Goal: Task Accomplishment & Management: Manage account settings

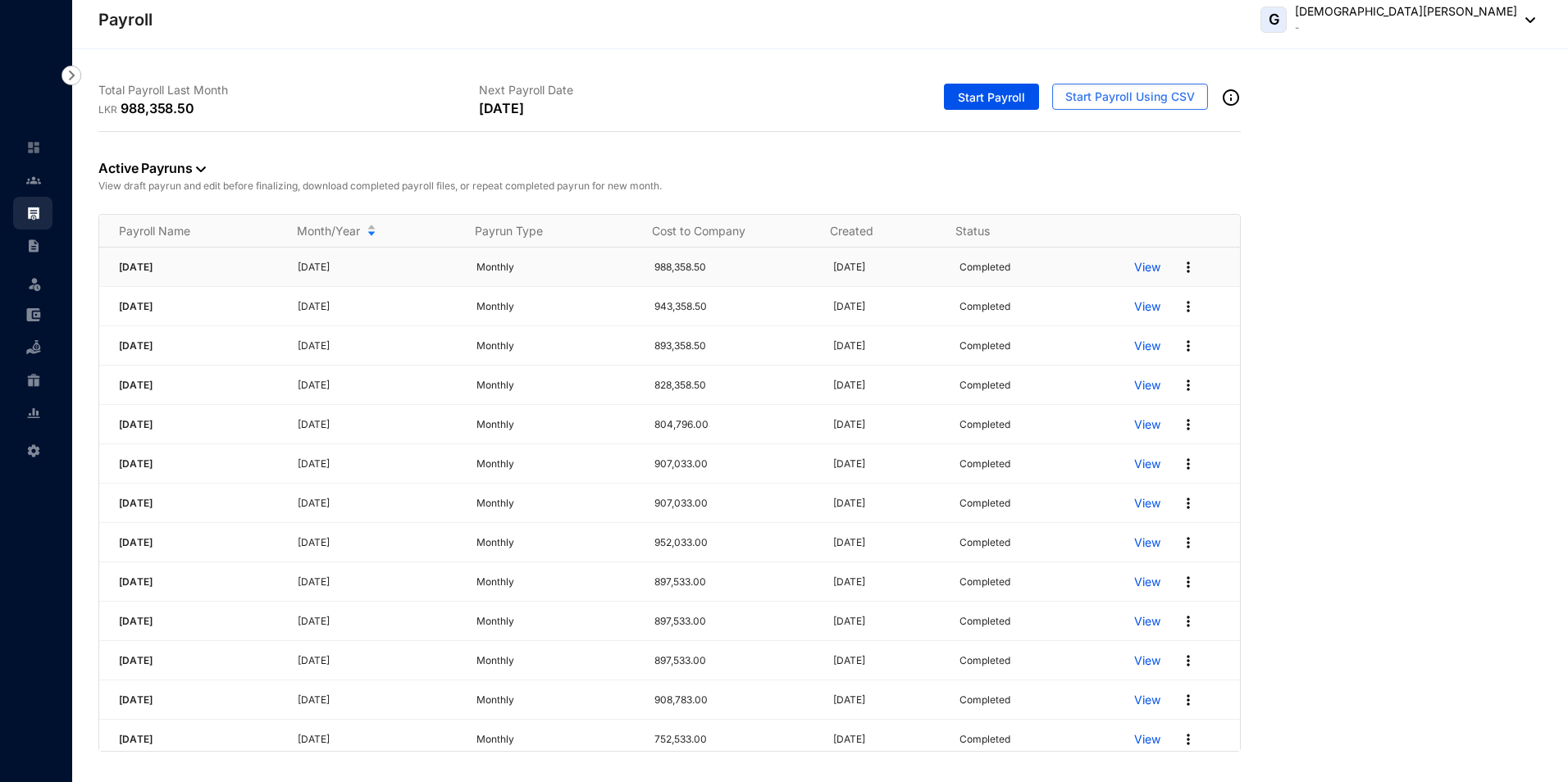
click at [1134, 262] on p "View" at bounding box center [1147, 267] width 27 height 16
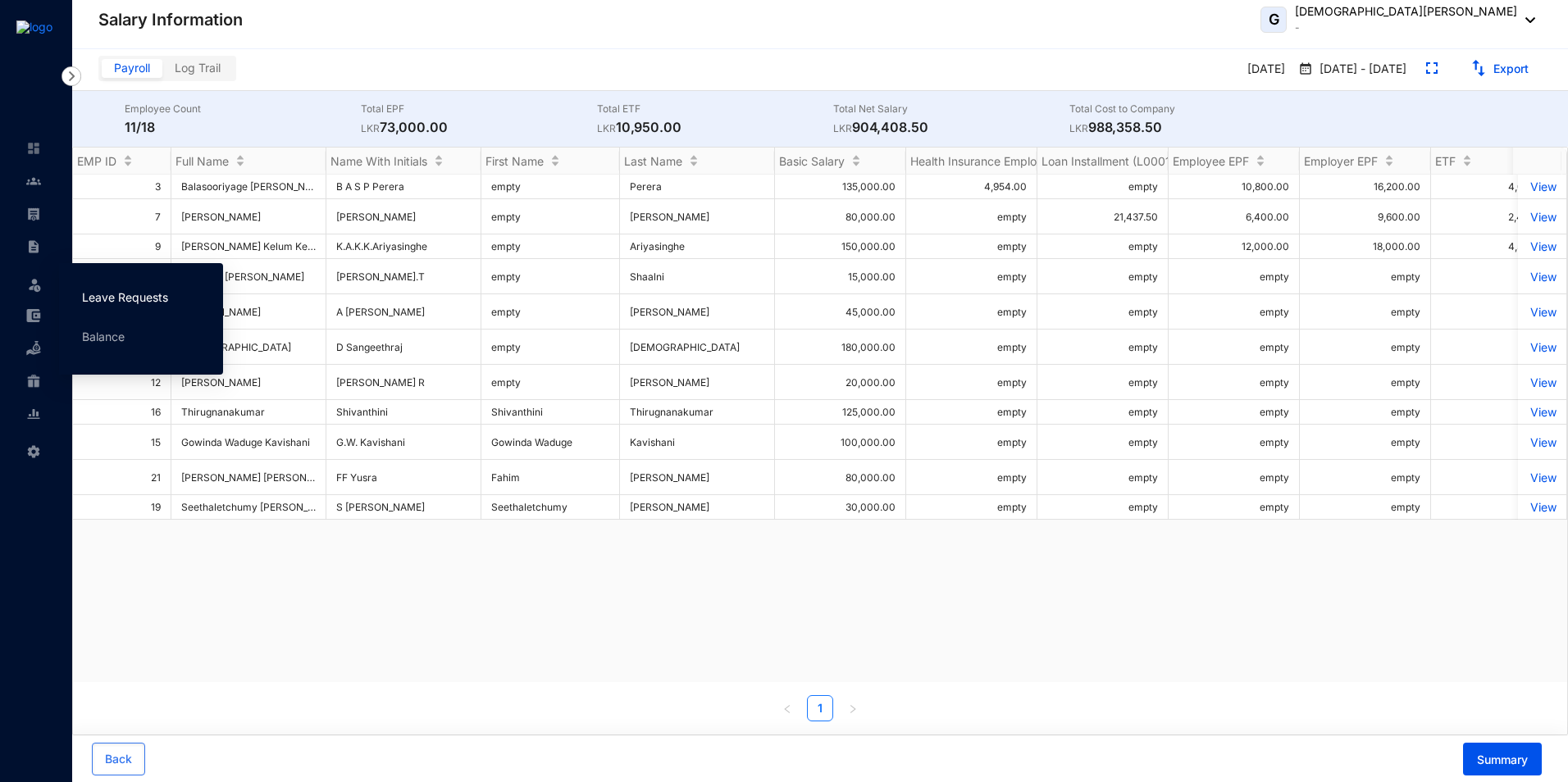
click at [97, 295] on link "Leave Requests" at bounding box center [125, 297] width 86 height 14
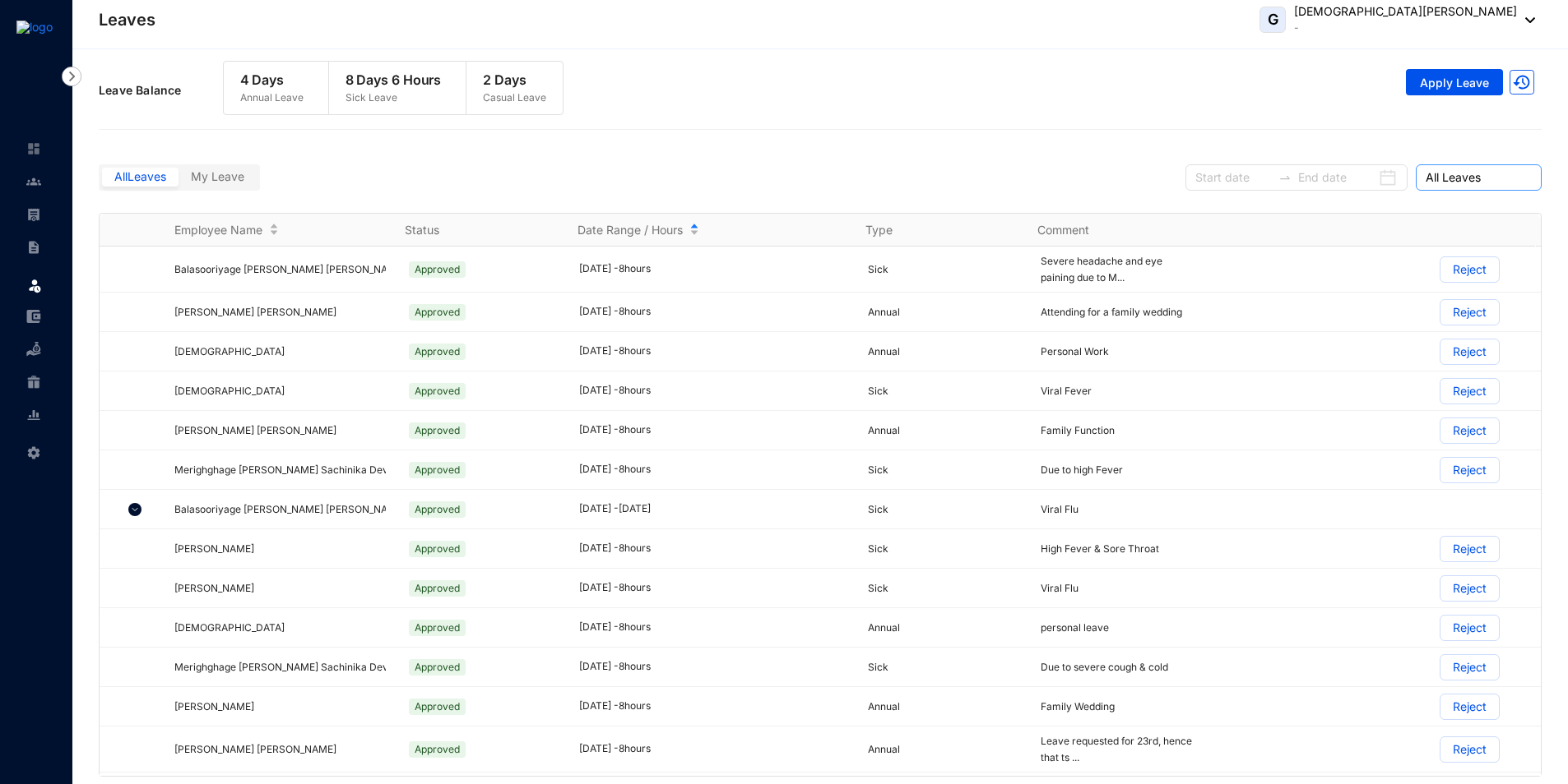
click at [1465, 180] on span "All Leaves" at bounding box center [1479, 177] width 107 height 25
click at [1467, 238] on div "Pending Approval" at bounding box center [1479, 236] width 100 height 18
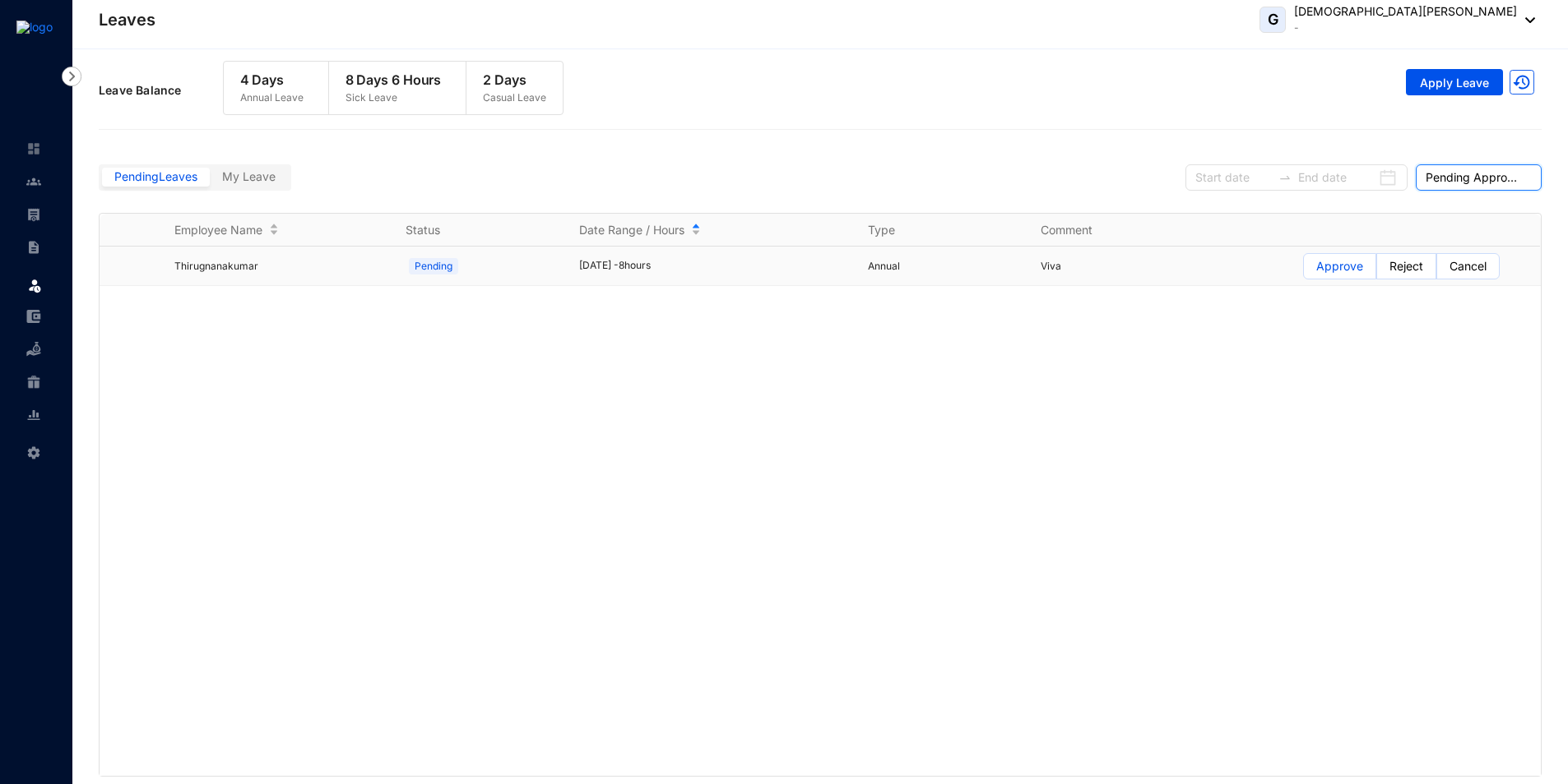
click at [1347, 271] on p "Approve" at bounding box center [1339, 266] width 47 height 25
click at [1304, 270] on input "Approve" at bounding box center [1304, 270] width 0 height 0
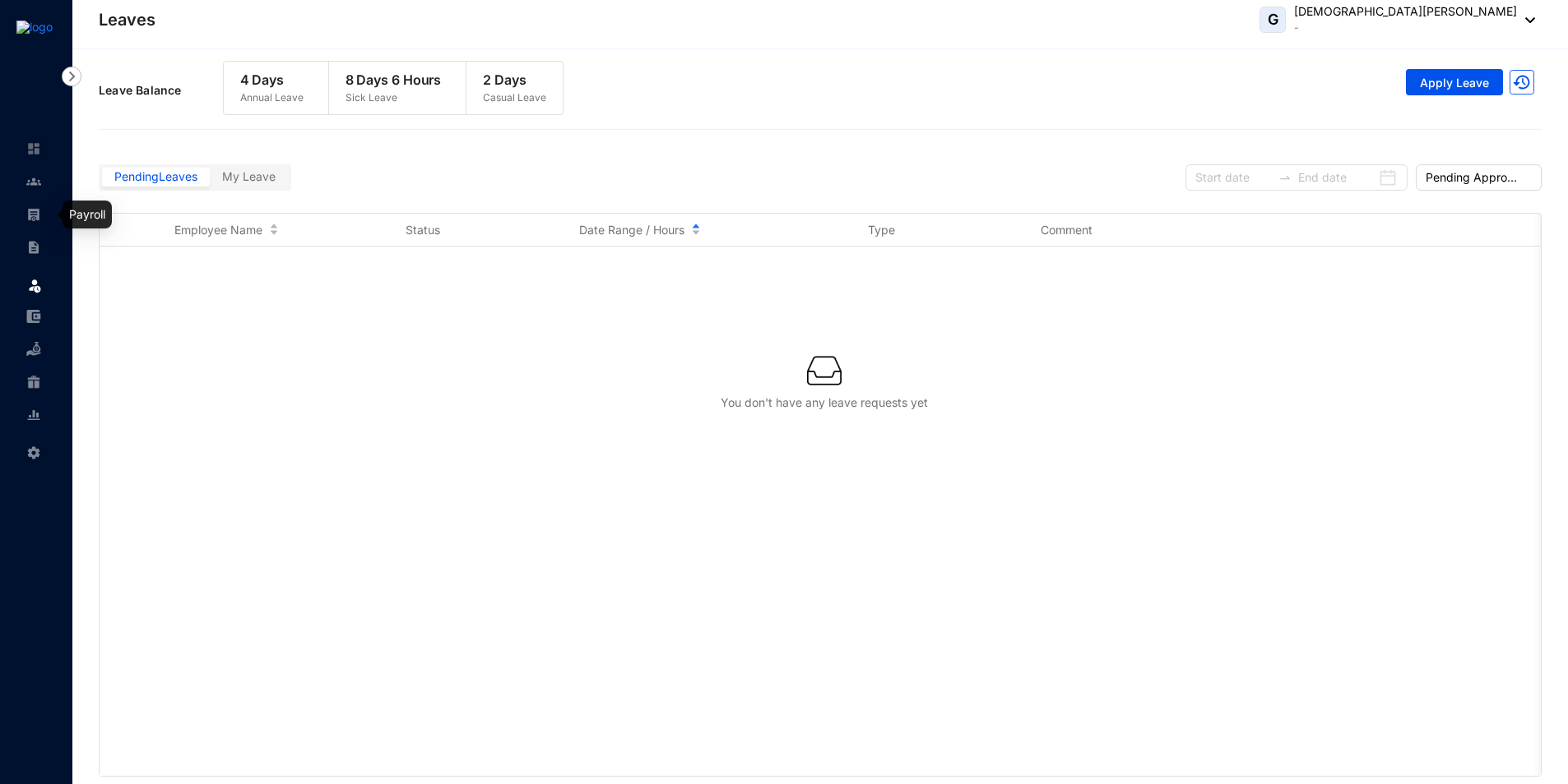
click at [27, 215] on img at bounding box center [34, 214] width 15 height 15
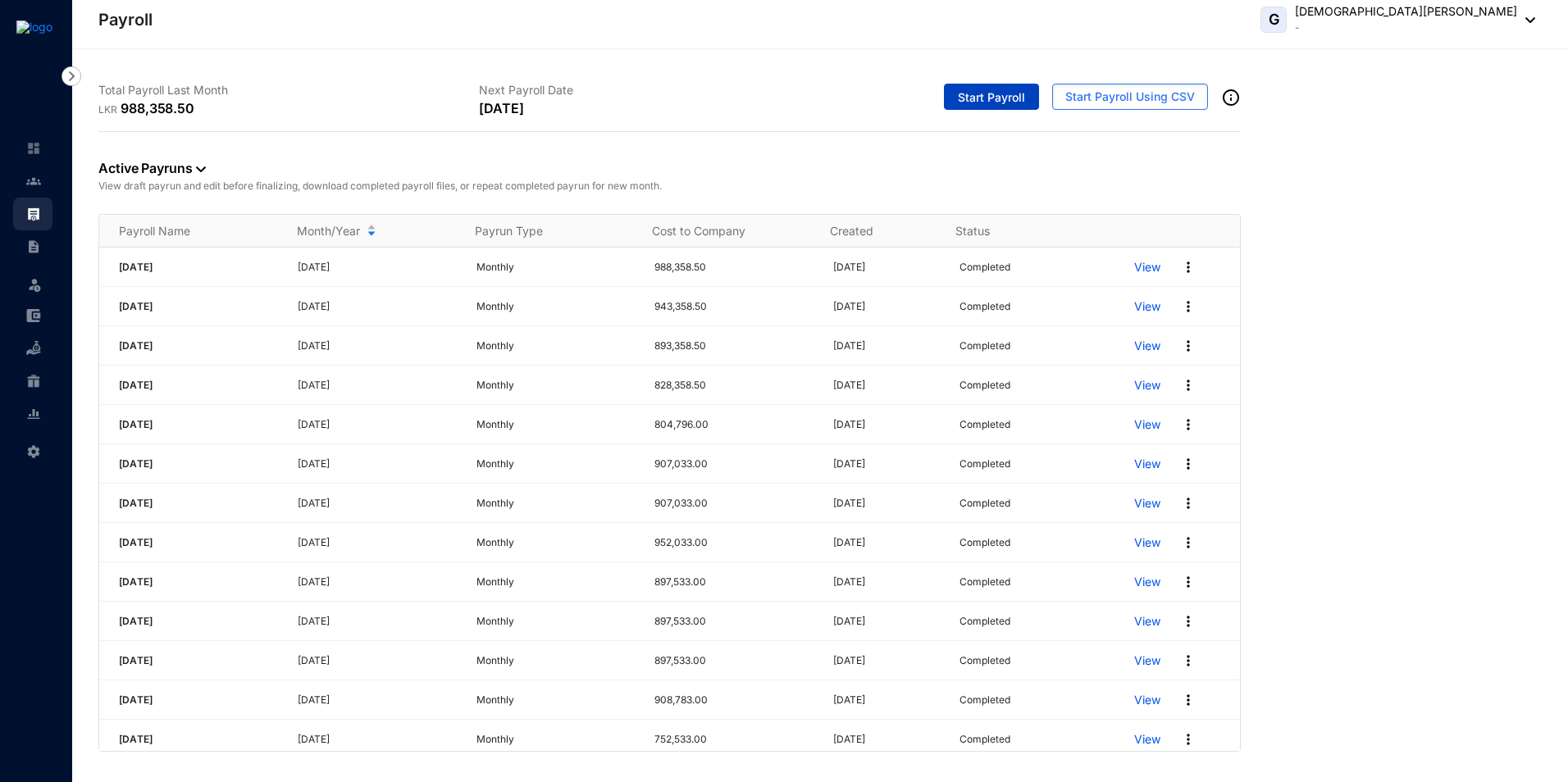
click at [991, 96] on span "Start Payroll" at bounding box center [991, 97] width 68 height 16
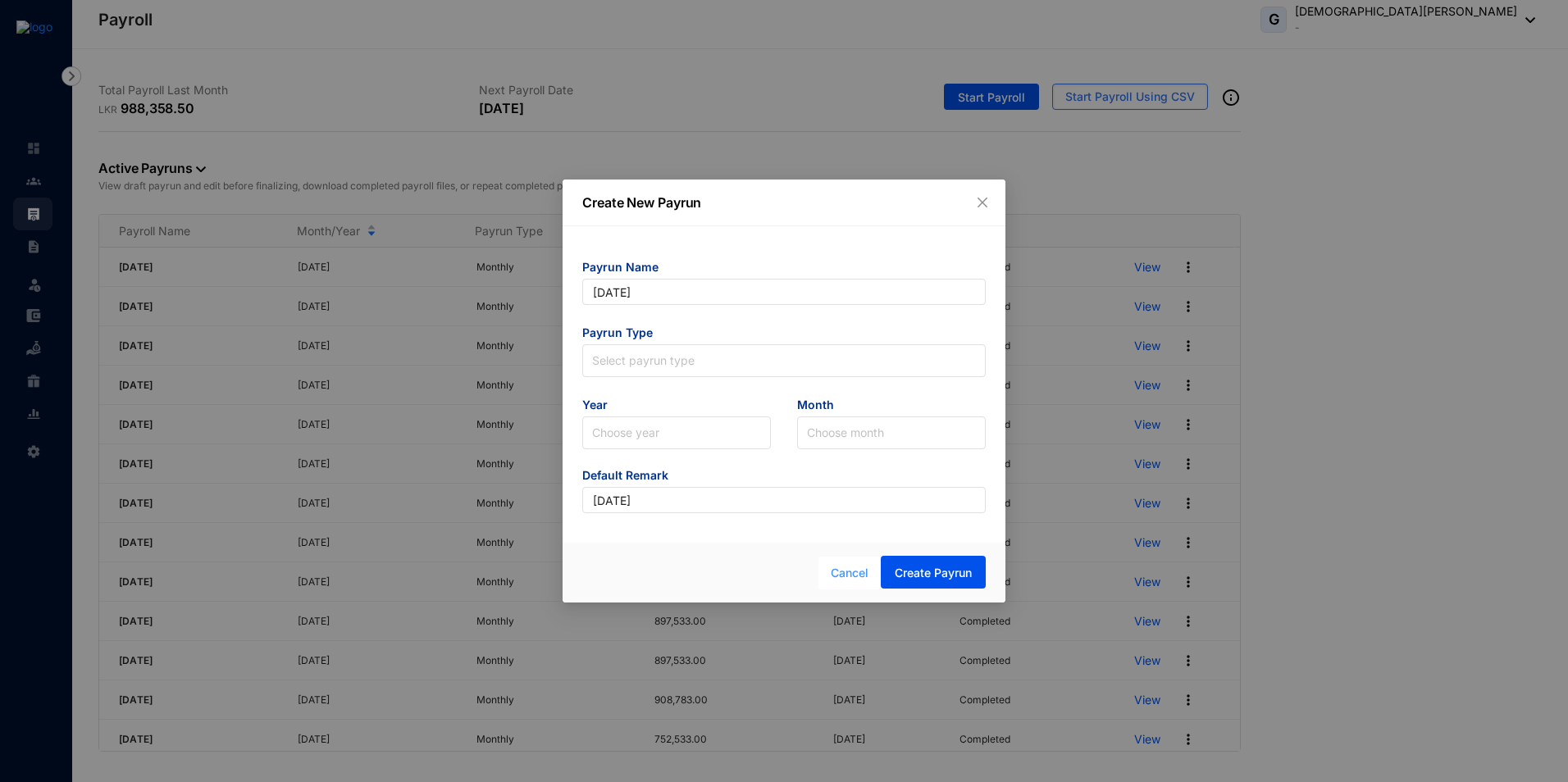
click at [845, 571] on span "Cancel" at bounding box center [850, 573] width 38 height 18
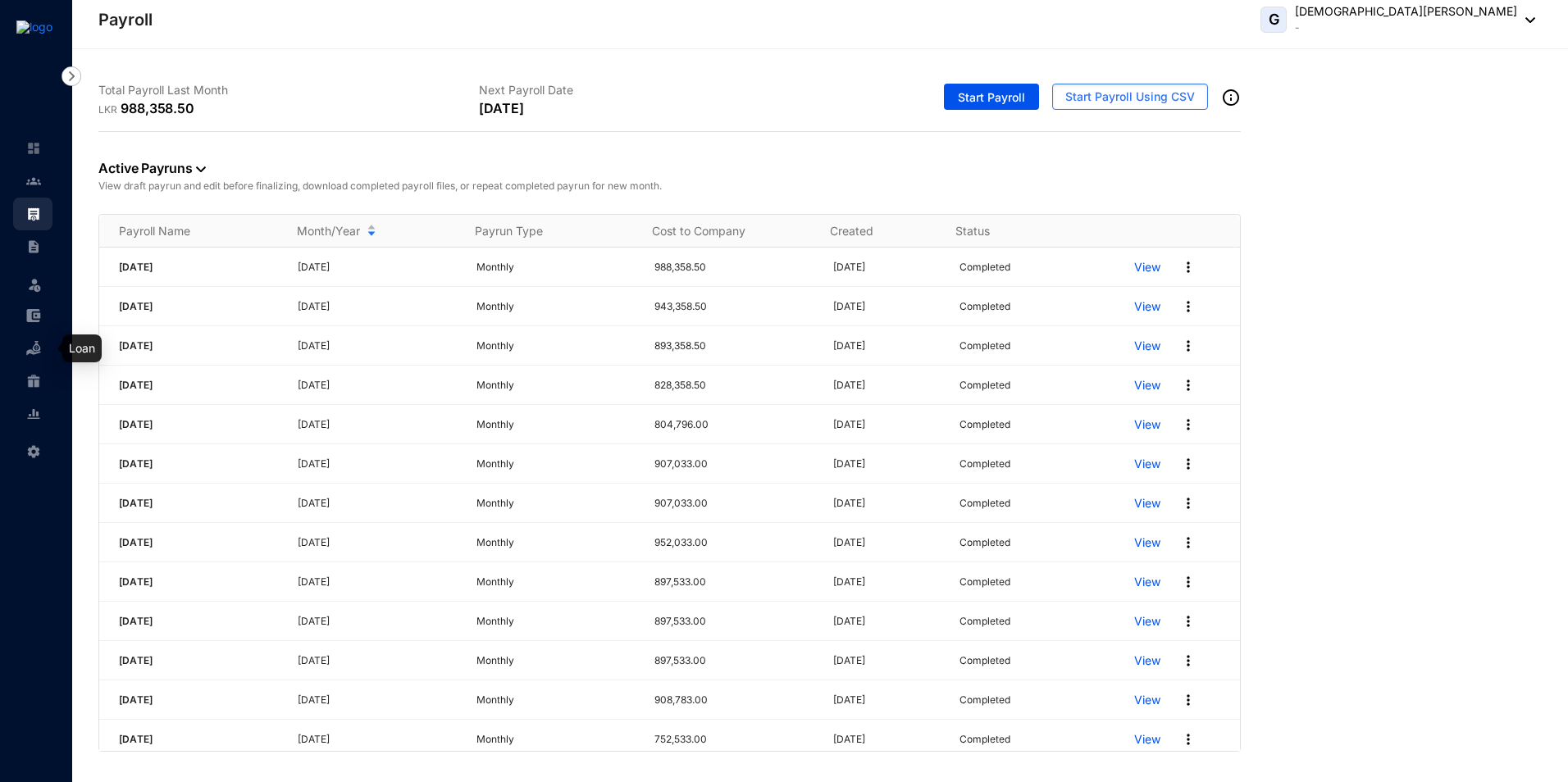
click at [38, 349] on img at bounding box center [33, 348] width 15 height 15
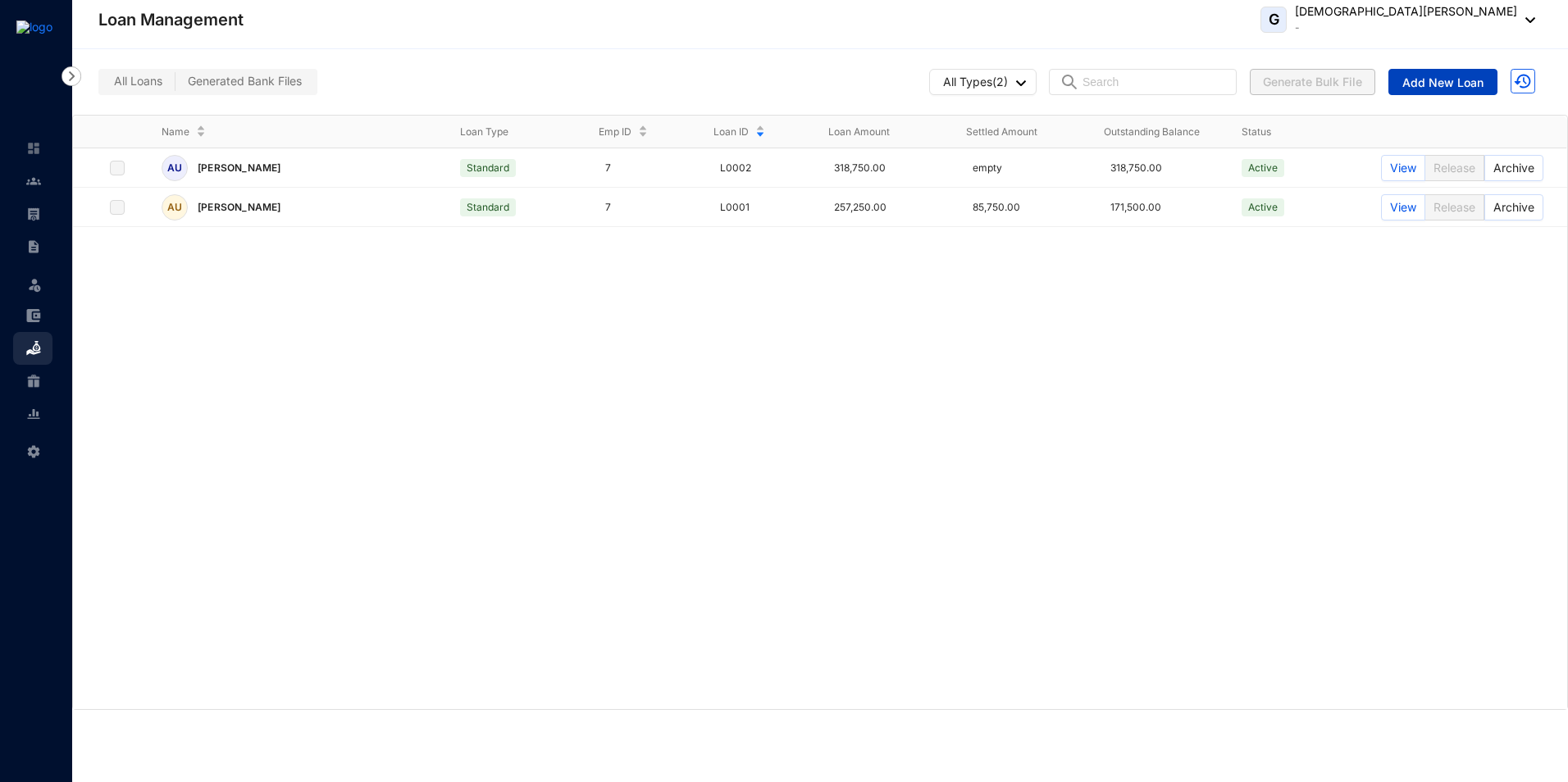
click at [1436, 86] on span "Add New Loan" at bounding box center [1442, 82] width 81 height 16
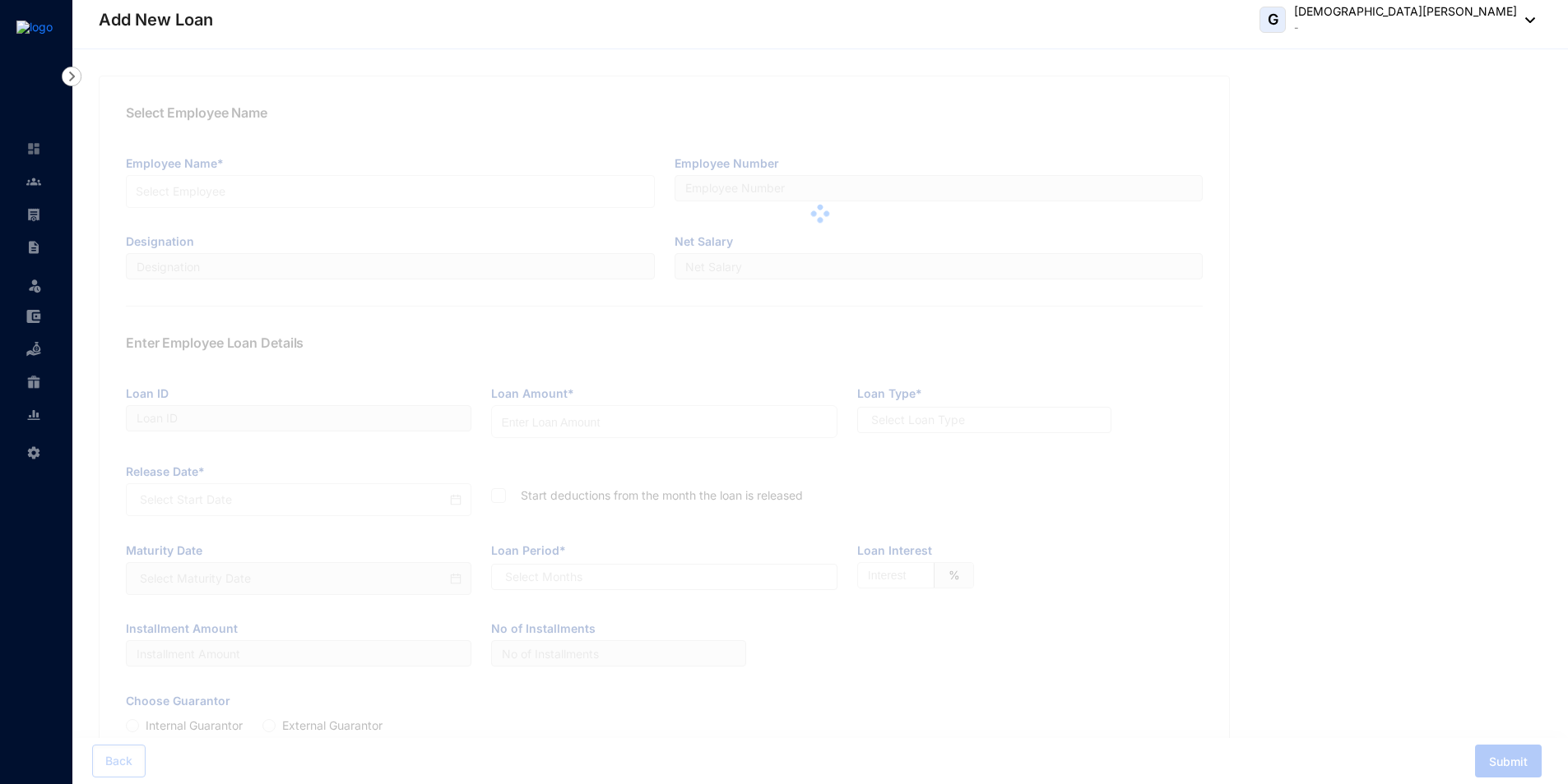
type input "L0003"
radio input "true"
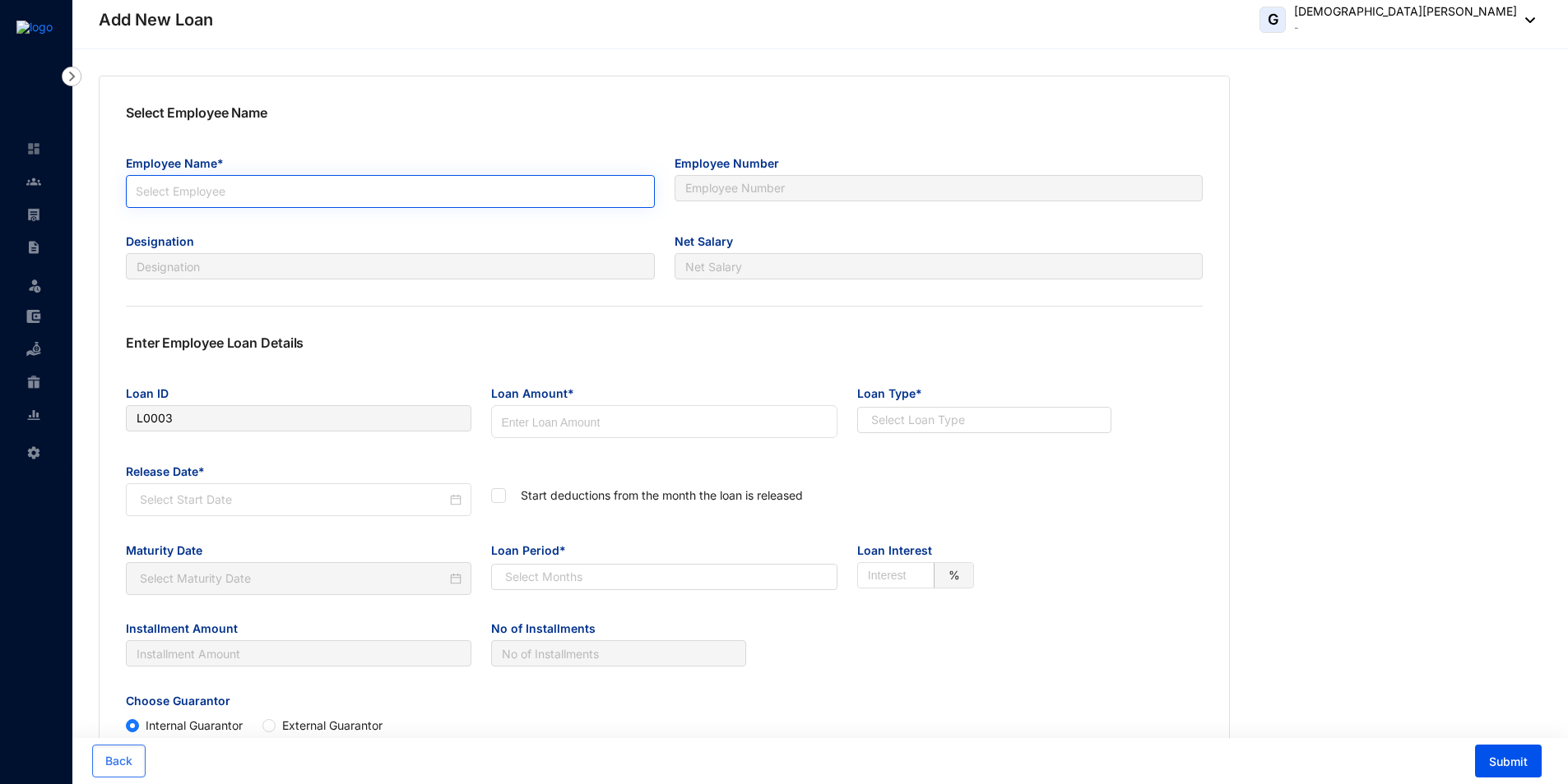
click at [290, 203] on span at bounding box center [390, 191] width 509 height 31
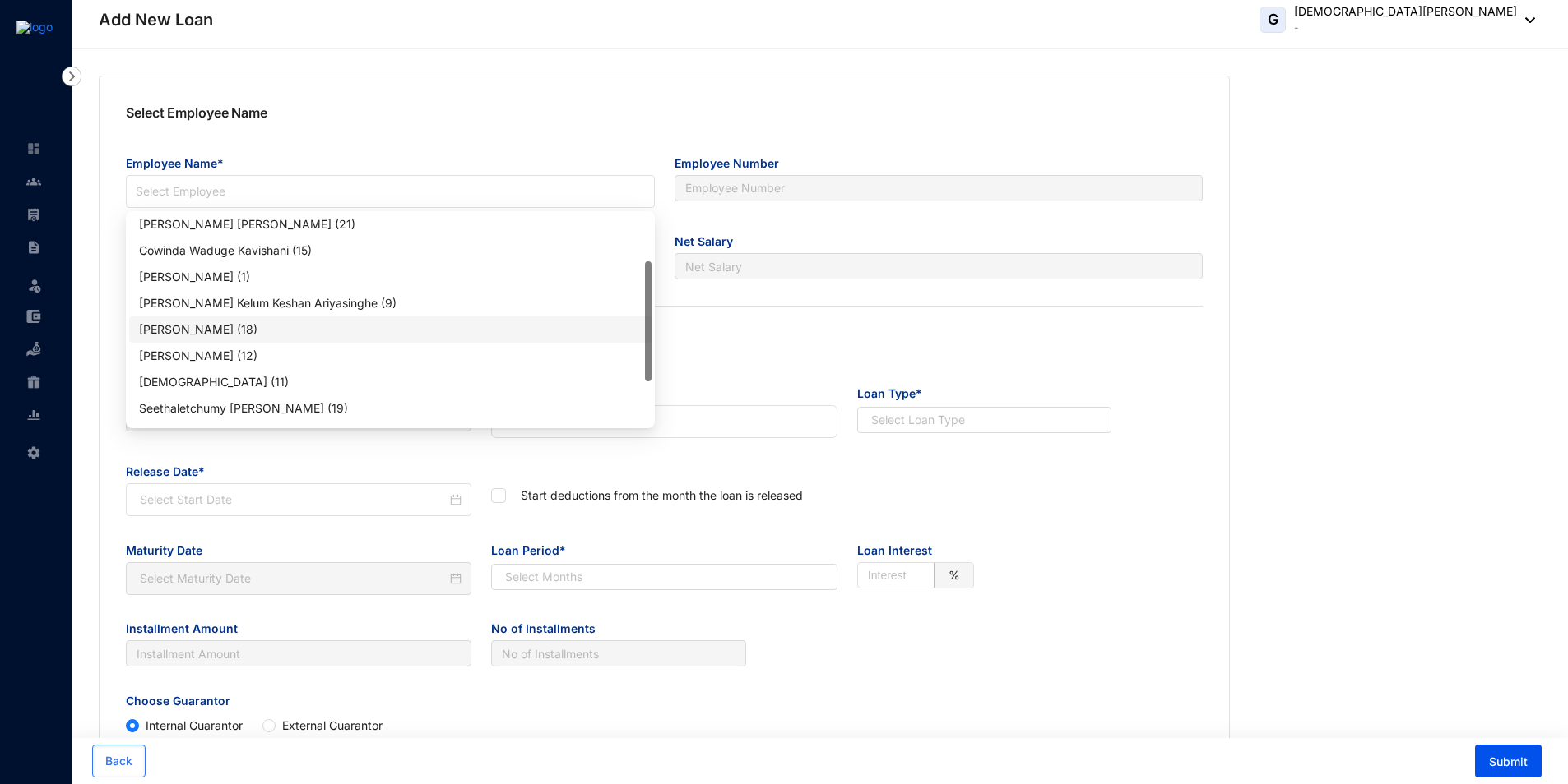
scroll to position [158, 0]
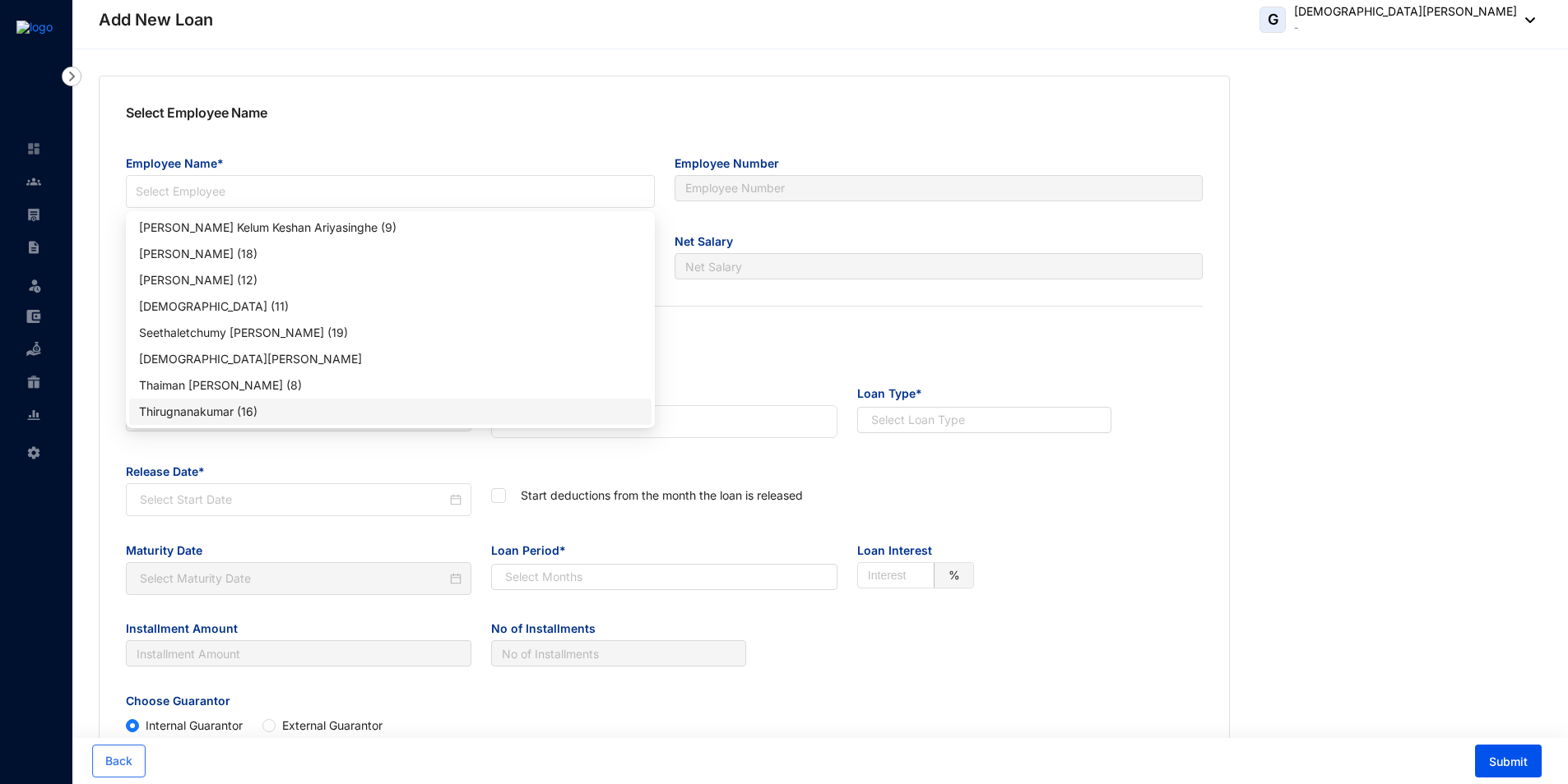
click at [229, 413] on div "Thirugnanakumar (16)" at bounding box center [390, 411] width 503 height 18
type input "16"
type input "Auditor"
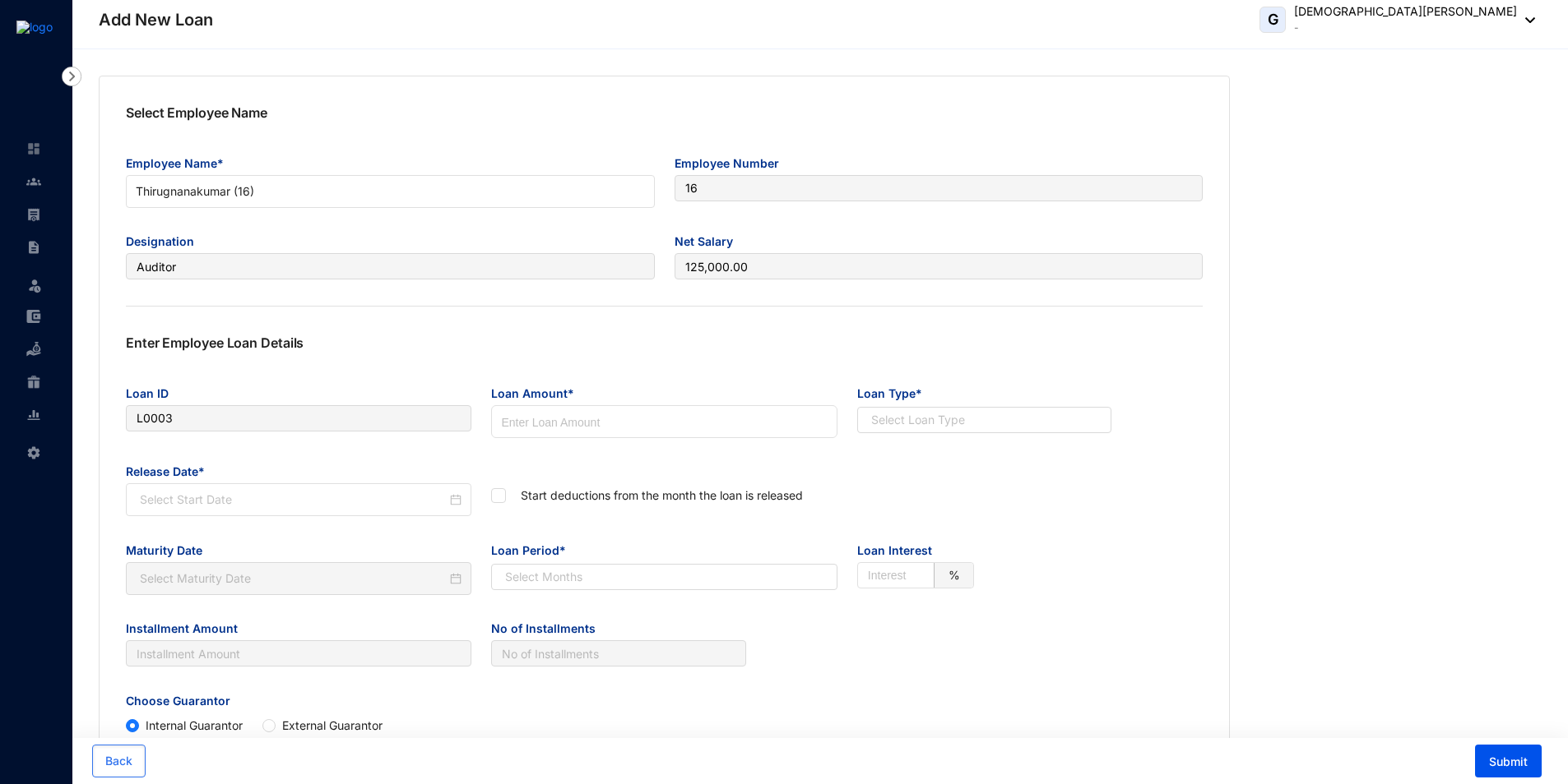
type input "125,000.00"
click at [307, 499] on input at bounding box center [293, 500] width 307 height 18
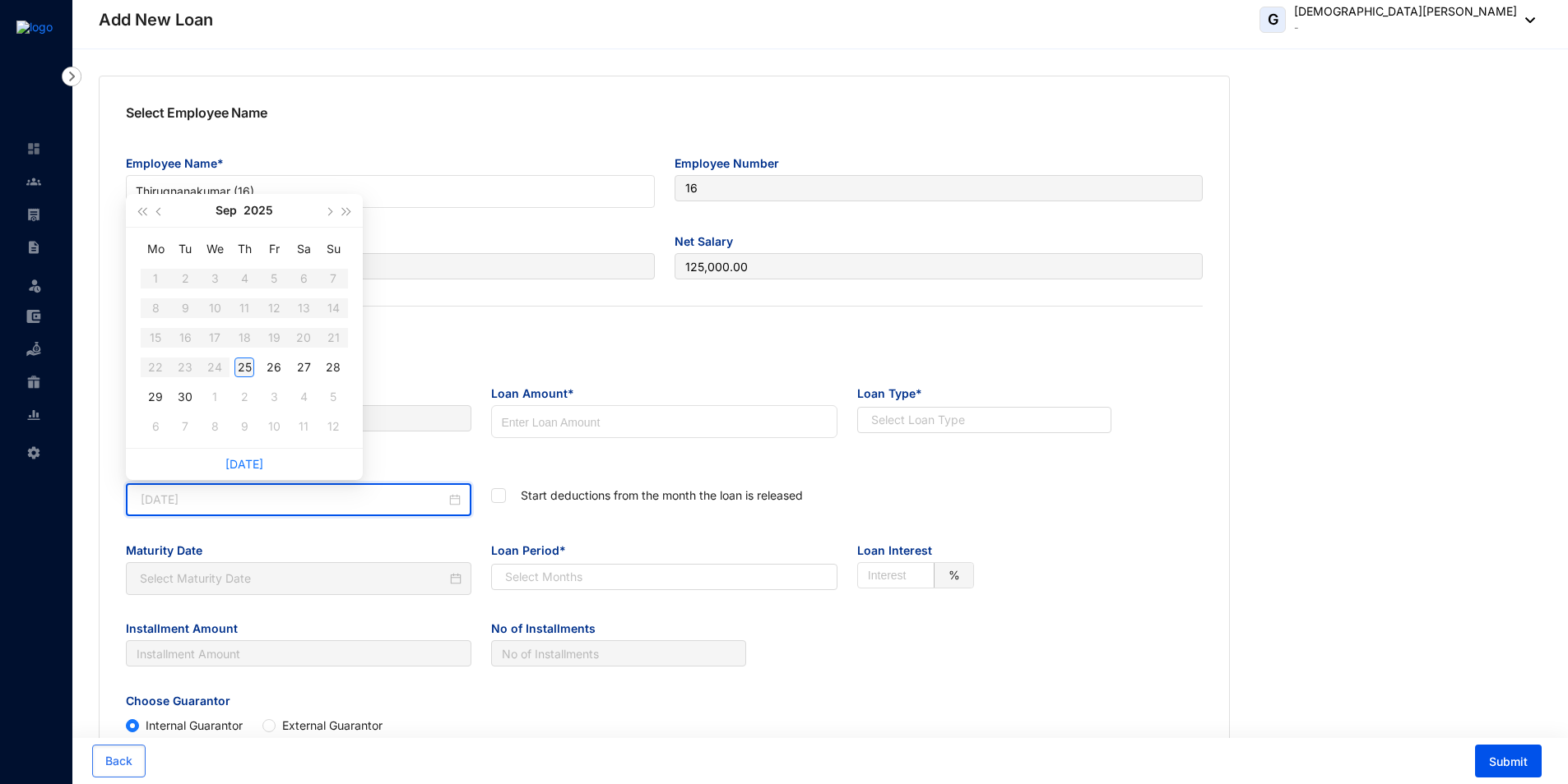
type input "[DATE]"
click at [241, 370] on div "25" at bounding box center [244, 368] width 20 height 20
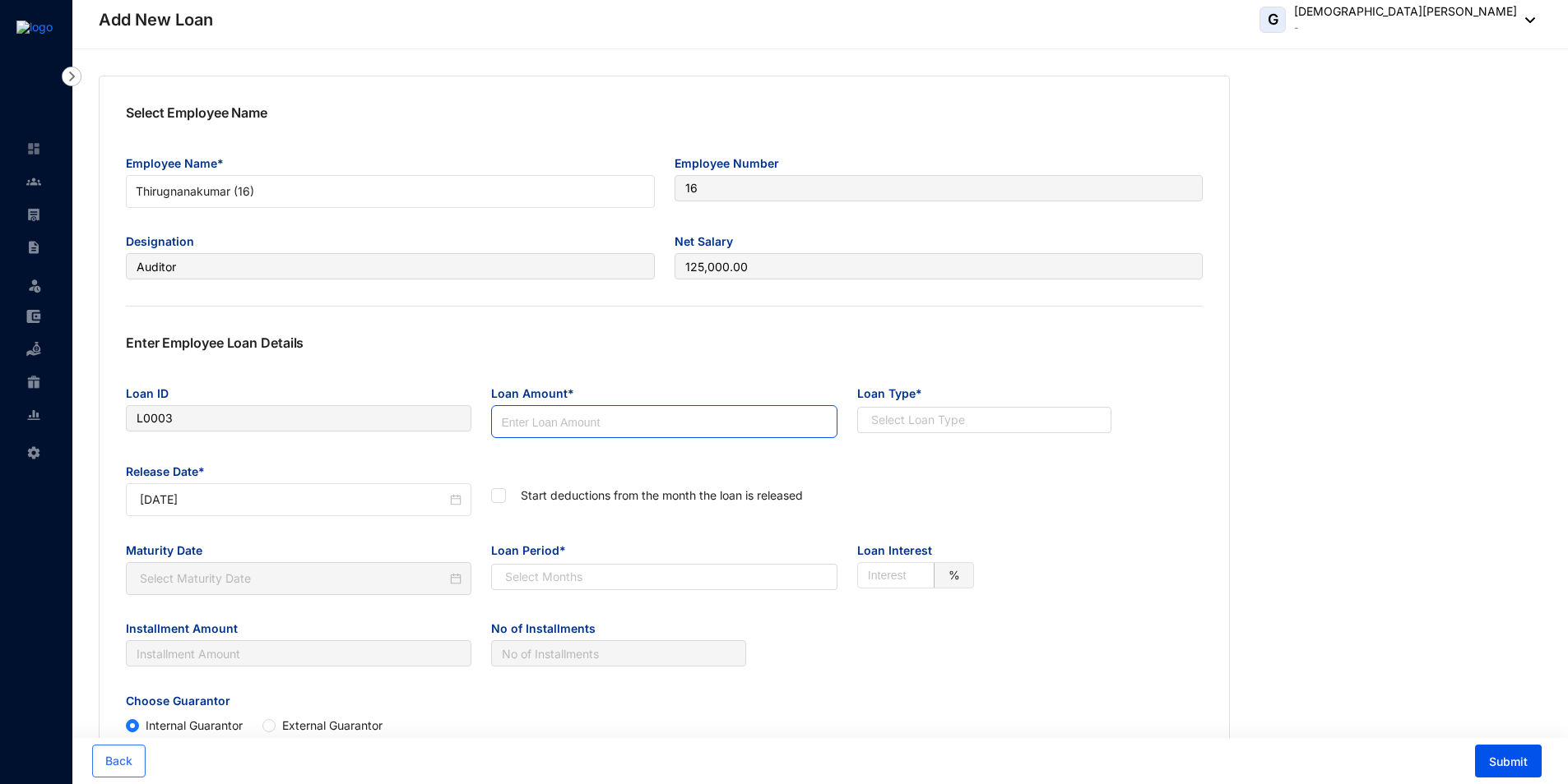
click at [549, 430] on input at bounding box center [664, 422] width 344 height 33
type input "50000"
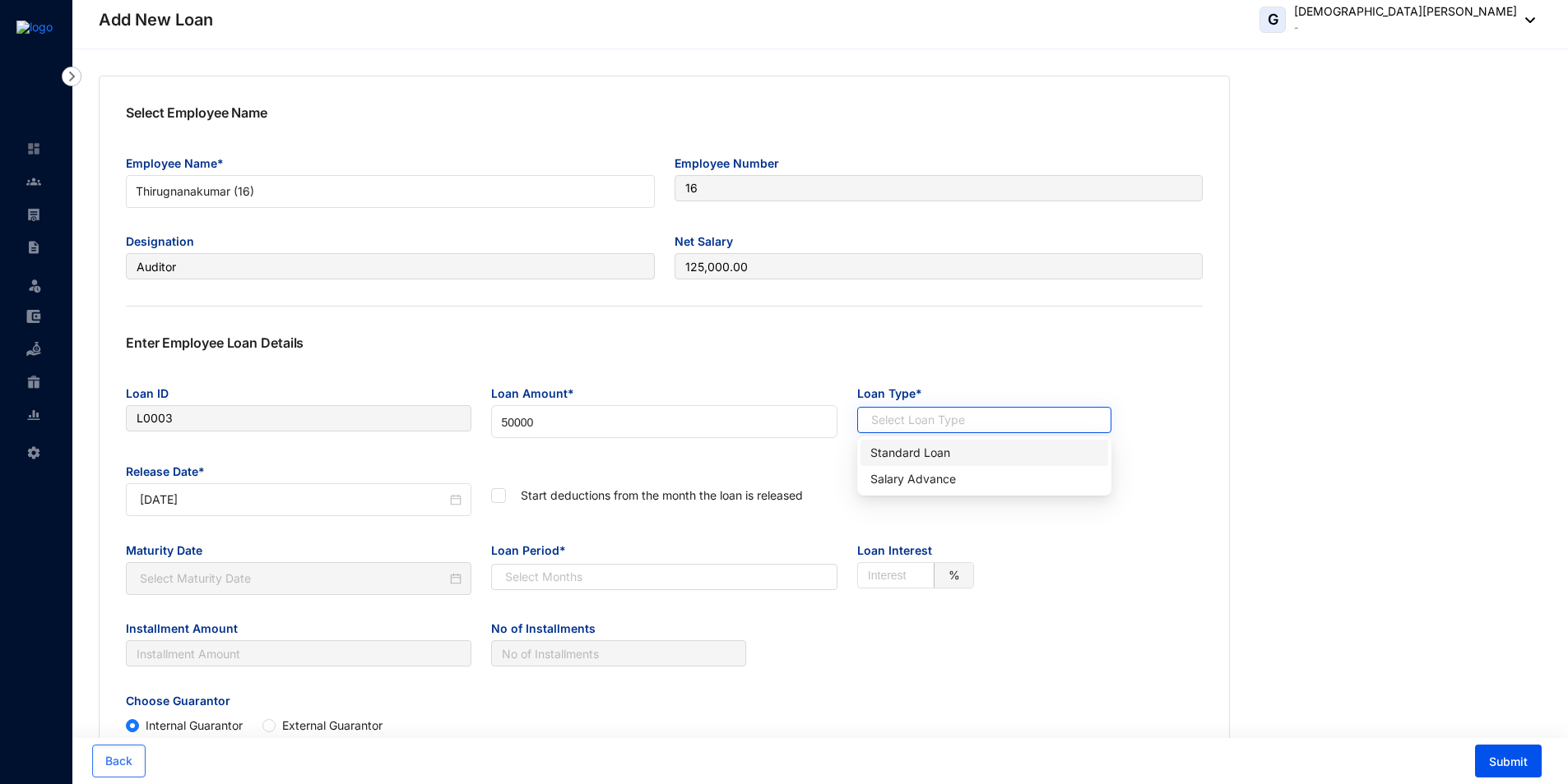
click at [1054, 419] on input "search" at bounding box center [975, 420] width 223 height 25
click at [925, 480] on div "Salary Advance" at bounding box center [984, 479] width 228 height 18
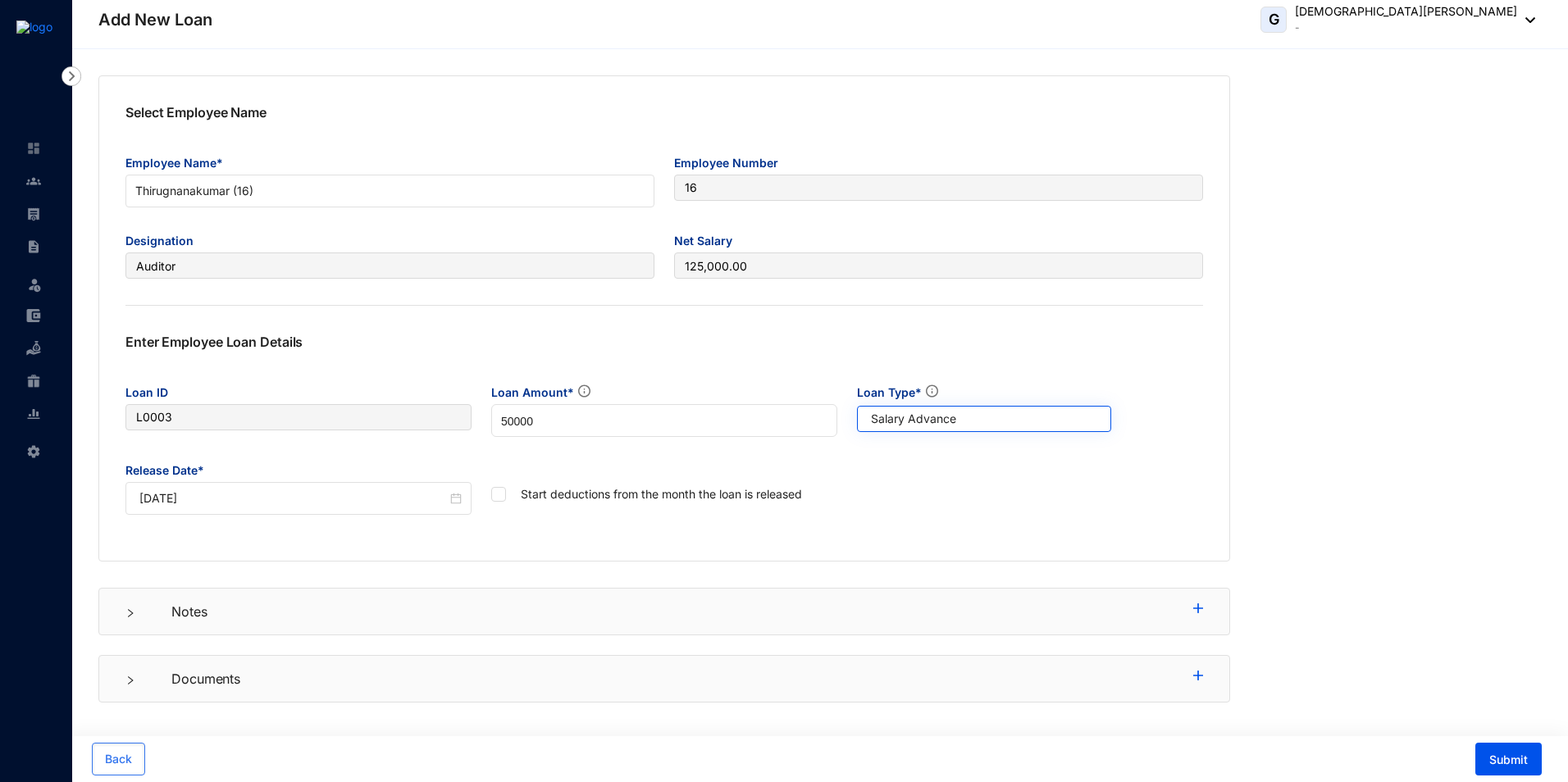
click at [949, 420] on span "Salary Advance" at bounding box center [984, 419] width 227 height 18
click at [929, 452] on div "Standard Loan" at bounding box center [984, 451] width 229 height 18
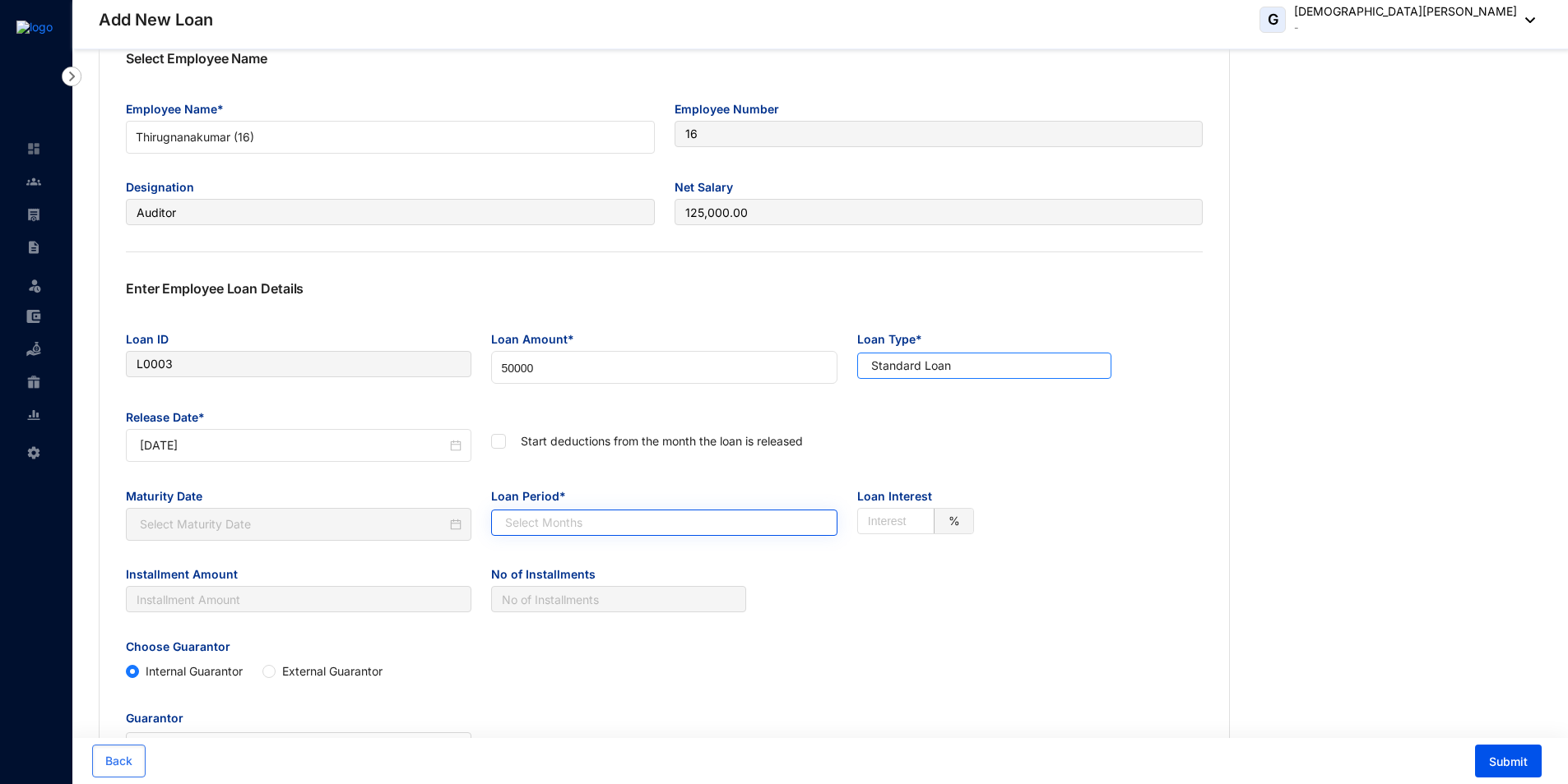
scroll to position [82, 0]
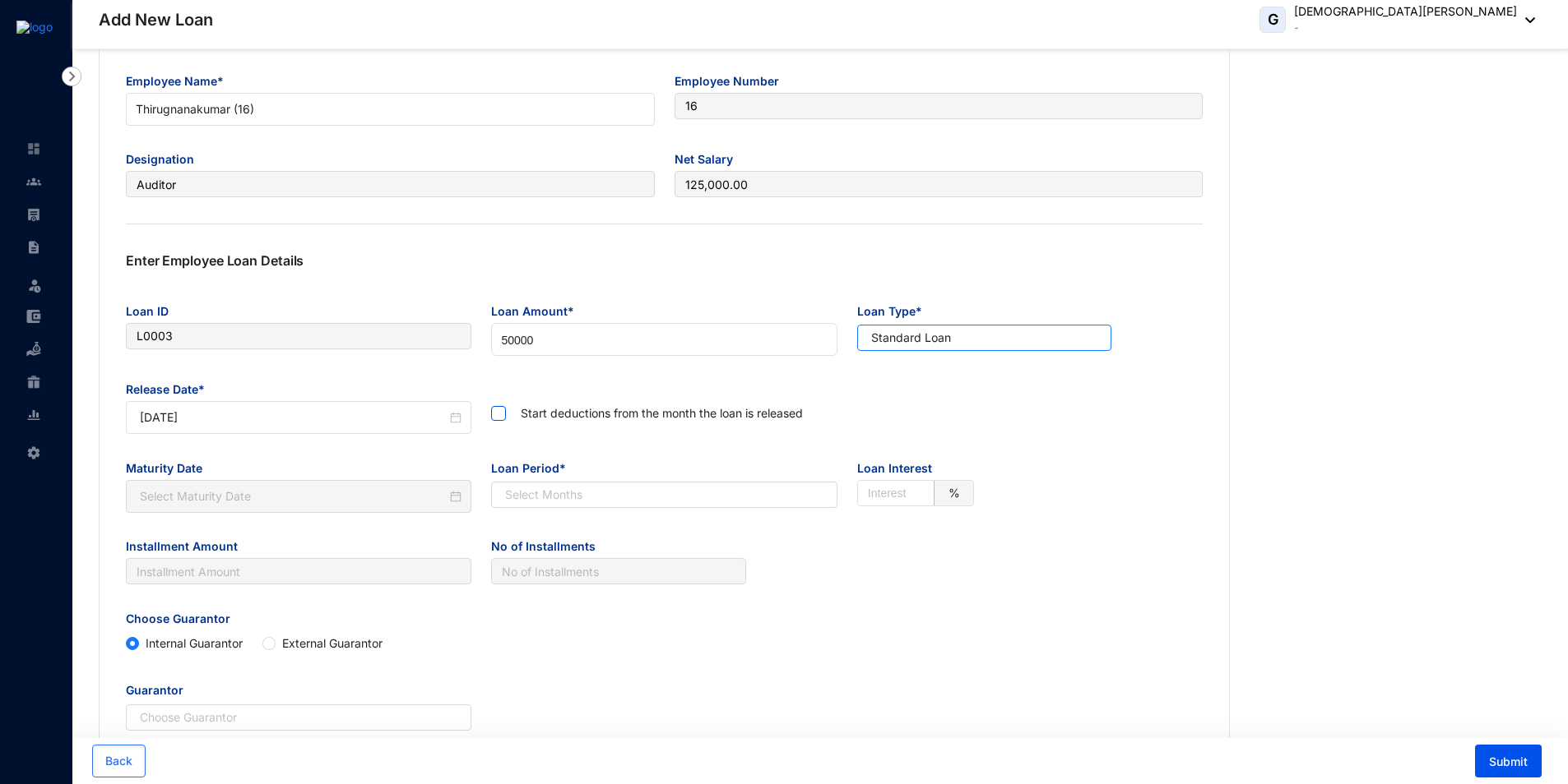
click at [503, 414] on span at bounding box center [498, 413] width 15 height 15
click at [503, 414] on input "checkbox" at bounding box center [497, 411] width 11 height 11
checkbox input "true"
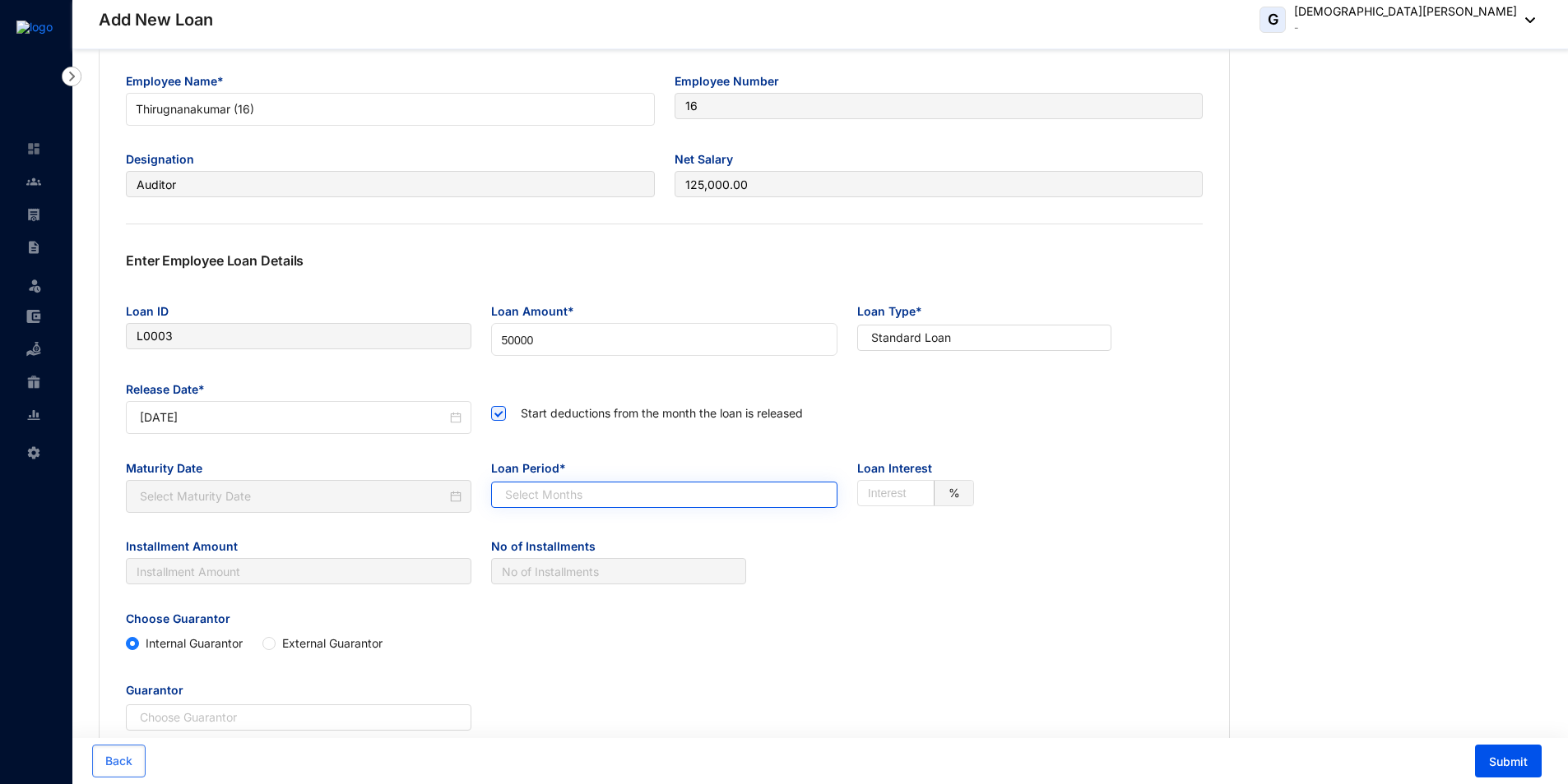
click at [559, 503] on input "search" at bounding box center [655, 495] width 315 height 25
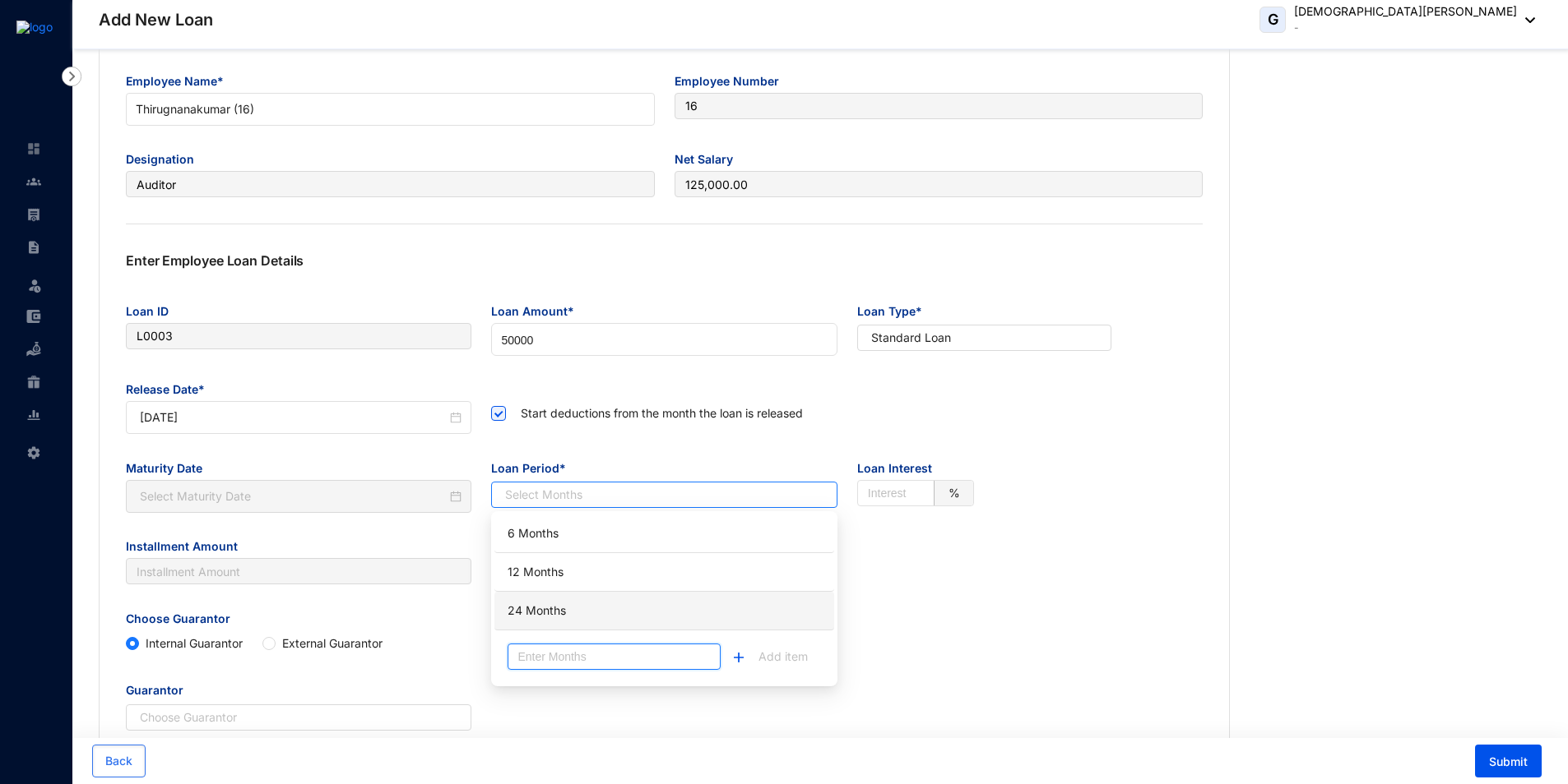
click at [562, 665] on input "Number" at bounding box center [613, 657] width 212 height 27
type input "5"
click at [802, 655] on span "Add item" at bounding box center [783, 656] width 49 height 18
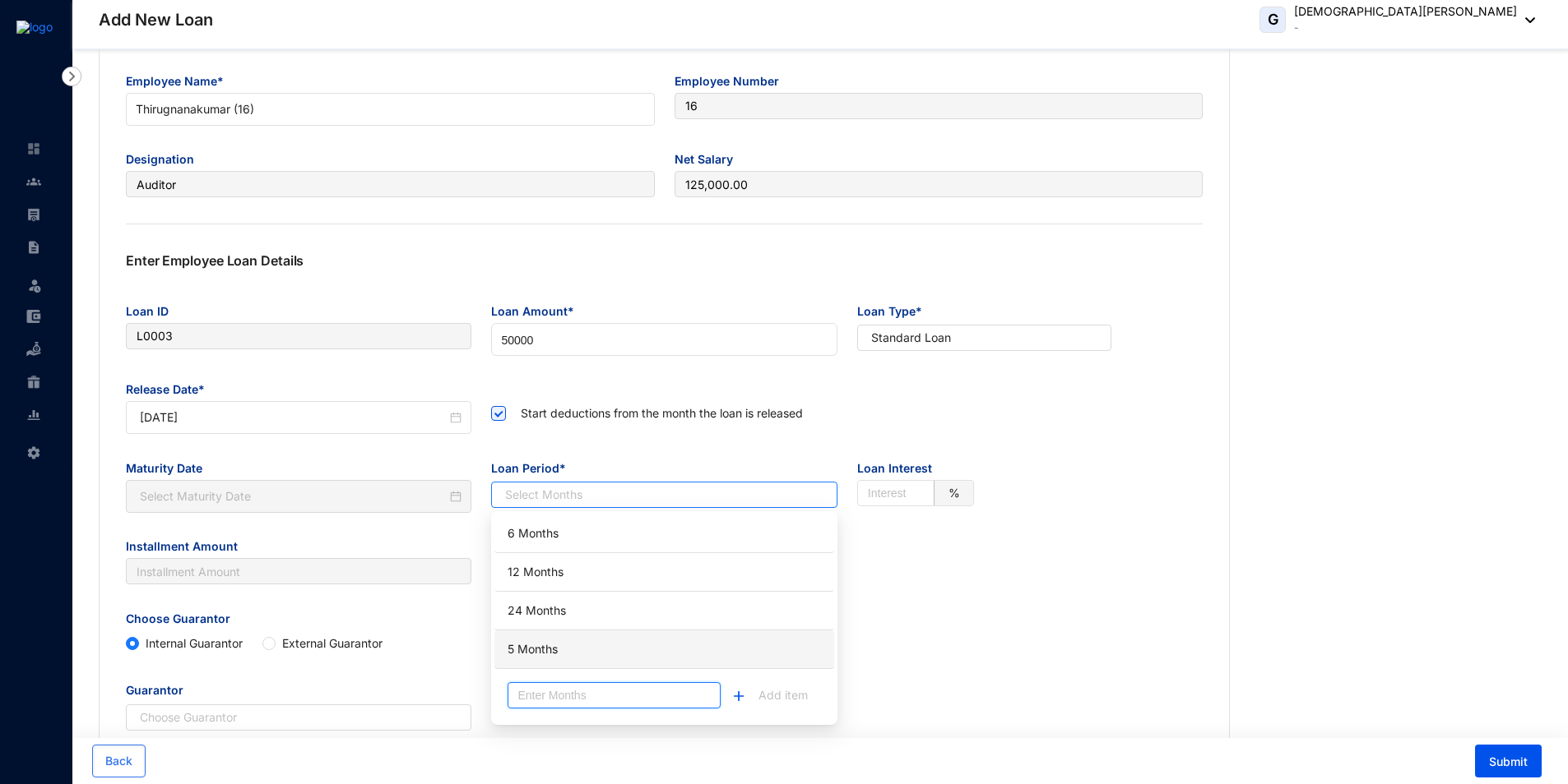
click at [552, 644] on div "5 Months" at bounding box center [664, 649] width 320 height 29
type input "[DATE]"
type input "10000.00"
type input "5"
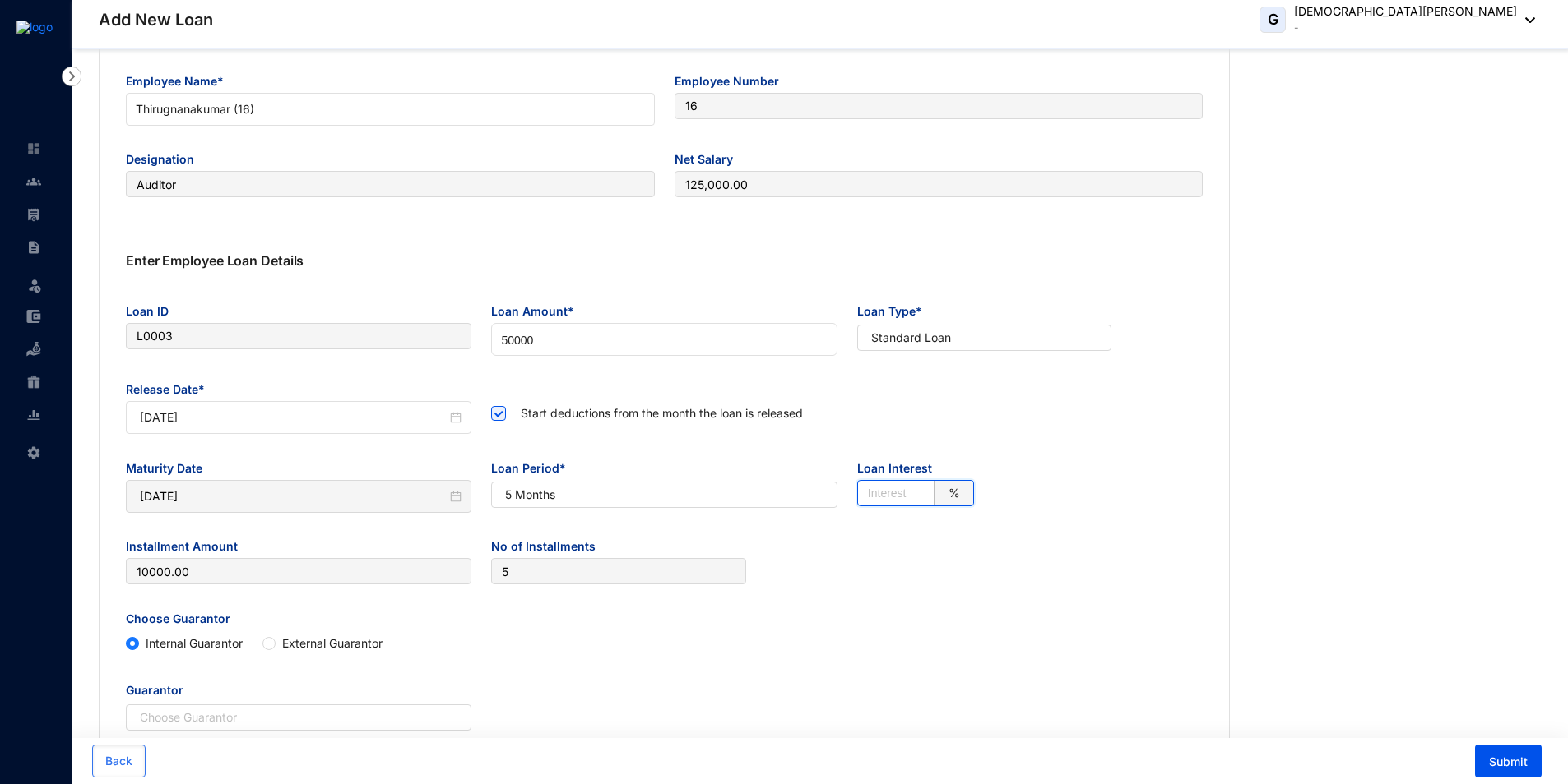
click at [902, 497] on input "text" at bounding box center [900, 493] width 64 height 25
type input "0"
click at [890, 637] on div "Choose Guarantor Internal Guarantor External Guarantor" at bounding box center [664, 641] width 1096 height 72
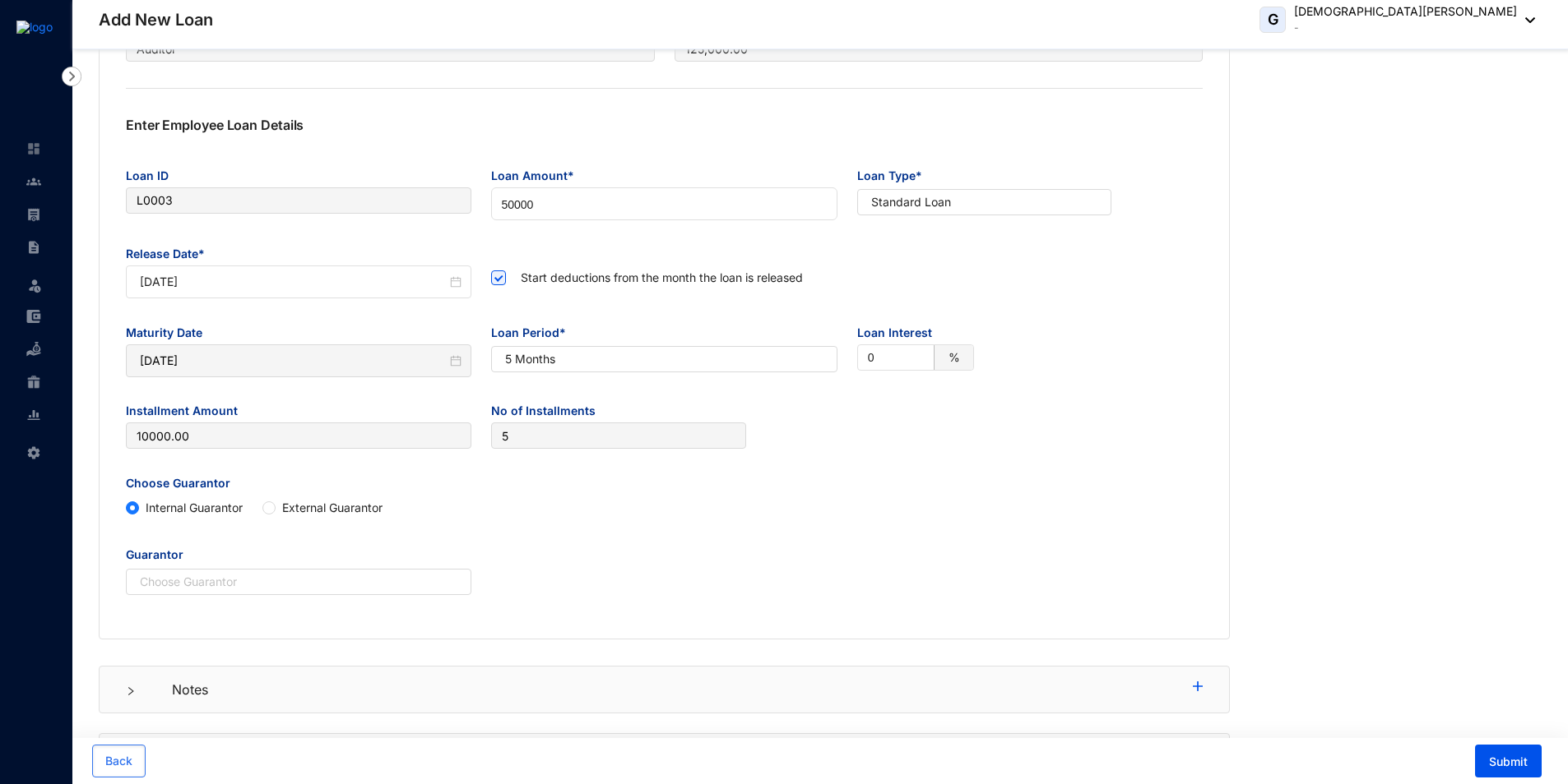
scroll to position [282, 0]
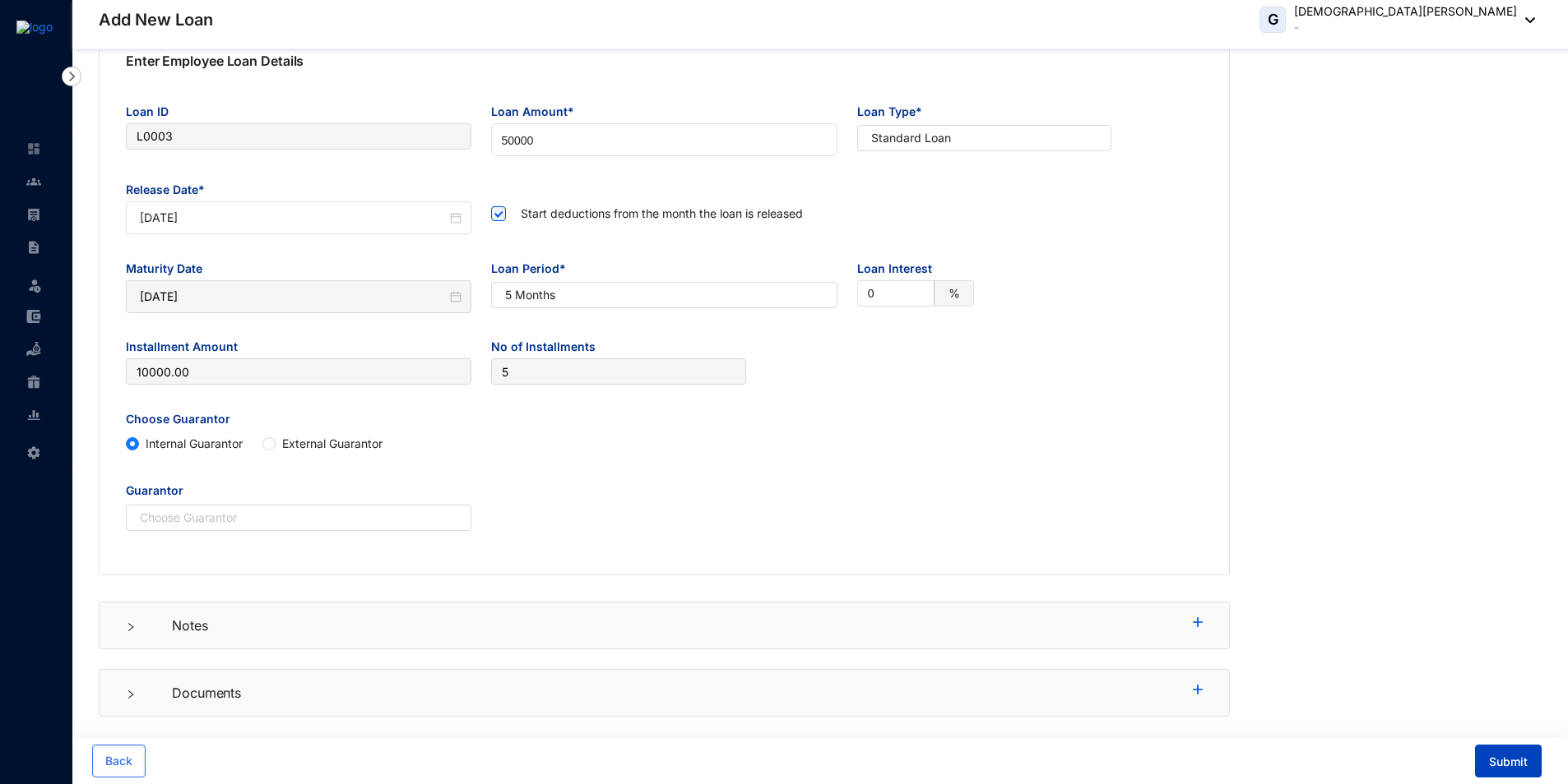
click at [1499, 757] on span "Submit" at bounding box center [1508, 762] width 39 height 16
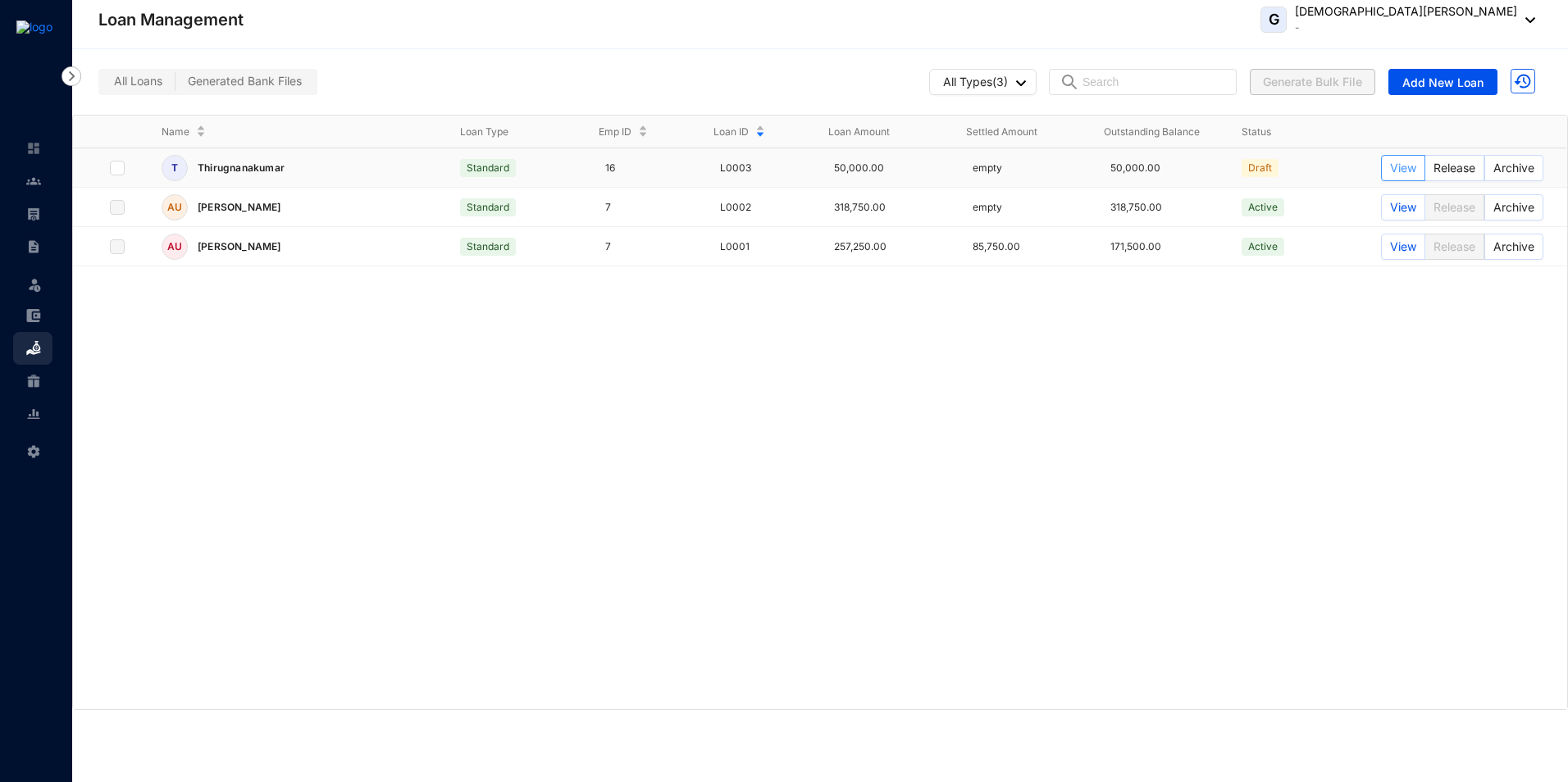
click at [1404, 171] on span "View" at bounding box center [1403, 168] width 27 height 18
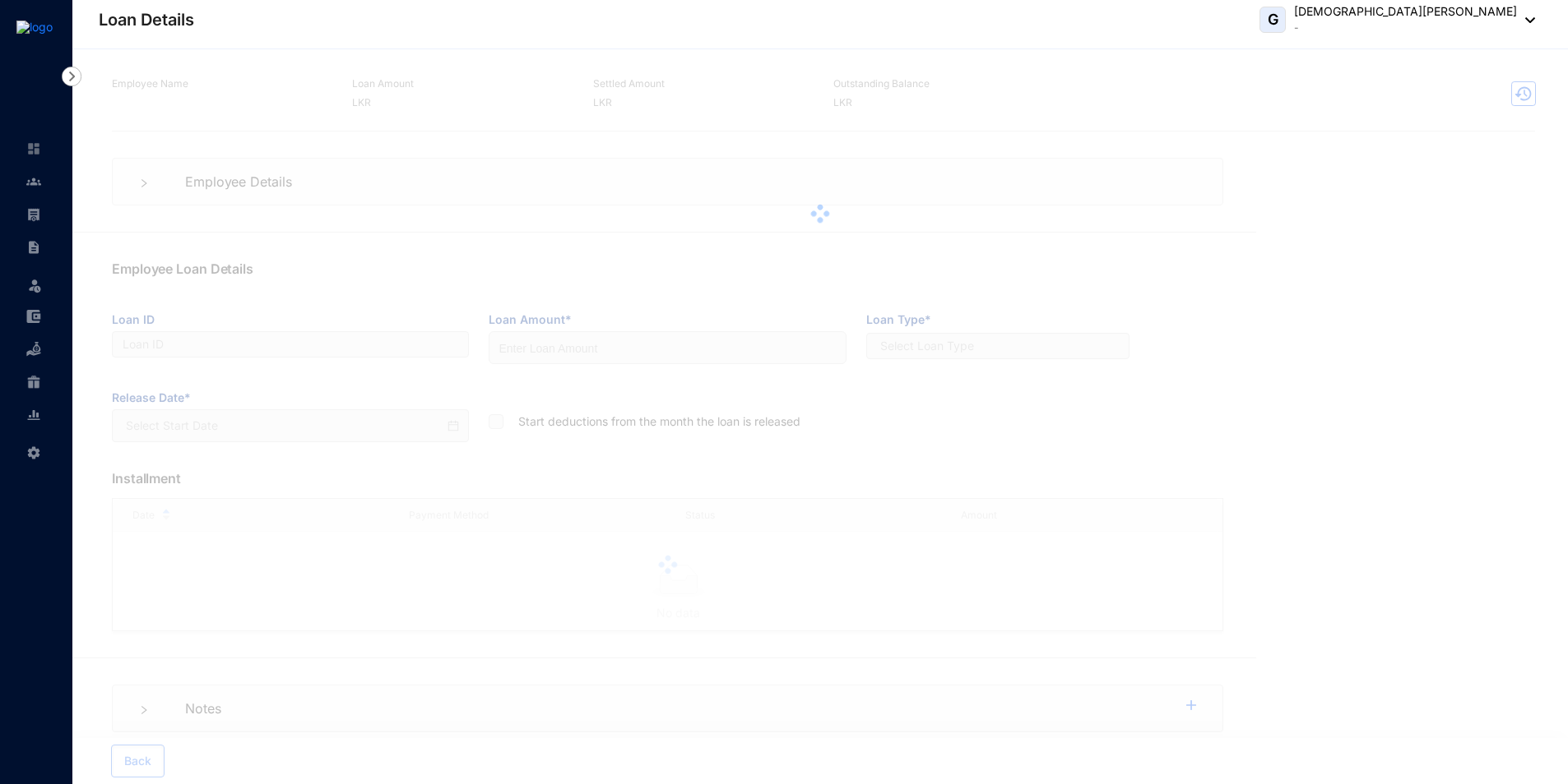
type input "L0003"
type input "50000"
checkbox input "true"
type input "[DATE]"
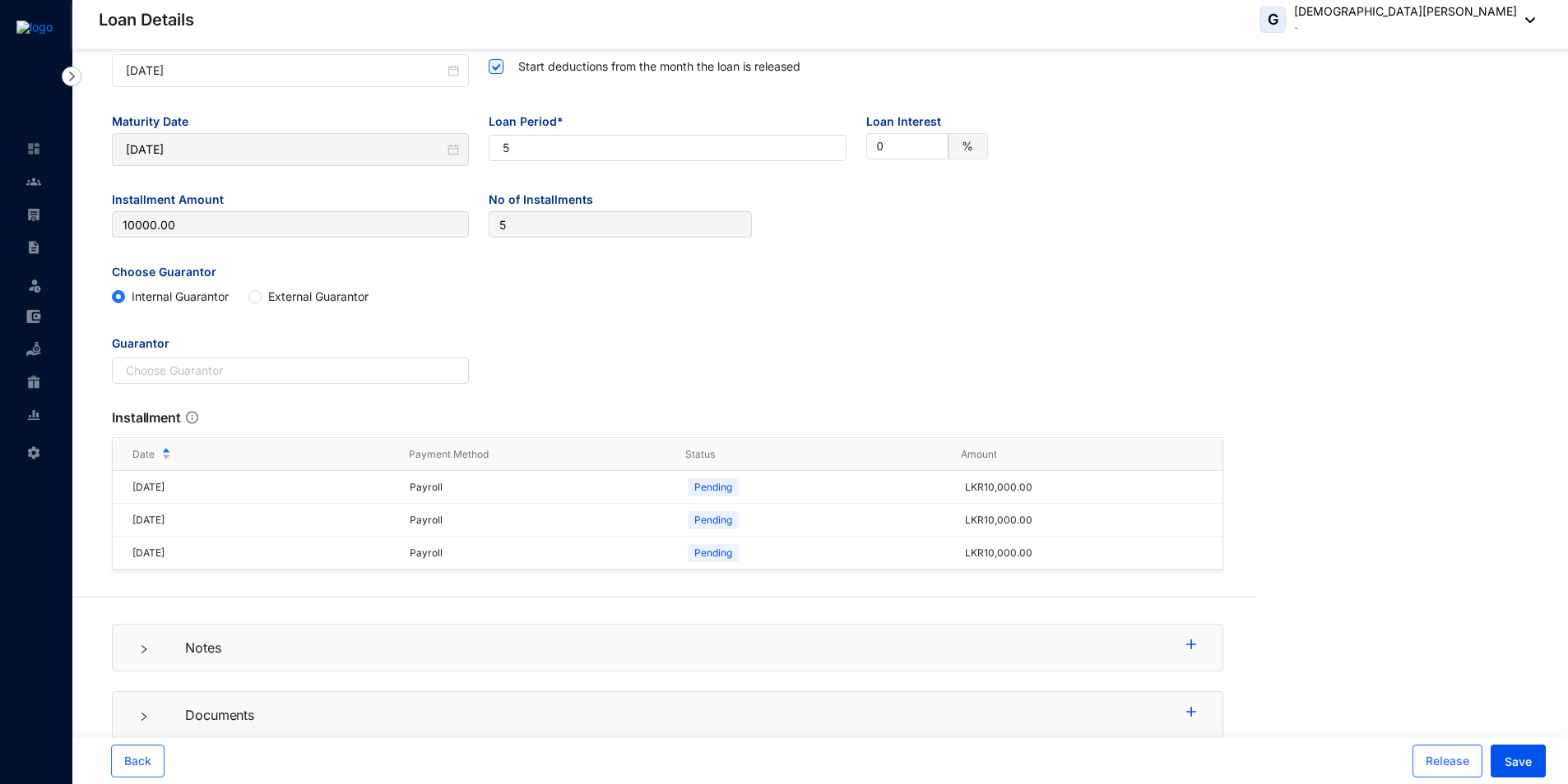
scroll to position [381, 0]
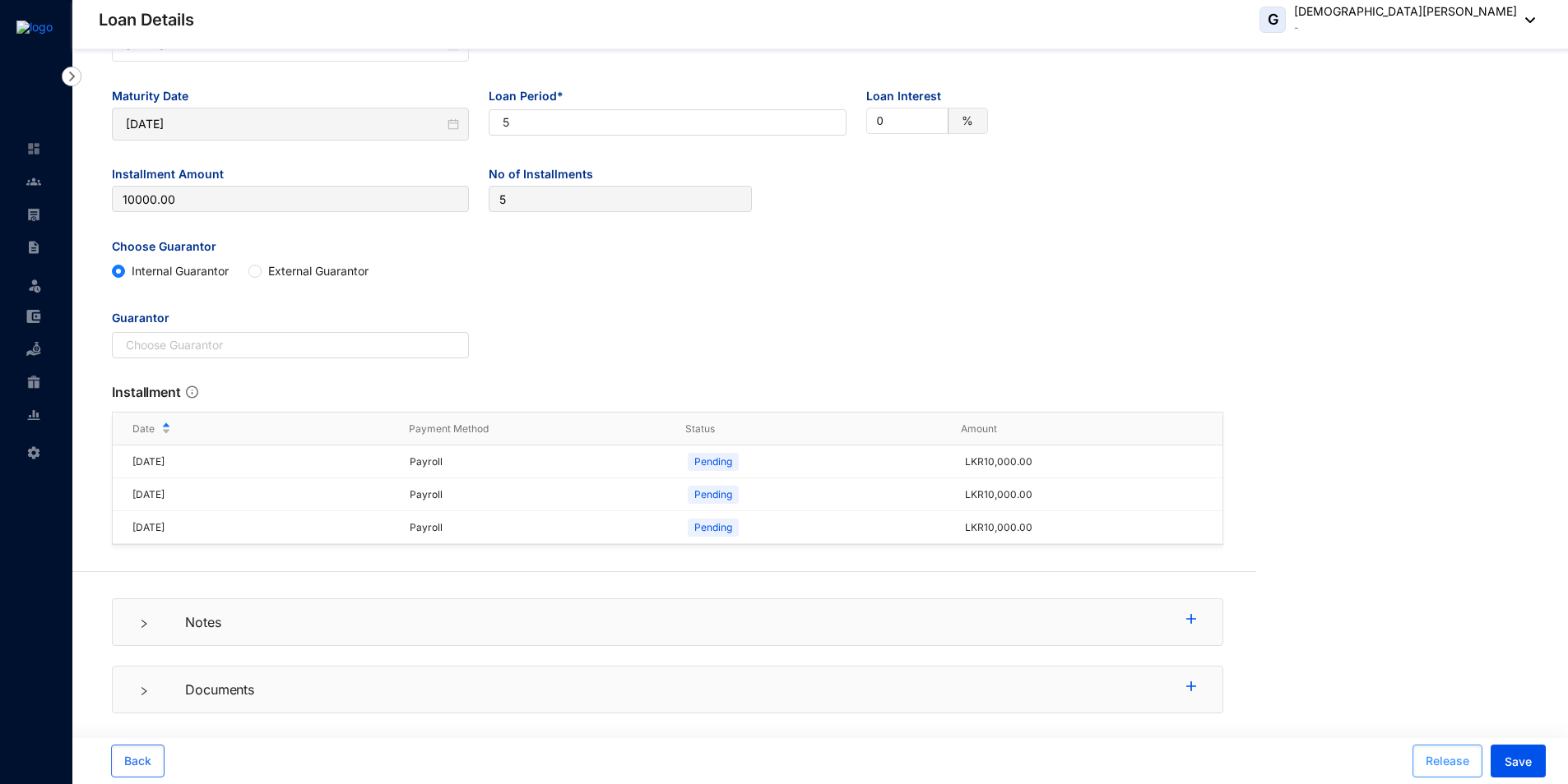
click at [1443, 763] on span "Release" at bounding box center [1447, 761] width 44 height 16
type input "[DATE]"
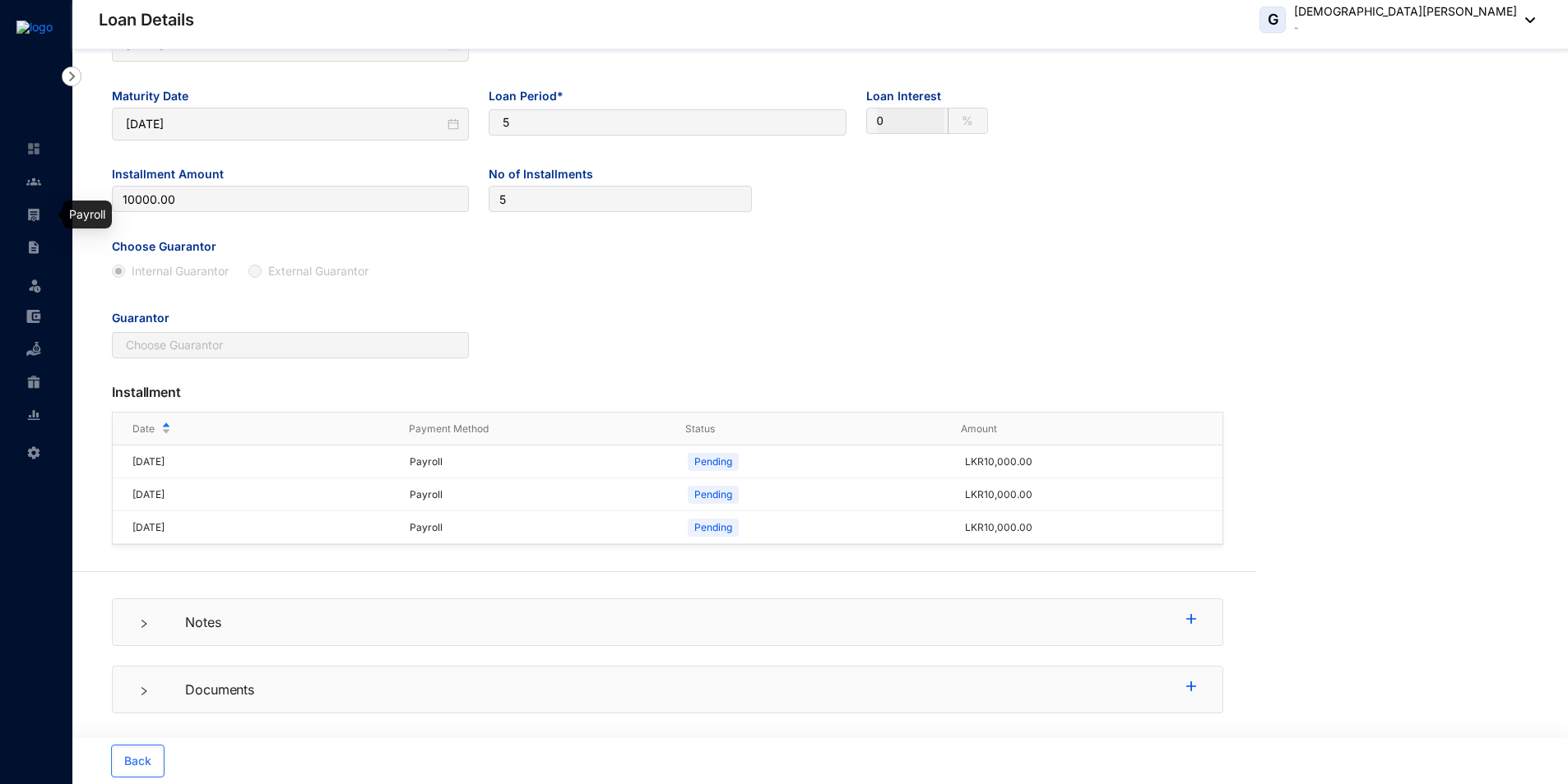
click at [39, 222] on link at bounding box center [47, 214] width 41 height 16
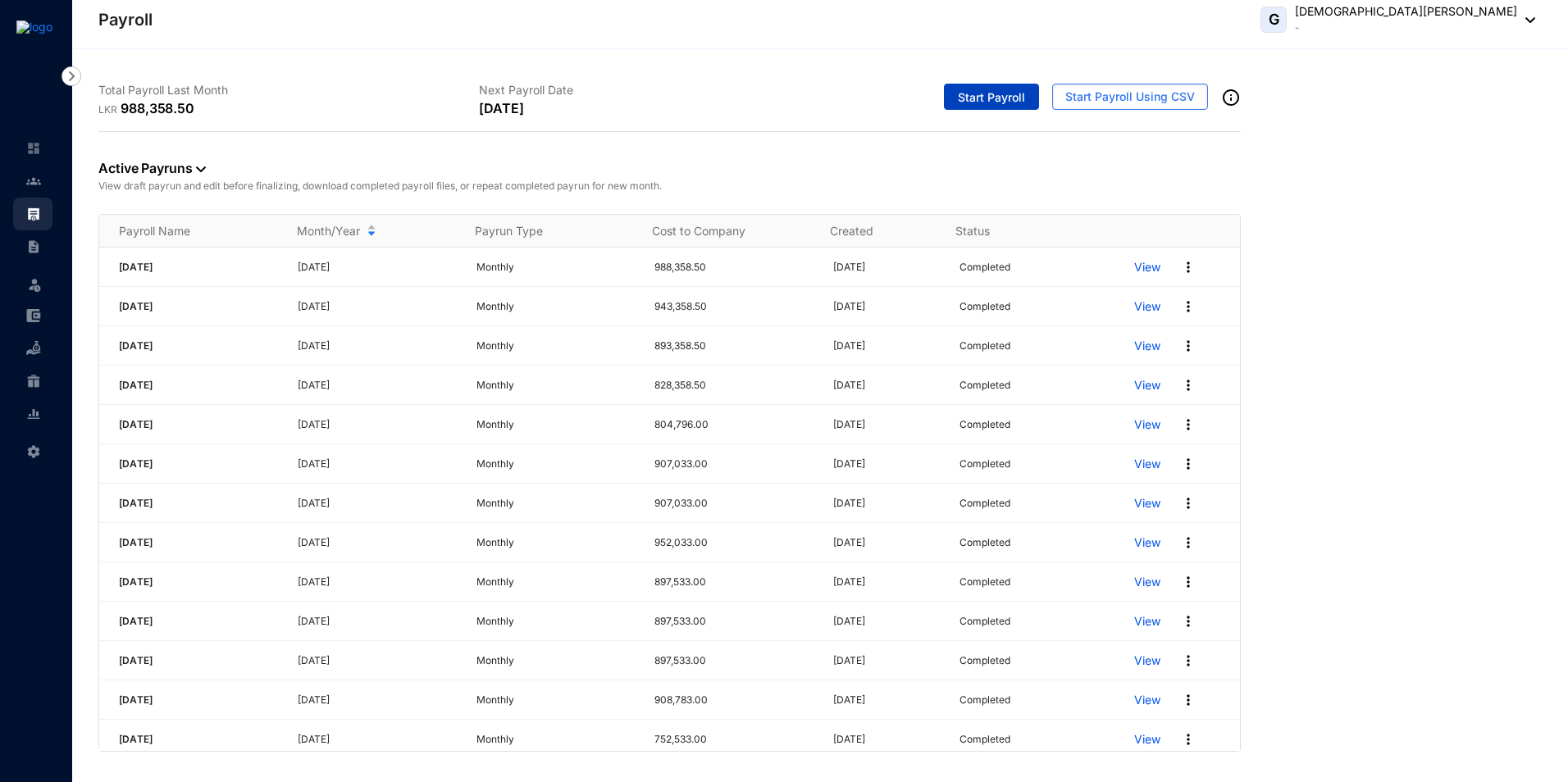
click at [1017, 88] on button "Start Payroll" at bounding box center [991, 97] width 95 height 27
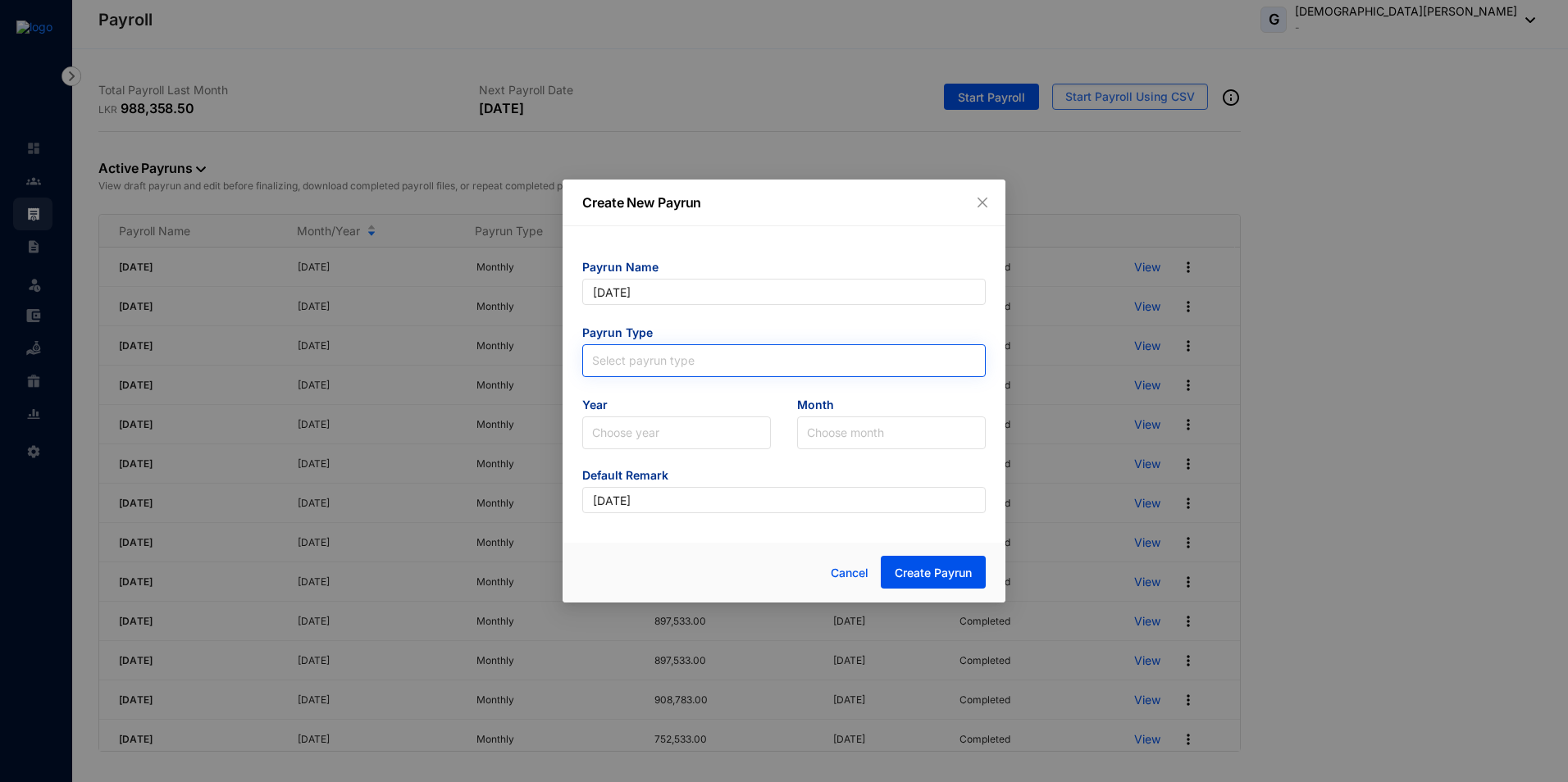
click at [682, 353] on input "search" at bounding box center [784, 357] width 384 height 25
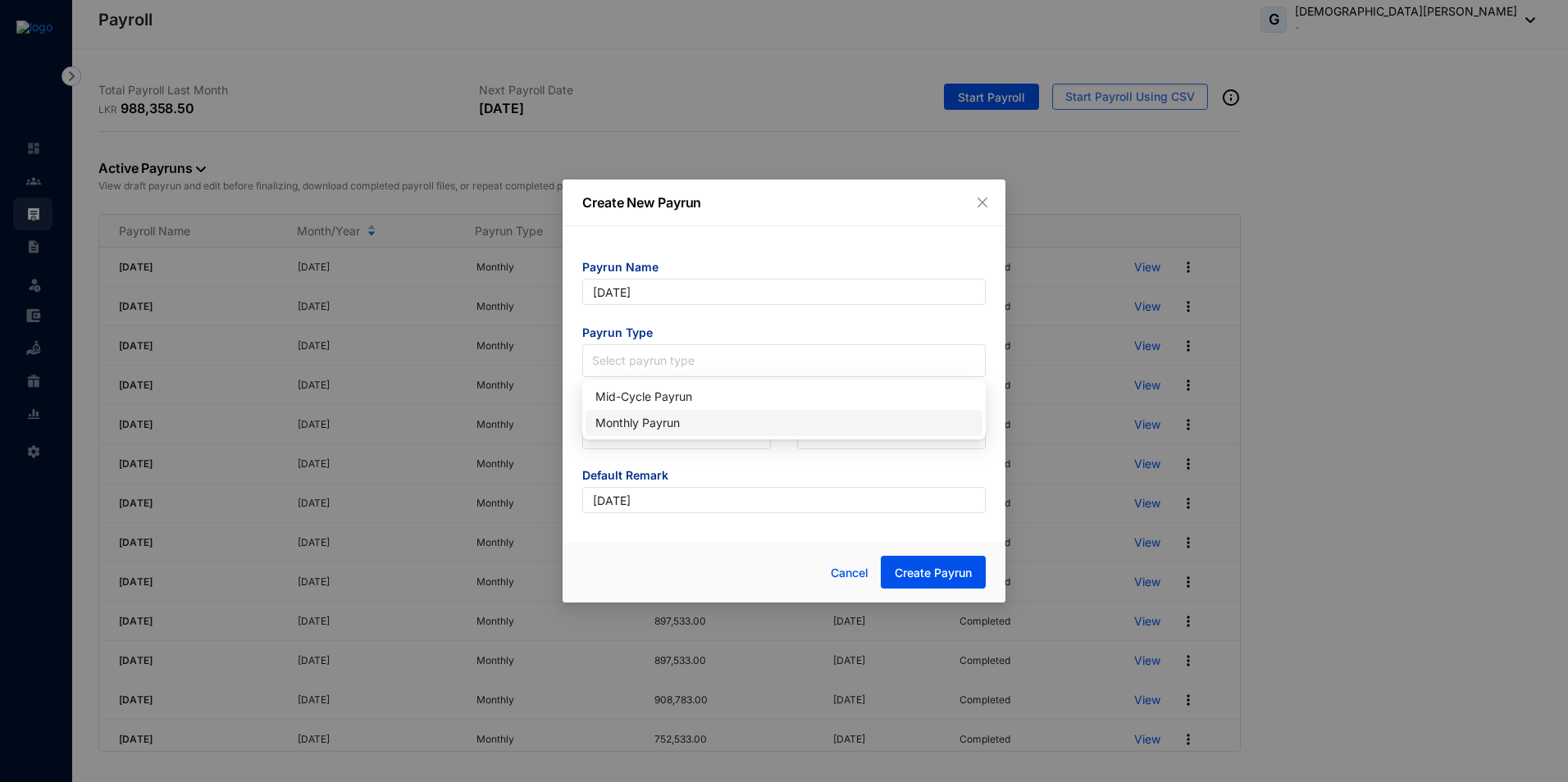
click at [652, 417] on div "Monthly Payrun" at bounding box center [784, 423] width 377 height 18
click at [652, 417] on input "search" at bounding box center [676, 433] width 169 height 31
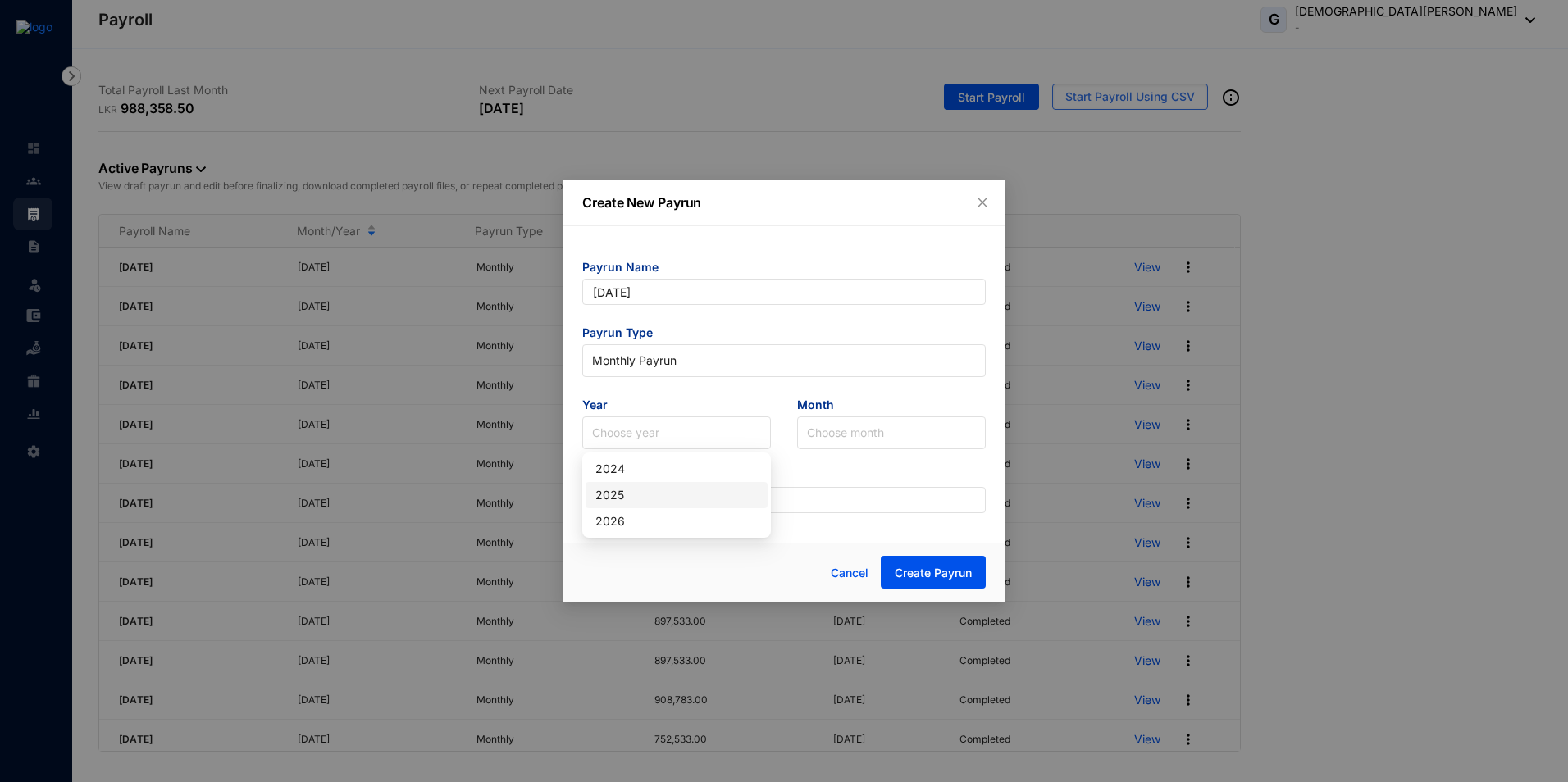
click at [626, 497] on div "2025" at bounding box center [677, 495] width 163 height 18
click at [877, 437] on input "search" at bounding box center [891, 433] width 169 height 31
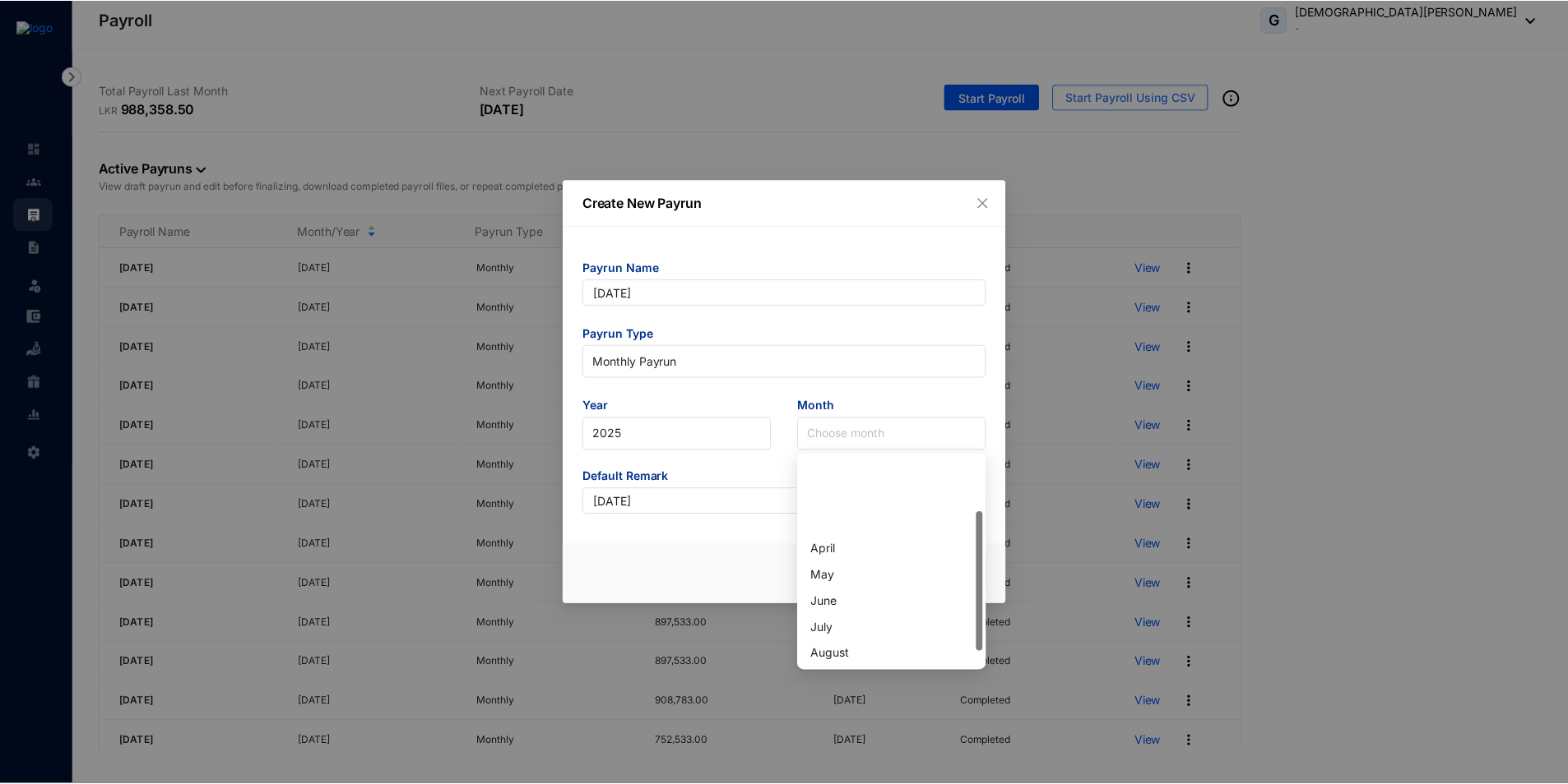
scroll to position [82, 0]
click at [853, 598] on div "September" at bounding box center [894, 599] width 163 height 18
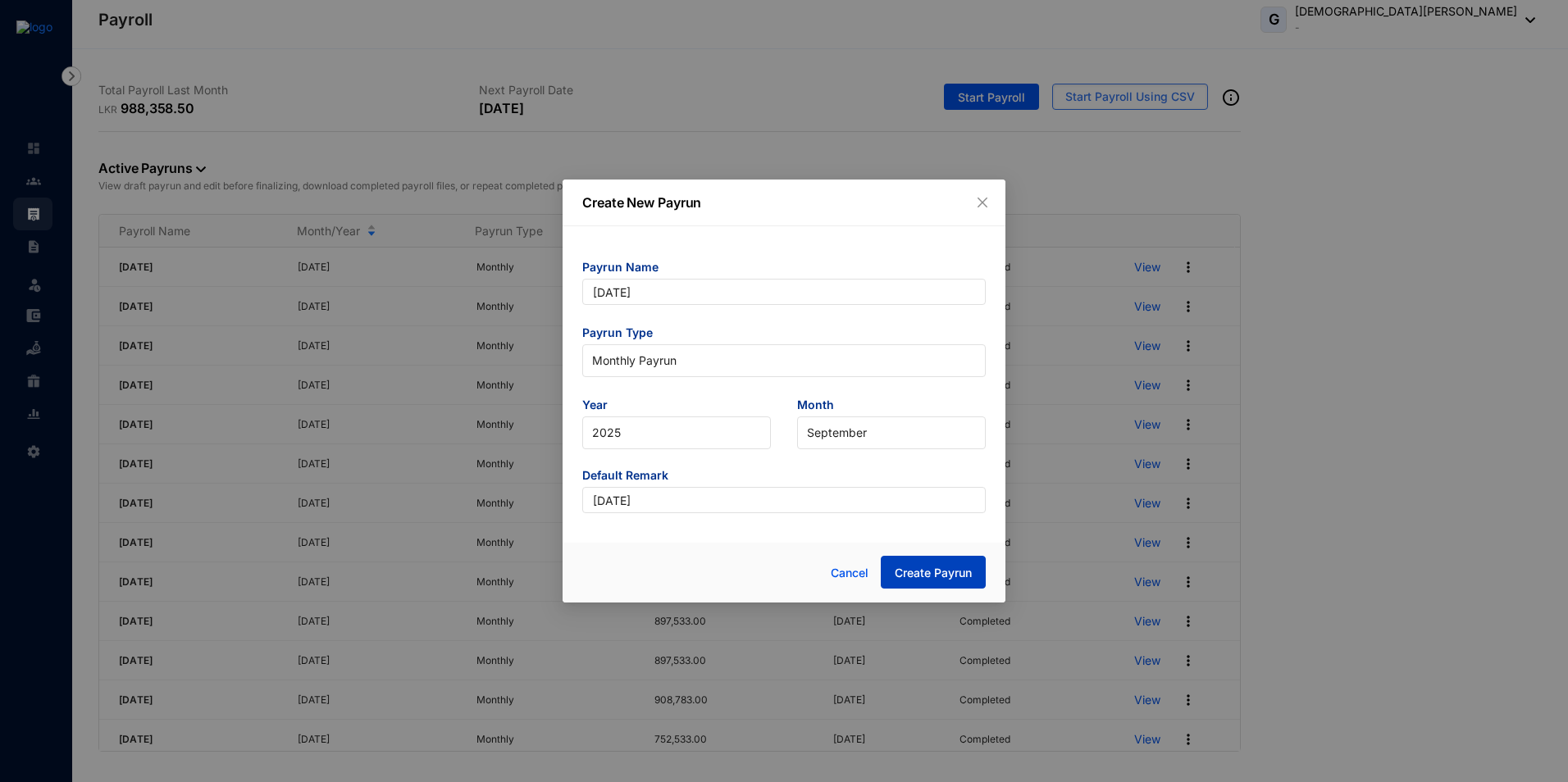
click at [934, 569] on span "Create Payrun" at bounding box center [933, 573] width 77 height 16
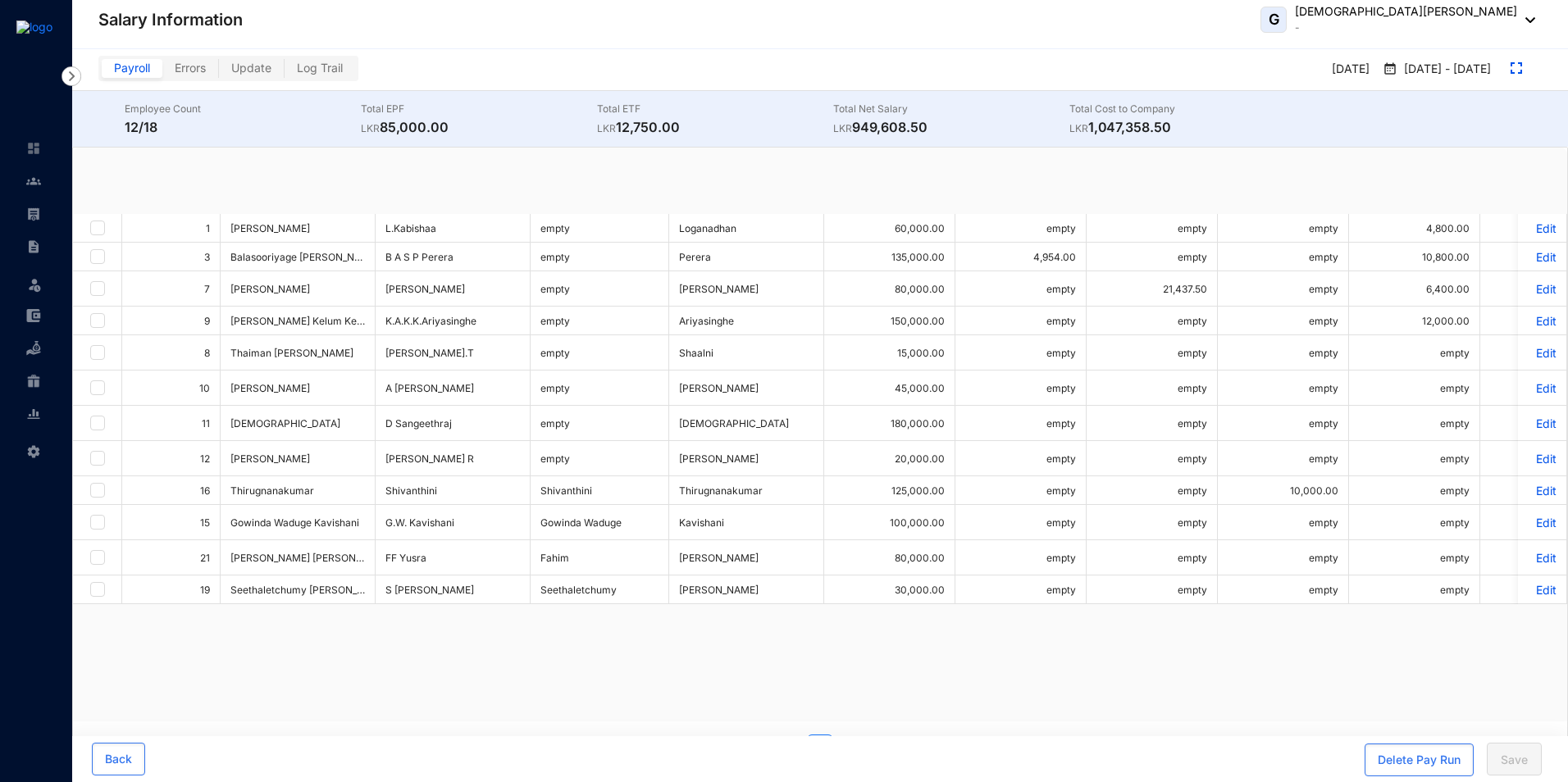
checkbox input "true"
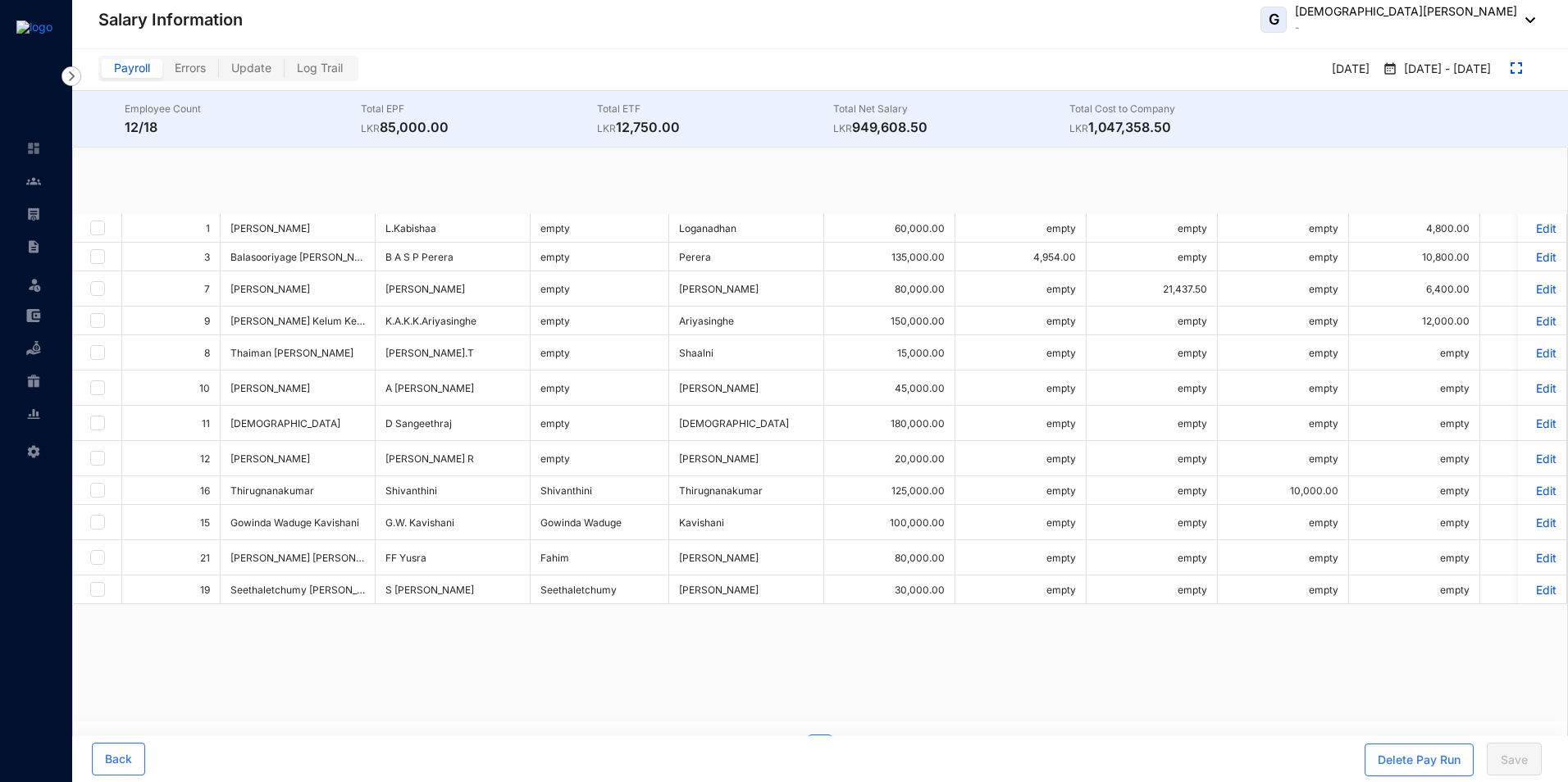
checkbox input "true"
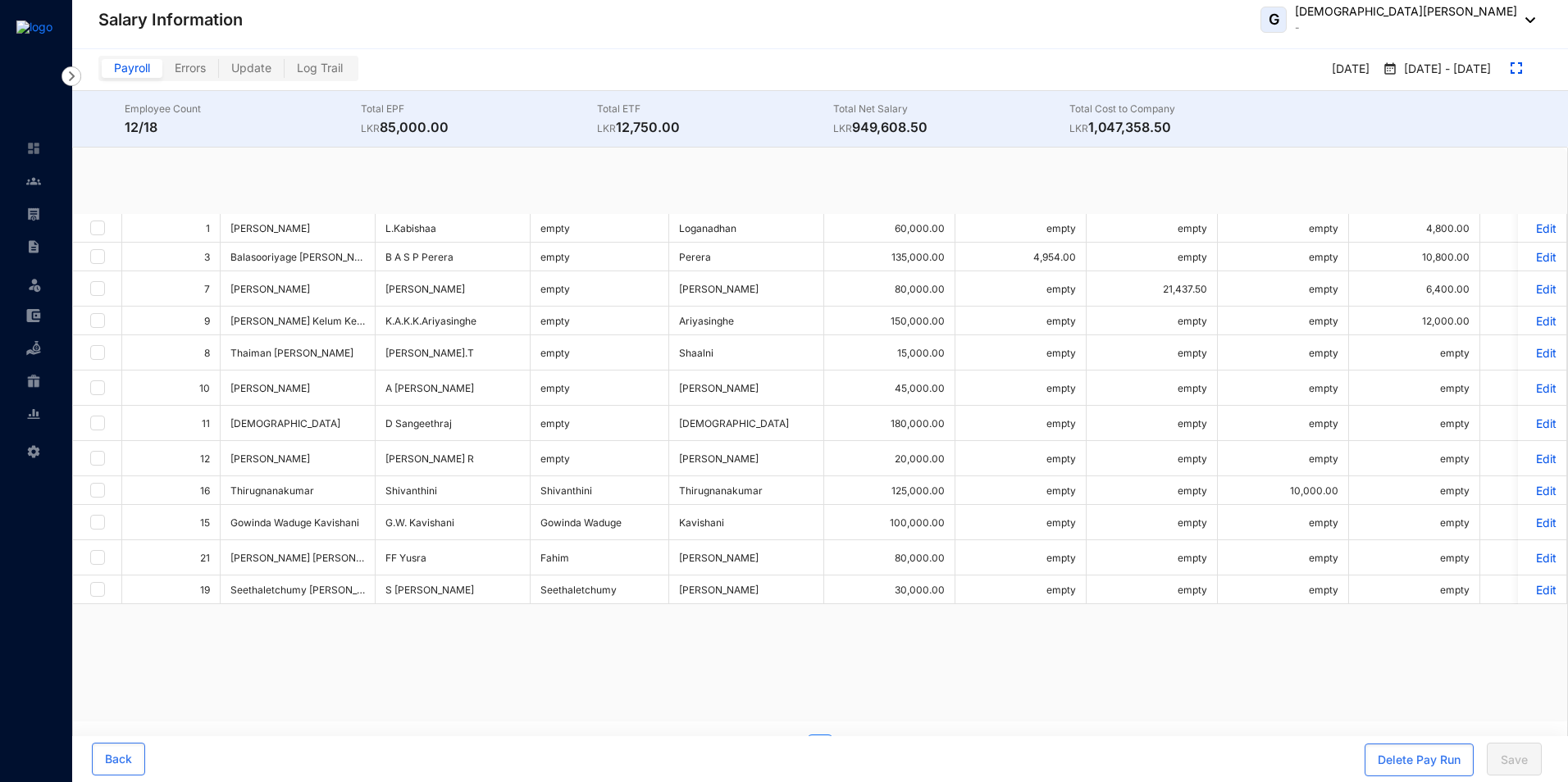
checkbox input "true"
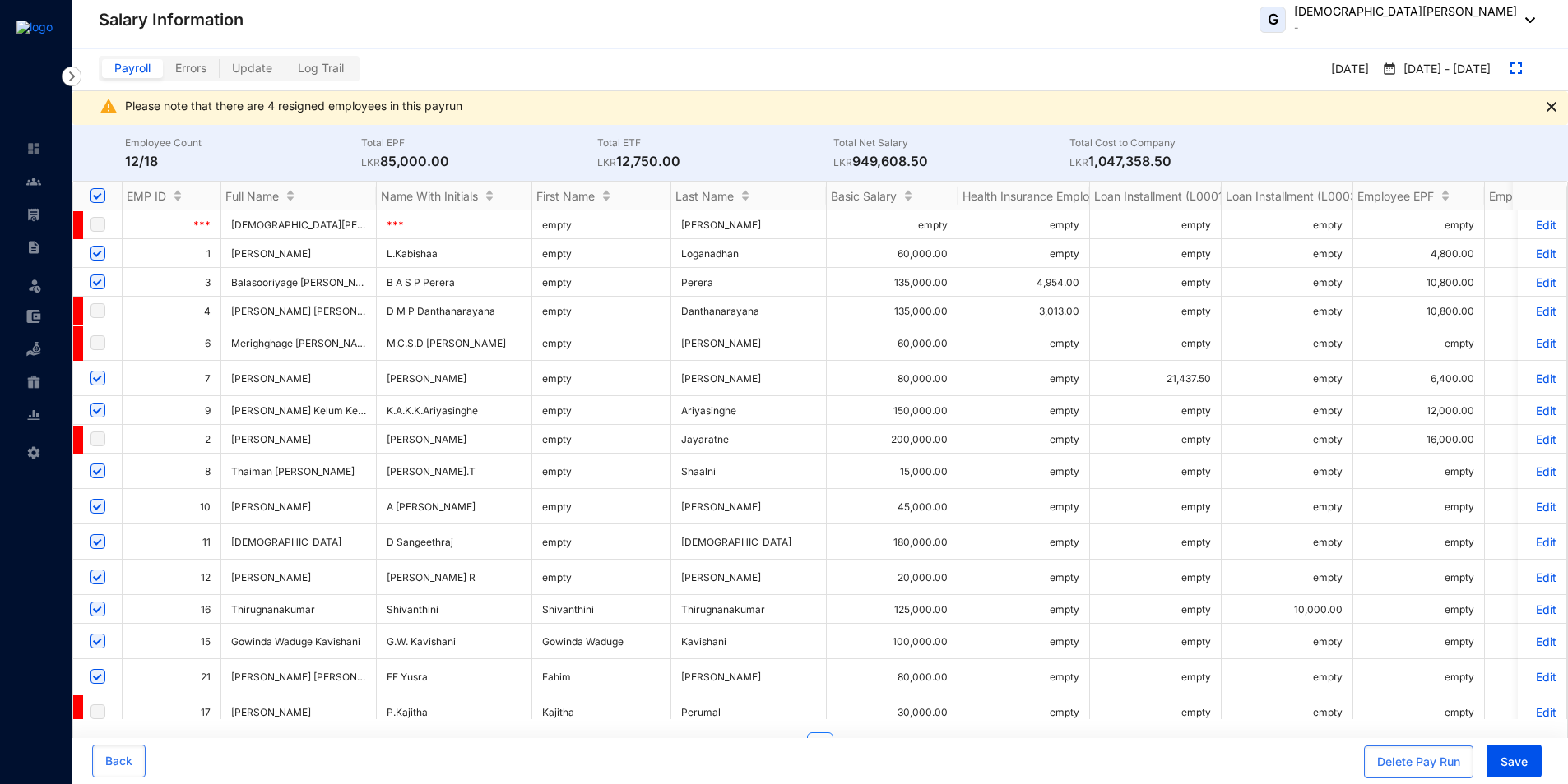
click at [93, 506] on input "checkbox" at bounding box center [97, 506] width 15 height 15
checkbox input "false"
click at [95, 258] on input "checkbox" at bounding box center [97, 252] width 15 height 15
checkbox input "false"
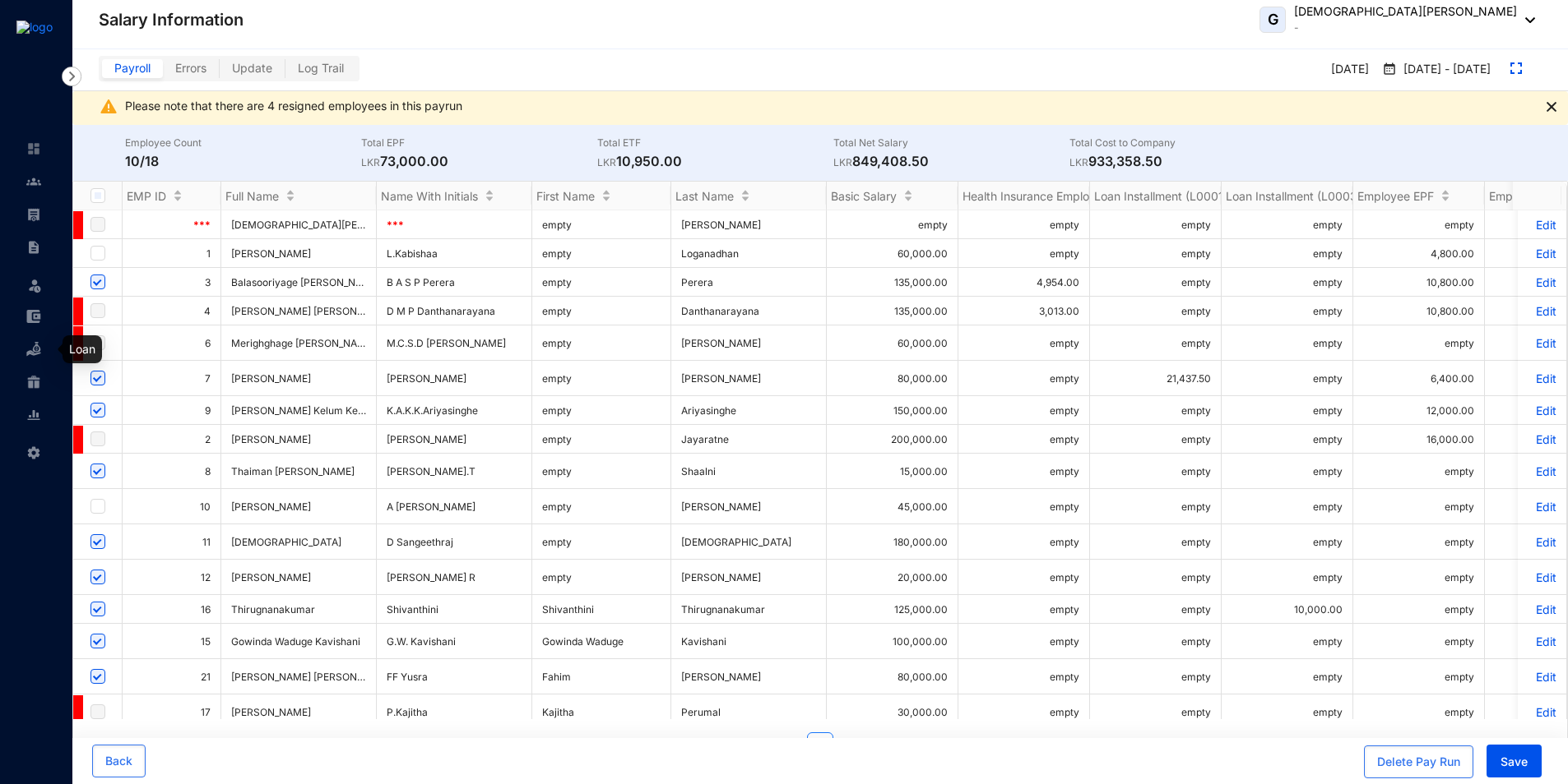
click at [35, 354] on img at bounding box center [34, 349] width 15 height 15
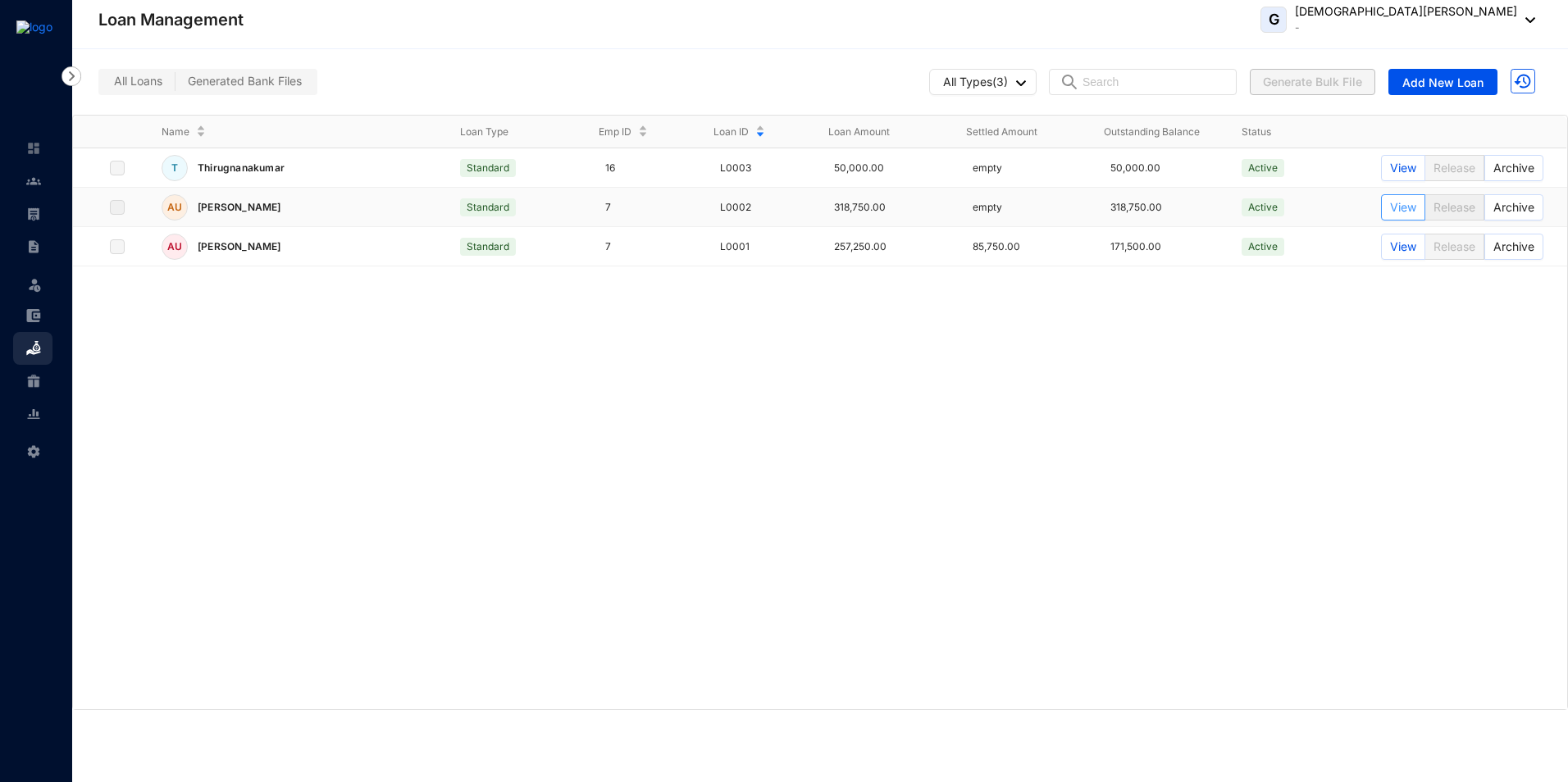
click at [1410, 204] on span "View" at bounding box center [1403, 207] width 27 height 18
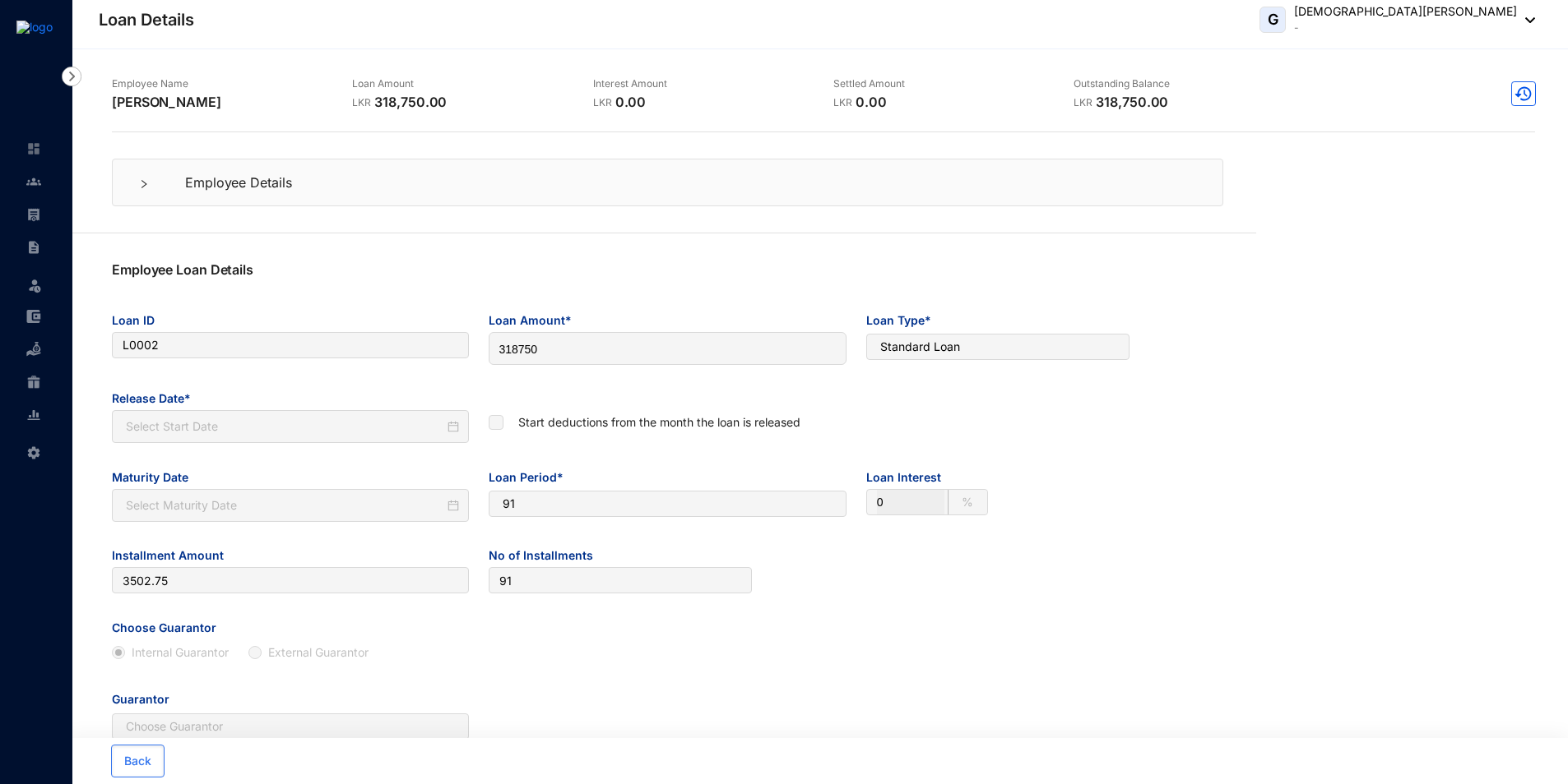
type input "L0002"
type input "318750"
type input "[DATE]"
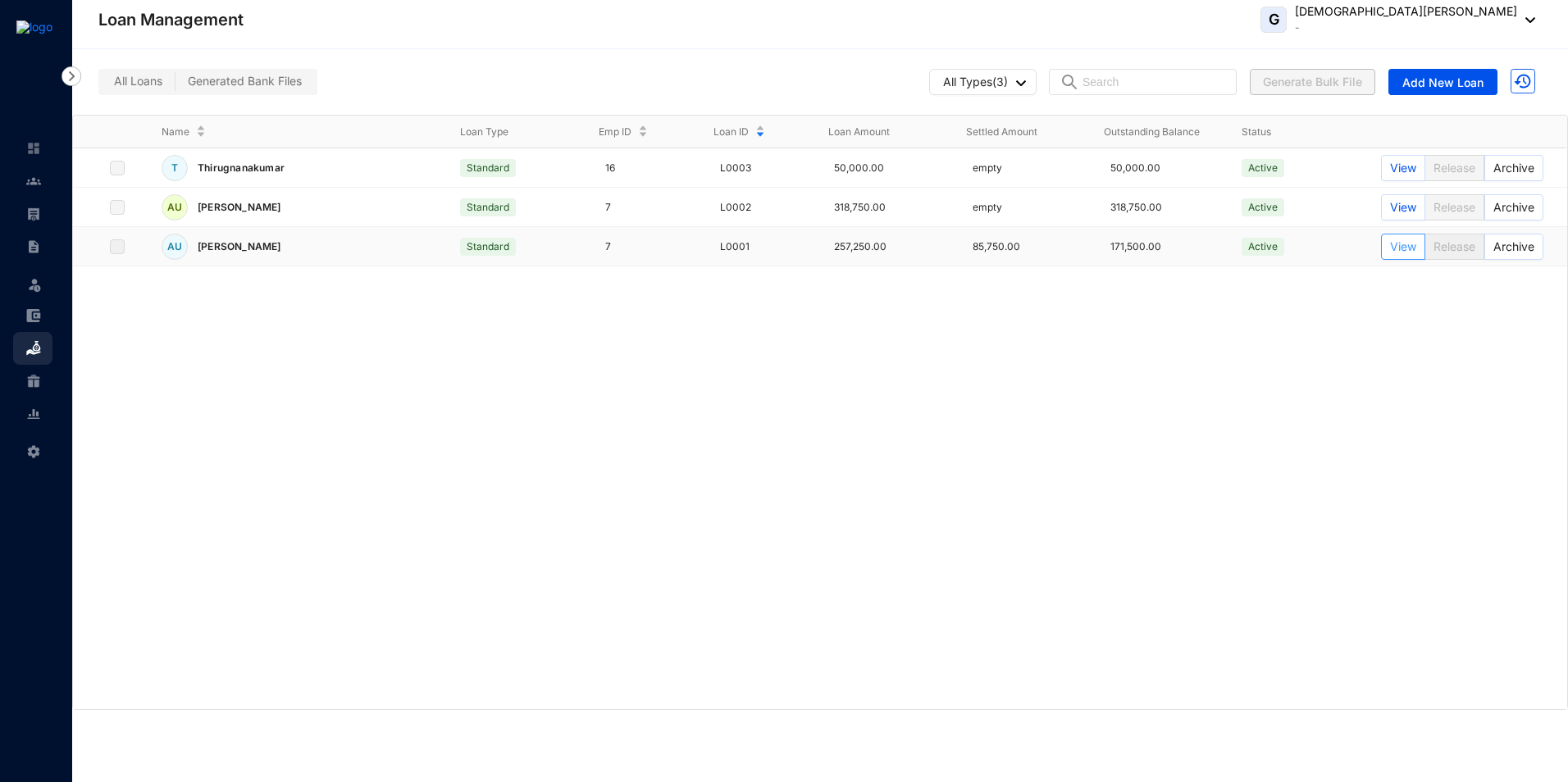
click at [1402, 248] on span "View" at bounding box center [1403, 247] width 27 height 18
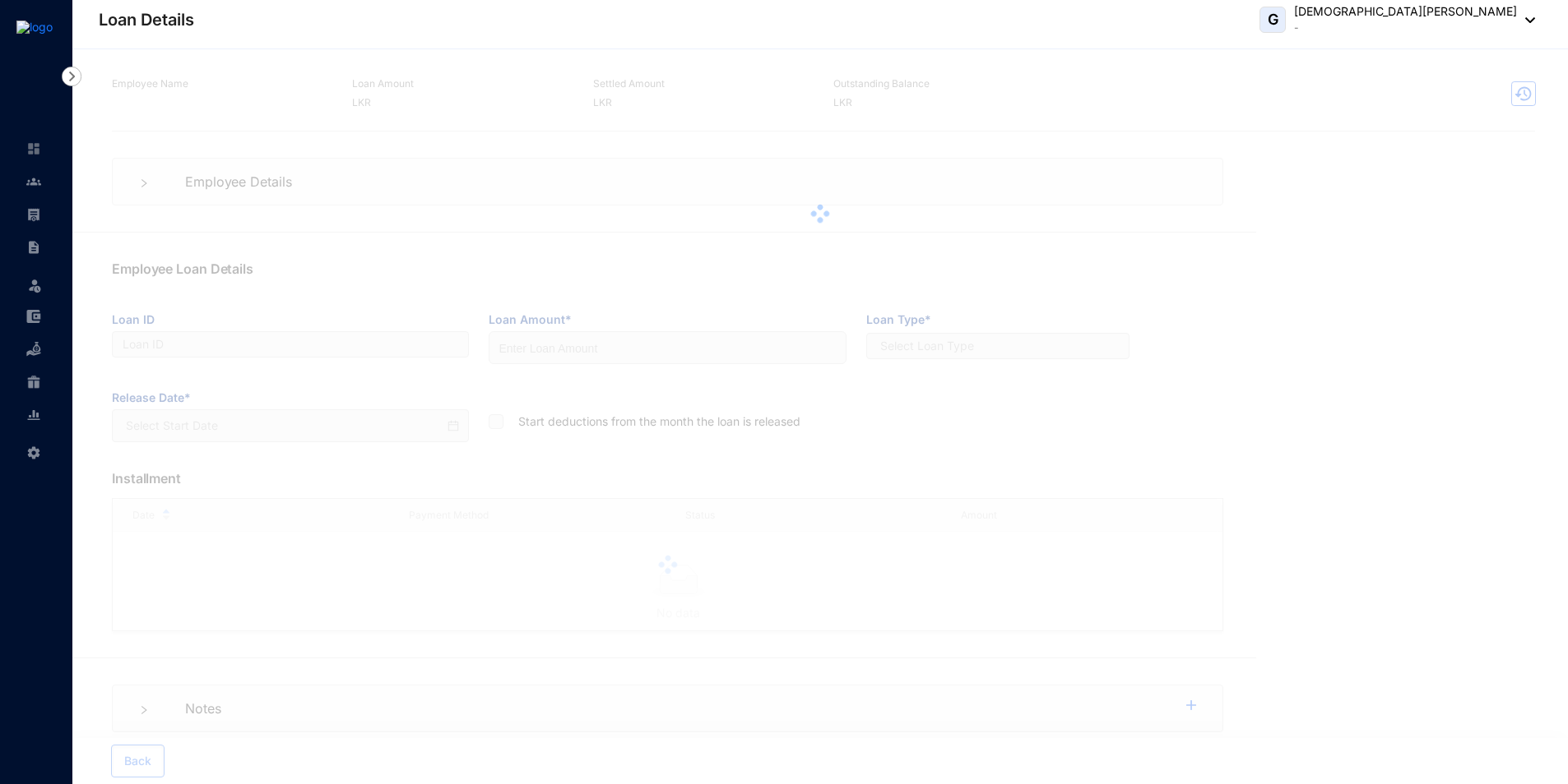
type input "L0001"
type input "257250"
checkbox input "true"
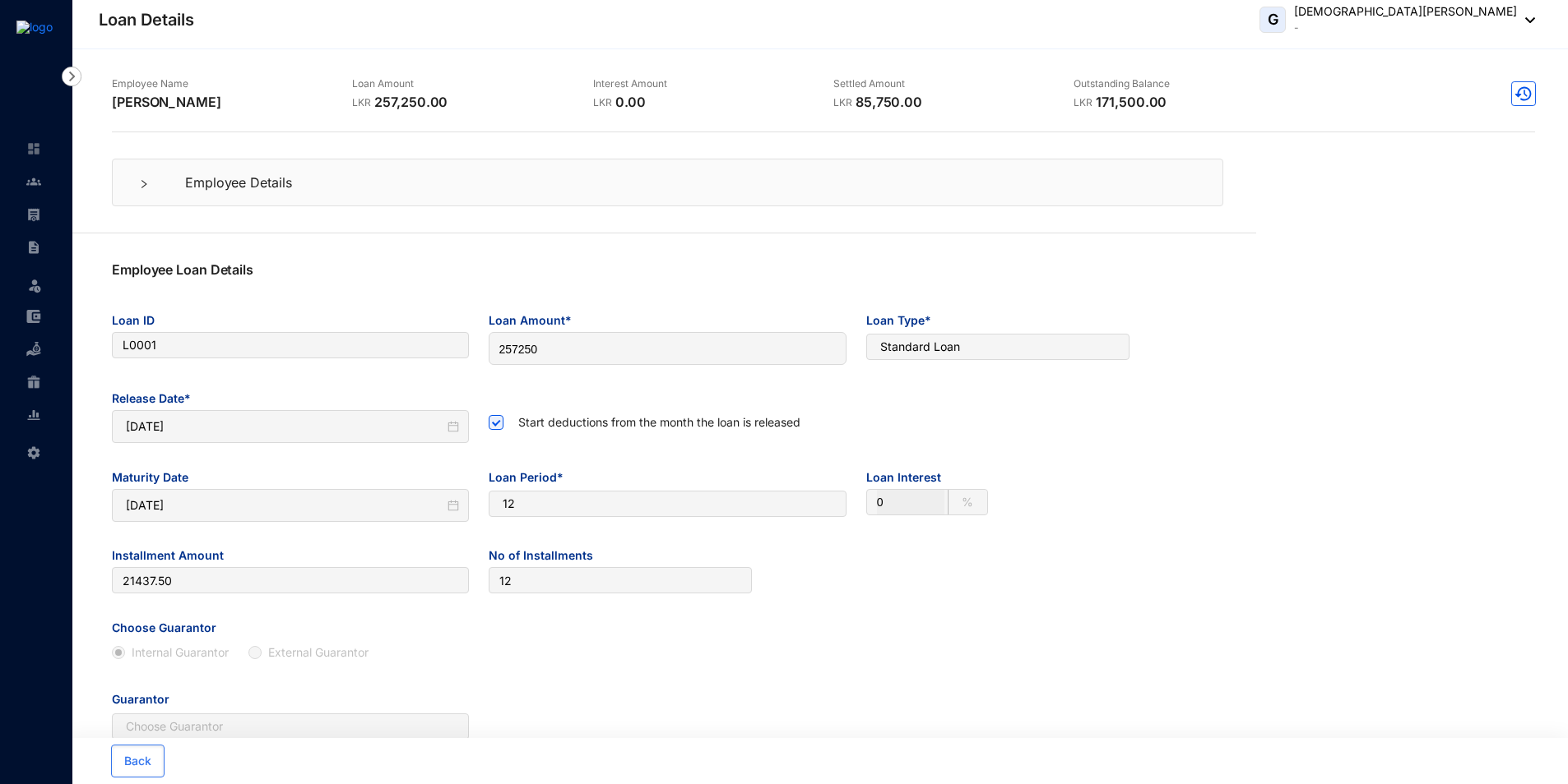
type input "[DATE]"
click at [35, 222] on link at bounding box center [47, 214] width 41 height 16
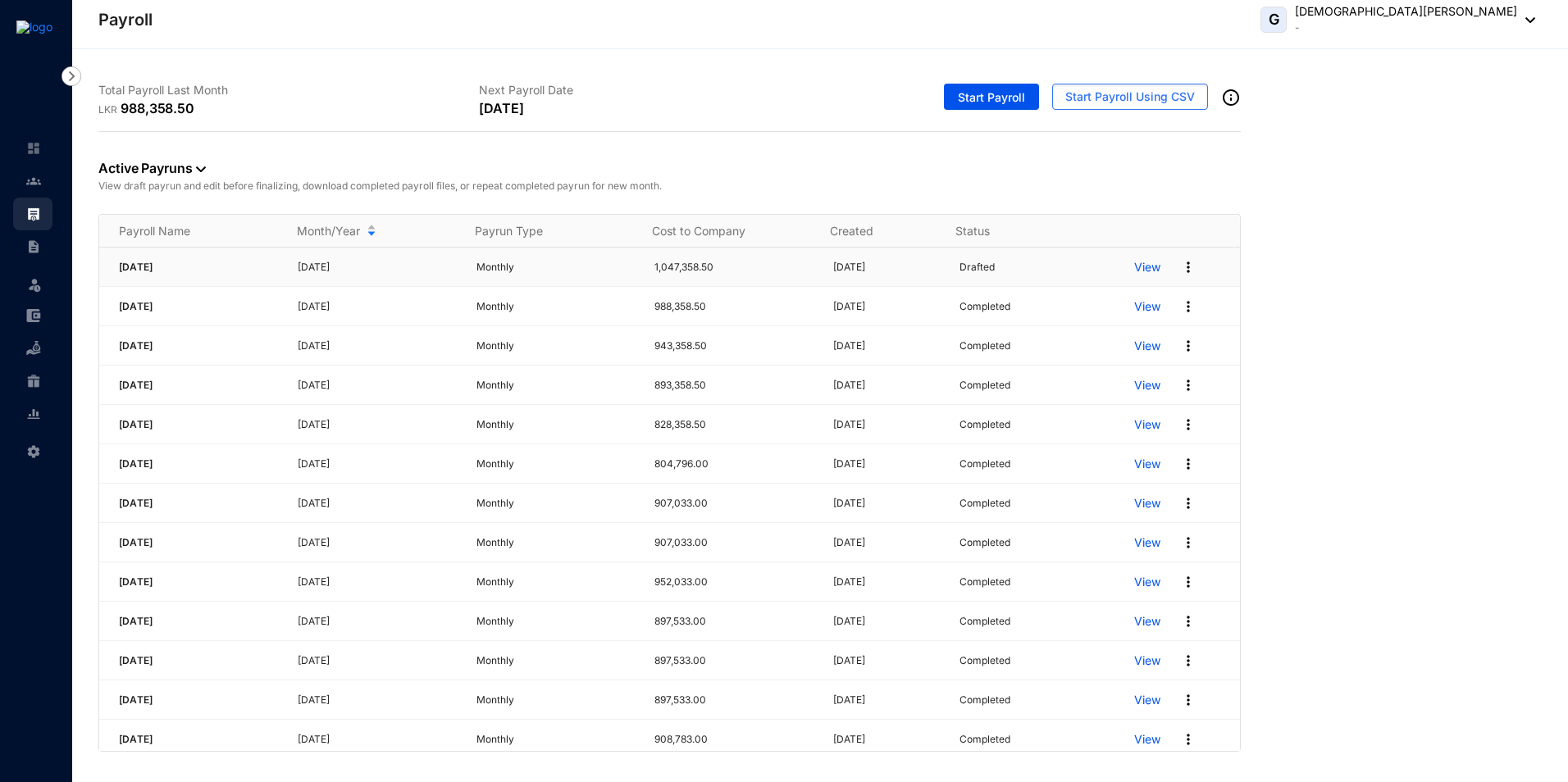
click at [1140, 263] on p "View" at bounding box center [1147, 267] width 27 height 16
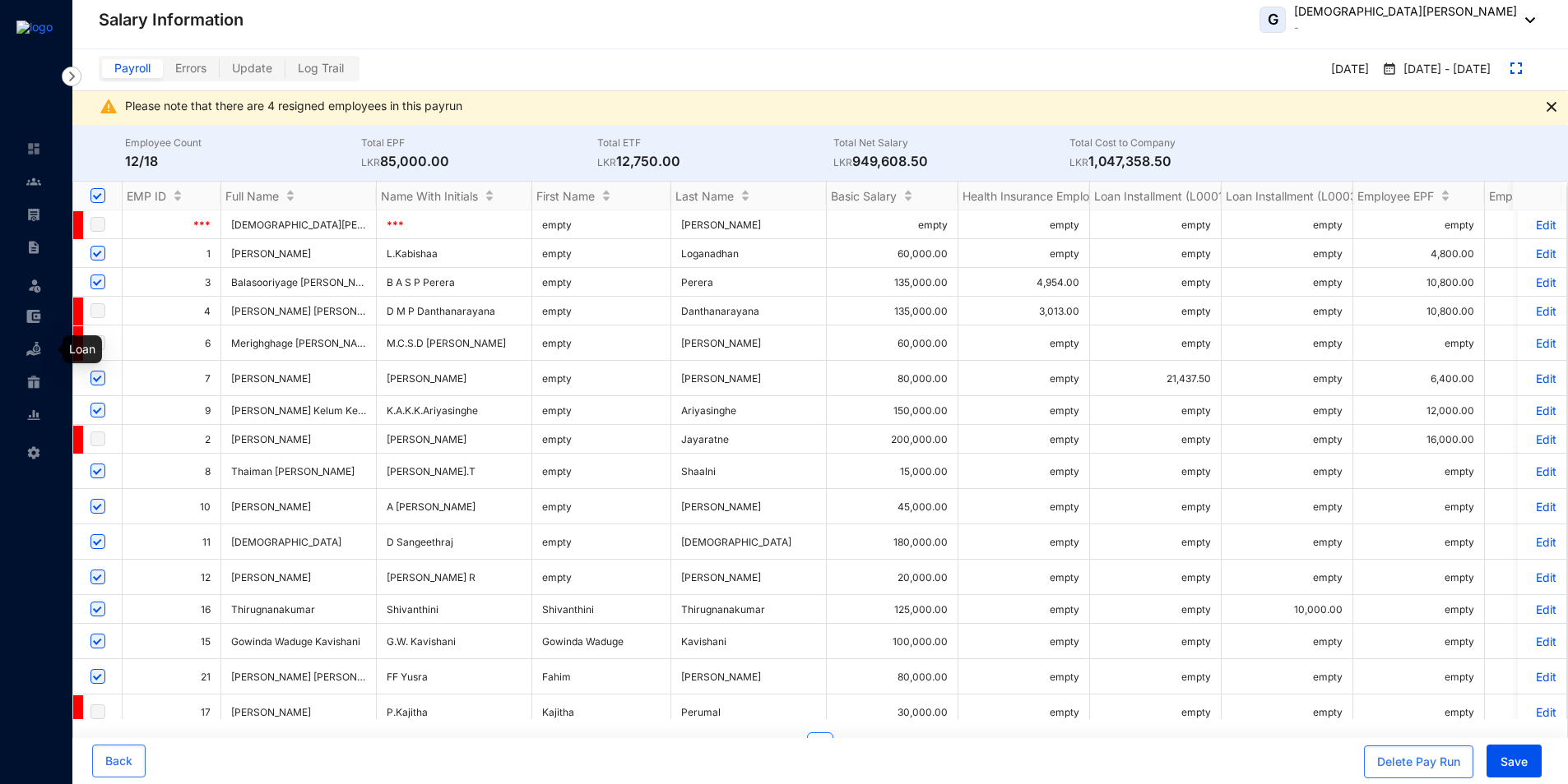
click at [29, 341] on div at bounding box center [34, 341] width 15 height 15
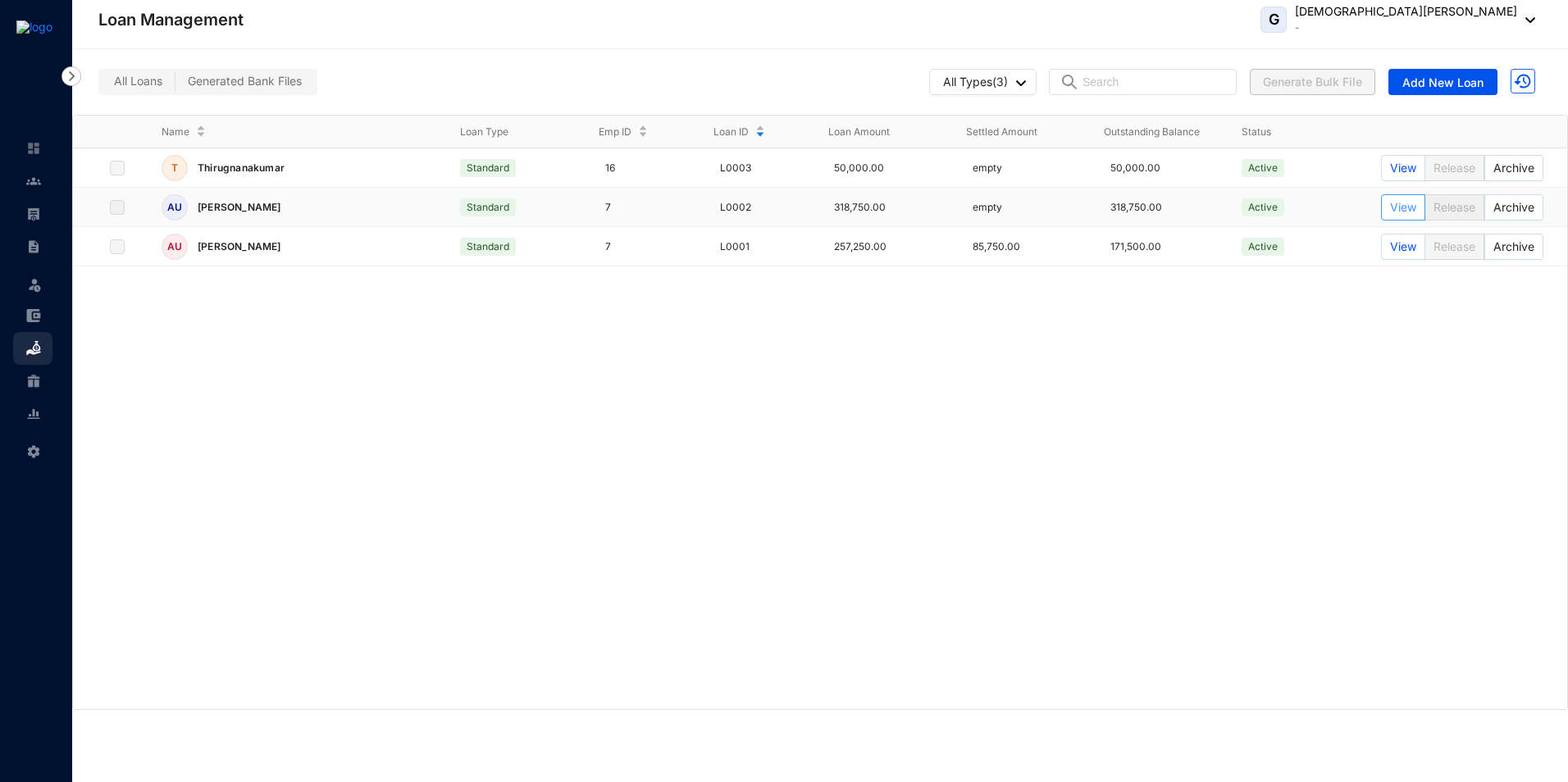
click at [1390, 206] on span "View" at bounding box center [1403, 207] width 27 height 18
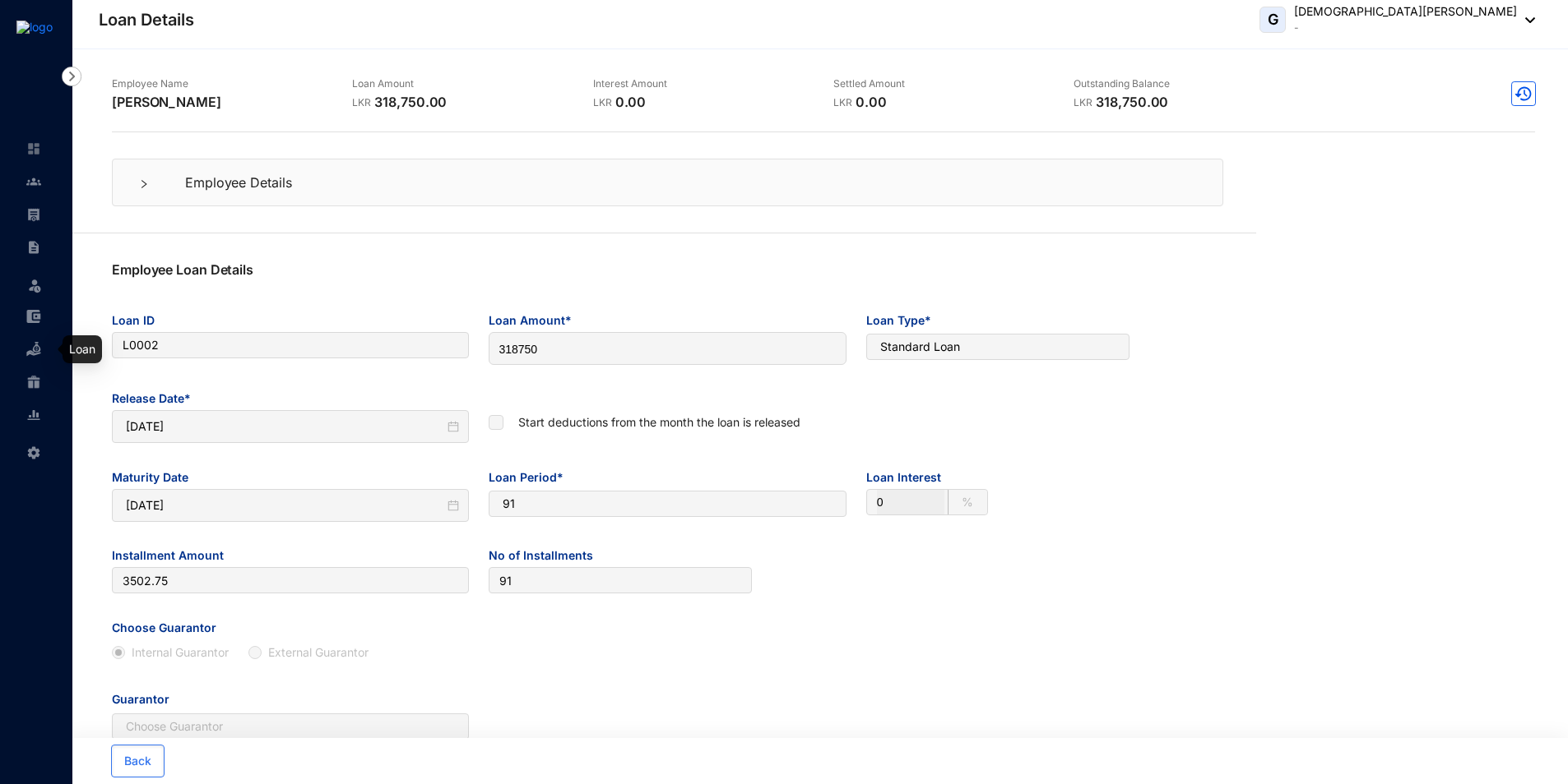
click at [35, 356] on img at bounding box center [34, 349] width 15 height 15
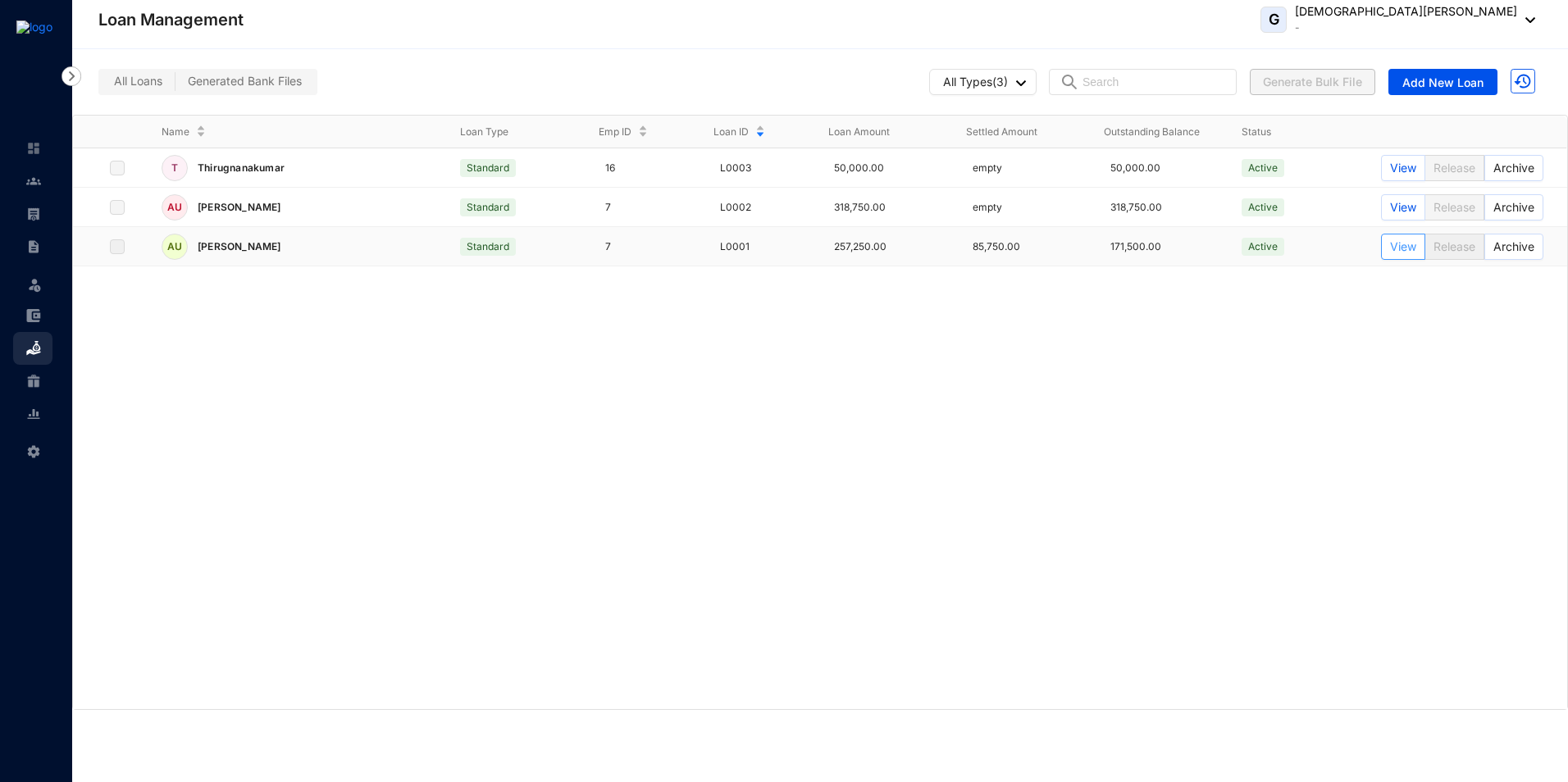
click at [1392, 248] on span "View" at bounding box center [1403, 247] width 27 height 18
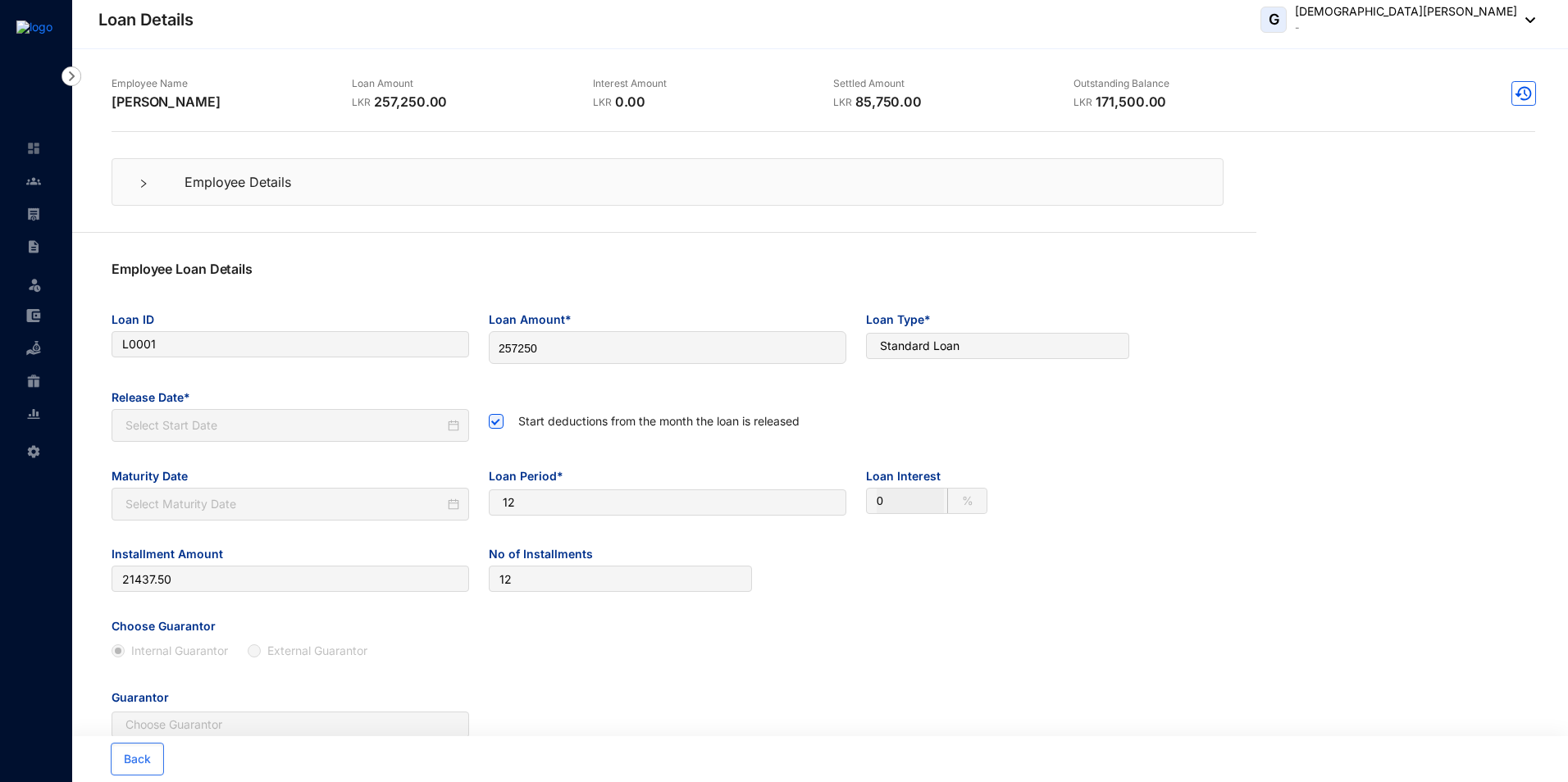
type input "[DATE]"
click at [32, 355] on img at bounding box center [33, 348] width 15 height 15
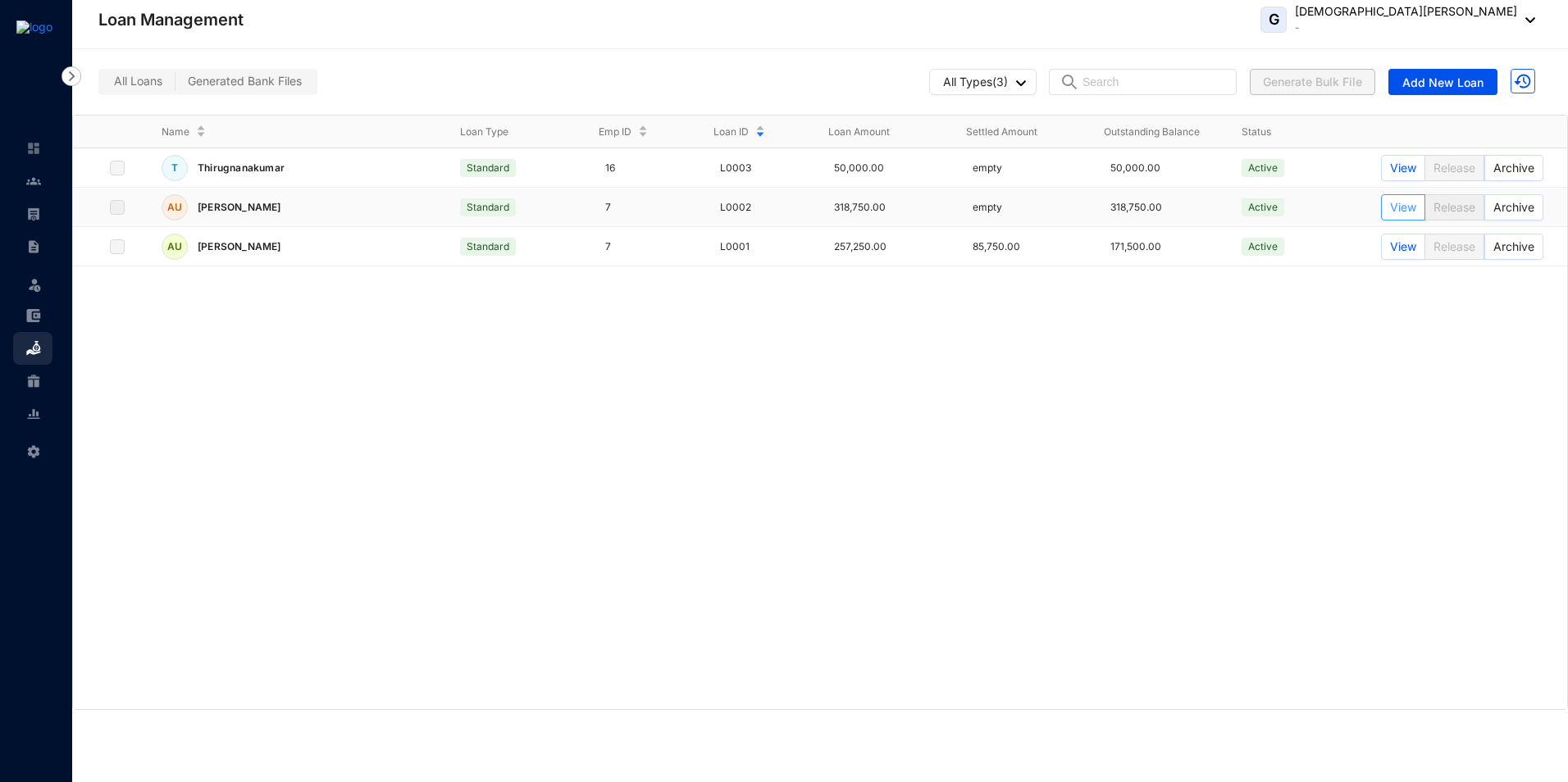
click at [1390, 206] on span "View" at bounding box center [1403, 207] width 27 height 18
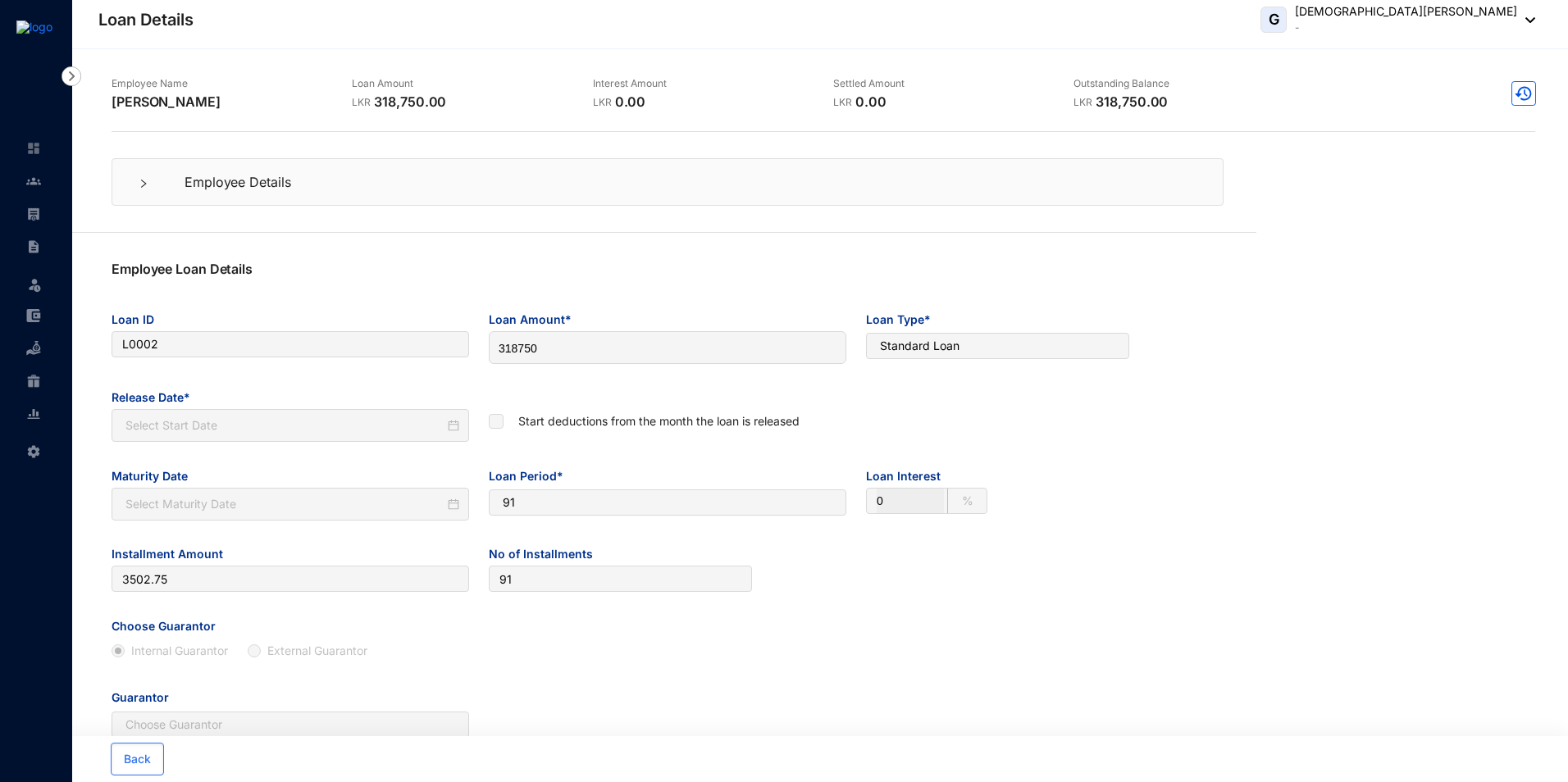
type input "[DATE]"
click at [494, 426] on label at bounding box center [494, 421] width 15 height 18
click at [34, 354] on img at bounding box center [33, 348] width 15 height 15
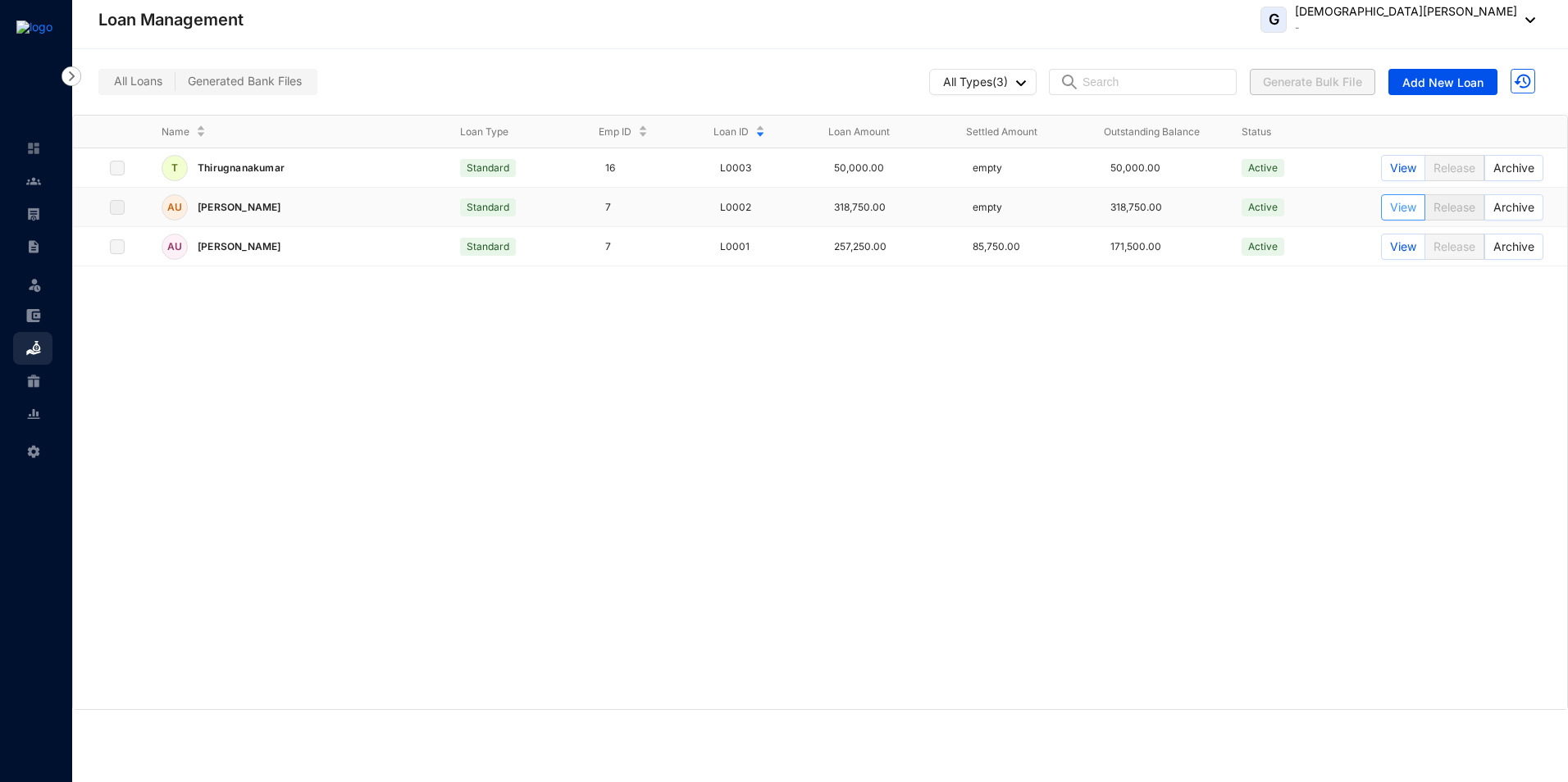
click at [1404, 208] on span "View" at bounding box center [1403, 207] width 27 height 18
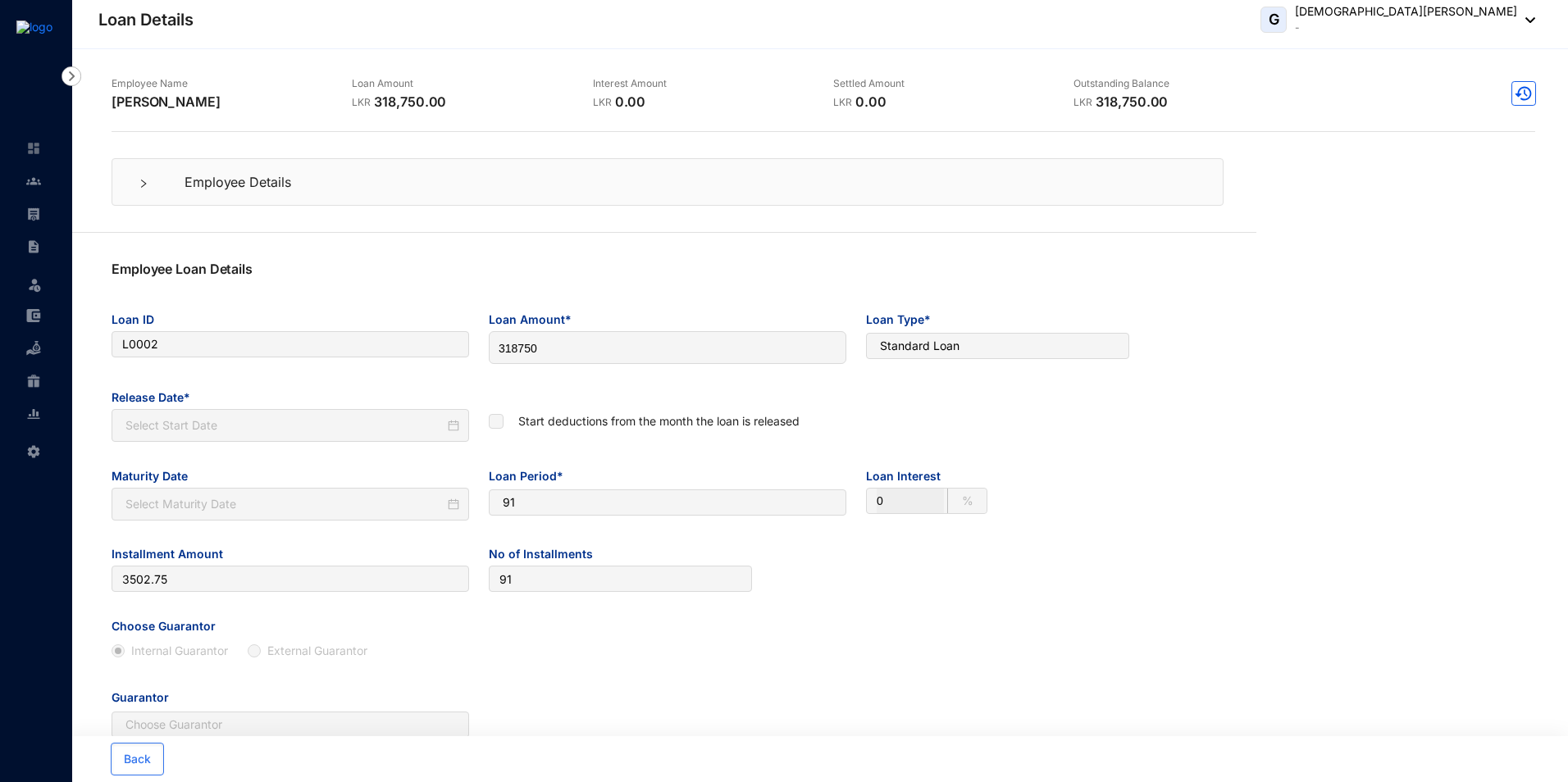
type input "[DATE]"
click at [1514, 98] on img at bounding box center [1518, 93] width 25 height 25
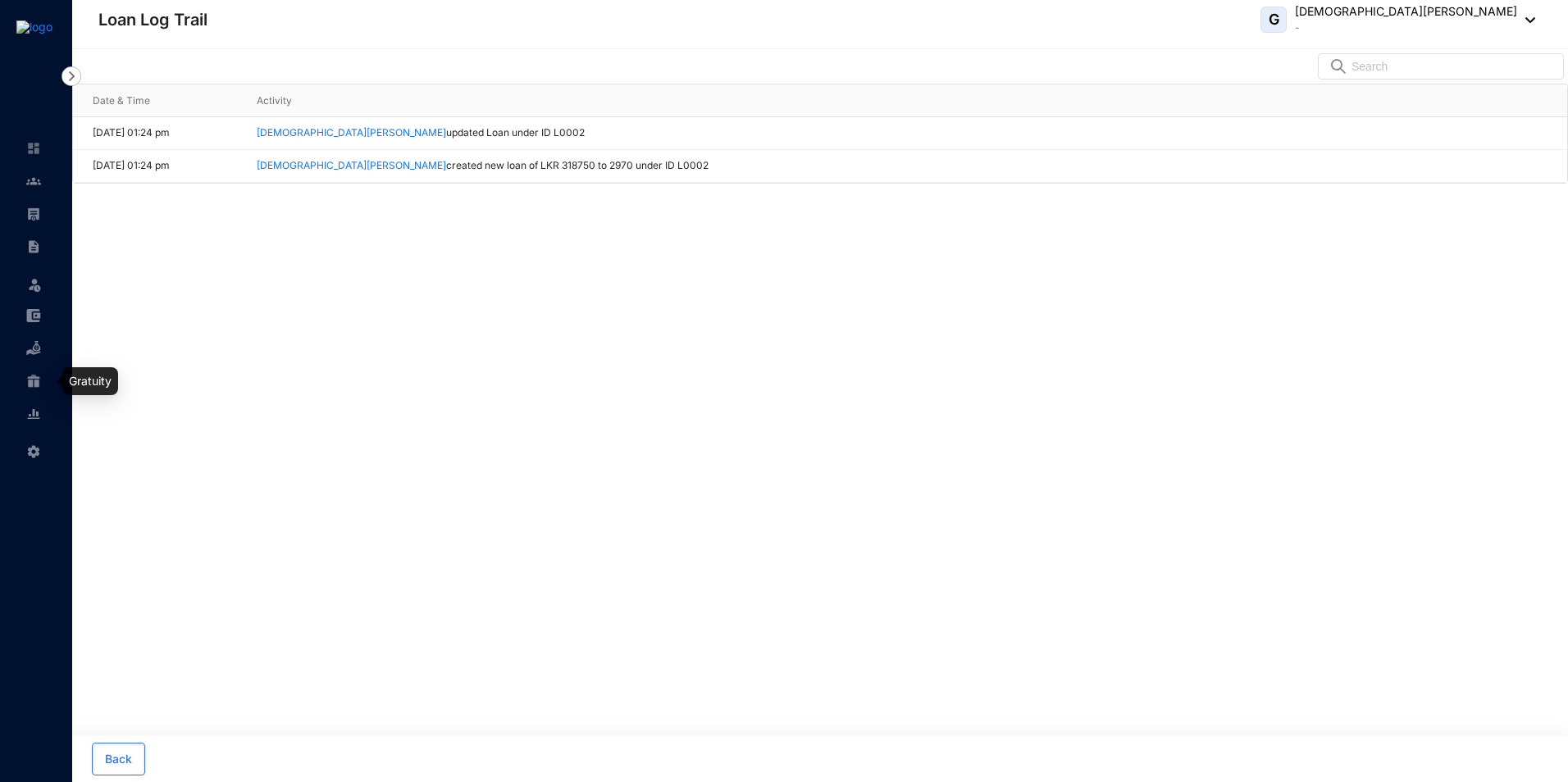
click at [33, 379] on img at bounding box center [33, 381] width 15 height 15
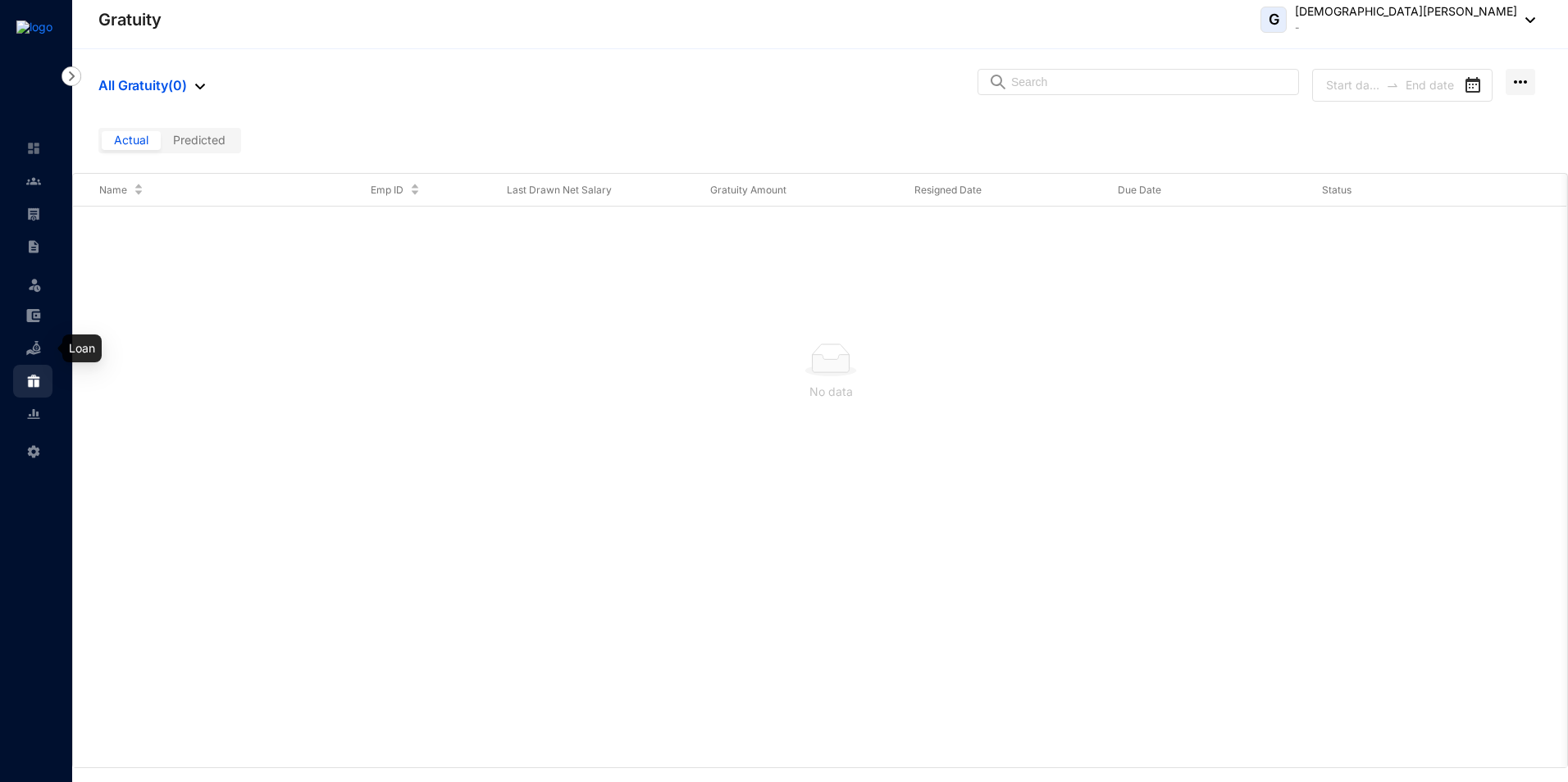
click at [33, 355] on img at bounding box center [33, 348] width 15 height 15
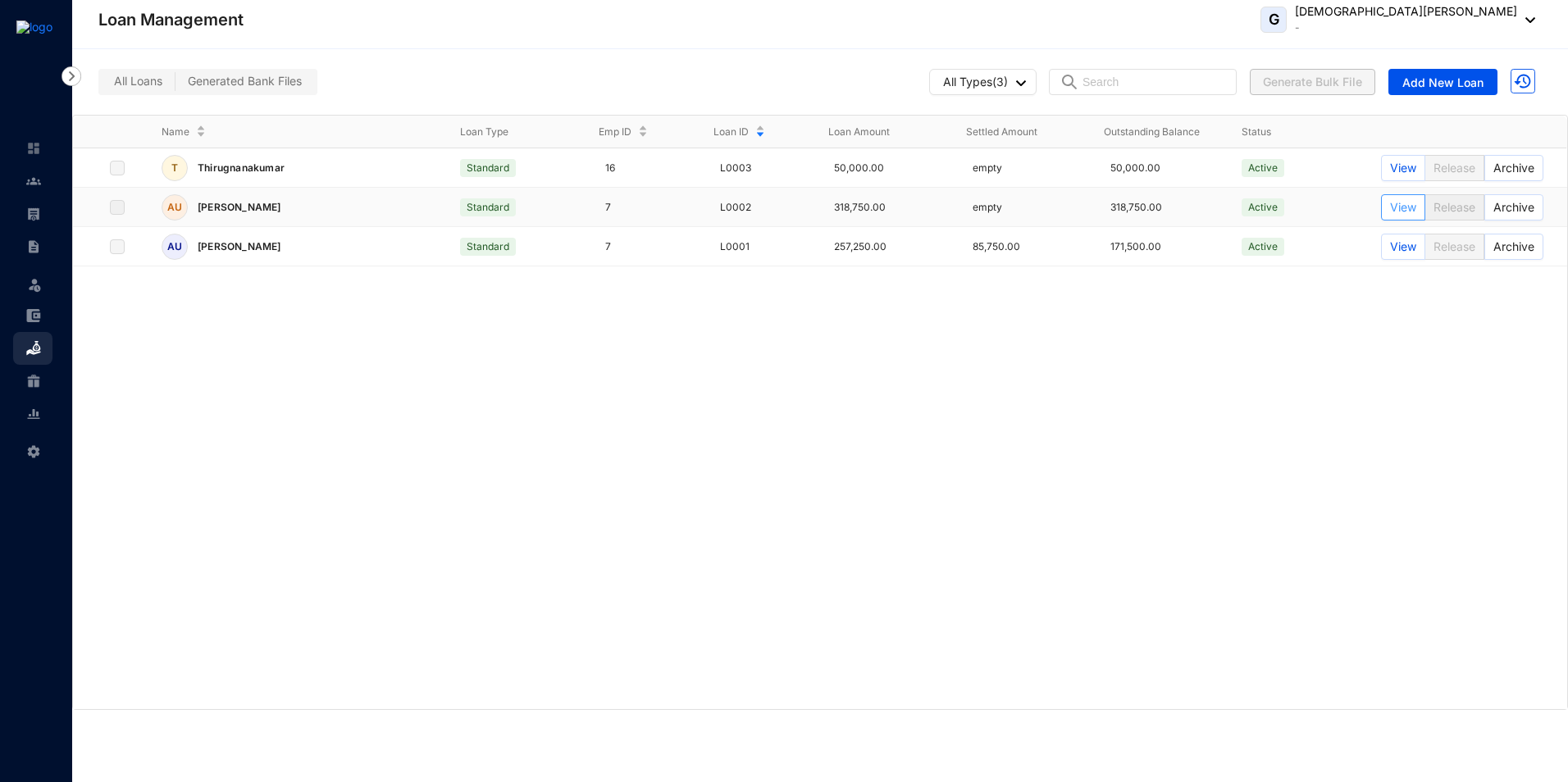
click at [1410, 205] on span "View" at bounding box center [1403, 207] width 27 height 18
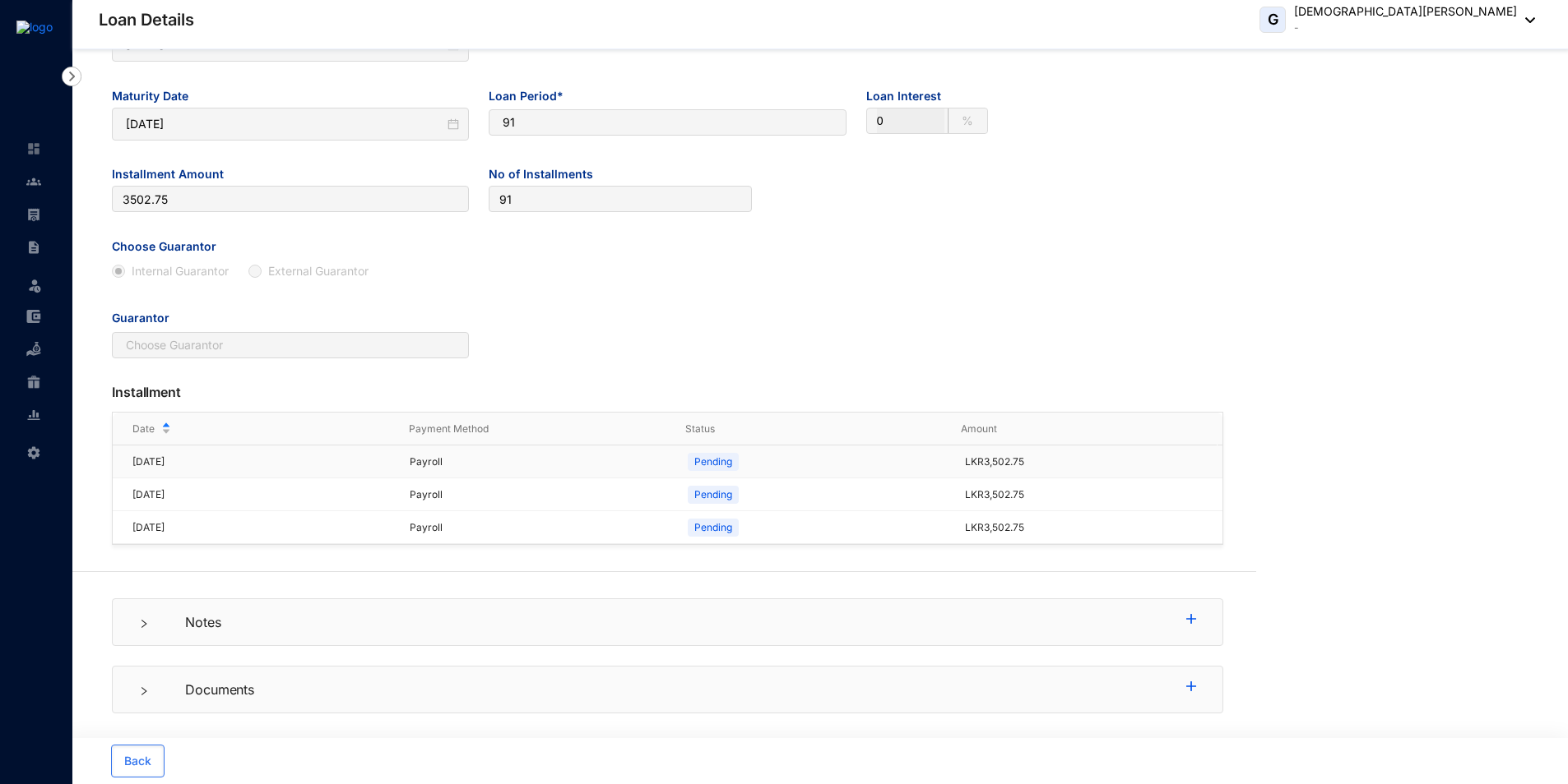
scroll to position [329, 0]
click at [232, 625] on p "Notes" at bounding box center [673, 622] width 1028 height 20
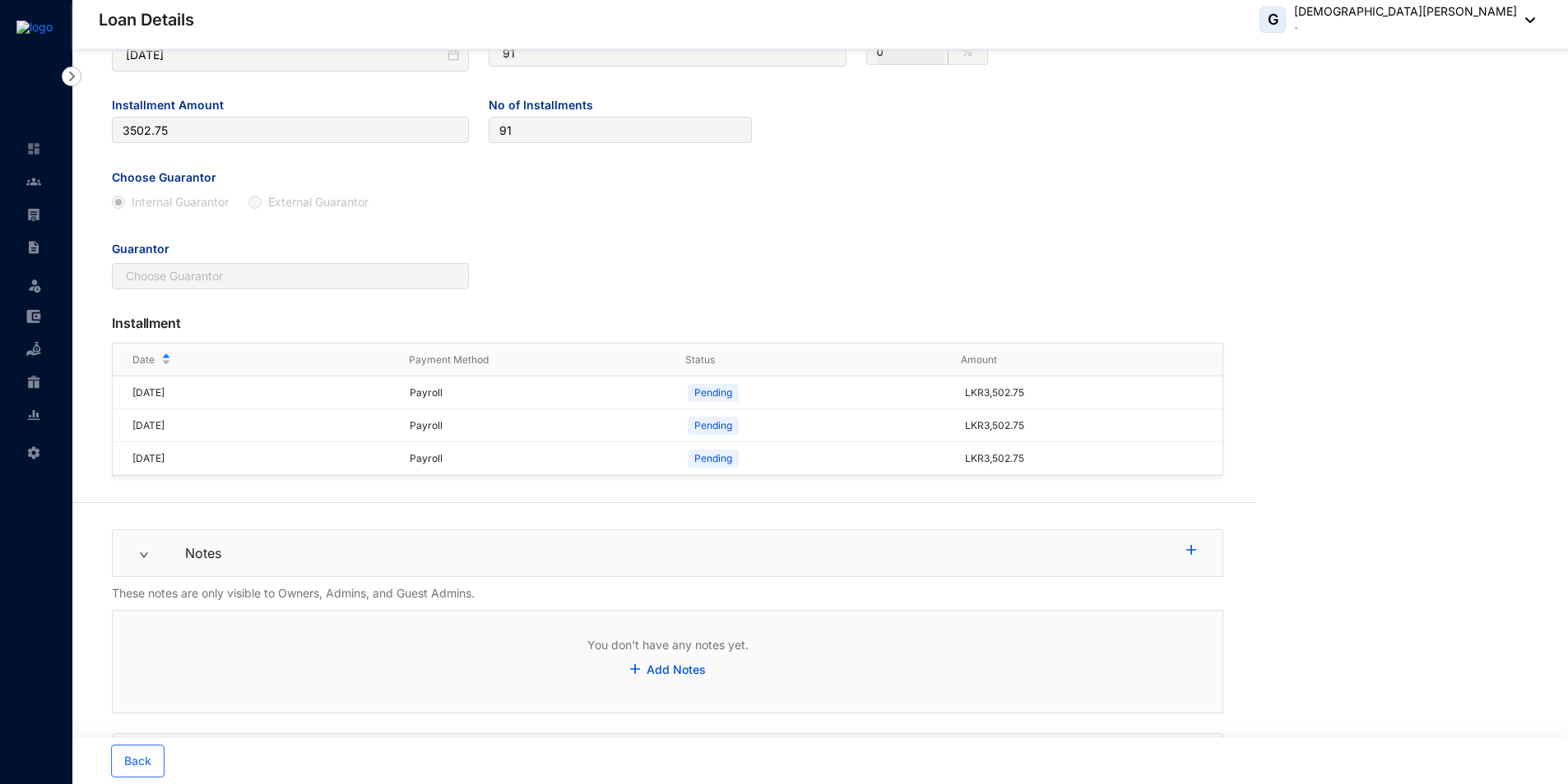
scroll to position [518, 0]
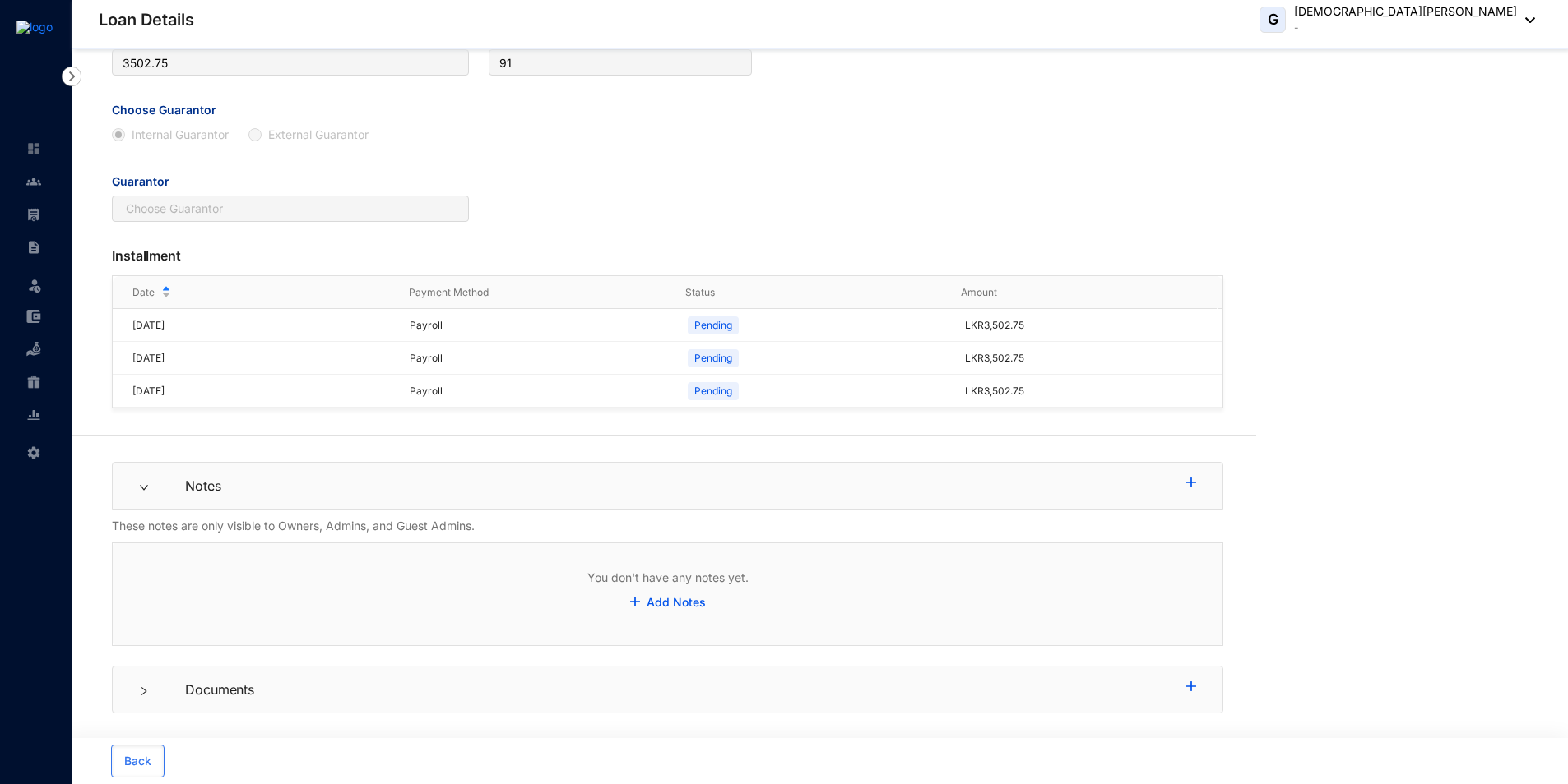
click at [178, 685] on p "Documents" at bounding box center [673, 690] width 1028 height 20
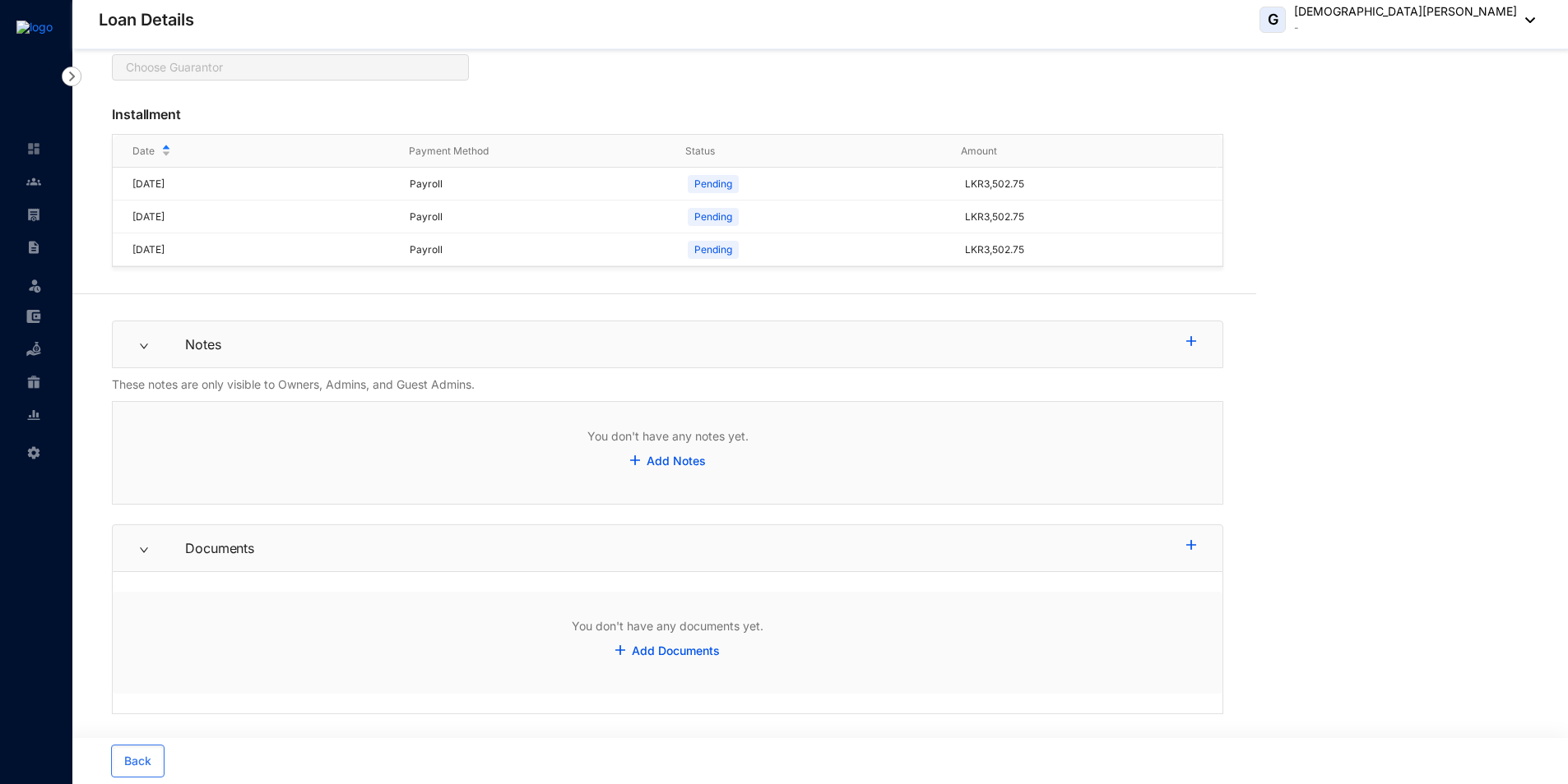
scroll to position [660, 0]
click at [137, 754] on span "Back" at bounding box center [138, 761] width 27 height 16
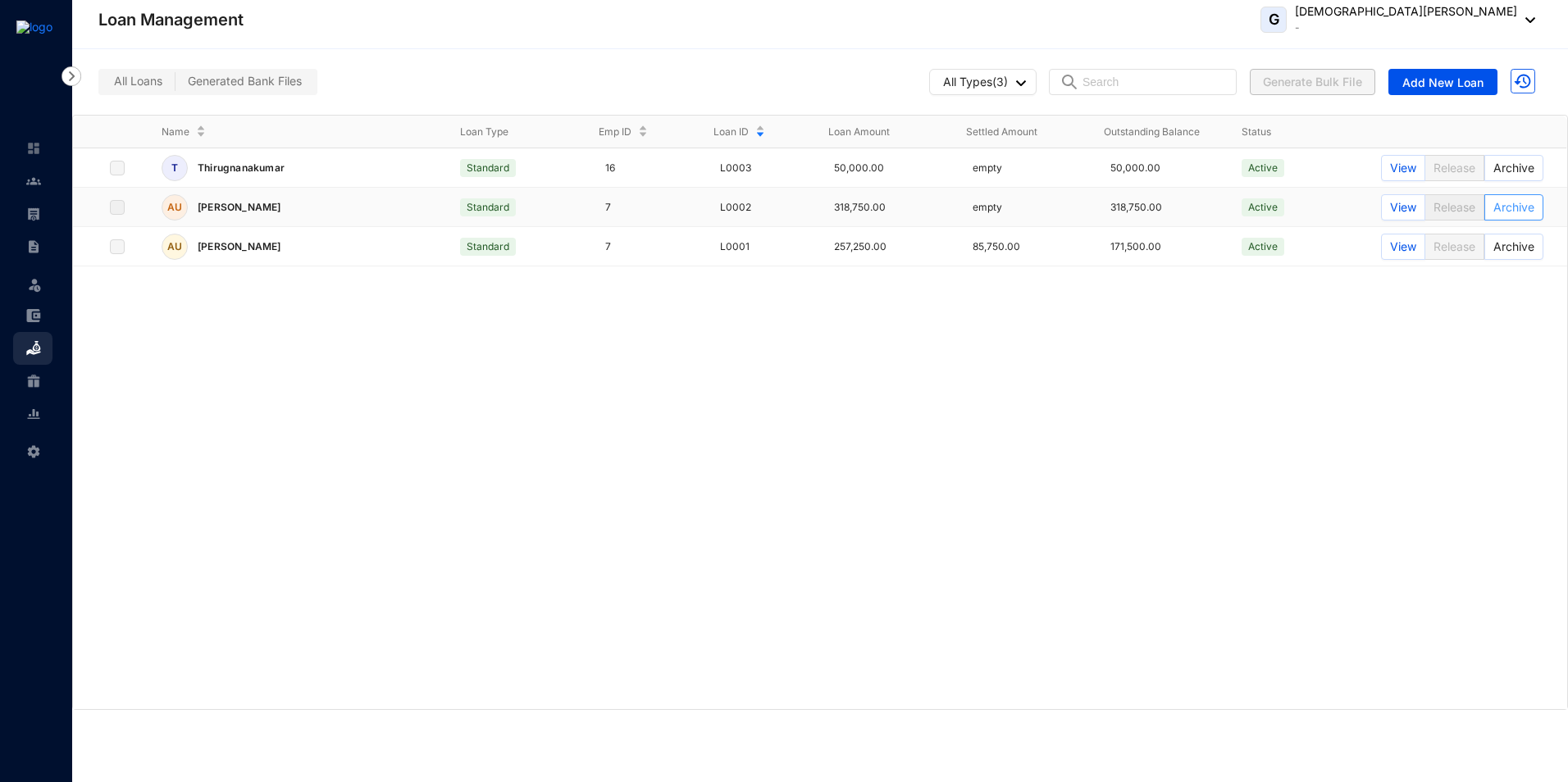
click at [1530, 216] on span "Archive" at bounding box center [1514, 207] width 41 height 18
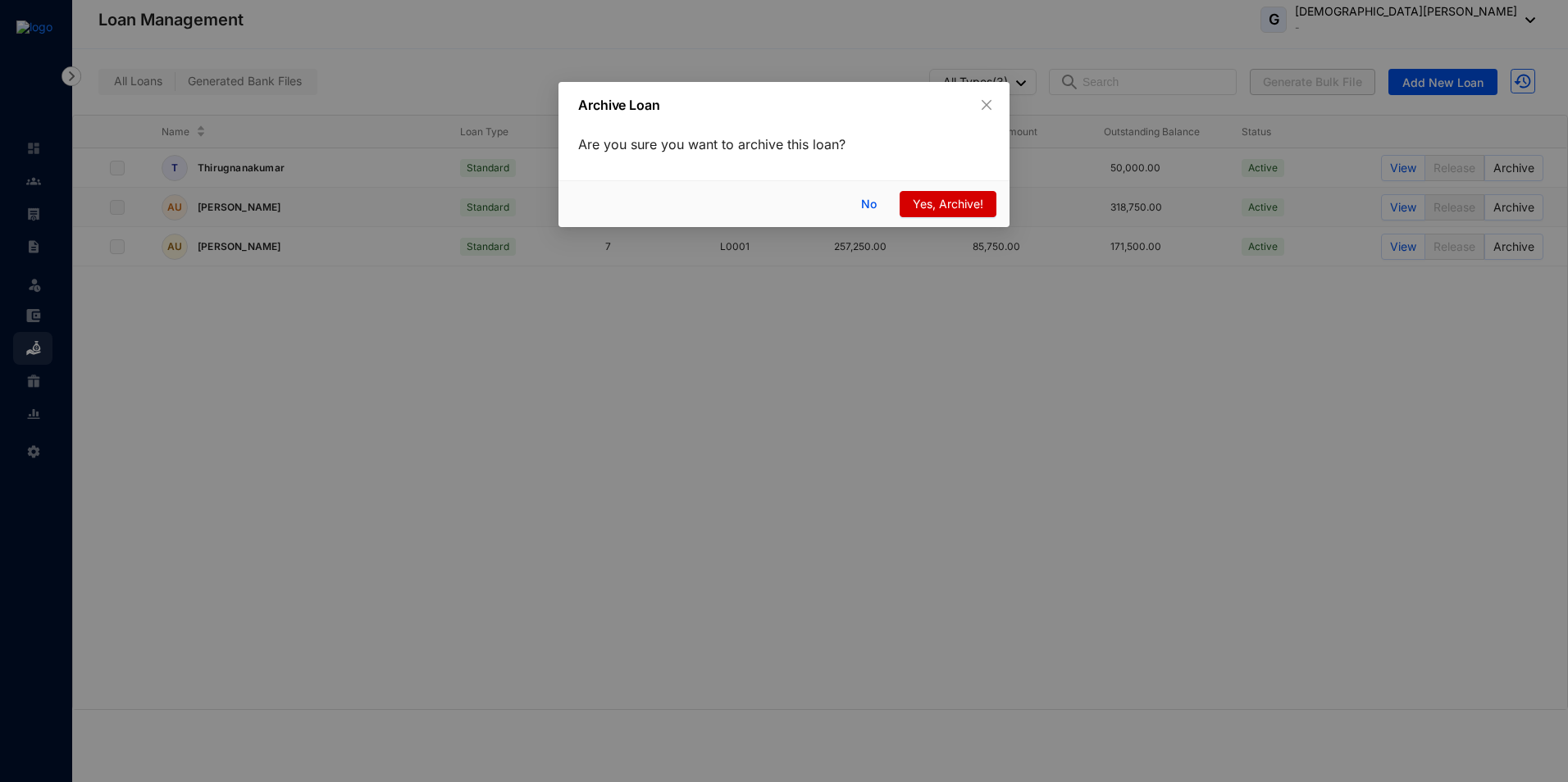
click at [959, 203] on span "Yes, Archive!" at bounding box center [948, 204] width 70 height 18
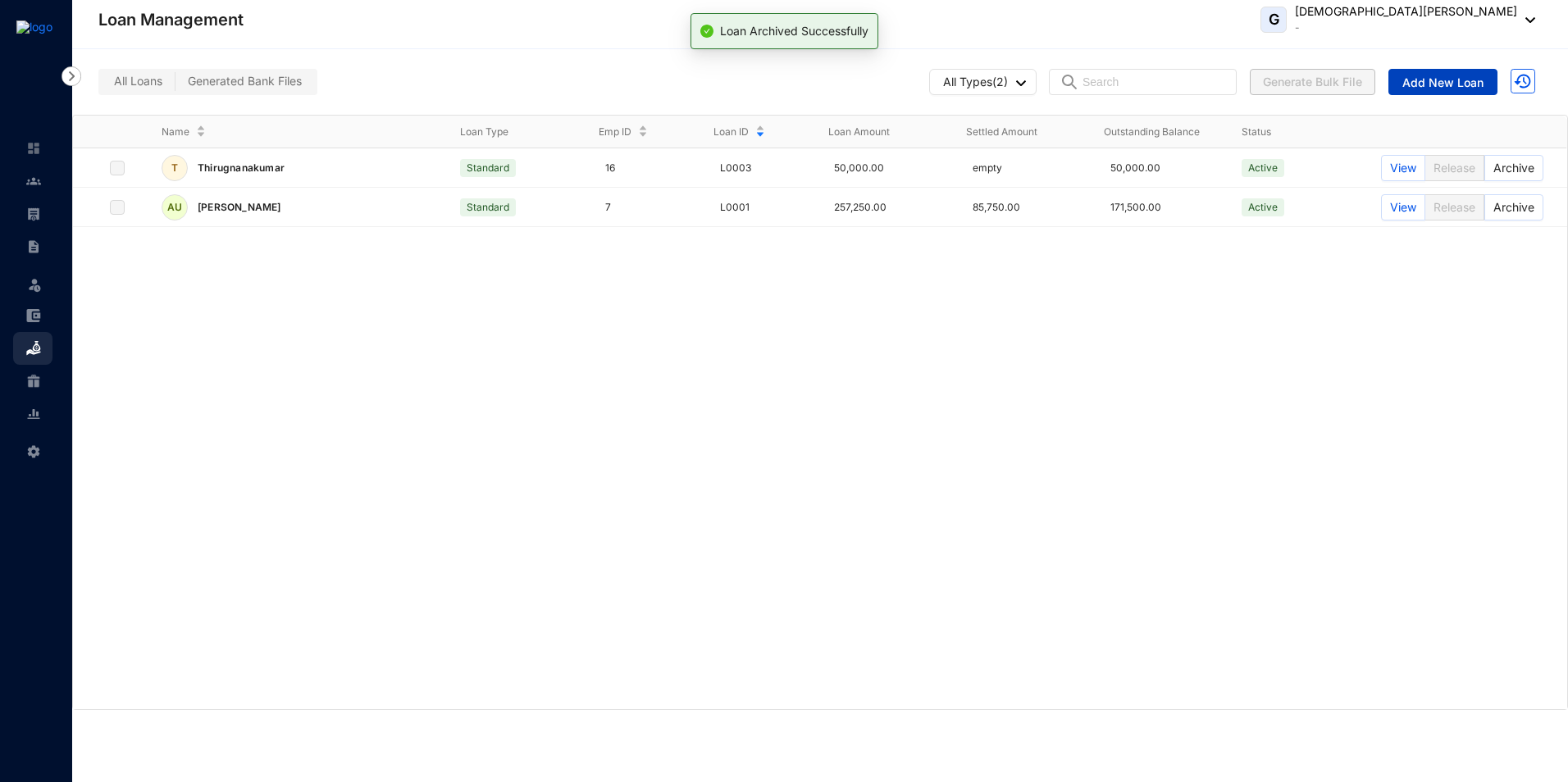
click at [1417, 85] on span "Add New Loan" at bounding box center [1442, 82] width 81 height 16
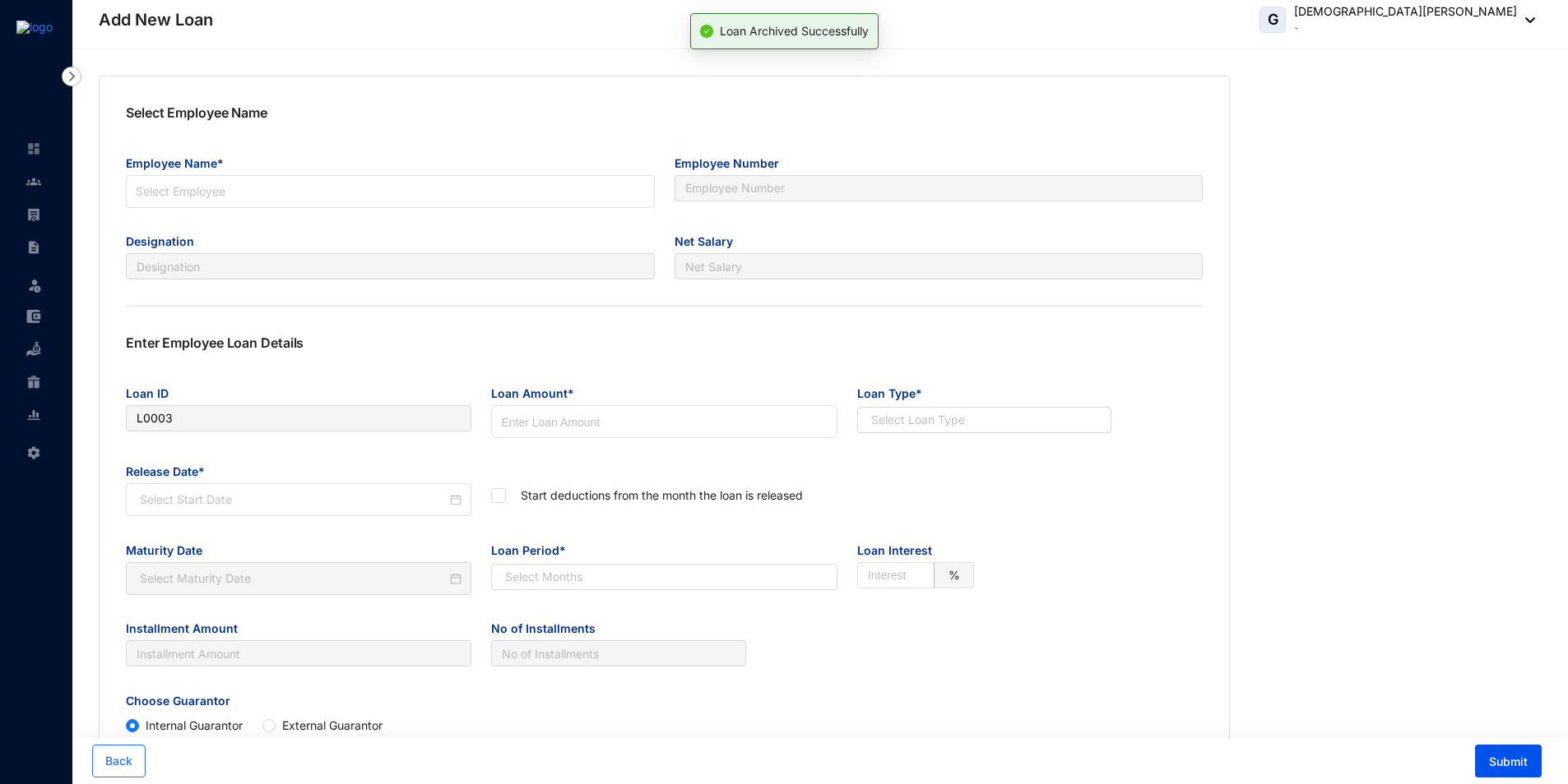
type input "L0004"
click at [335, 195] on input "search" at bounding box center [390, 188] width 509 height 25
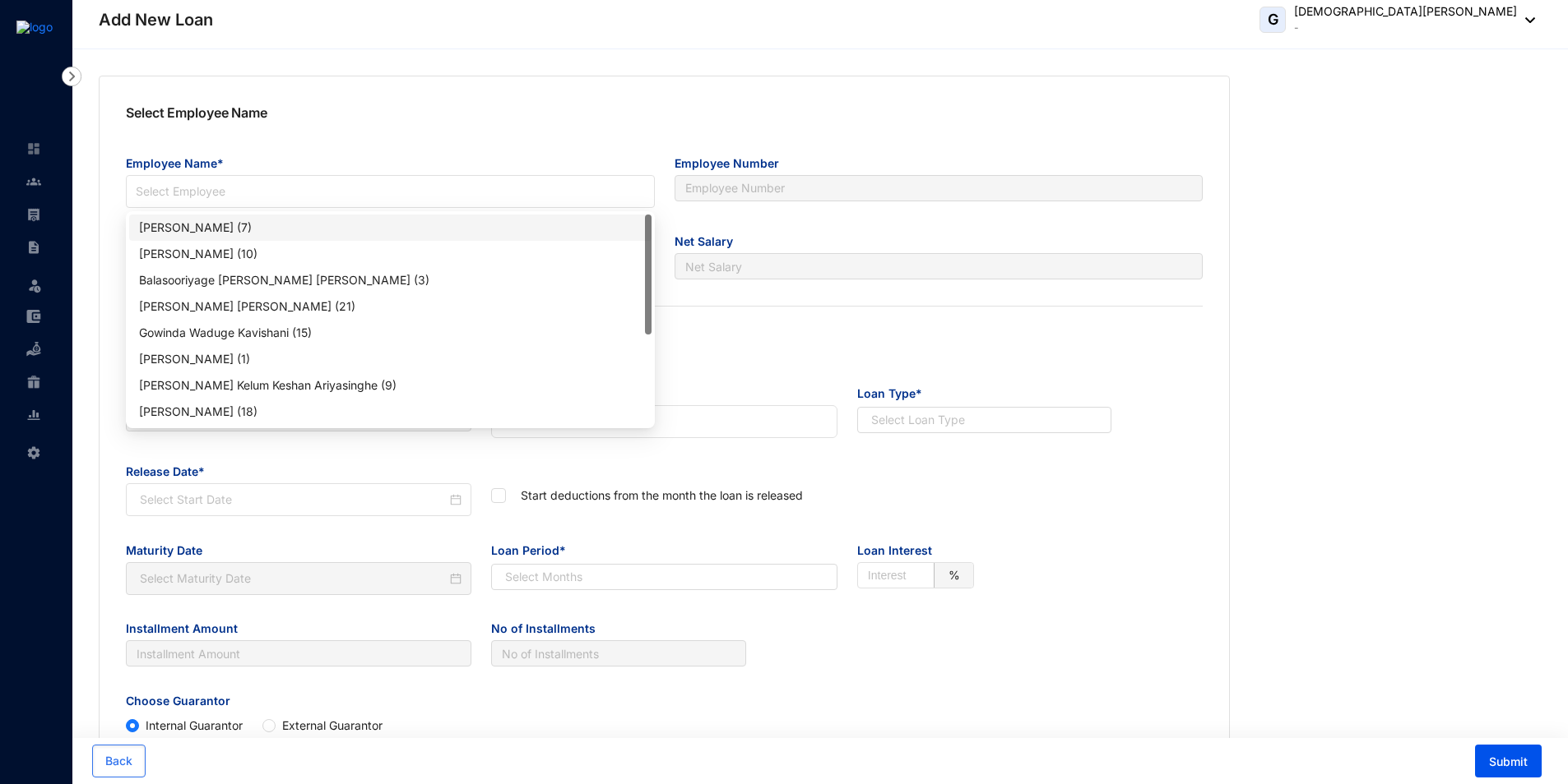
click at [227, 228] on div "[PERSON_NAME] (7)" at bounding box center [390, 228] width 503 height 18
type input "7"
type input "Junior Auditor"
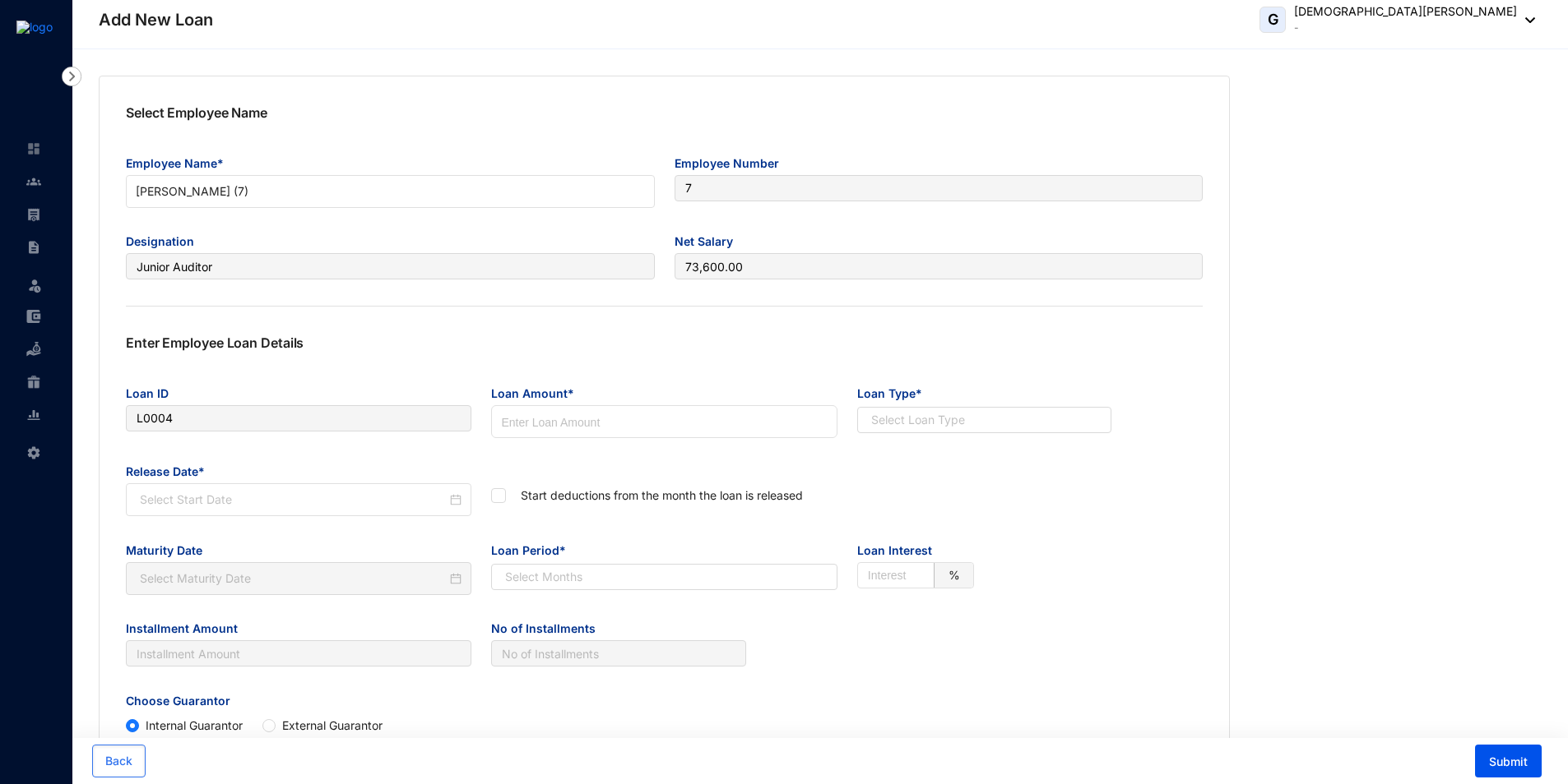
type input "73,600.00"
click at [219, 506] on input at bounding box center [293, 500] width 307 height 18
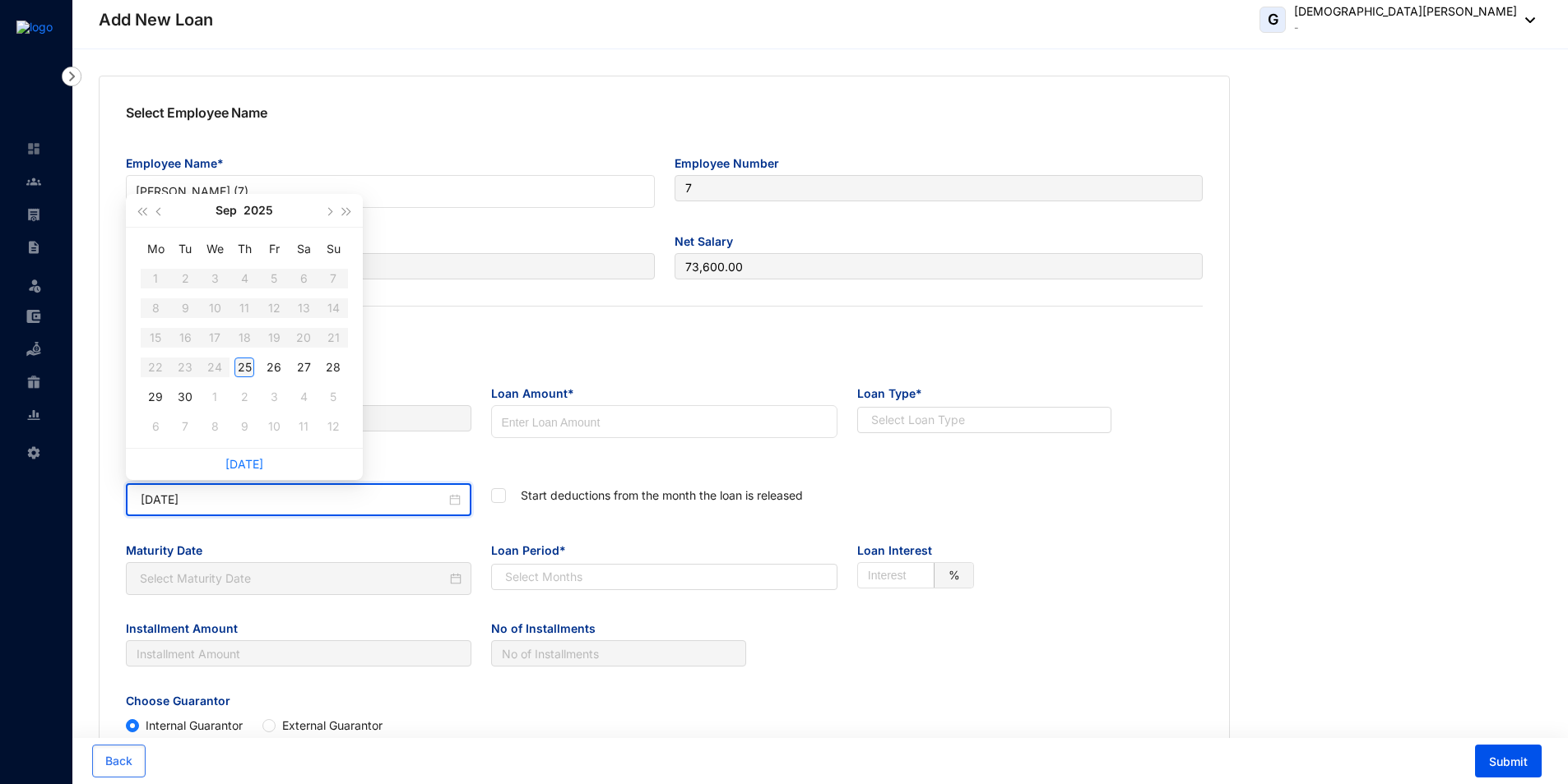
type input "[DATE]"
click at [247, 367] on div "25" at bounding box center [244, 368] width 20 height 20
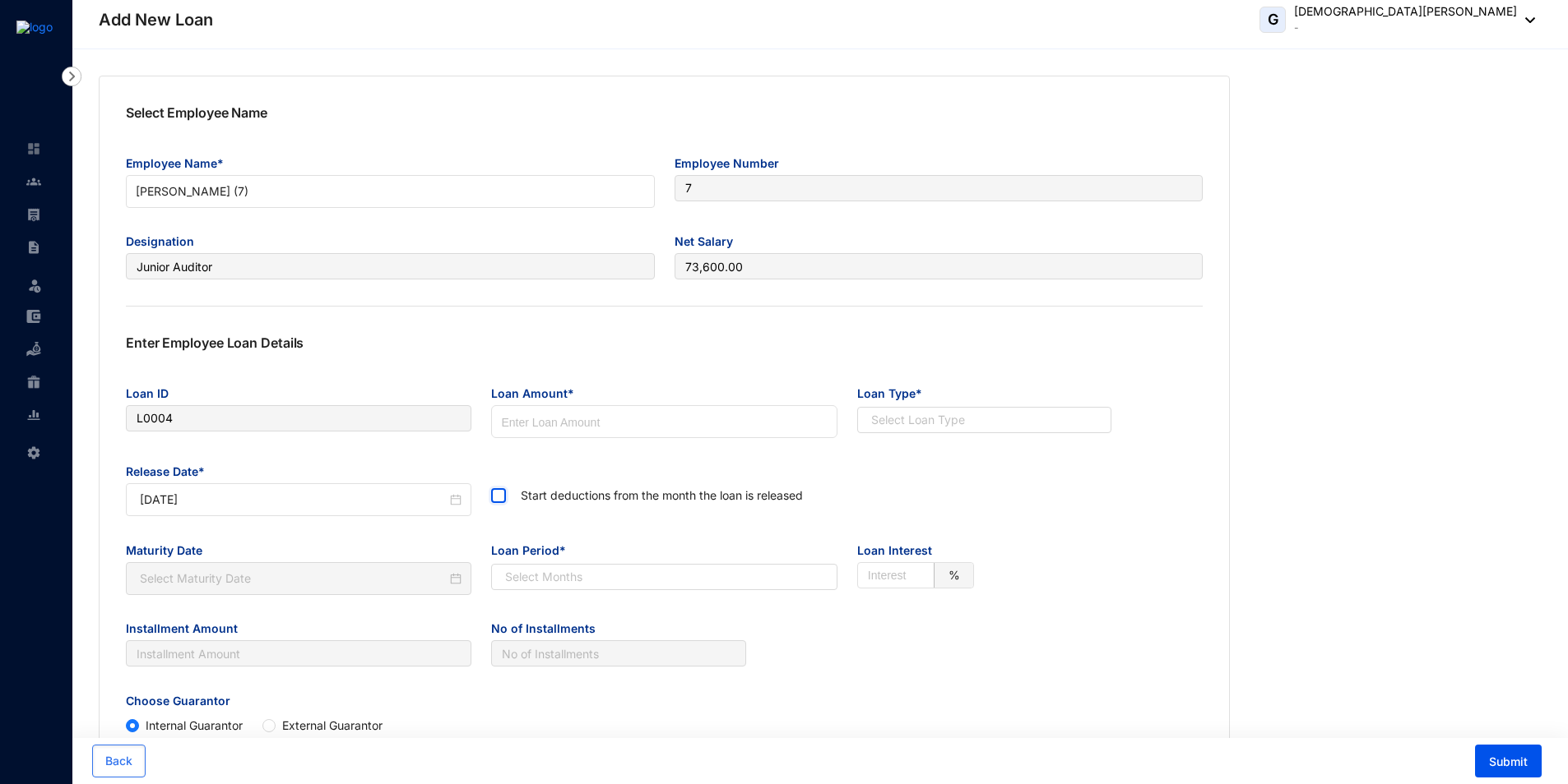
click at [499, 498] on input "checkbox" at bounding box center [497, 494] width 11 height 11
checkbox input "true"
click at [541, 578] on input "search" at bounding box center [655, 577] width 315 height 25
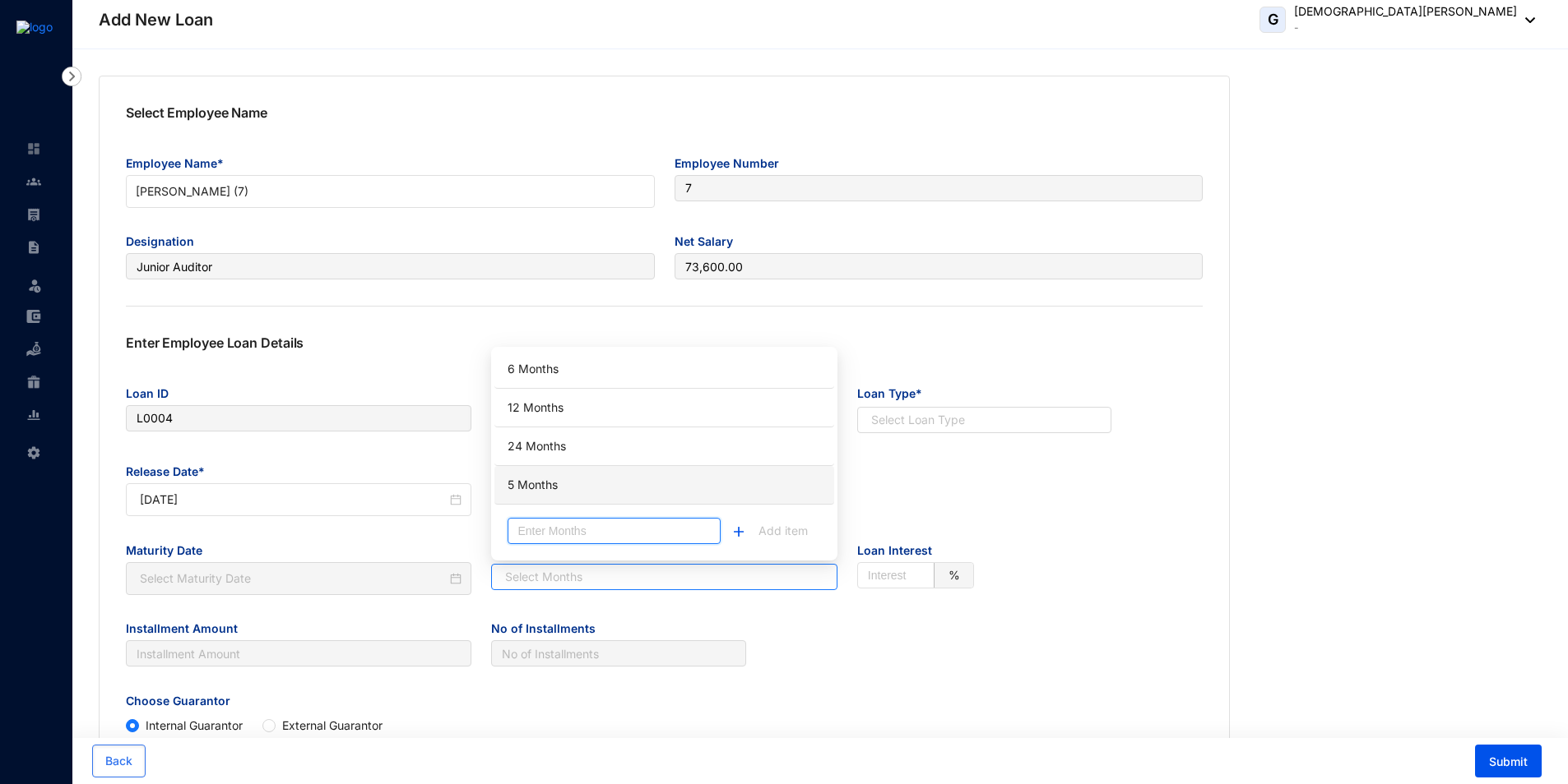
click at [680, 536] on input "Number" at bounding box center [613, 531] width 212 height 27
type input "91"
click at [742, 535] on img "button" at bounding box center [742, 532] width 18 height 9
click at [585, 484] on div "91 Months" at bounding box center [664, 485] width 320 height 29
type input "[DATE]"
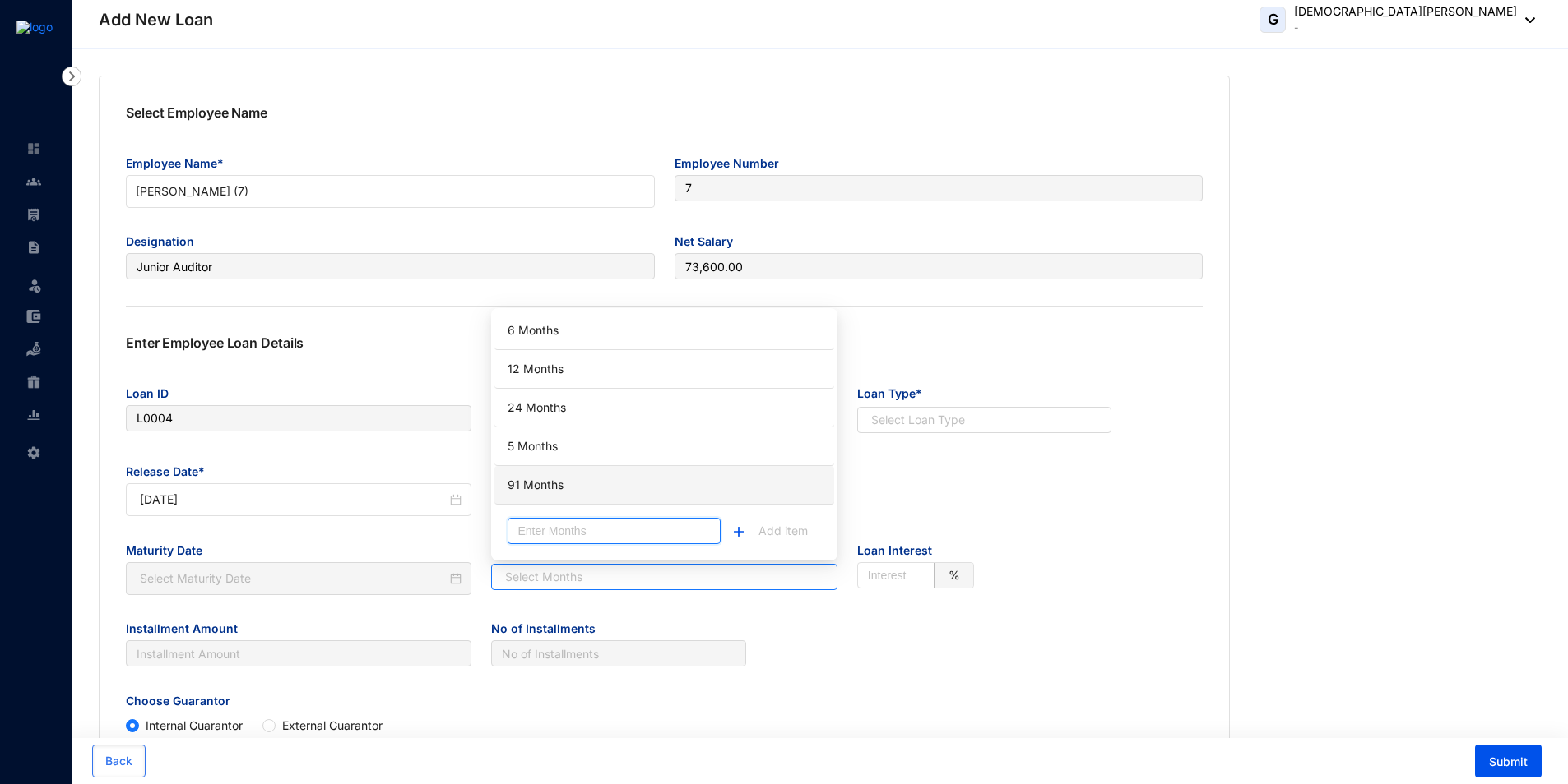
type input "91"
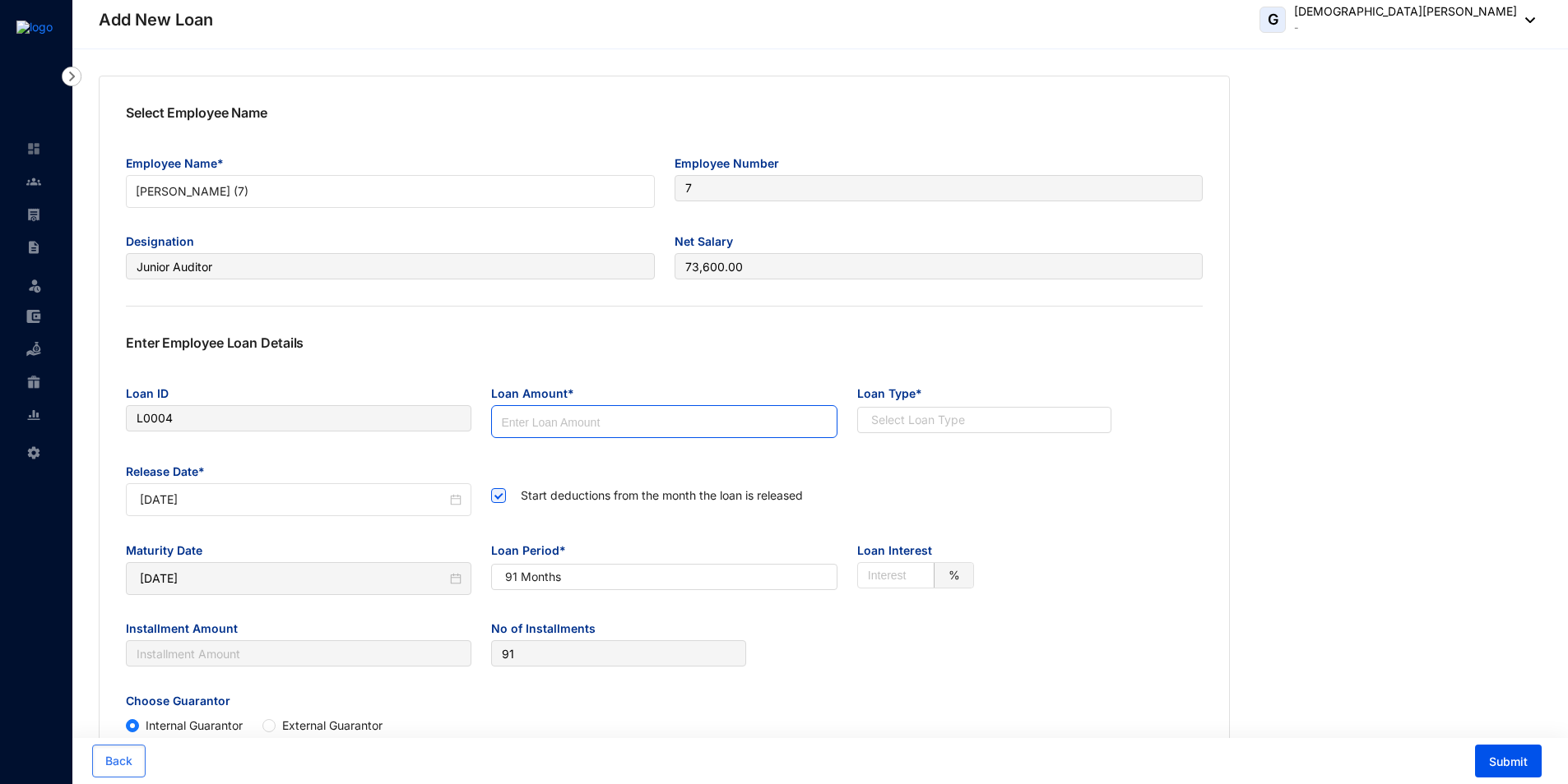
click at [577, 428] on input at bounding box center [664, 422] width 344 height 33
type input "3"
type input "0.03"
type input "31"
type input "0.34"
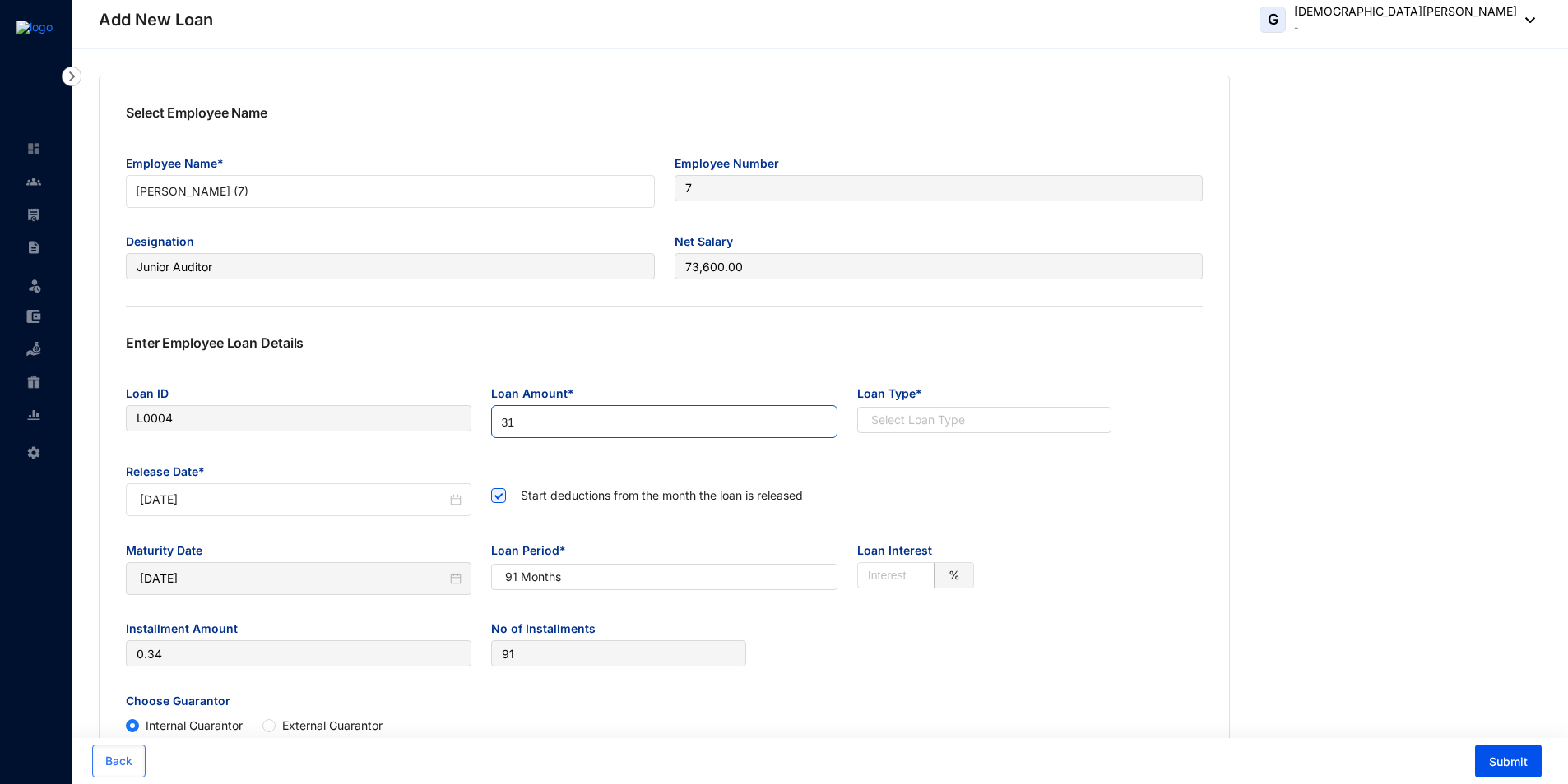
type input "318"
type input "3.49"
type input "3187"
type input "35.02"
type input "31875"
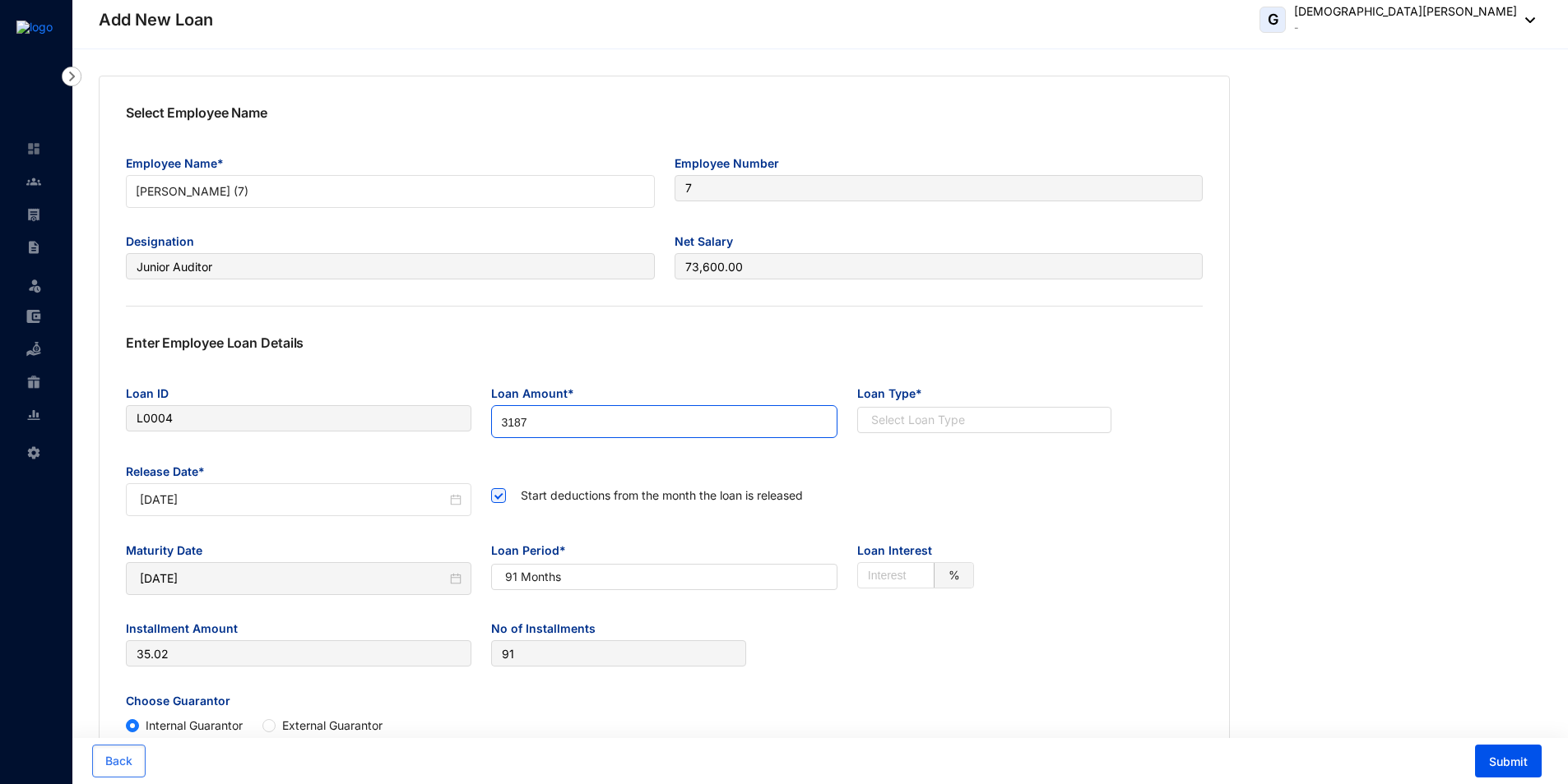
type input "350.27"
type input "318750"
type input "3502.75"
type input "318750"
click at [961, 458] on div "Release Date* [DATE] Start deductions from the month the loan is released" at bounding box center [664, 497] width 1096 height 79
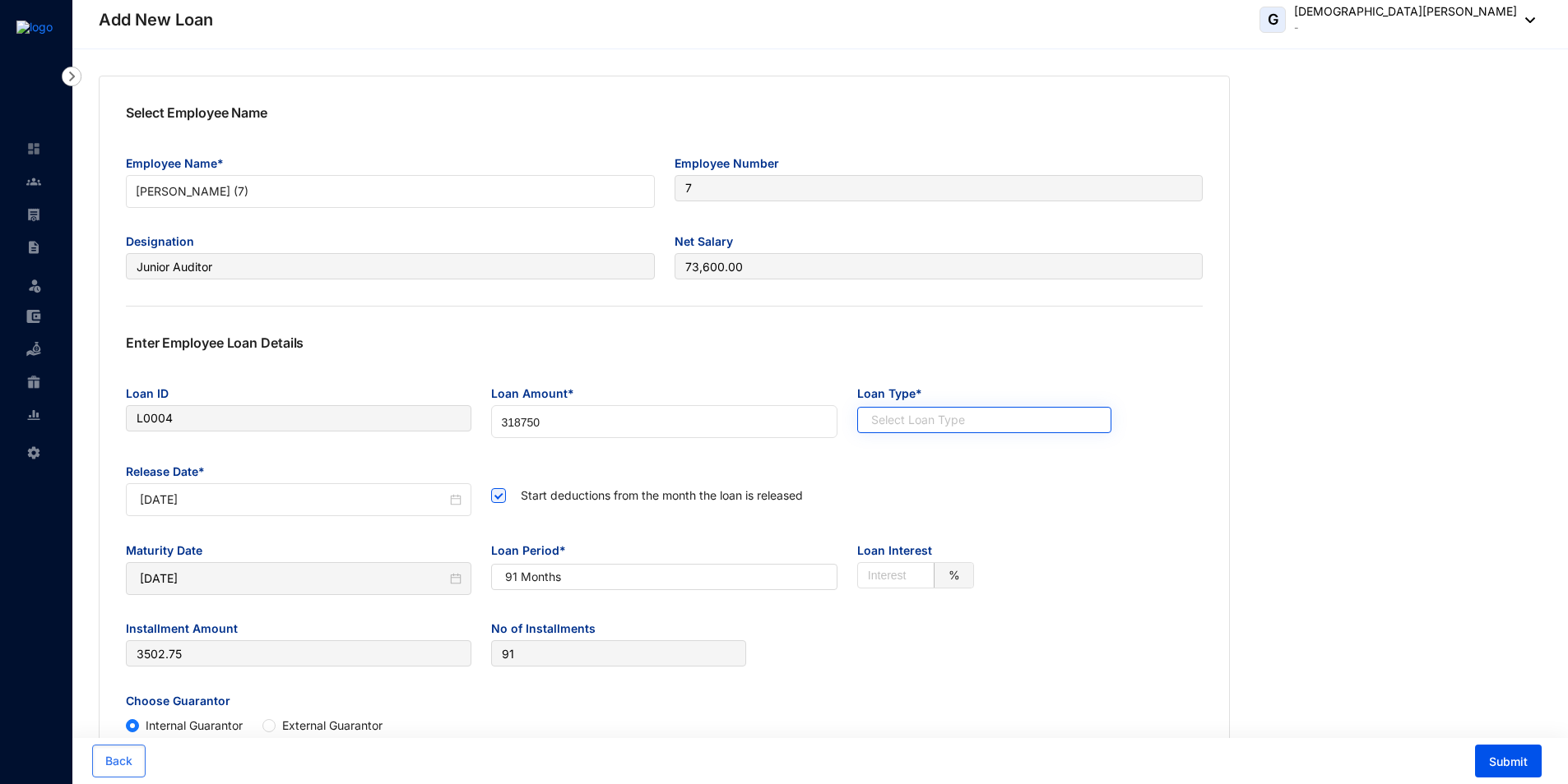
click at [951, 420] on input "search" at bounding box center [975, 420] width 223 height 25
click at [921, 457] on div "Standard Loan" at bounding box center [984, 453] width 228 height 18
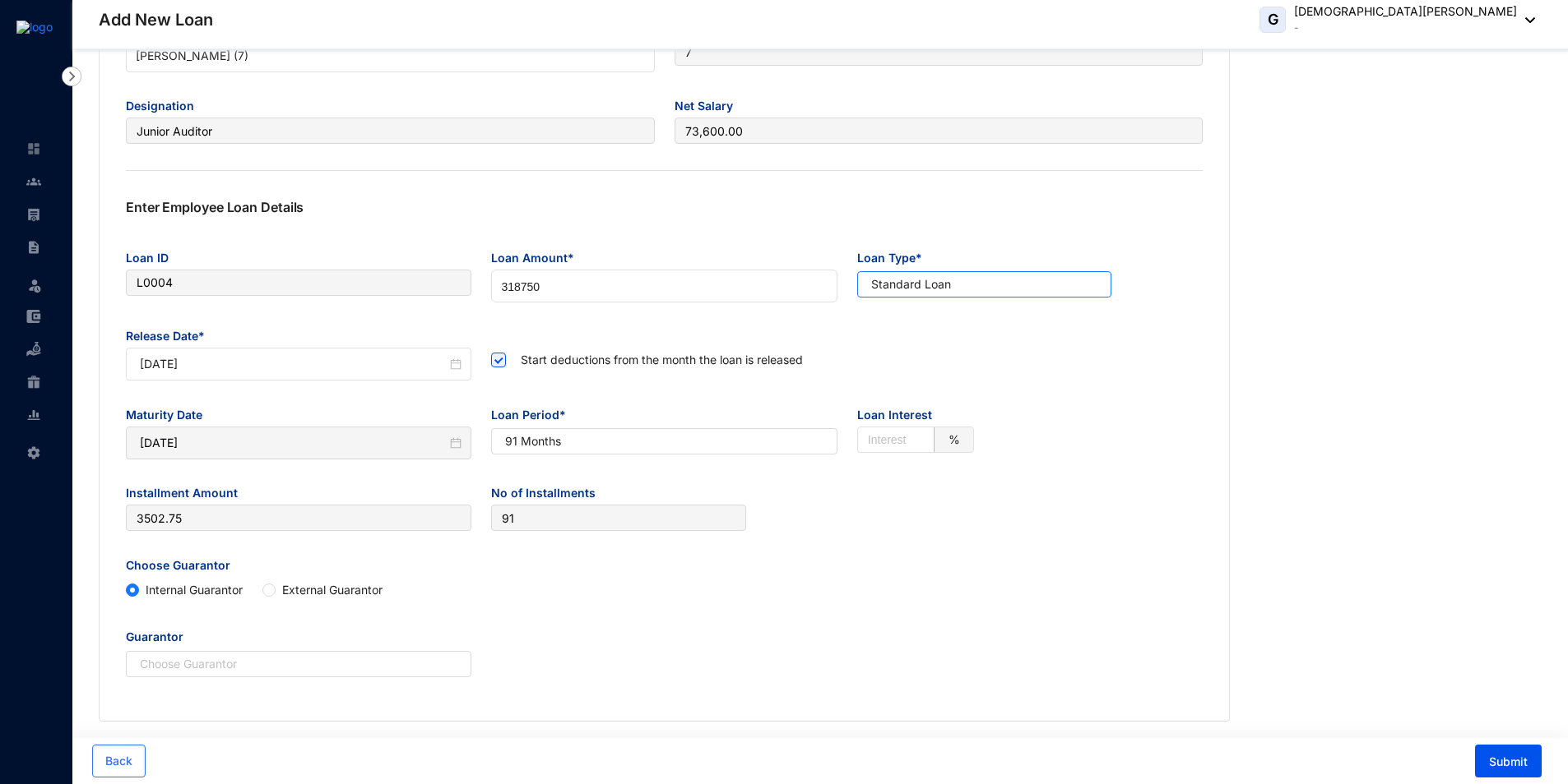
scroll to position [164, 0]
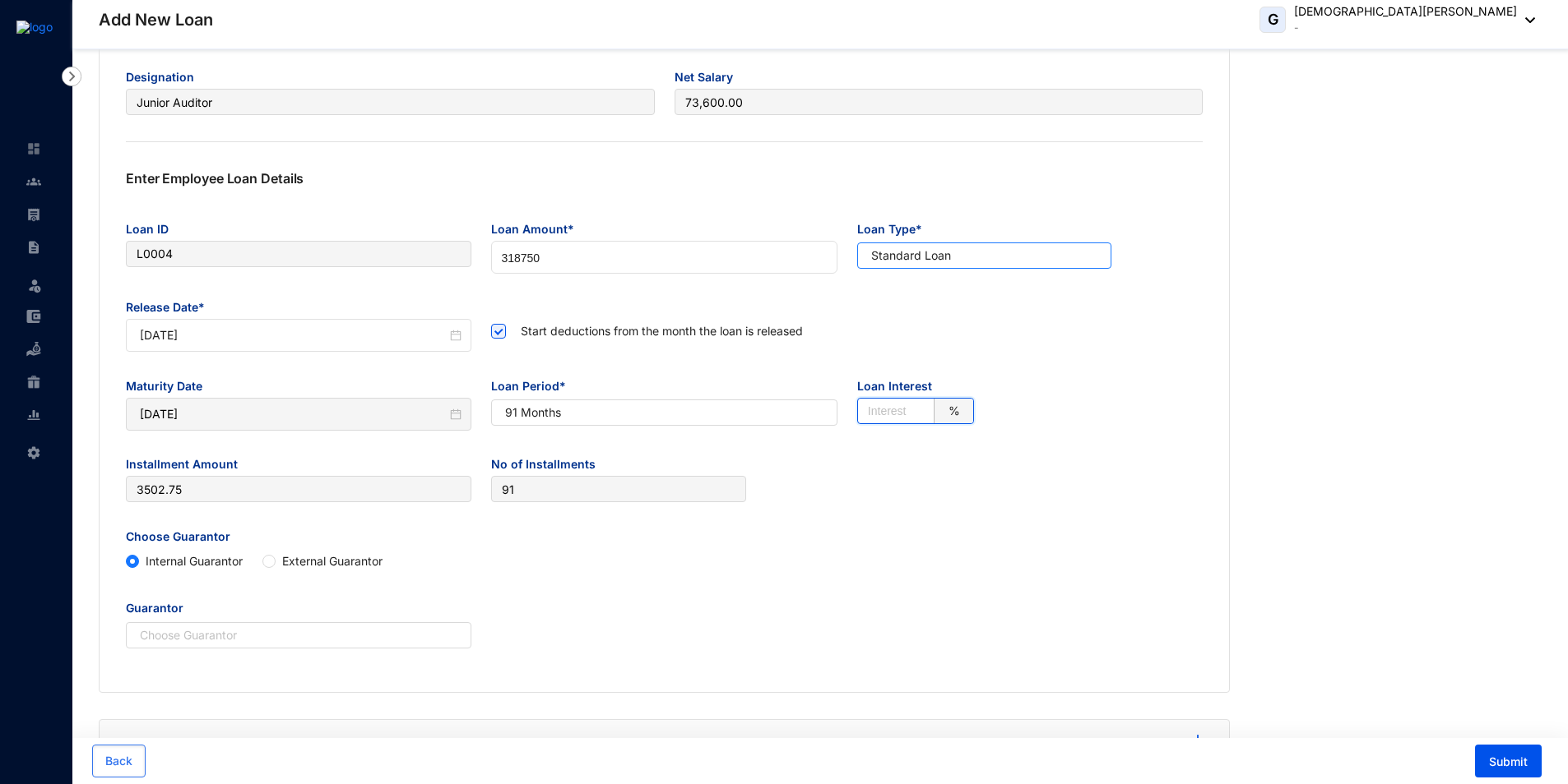
click at [900, 410] on input "text" at bounding box center [900, 410] width 64 height 25
type input "0"
click at [1525, 760] on span "Submit" at bounding box center [1508, 762] width 39 height 16
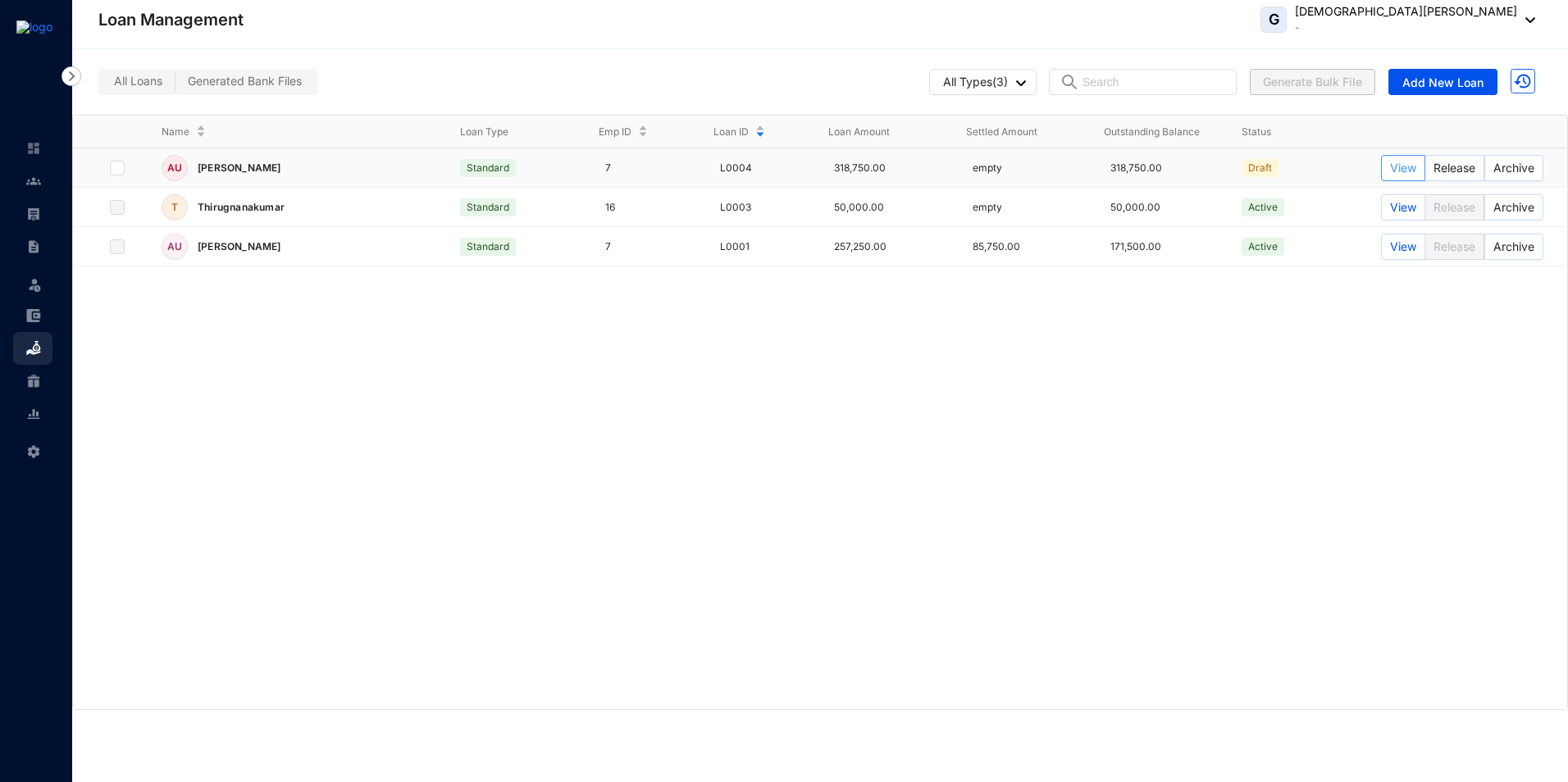
click at [1395, 170] on span "View" at bounding box center [1403, 168] width 27 height 18
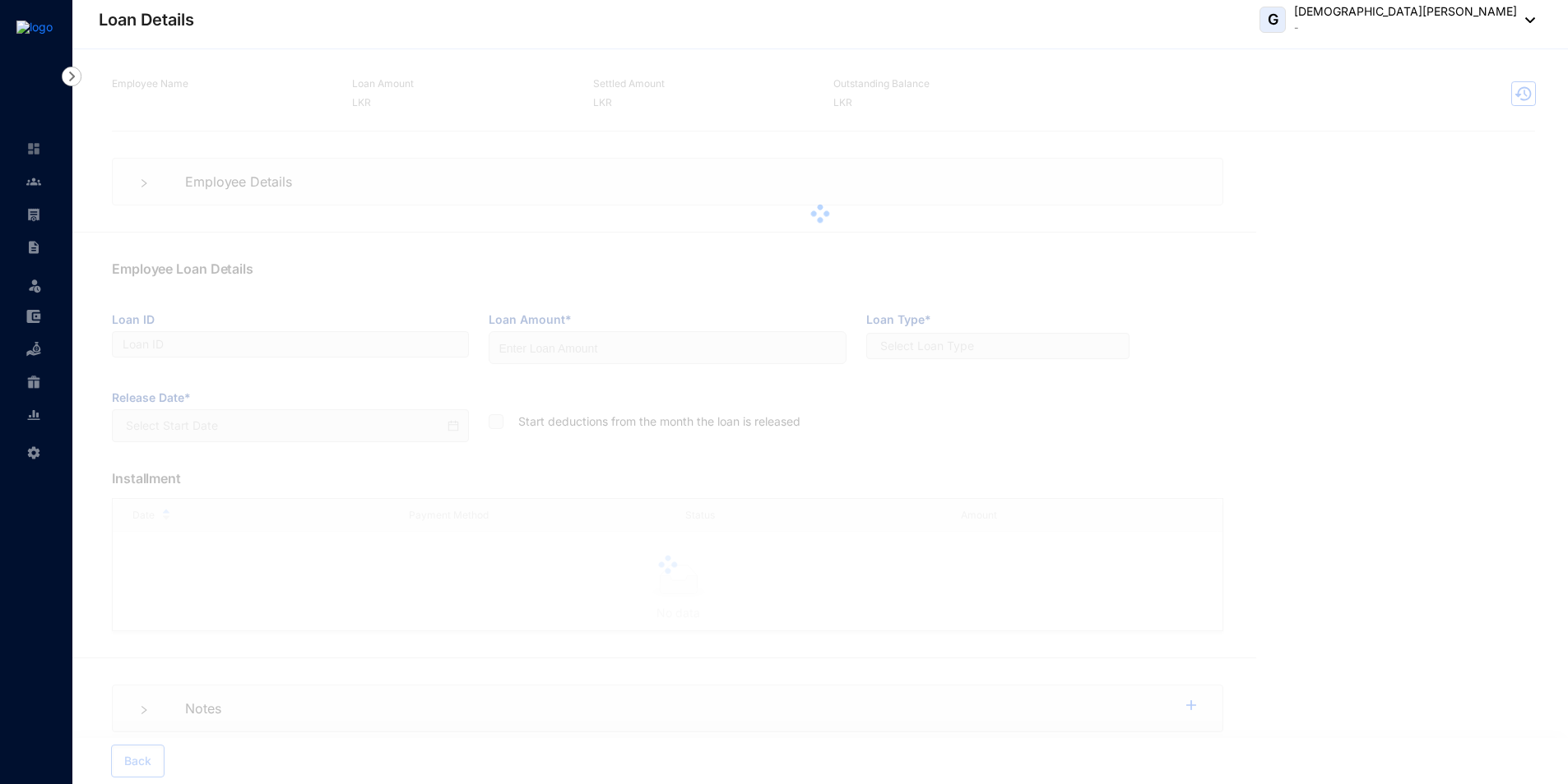
type input "L0004"
type input "318750"
checkbox input "true"
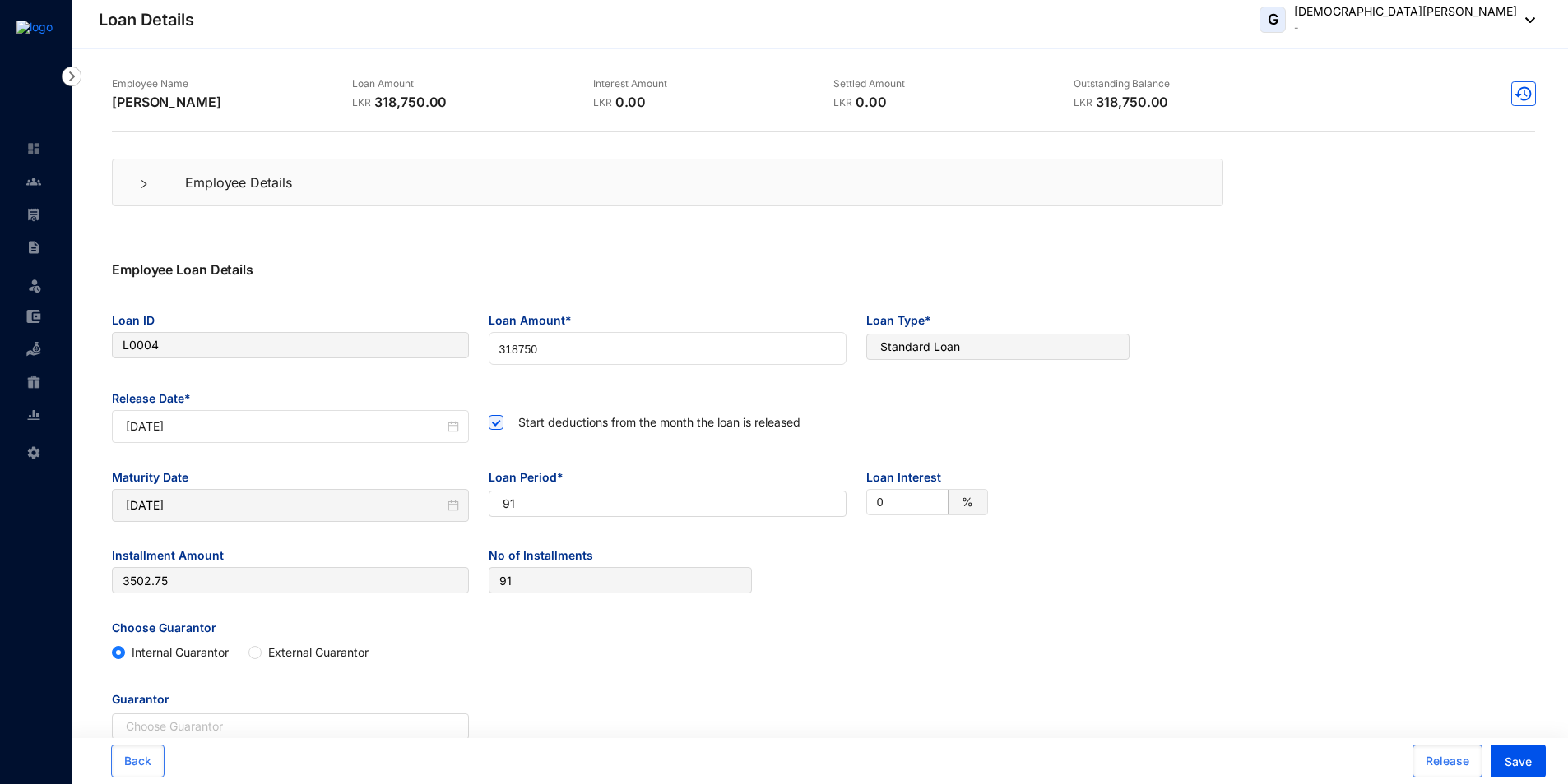
type input "[DATE]"
click at [1453, 762] on span "Release" at bounding box center [1447, 761] width 44 height 16
type input "[DATE]"
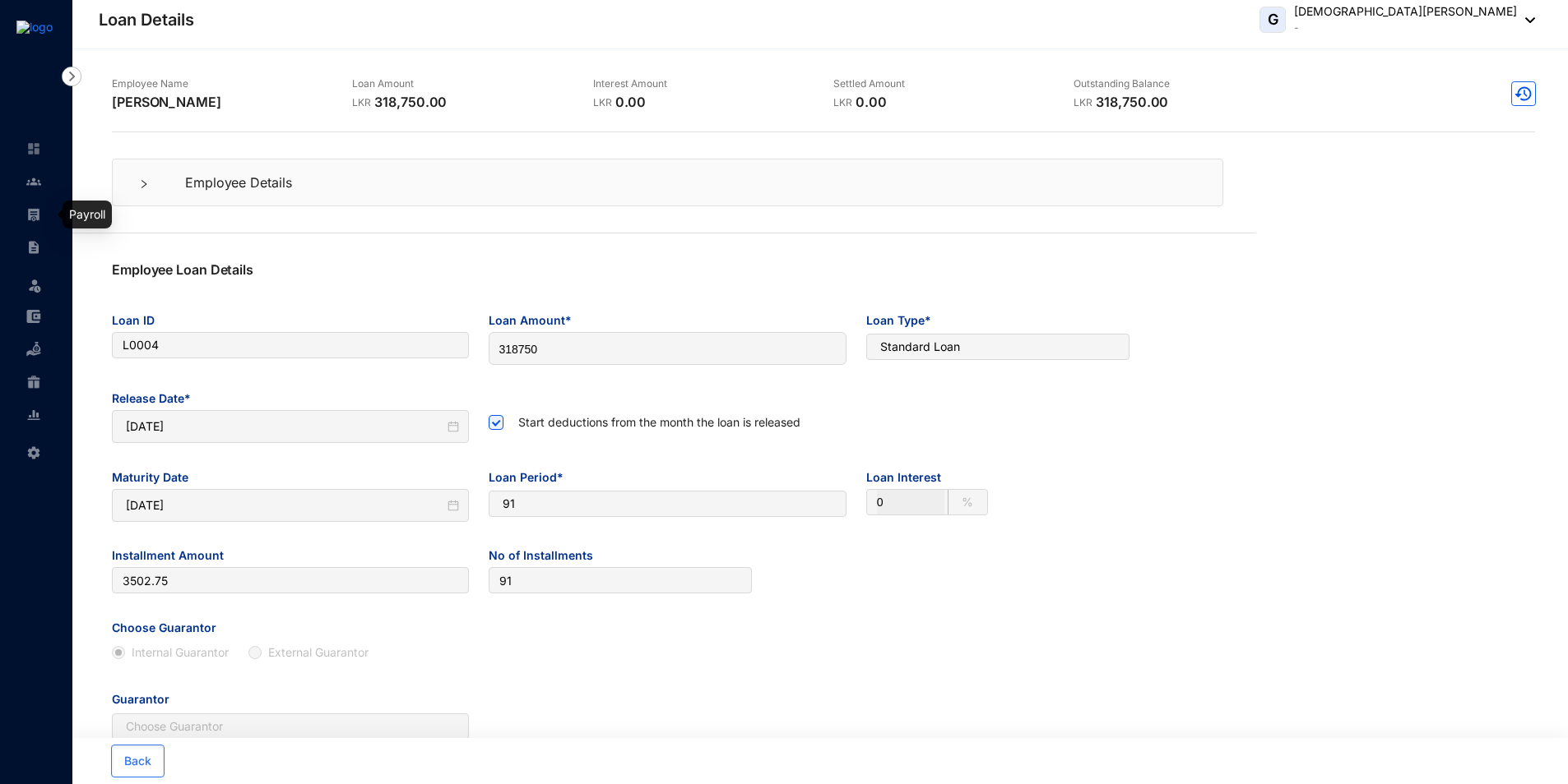
click at [40, 217] on img at bounding box center [34, 214] width 15 height 15
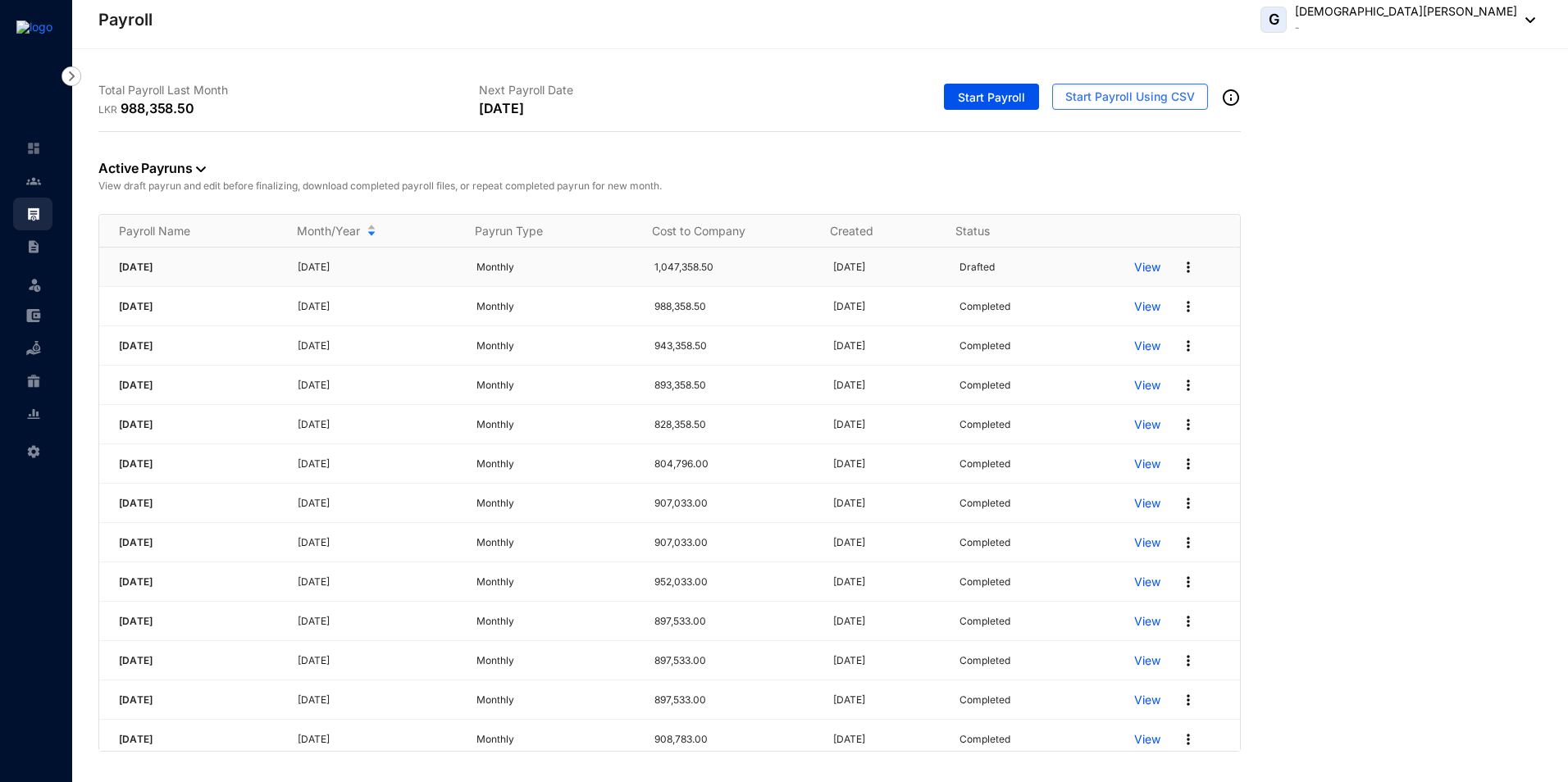
click at [1134, 269] on p "View" at bounding box center [1147, 267] width 27 height 16
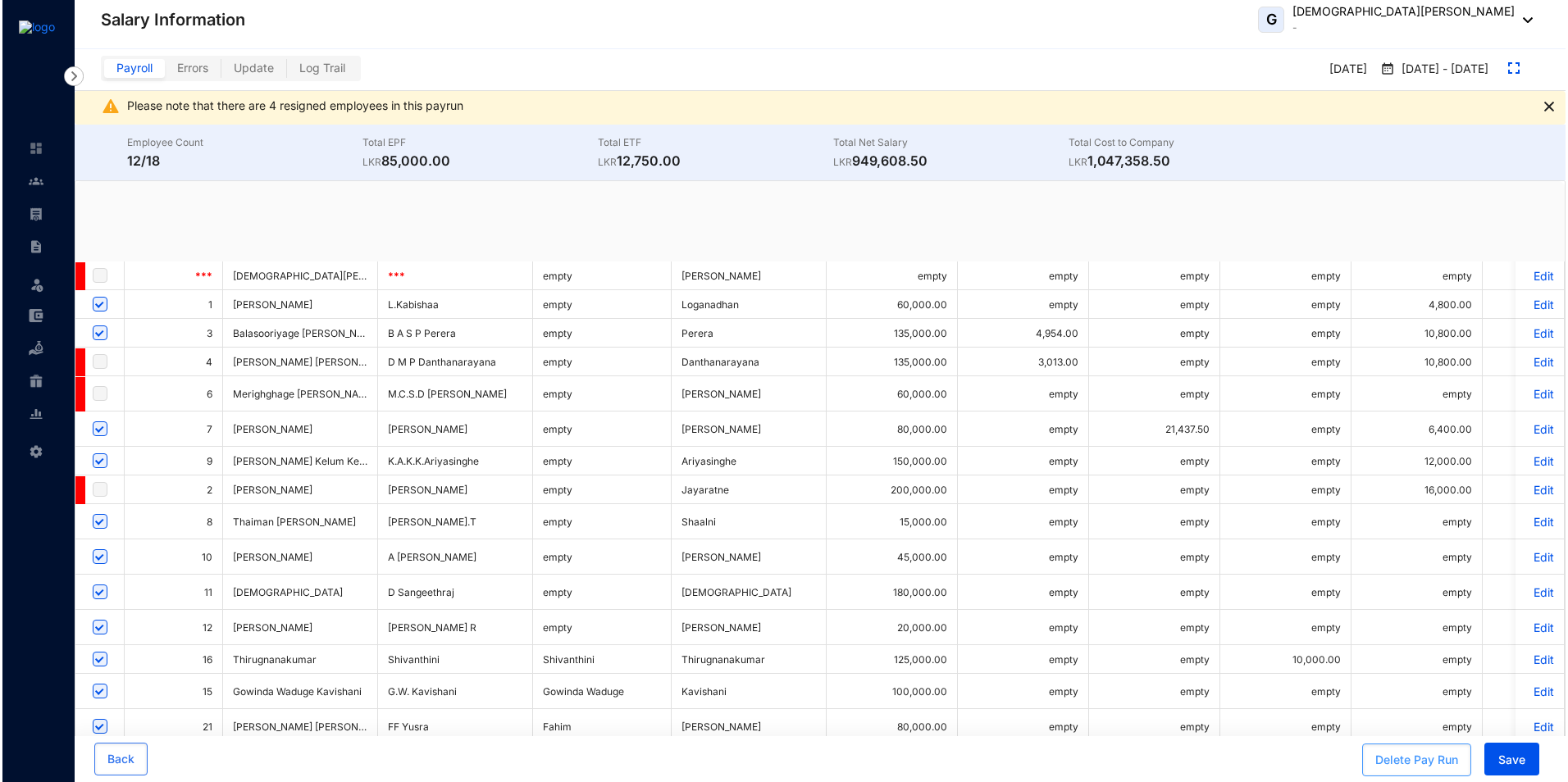
scroll to position [82, 0]
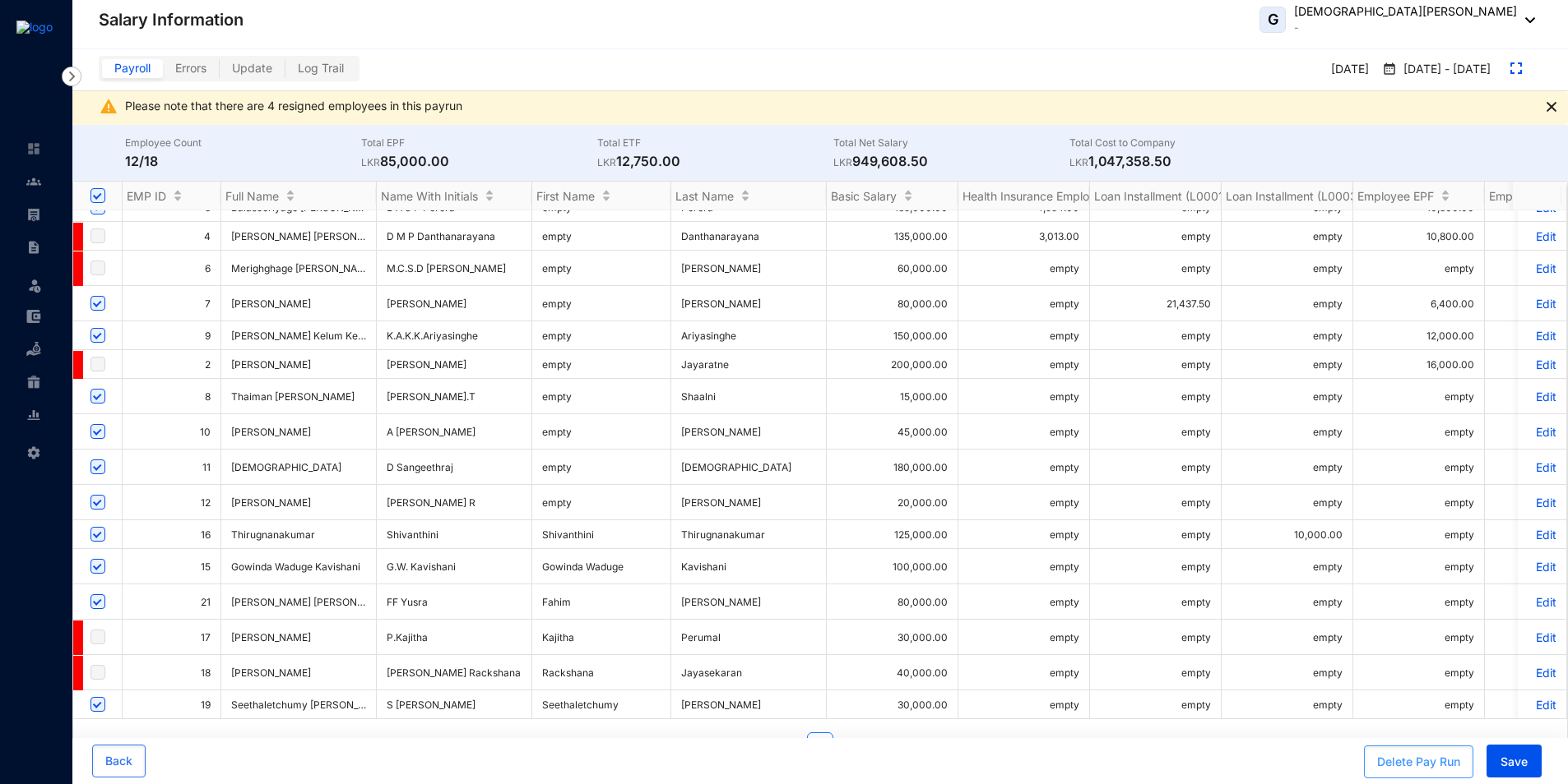
click at [1413, 763] on div "Delete Pay Run" at bounding box center [1419, 762] width 83 height 16
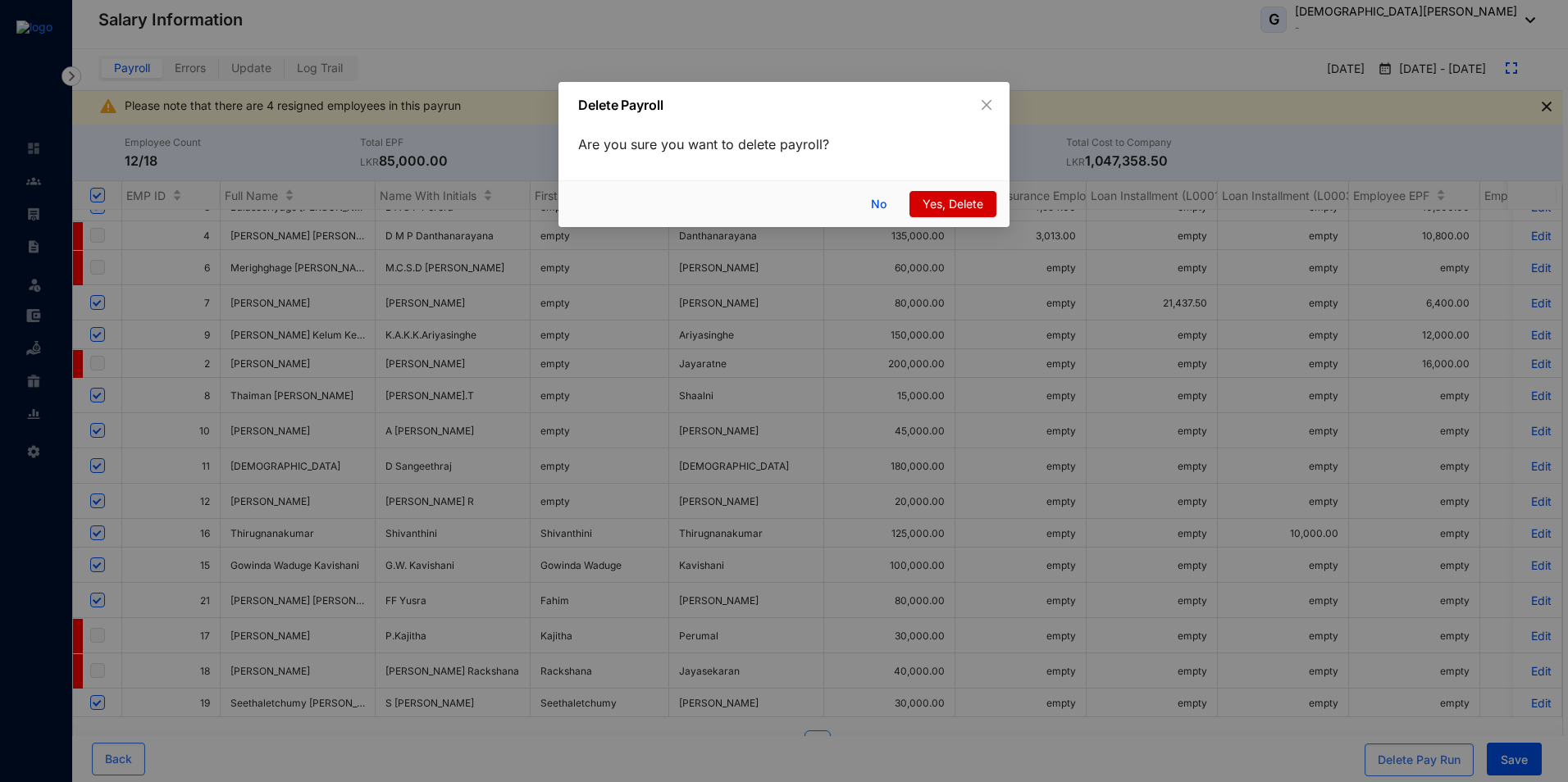
click at [955, 200] on span "Yes, Delete" at bounding box center [952, 204] width 61 height 18
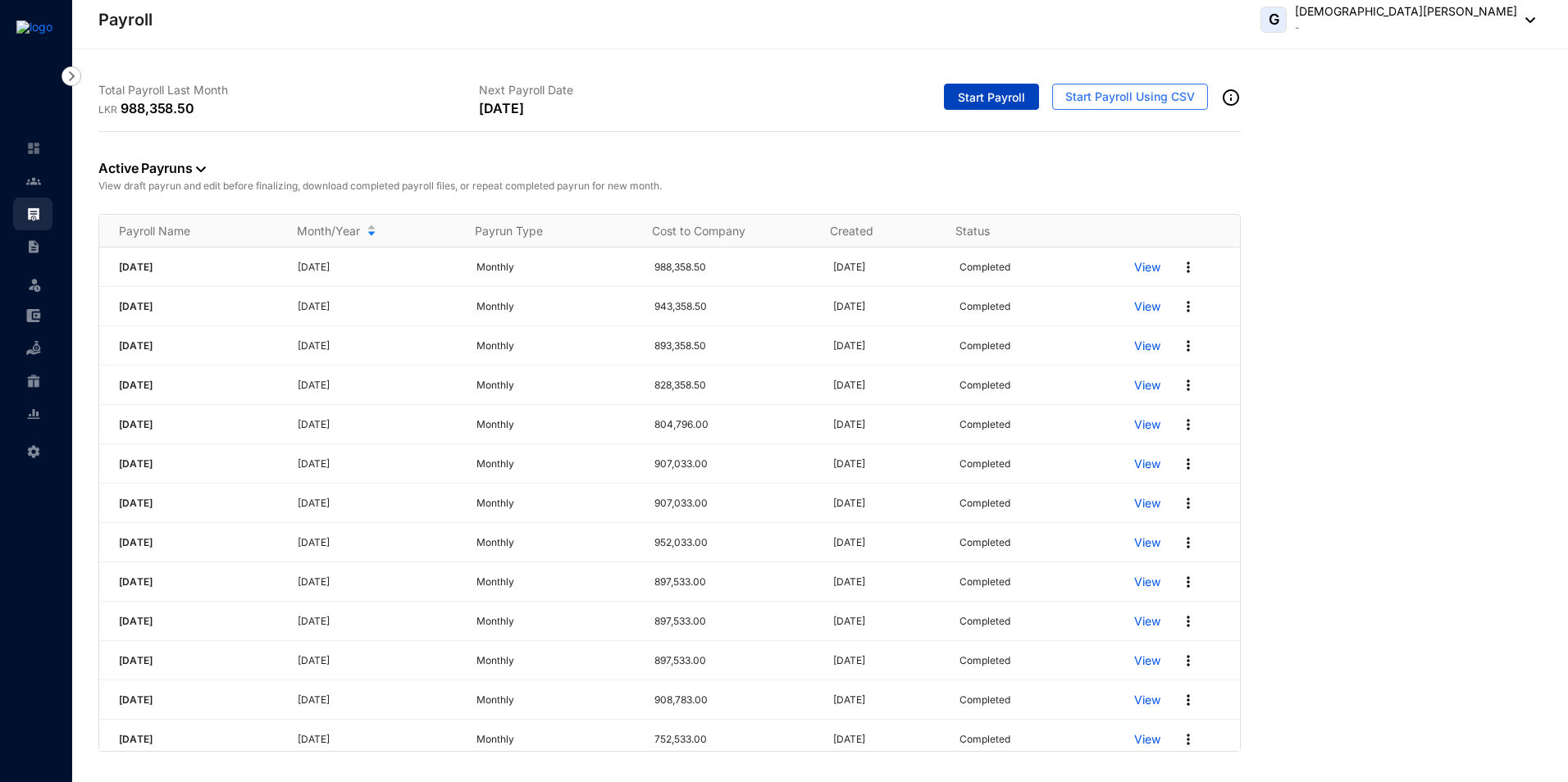
click at [995, 106] on button "Start Payroll" at bounding box center [991, 97] width 95 height 27
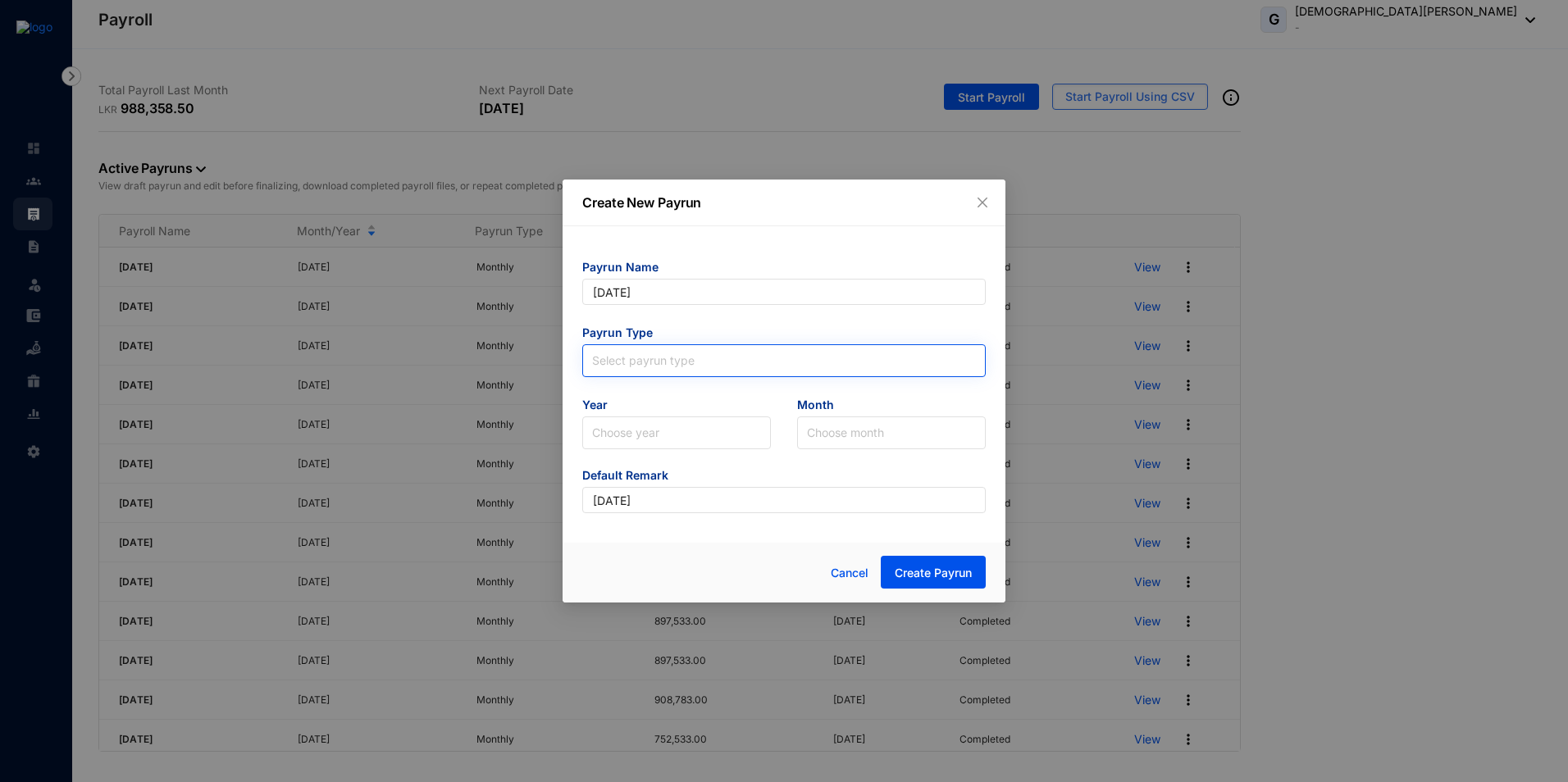
click at [665, 357] on input "search" at bounding box center [784, 357] width 384 height 25
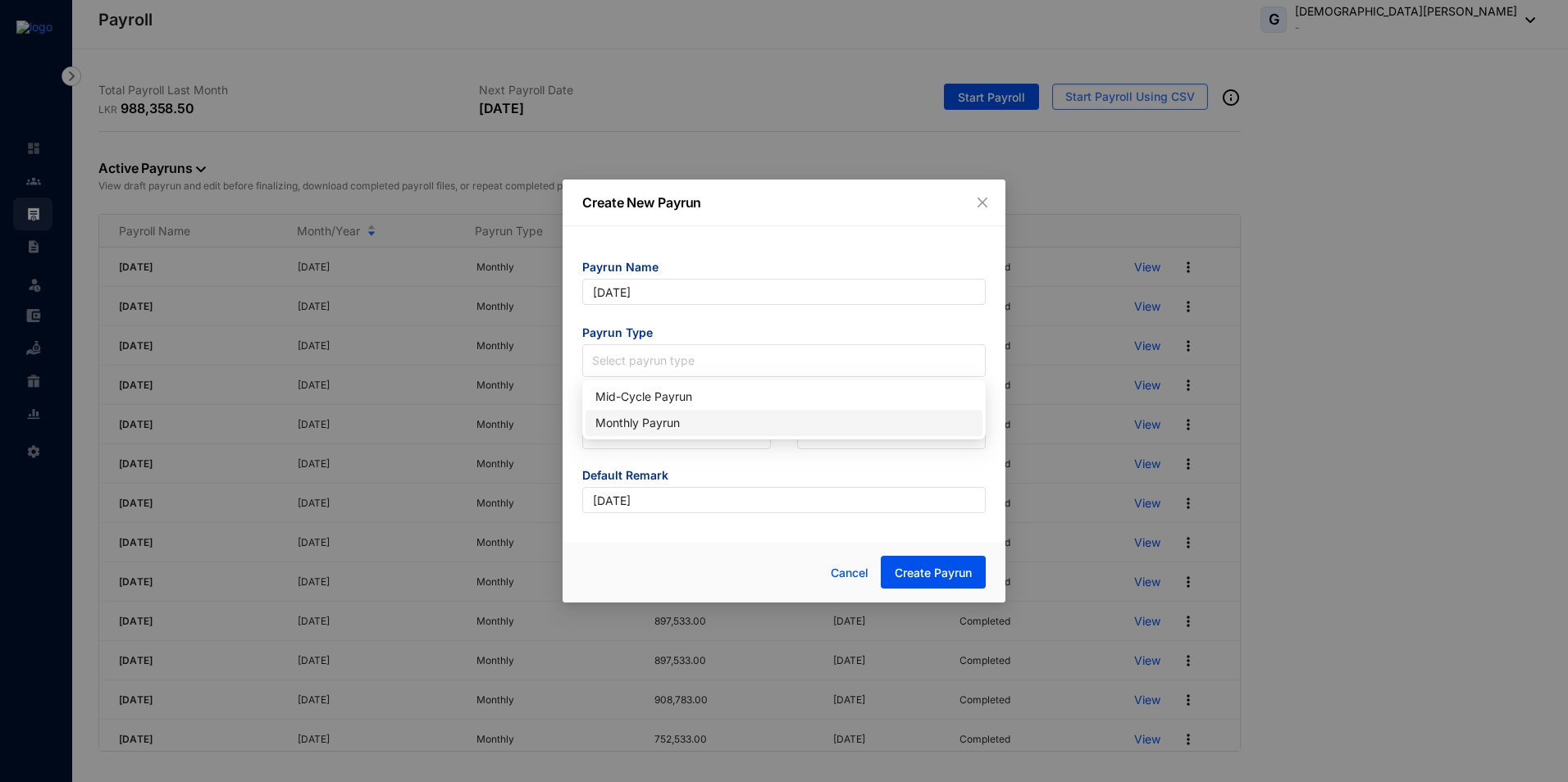
click at [655, 431] on div "Monthly Payrun" at bounding box center [784, 423] width 377 height 18
click at [655, 431] on input "search" at bounding box center [676, 433] width 169 height 31
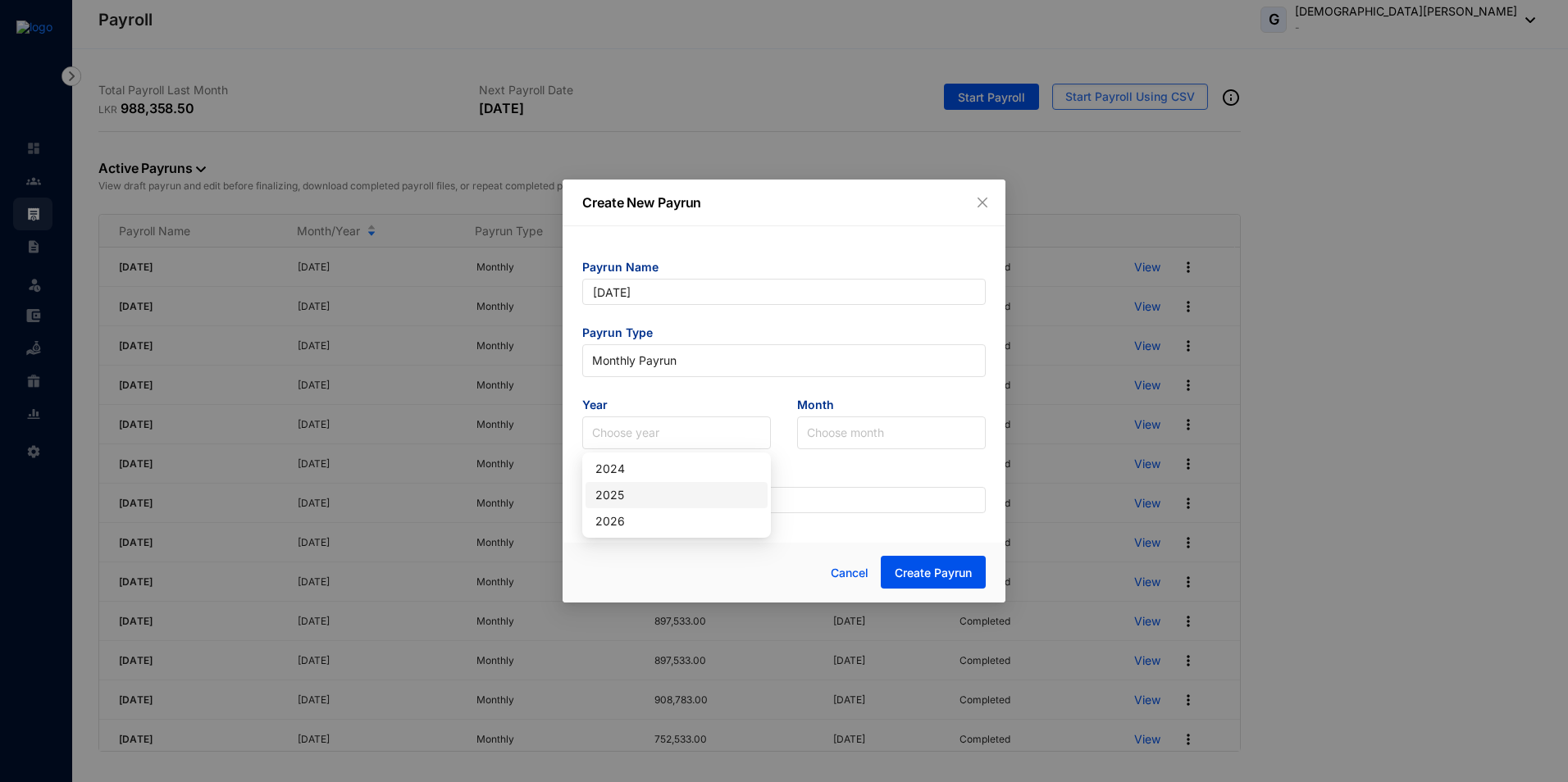
click at [628, 498] on div "2025" at bounding box center [677, 495] width 163 height 18
click at [820, 438] on input "search" at bounding box center [891, 433] width 169 height 31
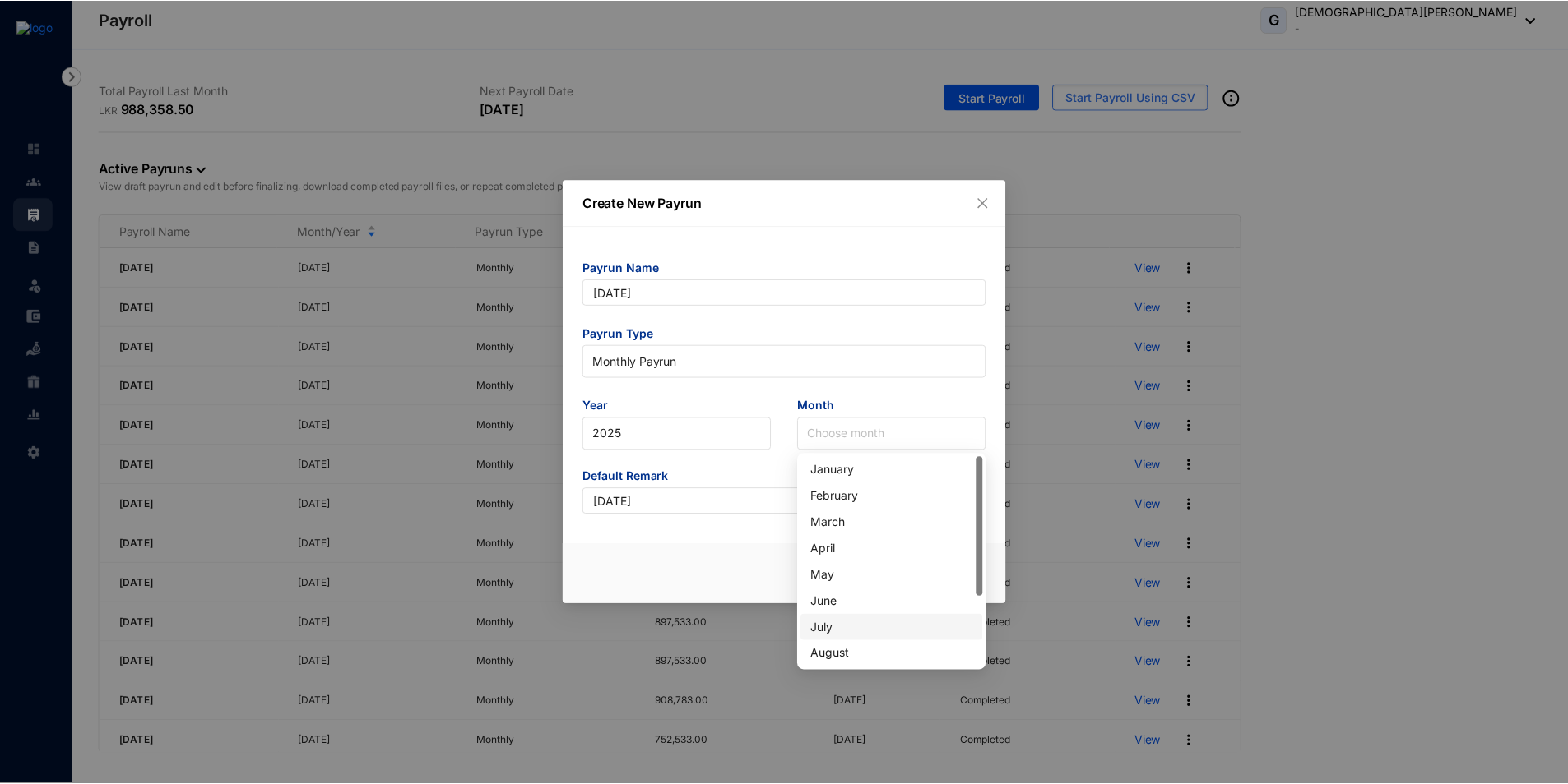
scroll to position [82, 0]
click at [844, 597] on div "September" at bounding box center [894, 599] width 163 height 18
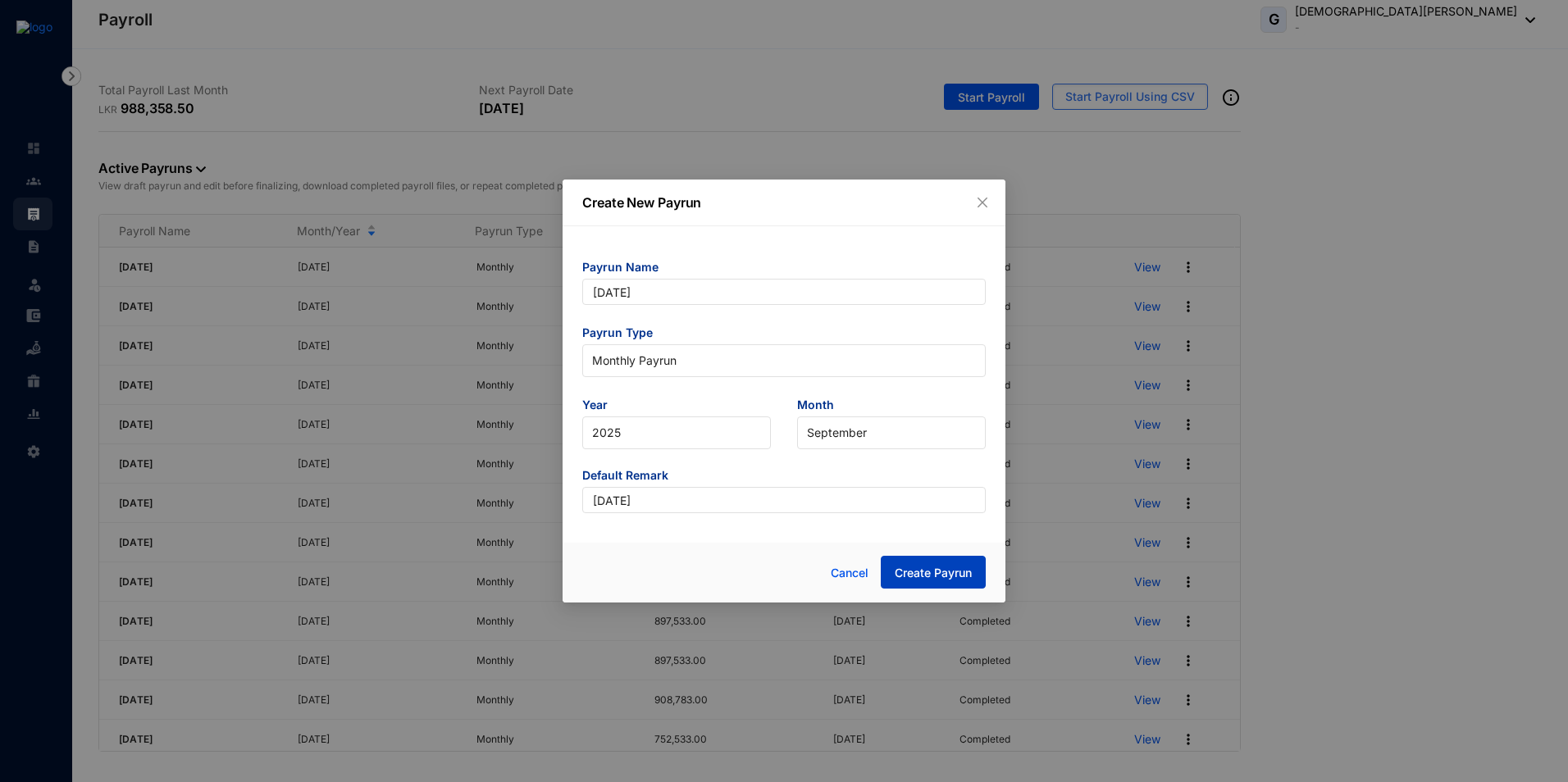
click at [917, 576] on span "Create Payrun" at bounding box center [933, 573] width 77 height 16
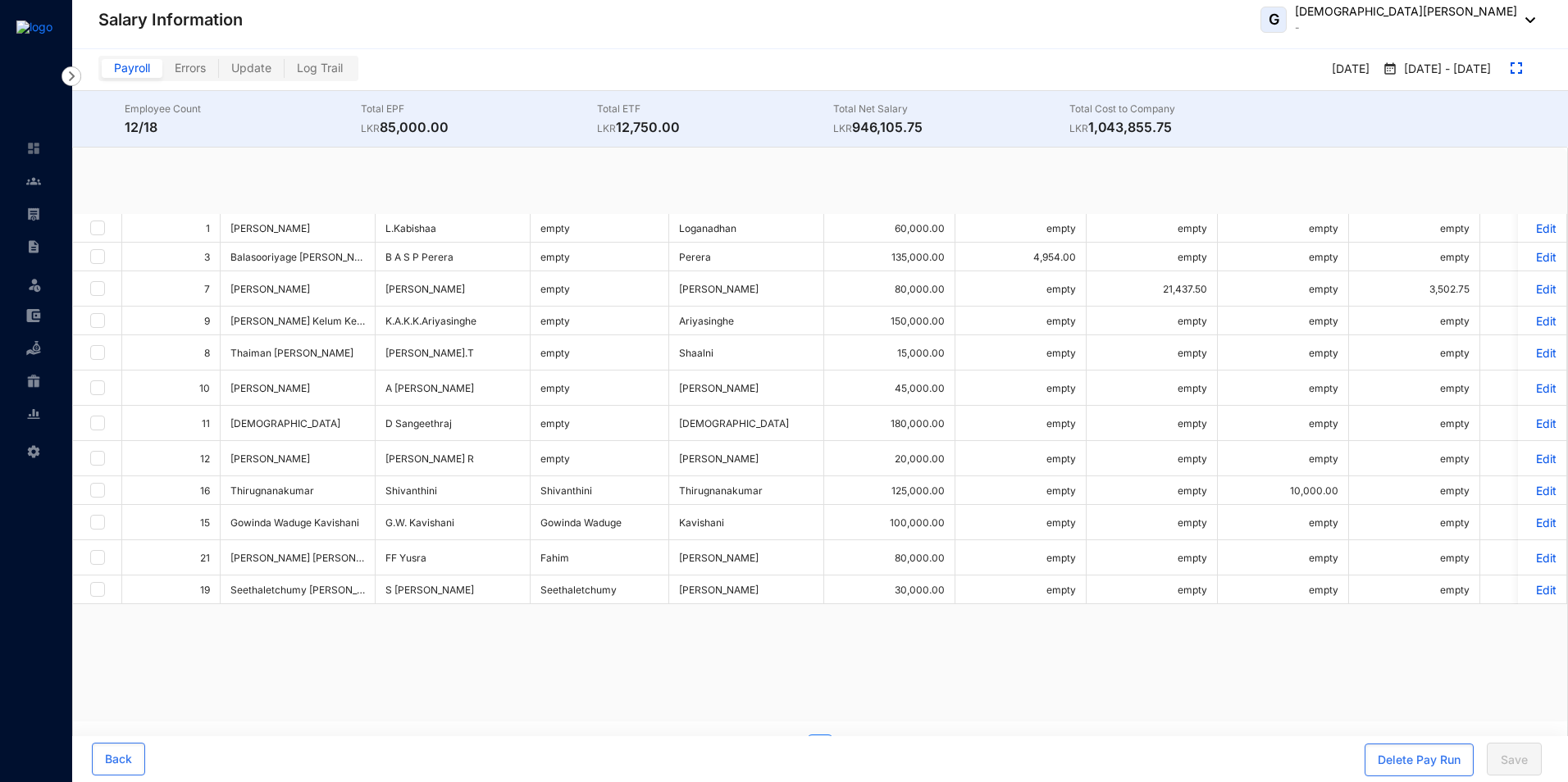
checkbox input "true"
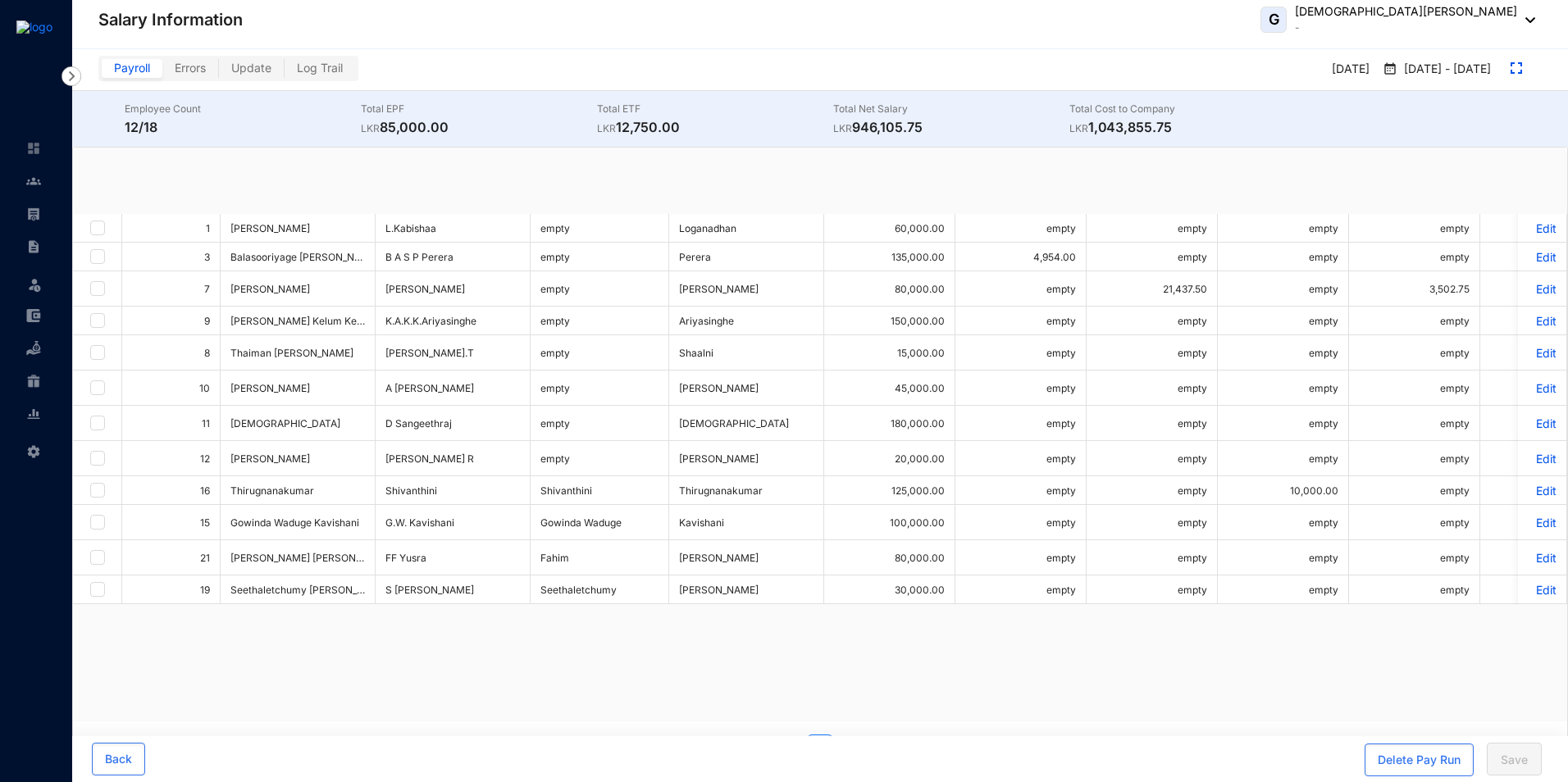
checkbox input "true"
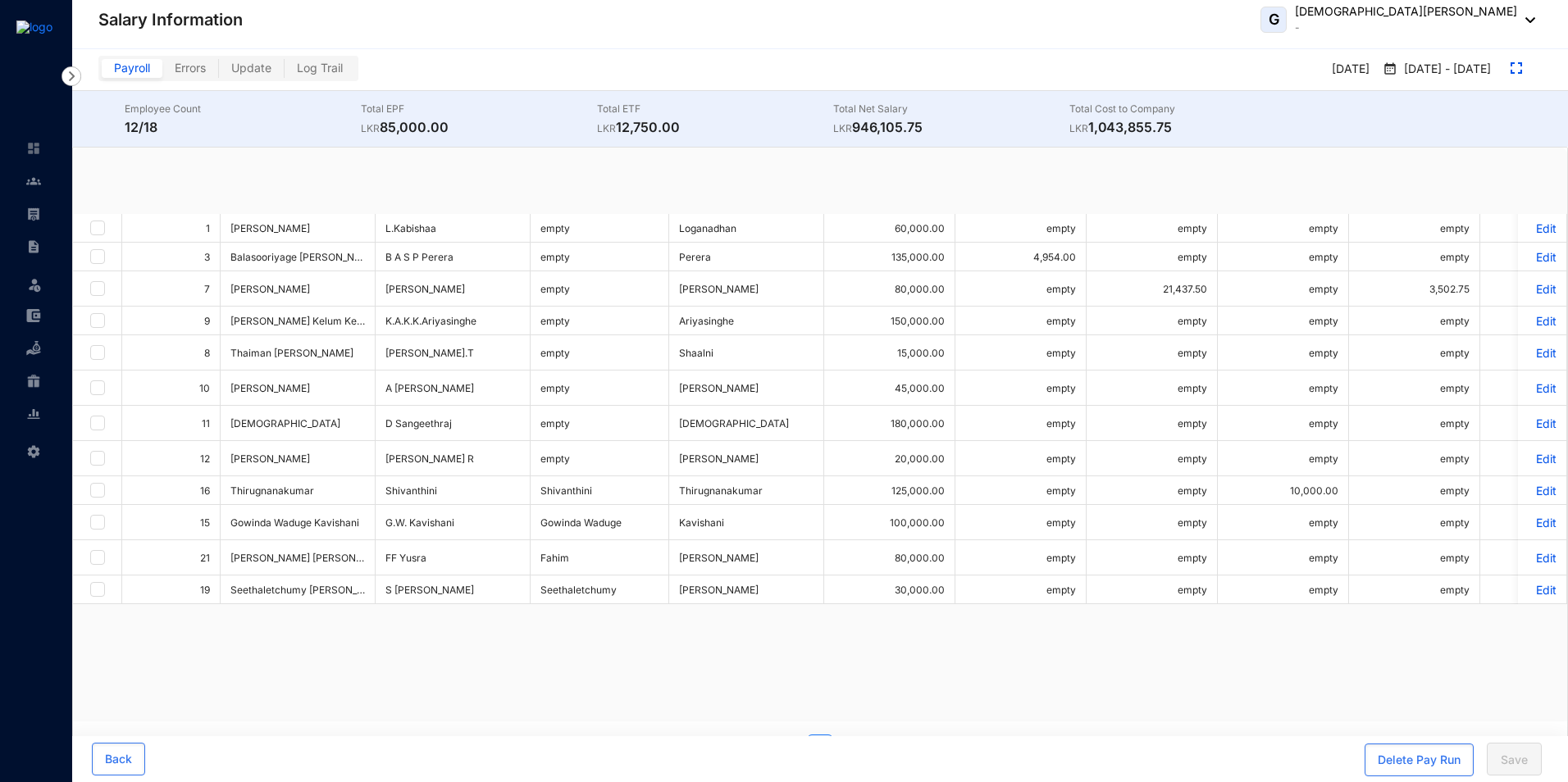
checkbox input "true"
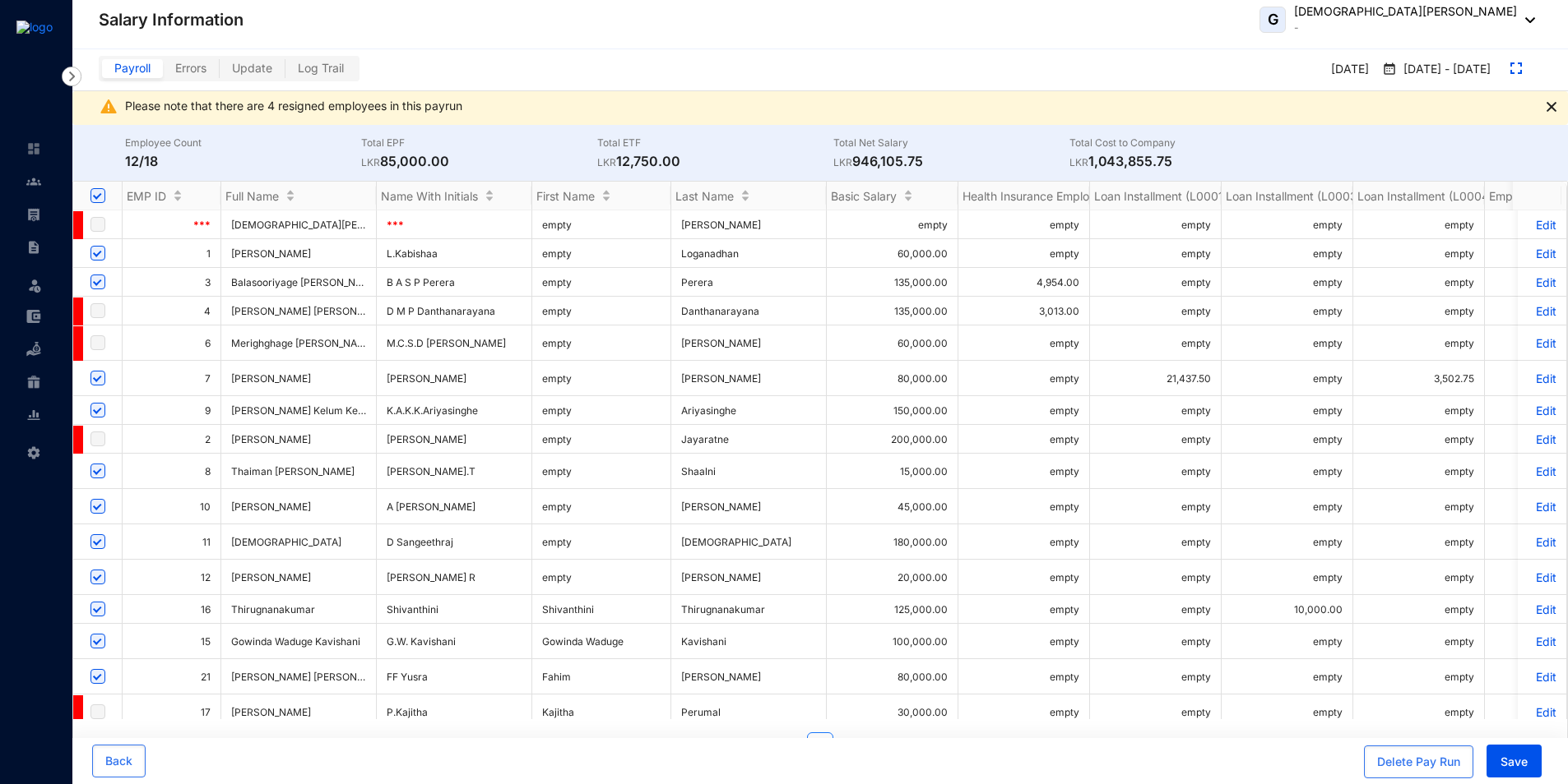
drag, startPoint x: 96, startPoint y: 251, endPoint x: 91, endPoint y: 291, distance: 40.3
click at [97, 252] on input "checkbox" at bounding box center [97, 252] width 15 height 15
checkbox input "false"
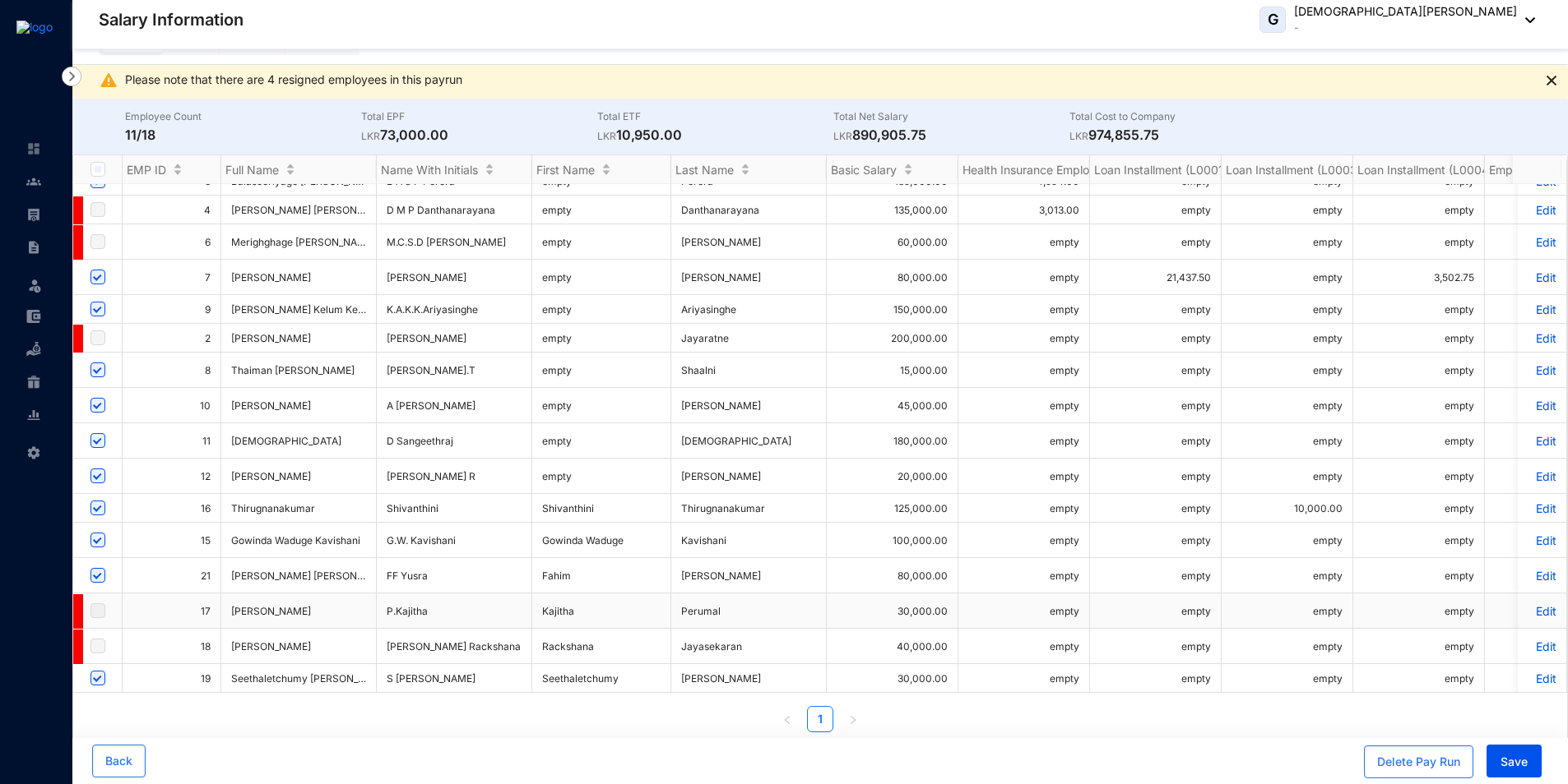
scroll to position [33, 0]
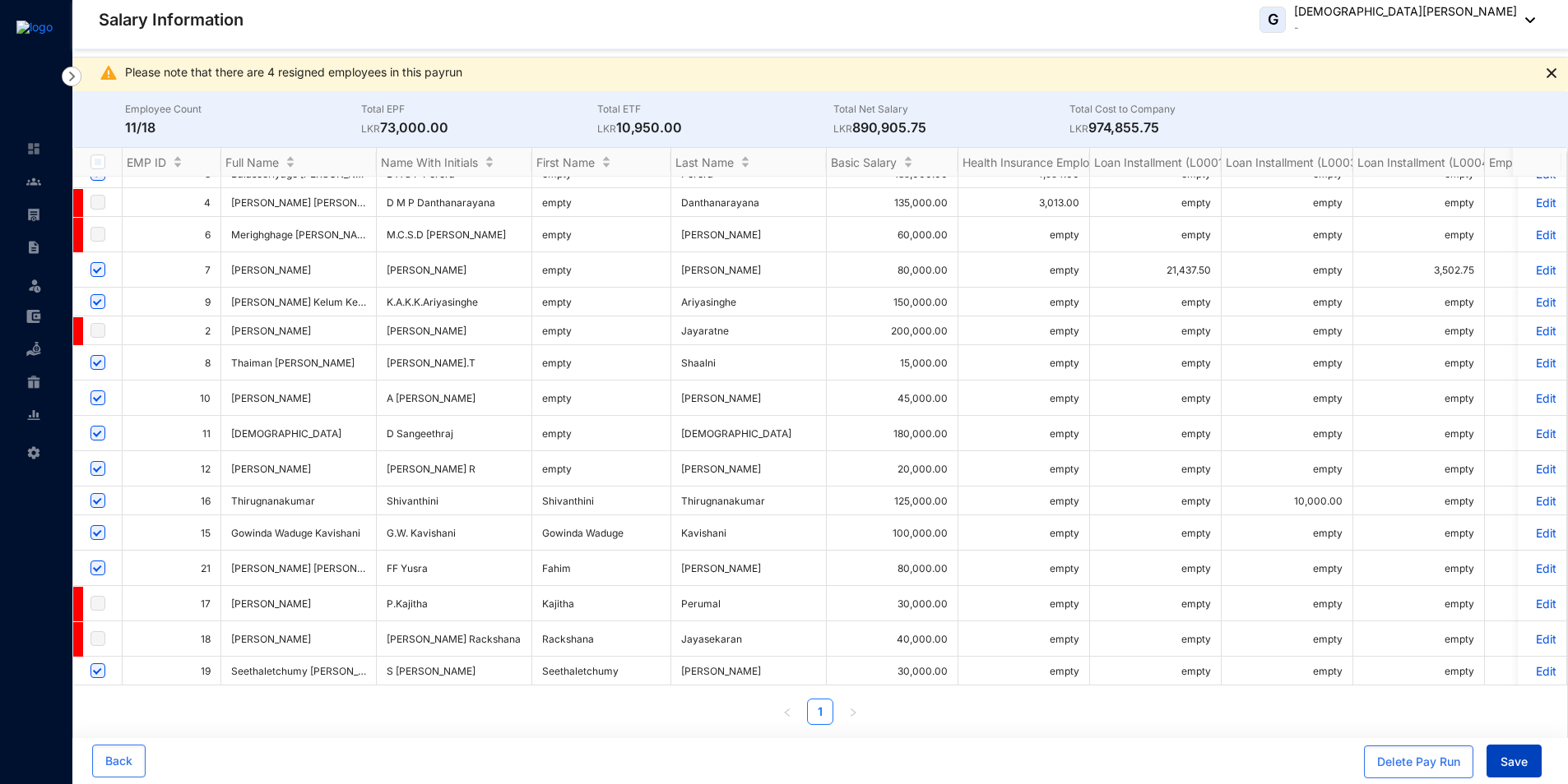
click at [1515, 760] on span "Save" at bounding box center [1514, 762] width 27 height 16
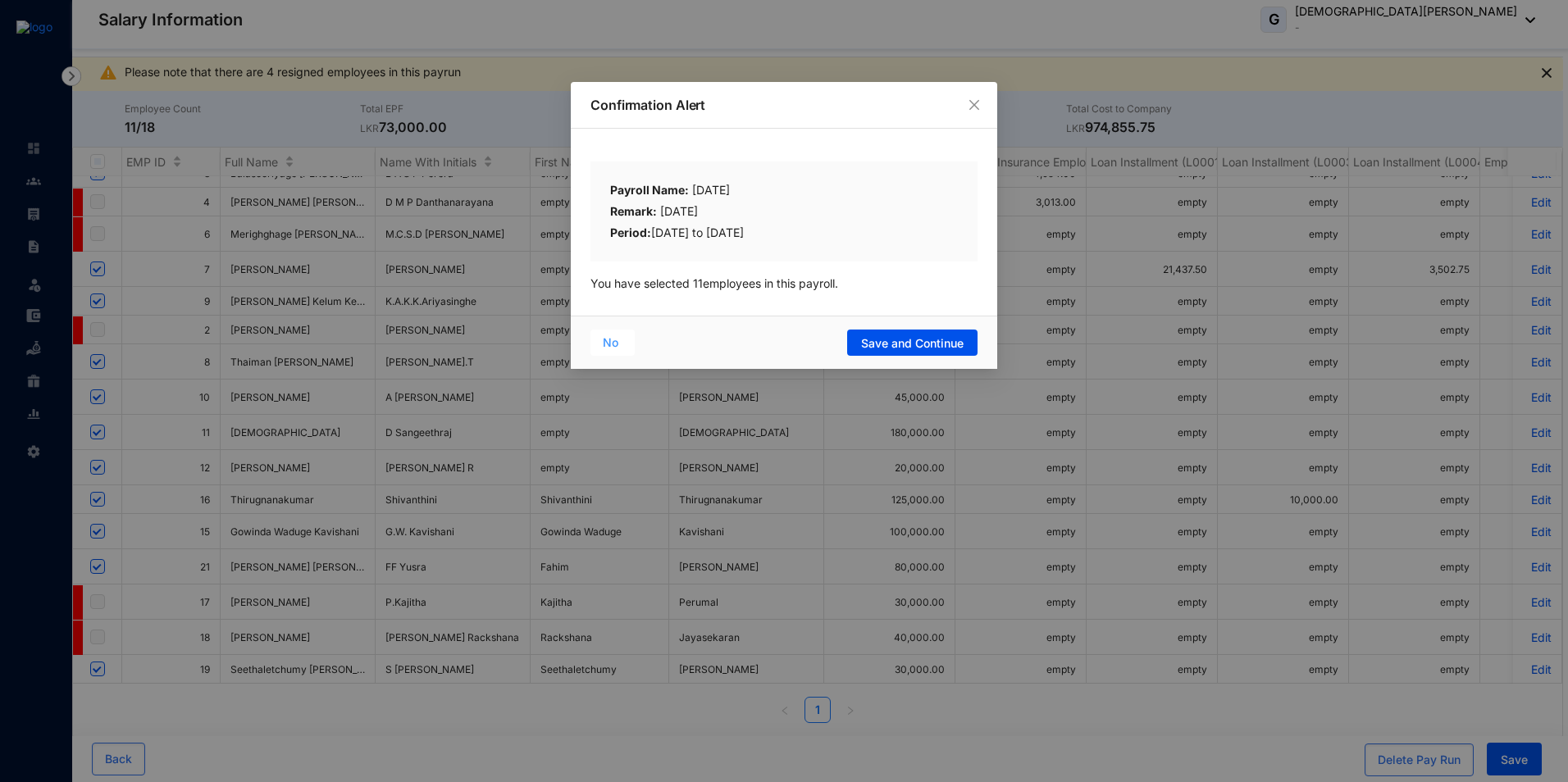
click at [613, 340] on span "No" at bounding box center [611, 343] width 15 height 18
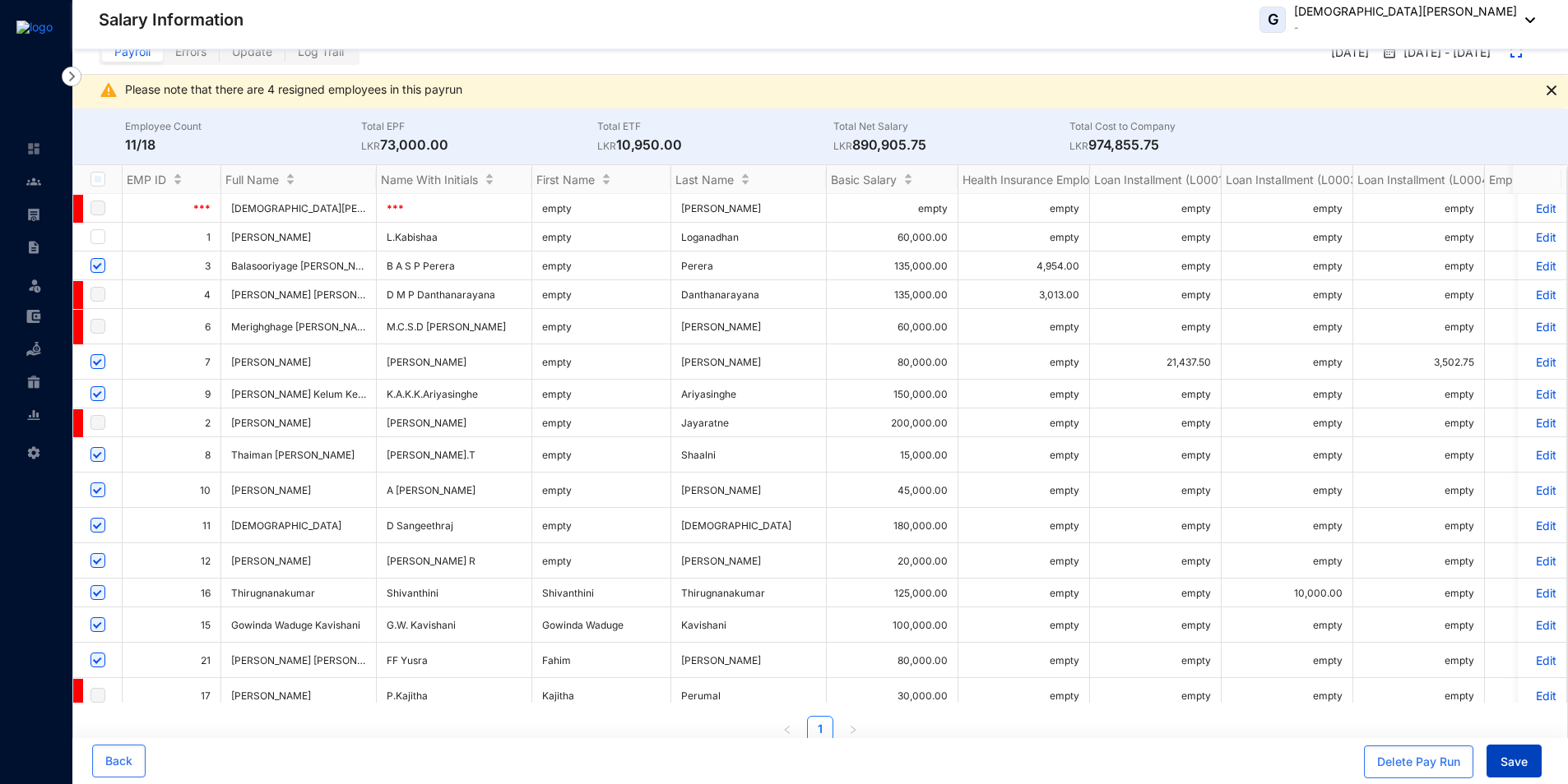
scroll to position [0, 0]
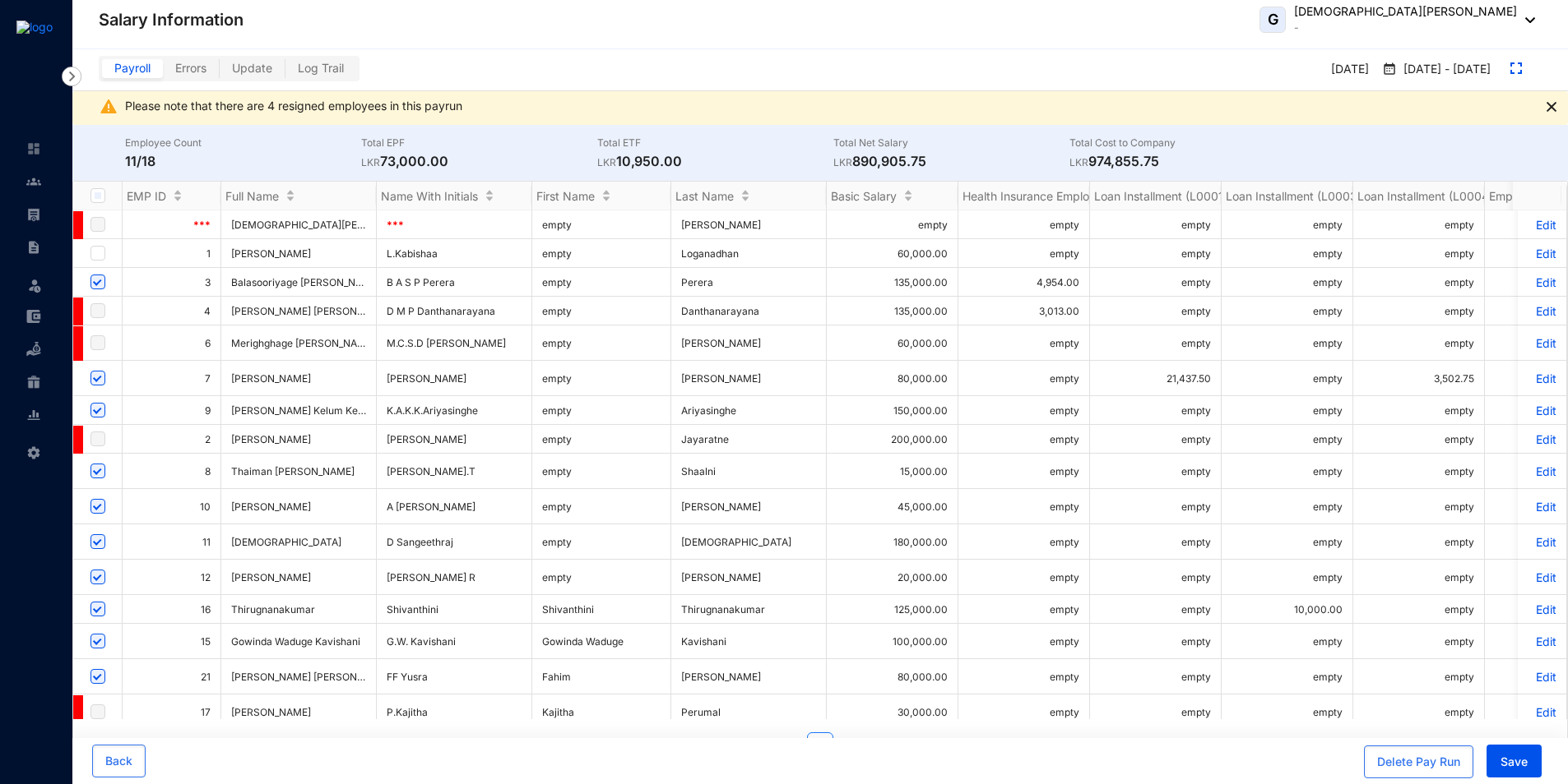
click at [101, 507] on input "checkbox" at bounding box center [97, 506] width 15 height 15
checkbox input "false"
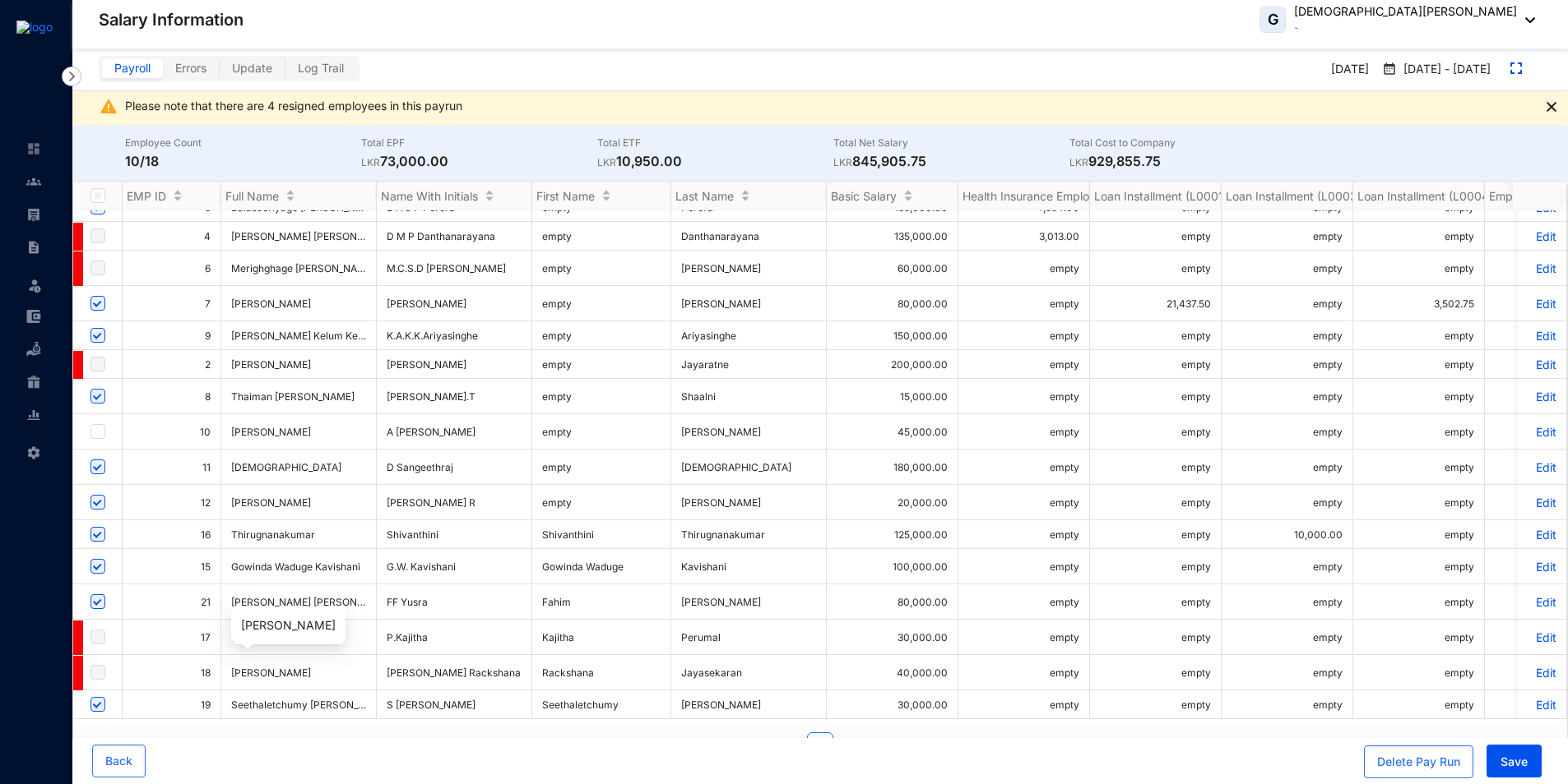
scroll to position [33, 0]
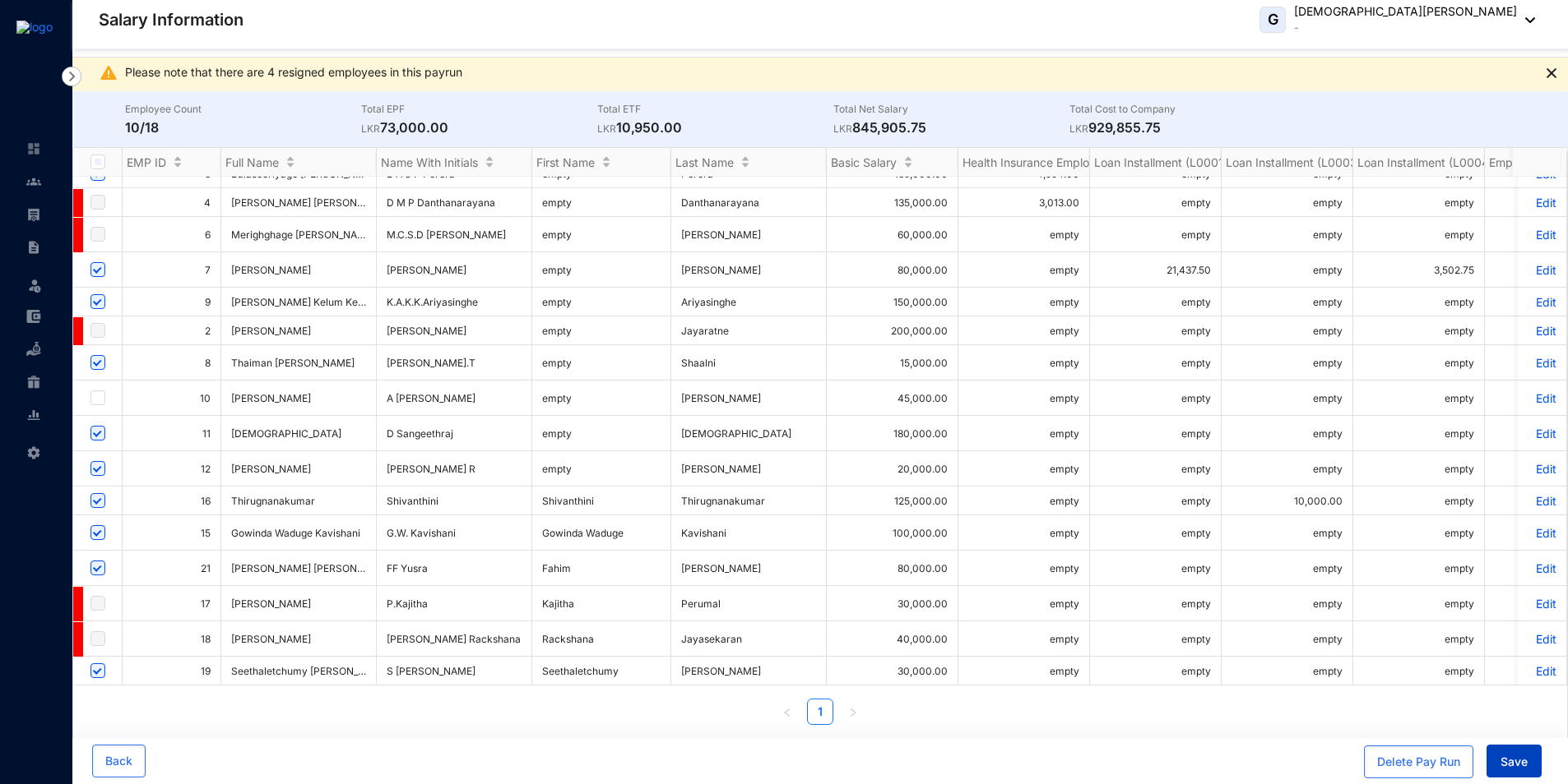
click at [1518, 765] on span "Save" at bounding box center [1514, 762] width 27 height 16
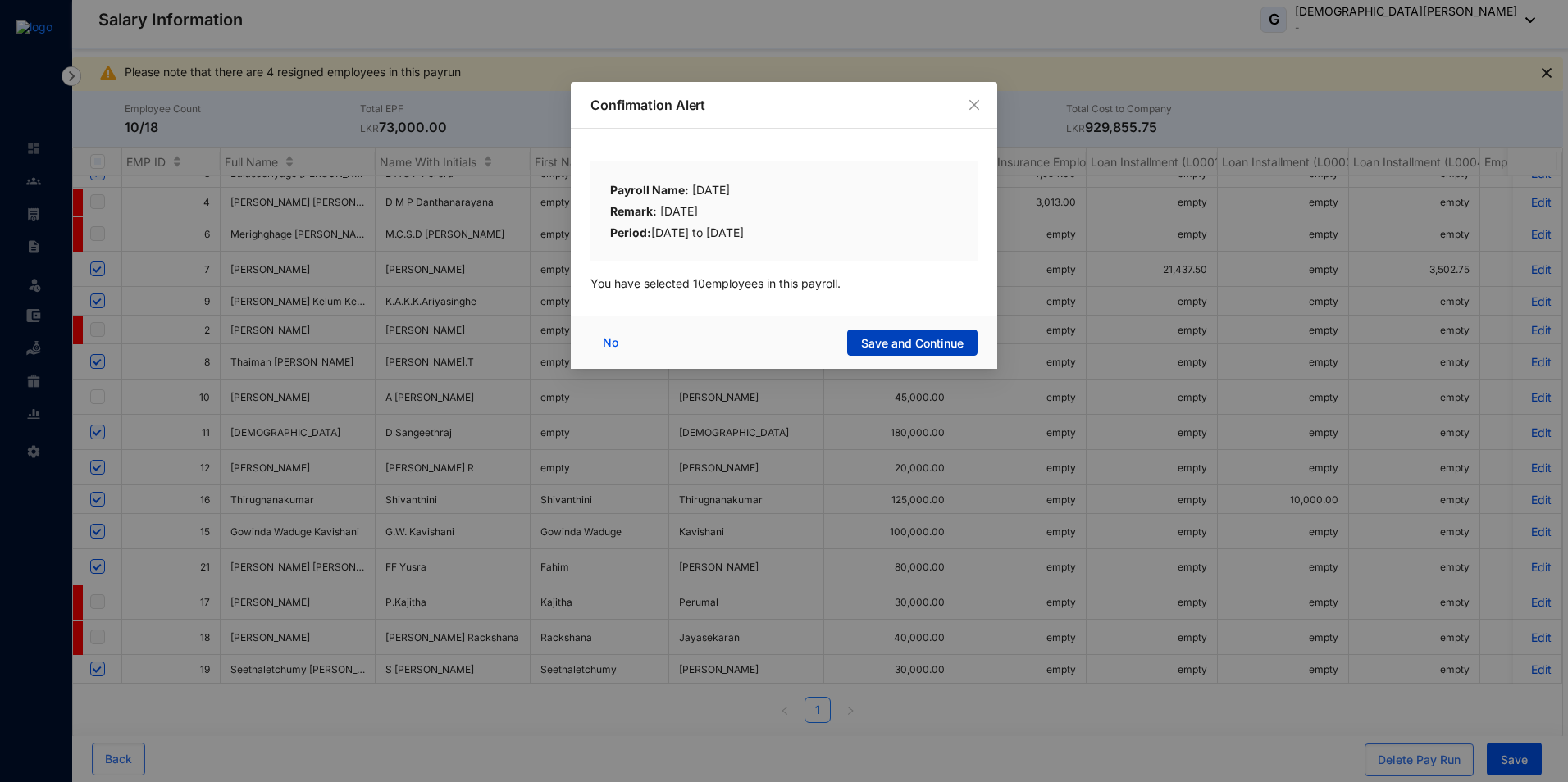
click at [918, 334] on button "Save and Continue" at bounding box center [912, 343] width 130 height 27
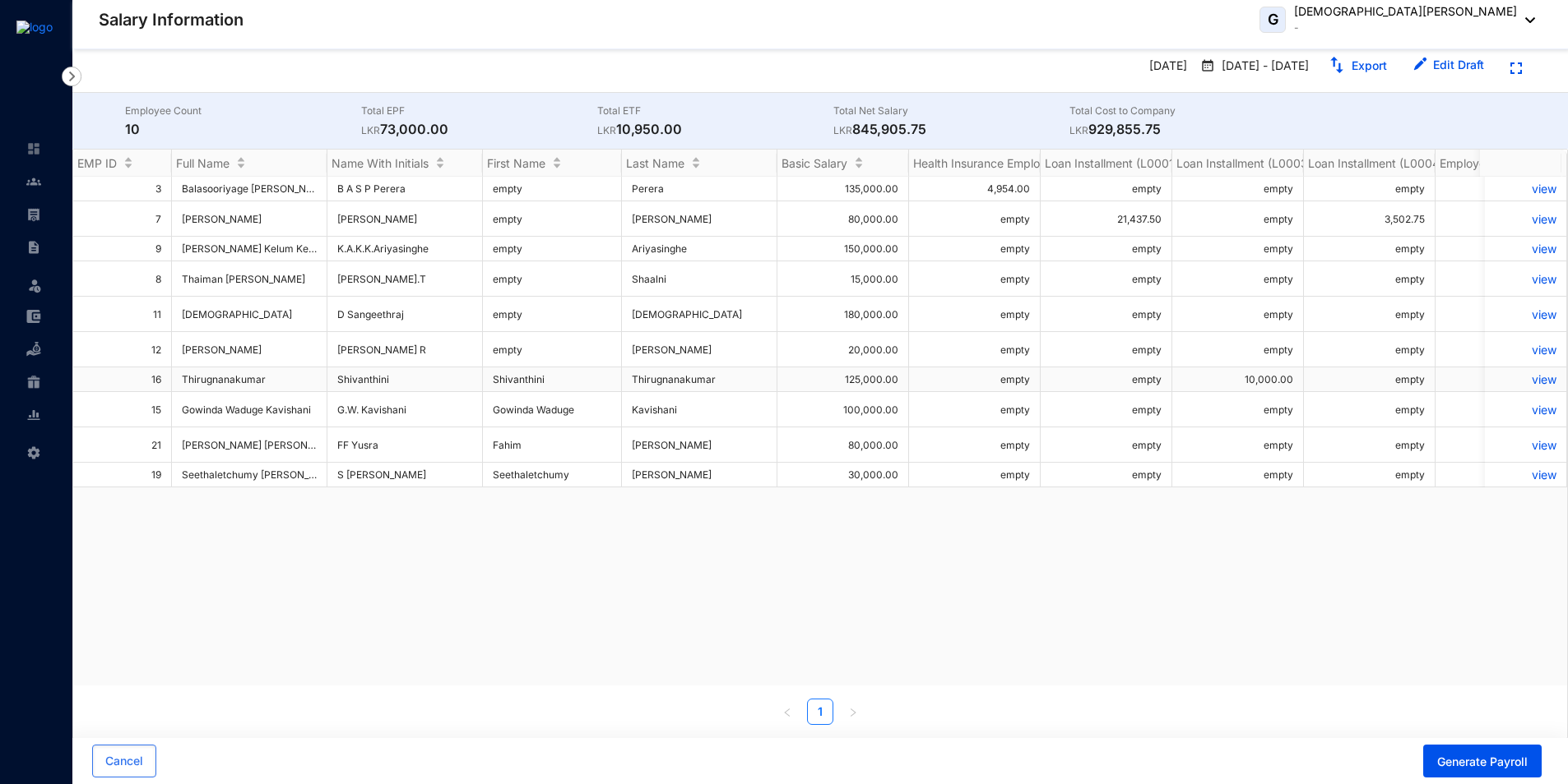
scroll to position [0, 0]
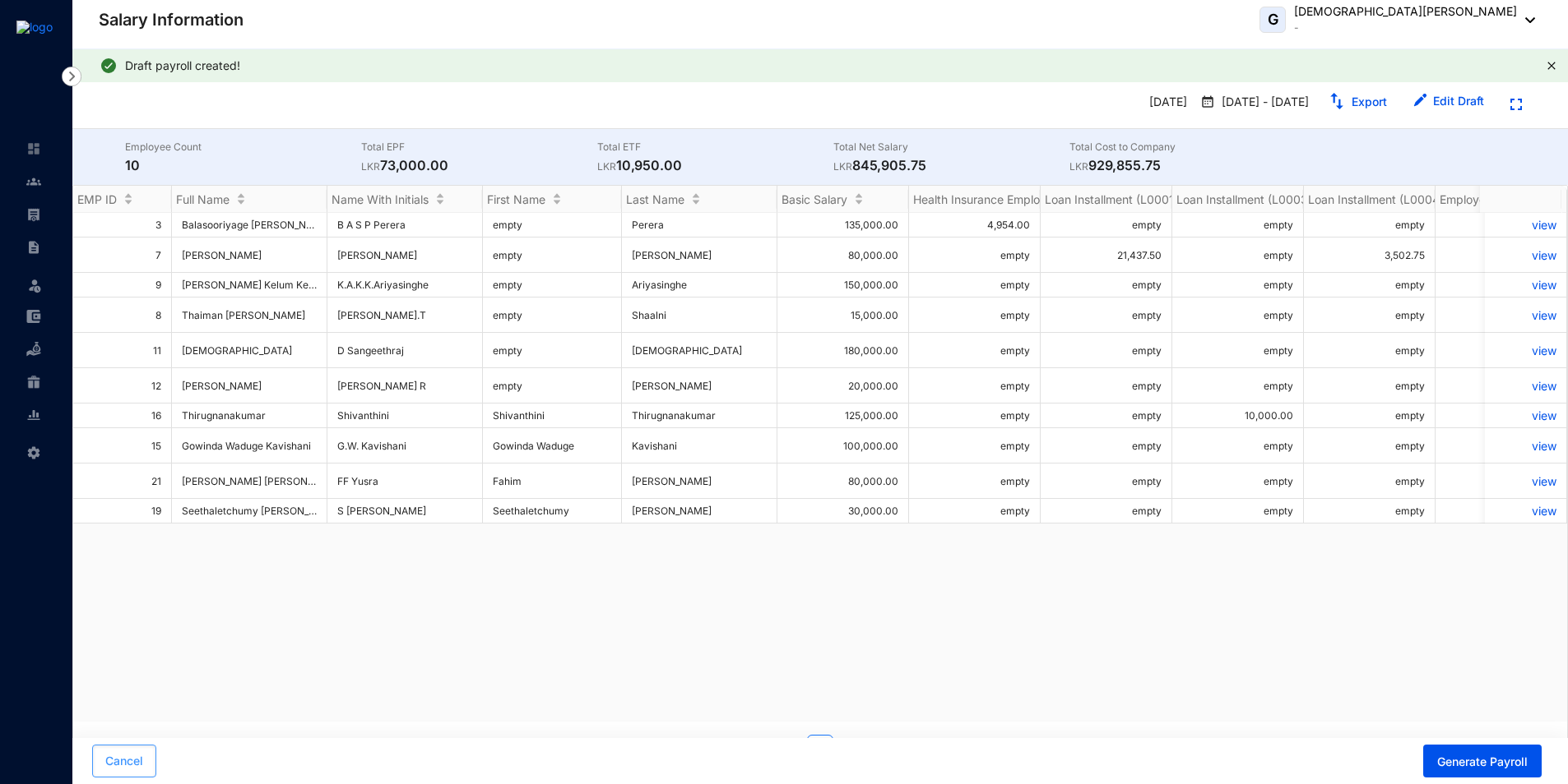
click at [140, 761] on span "Cancel" at bounding box center [125, 761] width 38 height 16
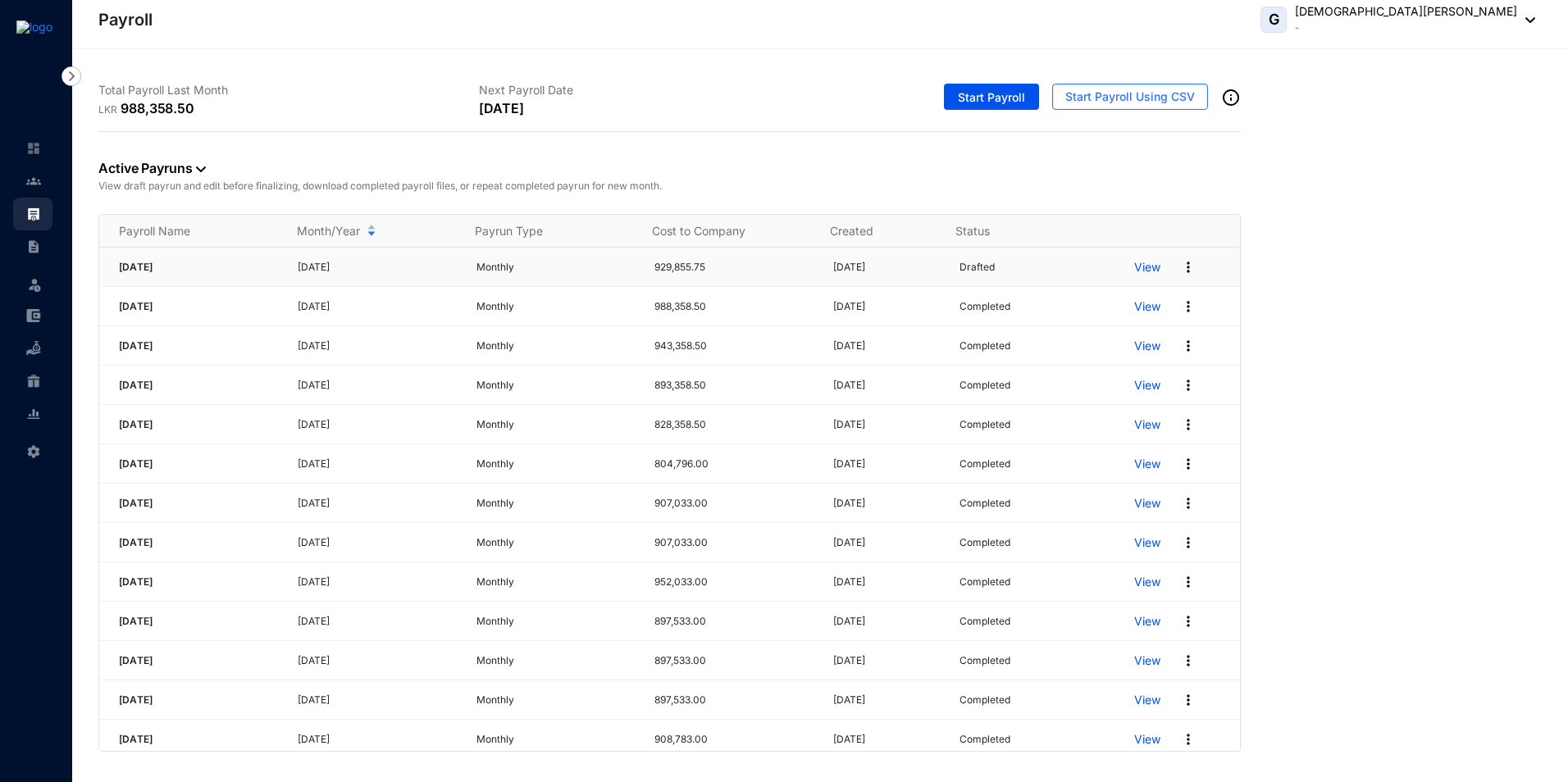
click at [1145, 271] on p "View" at bounding box center [1147, 267] width 27 height 16
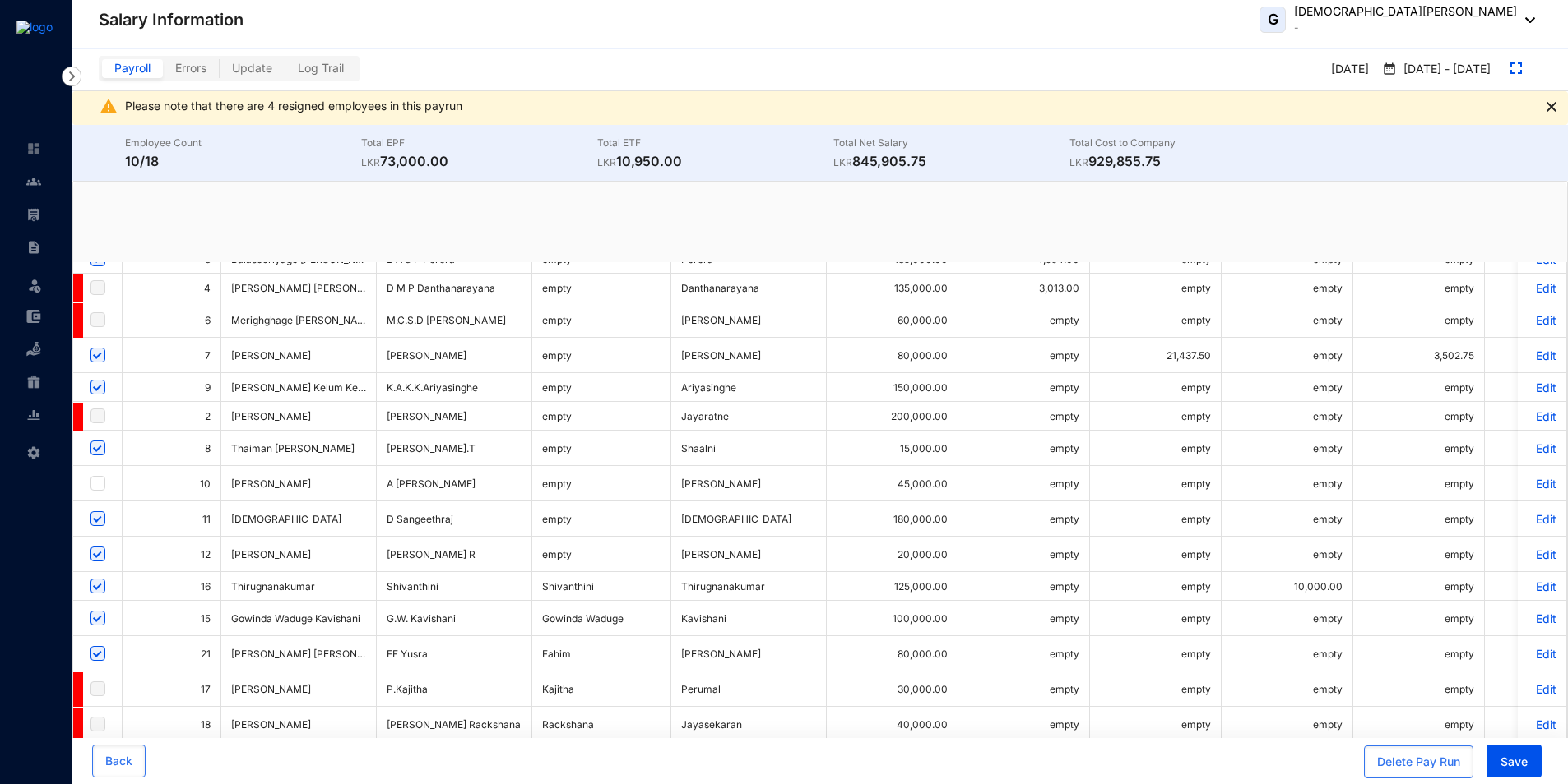
scroll to position [33, 0]
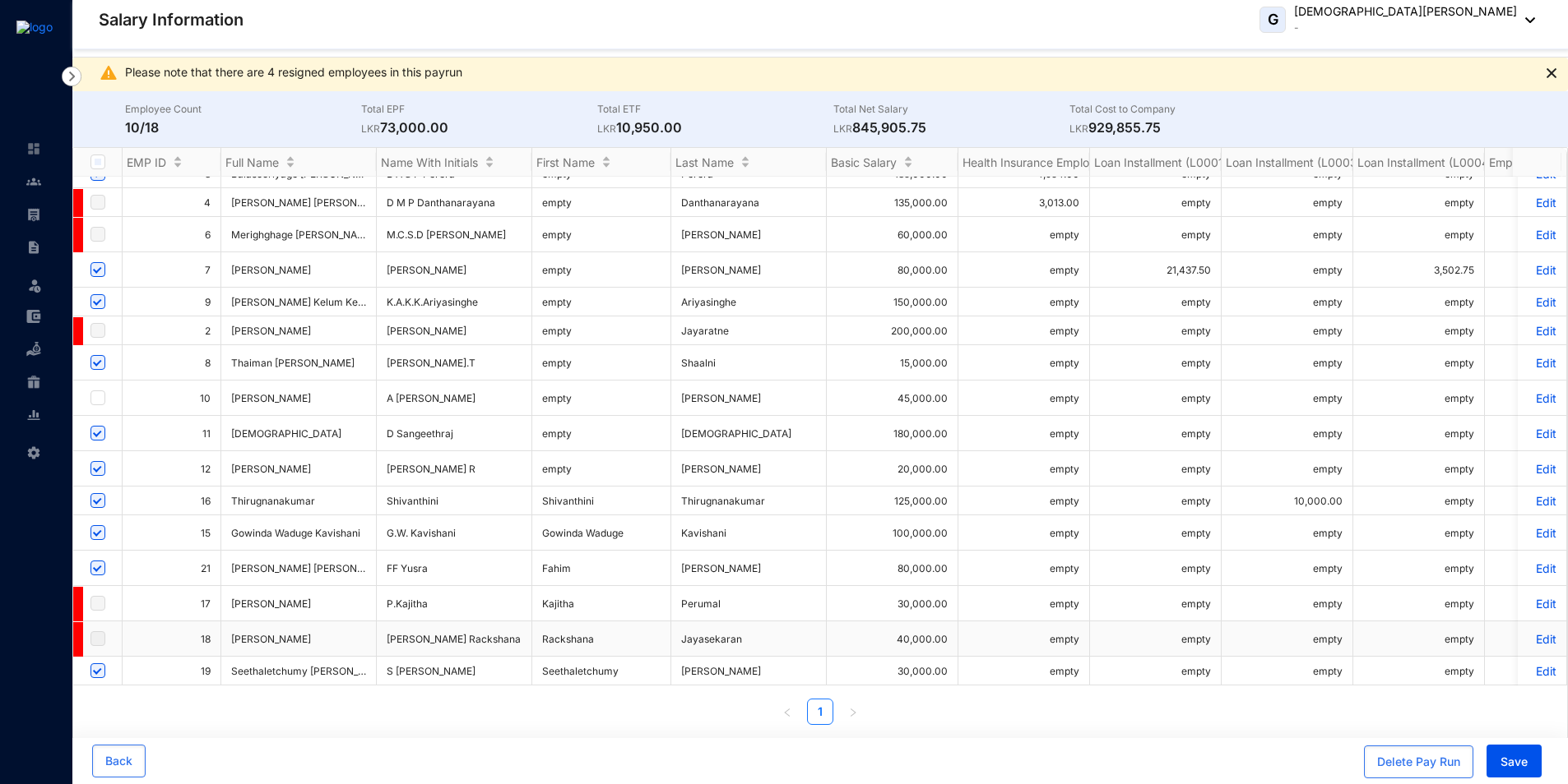
click at [1533, 632] on p "Edit" at bounding box center [1542, 639] width 29 height 14
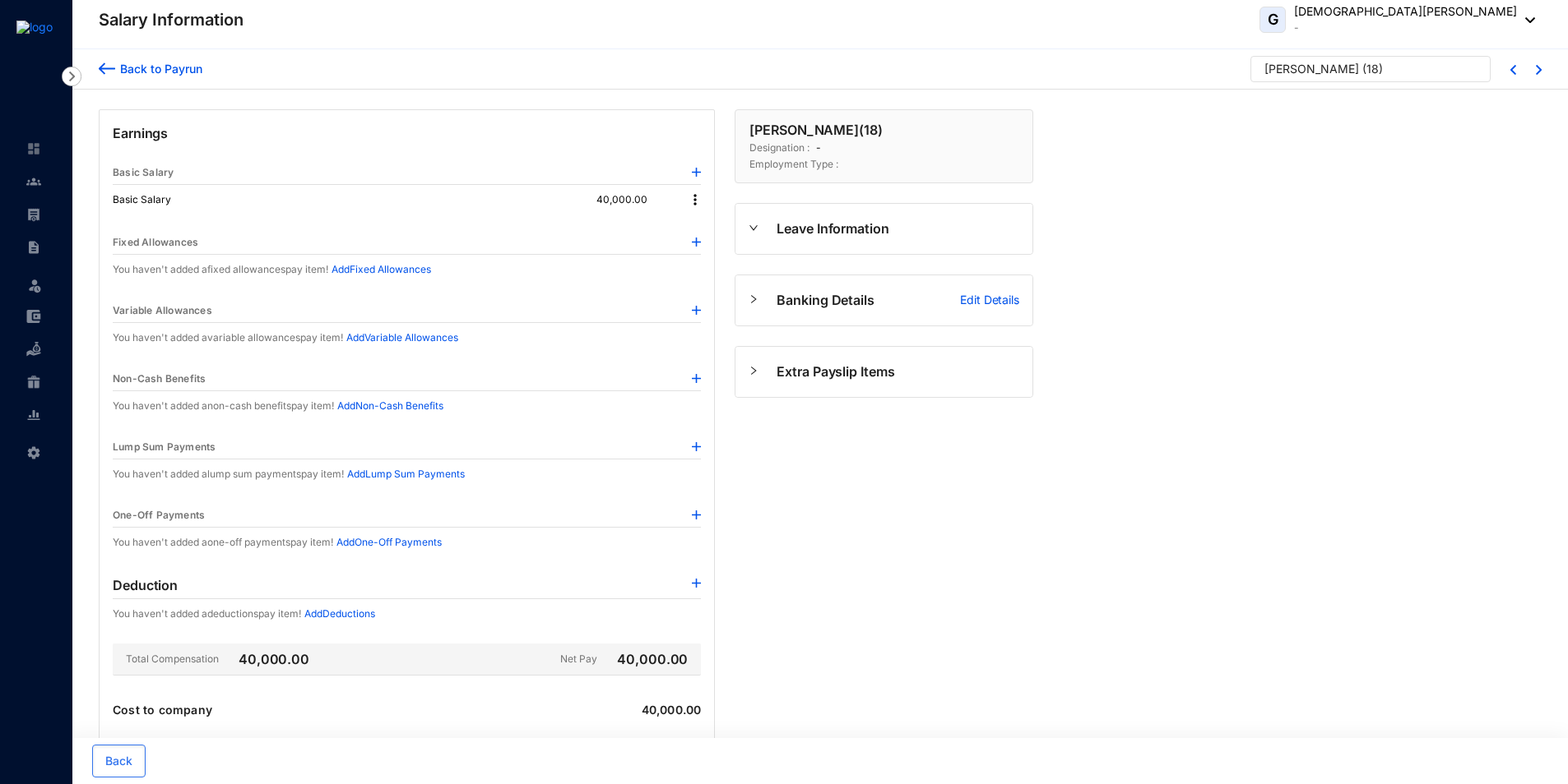
click at [697, 198] on img at bounding box center [694, 199] width 16 height 16
click at [722, 224] on li "Edit" at bounding box center [710, 228] width 40 height 27
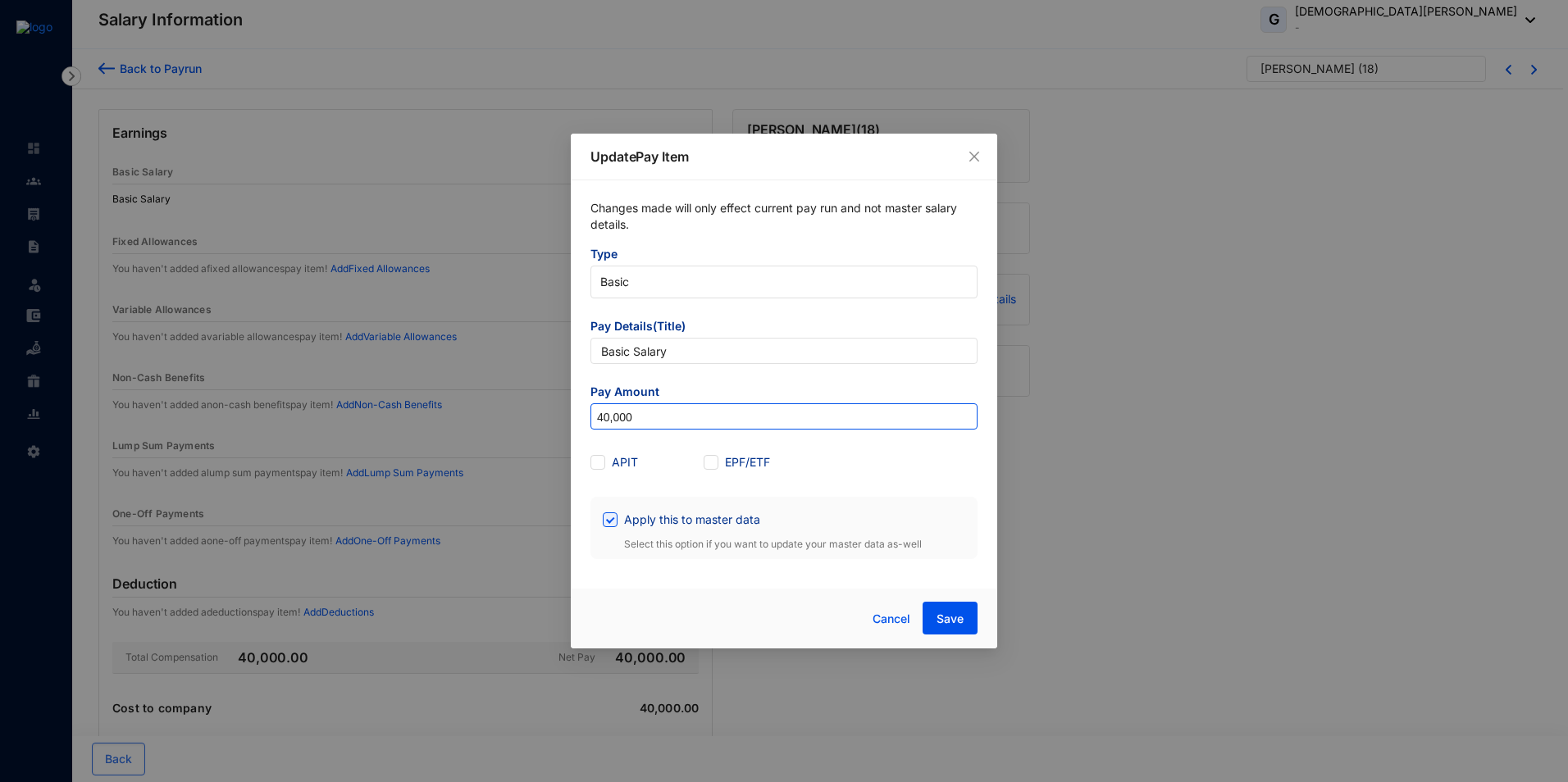
click at [603, 420] on input "40,000" at bounding box center [784, 417] width 385 height 27
click at [649, 418] on input "50" at bounding box center [784, 417] width 385 height 27
type input "50,000"
click at [974, 625] on button "Save" at bounding box center [950, 618] width 55 height 33
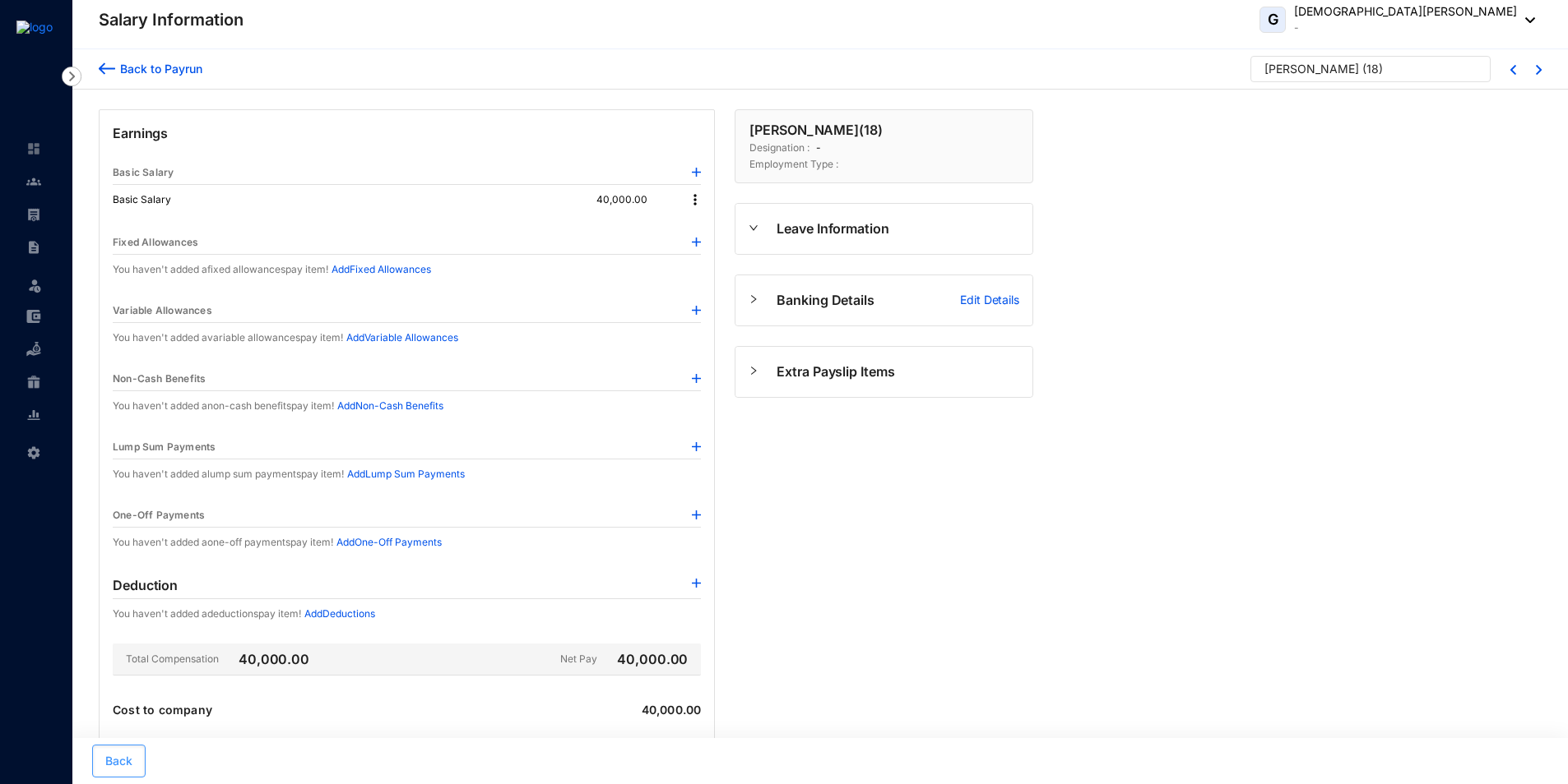
click at [117, 761] on span "Back" at bounding box center [119, 761] width 27 height 16
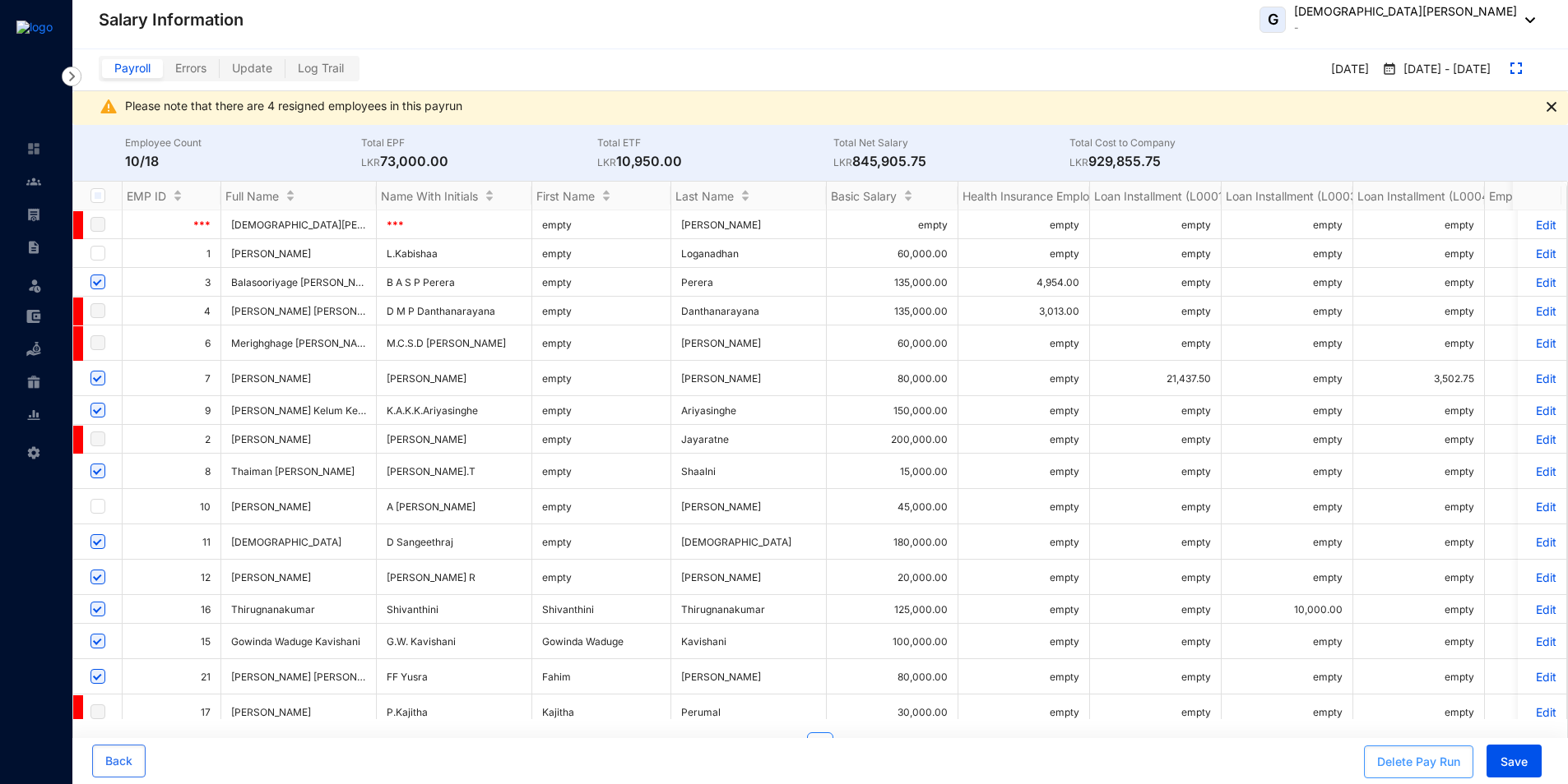
click at [1402, 760] on div "Delete Pay Run" at bounding box center [1419, 762] width 83 height 16
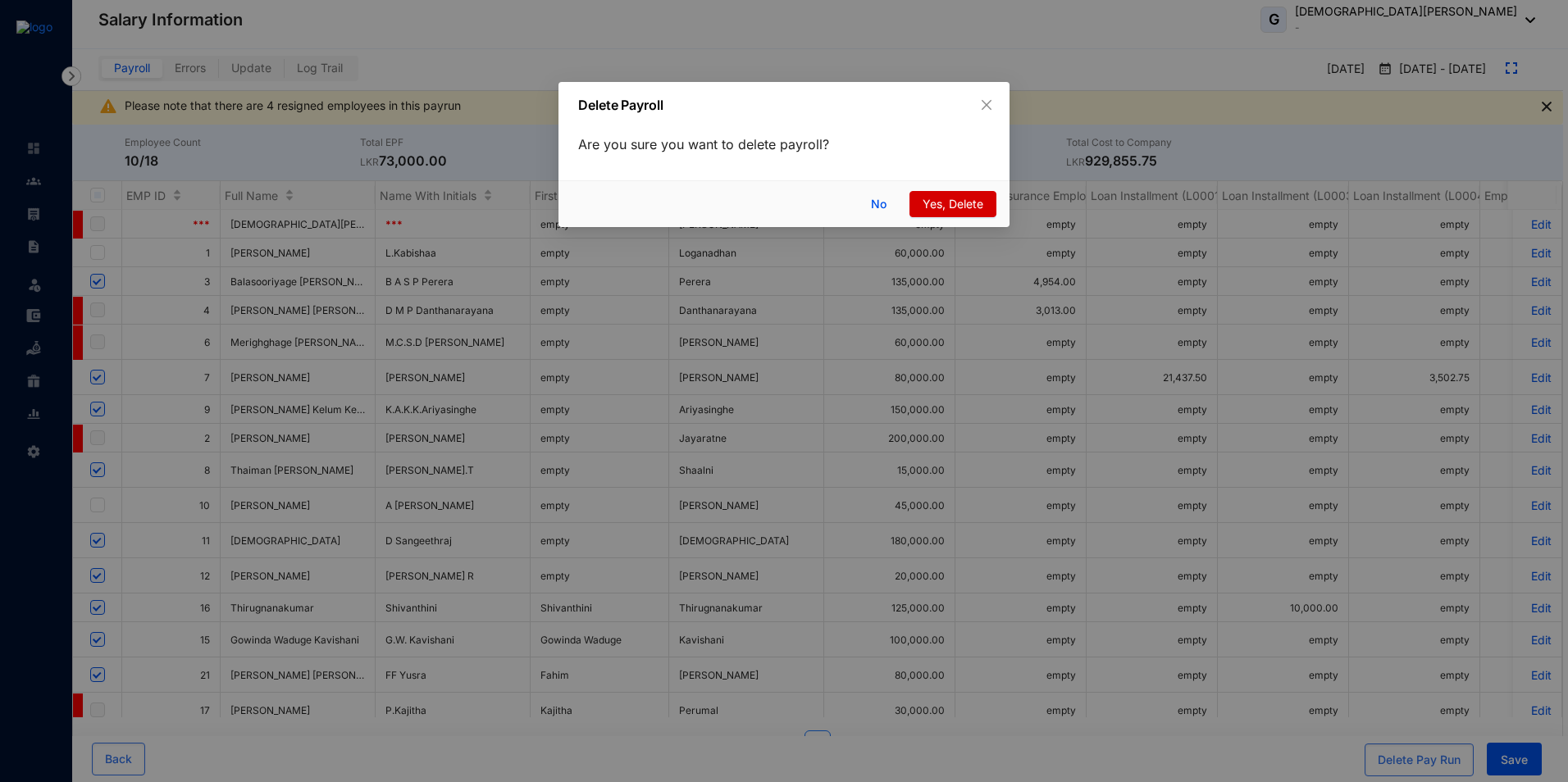
click at [955, 208] on span "Yes, Delete" at bounding box center [952, 204] width 61 height 18
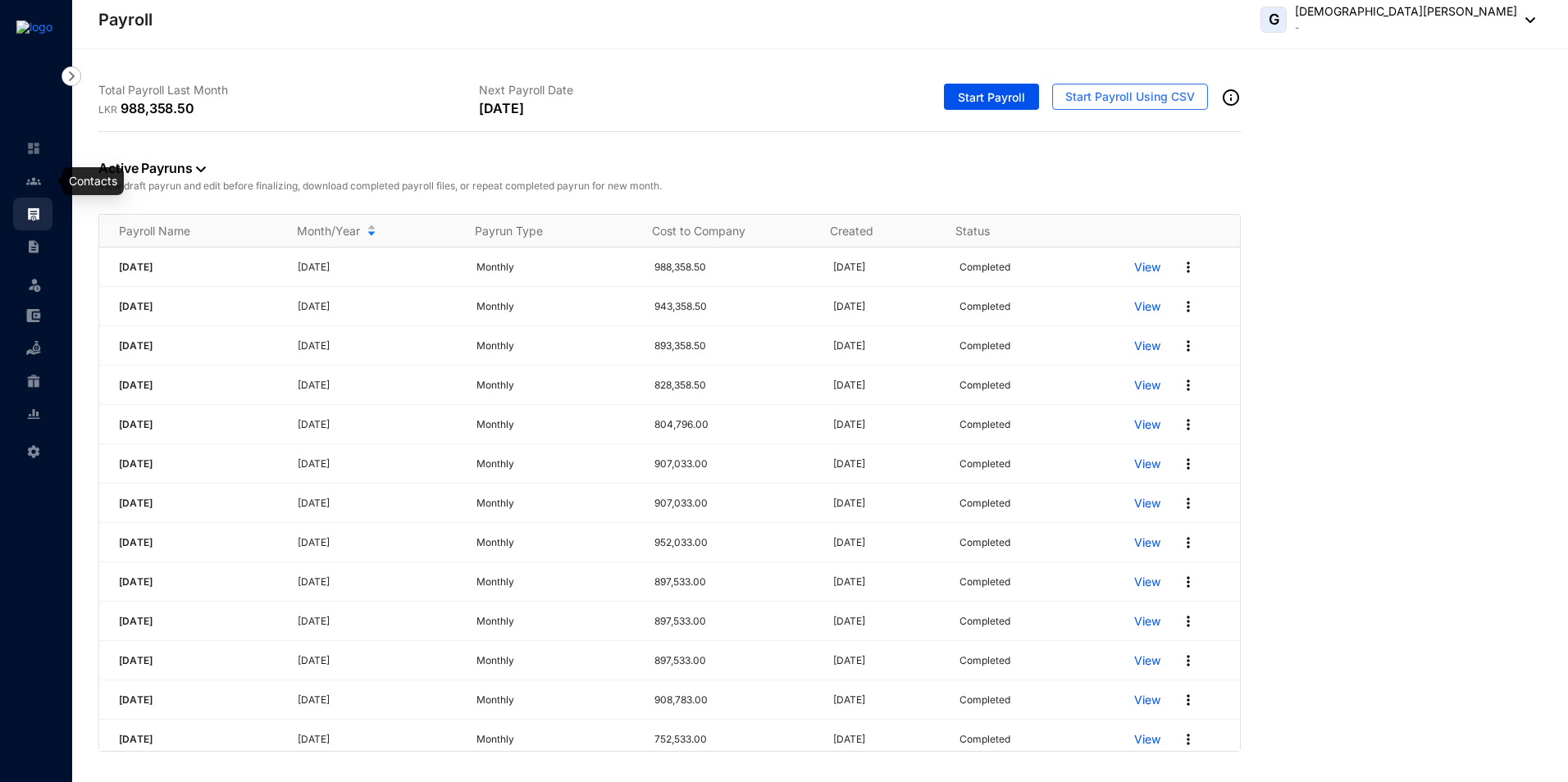
click at [39, 180] on img at bounding box center [33, 181] width 15 height 15
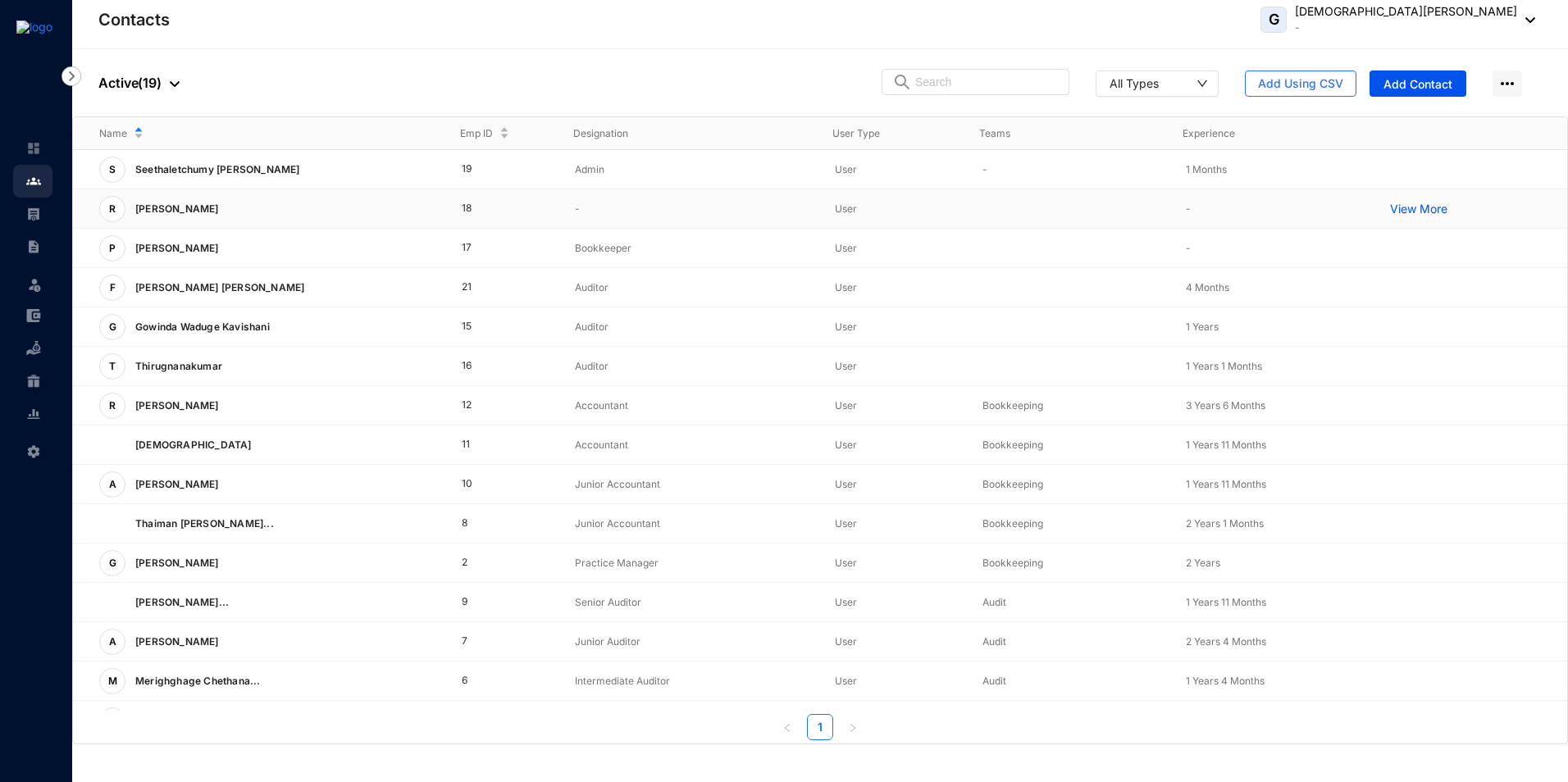
click at [212, 210] on p "[PERSON_NAME]" at bounding box center [175, 209] width 100 height 27
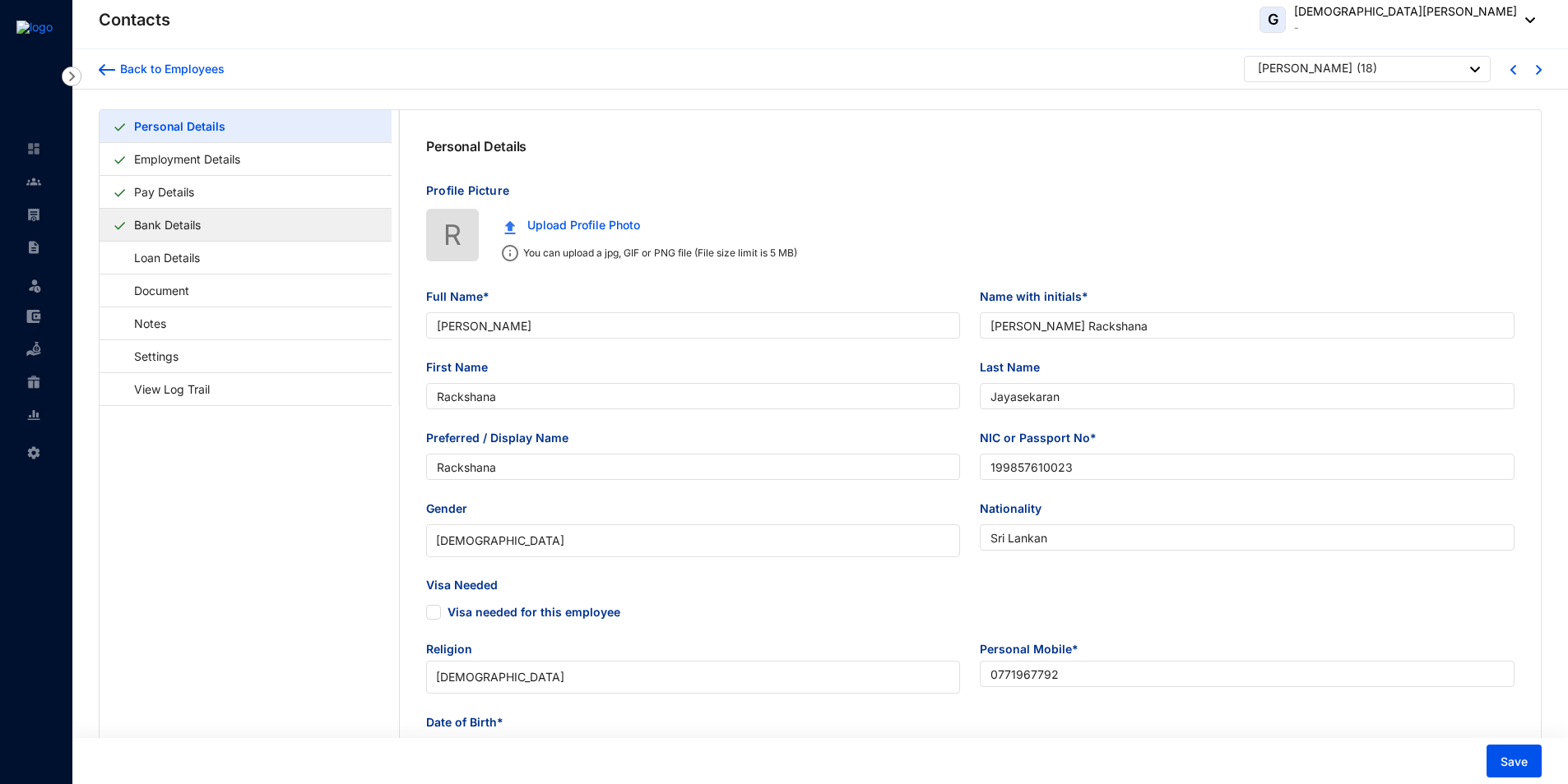
type input "[PERSON_NAME]"
type input "[PERSON_NAME] Rackshana"
type input "Rackshana"
type input "Jayasekaran"
type input "Rackshana"
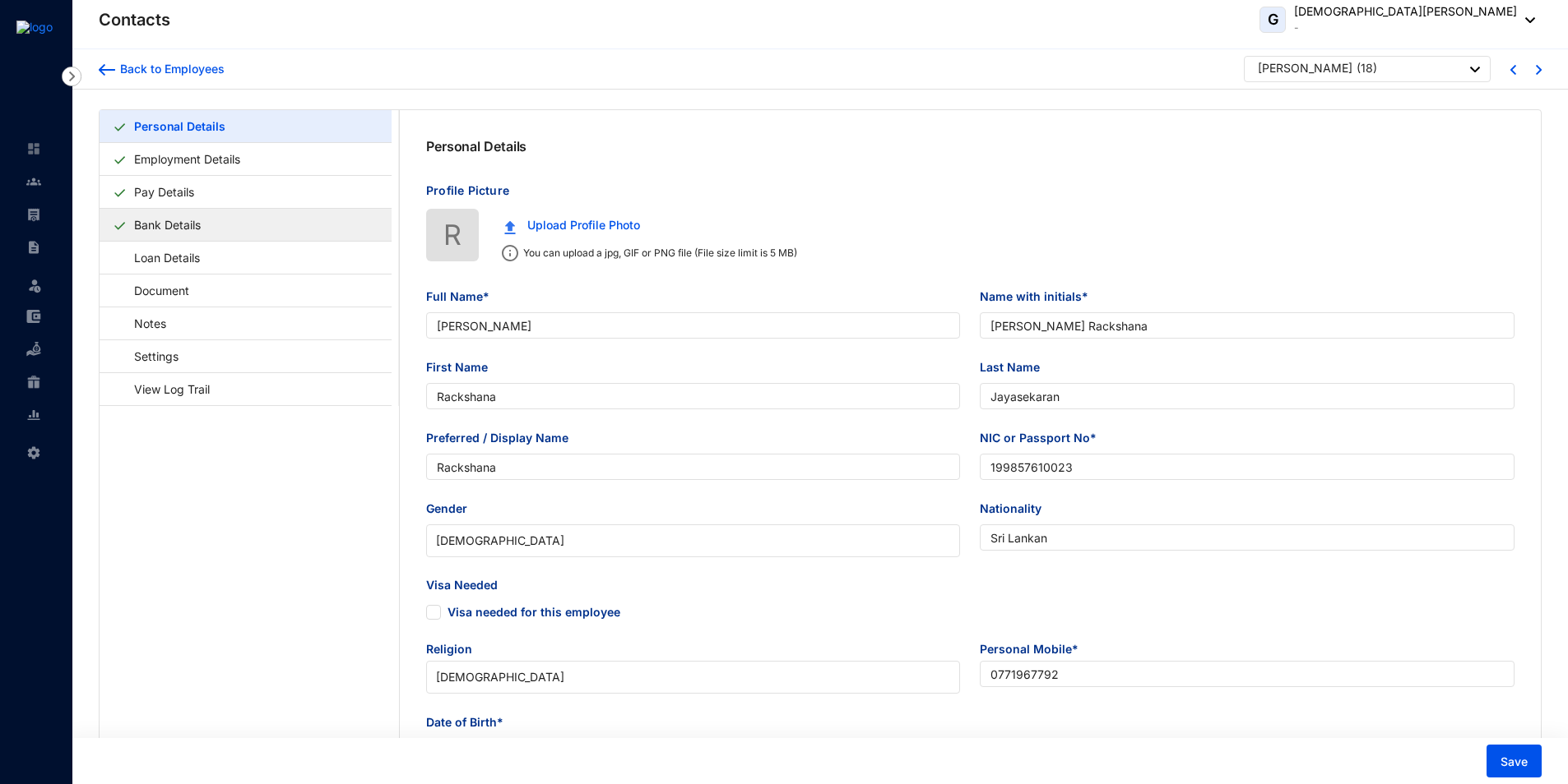
type input "199857610023"
type input "Sri Lankan"
type input "0771967792"
type input "[GEOGRAPHIC_DATA], [STREET_ADDRESS]"
checkbox input "true"
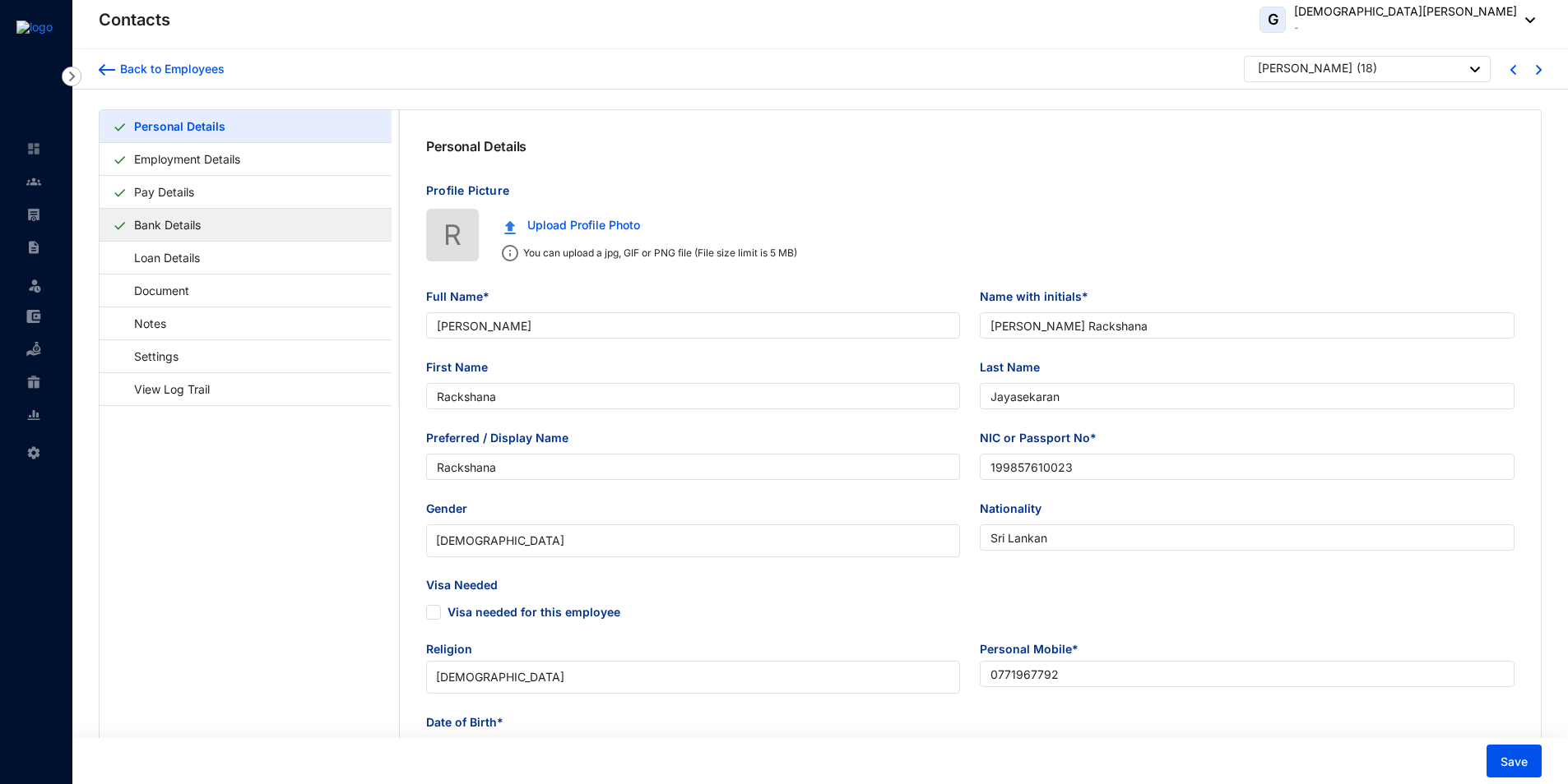
radio input "true"
type input "Jayasekaran"
type input "0779230703"
type input "[DATE]"
click at [152, 186] on link "Pay Details" at bounding box center [163, 191] width 73 height 33
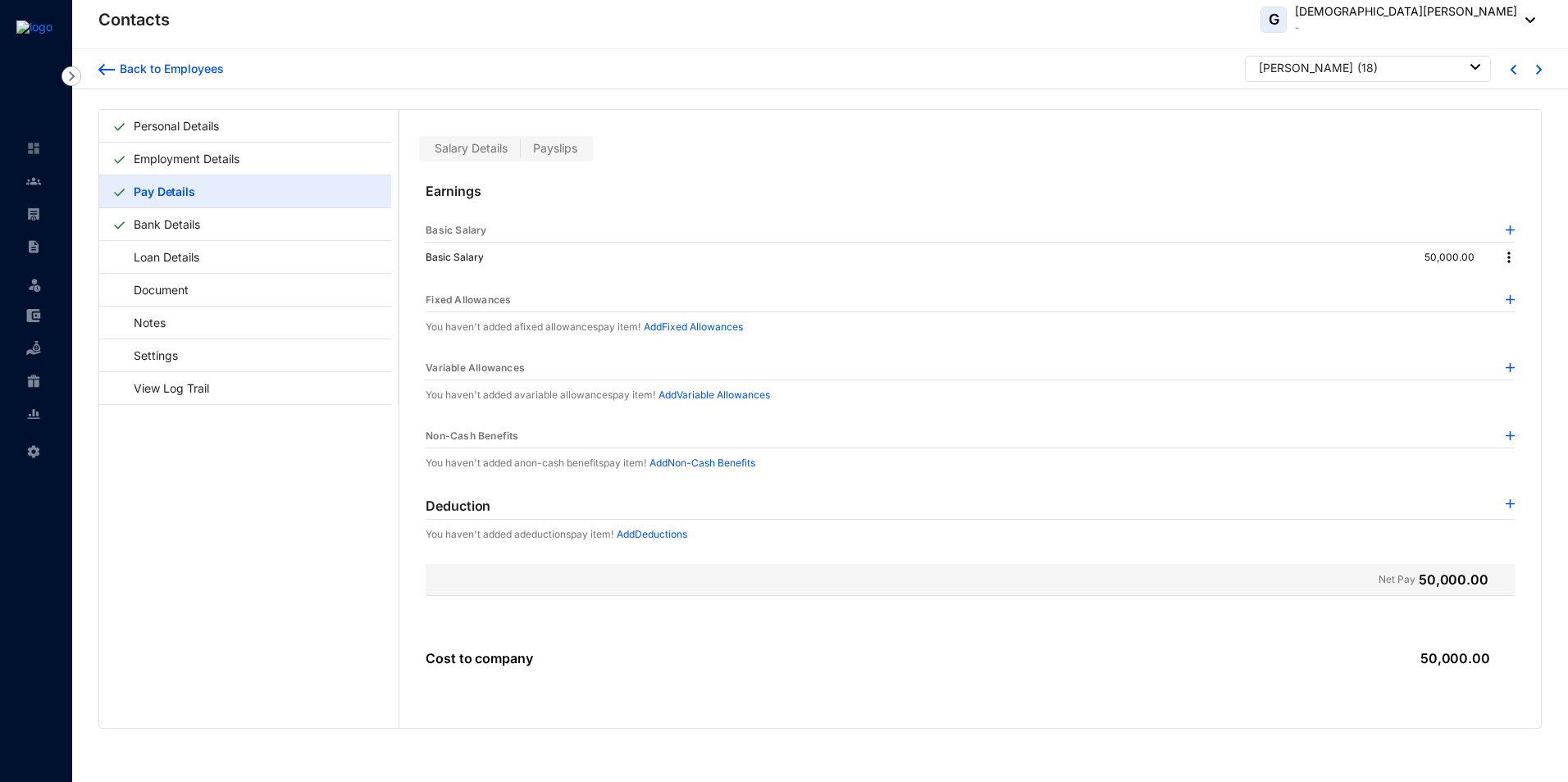
click at [1507, 258] on img at bounding box center [1508, 257] width 16 height 16
click at [1516, 284] on span "Edit" at bounding box center [1519, 285] width 21 height 18
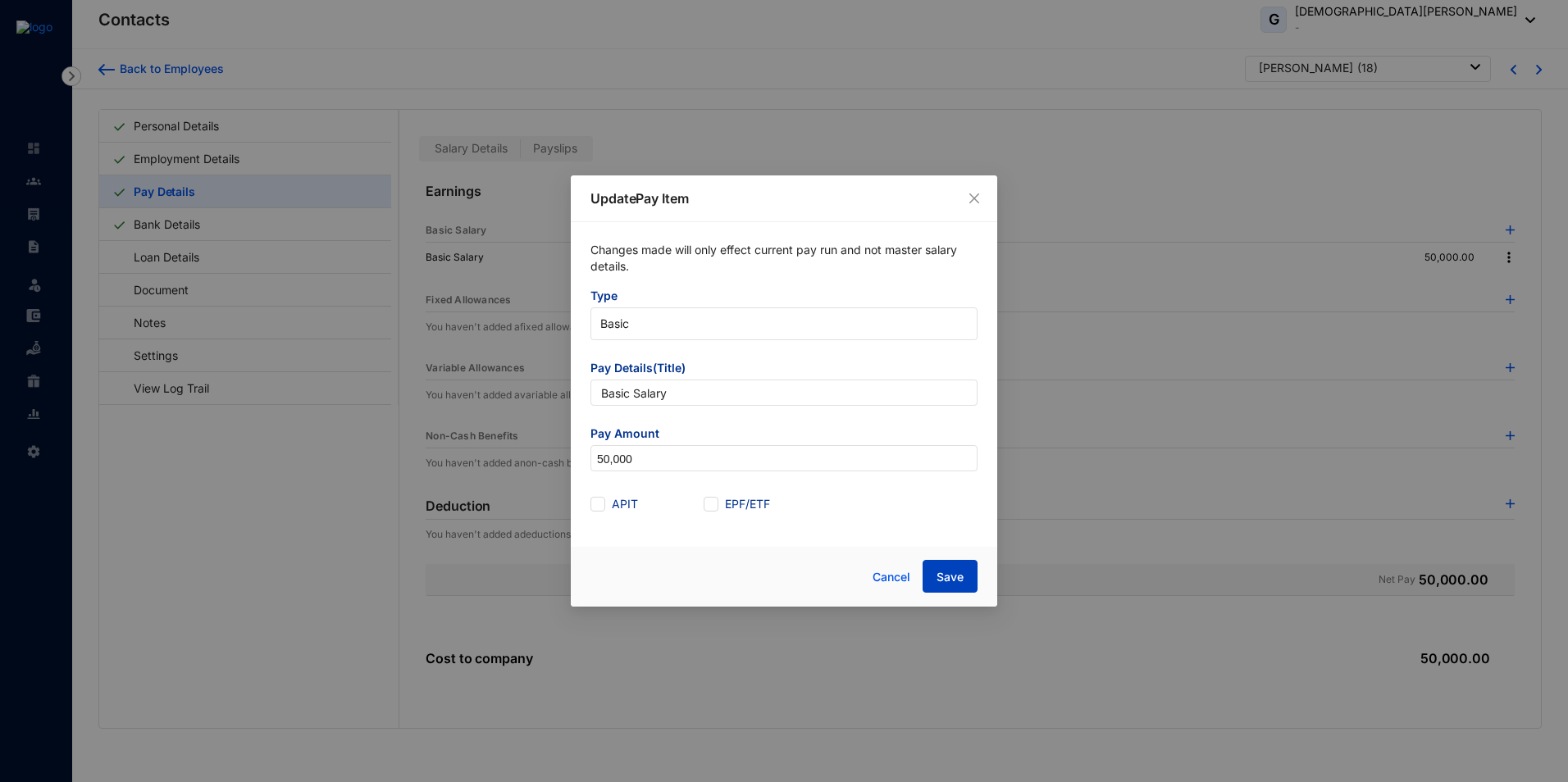
click at [952, 582] on span "Save" at bounding box center [950, 576] width 27 height 16
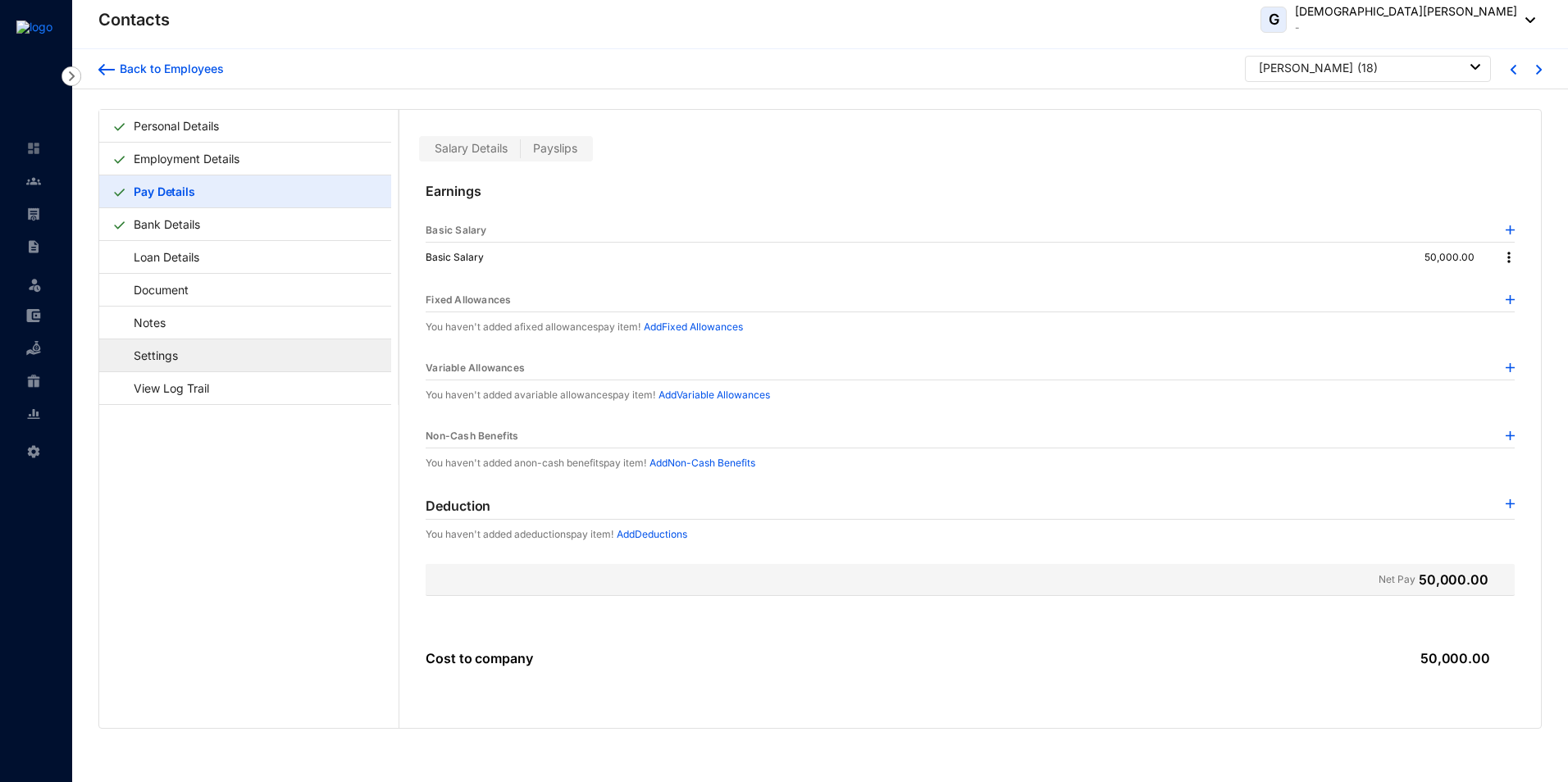
click at [161, 355] on link "Settings" at bounding box center [147, 355] width 71 height 33
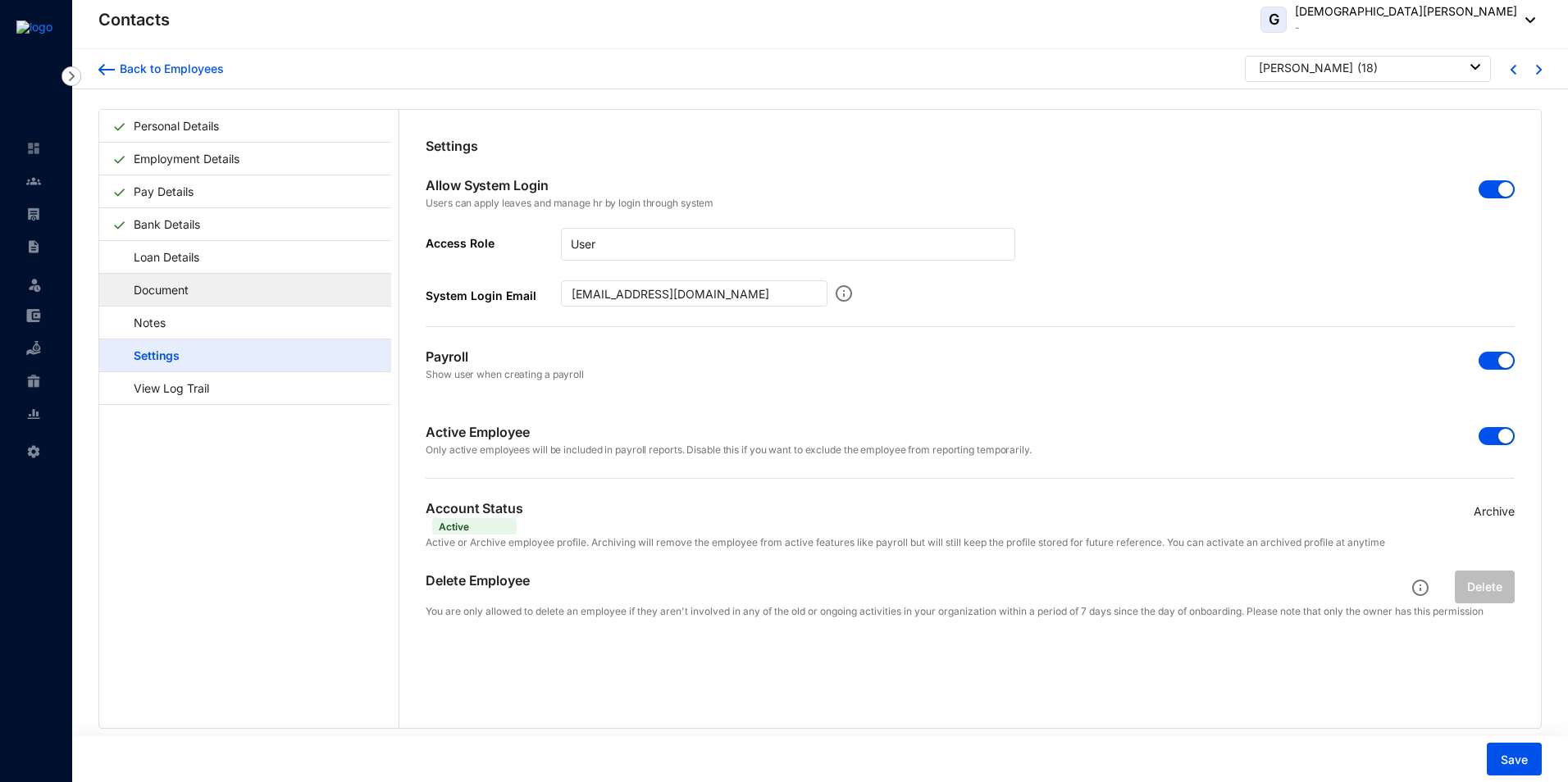
click at [161, 284] on link "Document" at bounding box center [153, 290] width 82 height 33
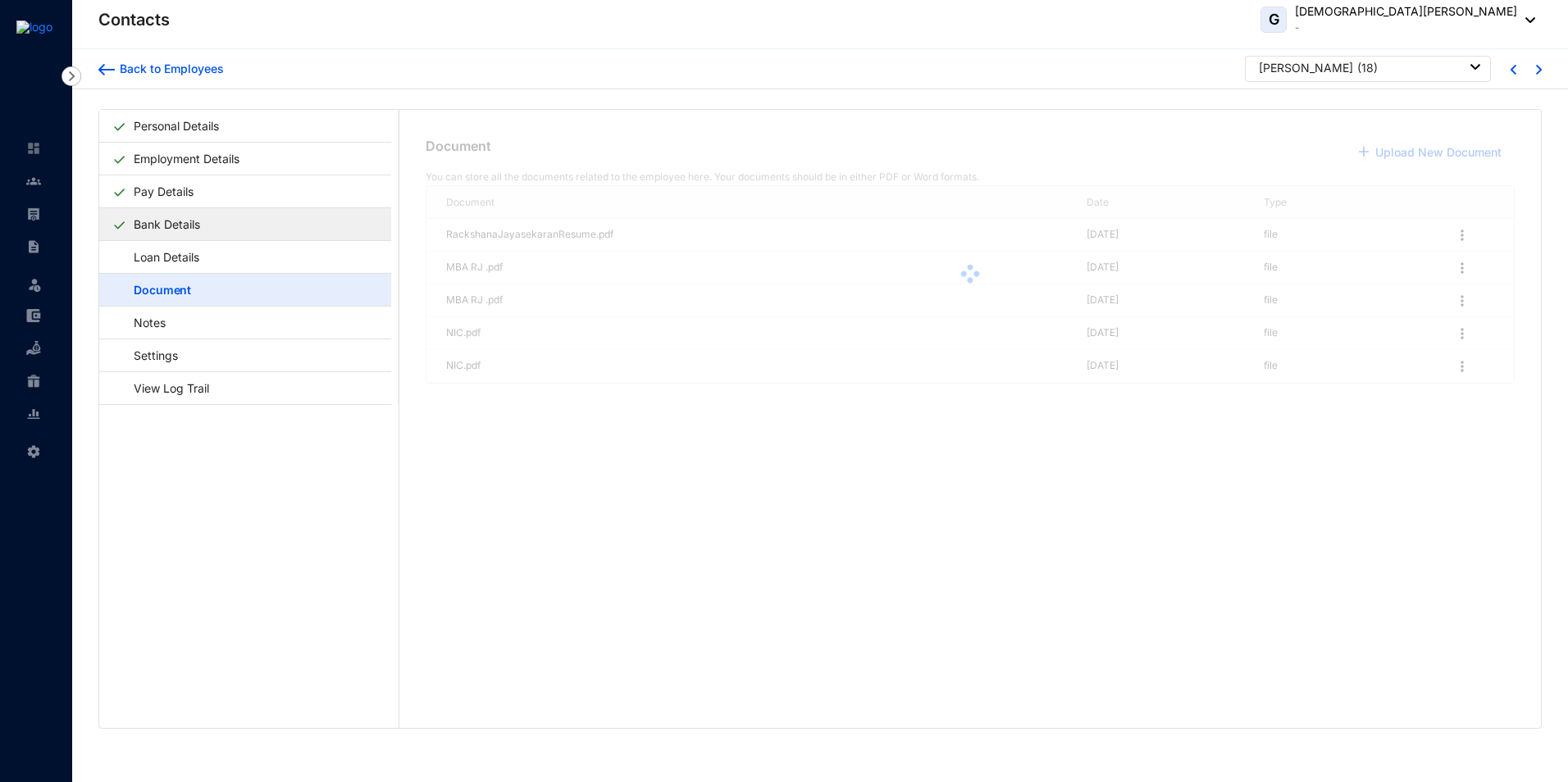
click at [159, 234] on link "Bank Details" at bounding box center [166, 224] width 80 height 33
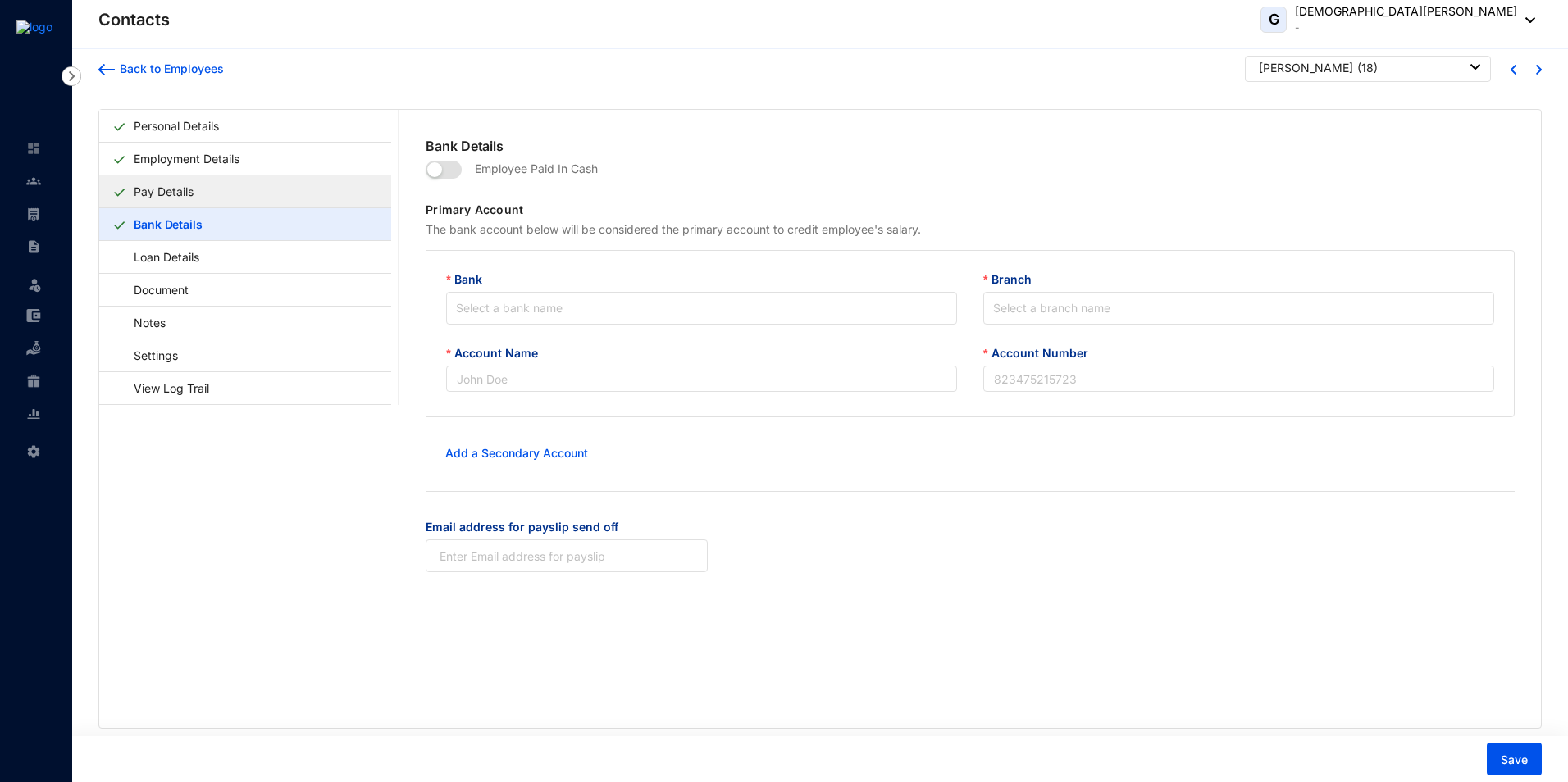
type input "Rackshana J"
type input "81685266"
type input "[EMAIL_ADDRESS][DOMAIN_NAME]"
click at [151, 192] on link "Pay Details" at bounding box center [163, 191] width 73 height 33
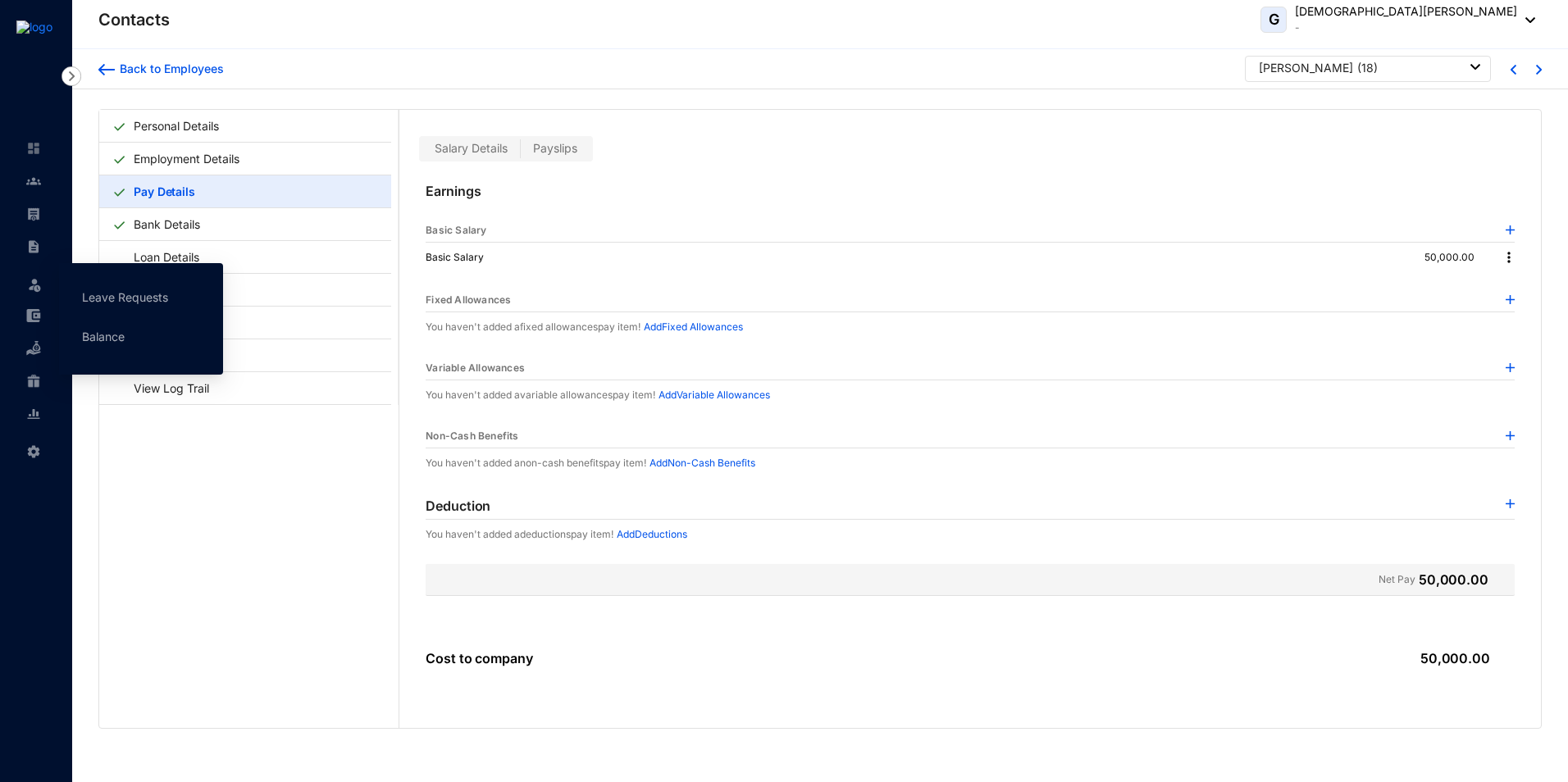
click at [39, 298] on span at bounding box center [34, 283] width 16 height 33
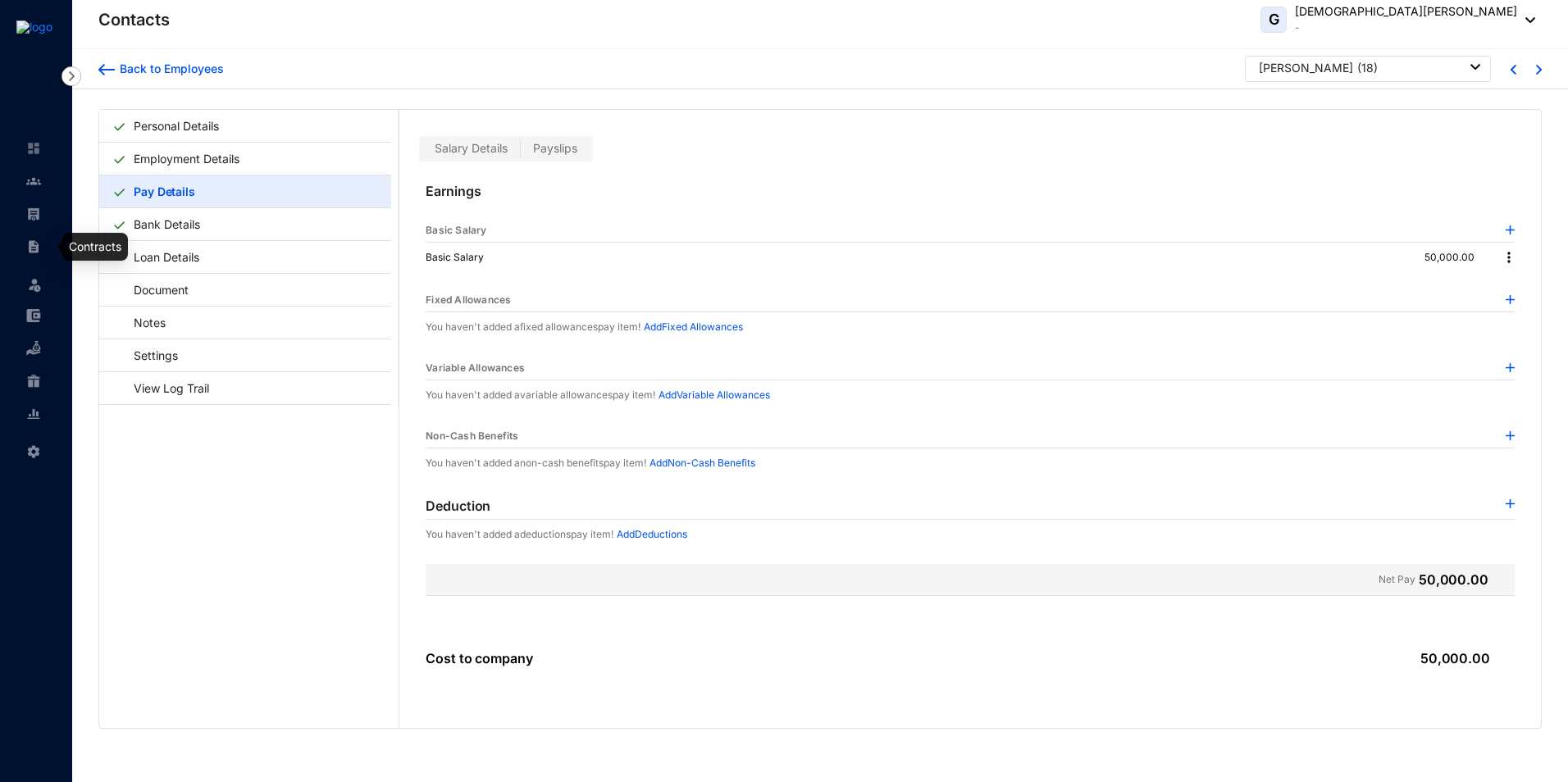
click at [39, 251] on img at bounding box center [33, 247] width 15 height 15
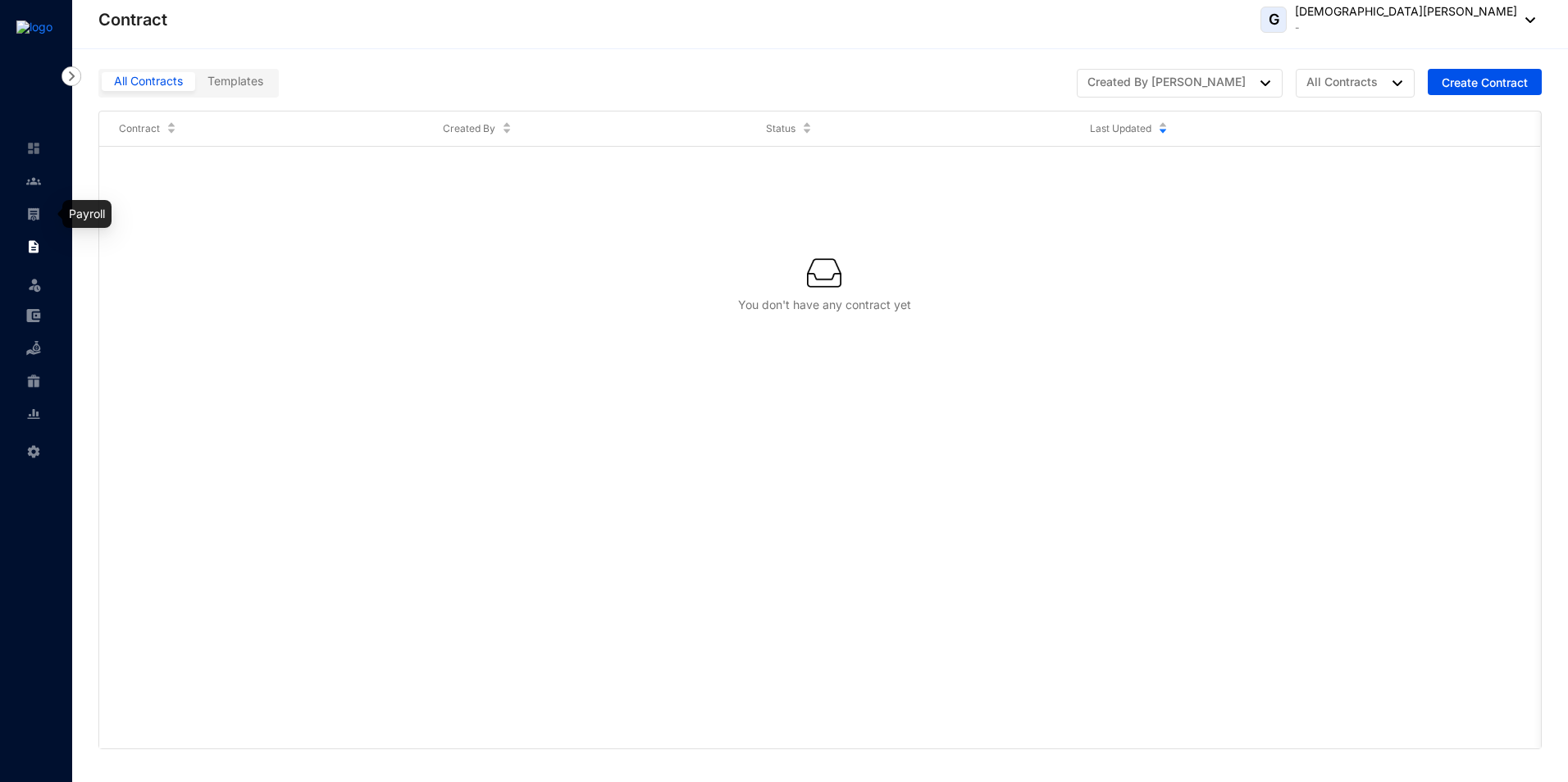
click at [40, 222] on img at bounding box center [33, 213] width 15 height 15
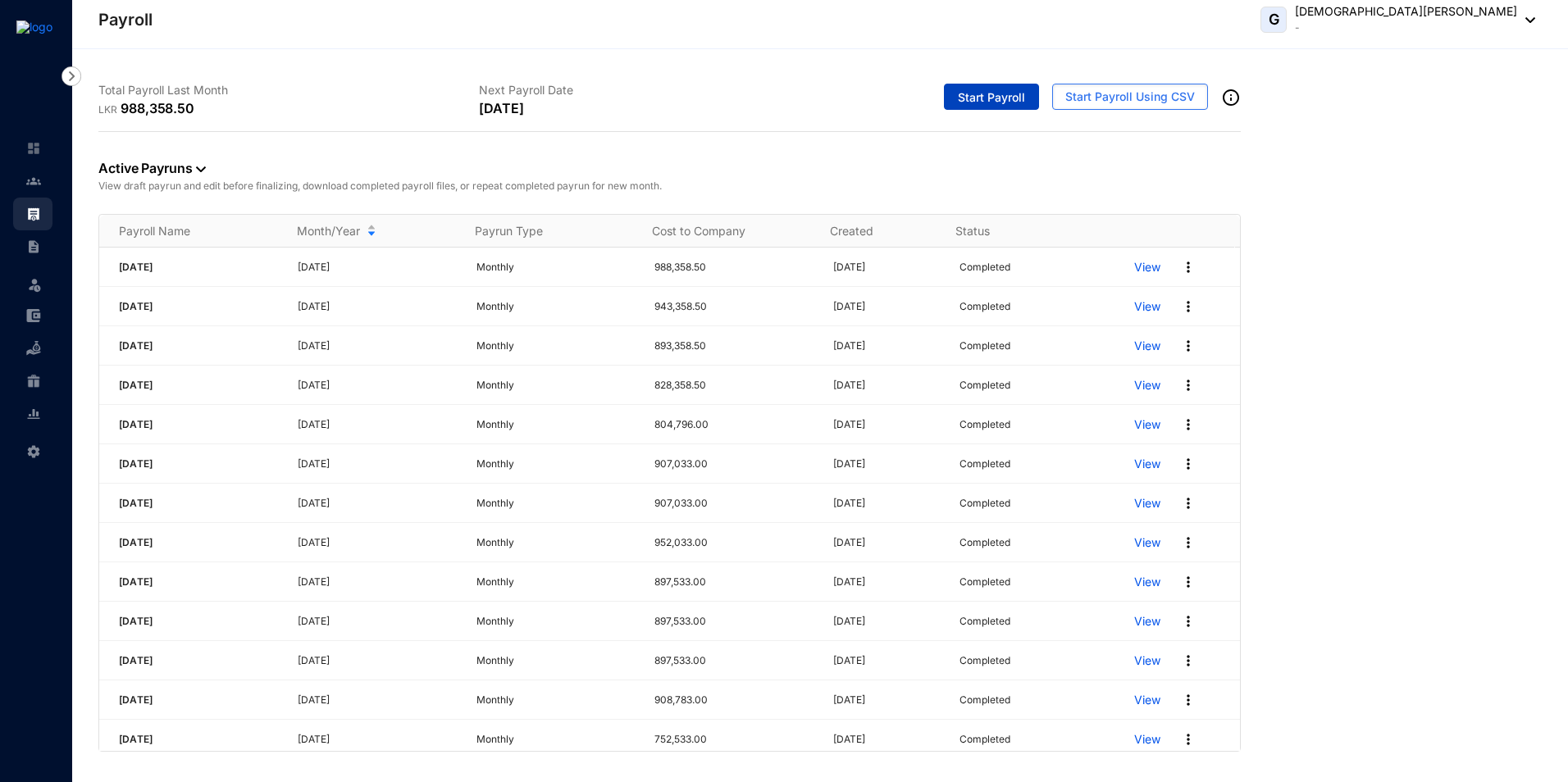
click at [975, 93] on span "Start Payroll" at bounding box center [991, 97] width 68 height 16
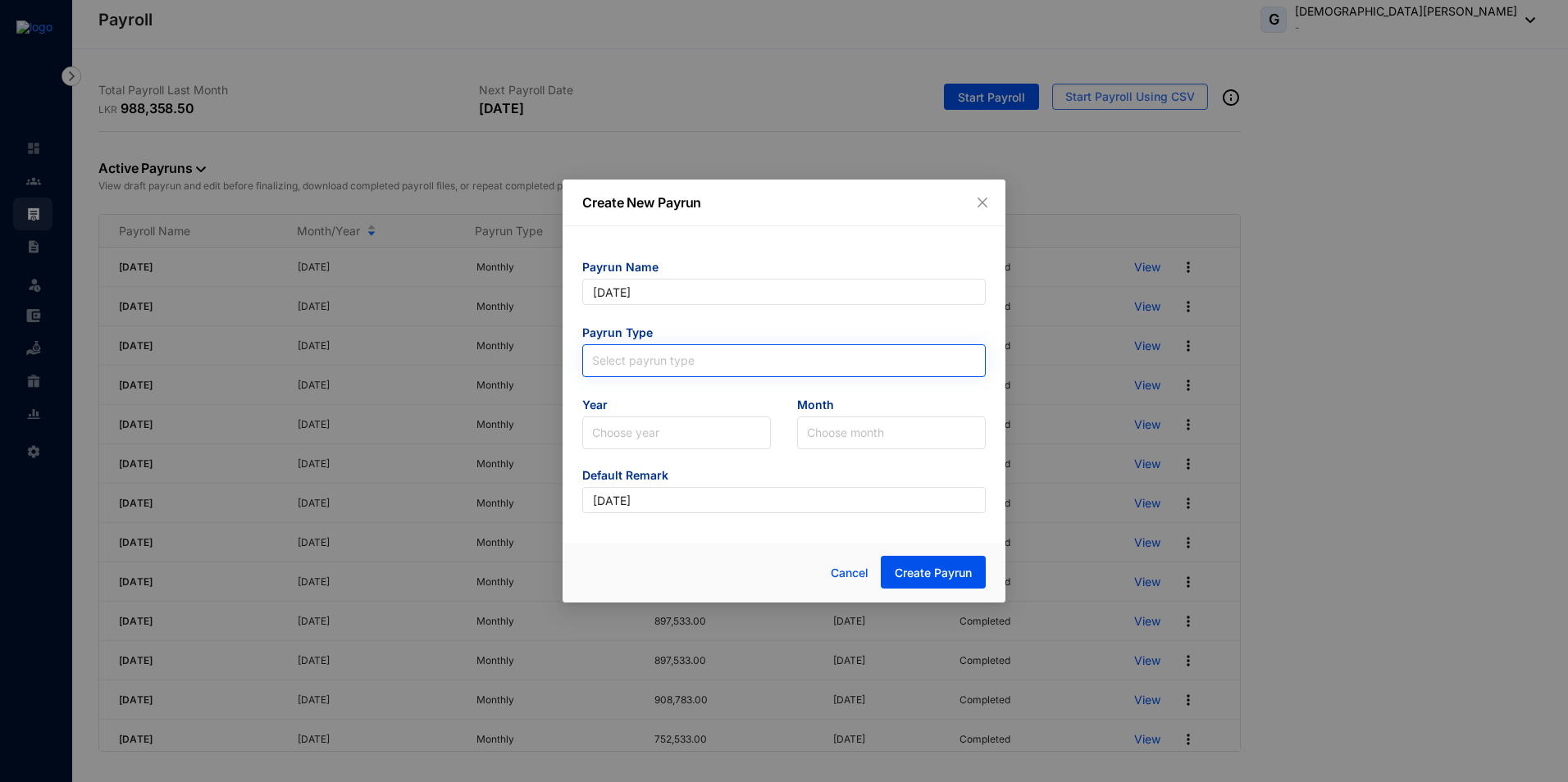
click at [689, 362] on input "search" at bounding box center [784, 357] width 384 height 25
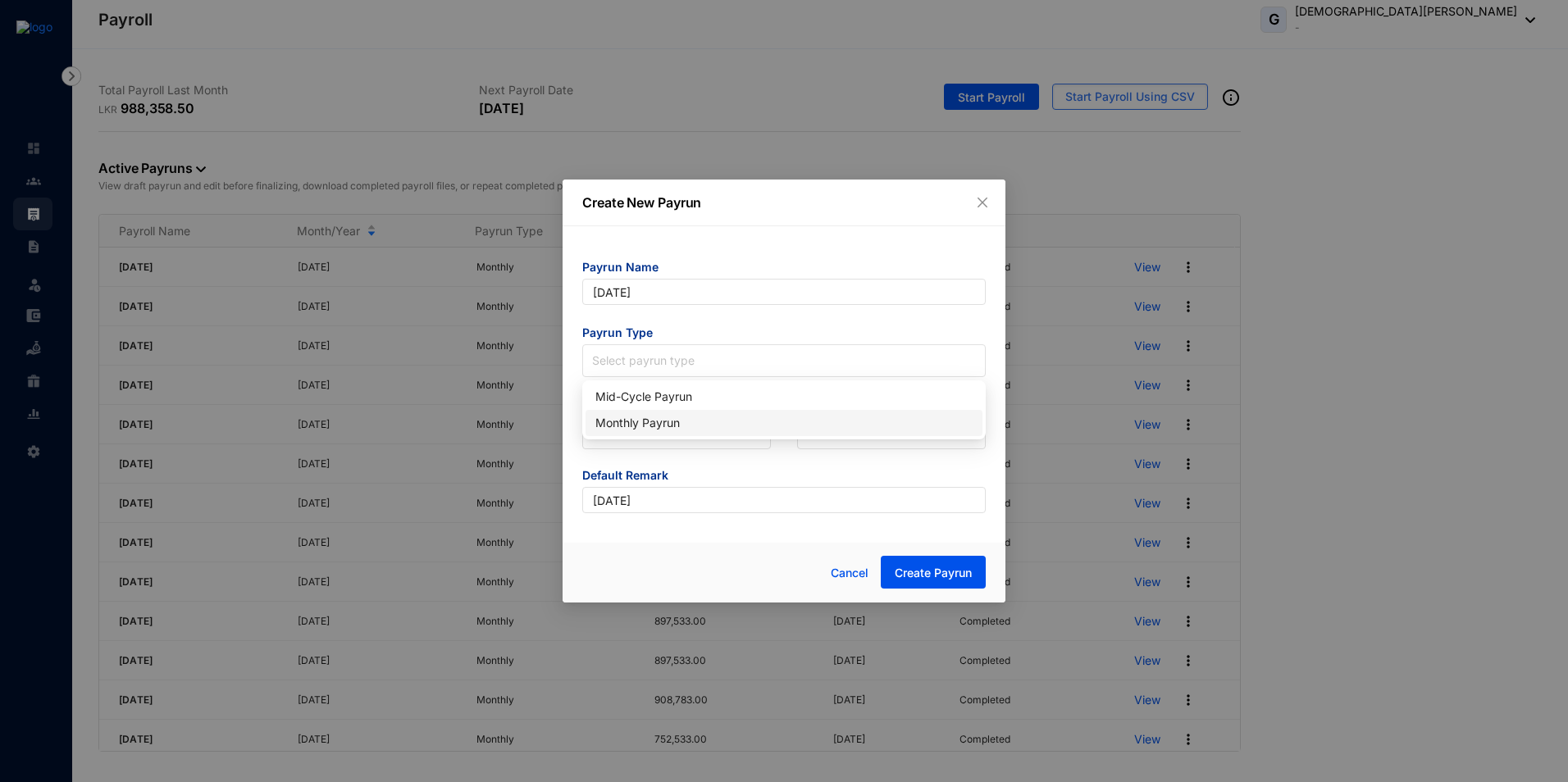
click at [671, 424] on div "Monthly Payrun" at bounding box center [784, 423] width 377 height 18
click at [671, 431] on input "search" at bounding box center [676, 433] width 169 height 31
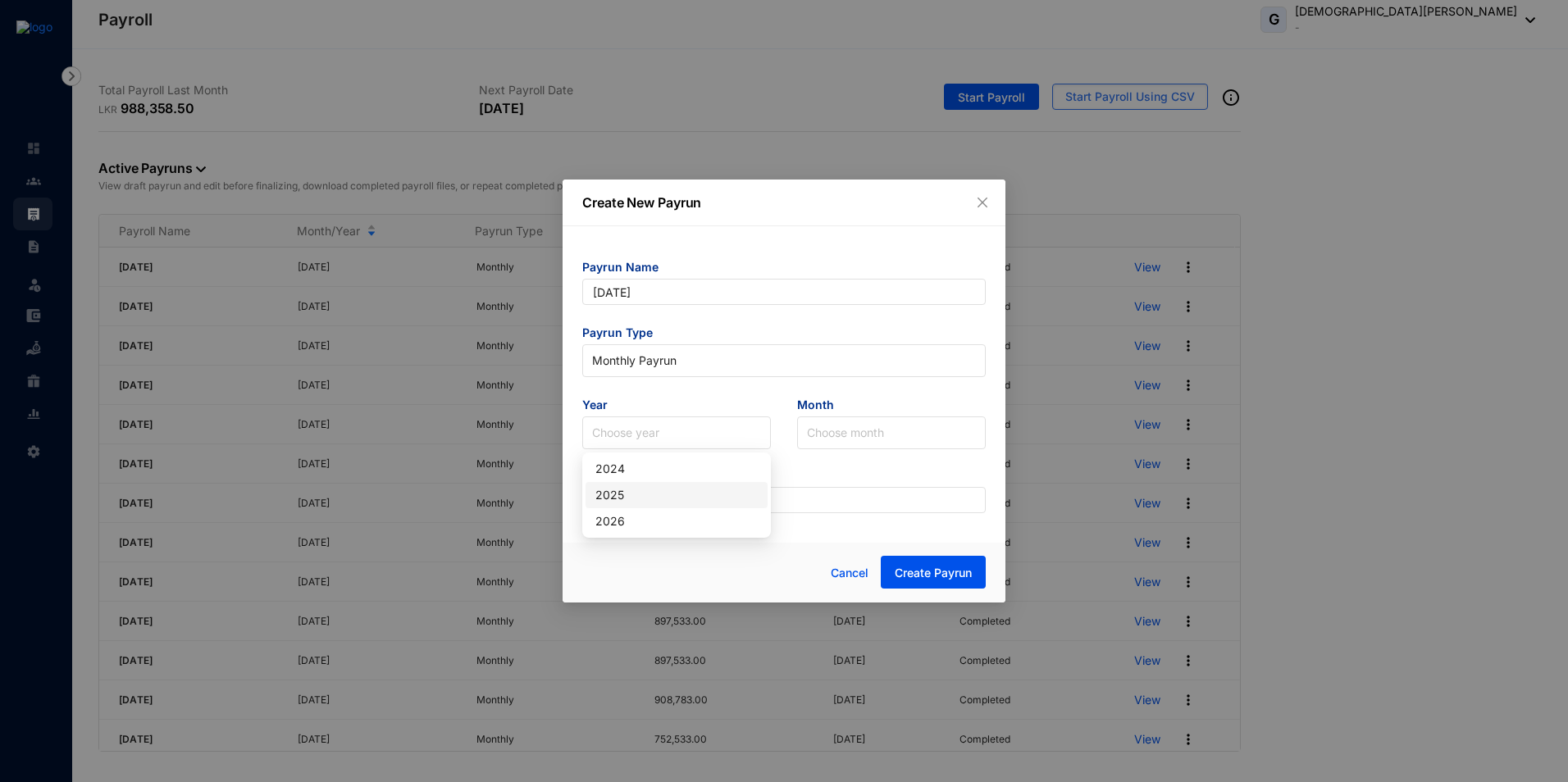
click at [635, 497] on div "2025" at bounding box center [677, 495] width 163 height 18
click at [833, 433] on input "search" at bounding box center [891, 433] width 169 height 31
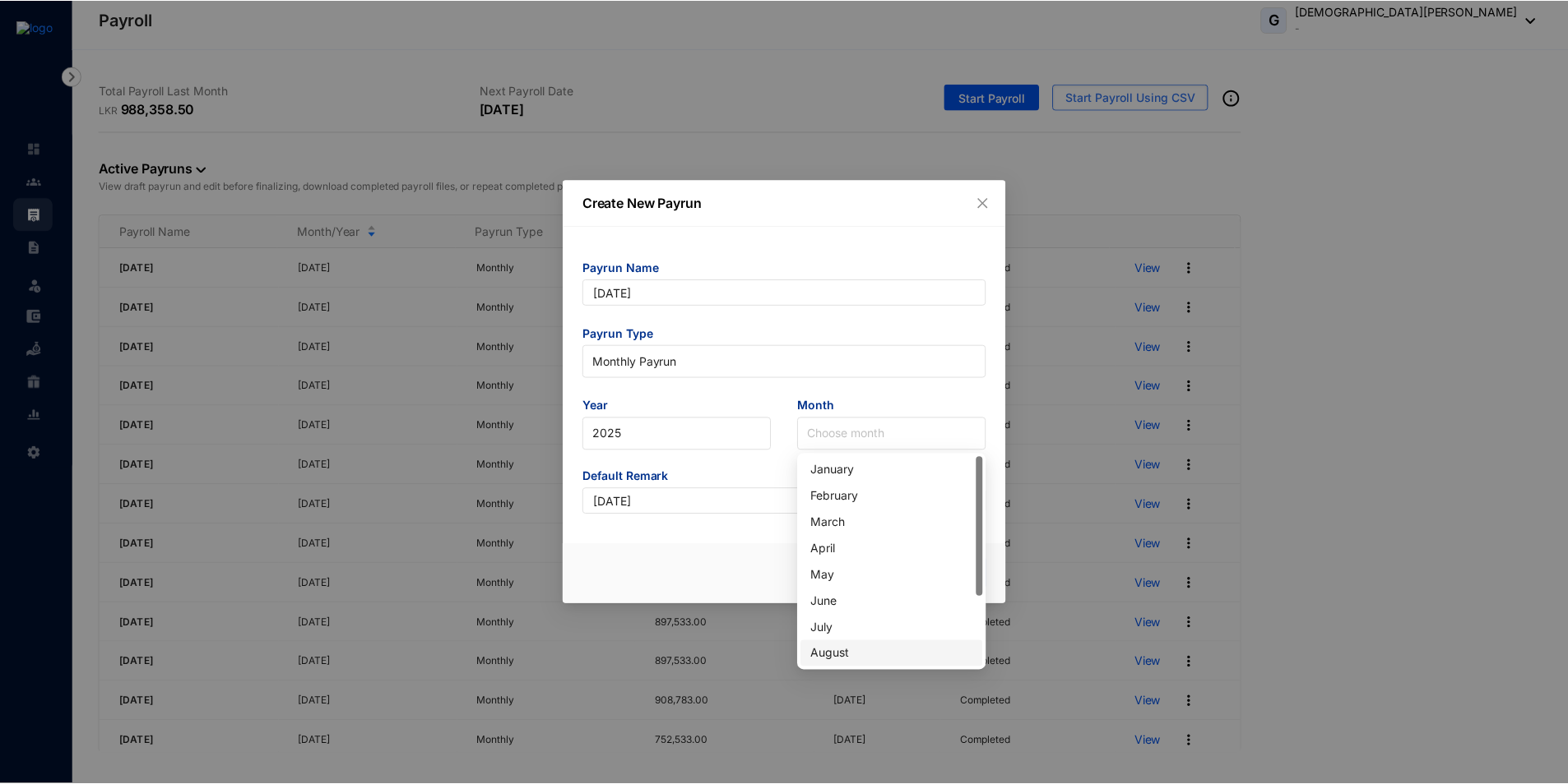
scroll to position [82, 0]
click at [858, 596] on div "September" at bounding box center [894, 599] width 163 height 18
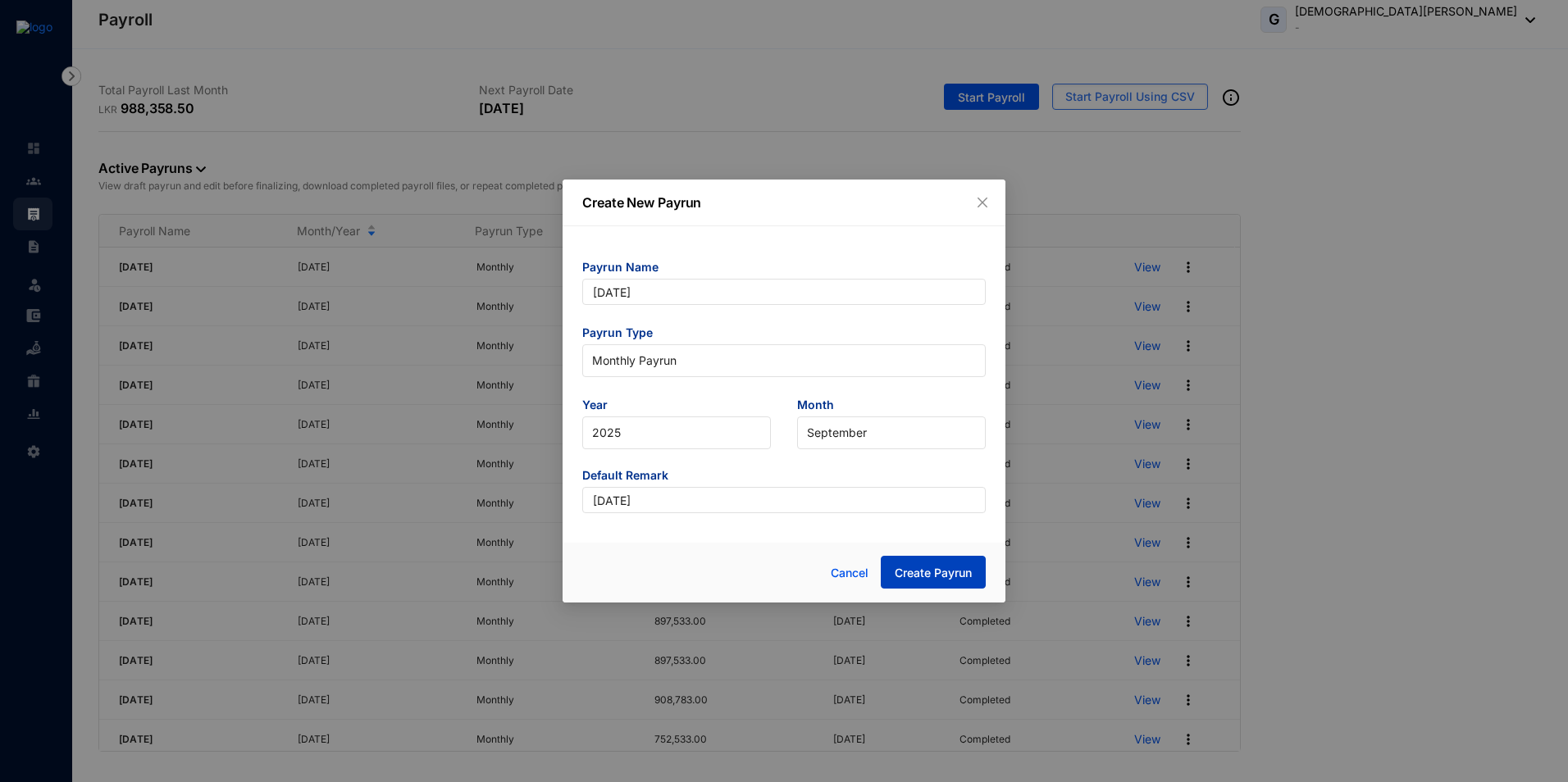
click at [933, 576] on span "Create Payrun" at bounding box center [933, 573] width 77 height 16
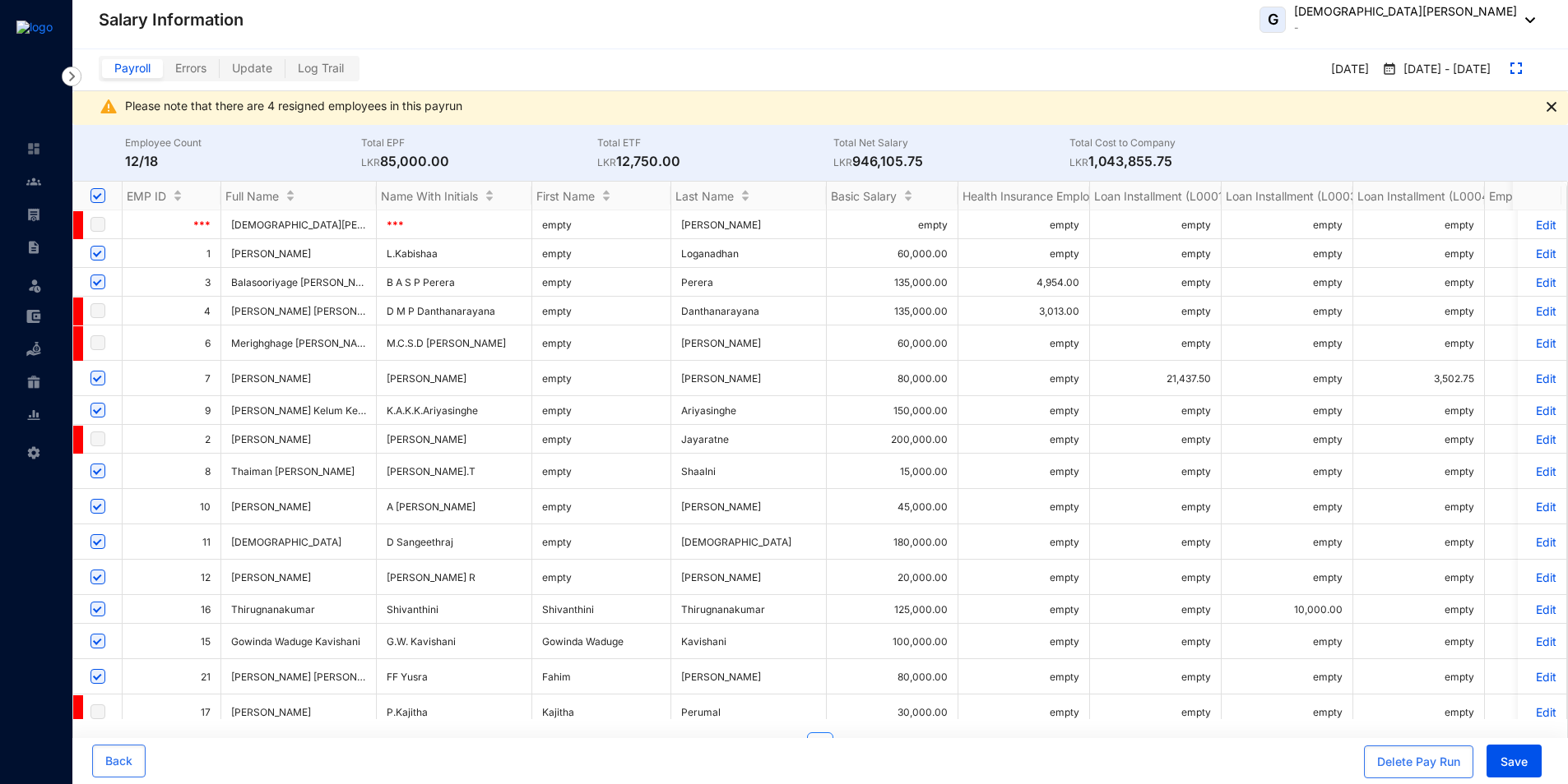
click at [100, 252] on input "checkbox" at bounding box center [97, 252] width 15 height 15
checkbox input "false"
click at [101, 285] on input "checkbox" at bounding box center [97, 282] width 15 height 15
click at [101, 283] on input "checkbox" at bounding box center [97, 282] width 15 height 15
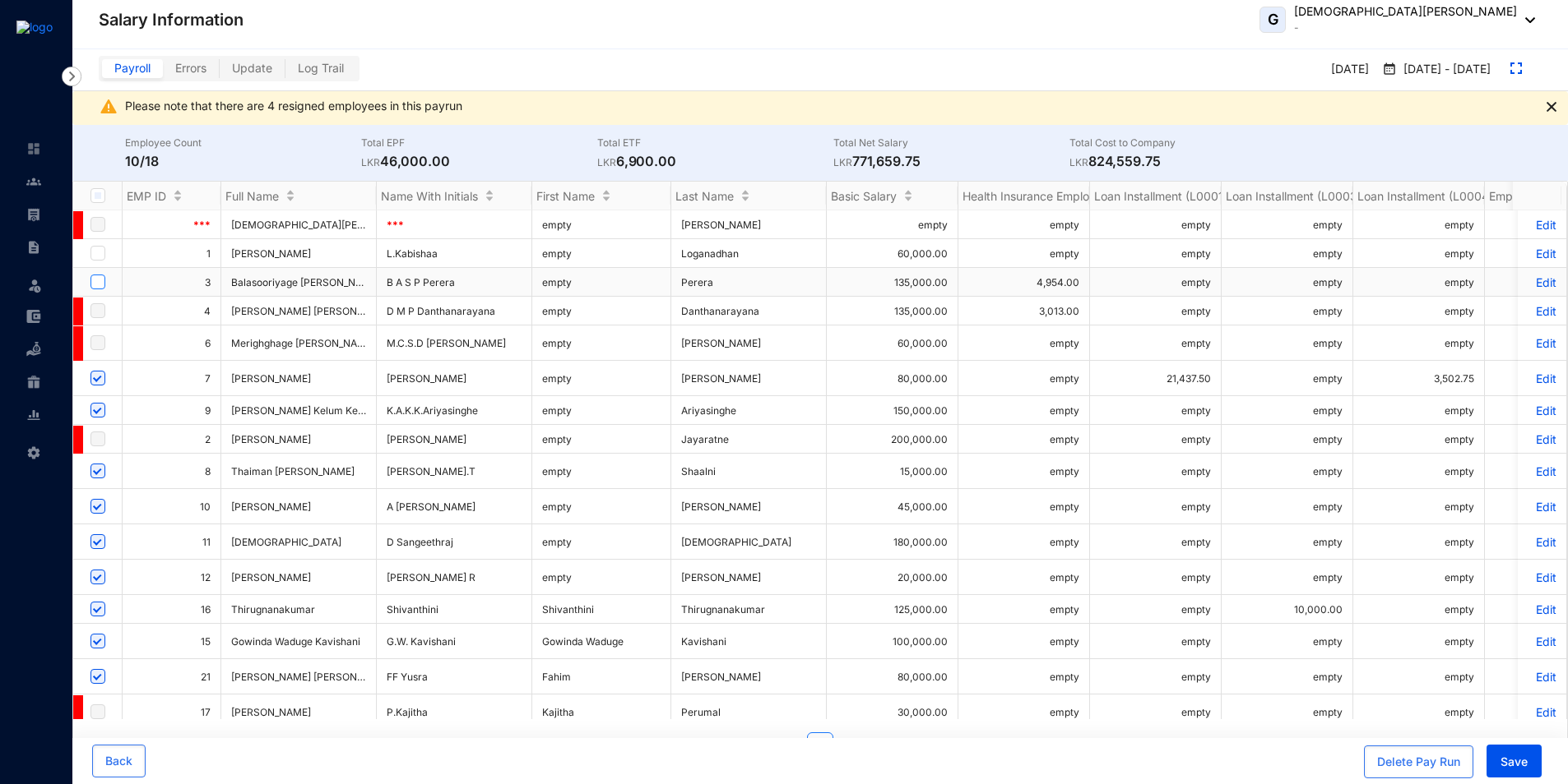
checkbox input "true"
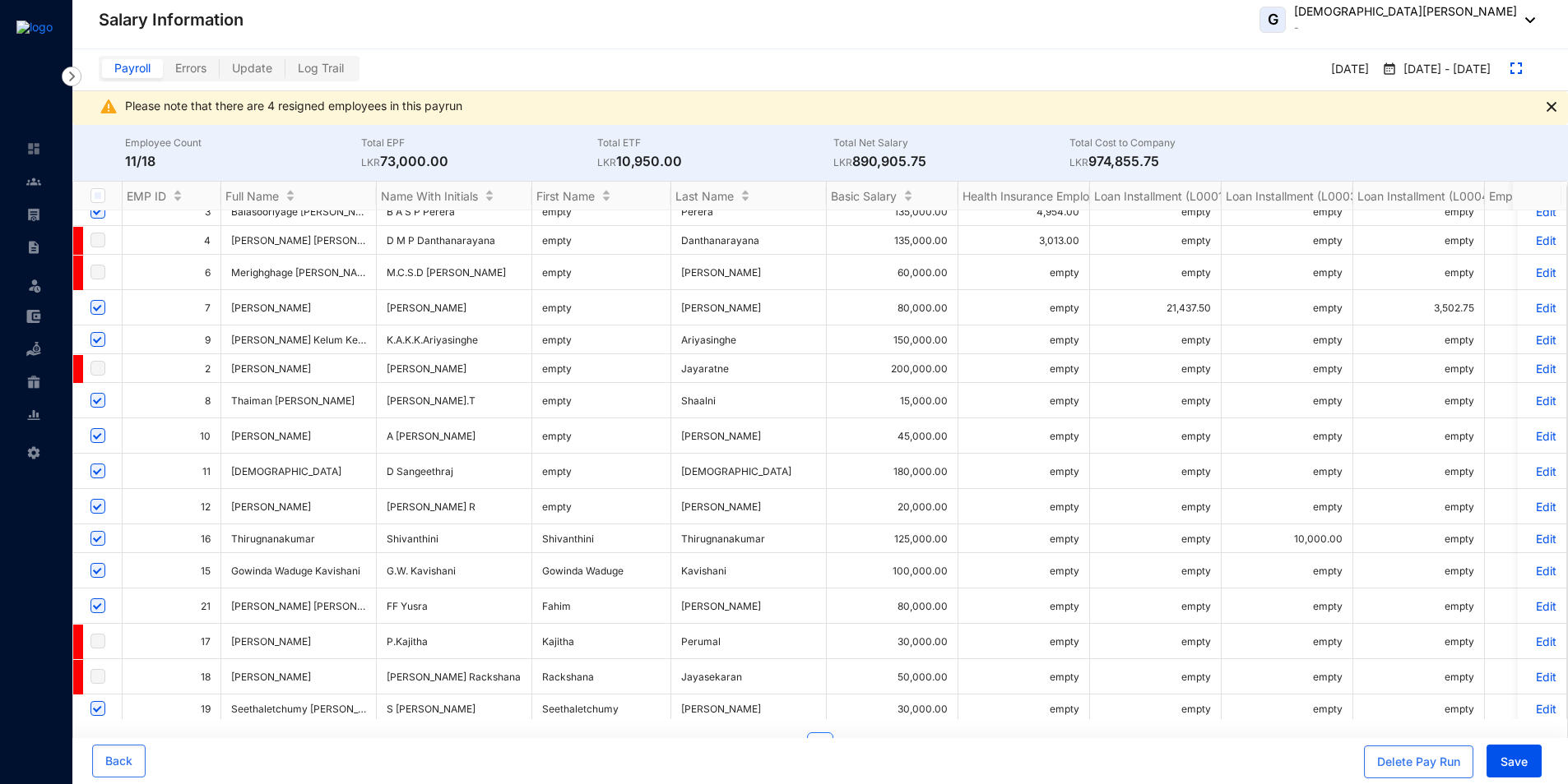
scroll to position [82, 0]
click at [97, 668] on label at bounding box center [97, 672] width 15 height 18
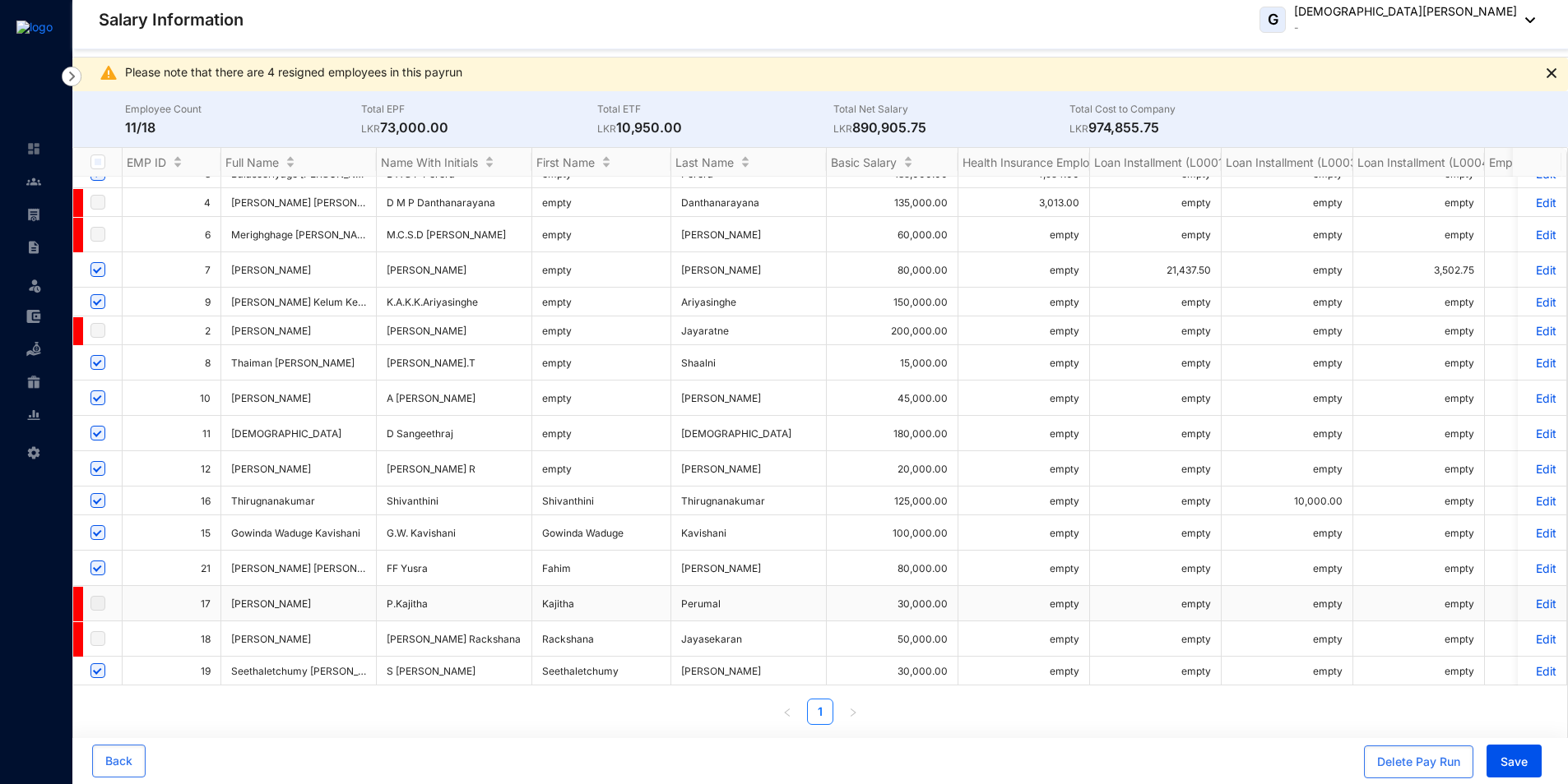
click at [98, 594] on label at bounding box center [97, 603] width 15 height 18
click at [1536, 632] on p "Edit" at bounding box center [1542, 639] width 29 height 14
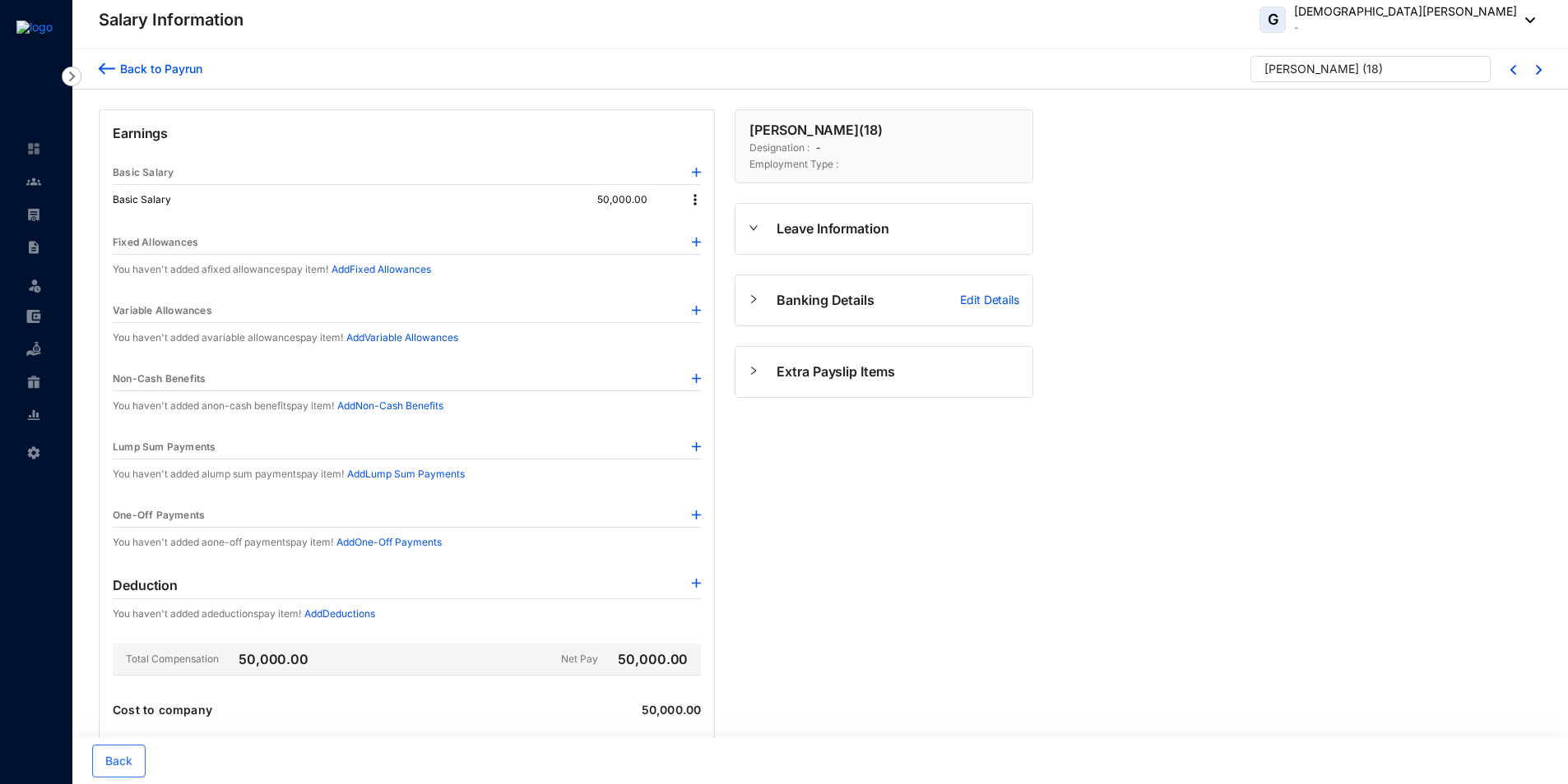
click at [144, 64] on div "Back to Payrun" at bounding box center [158, 69] width 87 height 17
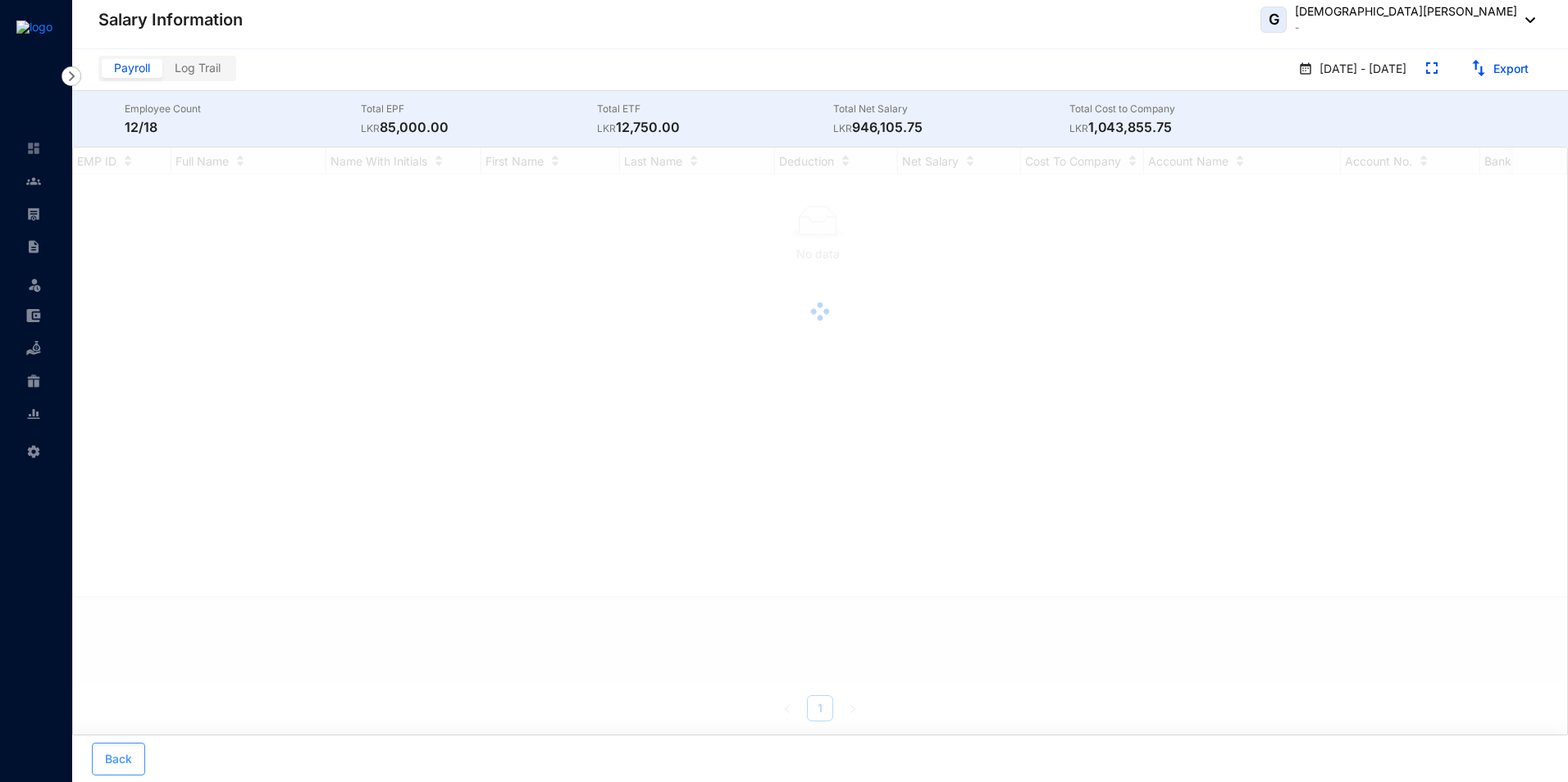
click at [129, 756] on span "Back" at bounding box center [119, 759] width 27 height 16
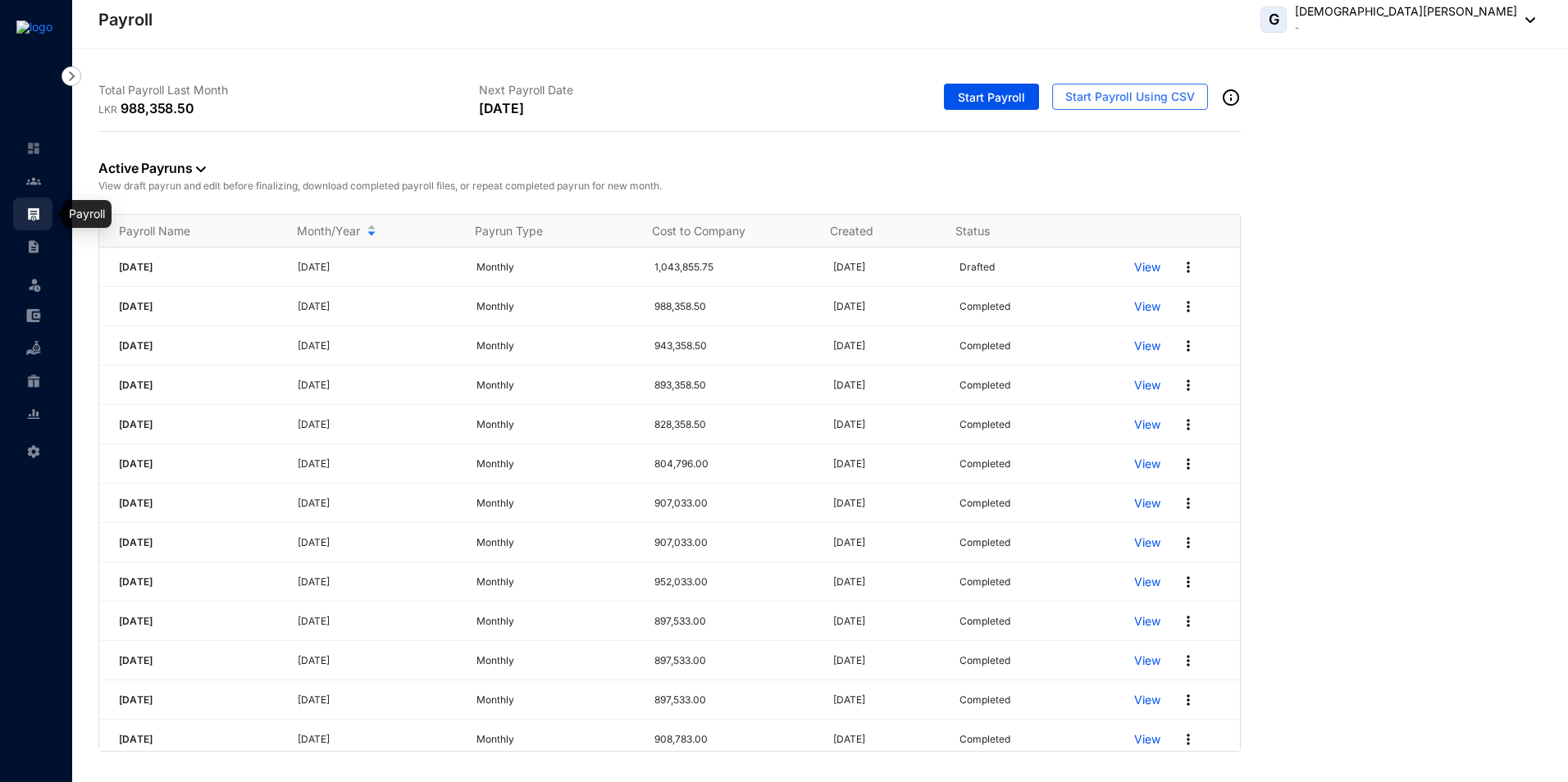
click at [38, 210] on img at bounding box center [33, 213] width 15 height 15
click at [37, 182] on img at bounding box center [33, 181] width 15 height 15
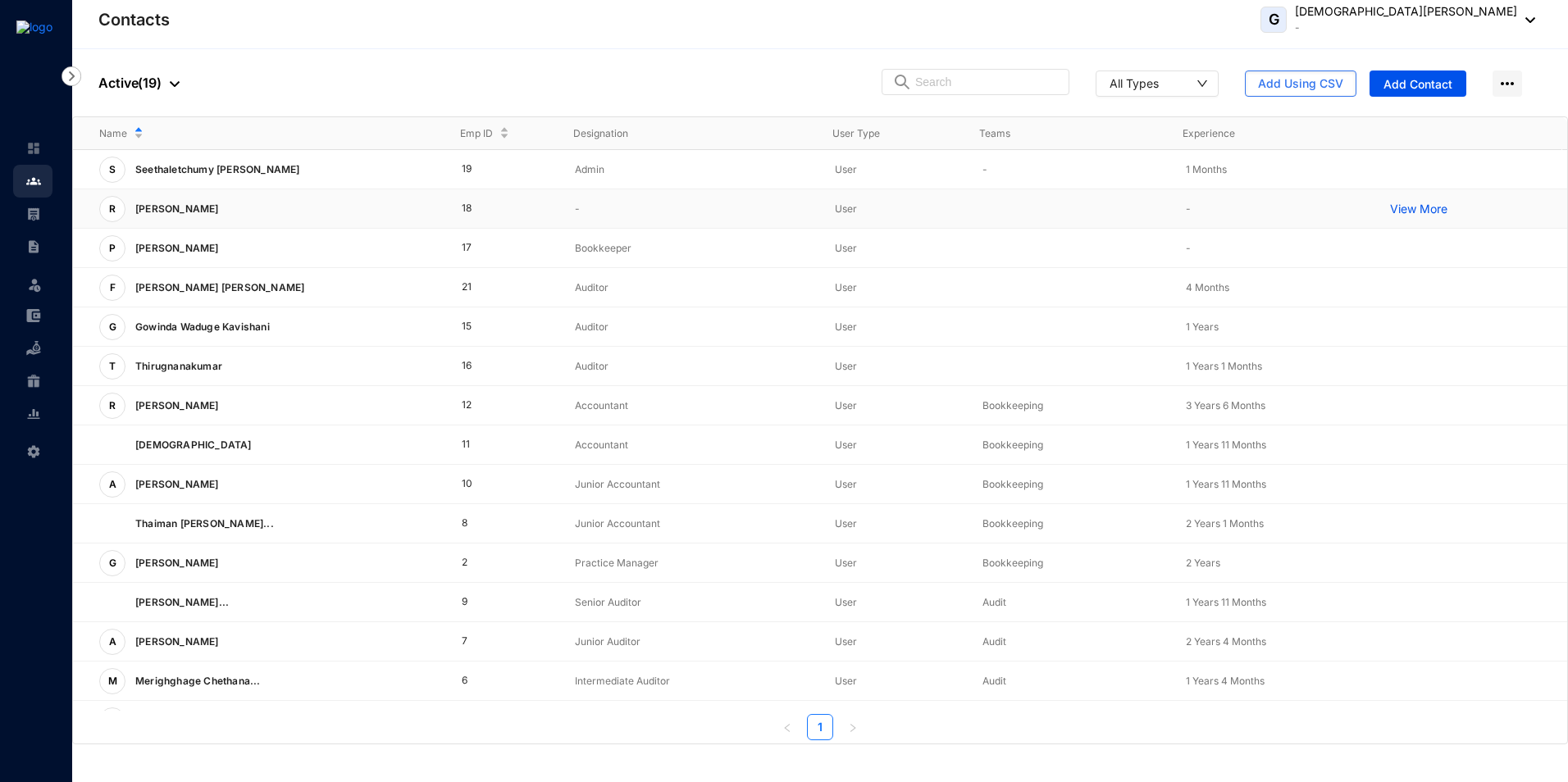
click at [225, 210] on p "[PERSON_NAME]" at bounding box center [175, 209] width 100 height 27
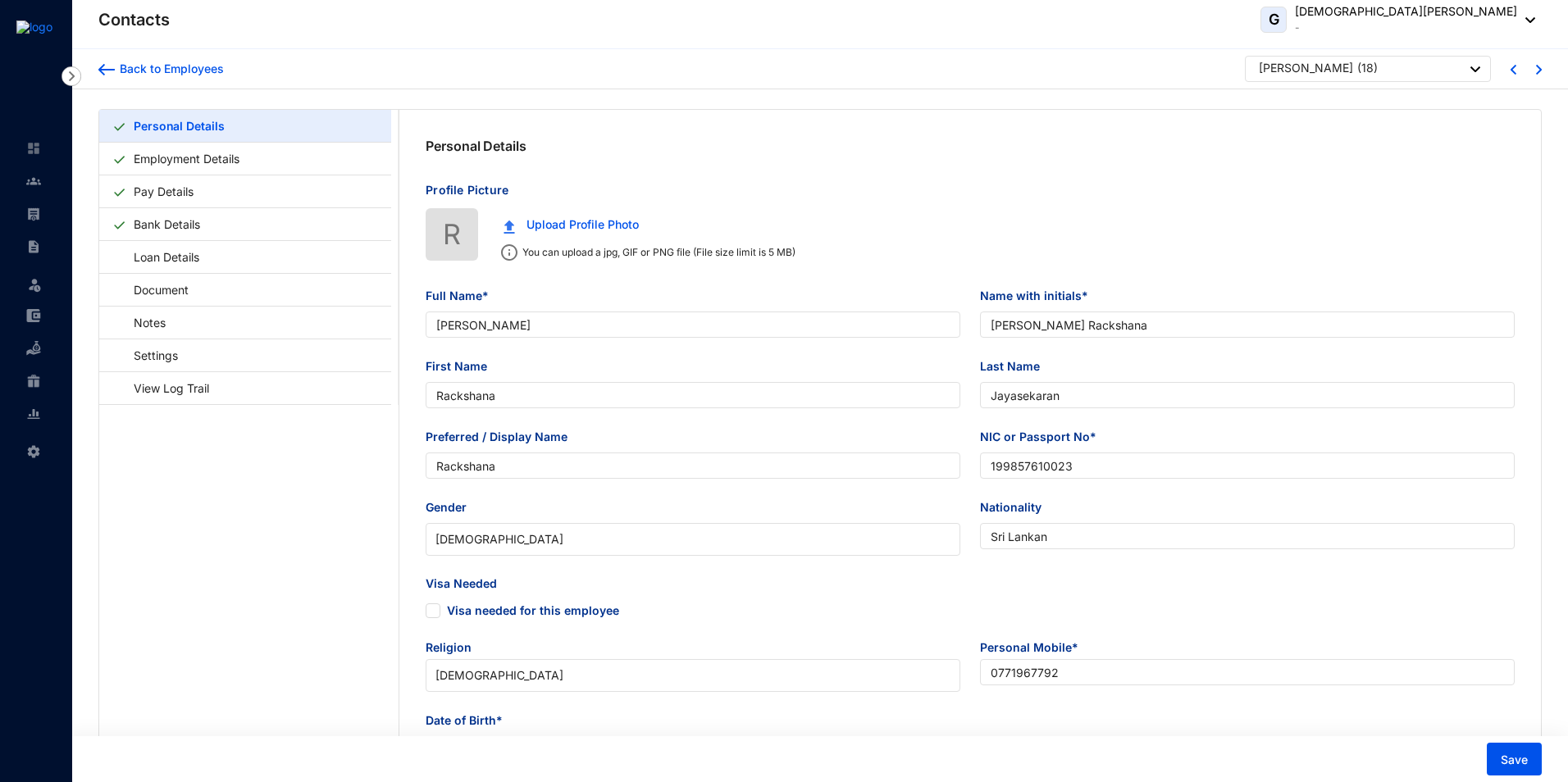
type input "[DATE]"
click at [178, 355] on link "Settings" at bounding box center [147, 355] width 71 height 33
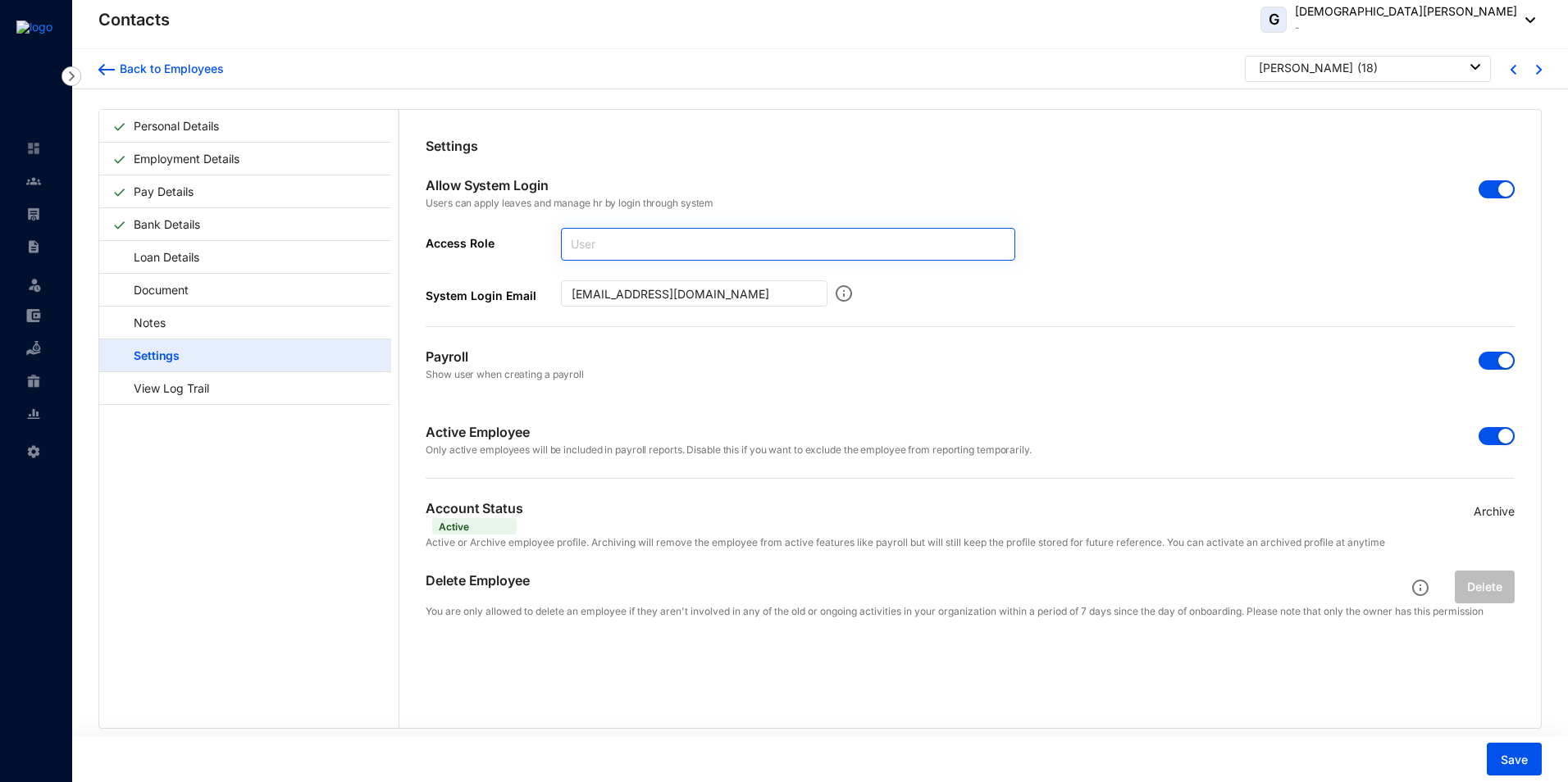
click at [684, 246] on span "User" at bounding box center [787, 244] width 434 height 25
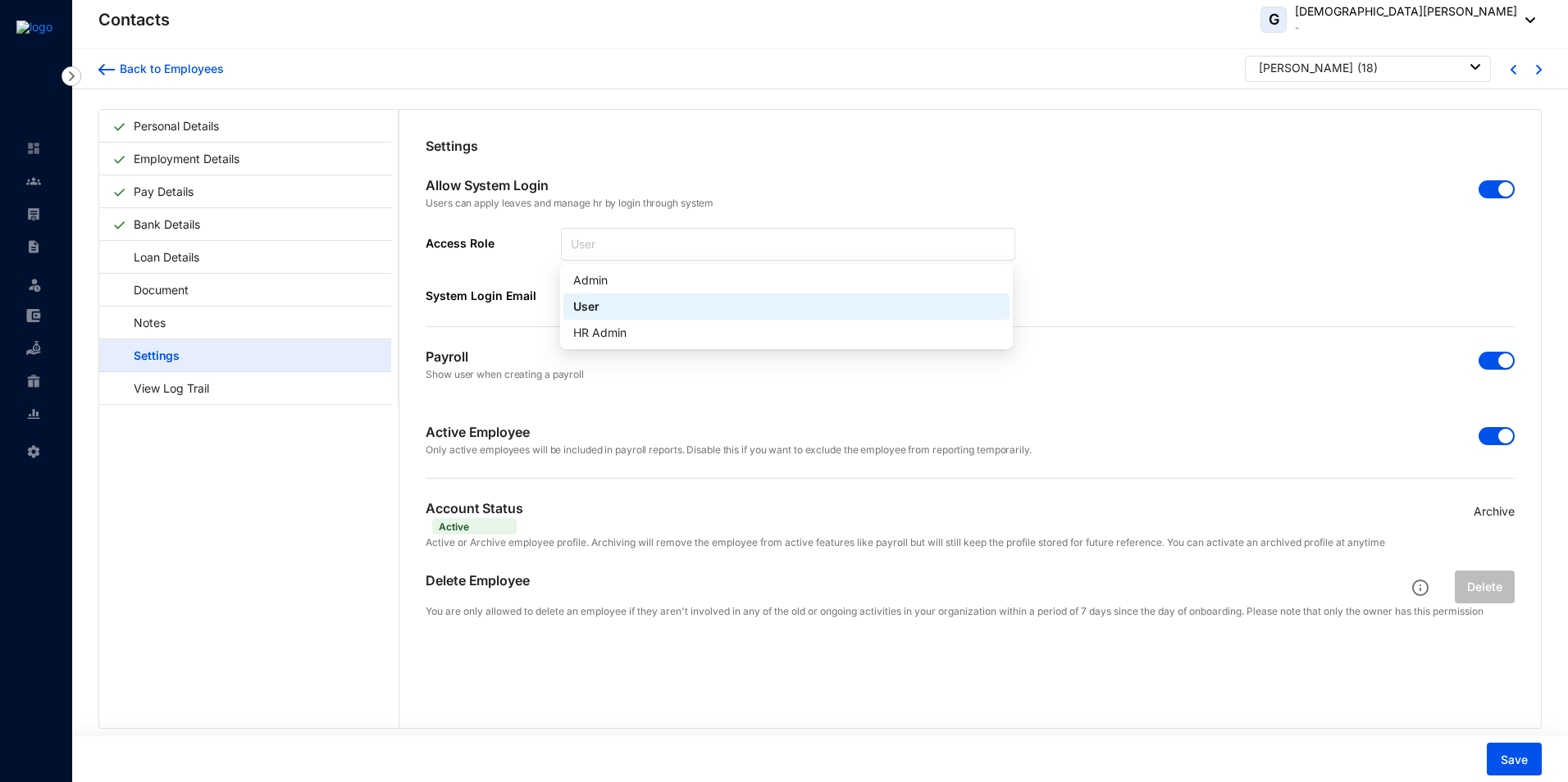
click at [735, 163] on div "Allow System Login Users can apply leaves and manage hr by login through system…" at bounding box center [970, 242] width 1089 height 171
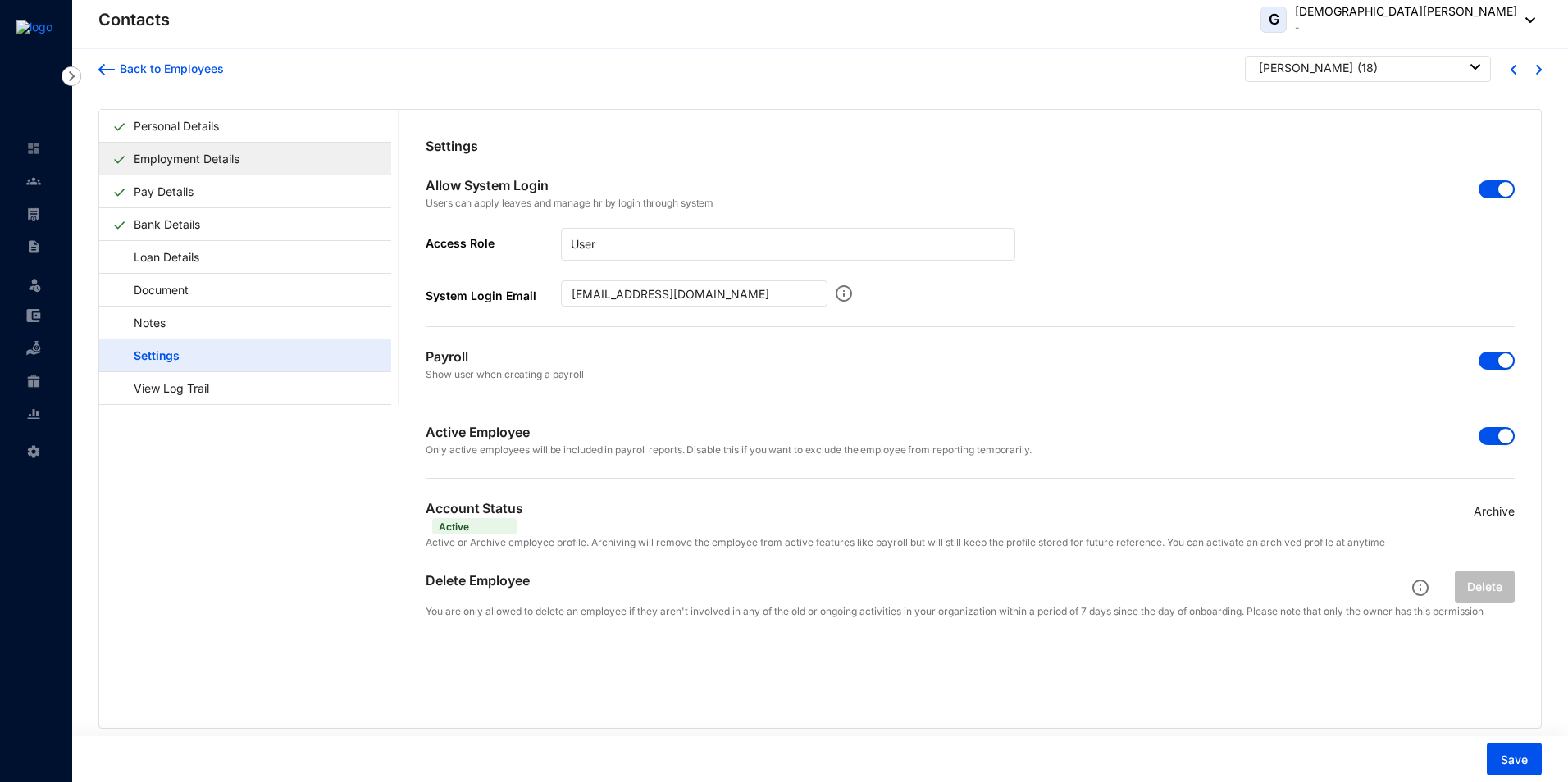
click at [176, 159] on link "Employment Details" at bounding box center [186, 158] width 119 height 33
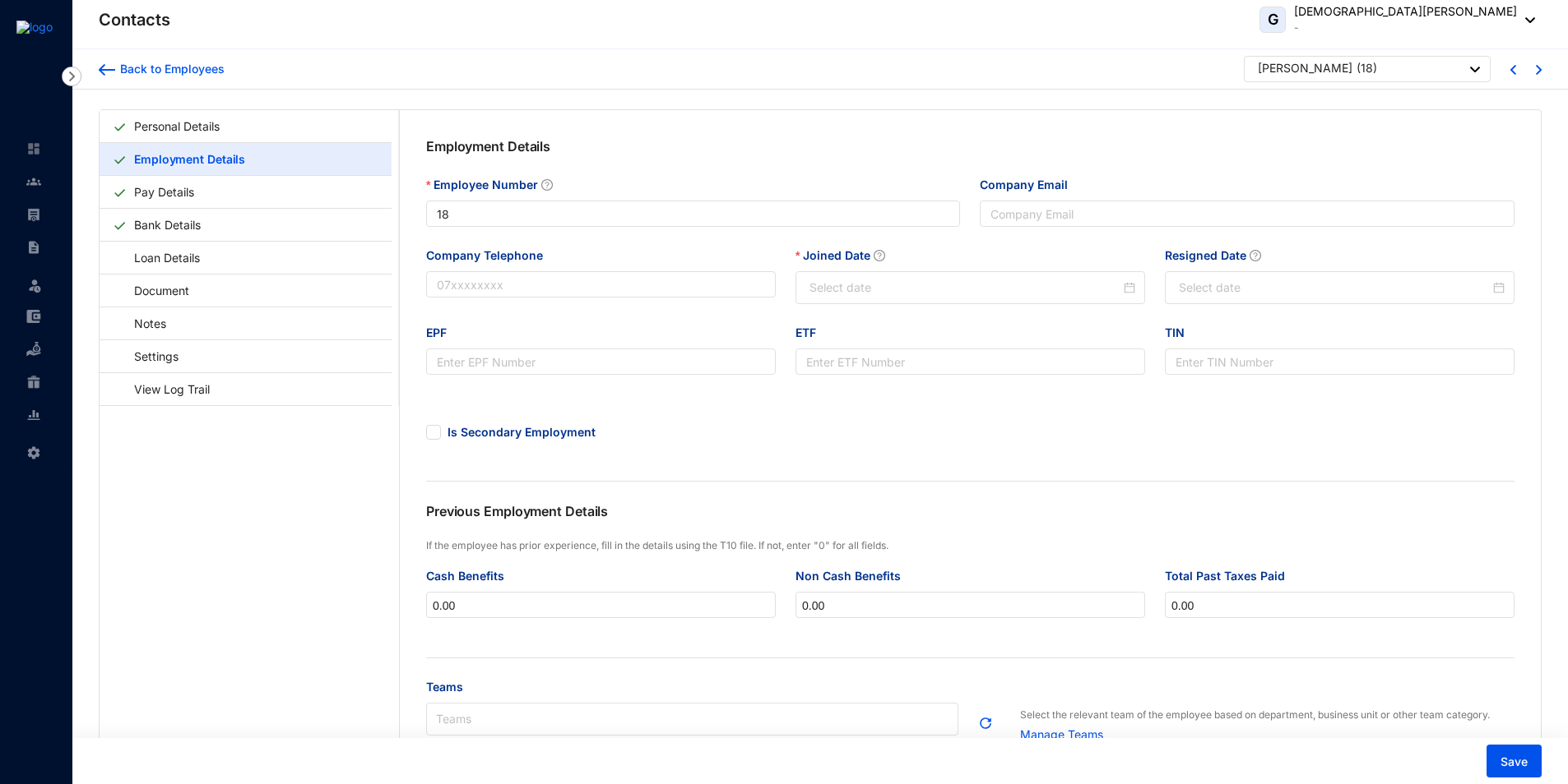
type input "[DATE]"
click at [171, 122] on link "Personal Details" at bounding box center [176, 125] width 99 height 33
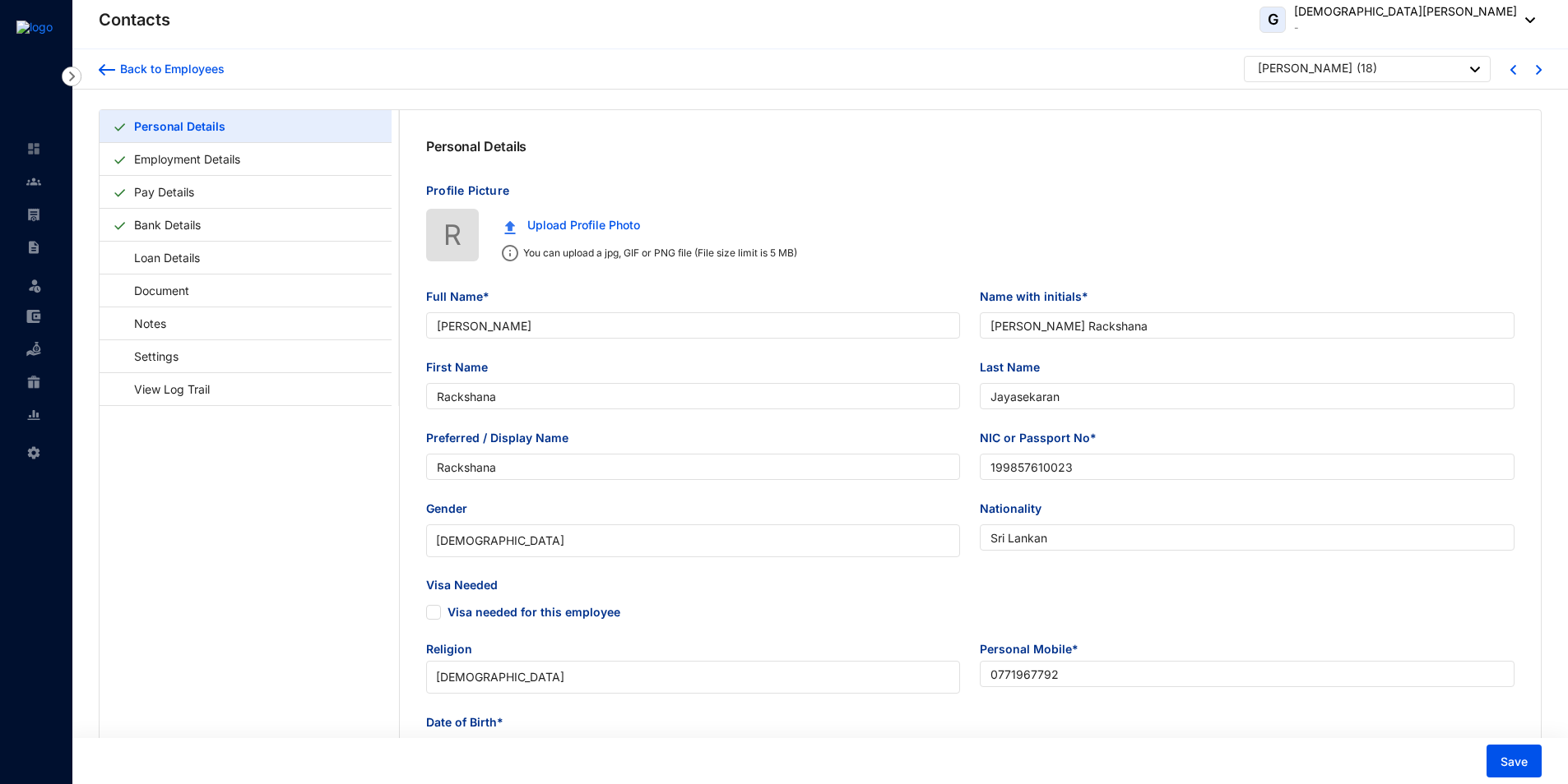
type input "[DATE]"
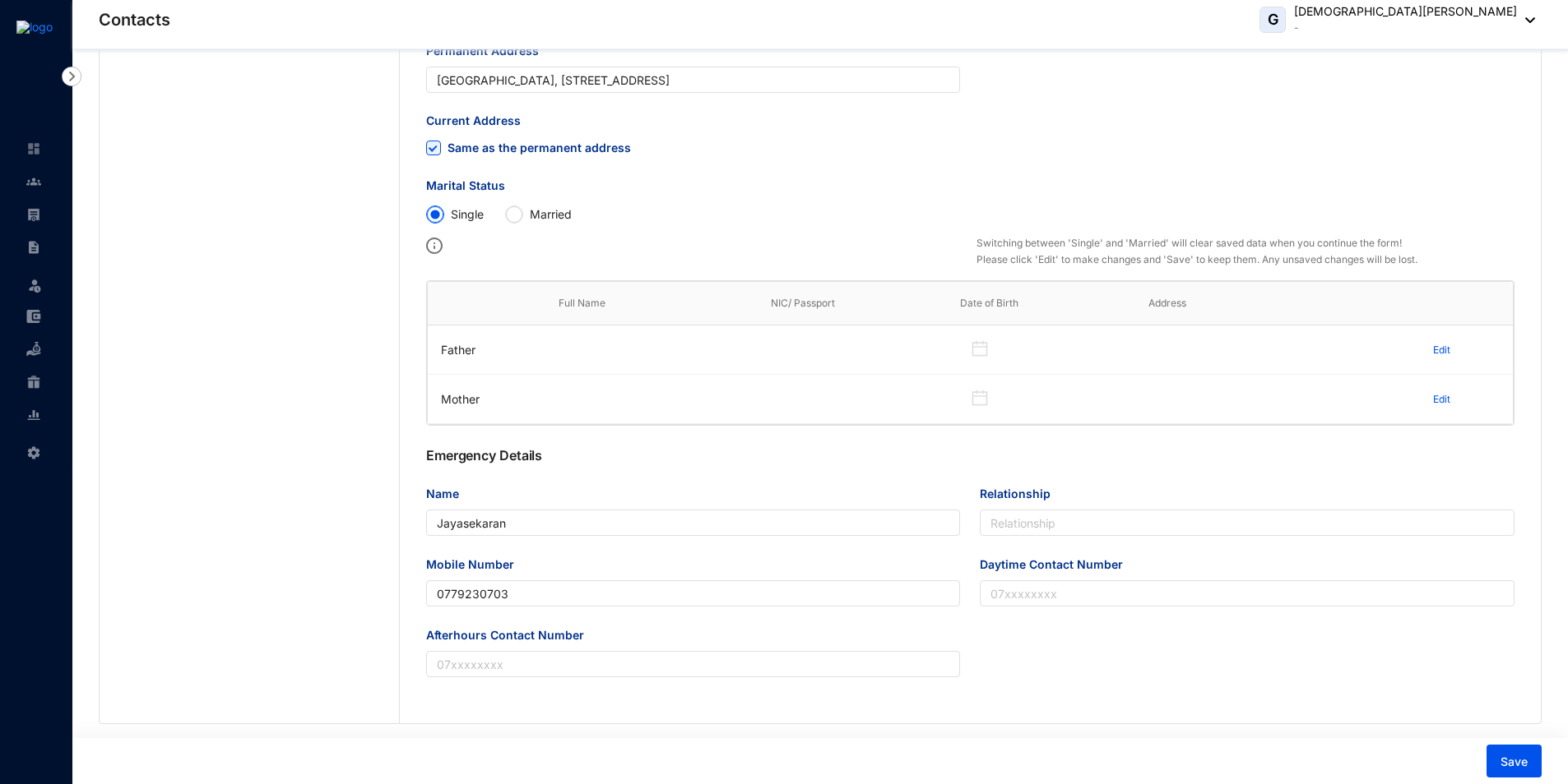
scroll to position [750, 0]
click at [1532, 757] on button "Save" at bounding box center [1514, 761] width 55 height 33
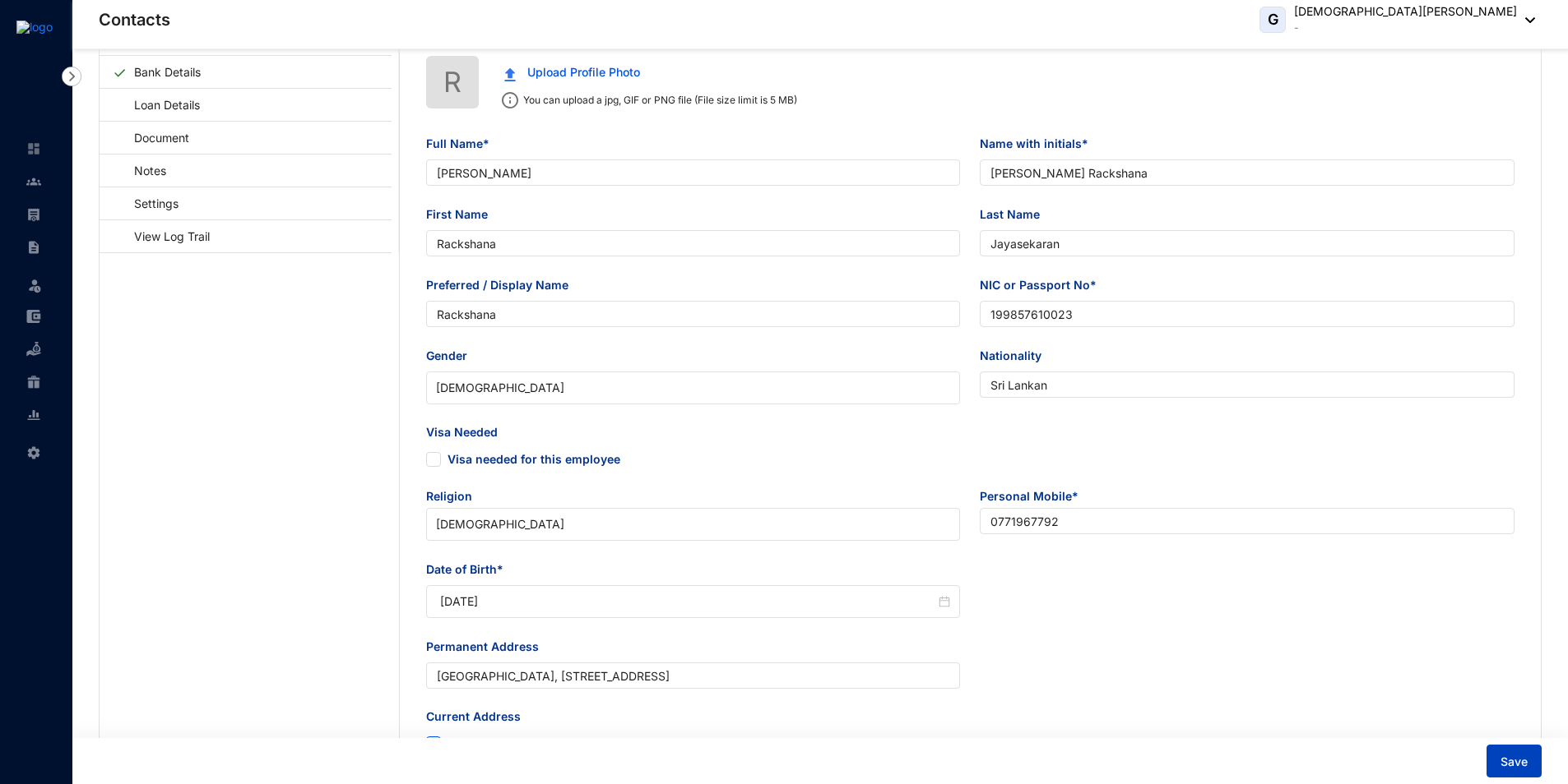
scroll to position [0, 0]
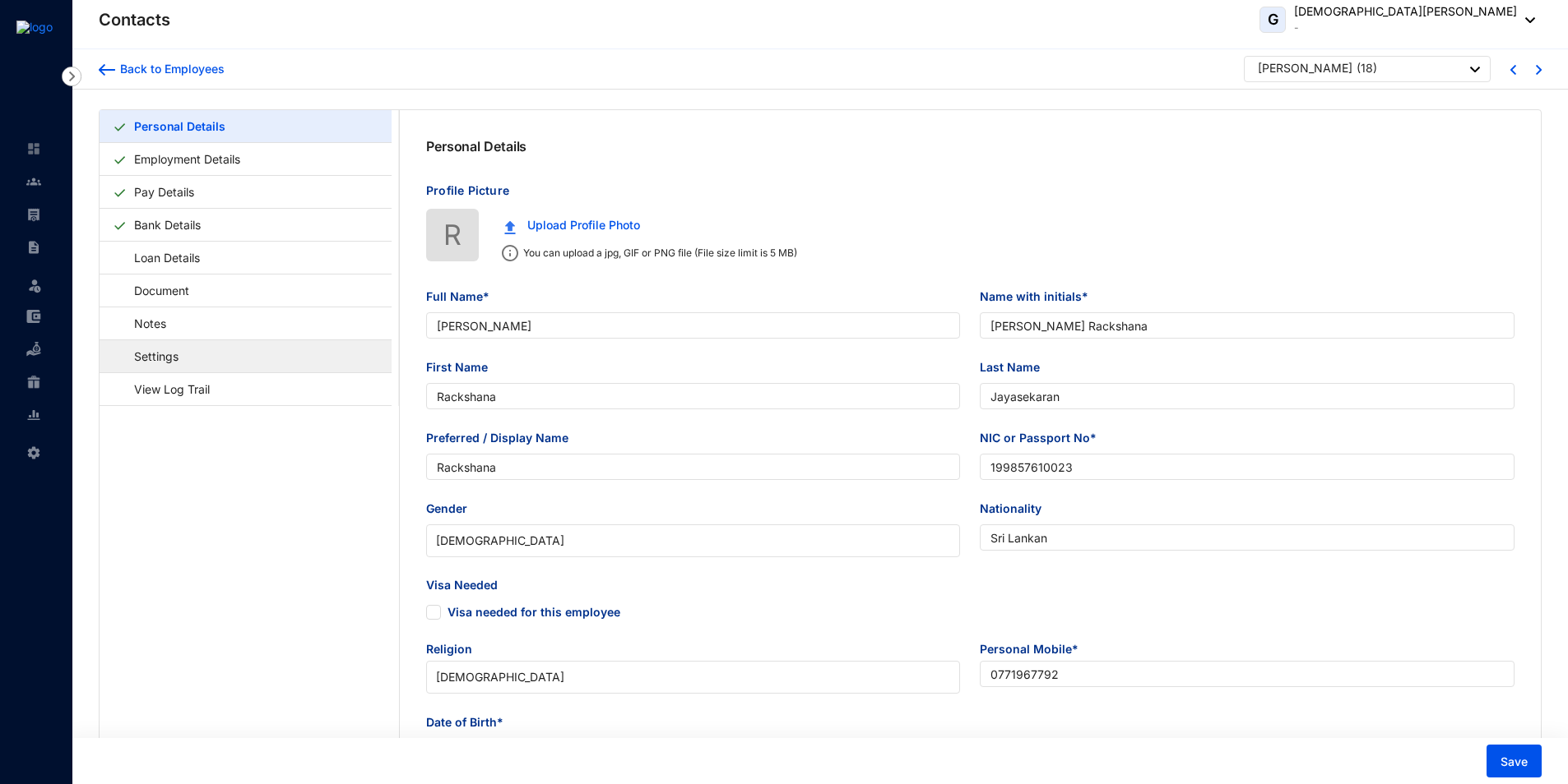
click at [144, 362] on link "Settings" at bounding box center [148, 356] width 71 height 33
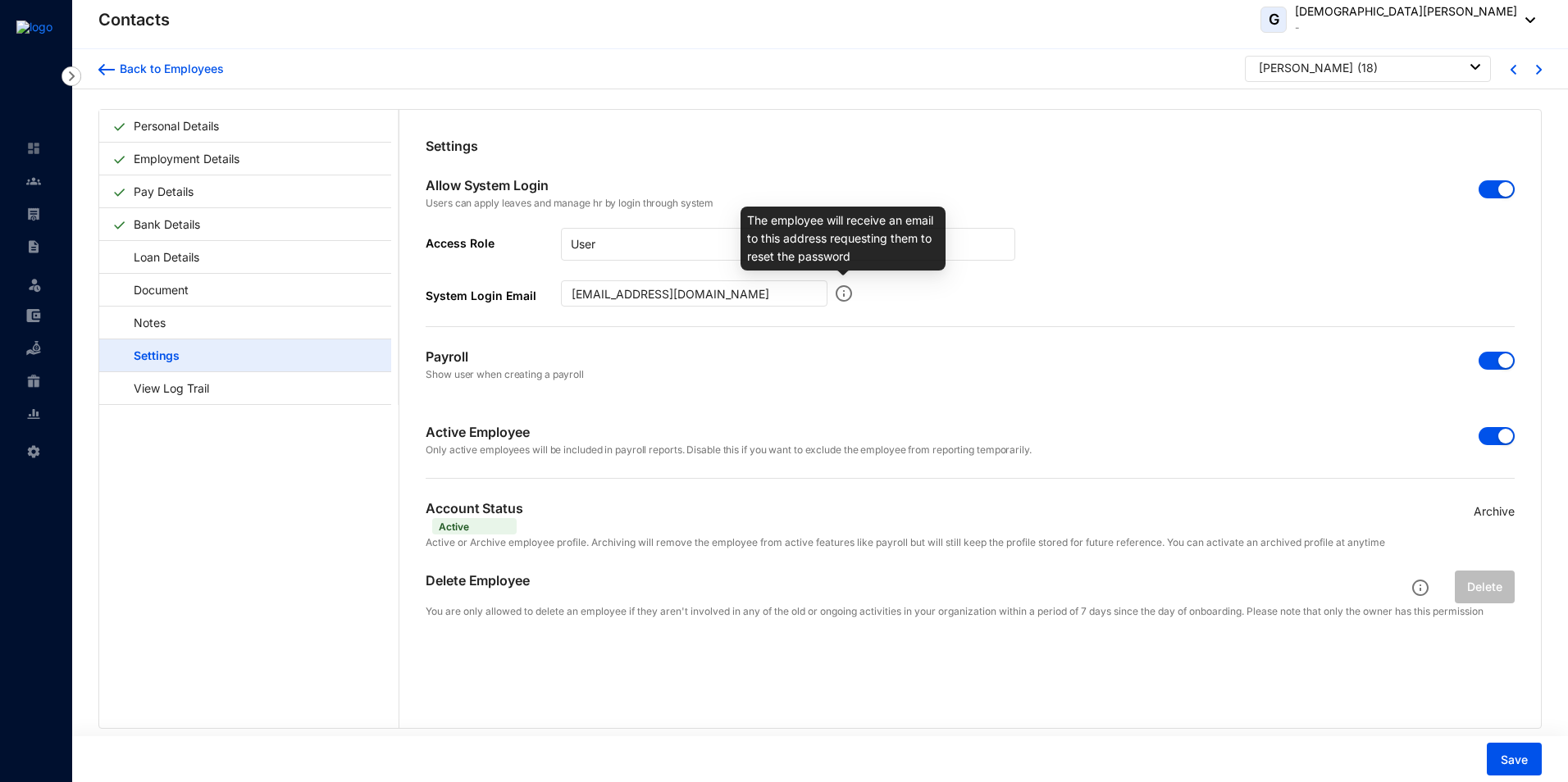
click at [844, 295] on img at bounding box center [844, 293] width 16 height 27
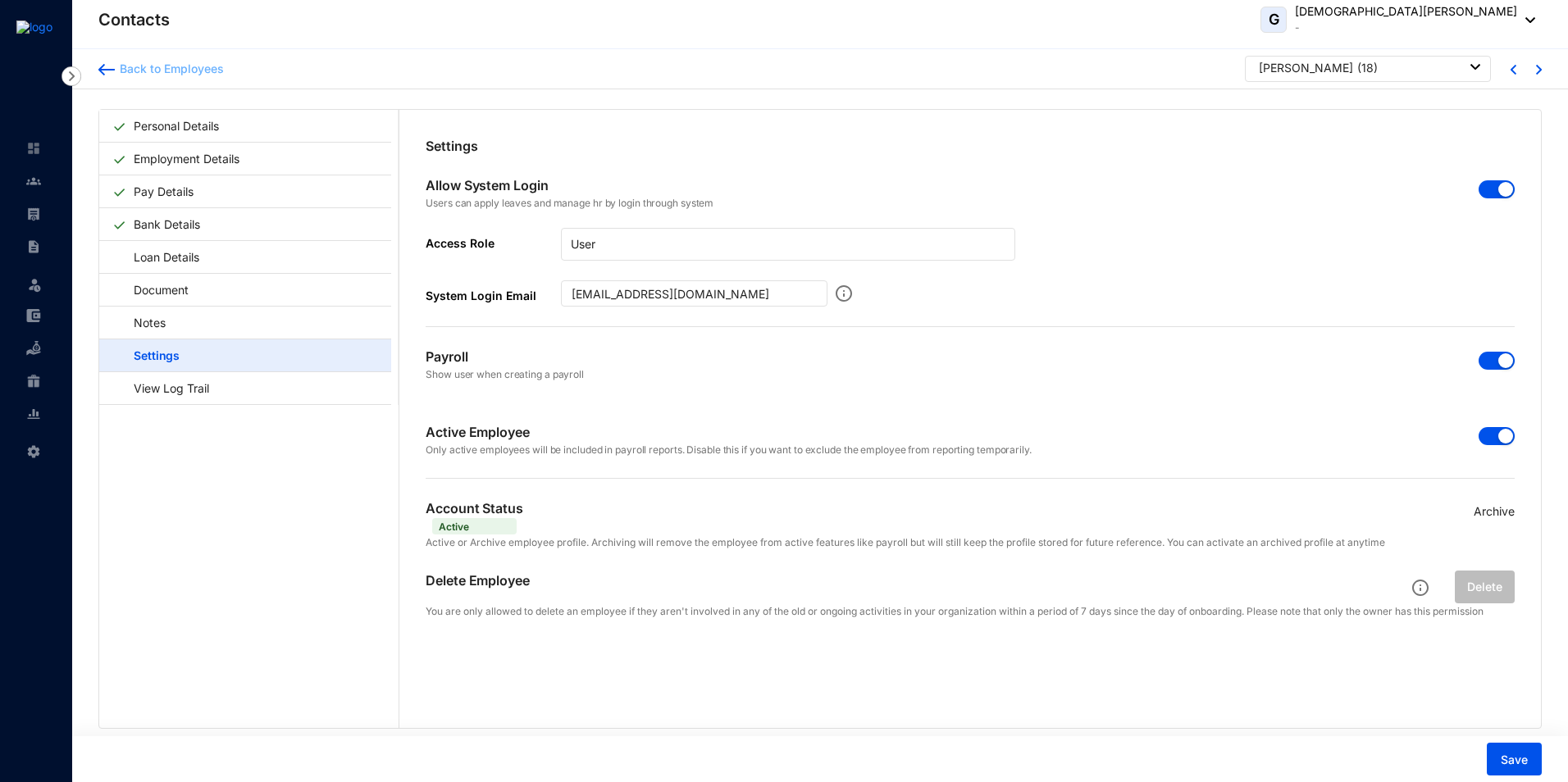
click at [194, 74] on div "Back to Employees" at bounding box center [169, 69] width 109 height 16
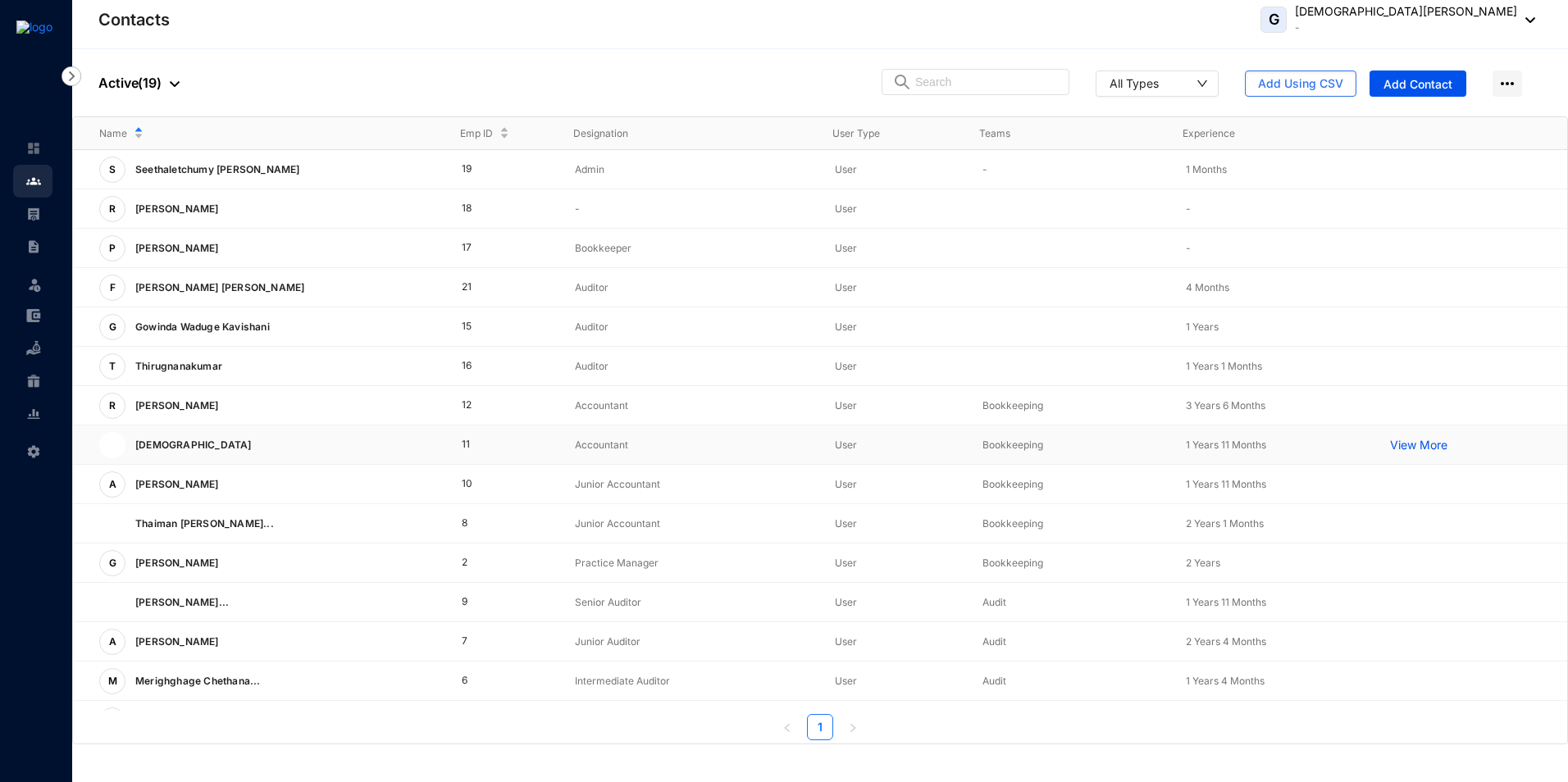
click at [178, 443] on p "[DEMOGRAPHIC_DATA]" at bounding box center [191, 445] width 133 height 27
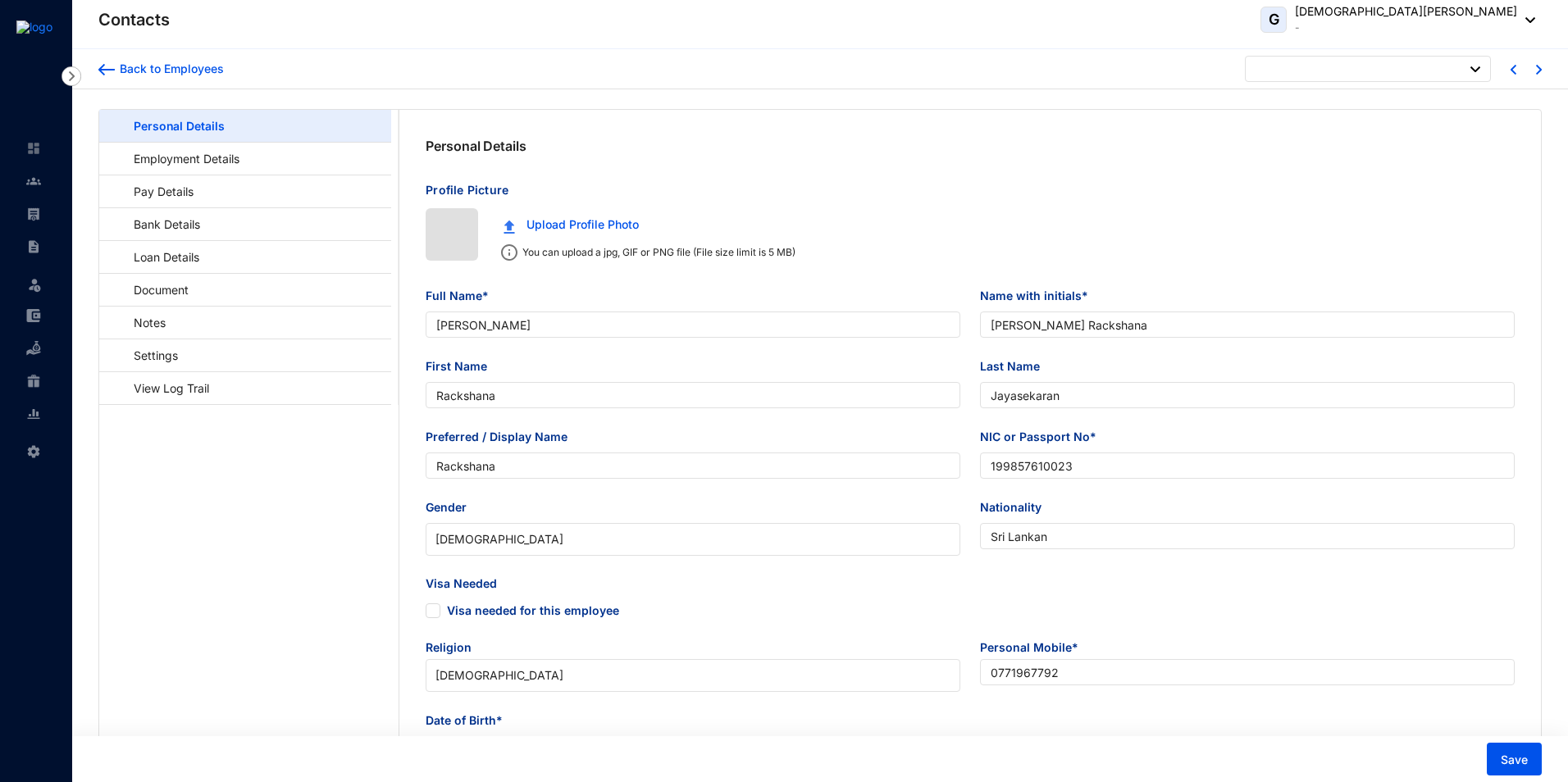
type input "[DATE]"
checkbox input "false"
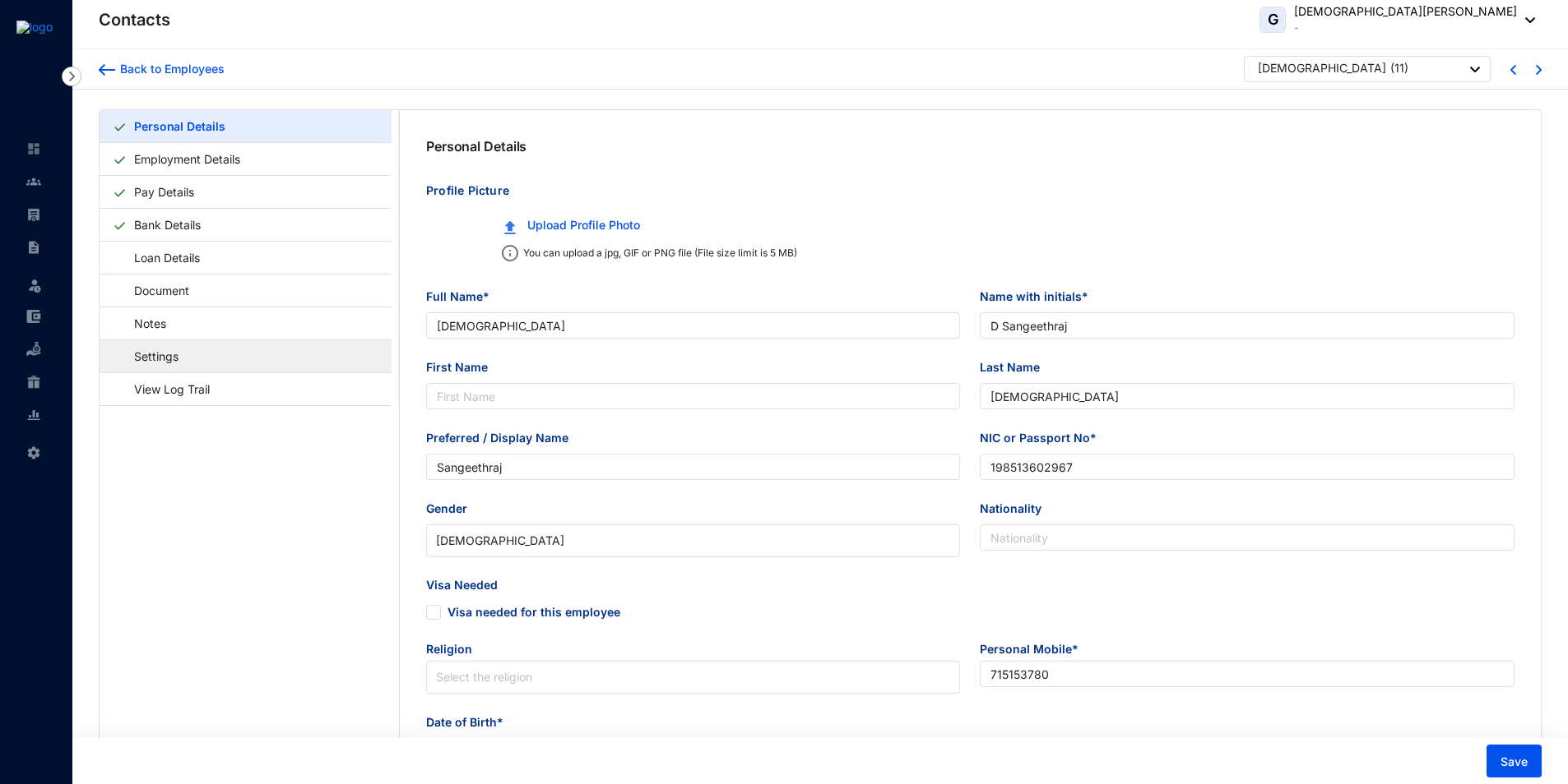
type input "[DEMOGRAPHIC_DATA]"
type input "D Sangeethraj"
type input "[DEMOGRAPHIC_DATA]"
type input "Sangeethraj"
type input "198513602967"
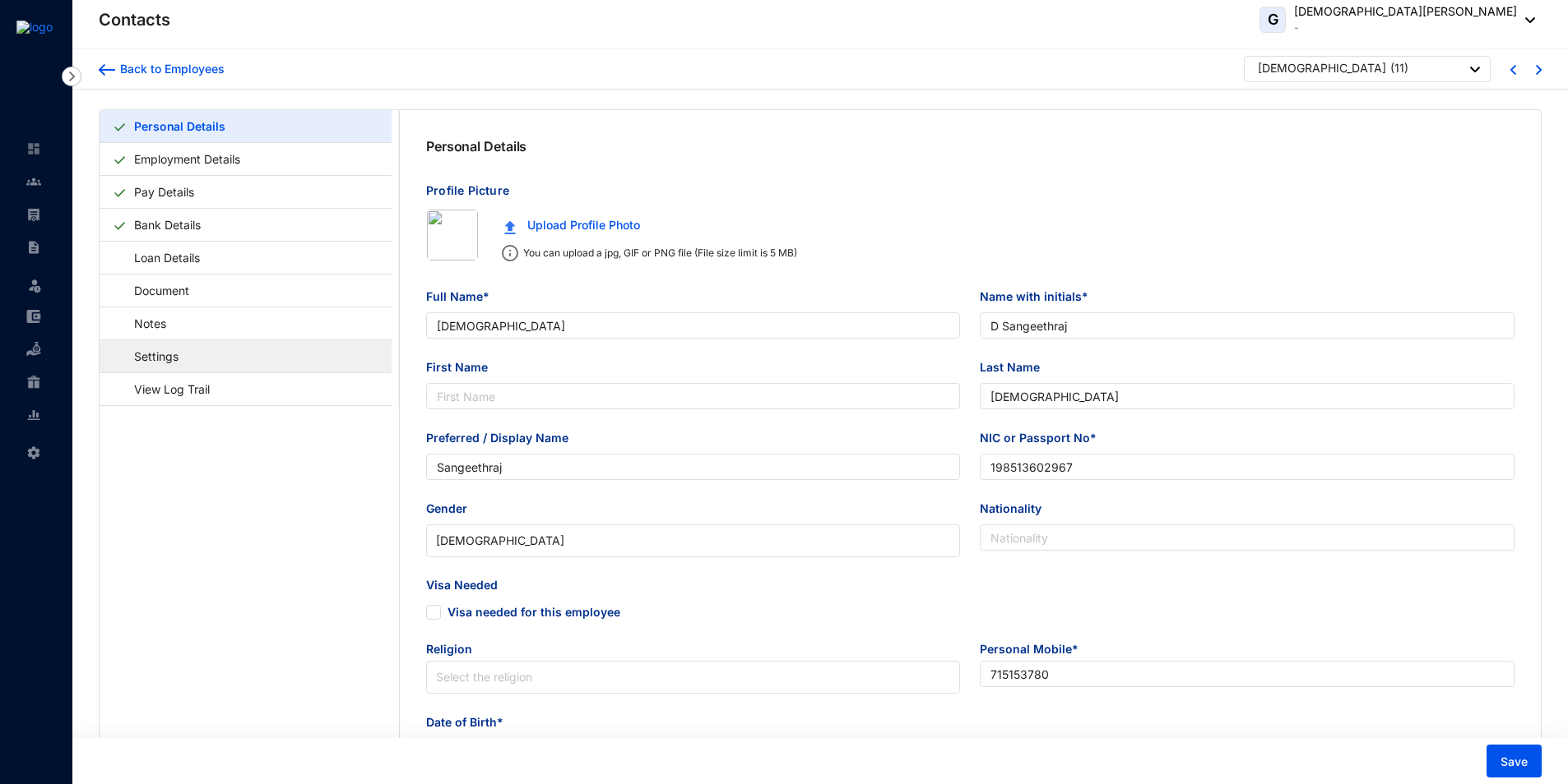
type input "715153780"
type input "[STREET_ADDRESS][PERSON_NAME]"
radio input "false"
type input "[DATE]"
click at [173, 349] on link "Settings" at bounding box center [148, 356] width 71 height 33
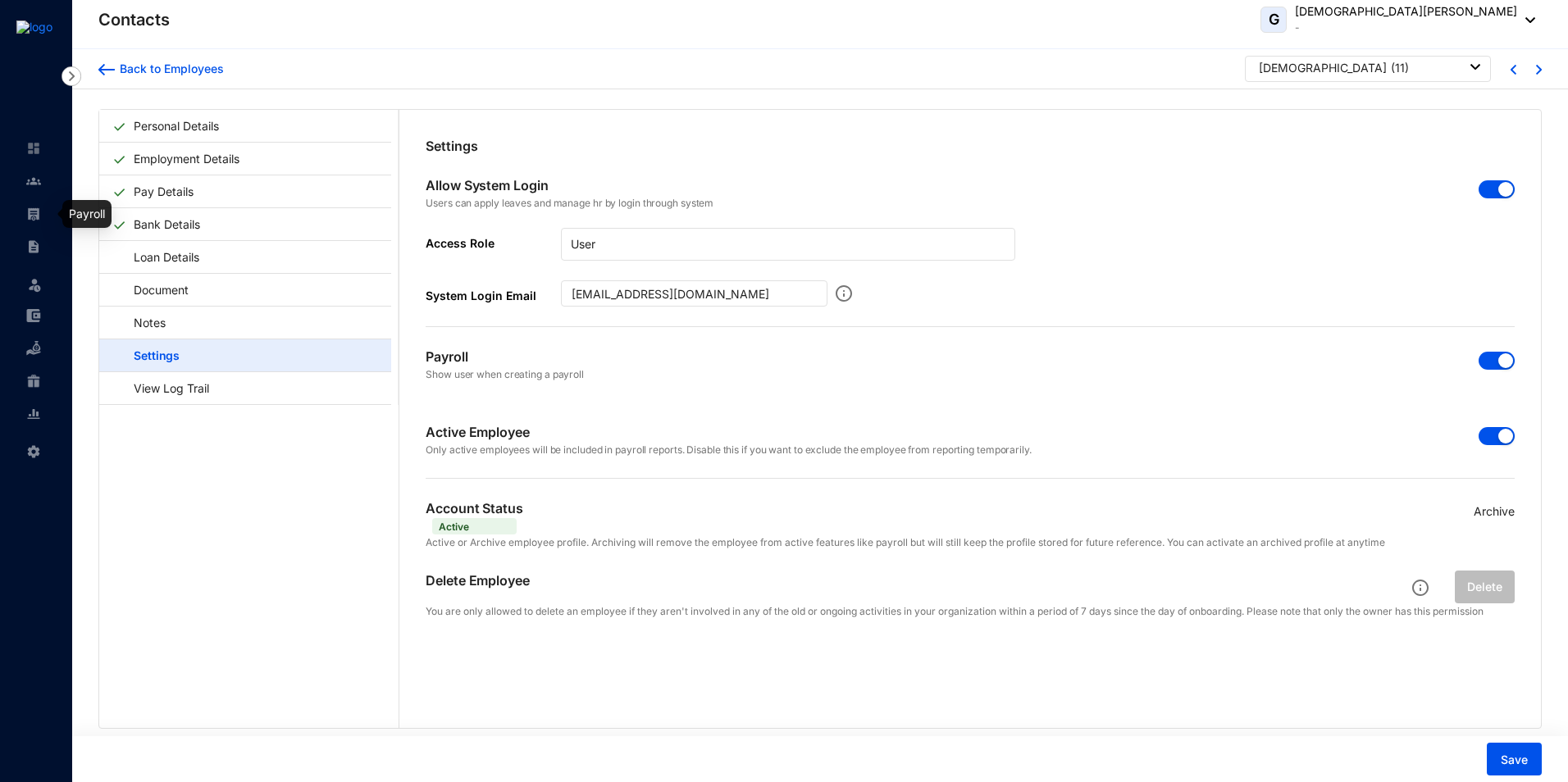
click at [38, 221] on img at bounding box center [33, 213] width 15 height 15
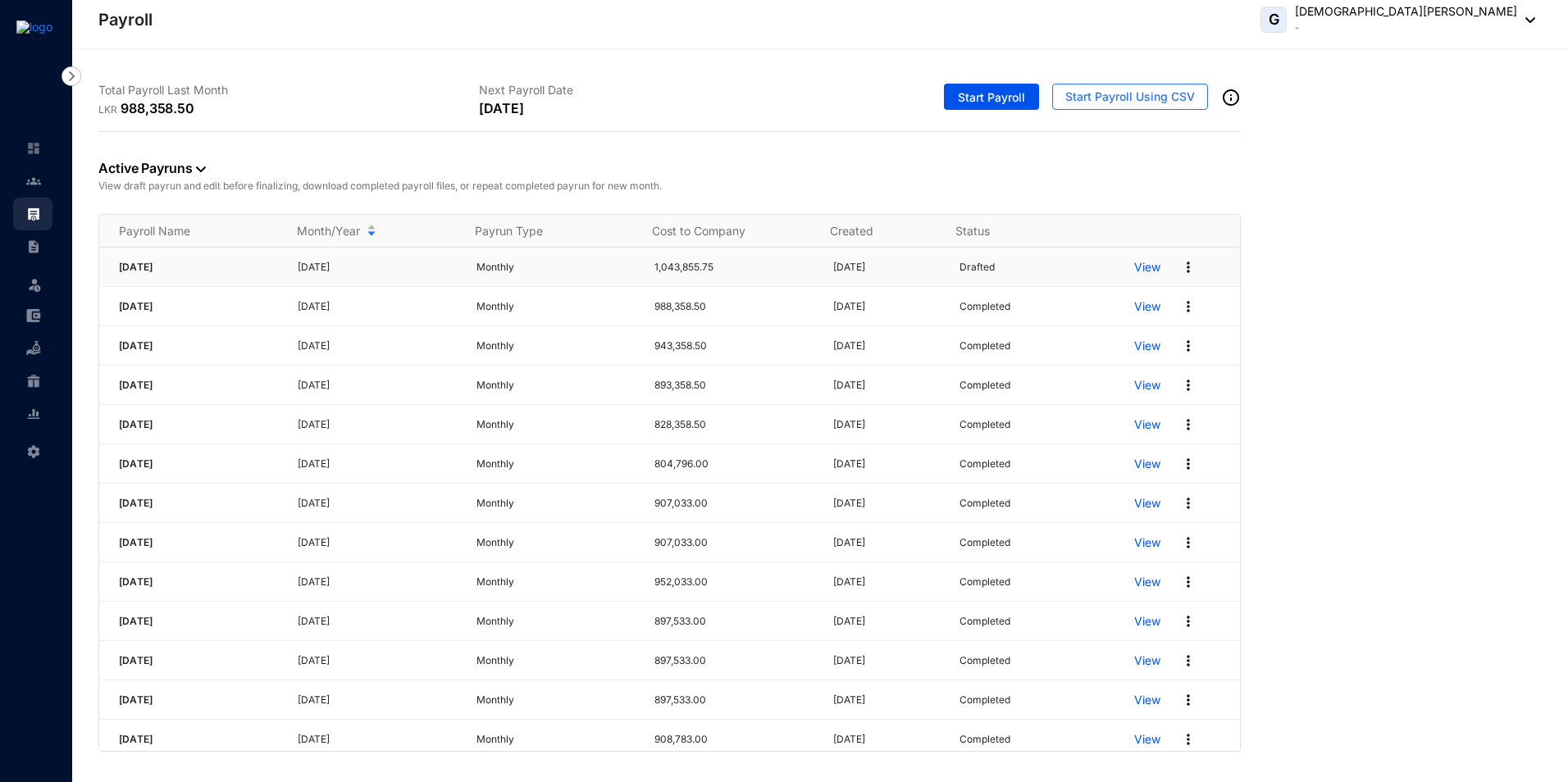
click at [1144, 272] on p "View" at bounding box center [1147, 267] width 27 height 16
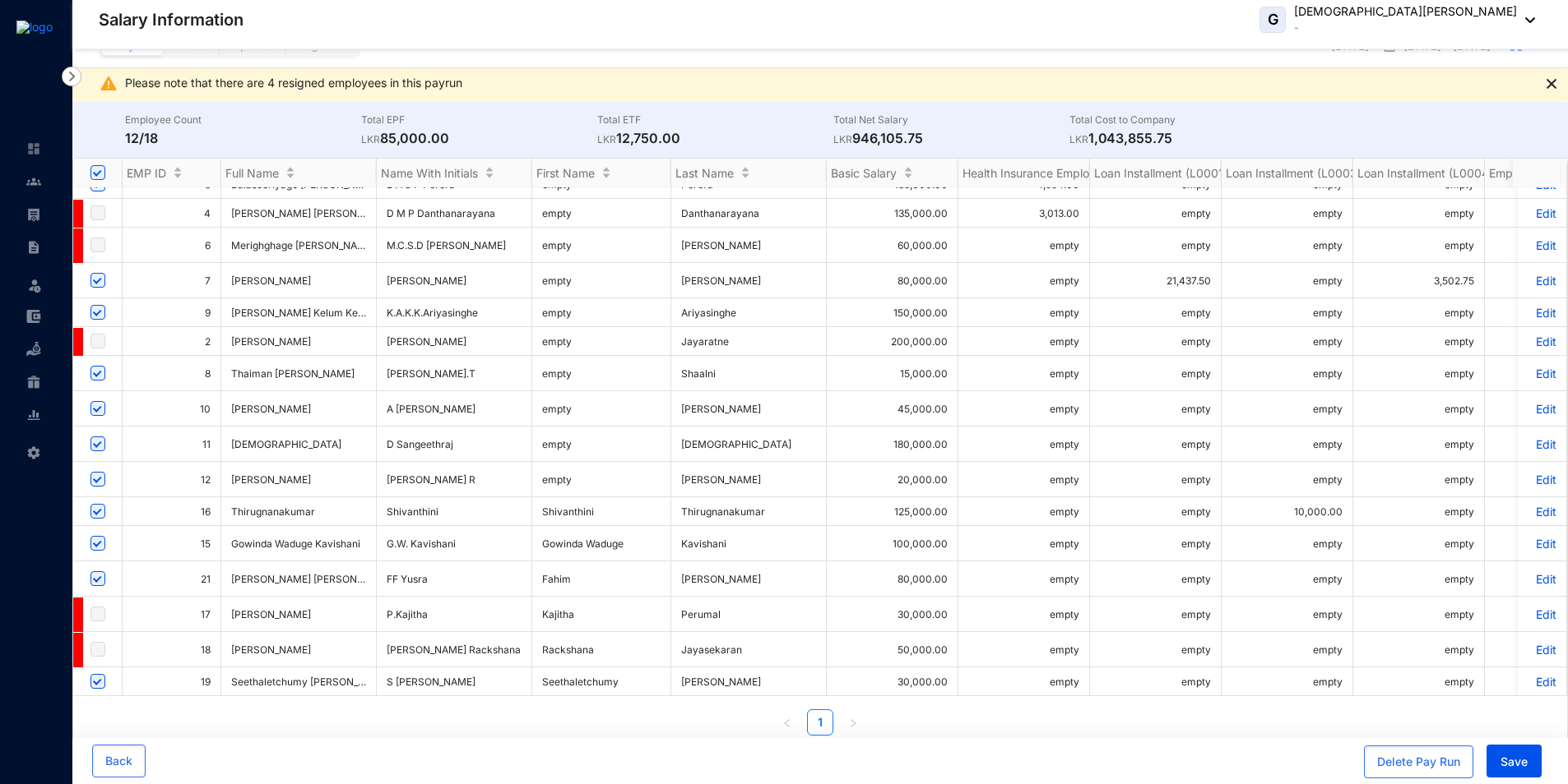
scroll to position [33, 0]
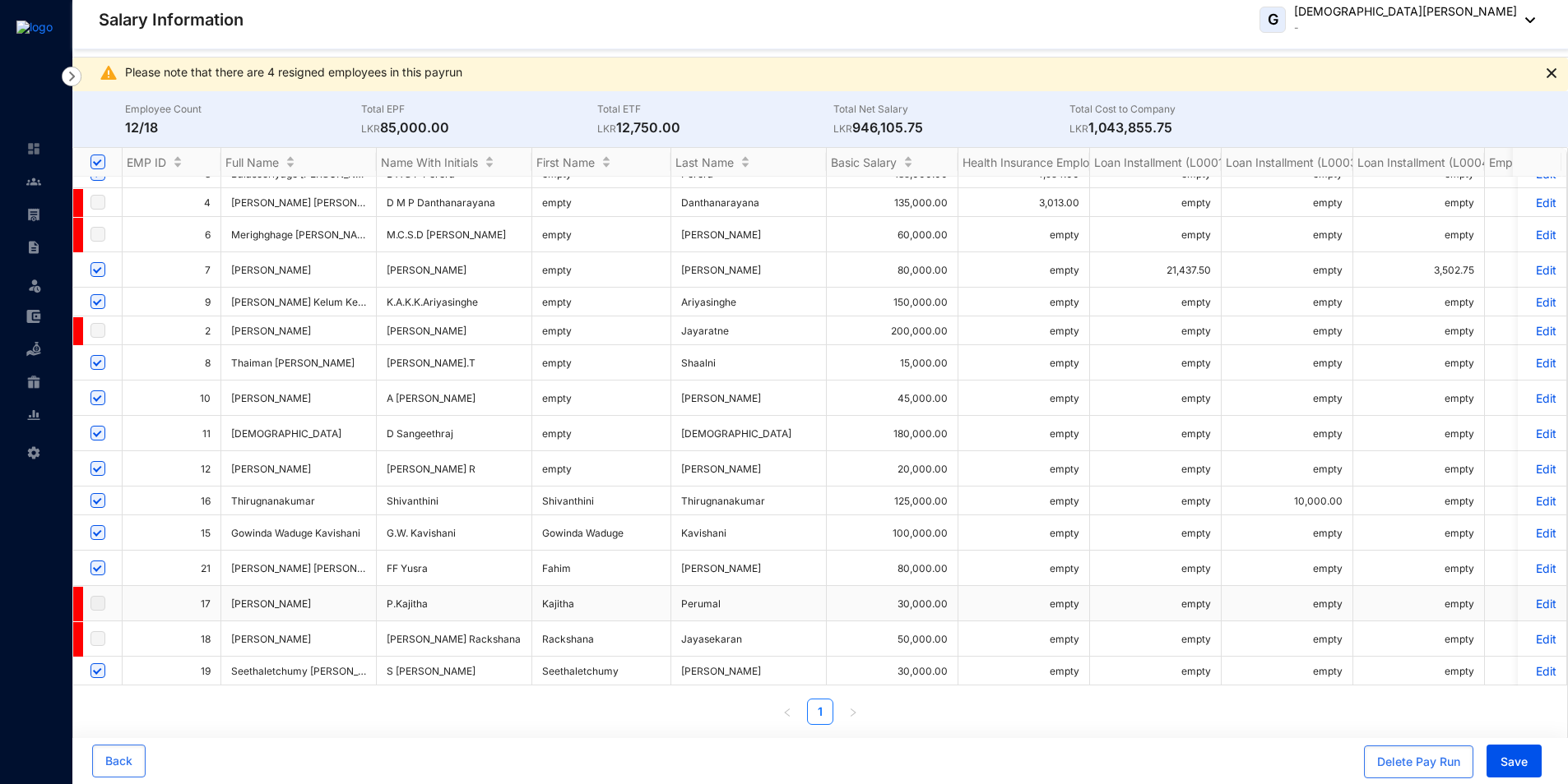
click at [102, 622] on td at bounding box center [97, 604] width 49 height 35
click at [1536, 632] on p "Edit" at bounding box center [1542, 639] width 29 height 14
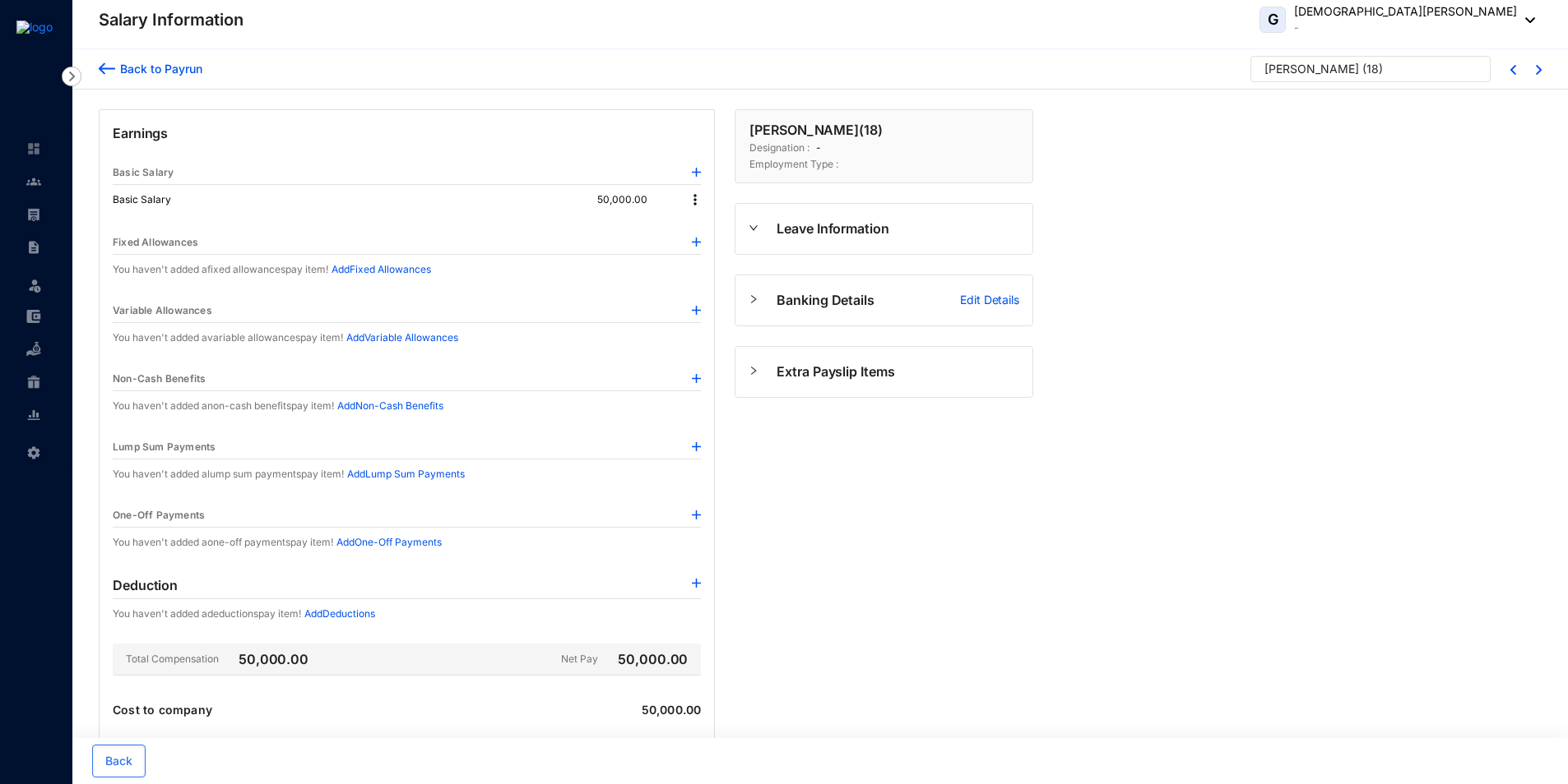
click at [882, 130] on p "[PERSON_NAME] ( 18 )" at bounding box center [815, 130] width 132 height 20
click at [176, 72] on div "Back to Payrun" at bounding box center [158, 69] width 87 height 17
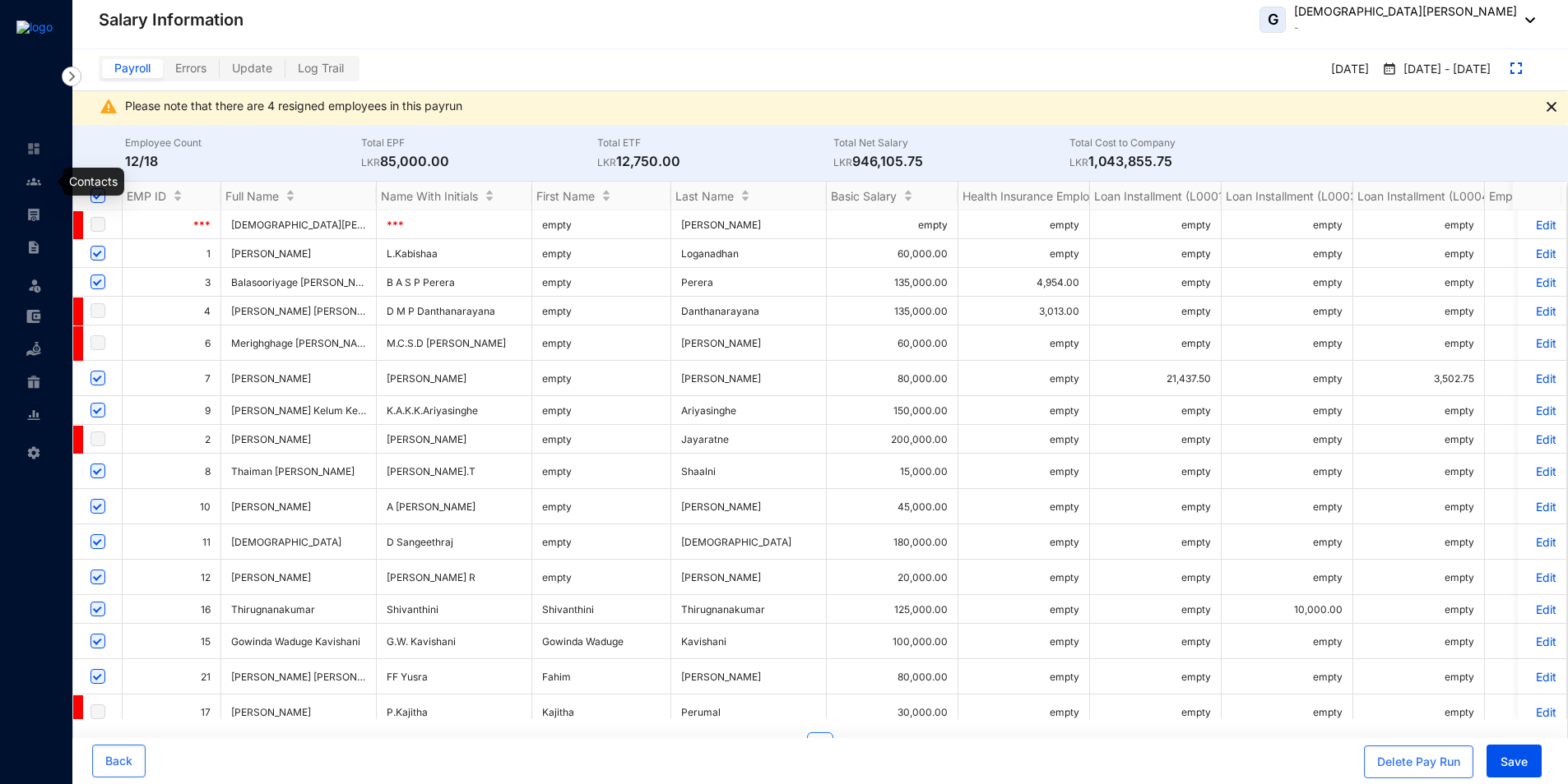
click at [37, 187] on img at bounding box center [34, 181] width 15 height 15
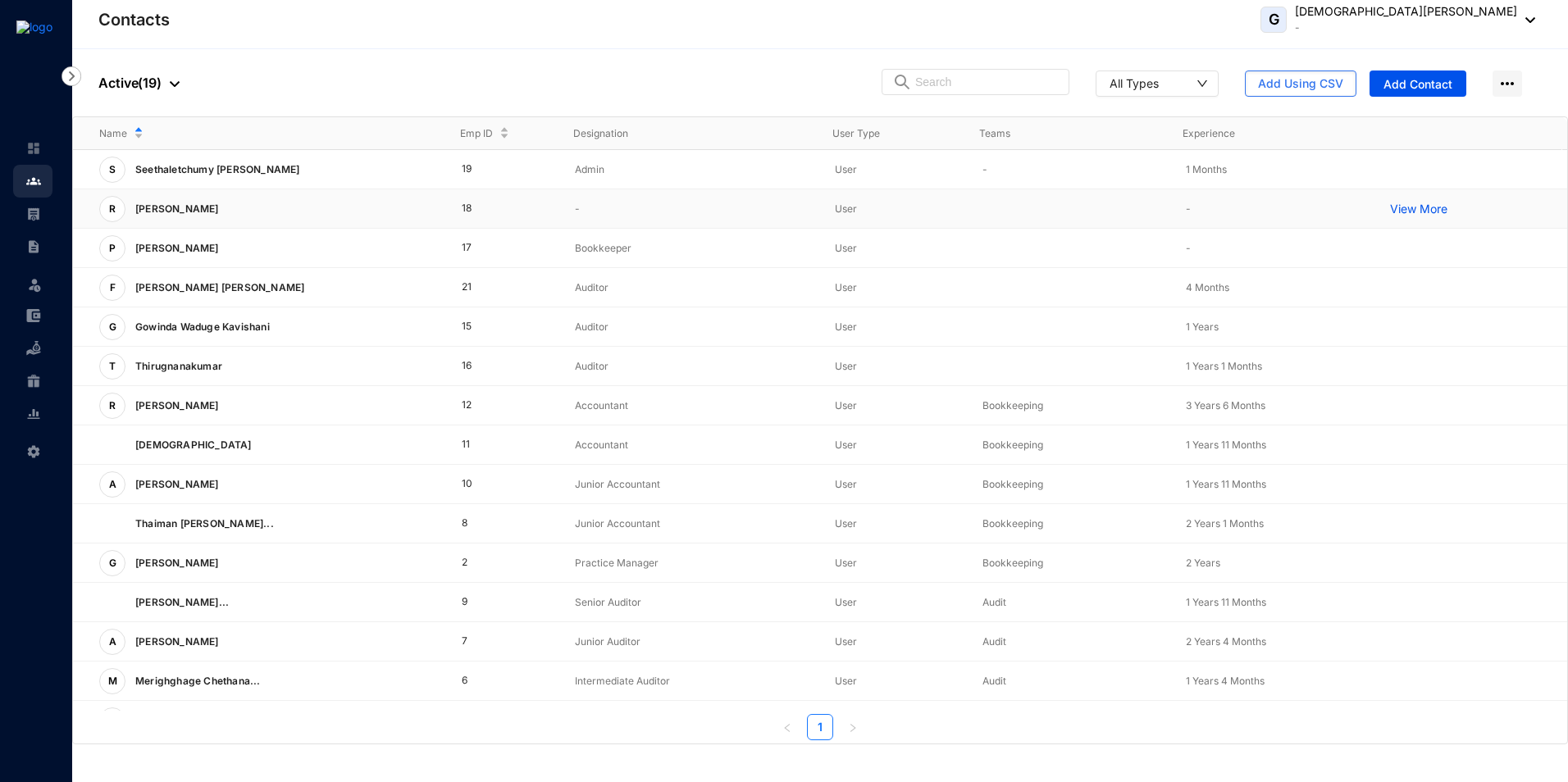
click at [180, 210] on p "[PERSON_NAME]" at bounding box center [175, 209] width 100 height 27
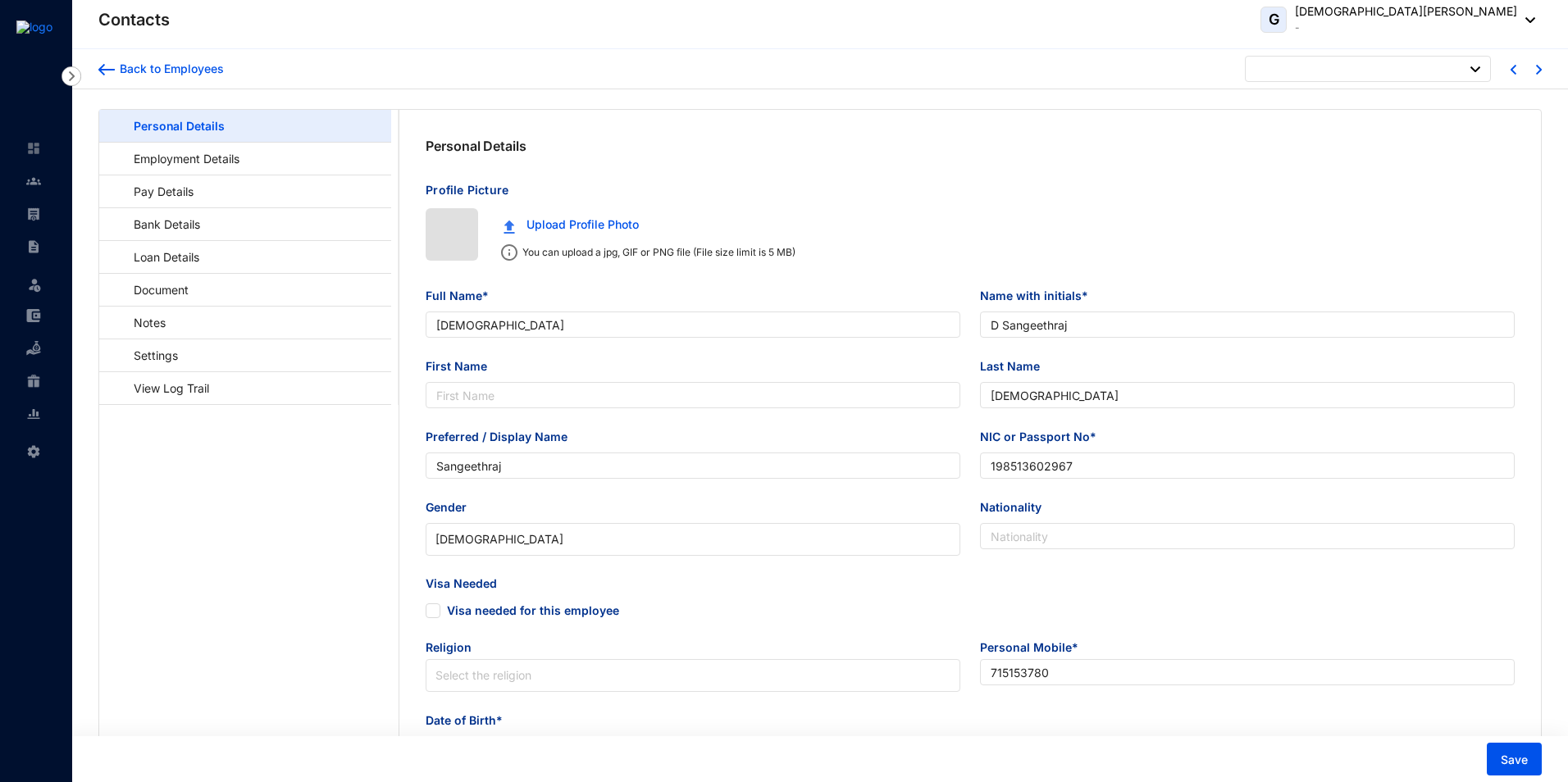
type input "[DATE]"
type input "[PERSON_NAME]"
type input "[PERSON_NAME] Rackshana"
type input "Rackshana"
type input "Jayasekaran"
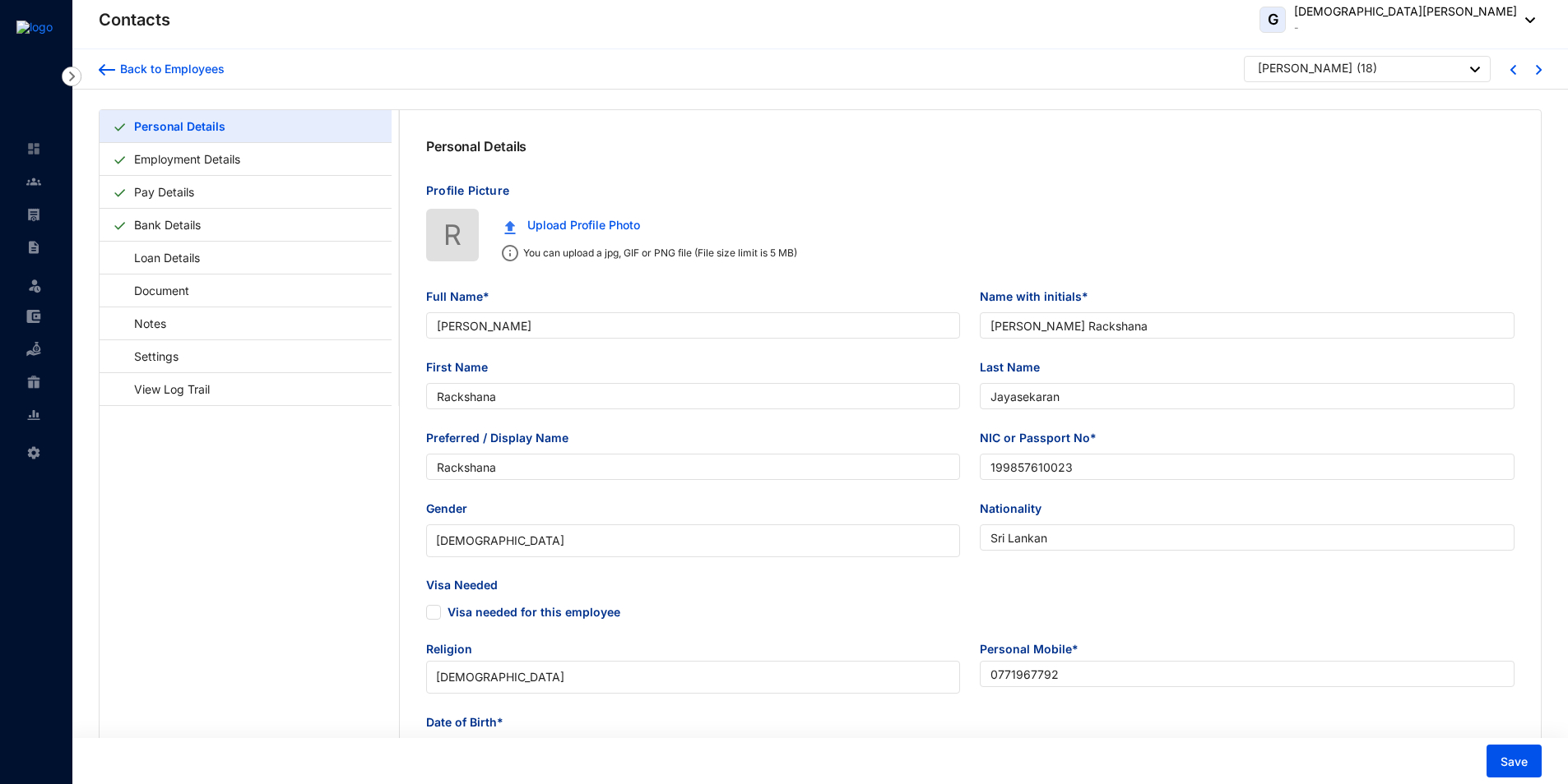
type input "Rackshana"
type input "199857610023"
type input "Sri Lankan"
type input "0771967792"
type input "[GEOGRAPHIC_DATA], [STREET_ADDRESS]"
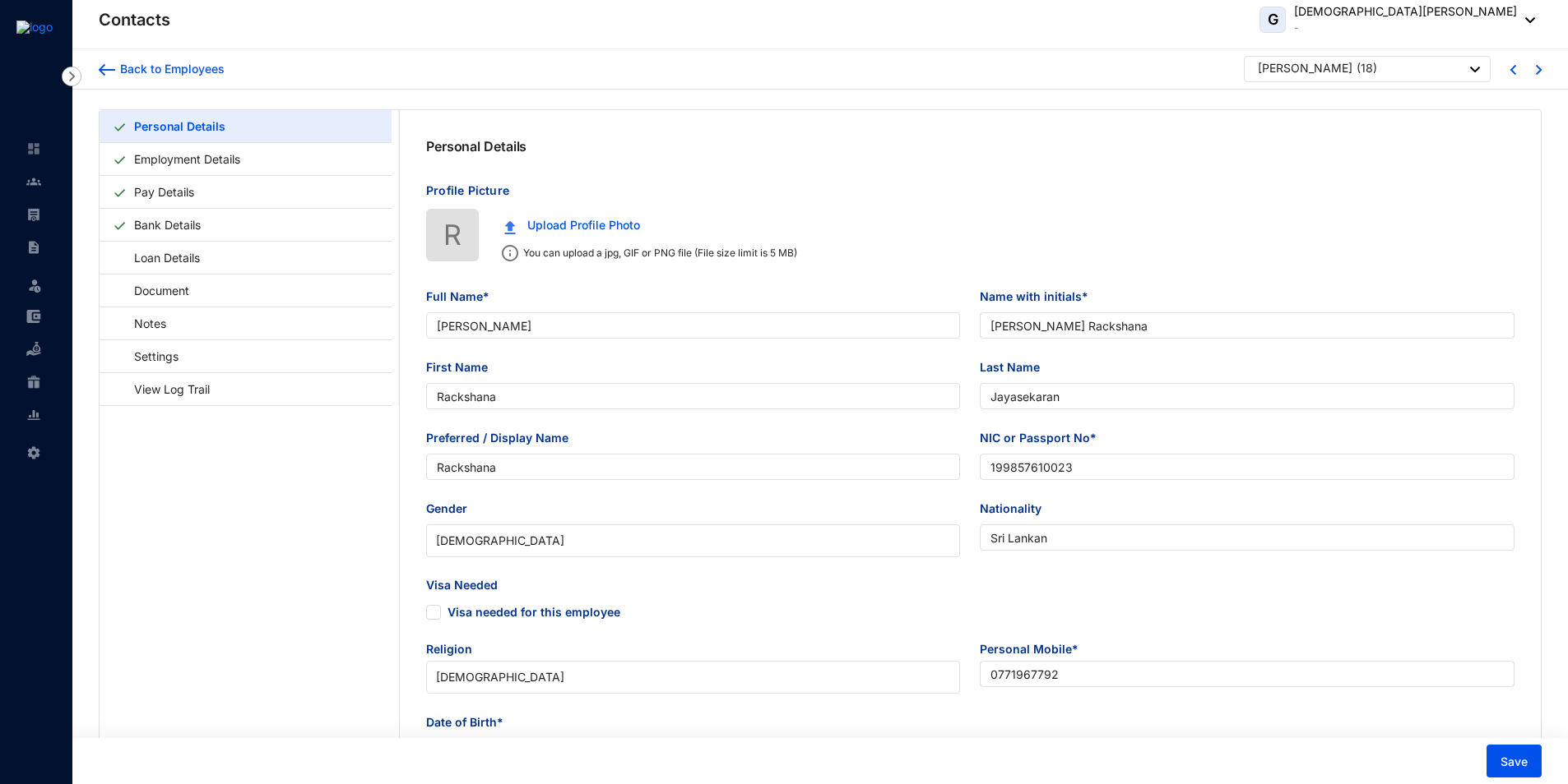
checkbox input "true"
radio input "true"
type input "Jayasekaran"
type input "0779230703"
type input "[DATE]"
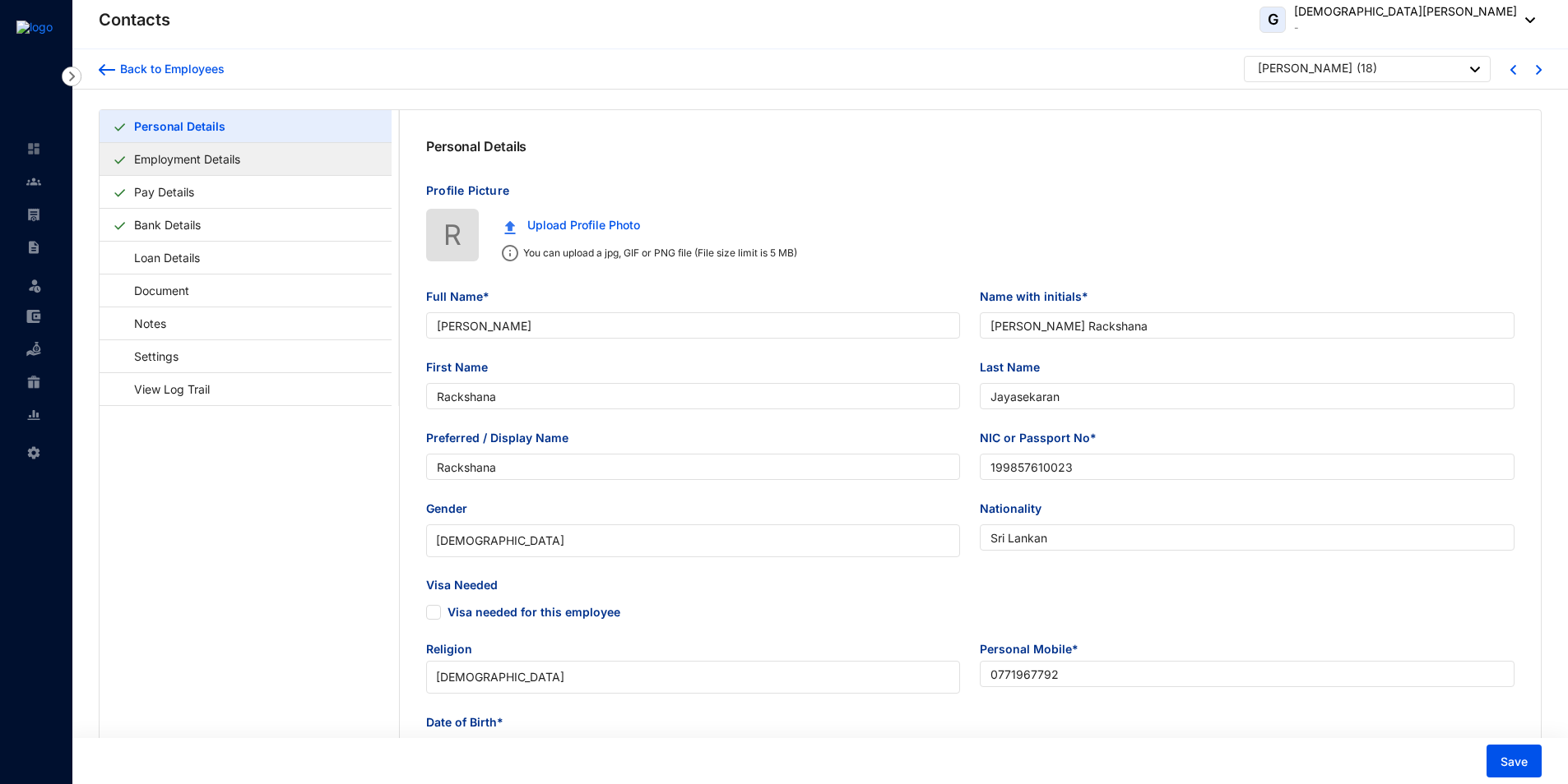
click at [180, 164] on link "Employment Details" at bounding box center [186, 159] width 119 height 33
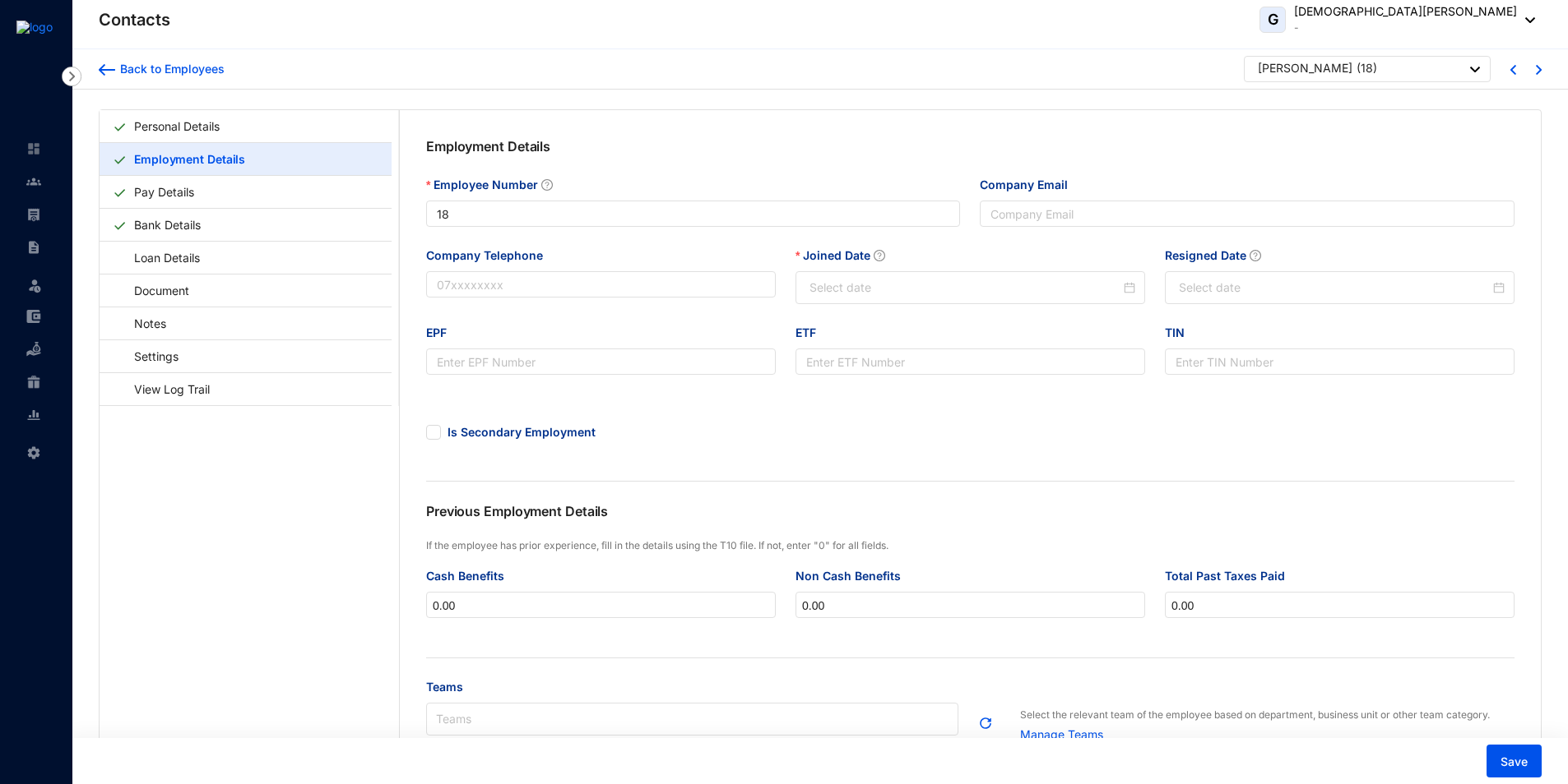
type input "[DATE]"
click at [163, 66] on div "Back to Employees" at bounding box center [169, 69] width 109 height 16
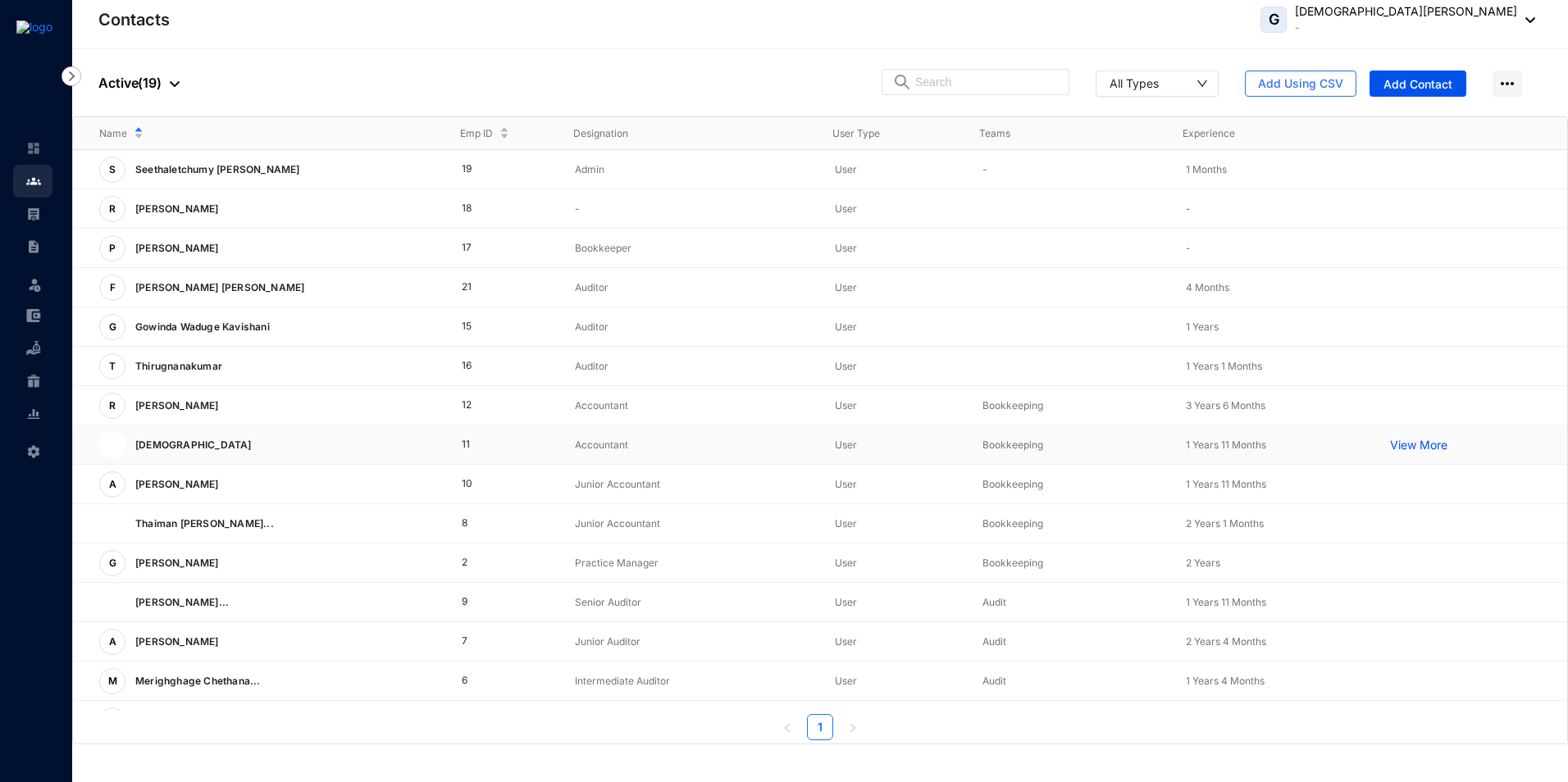
click at [182, 442] on p "[DEMOGRAPHIC_DATA]" at bounding box center [191, 445] width 133 height 27
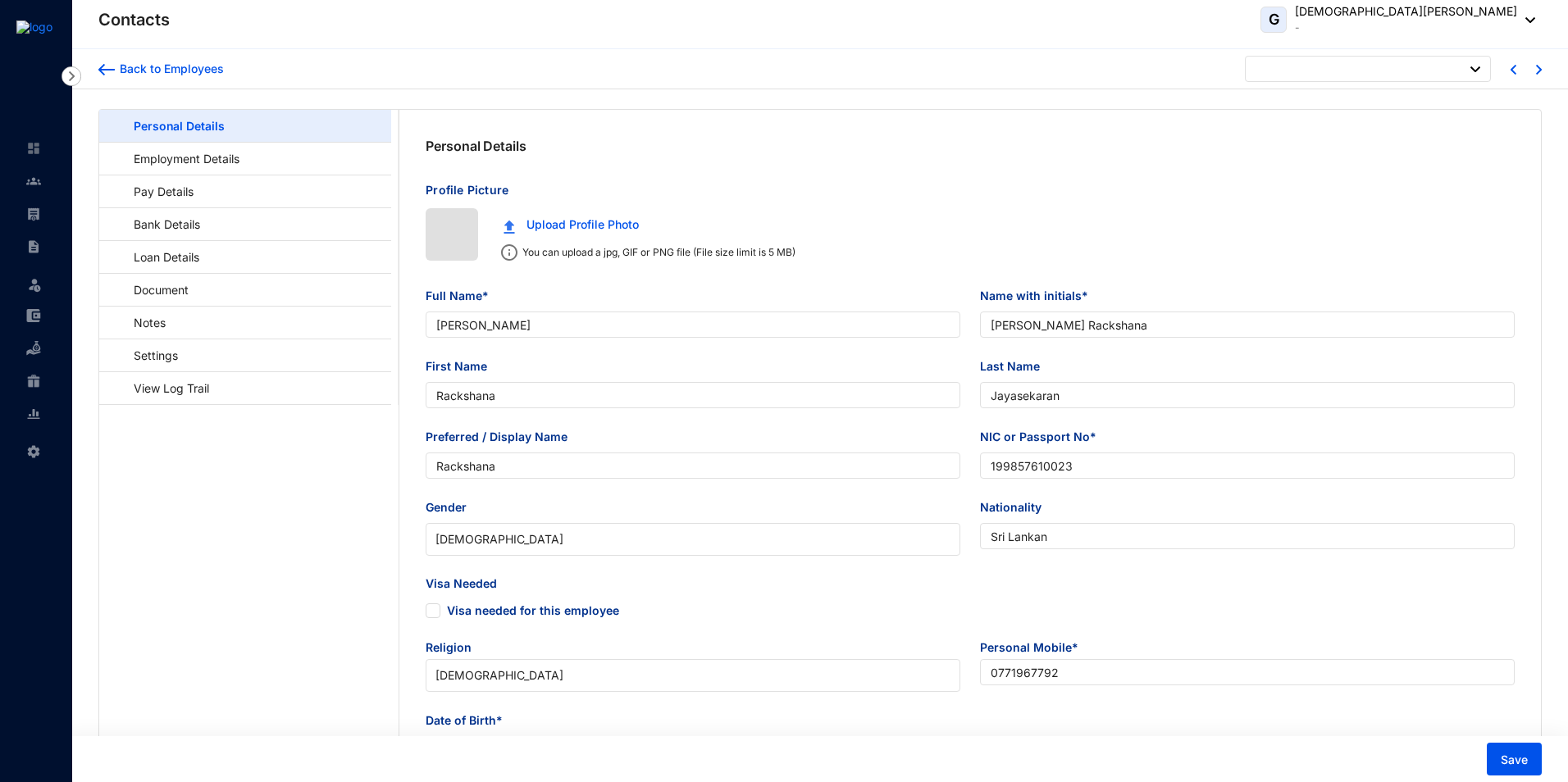
type input "[DATE]"
checkbox input "false"
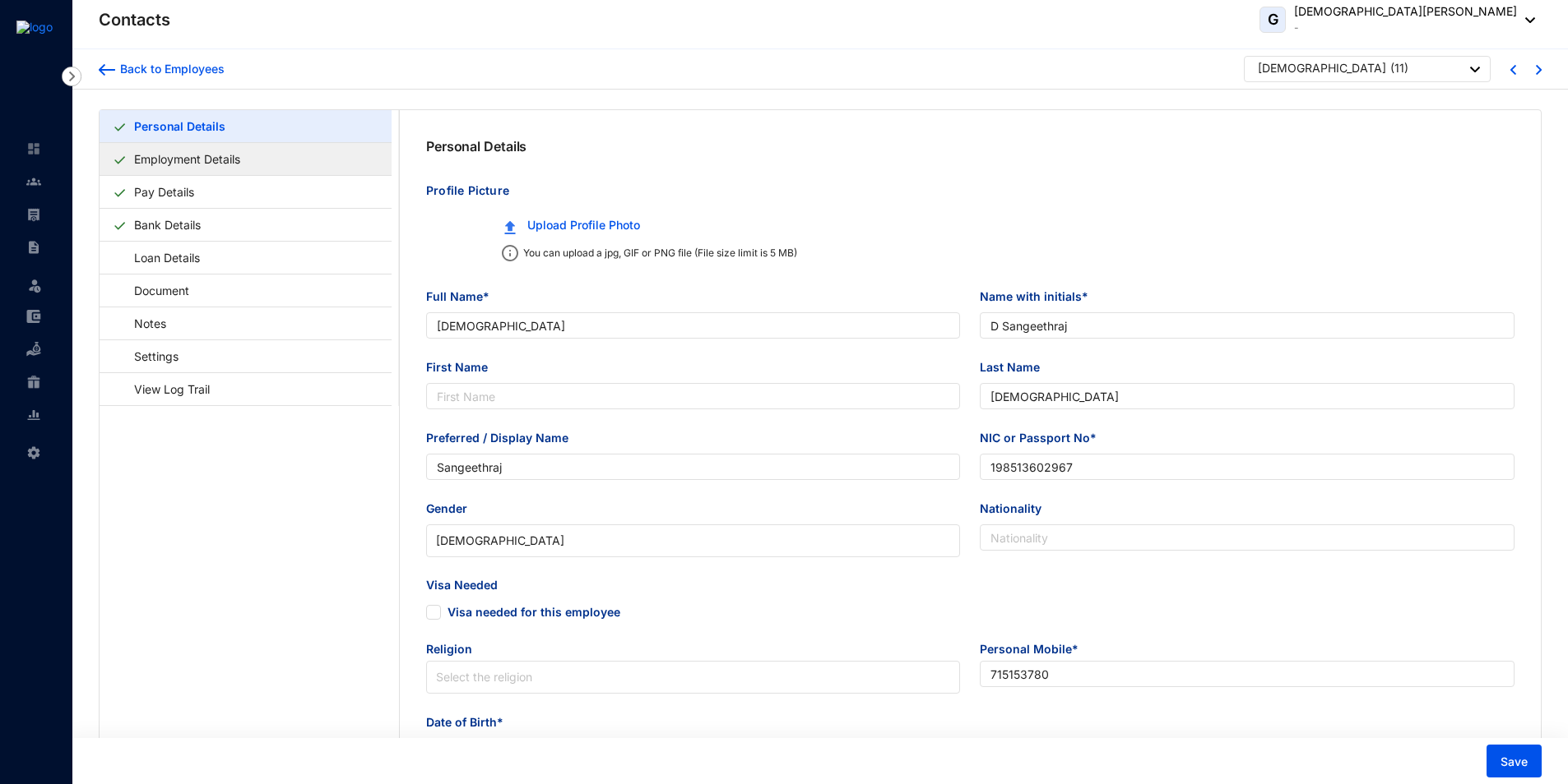
type input "[DEMOGRAPHIC_DATA]"
type input "D Sangeethraj"
type input "[DEMOGRAPHIC_DATA]"
type input "Sangeethraj"
type input "198513602967"
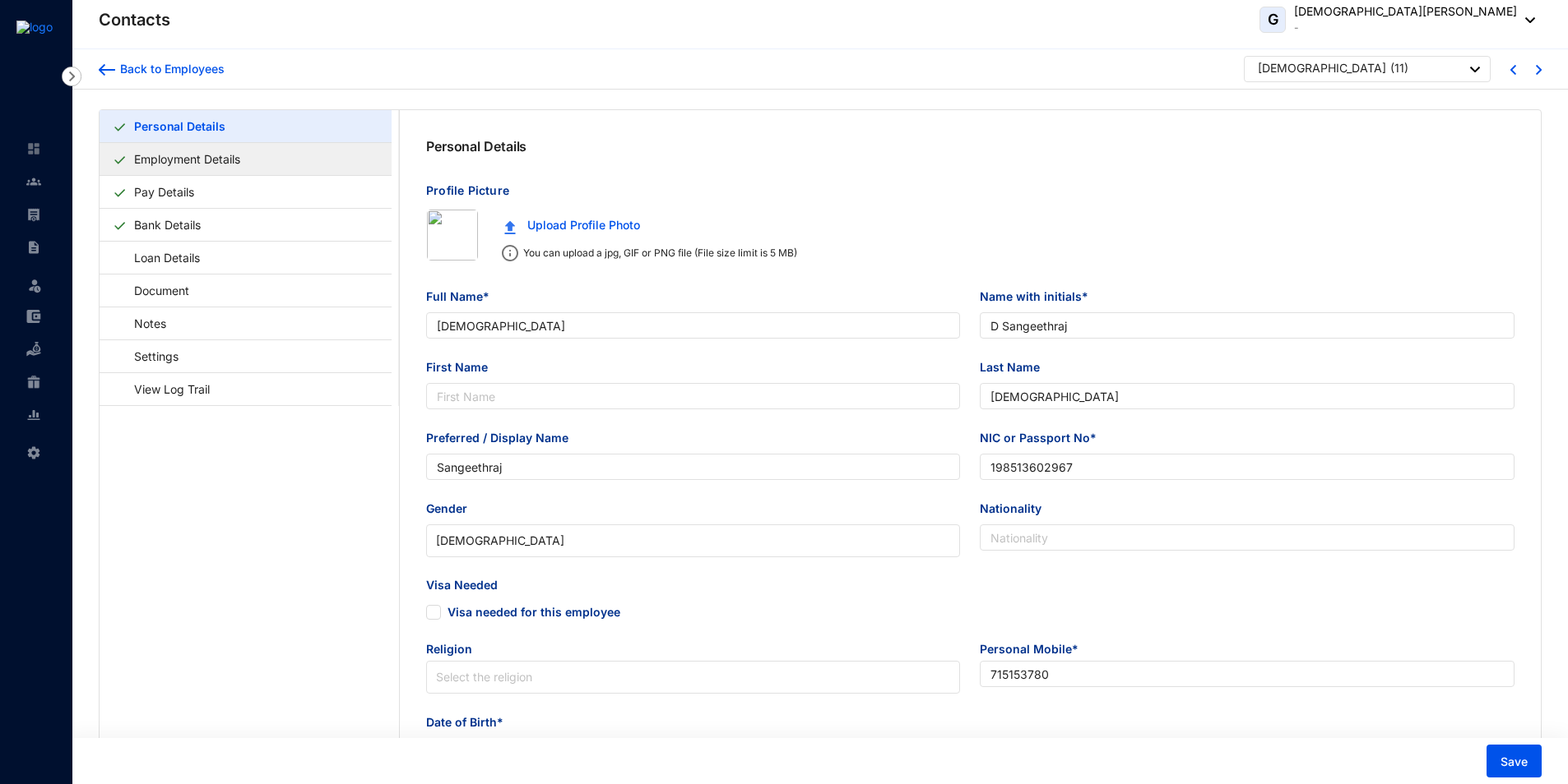
type input "715153780"
type input "[STREET_ADDRESS][PERSON_NAME]"
radio input "false"
type input "[DATE]"
click at [201, 161] on link "Employment Details" at bounding box center [186, 159] width 119 height 33
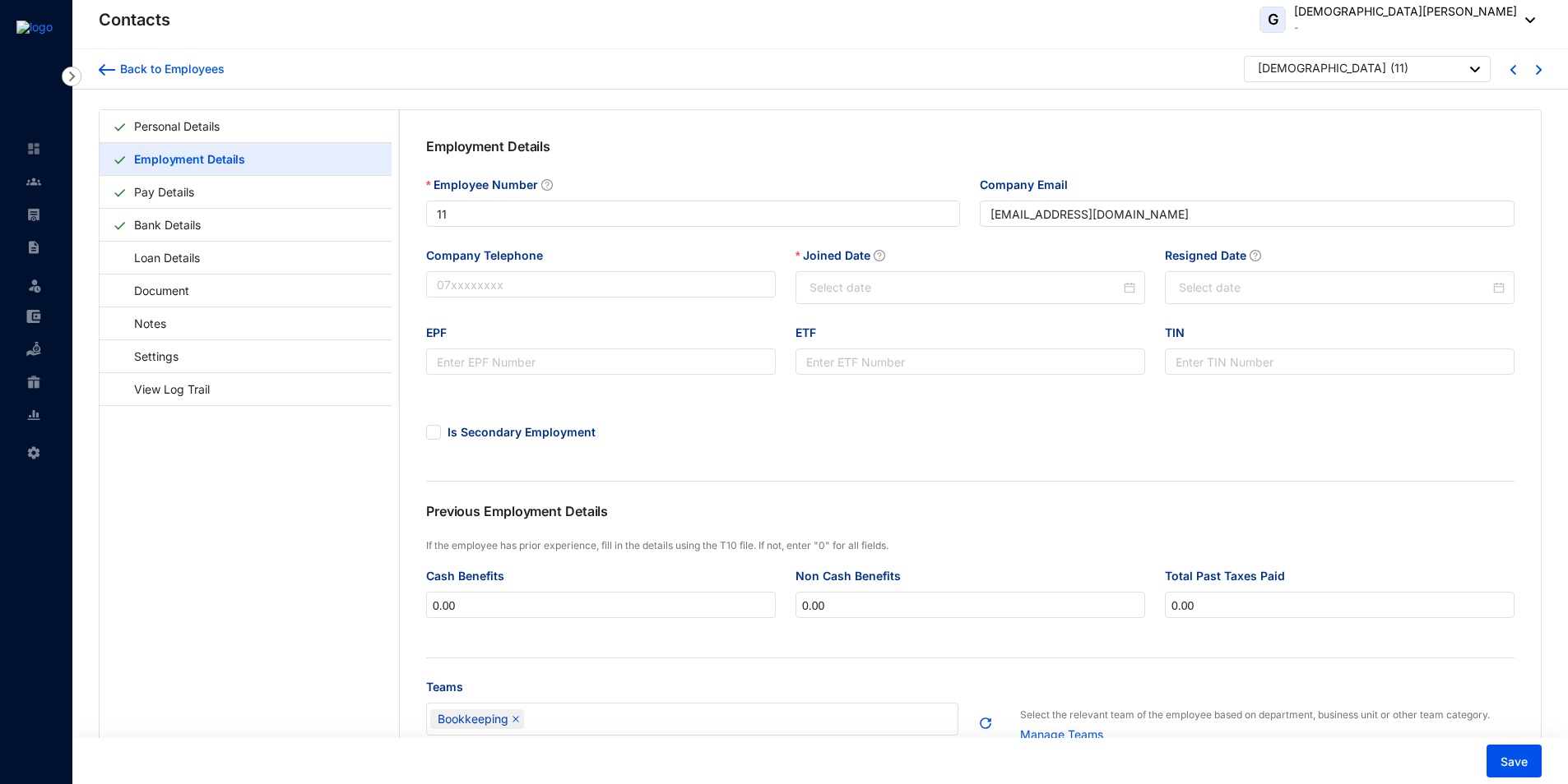
type input "[DATE]"
click at [180, 70] on div "Back to Employees" at bounding box center [169, 69] width 109 height 16
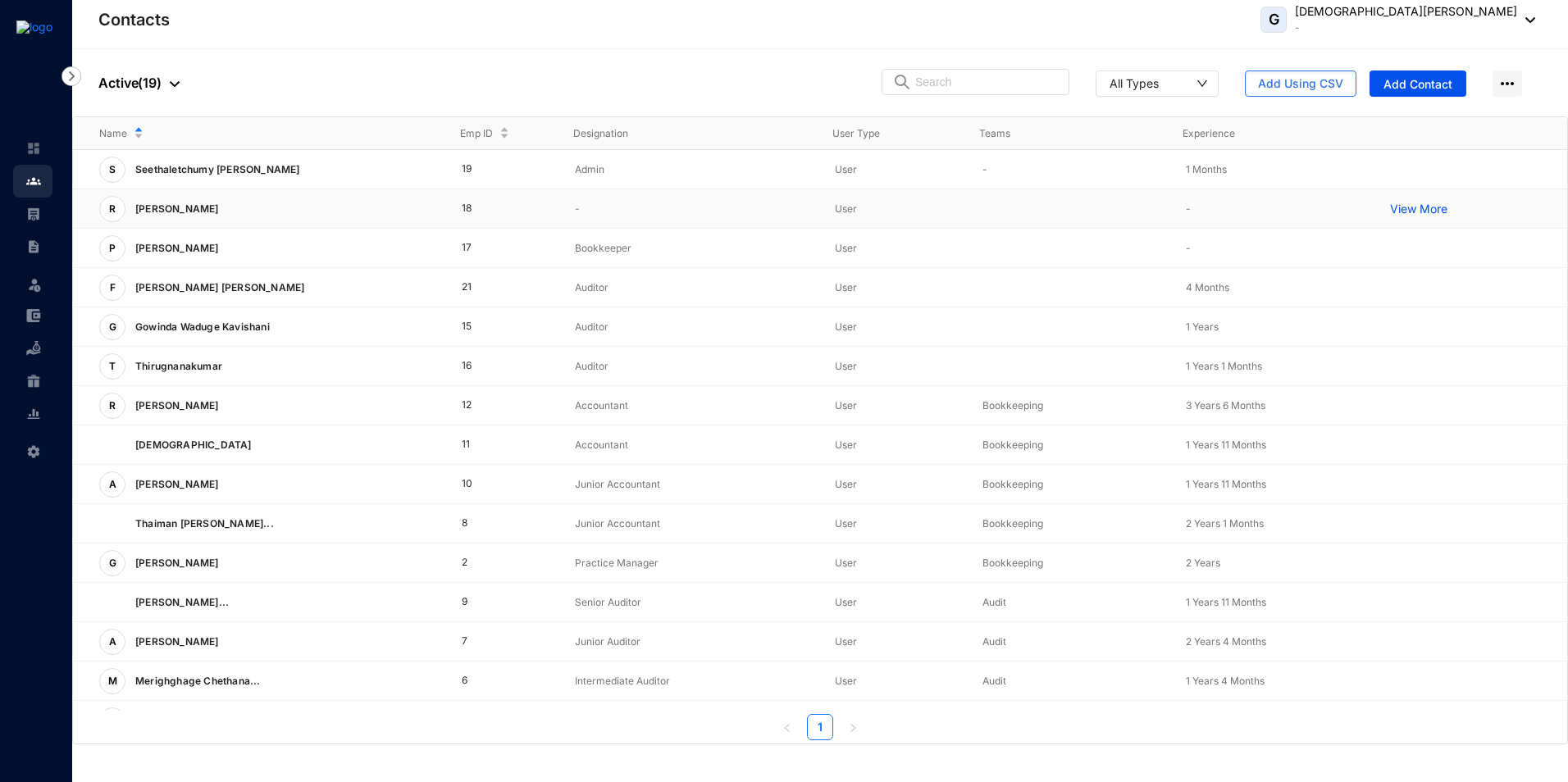
click at [223, 215] on p "[PERSON_NAME]" at bounding box center [175, 209] width 100 height 27
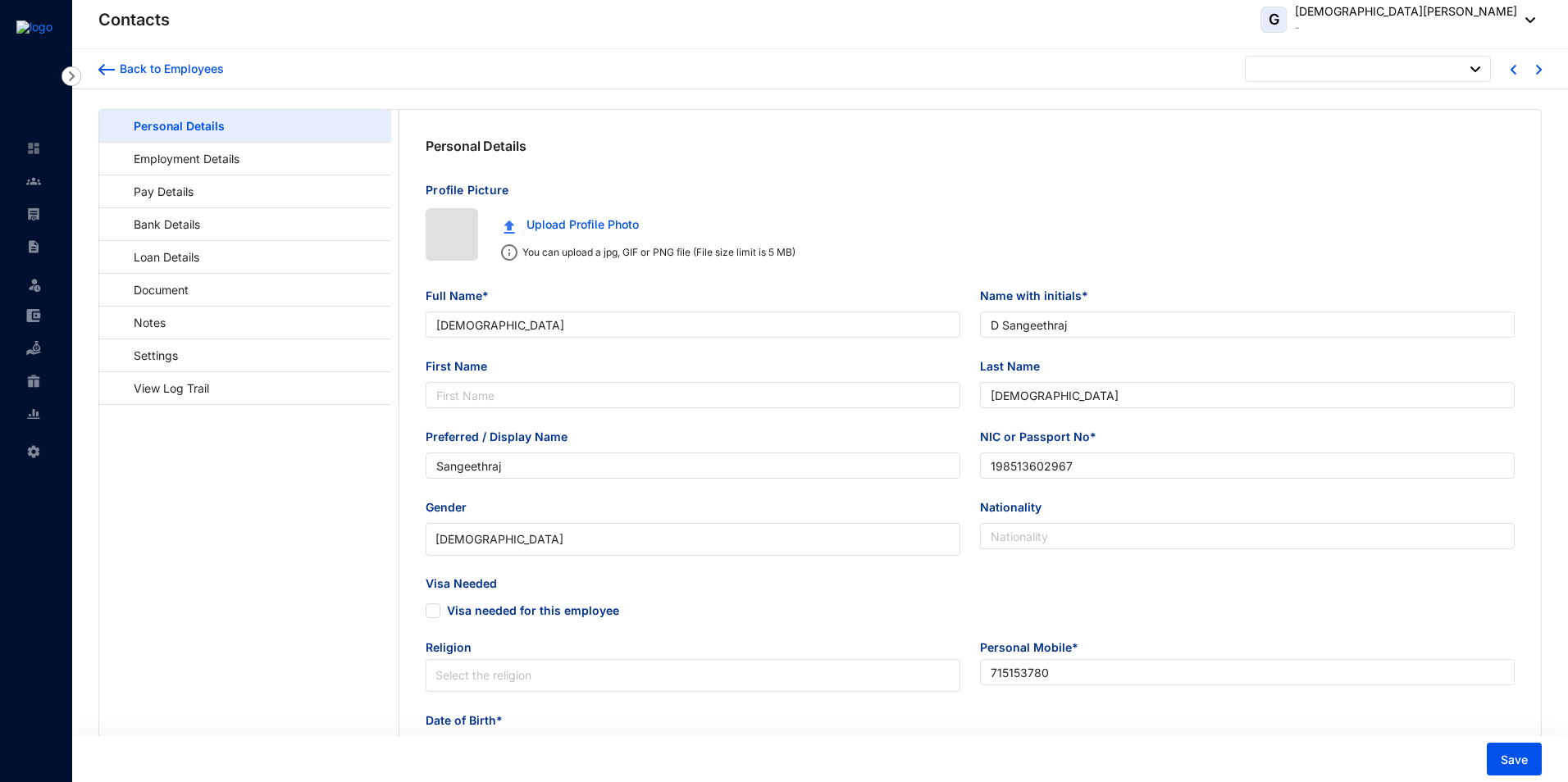
type input "[DATE]"
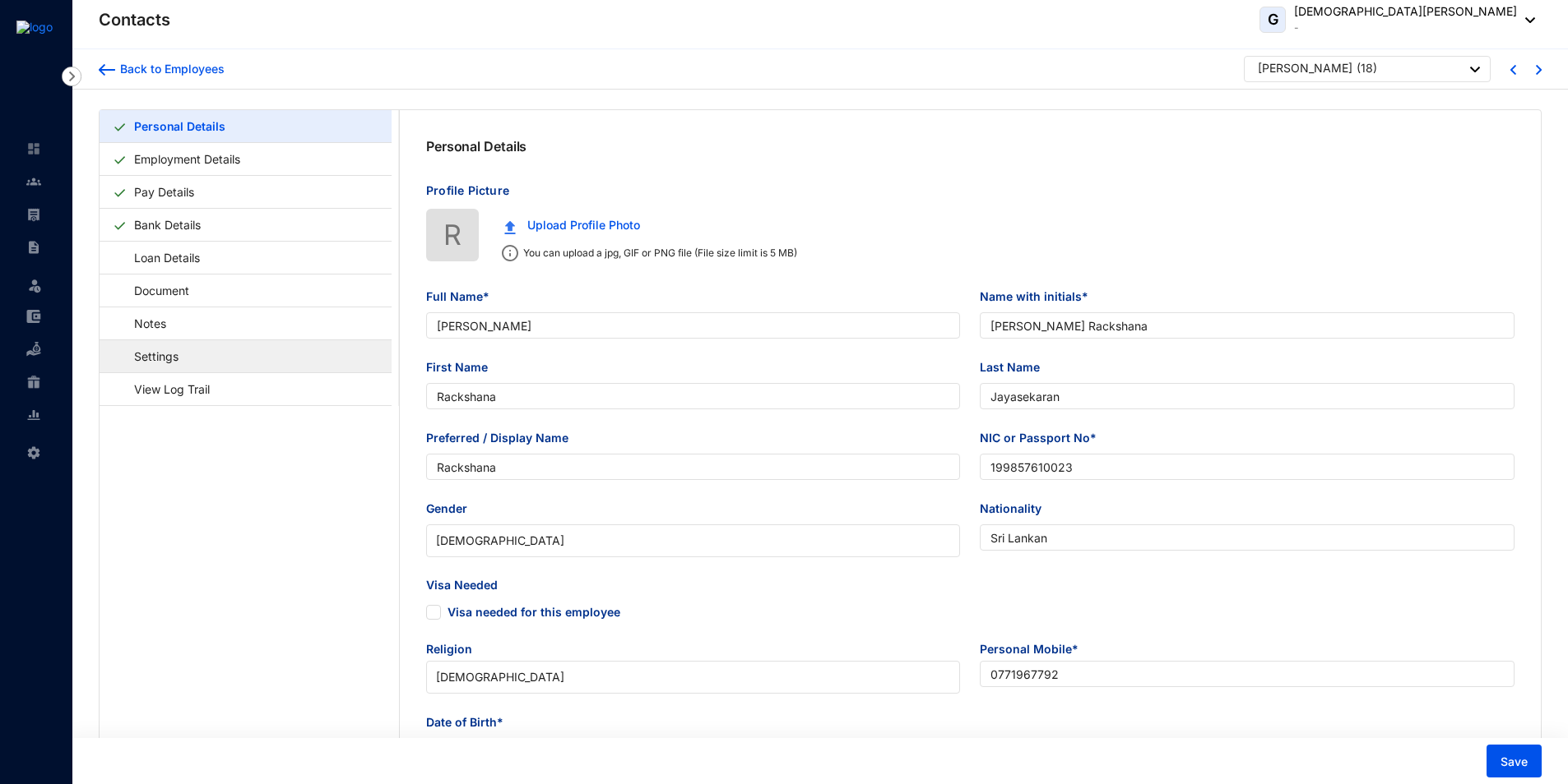
type input "[PERSON_NAME]"
type input "[PERSON_NAME] Rackshana"
type input "Rackshana"
type input "Jayasekaran"
type input "Rackshana"
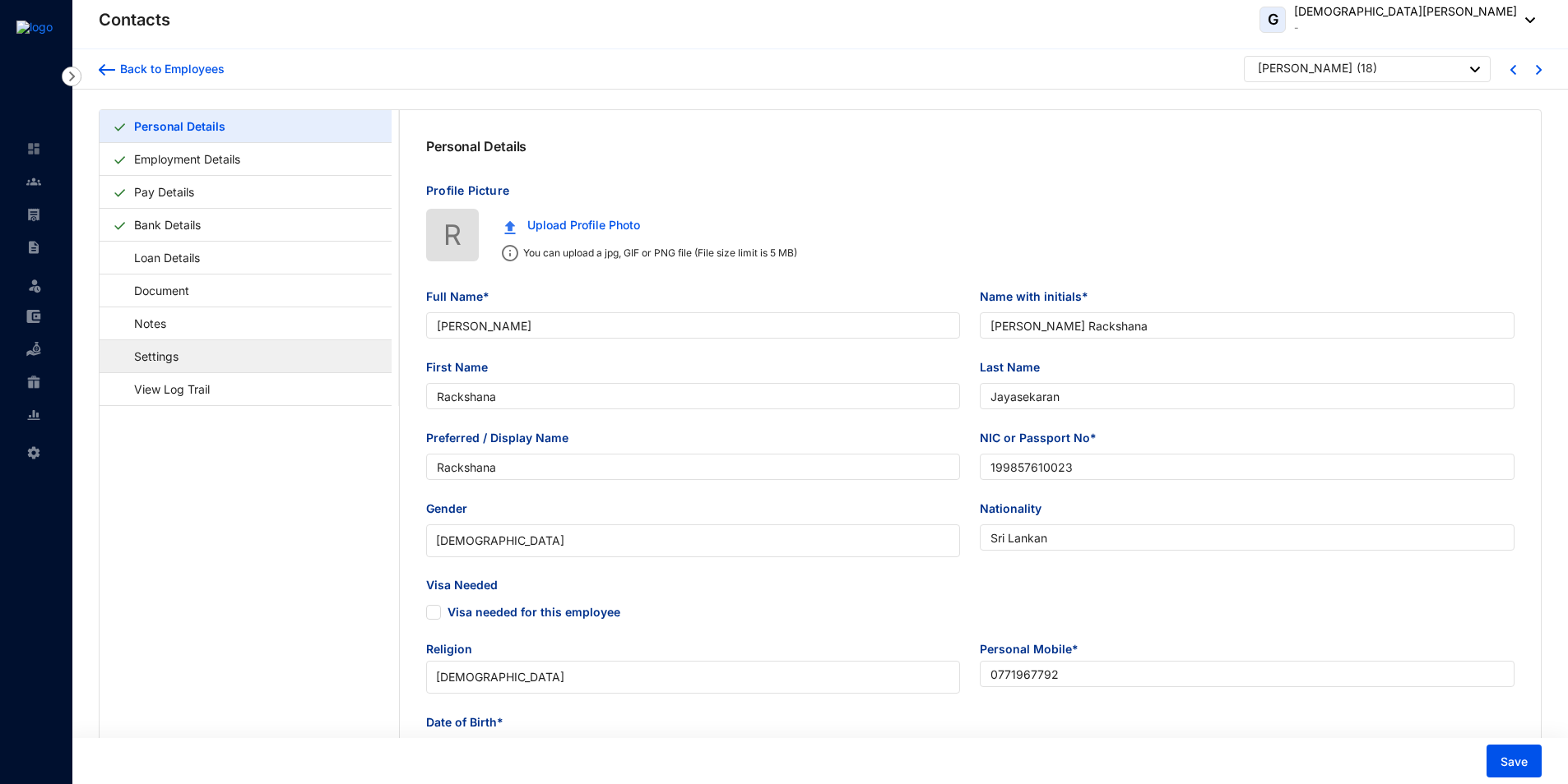
type input "199857610023"
type input "Sri Lankan"
type input "0771967792"
type input "[GEOGRAPHIC_DATA], [STREET_ADDRESS]"
checkbox input "true"
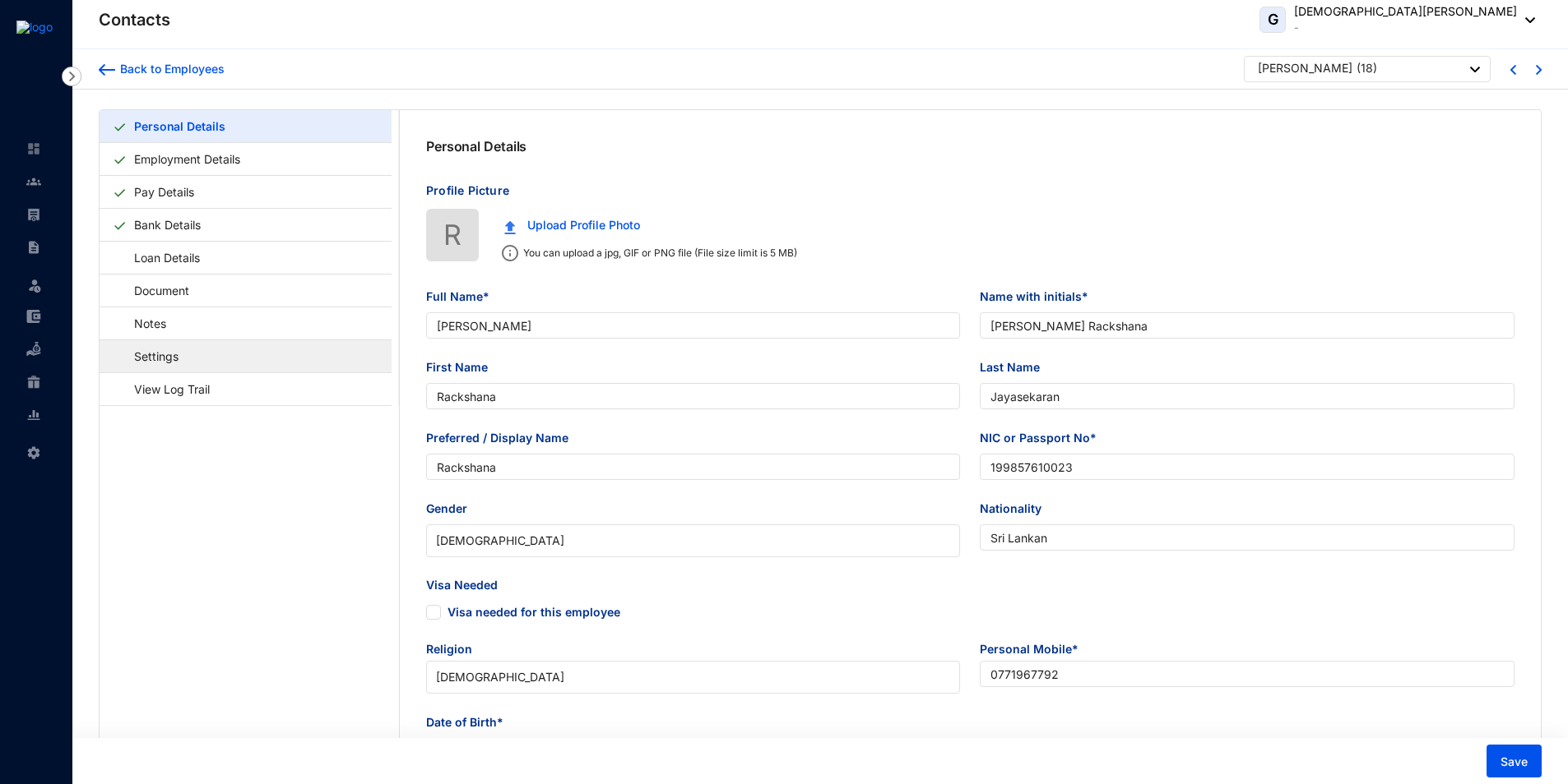
radio input "true"
type input "Jayasekaran"
type input "0779230703"
type input "[DATE]"
click at [165, 363] on link "Settings" at bounding box center [148, 356] width 71 height 33
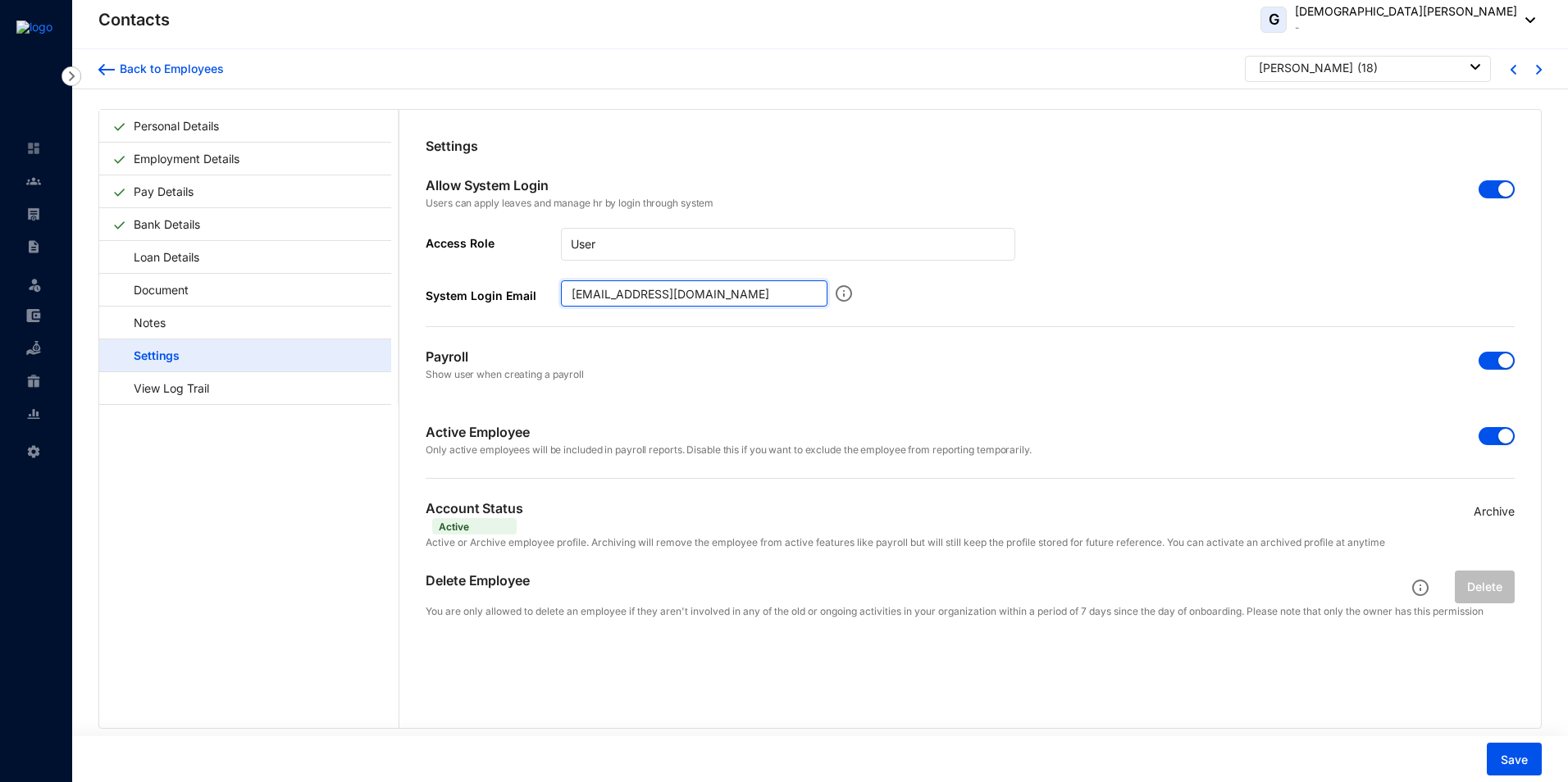
drag, startPoint x: 750, startPoint y: 291, endPoint x: 561, endPoint y: 291, distance: 189.0
click at [565, 291] on input "[EMAIL_ADDRESS][DOMAIN_NAME]" at bounding box center [694, 293] width 266 height 27
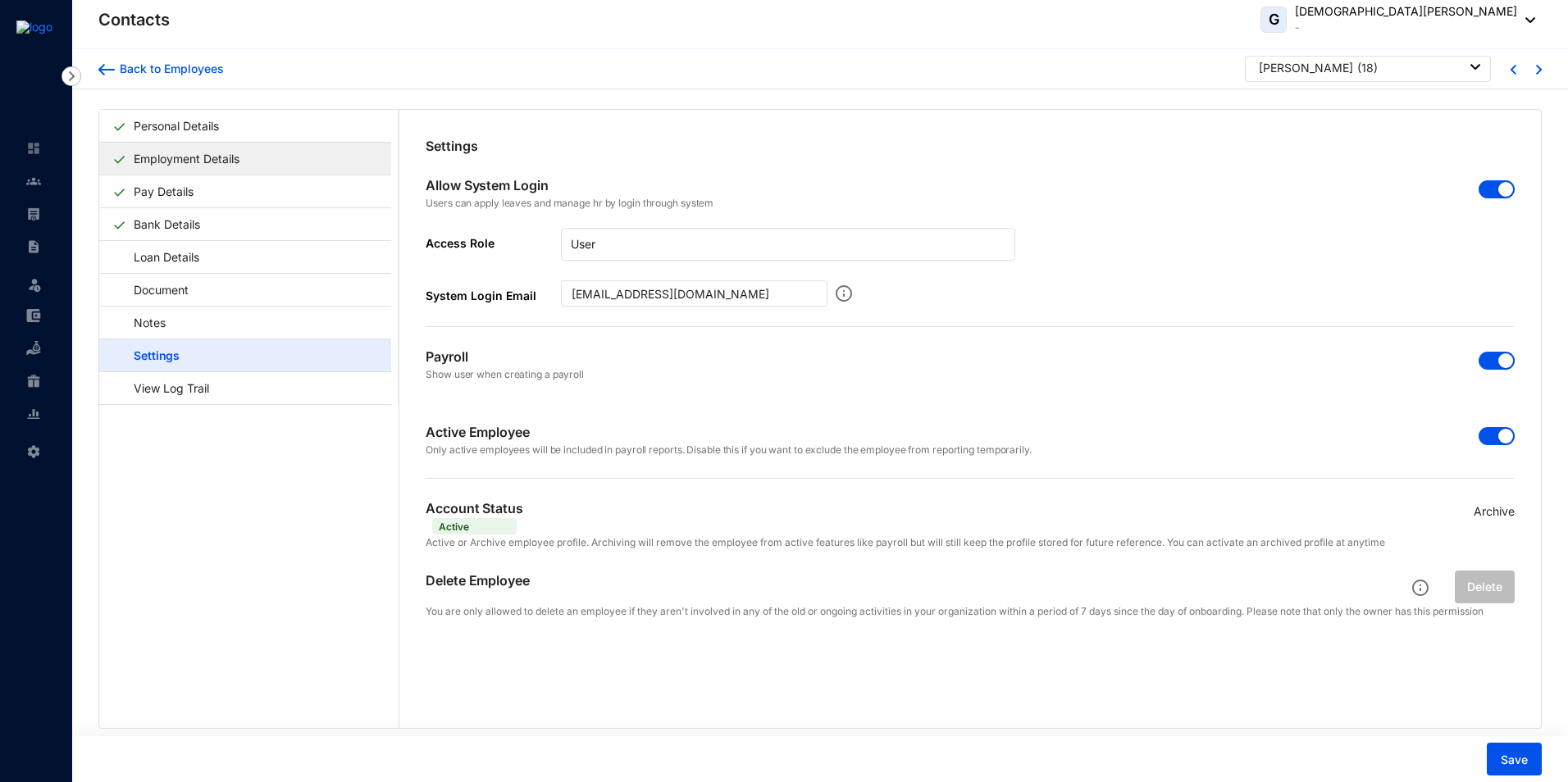
click at [192, 164] on link "Employment Details" at bounding box center [186, 158] width 119 height 33
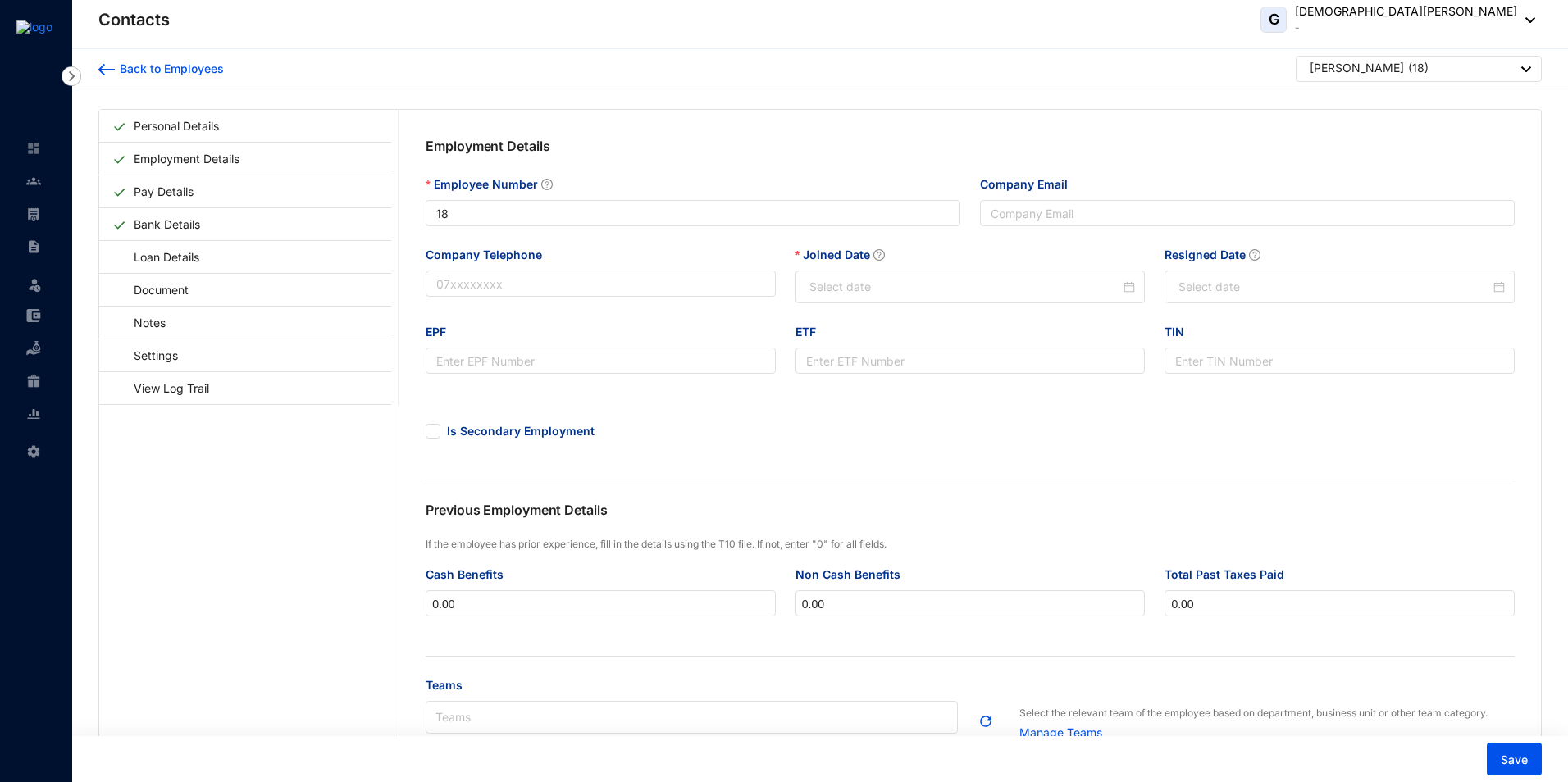
type input "[DATE]"
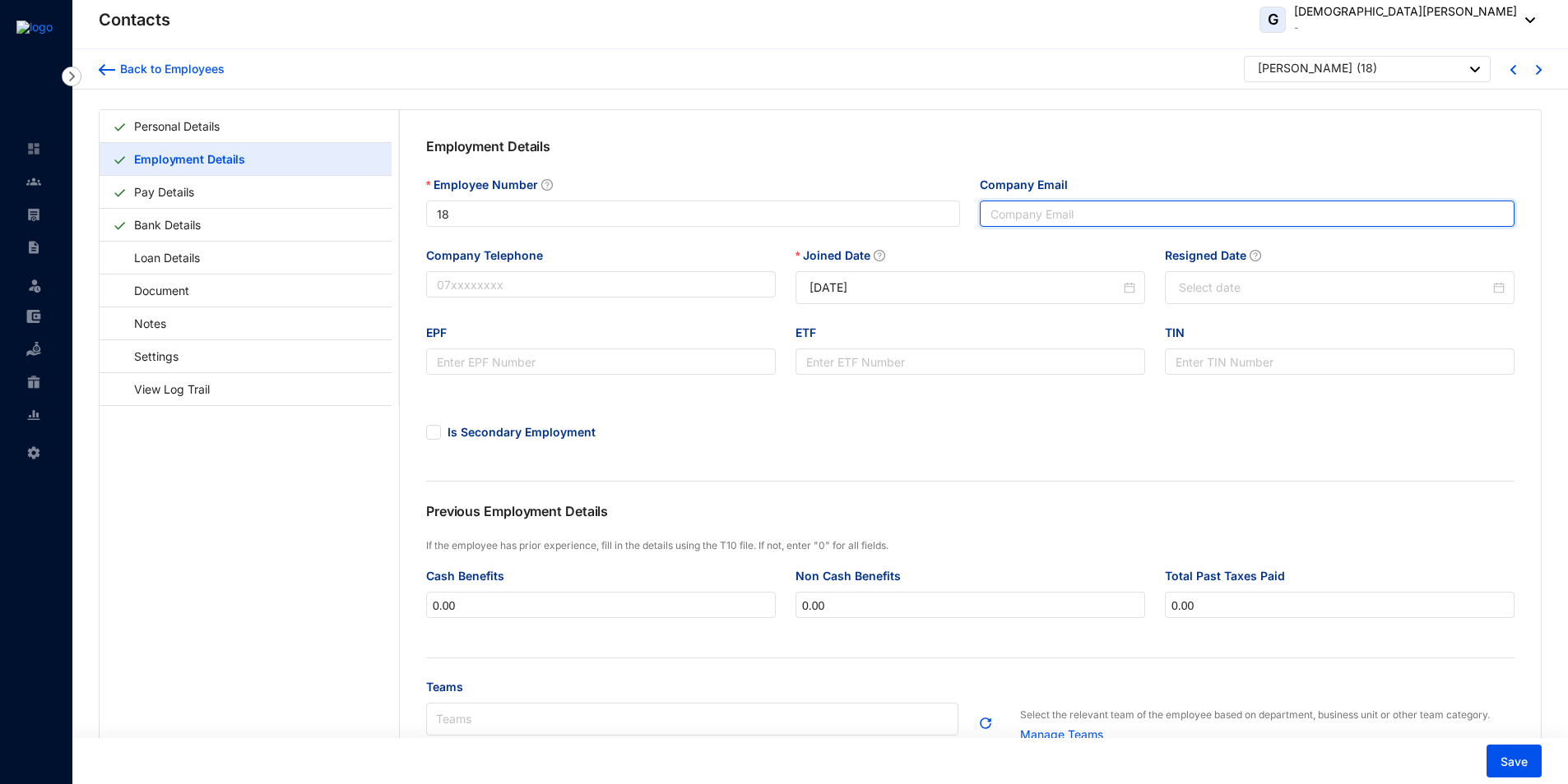
click at [1025, 204] on input "Company Email" at bounding box center [1247, 214] width 534 height 27
paste input "[EMAIL_ADDRESS][DOMAIN_NAME]"
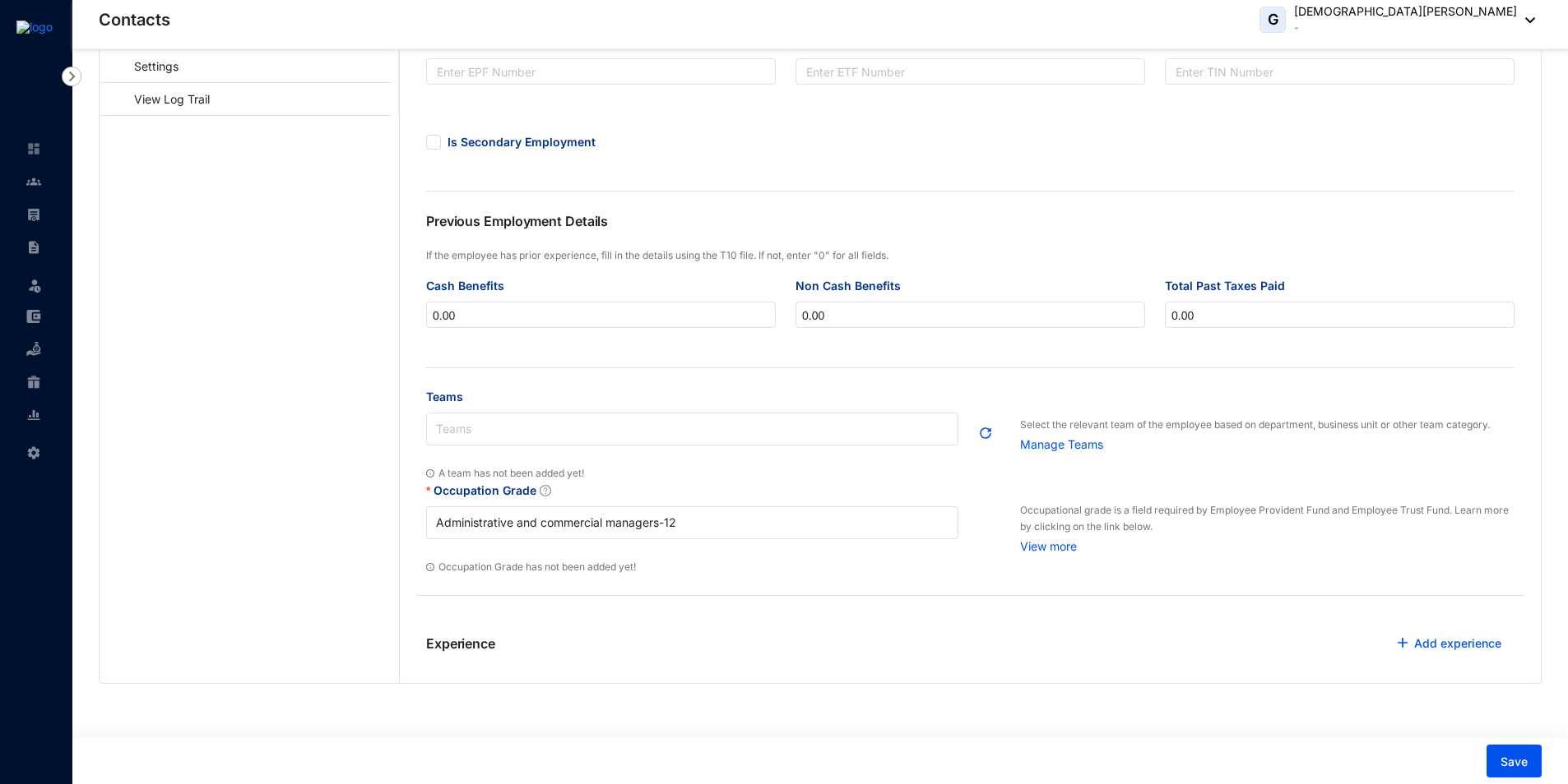
scroll to position [292, 0]
type input "[EMAIL_ADDRESS][DOMAIN_NAME]"
click at [1522, 767] on span "Save" at bounding box center [1514, 762] width 27 height 16
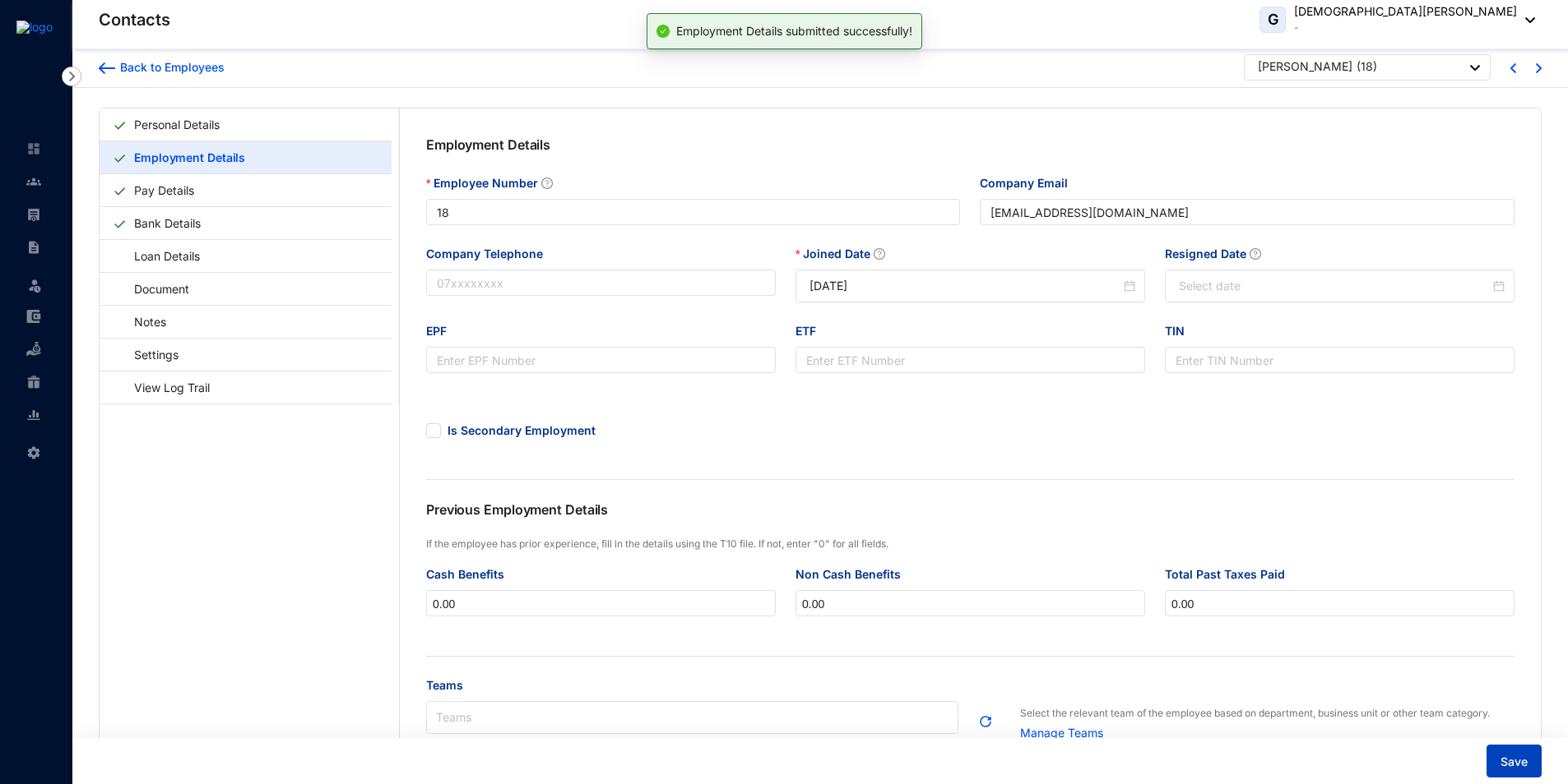
scroll to position [0, 0]
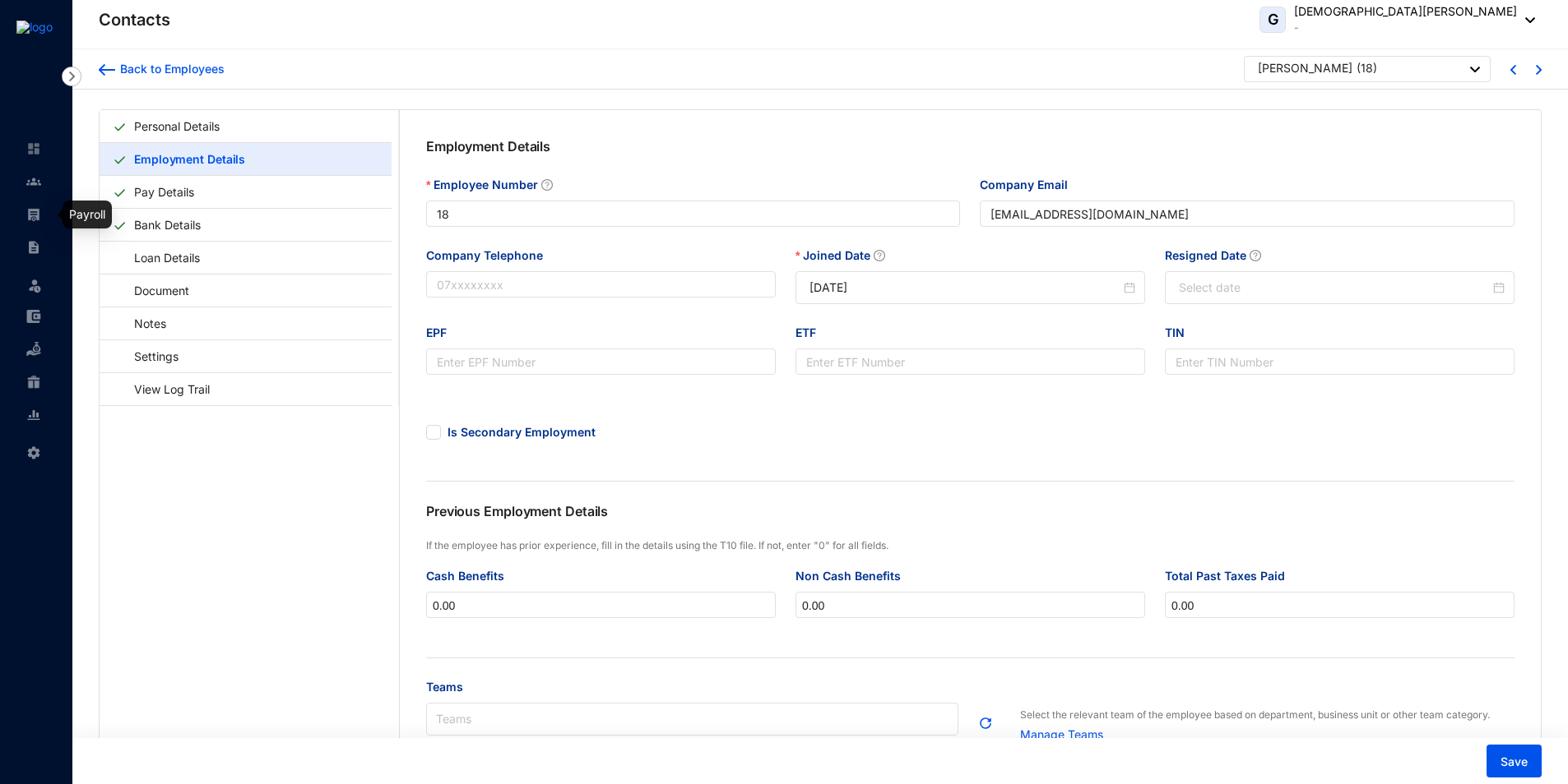
click at [40, 208] on img at bounding box center [34, 214] width 15 height 15
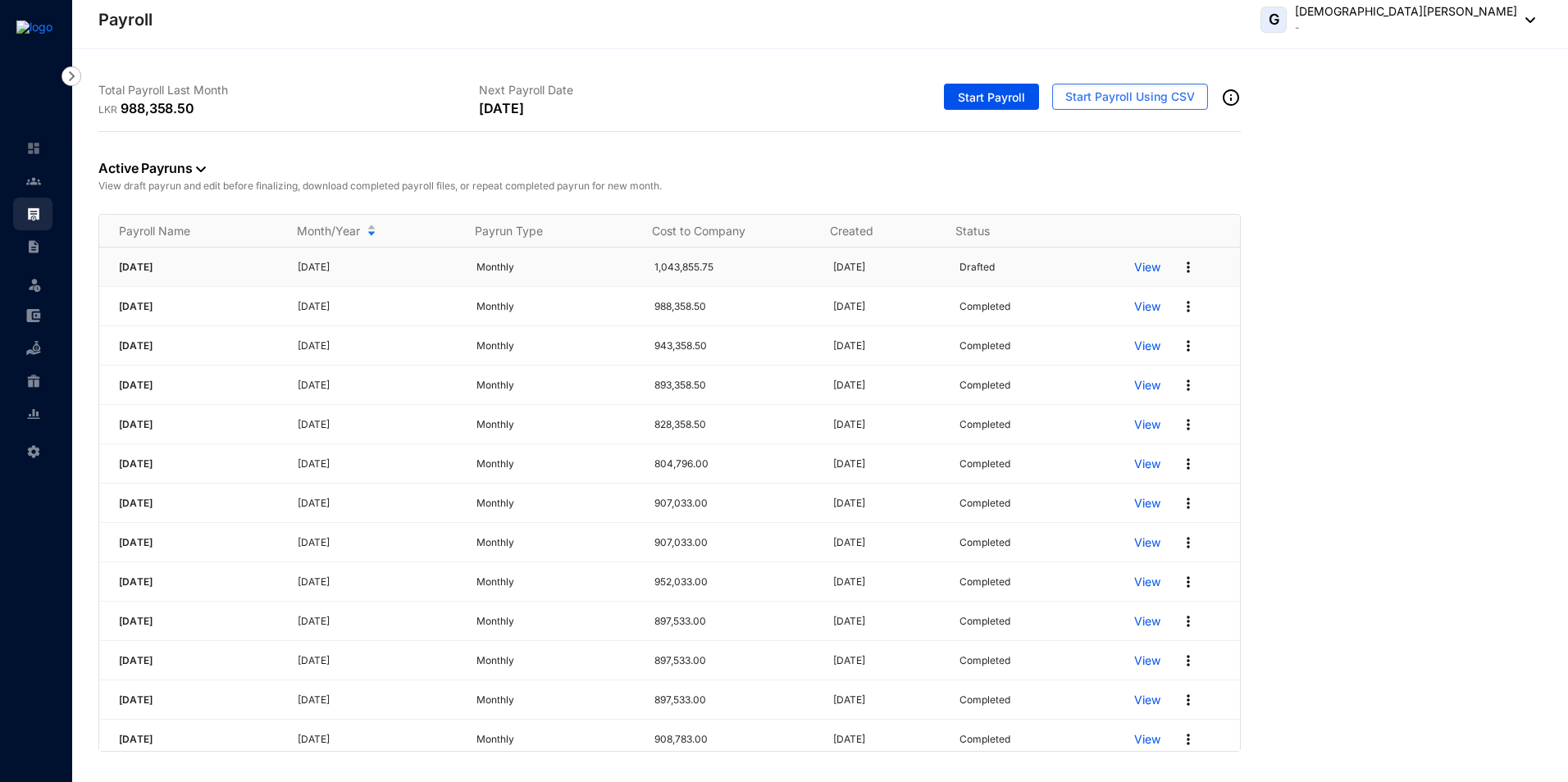
click at [1135, 261] on p "View" at bounding box center [1147, 267] width 27 height 16
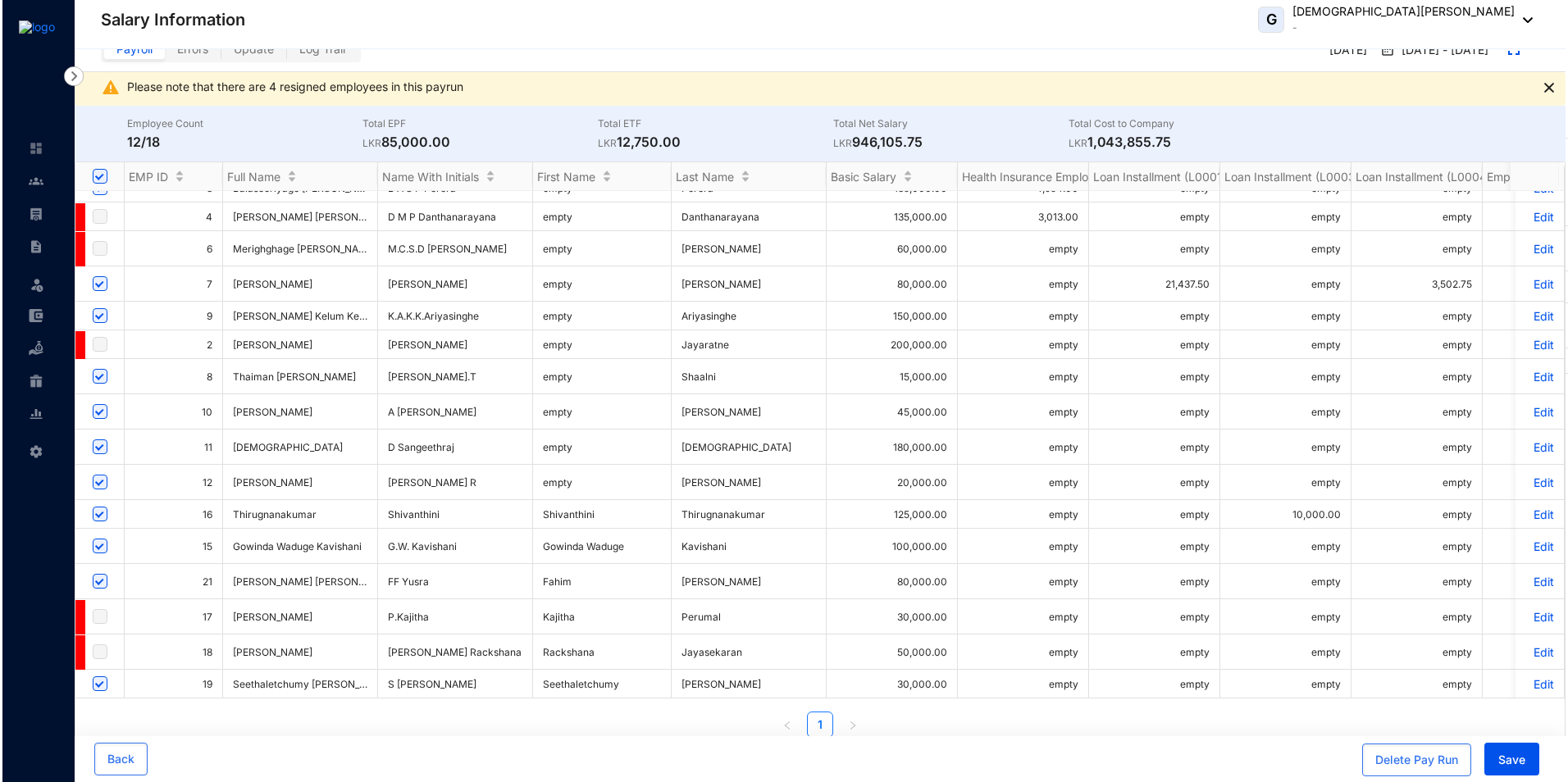
scroll to position [33, 0]
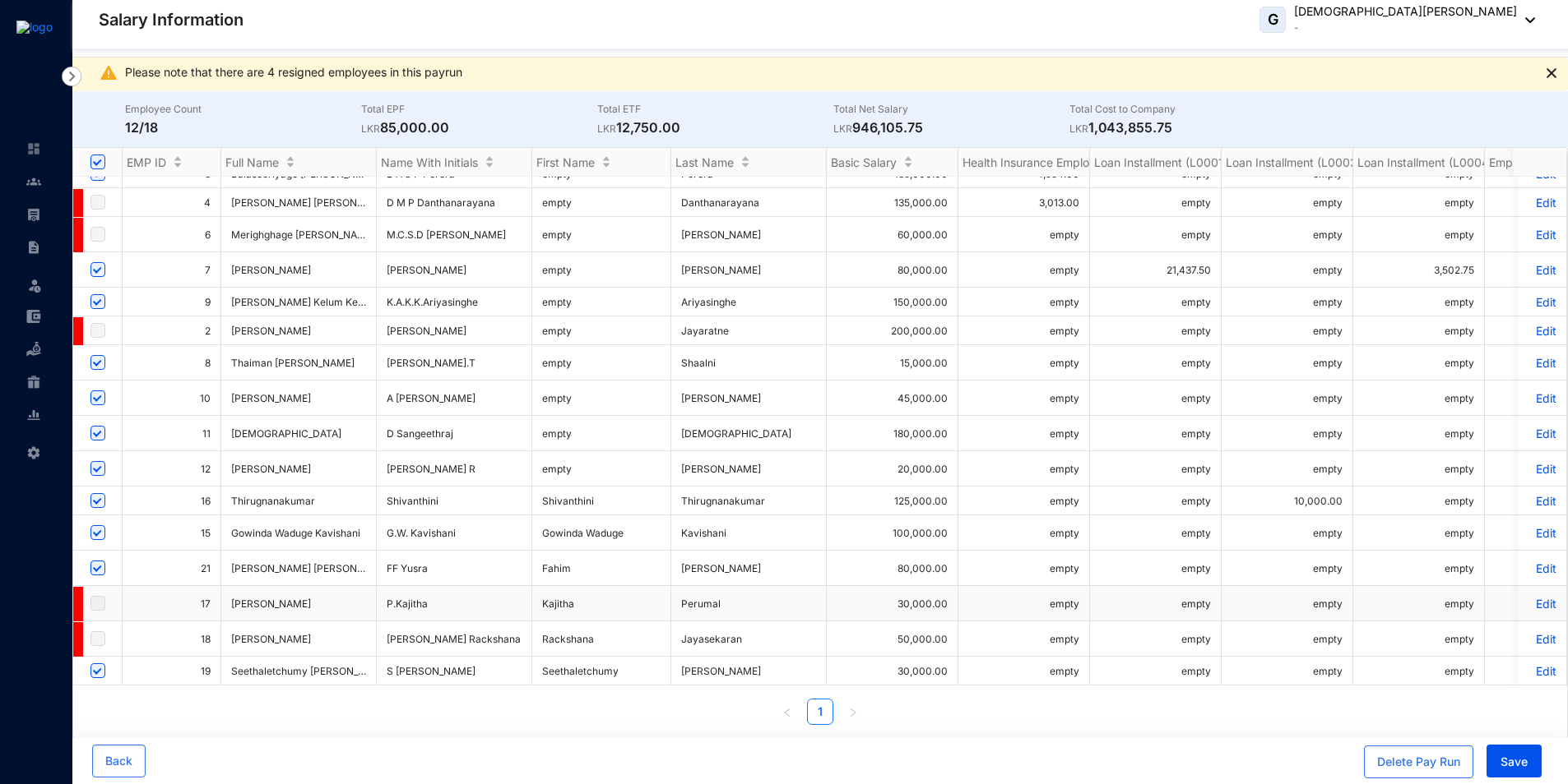
click at [1410, 763] on div "Delete Pay Run" at bounding box center [1419, 762] width 83 height 16
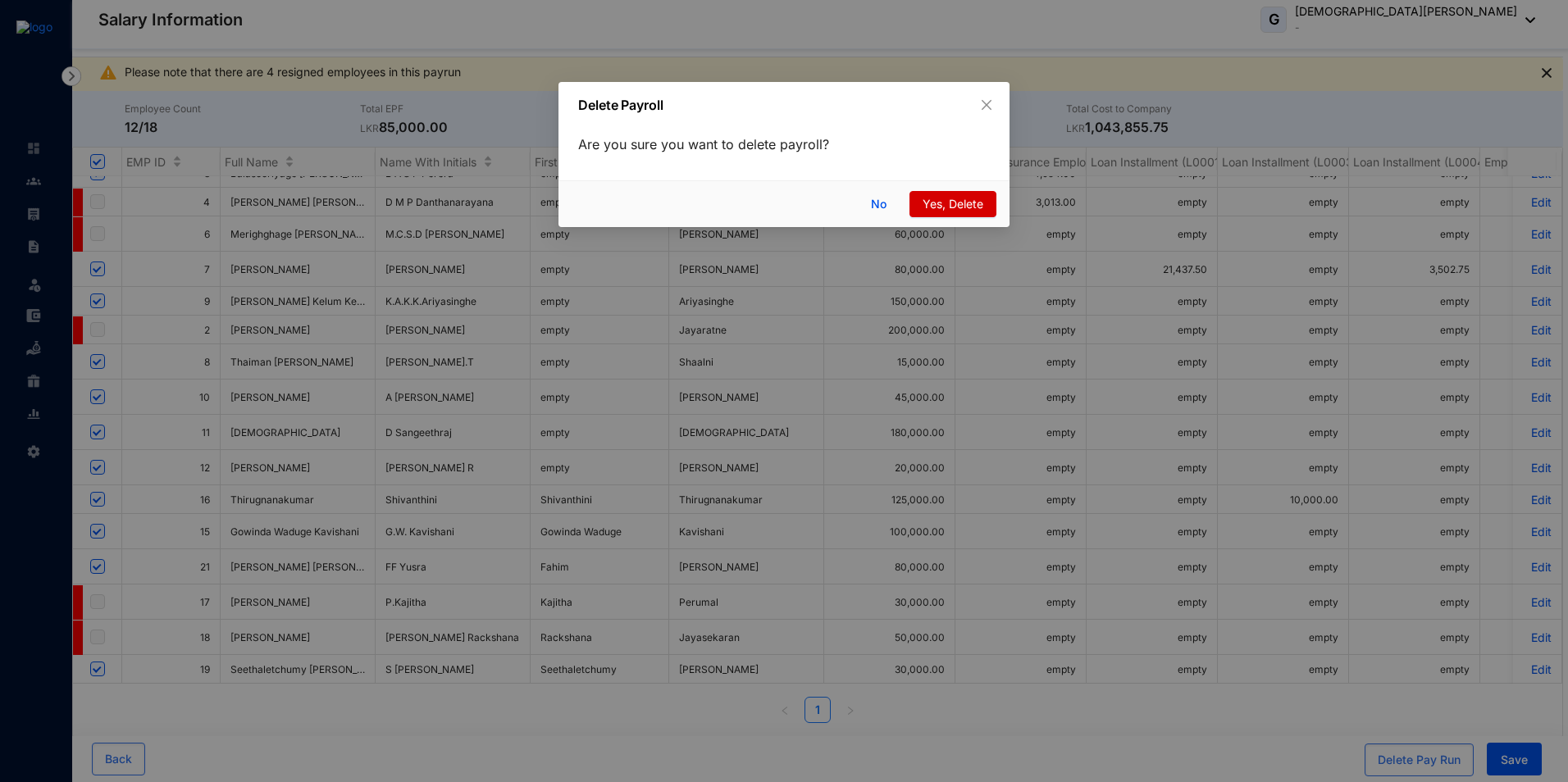
click at [942, 197] on span "Yes, Delete" at bounding box center [952, 204] width 61 height 18
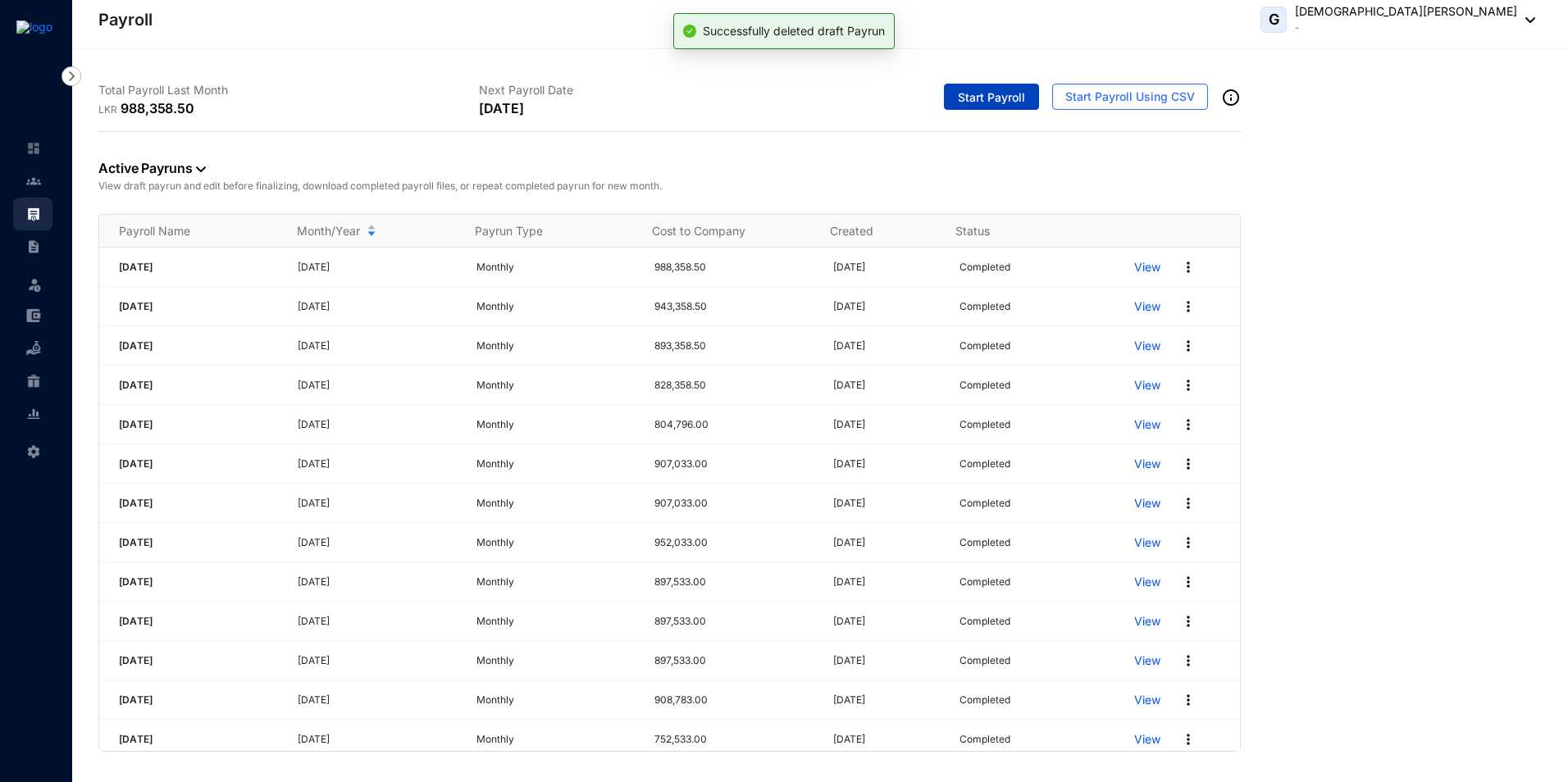
click at [979, 98] on span "Start Payroll" at bounding box center [991, 97] width 68 height 16
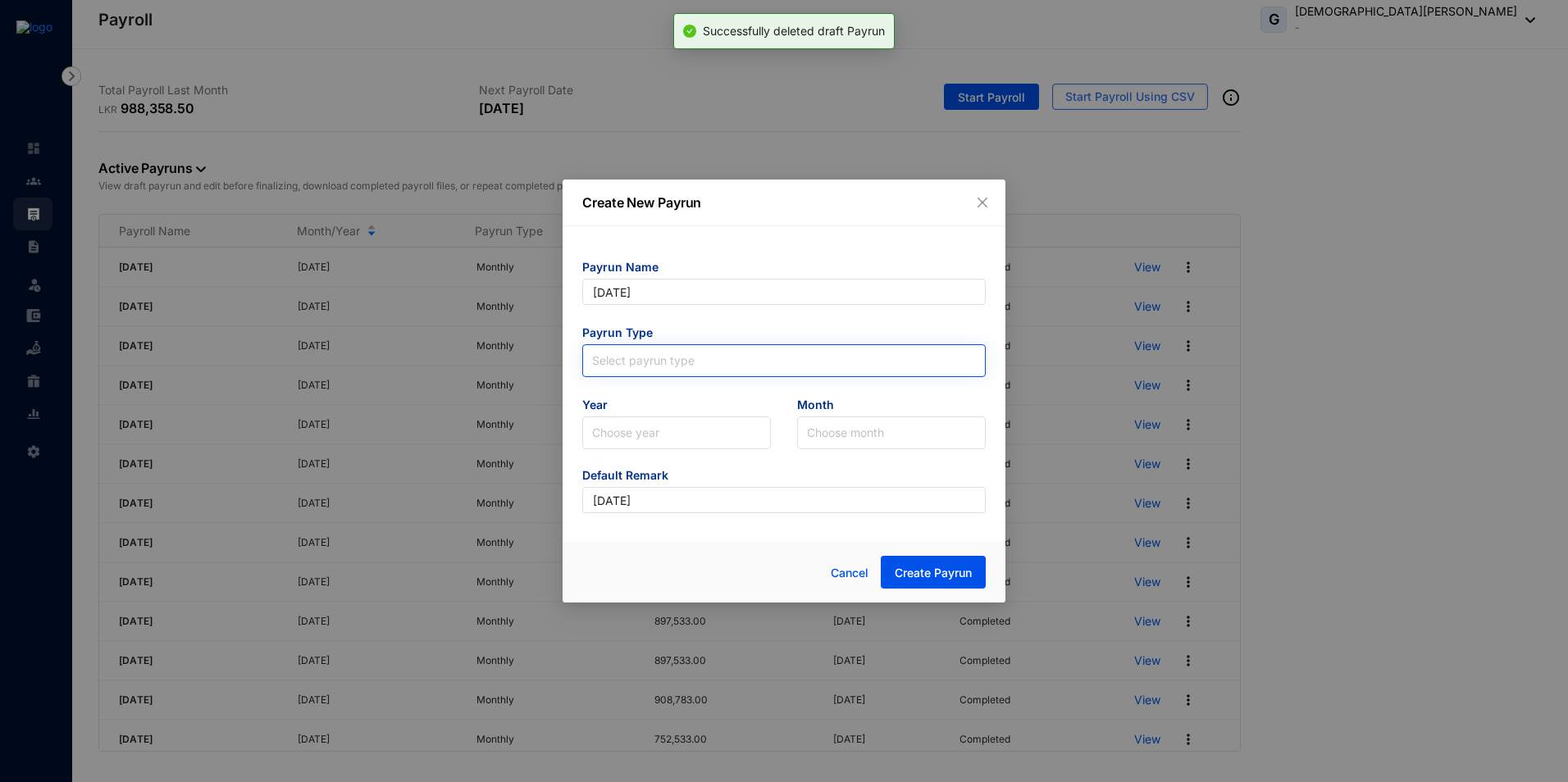
click at [665, 359] on input "search" at bounding box center [784, 357] width 384 height 25
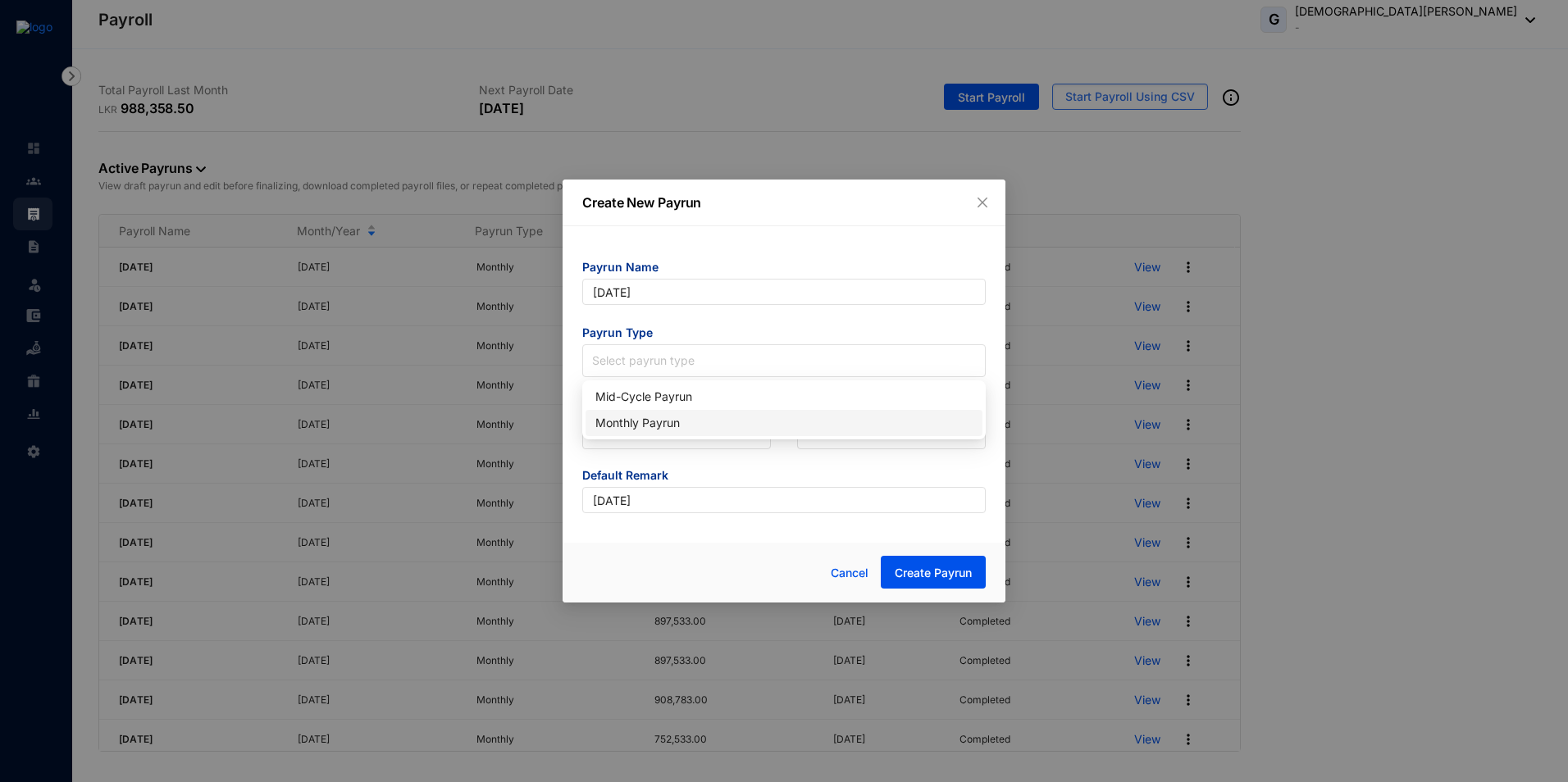
click at [651, 428] on div "Monthly Payrun" at bounding box center [784, 423] width 377 height 18
click at [649, 428] on input "search" at bounding box center [676, 433] width 169 height 31
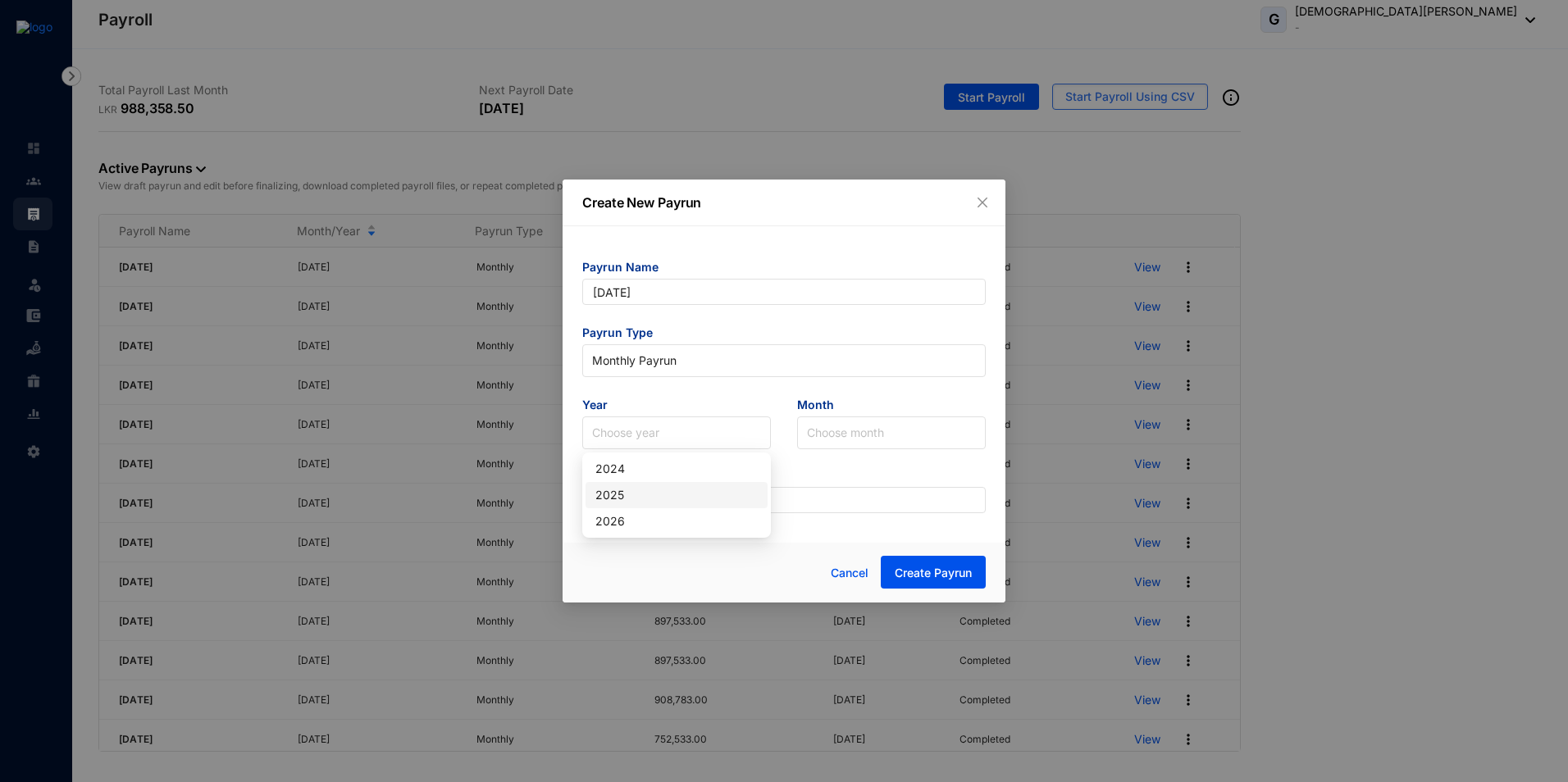
click at [635, 496] on div "2025" at bounding box center [677, 495] width 163 height 18
click at [824, 444] on input "search" at bounding box center [891, 433] width 169 height 31
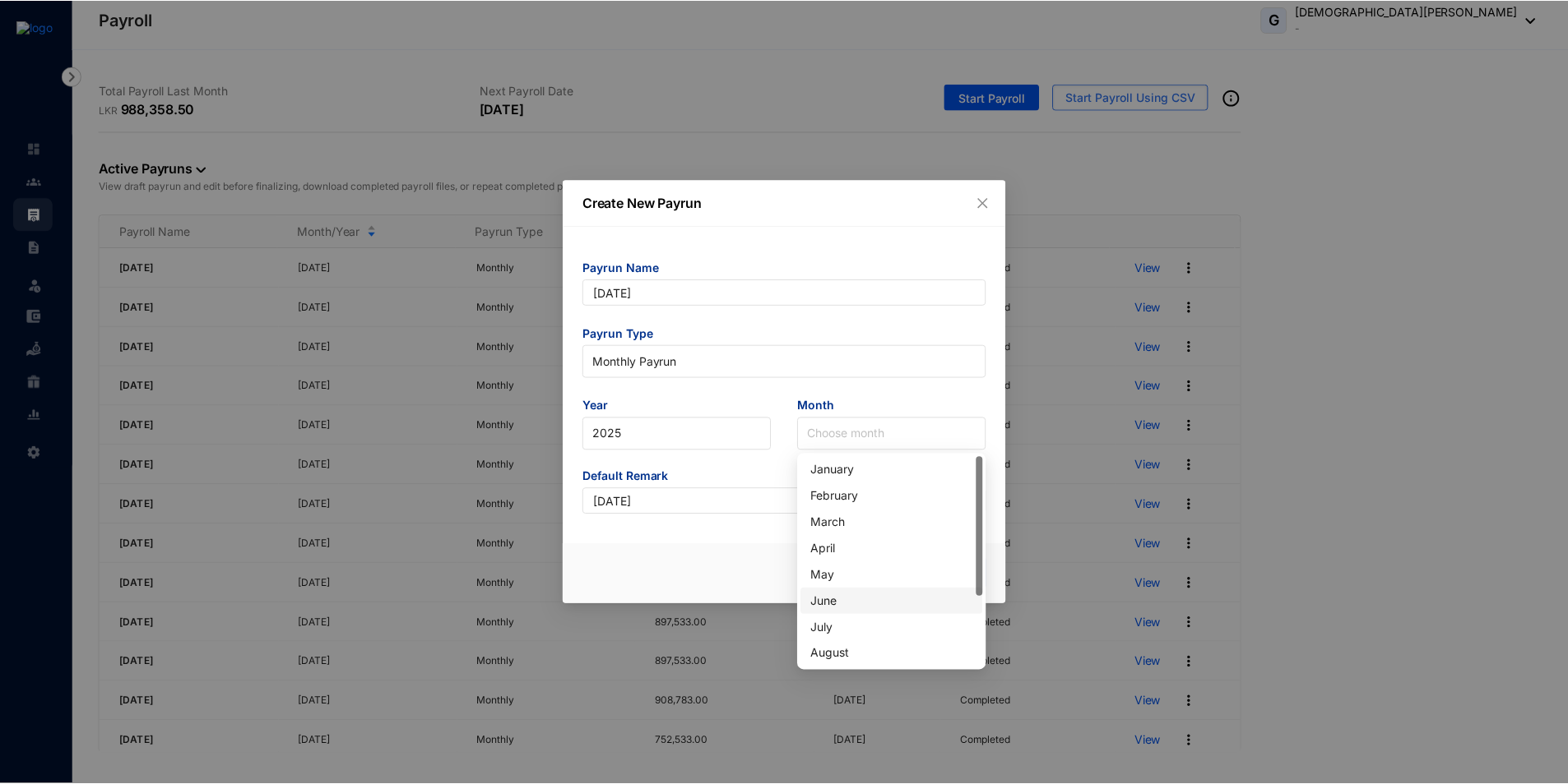
scroll to position [106, 0]
click at [835, 583] on div "September" at bounding box center [894, 575] width 163 height 18
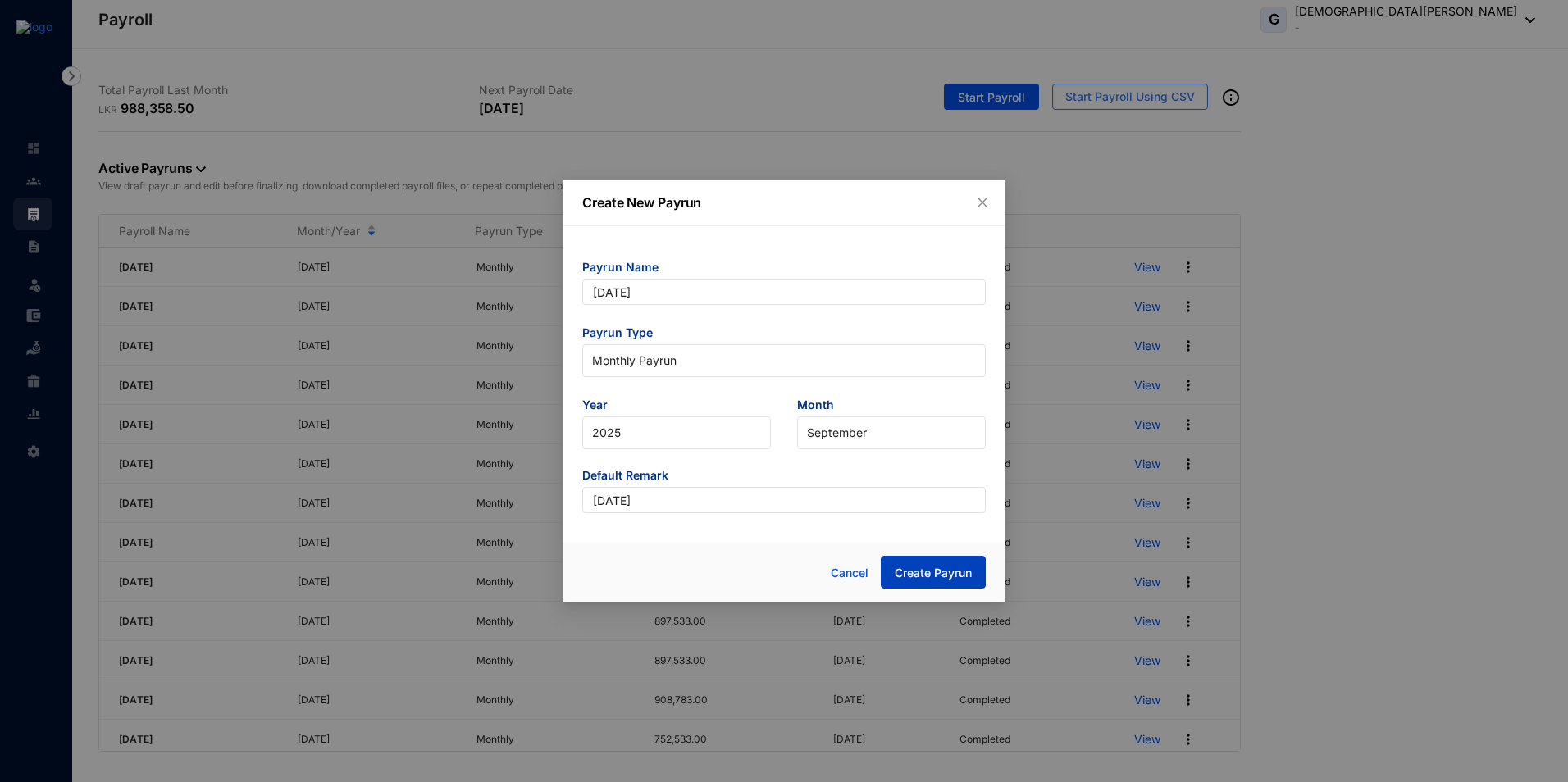
click at [941, 572] on span "Create Payrun" at bounding box center [933, 573] width 77 height 16
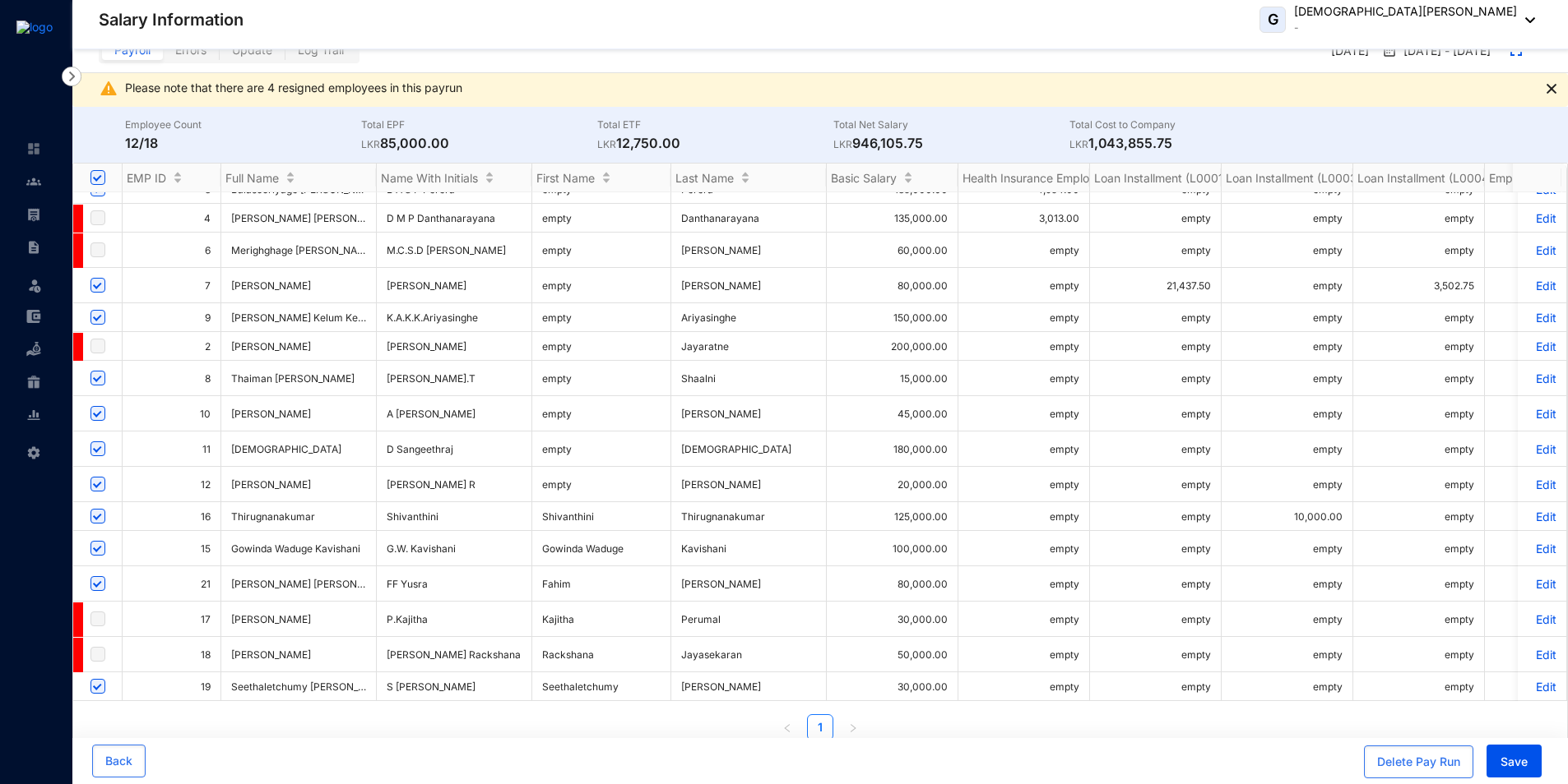
scroll to position [33, 0]
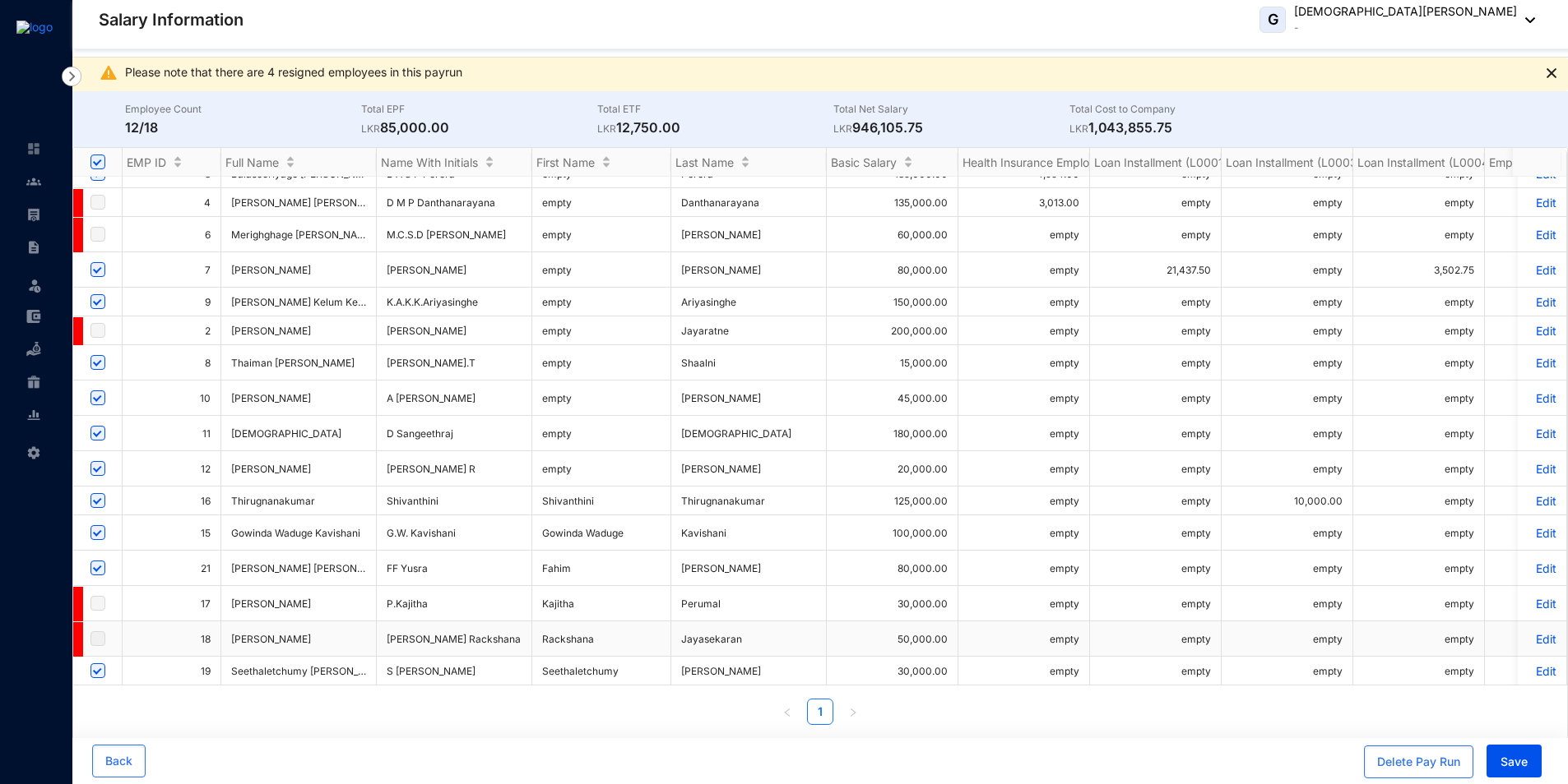
click at [1528, 632] on p "Edit" at bounding box center [1542, 639] width 29 height 14
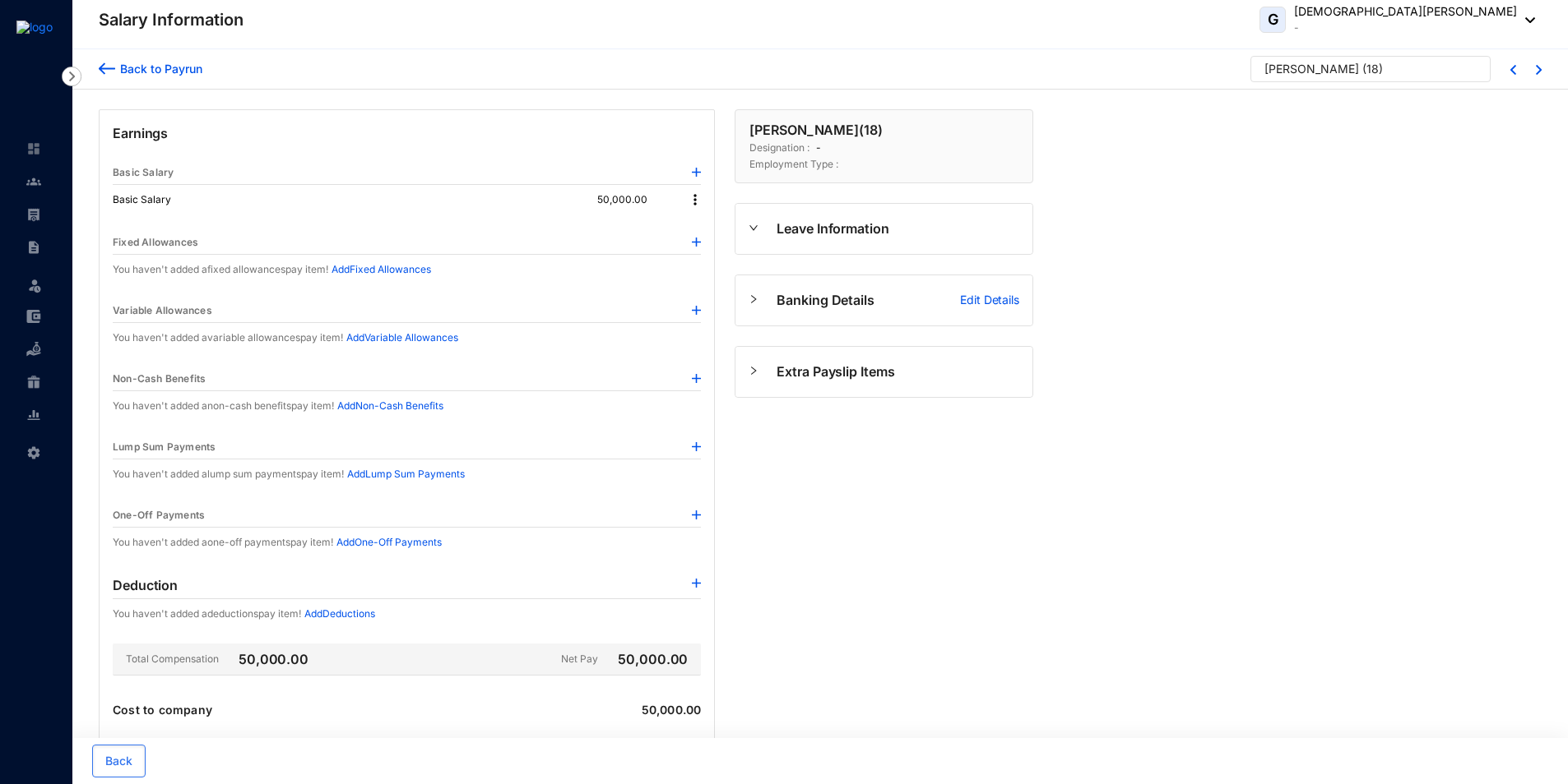
click at [173, 66] on div "Back to Payrun" at bounding box center [158, 69] width 87 height 17
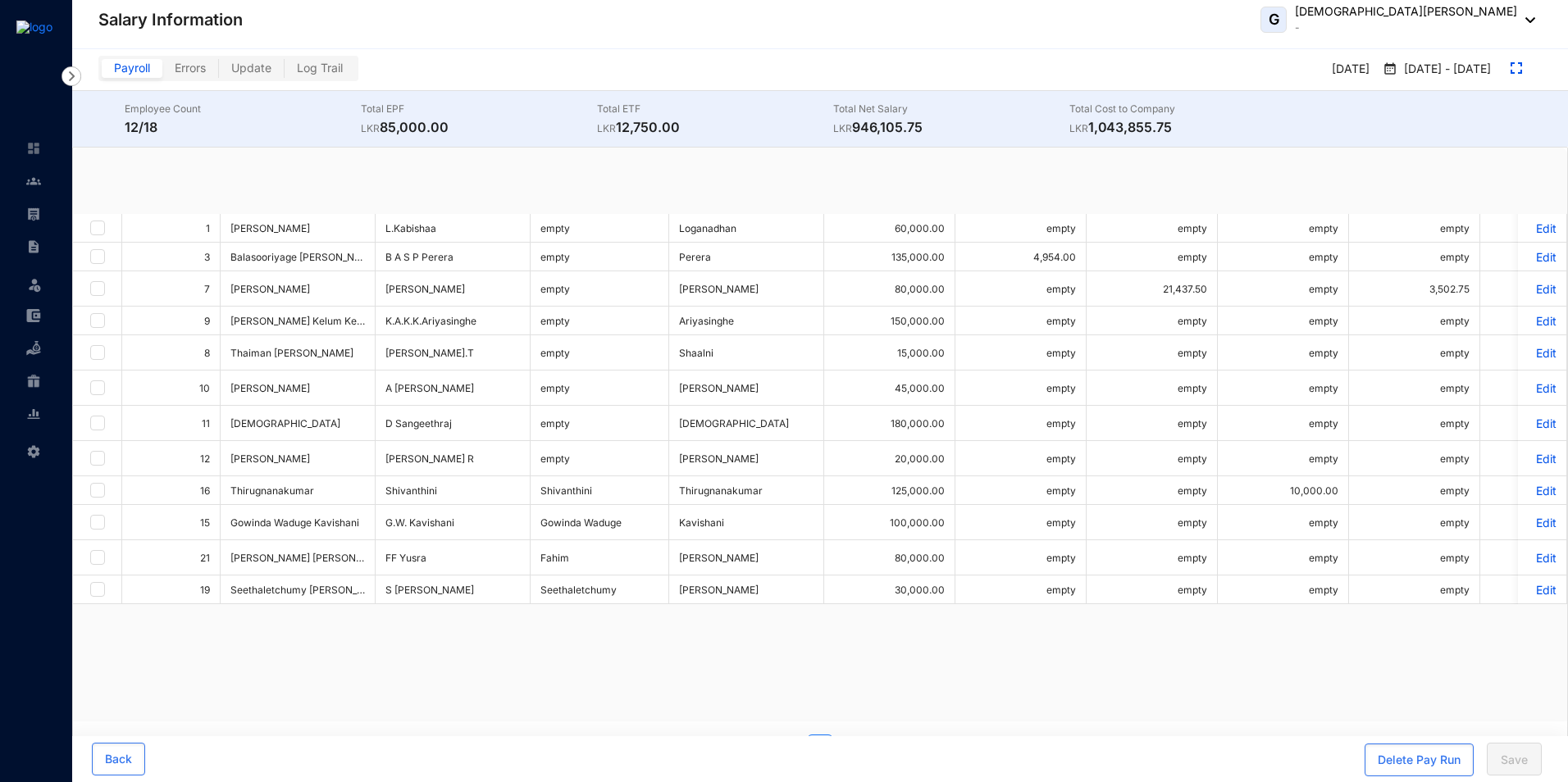
checkbox input "true"
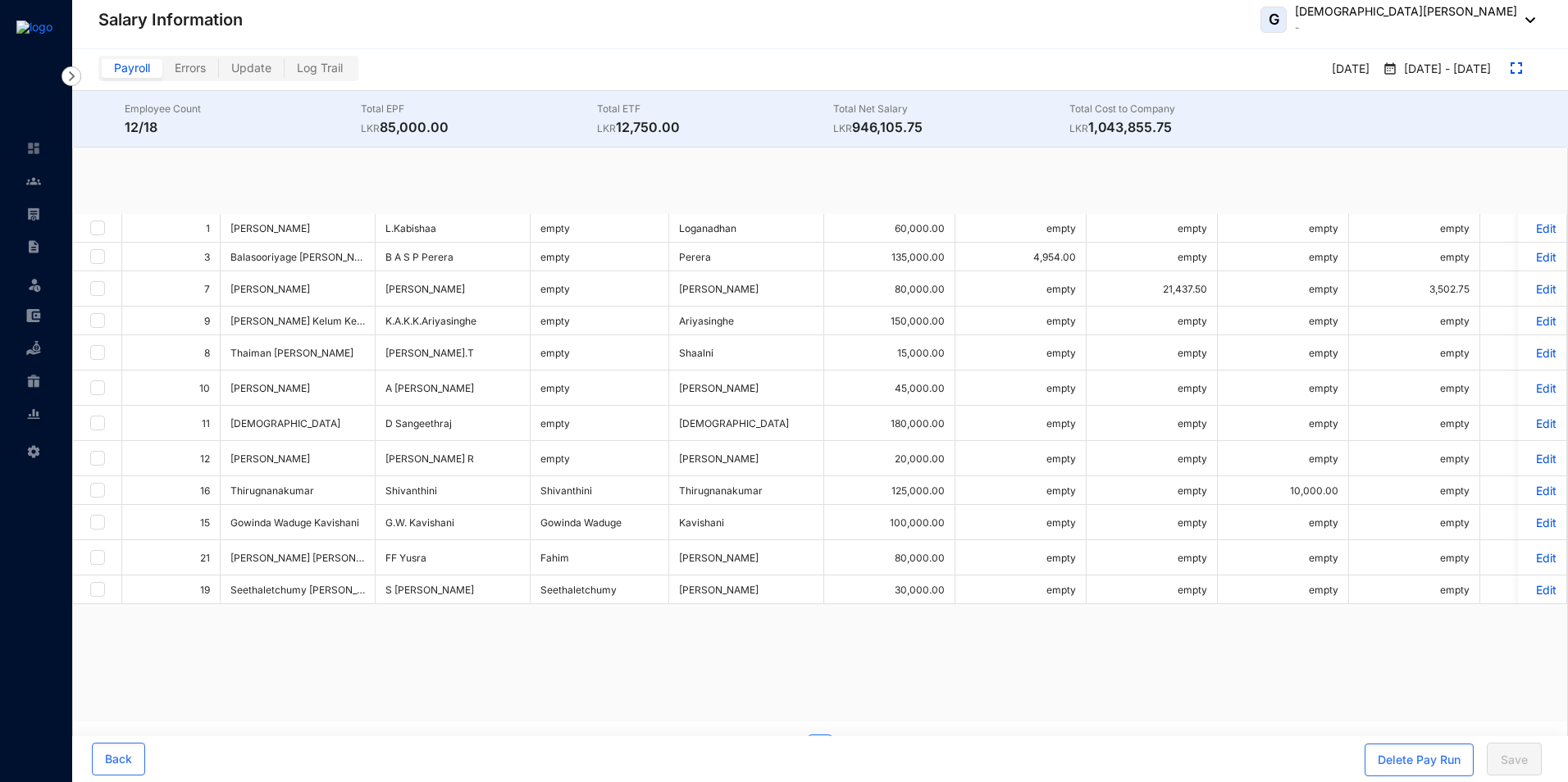
checkbox input "true"
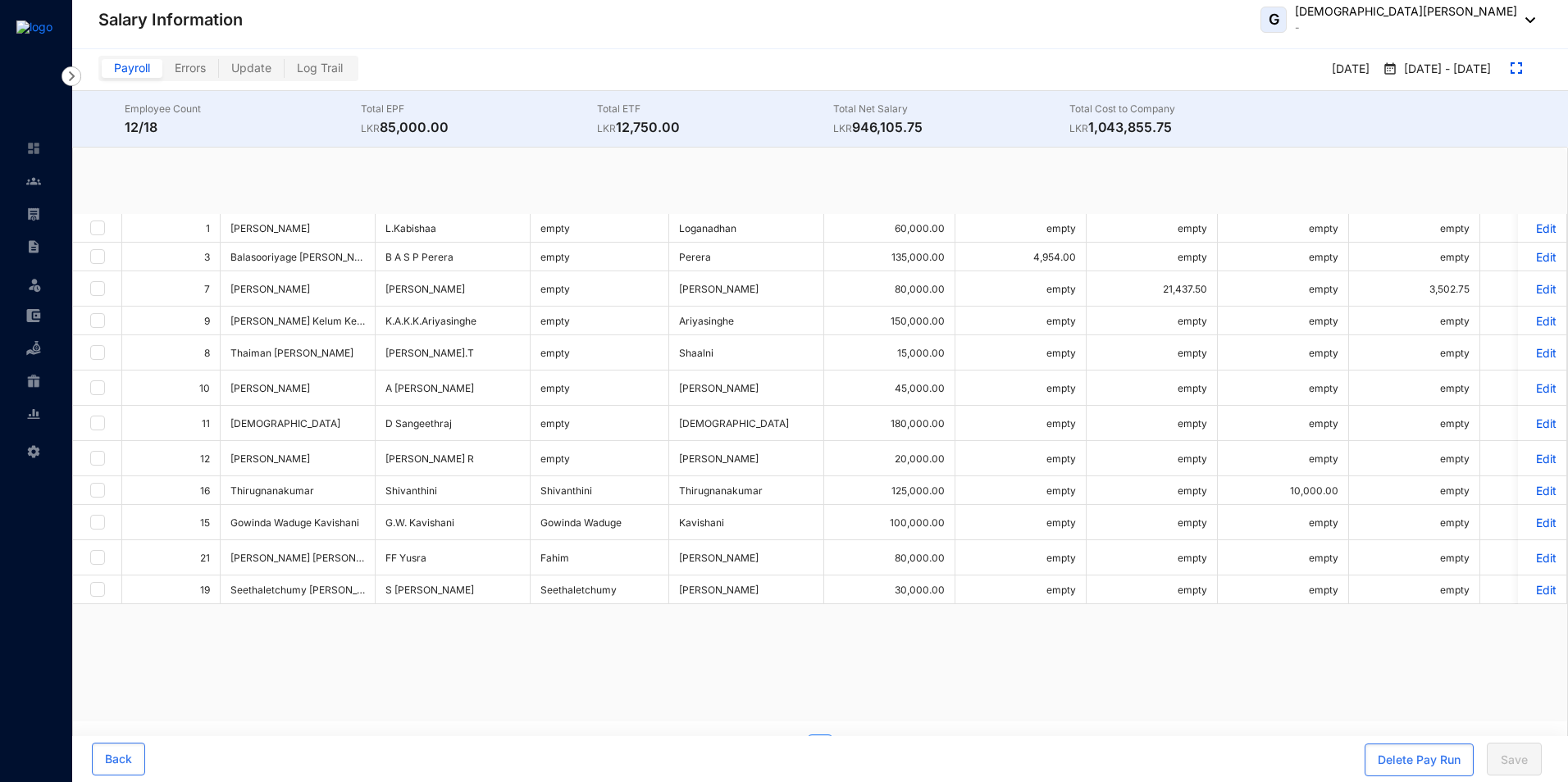
checkbox input "true"
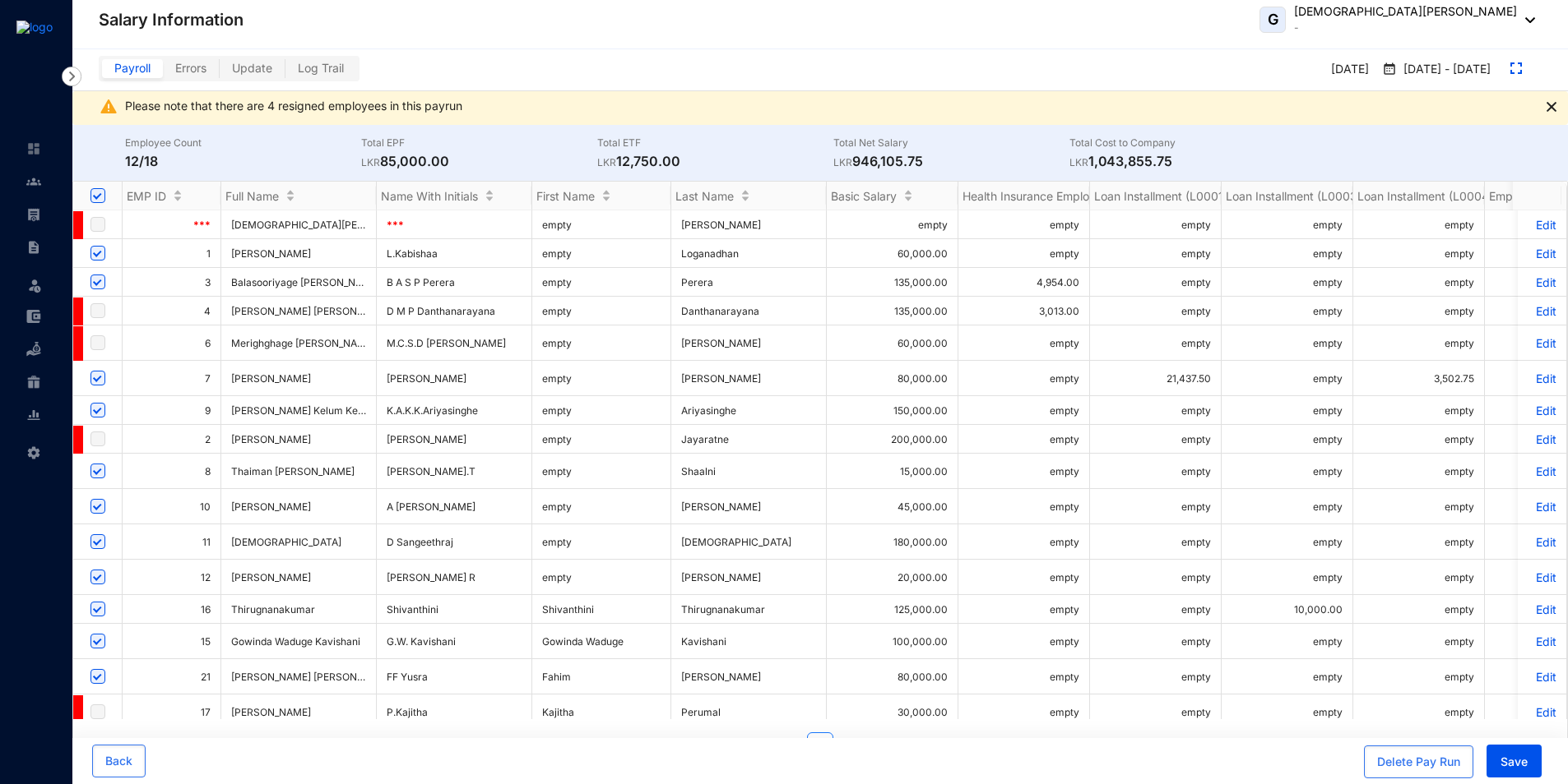
click at [1528, 542] on p "Edit" at bounding box center [1542, 542] width 29 height 14
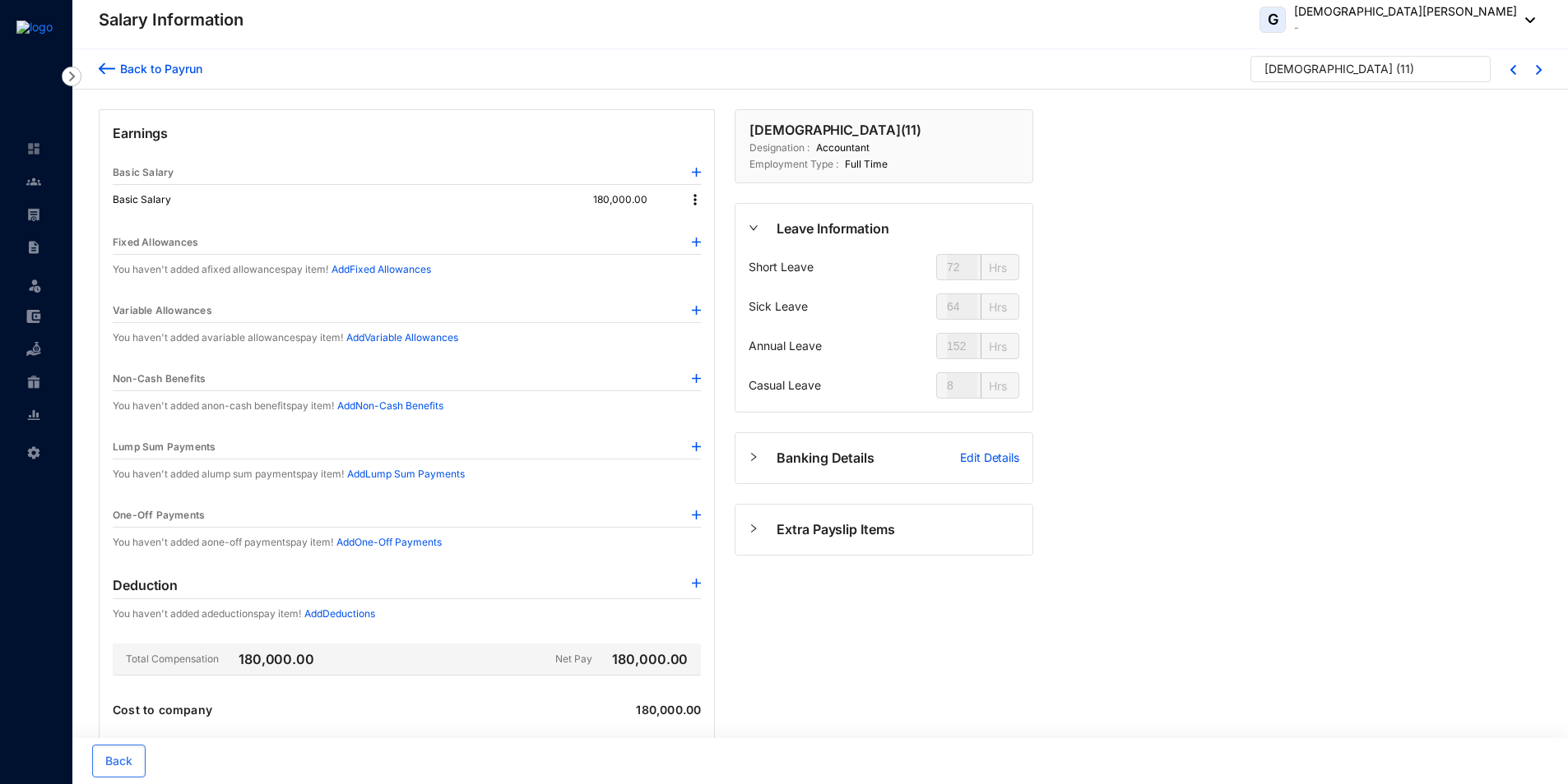
click at [181, 65] on div "Back to Payrun" at bounding box center [158, 69] width 87 height 17
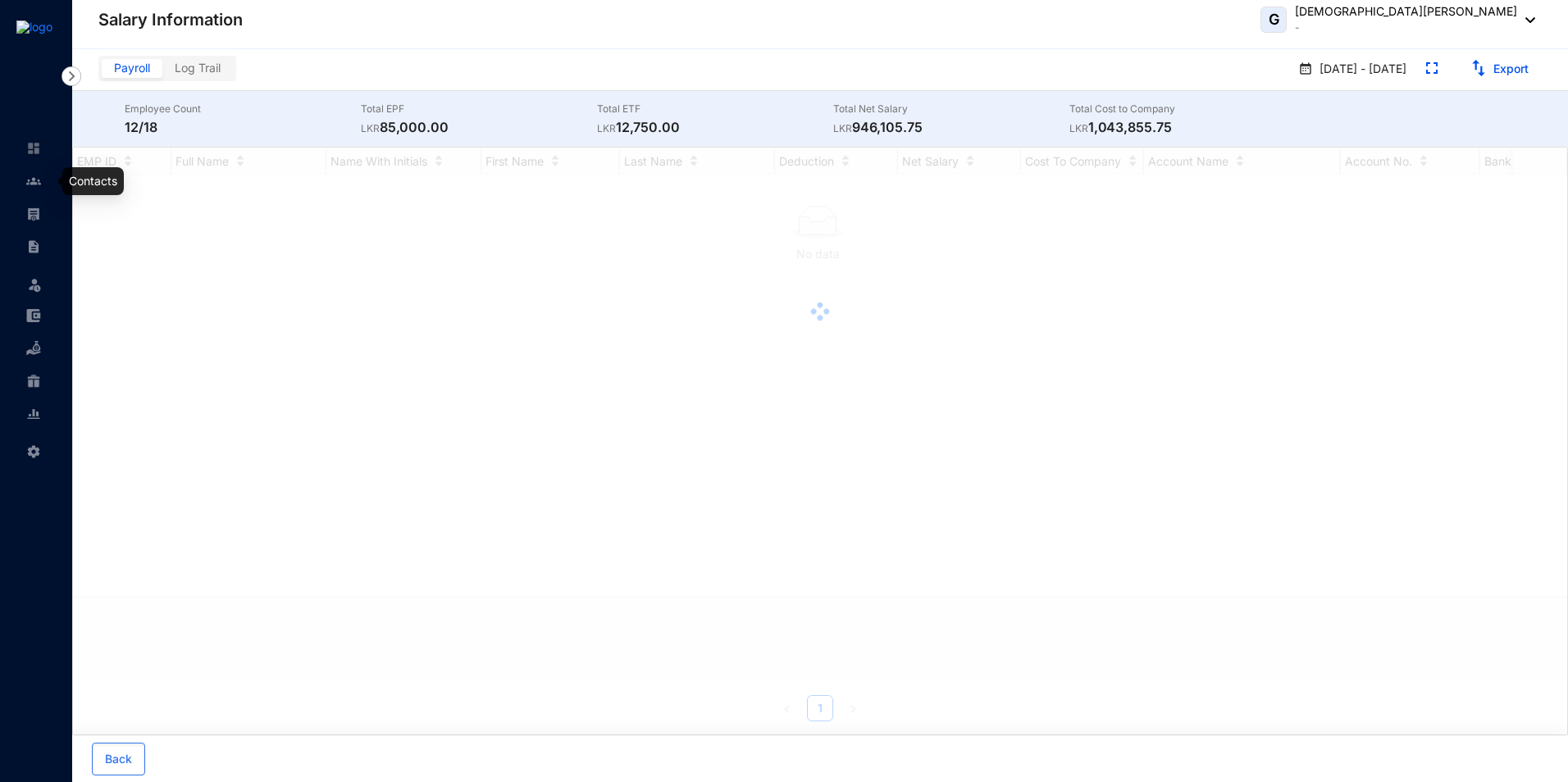
click at [34, 183] on img at bounding box center [33, 181] width 15 height 15
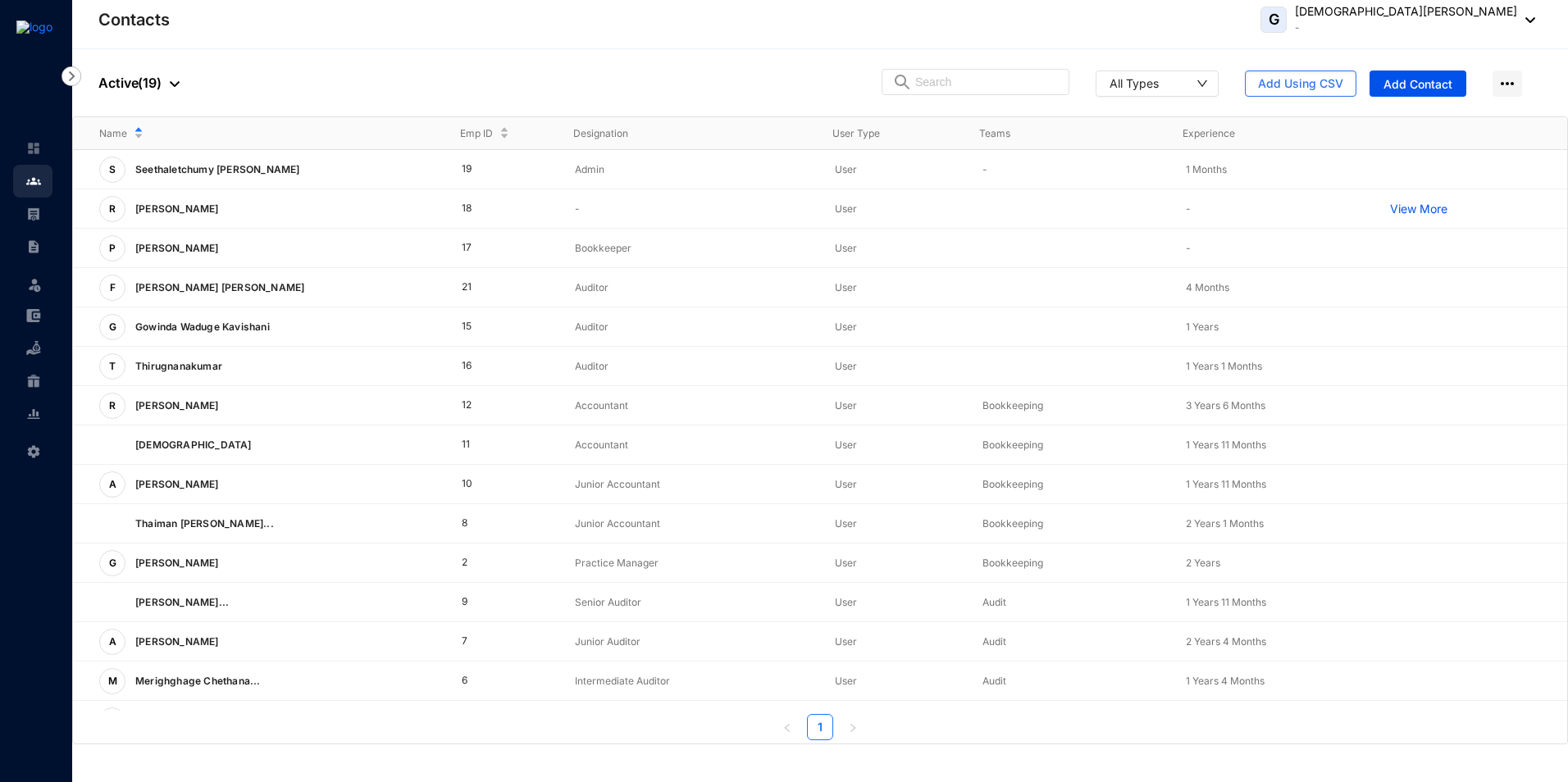
click at [184, 206] on p "[PERSON_NAME]" at bounding box center [175, 209] width 100 height 27
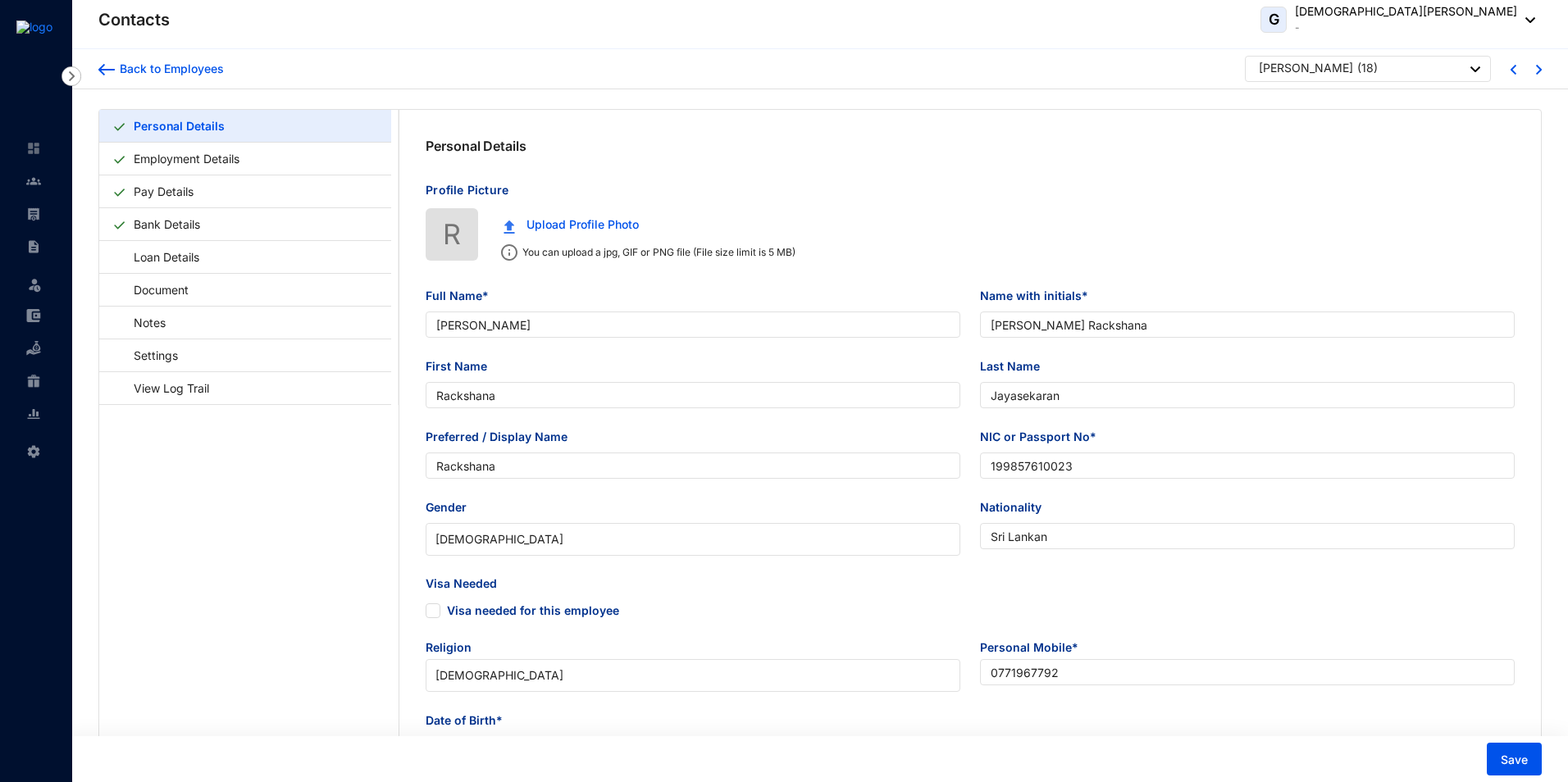
type input "[DATE]"
click at [194, 152] on link "Employment Details" at bounding box center [186, 158] width 119 height 33
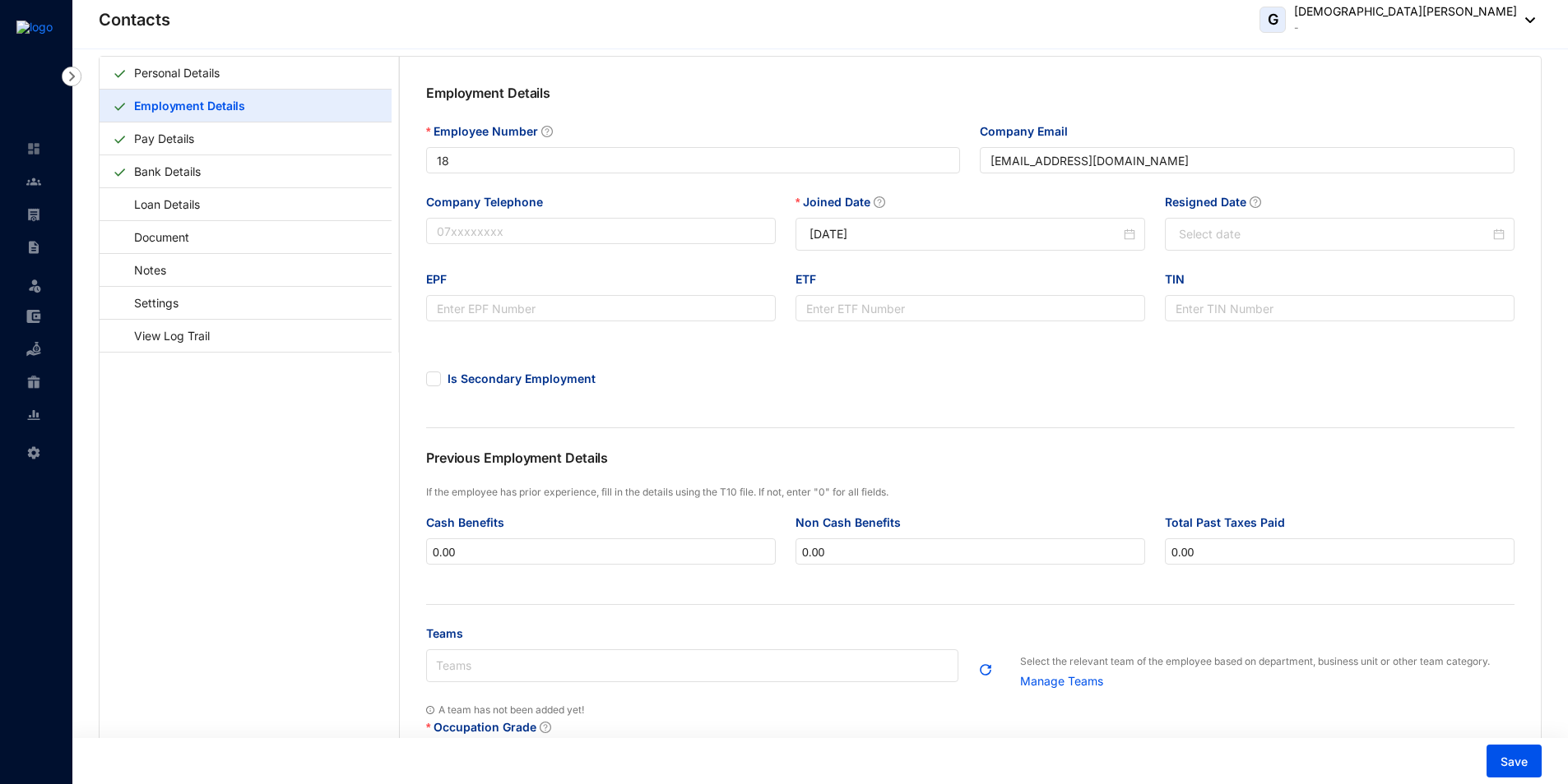
scroll to position [82, 0]
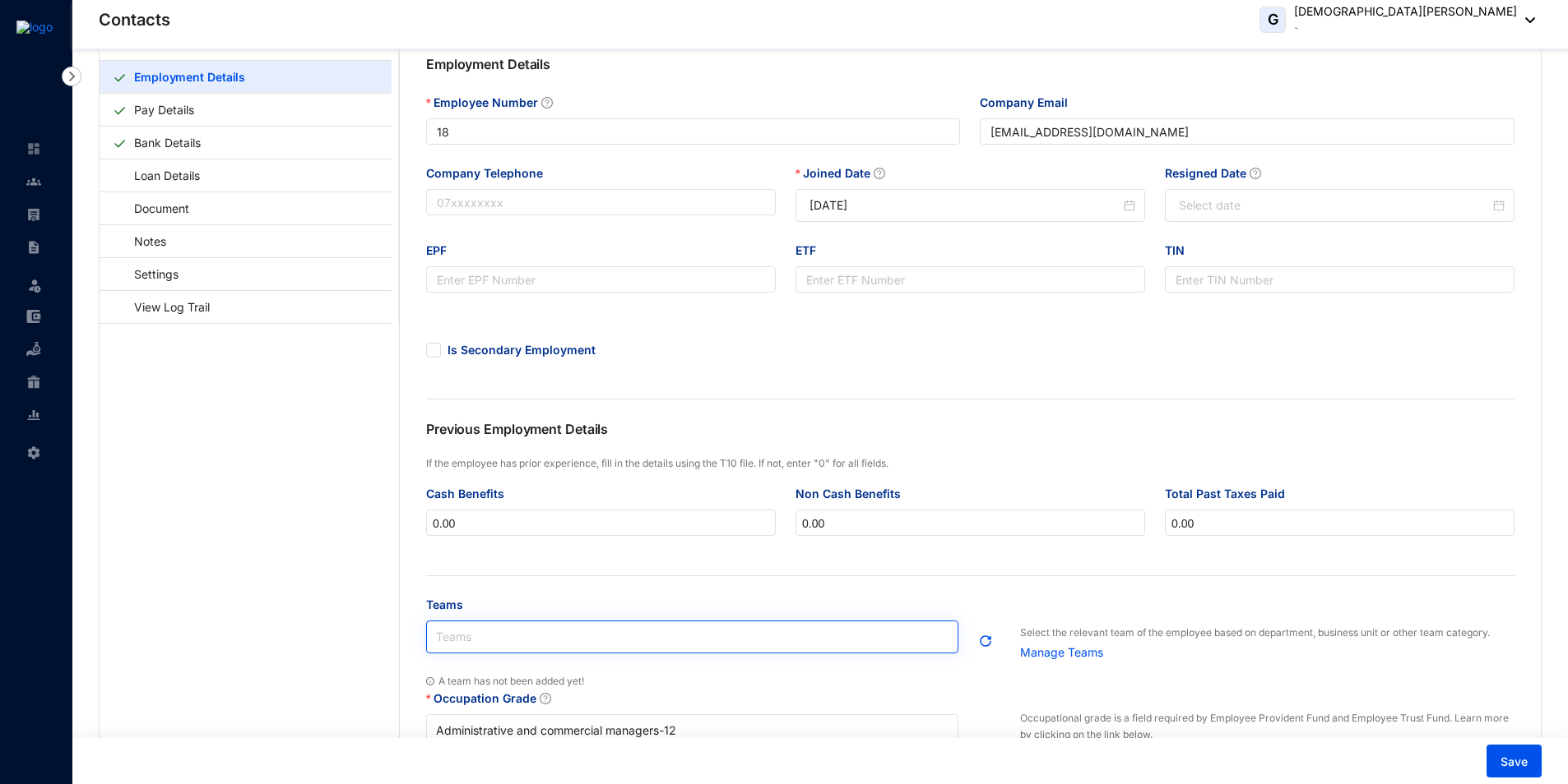
click at [494, 646] on div "Teams" at bounding box center [692, 637] width 532 height 33
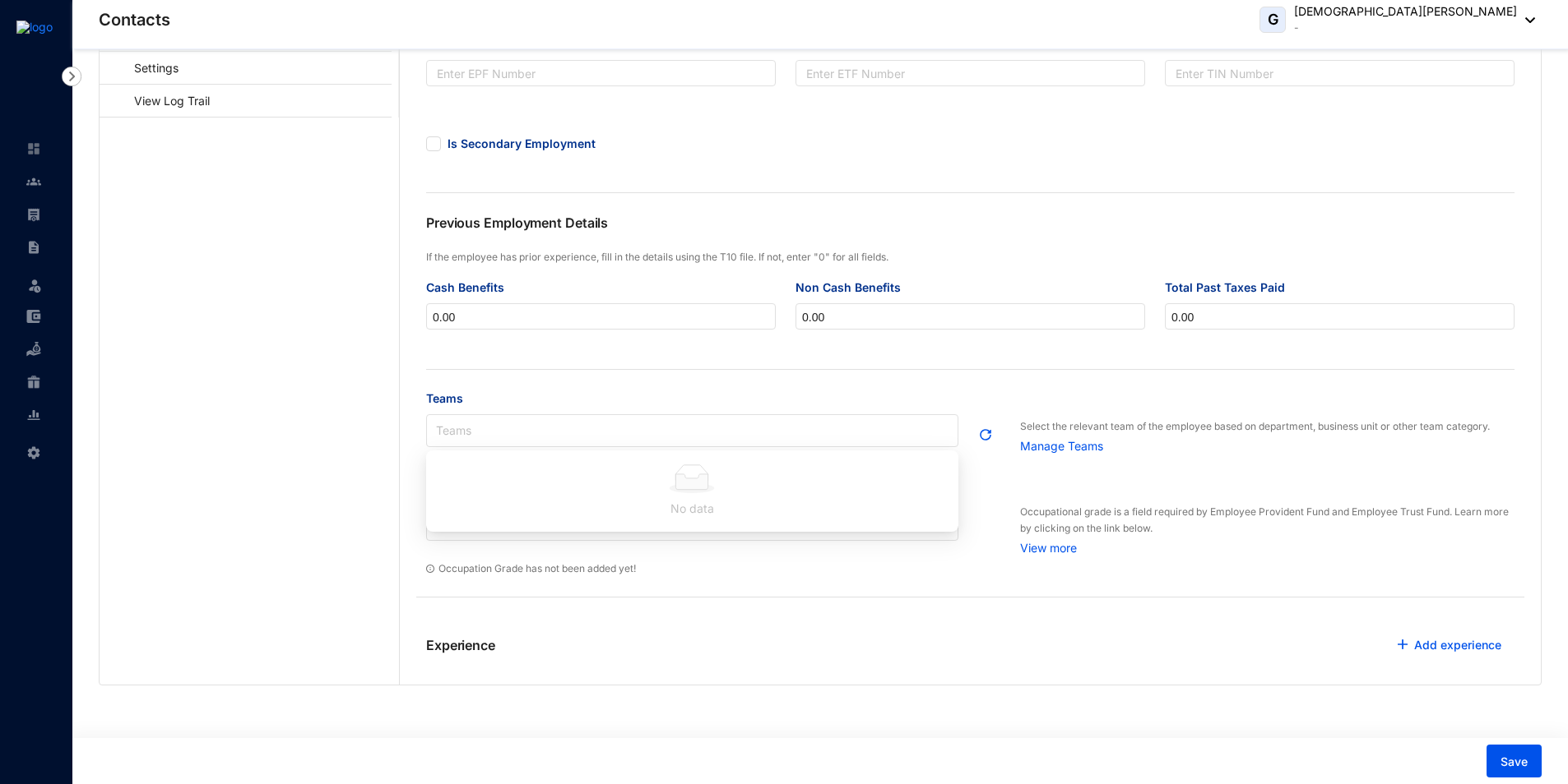
scroll to position [292, 0]
click at [287, 507] on main "Personal Details Employment Details Pay Details Bank Details Loan Details Docum…" at bounding box center [249, 249] width 300 height 863
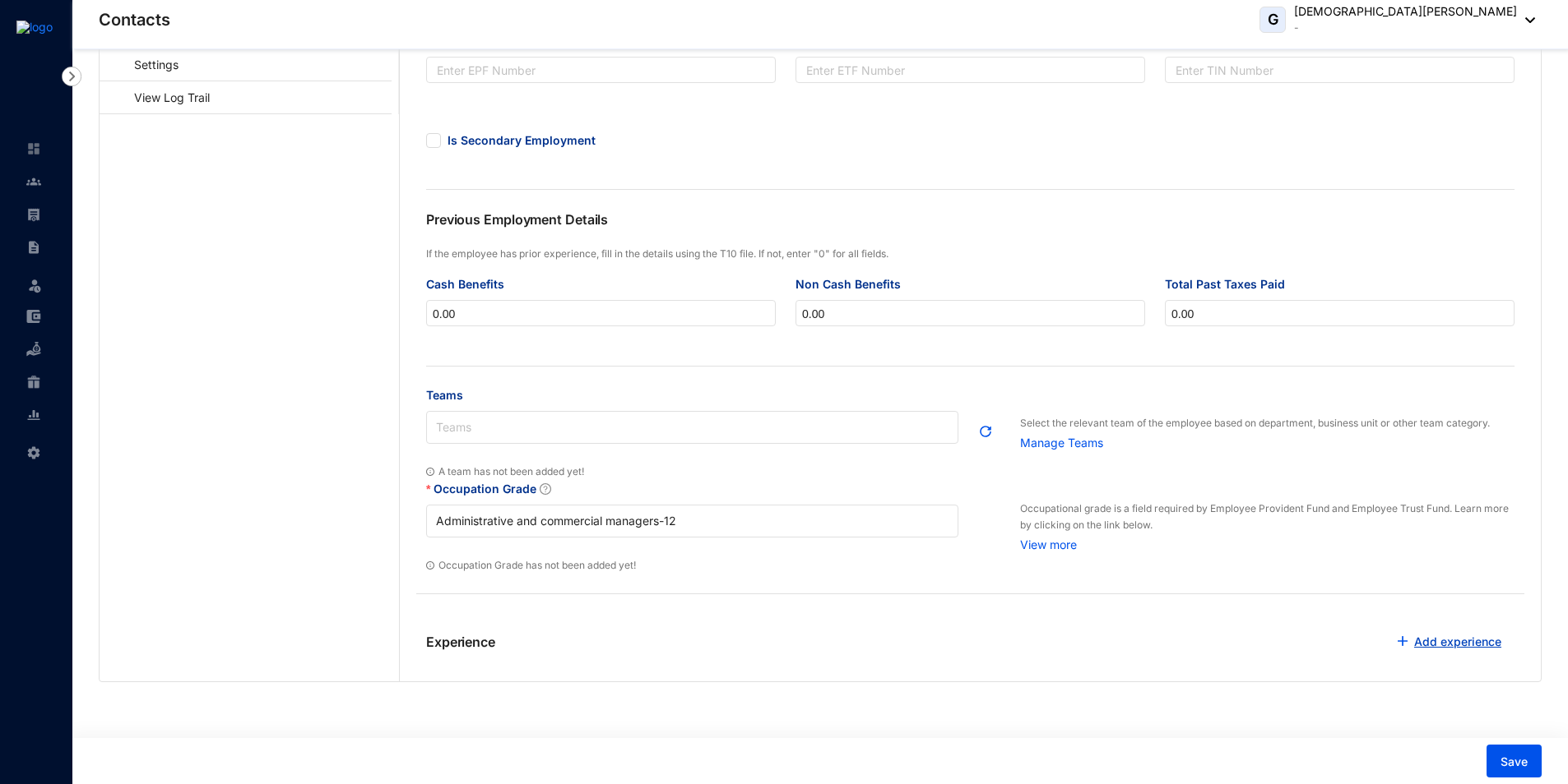
click at [1416, 632] on button "Add experience" at bounding box center [1449, 642] width 130 height 33
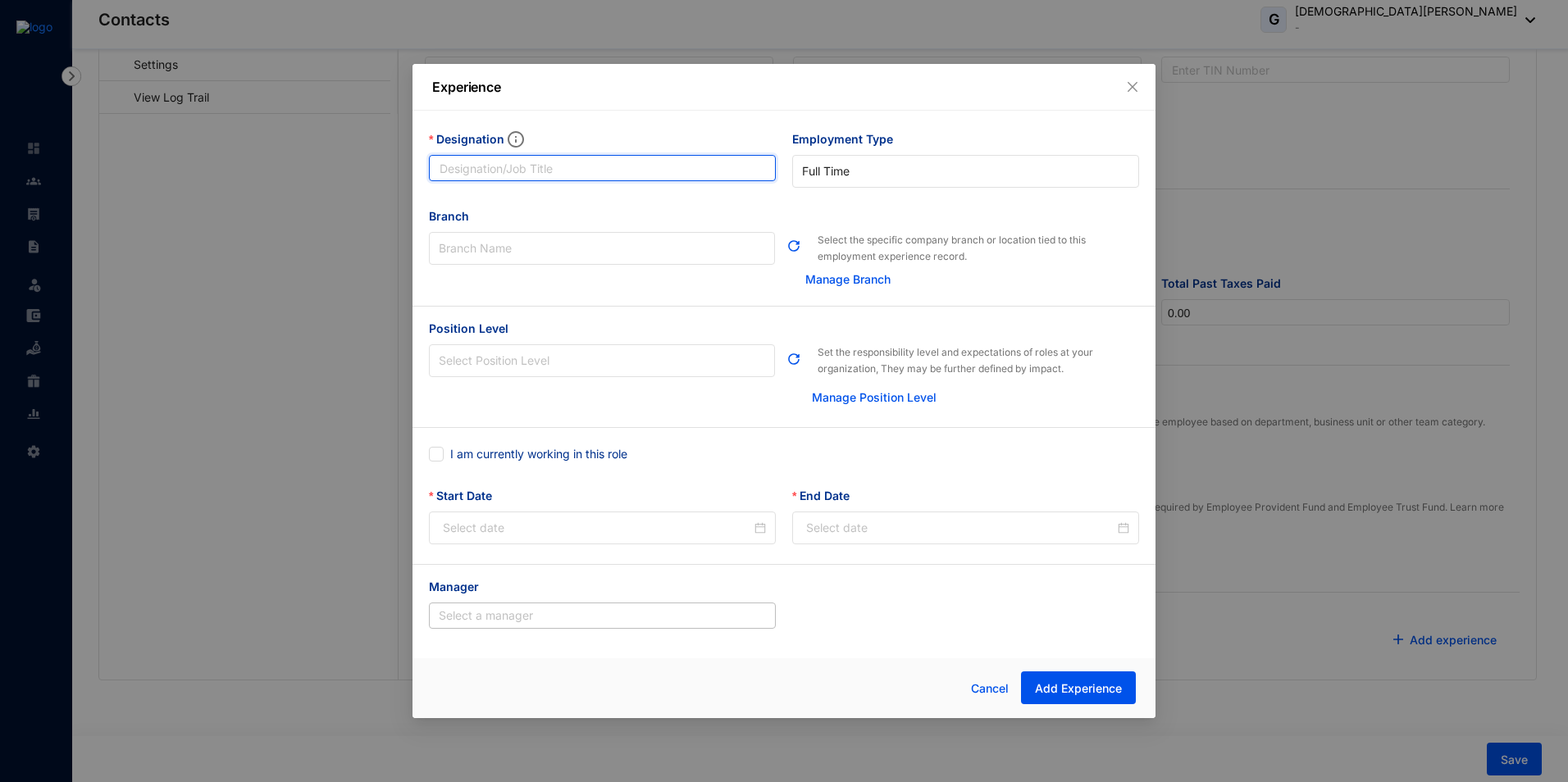
click at [528, 179] on input "Designation" at bounding box center [602, 168] width 347 height 27
type input "Bookkeeper"
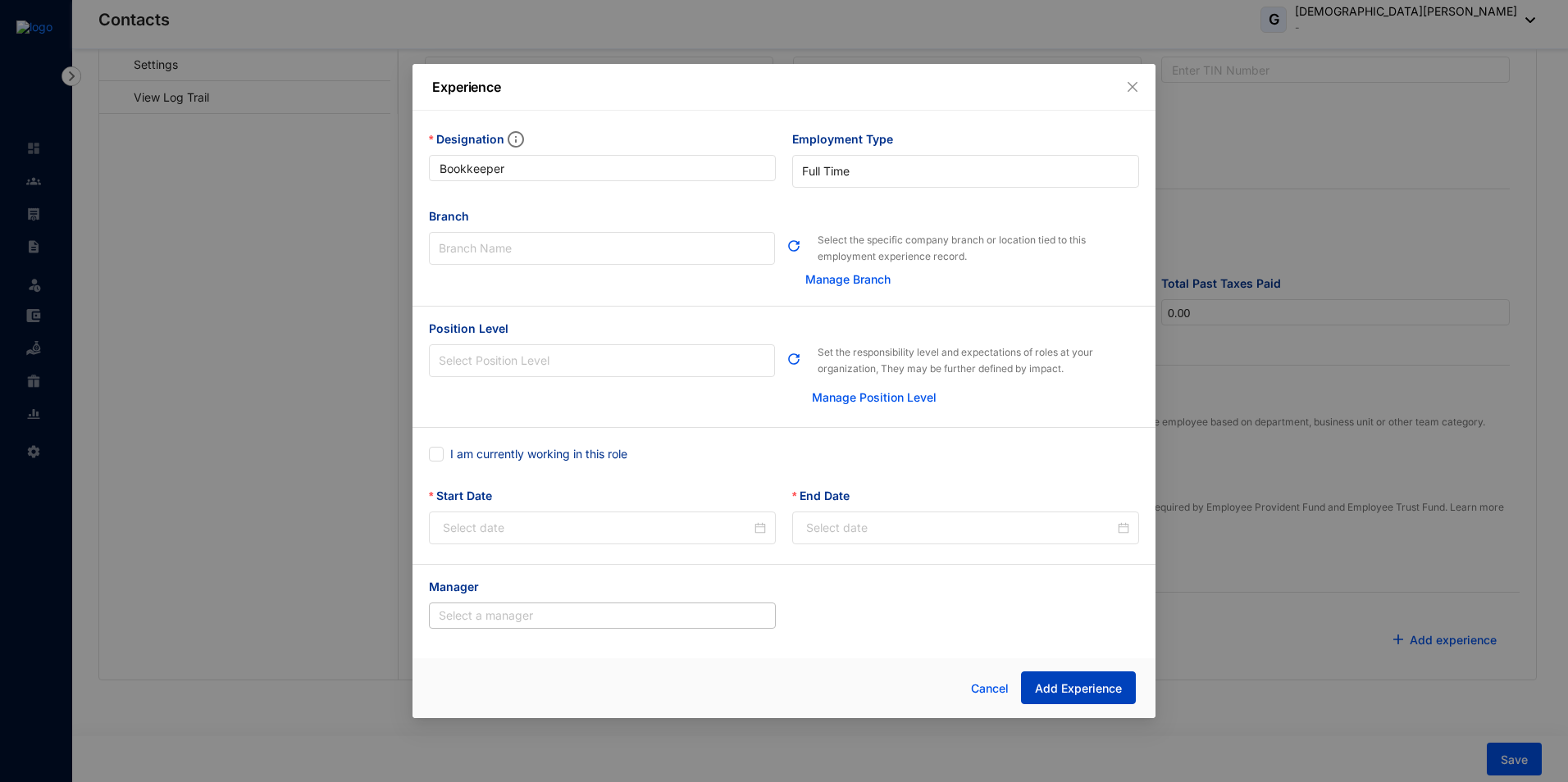
click at [1086, 697] on button "Add Experience" at bounding box center [1078, 688] width 115 height 33
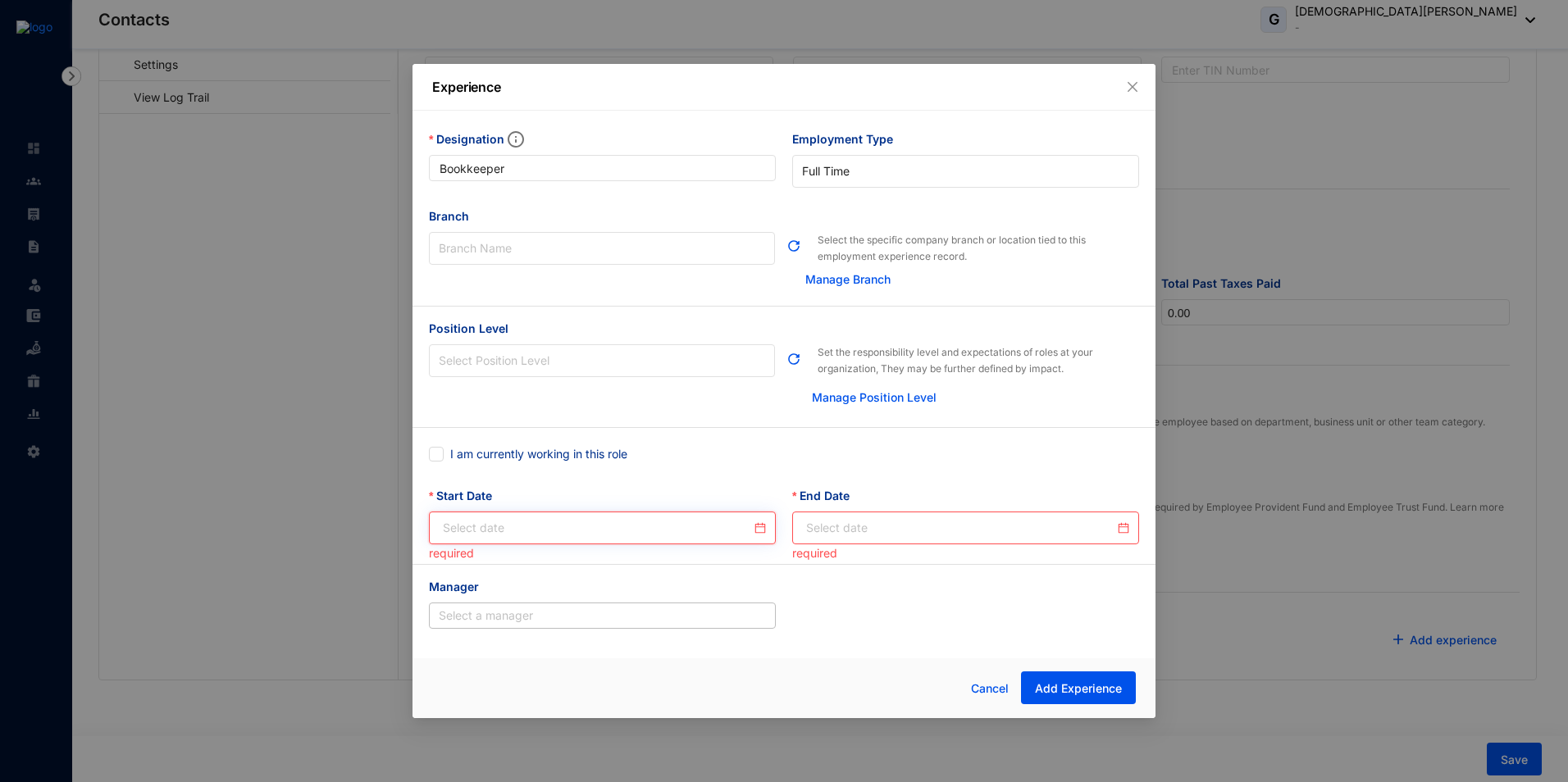
click at [653, 534] on input "Start Date" at bounding box center [597, 528] width 308 height 18
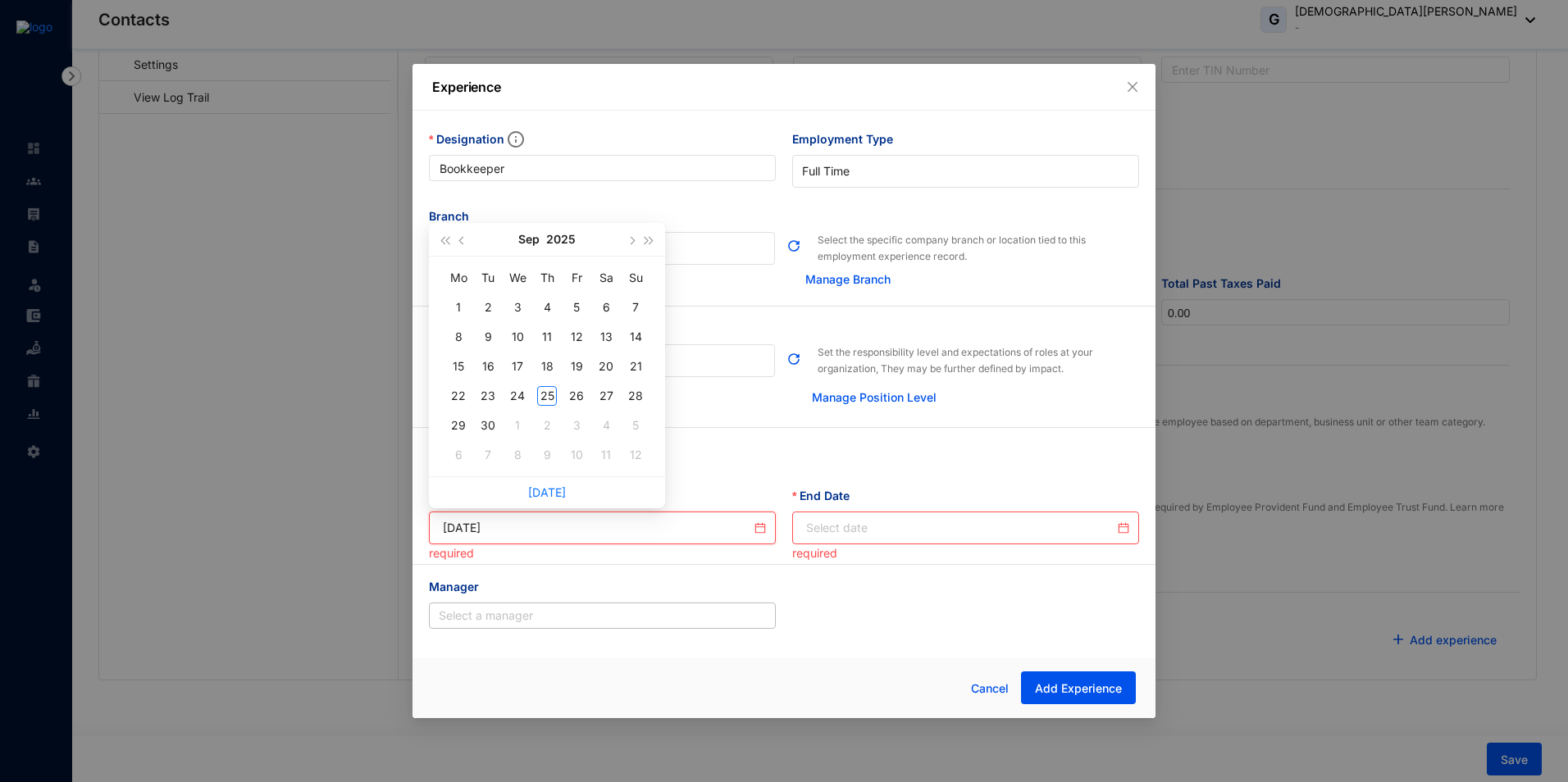
type input "2025-09-03"
click at [464, 242] on span "button" at bounding box center [463, 242] width 9 height 9
click at [464, 241] on span "button" at bounding box center [463, 242] width 9 height 9
drag, startPoint x: 489, startPoint y: 308, endPoint x: 510, endPoint y: 318, distance: 23.3
click at [492, 308] on div "1" at bounding box center [487, 307] width 20 height 20
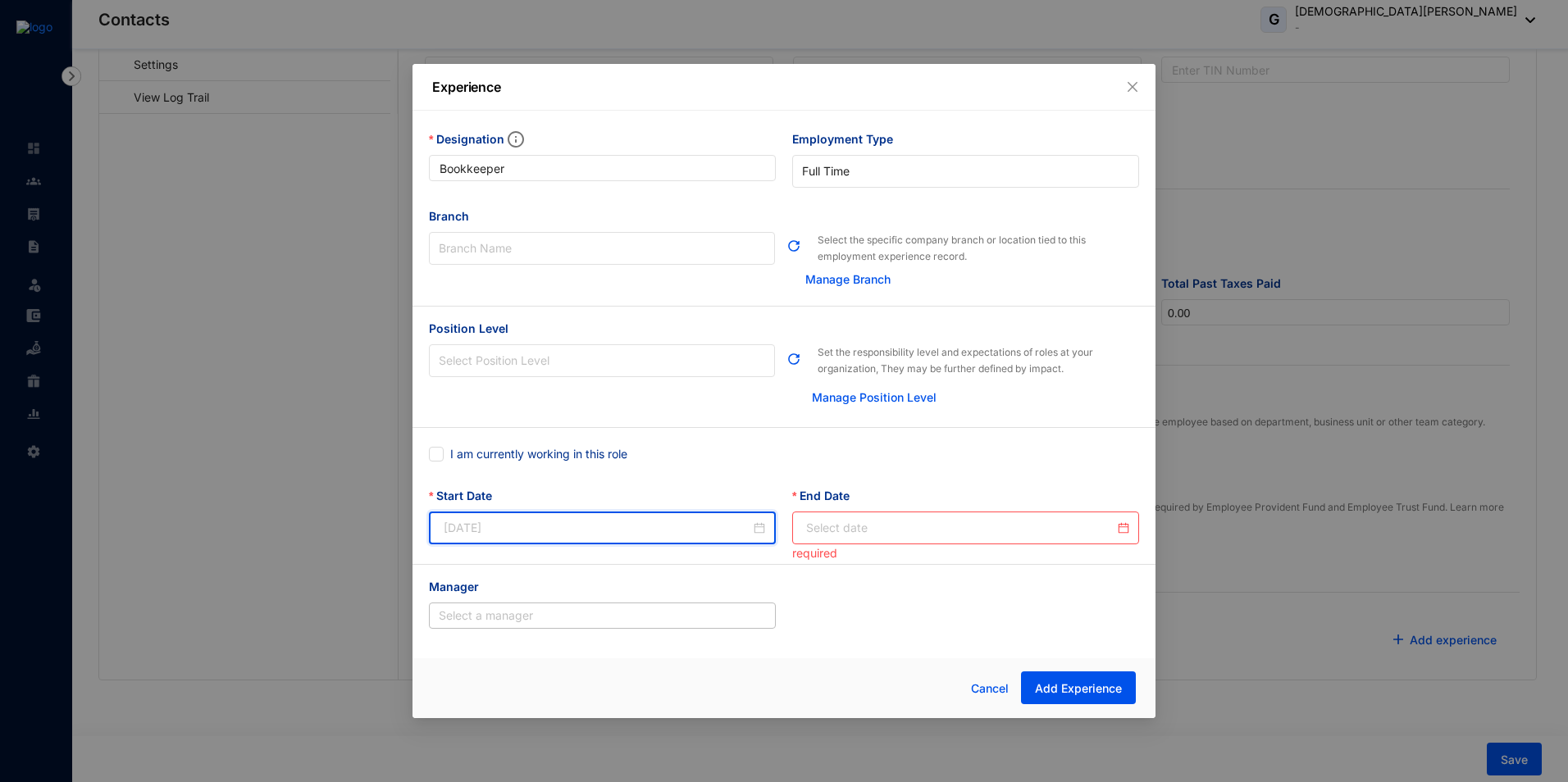
type input "[DATE]"
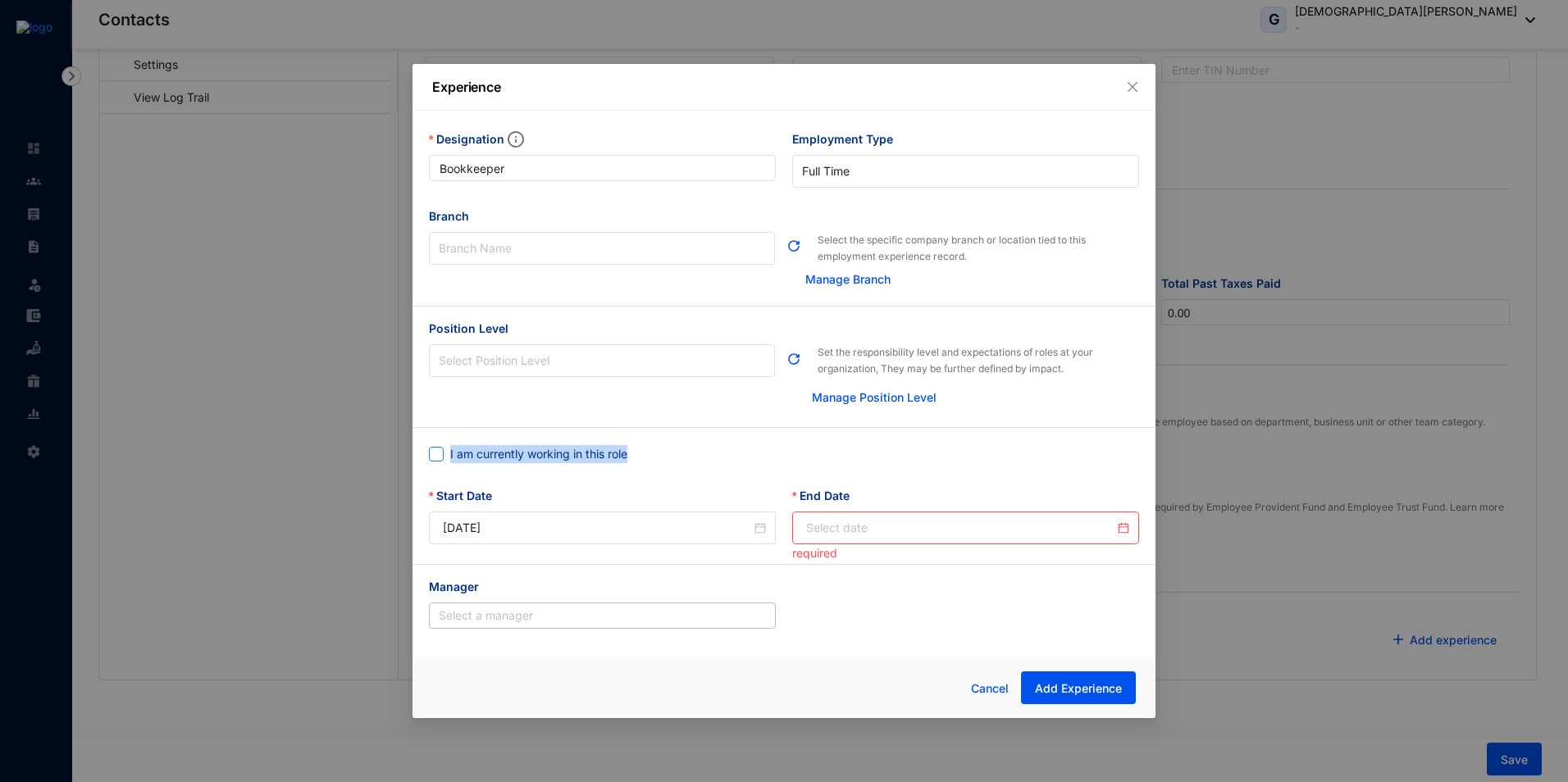
click at [438, 462] on div "I am currently working in this role" at bounding box center [531, 454] width 205 height 27
click at [435, 457] on input "I am currently working in this role" at bounding box center [434, 452] width 11 height 11
checkbox input "true"
click at [1078, 689] on span "Add Experience" at bounding box center [1077, 689] width 86 height 16
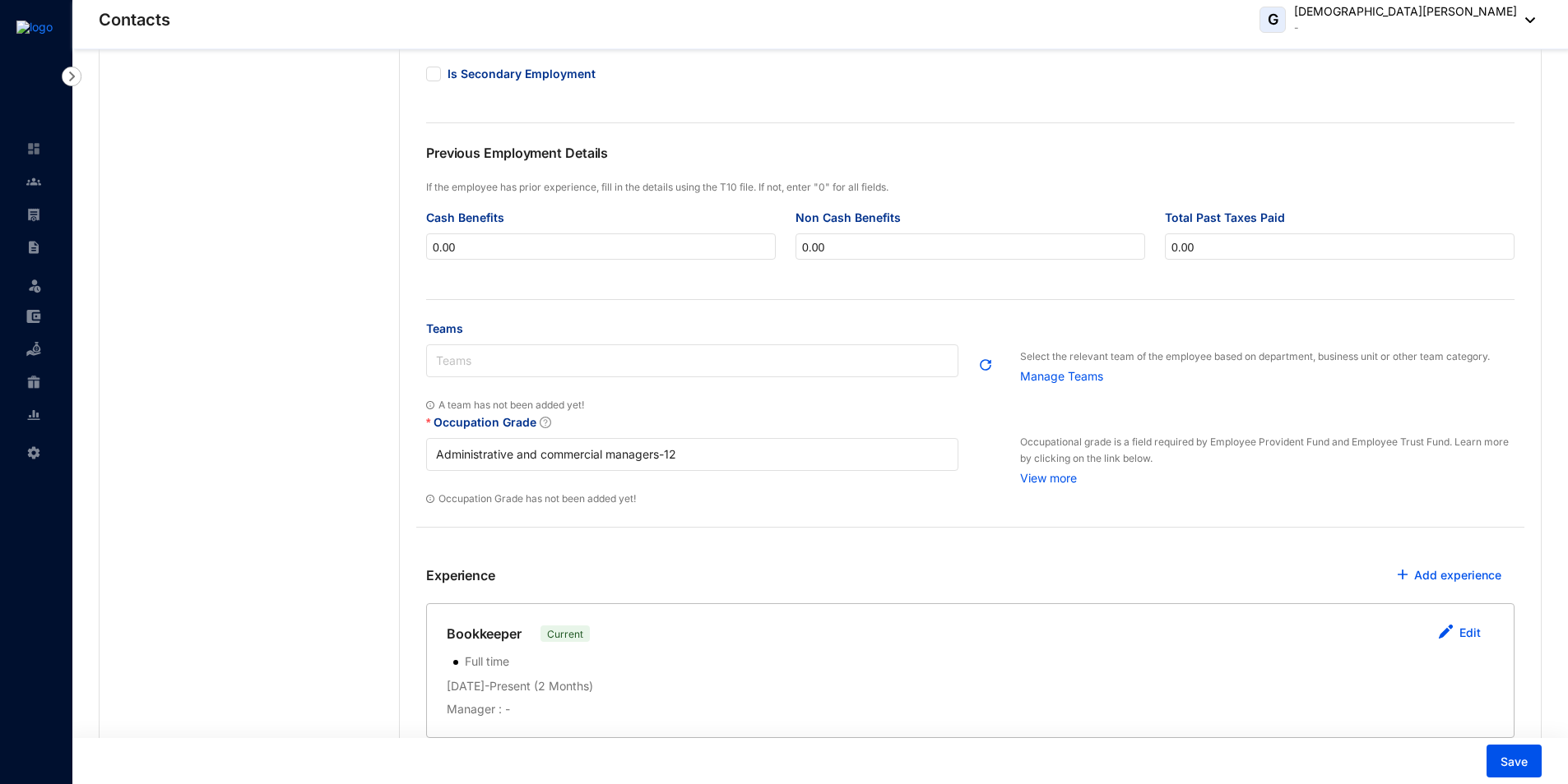
scroll to position [447, 0]
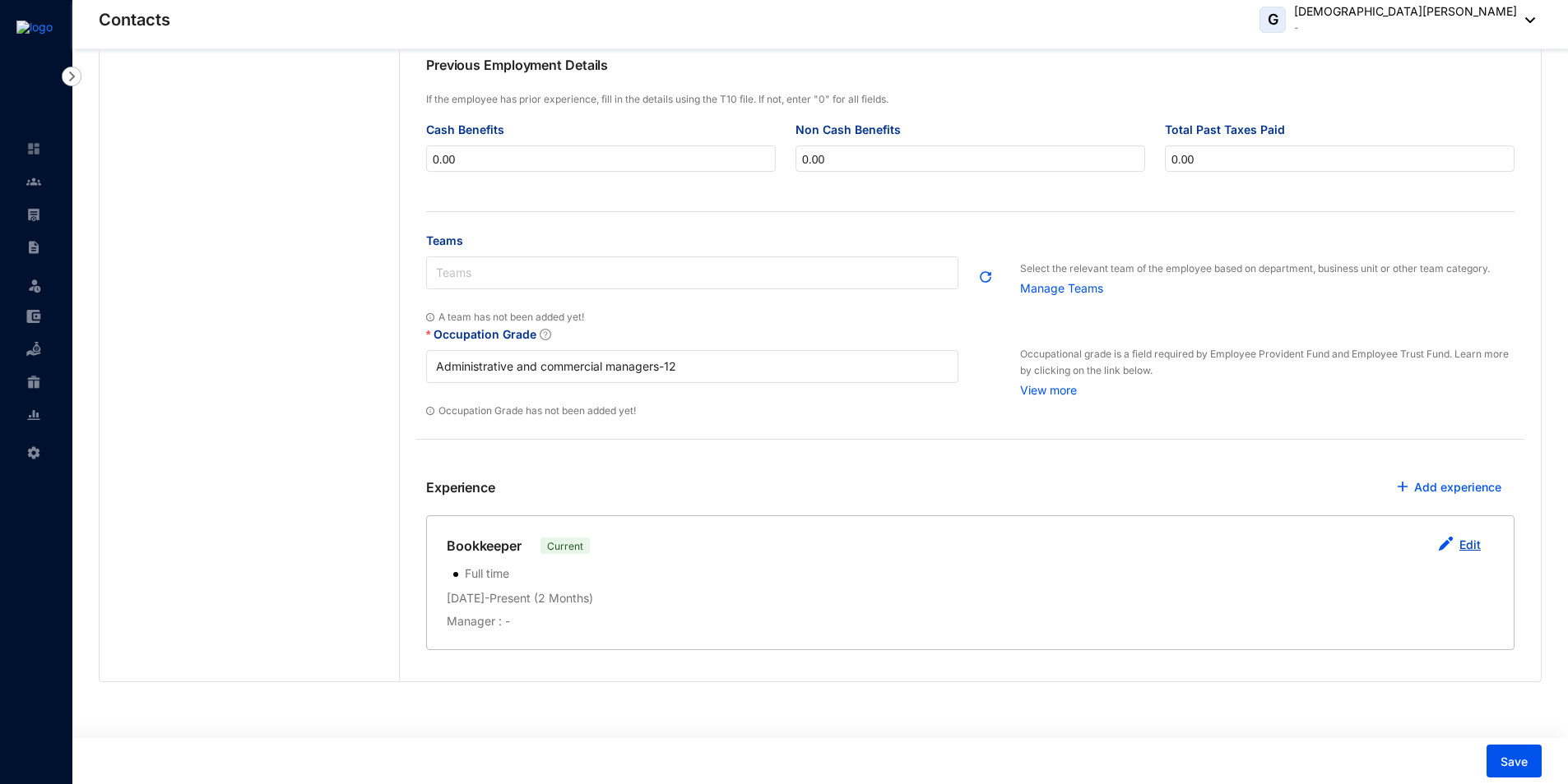
click at [1466, 551] on link "Edit" at bounding box center [1470, 544] width 21 height 14
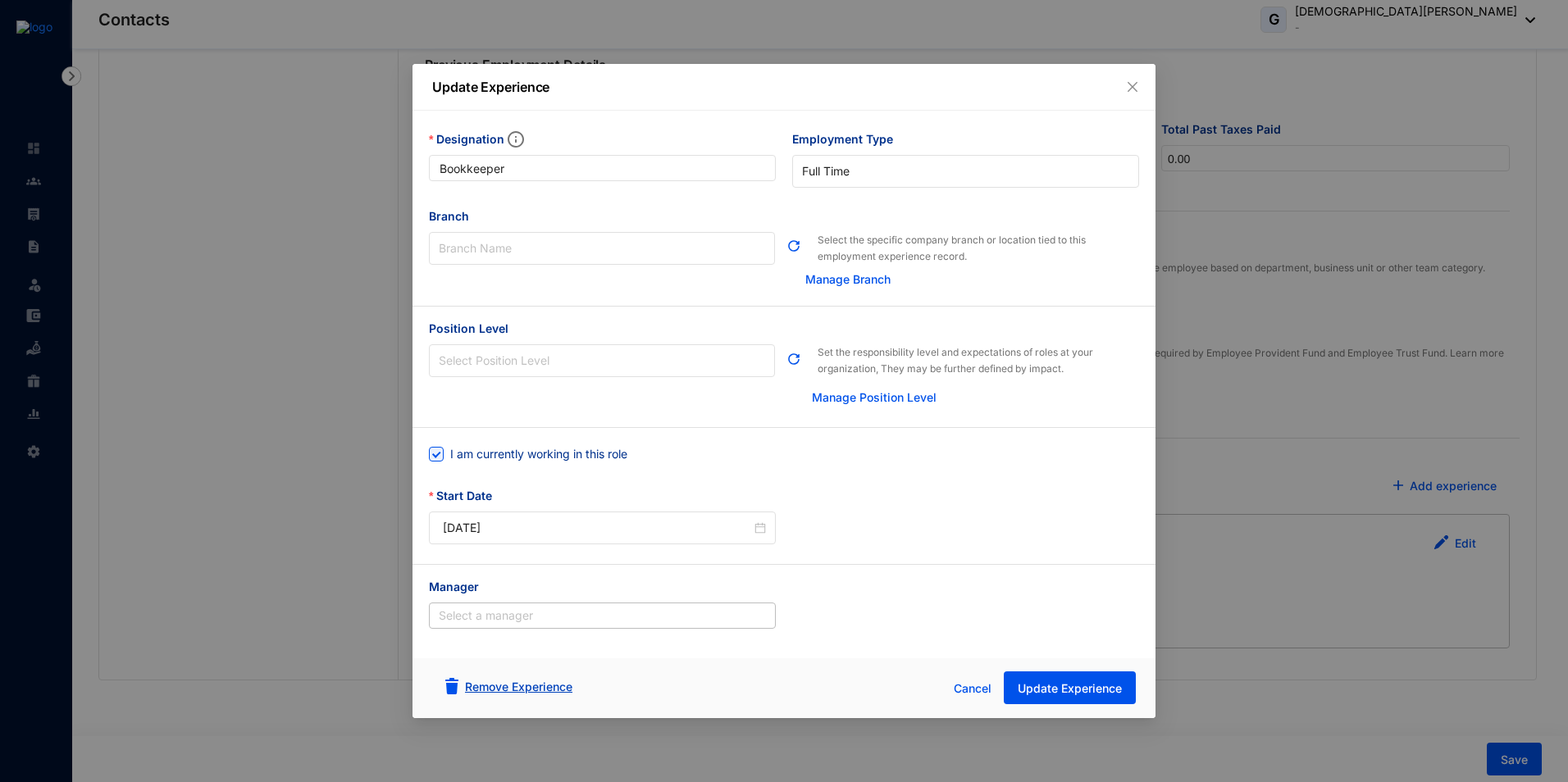
click at [574, 691] on button "Remove Experience" at bounding box center [509, 688] width 153 height 33
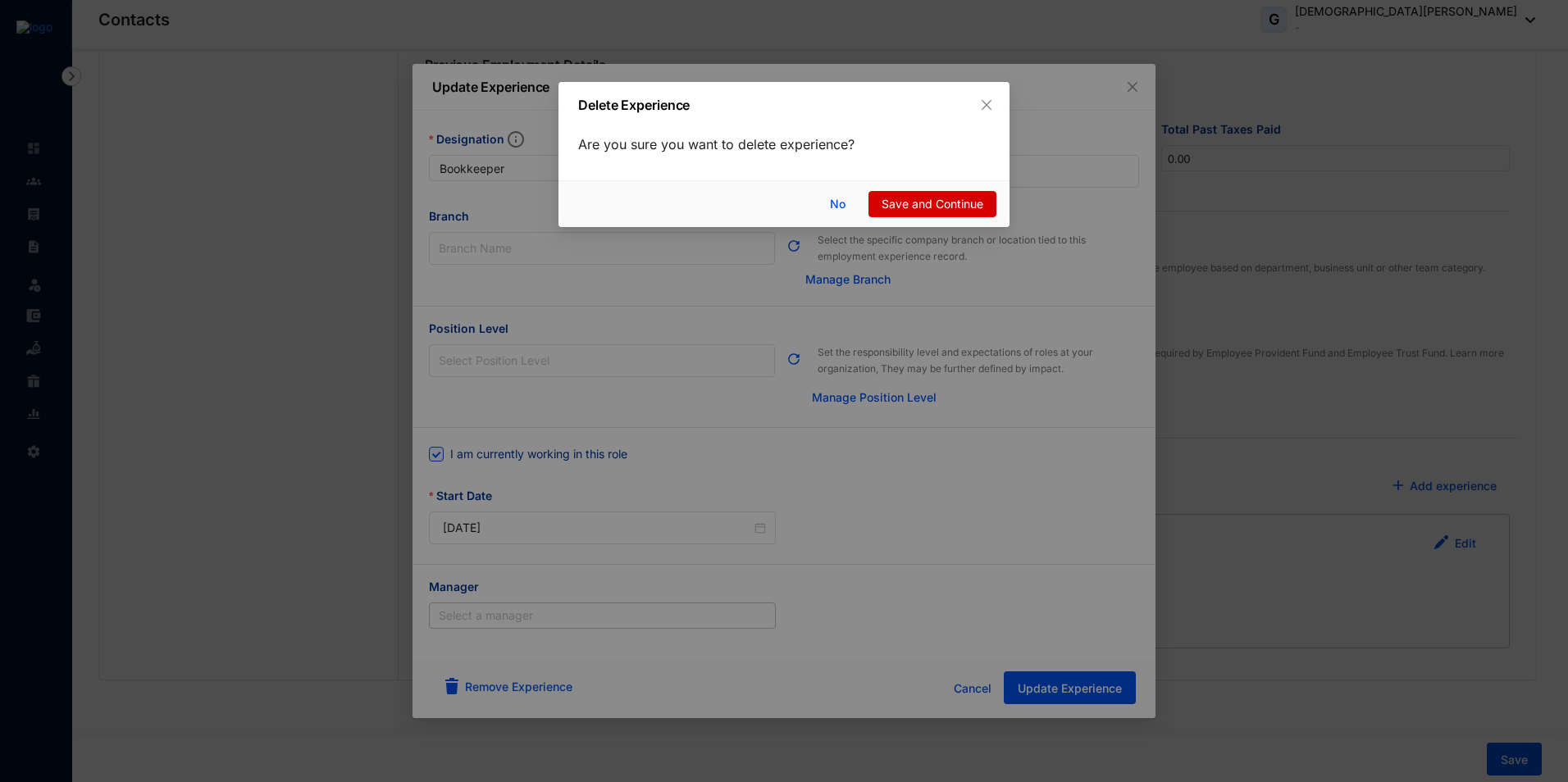
click at [973, 207] on span "Save and Continue" at bounding box center [932, 204] width 102 height 18
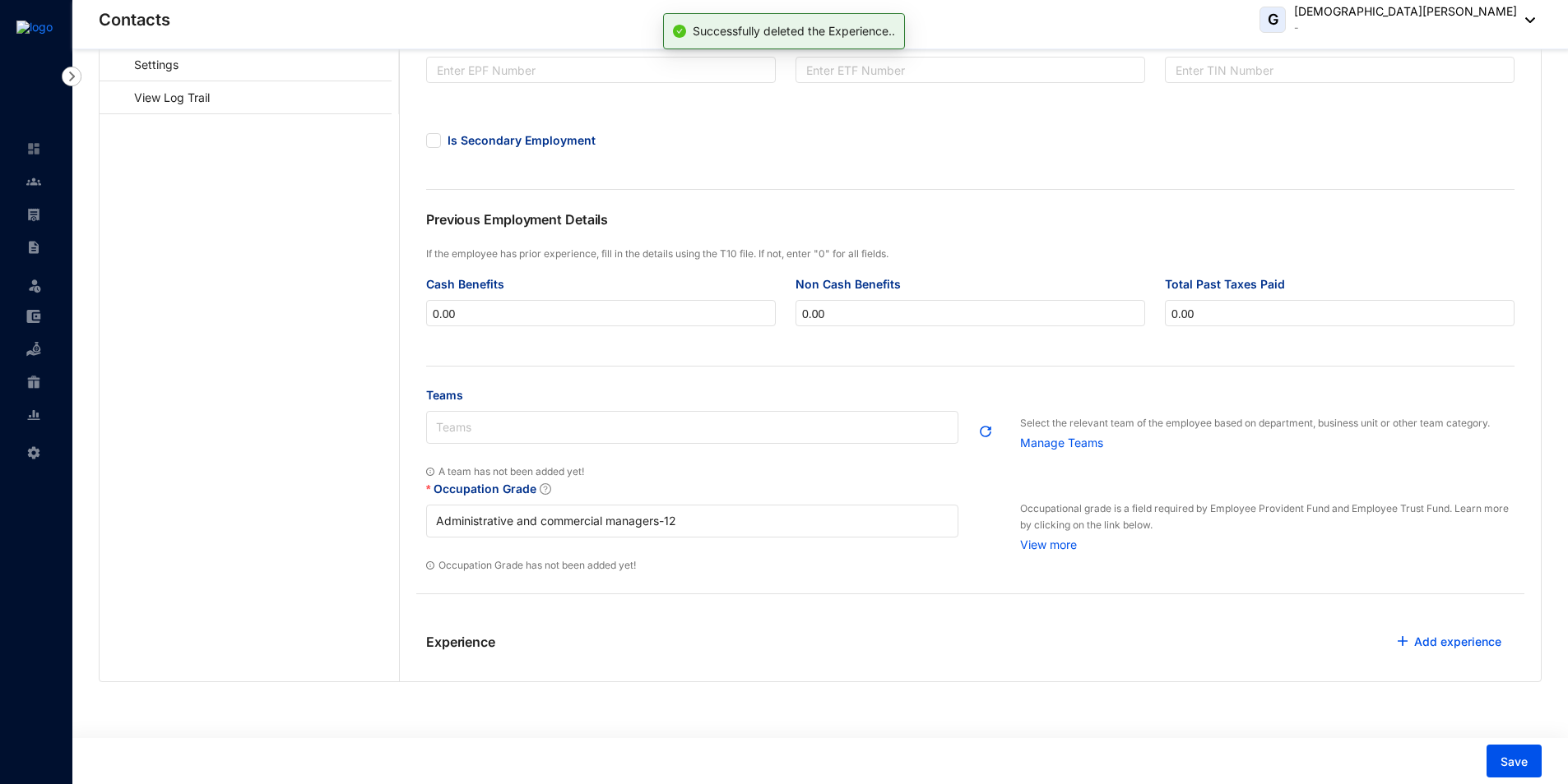
scroll to position [292, 0]
click at [1462, 637] on link "Add experience" at bounding box center [1457, 641] width 87 height 14
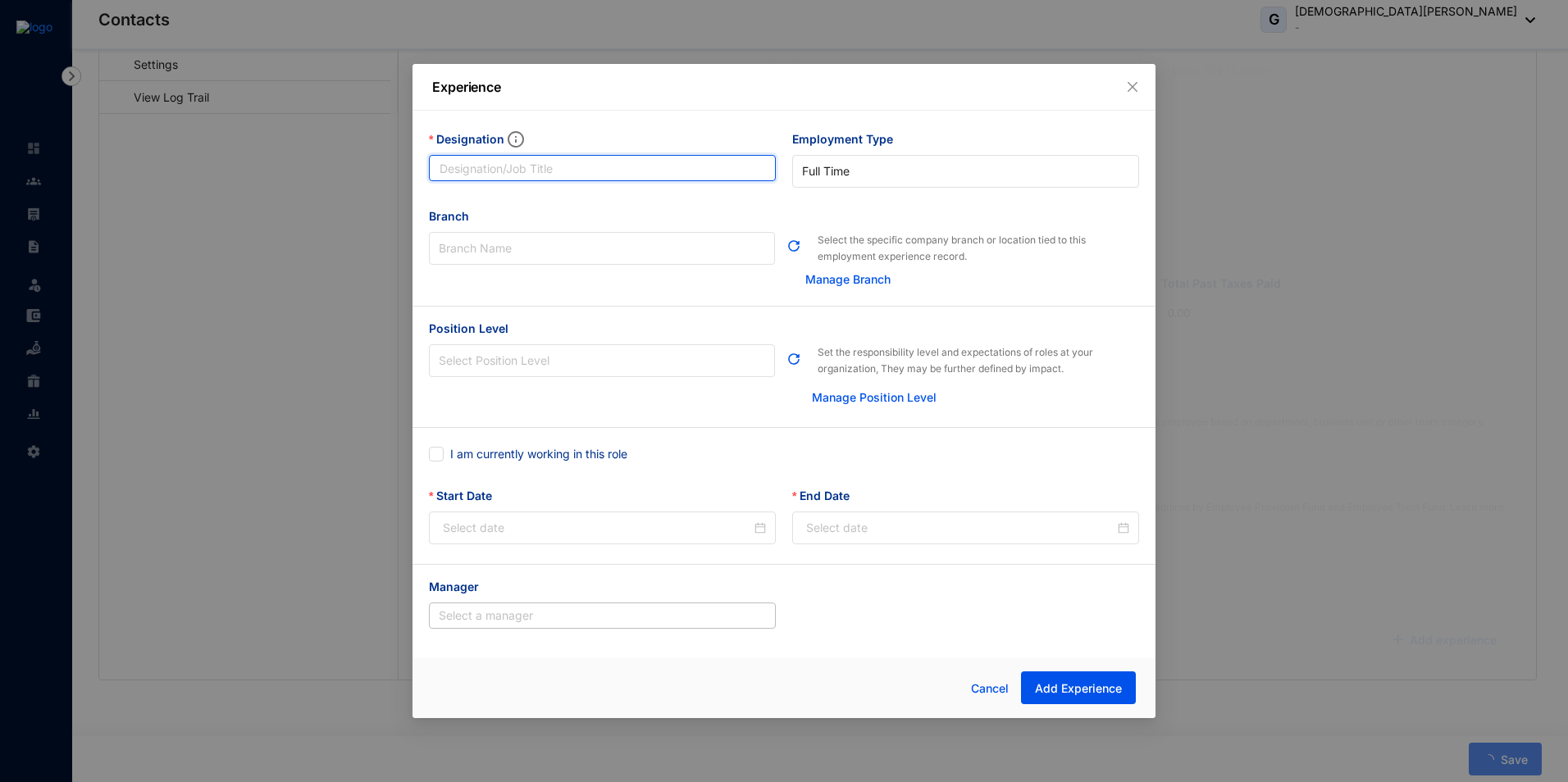
click at [580, 166] on input "Designation" at bounding box center [602, 168] width 347 height 27
type input "Bookkeeper"
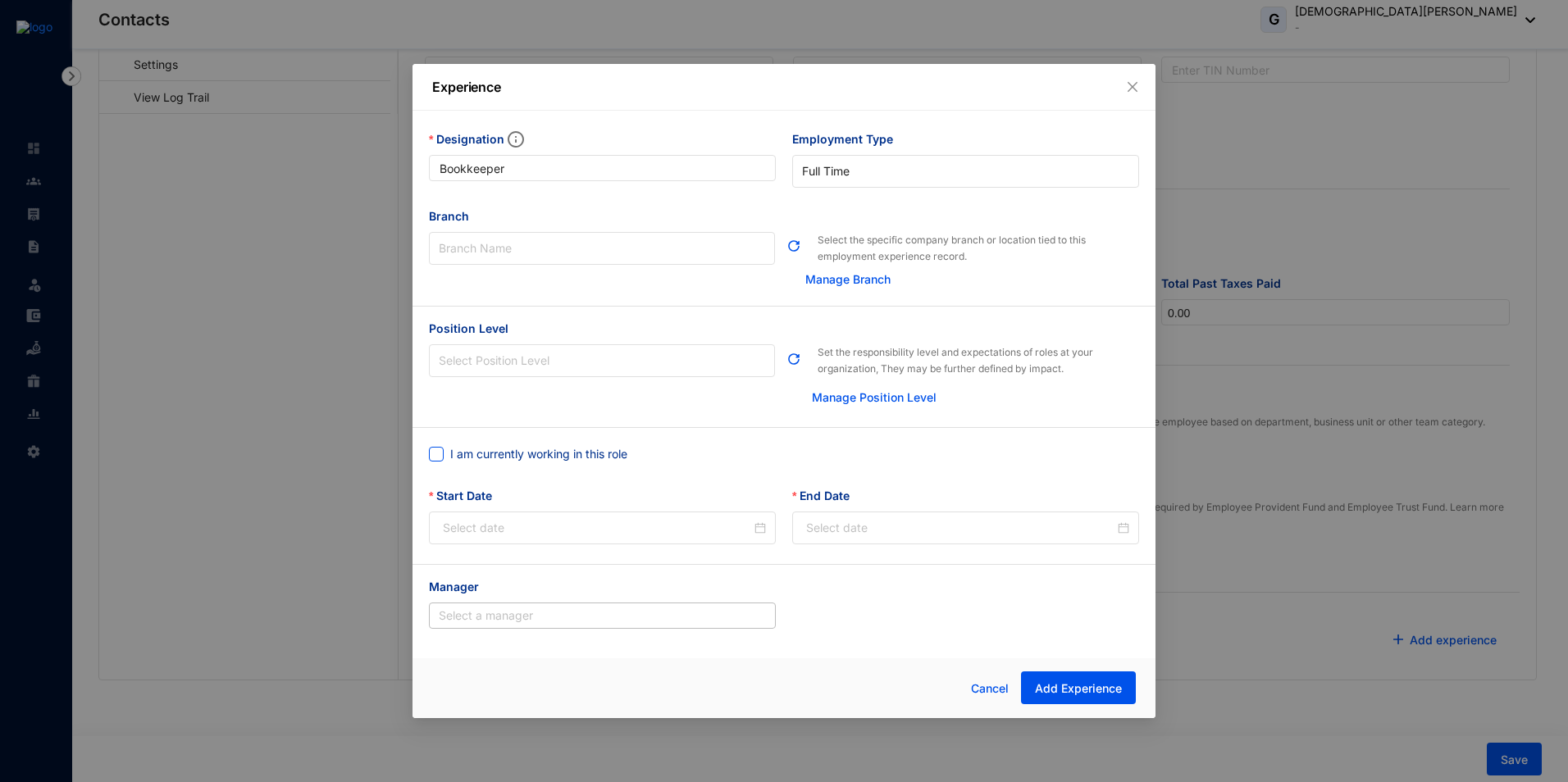
click at [436, 460] on span at bounding box center [436, 454] width 15 height 15
click at [436, 458] on input "I am currently working in this role" at bounding box center [434, 452] width 11 height 11
checkbox input "true"
click at [887, 397] on link "Manage Position Level" at bounding box center [874, 397] width 125 height 14
click at [1087, 689] on span "Add Experience" at bounding box center [1077, 689] width 86 height 16
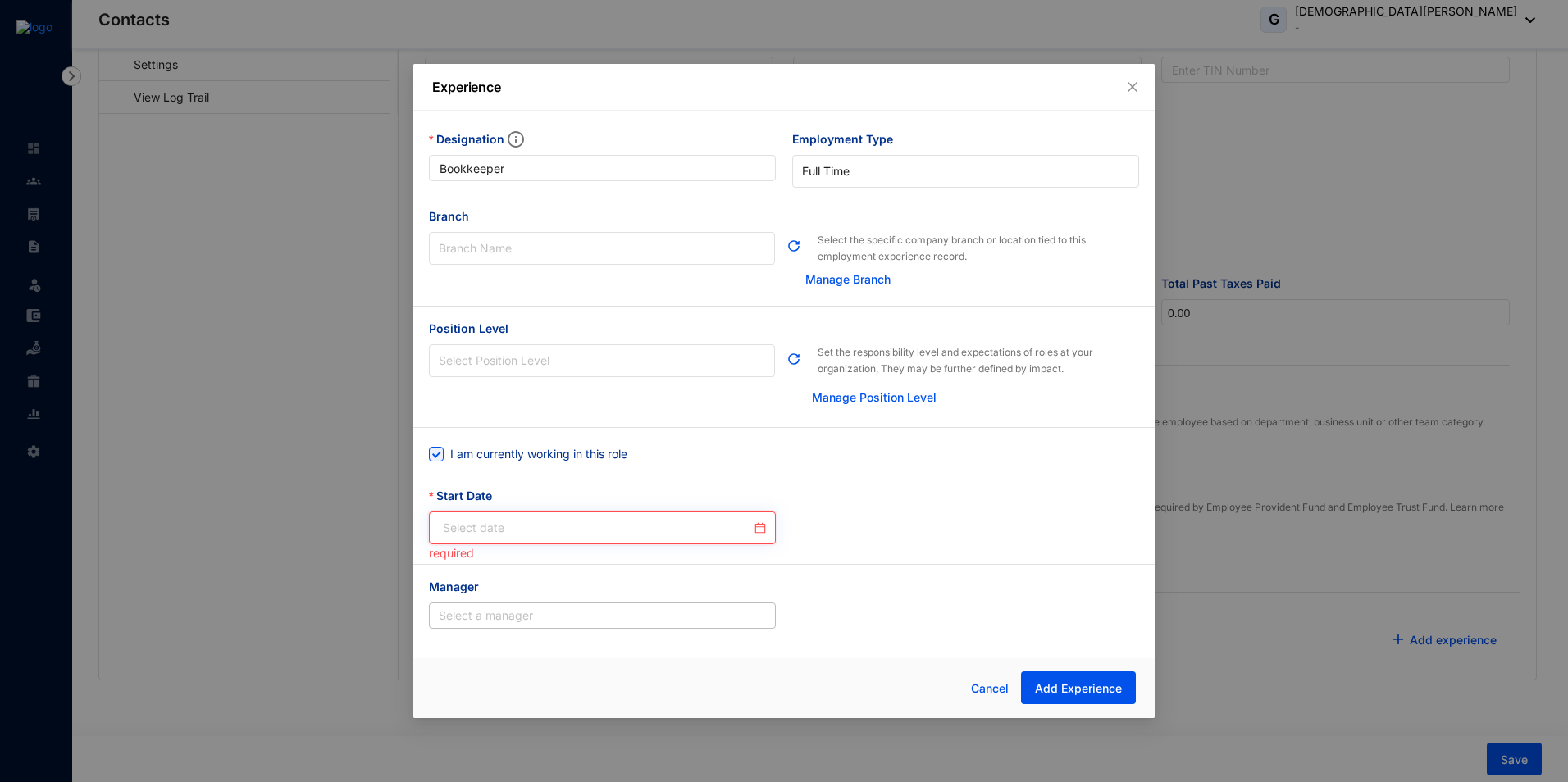
click at [736, 530] on input "Start Date" at bounding box center [597, 528] width 308 height 18
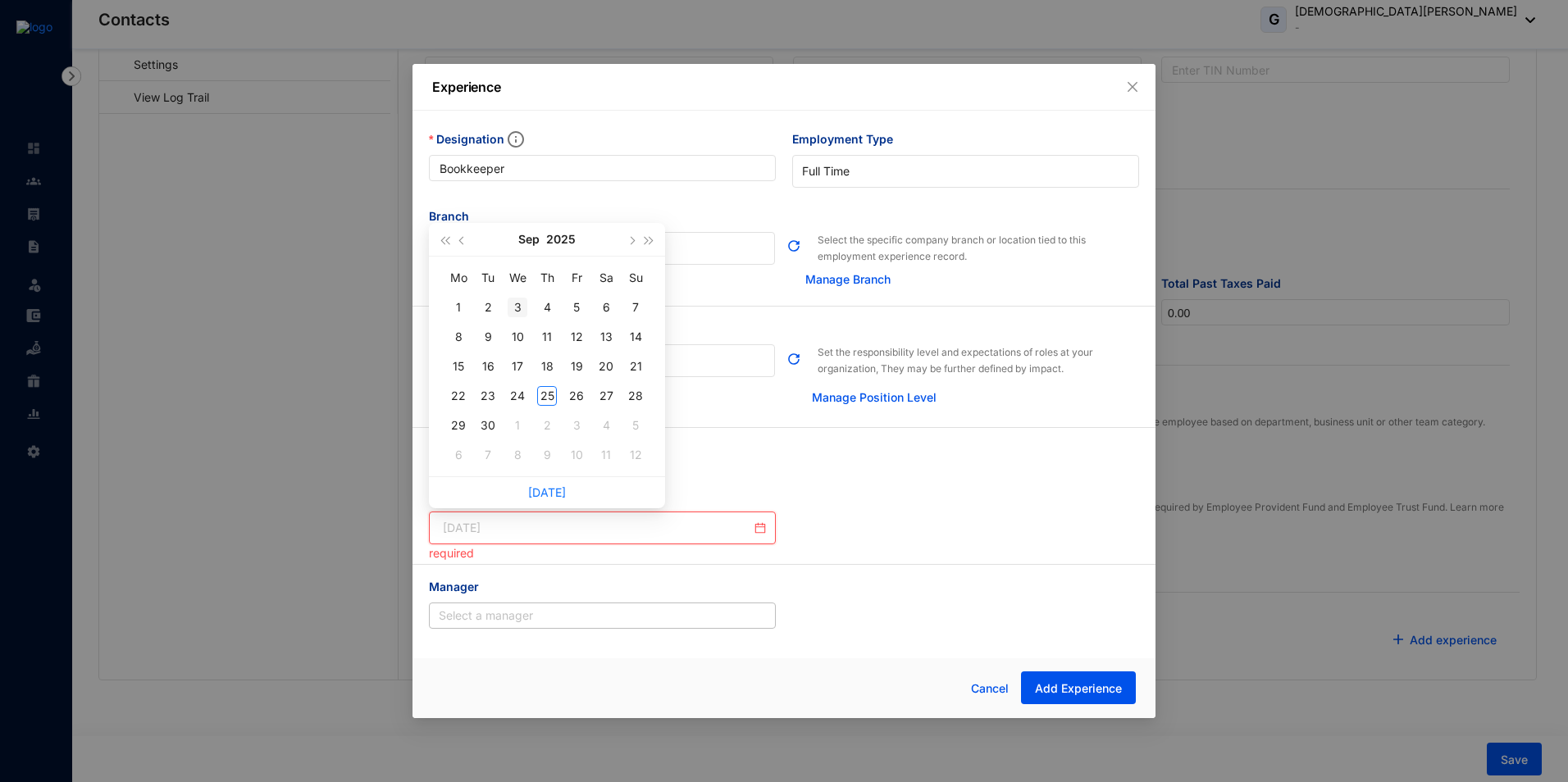
type input "2025-09-03"
click at [461, 248] on button "button" at bounding box center [462, 239] width 18 height 33
click at [581, 305] on div "1" at bounding box center [576, 307] width 20 height 20
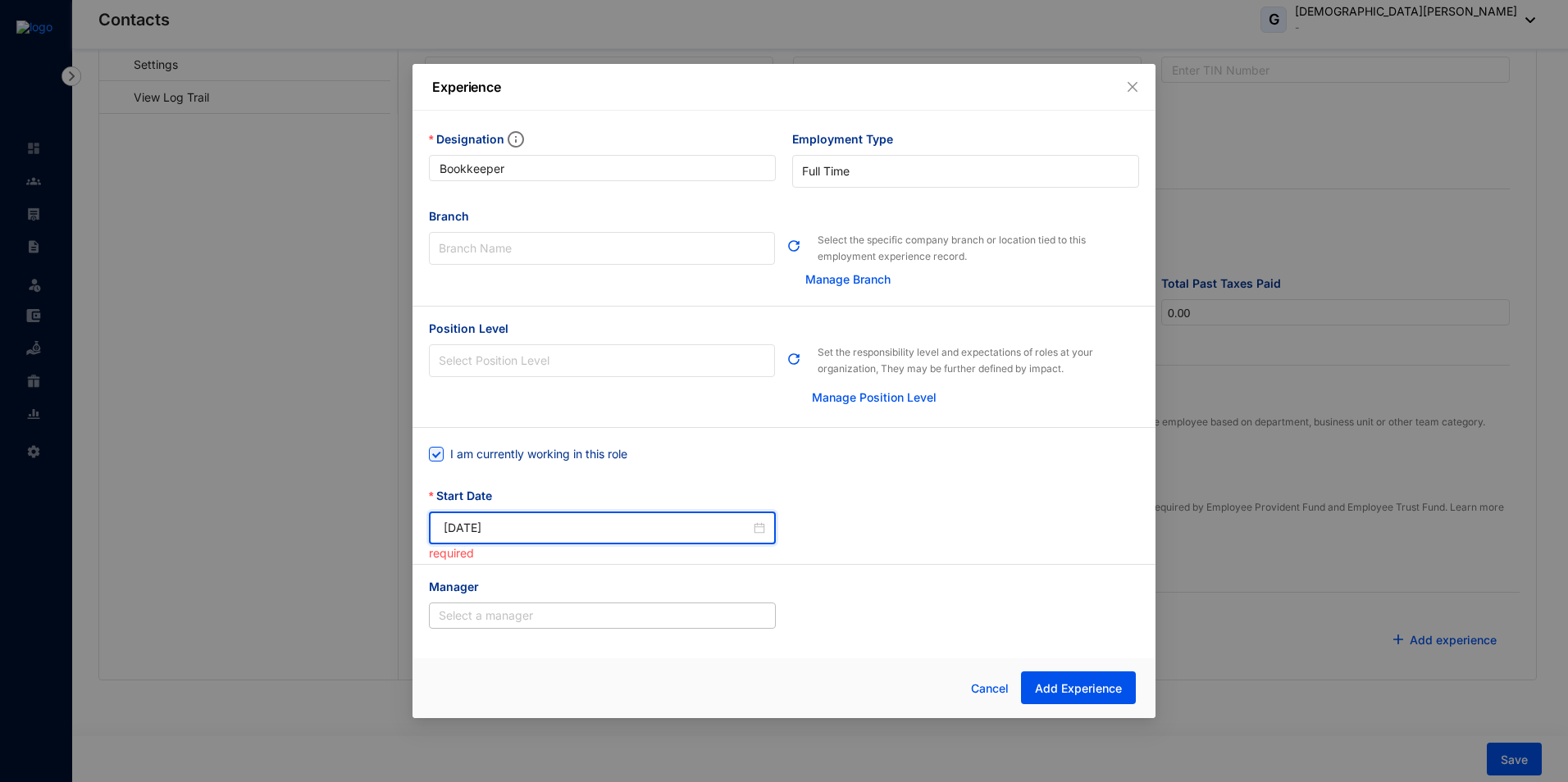
type input "[DATE]"
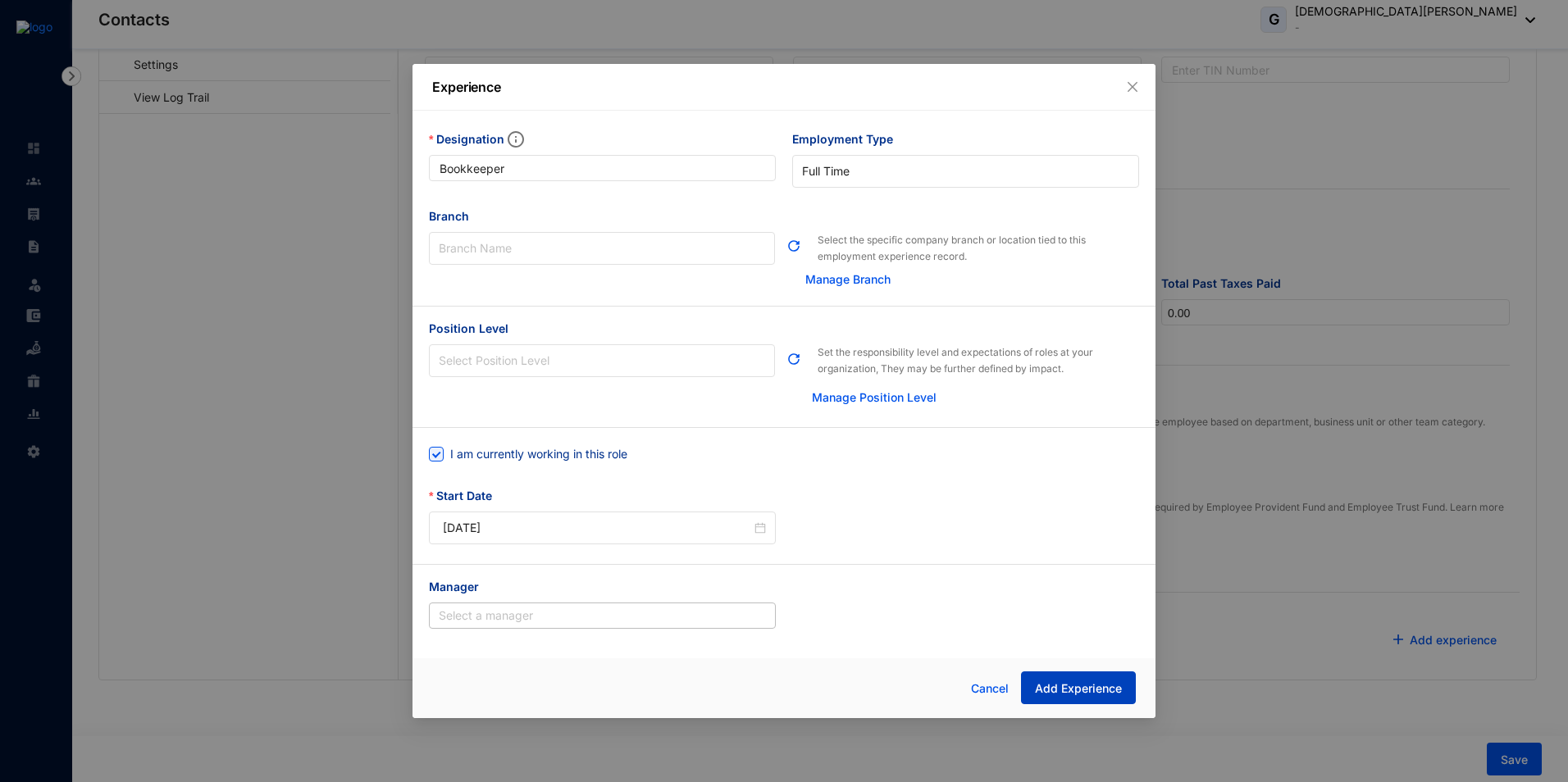
click at [1047, 685] on span "Add Experience" at bounding box center [1077, 689] width 86 height 16
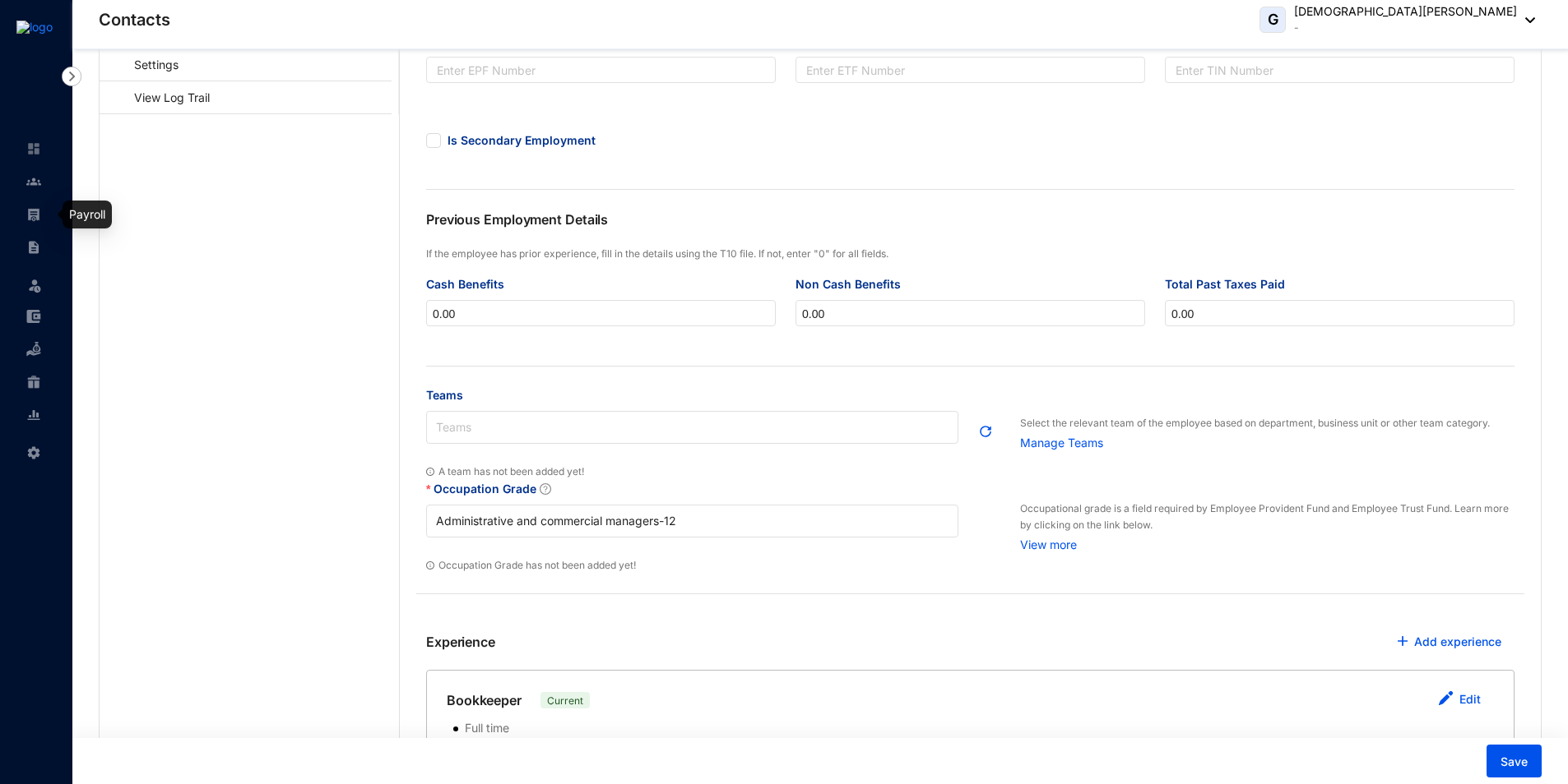
click at [39, 216] on img at bounding box center [34, 214] width 15 height 15
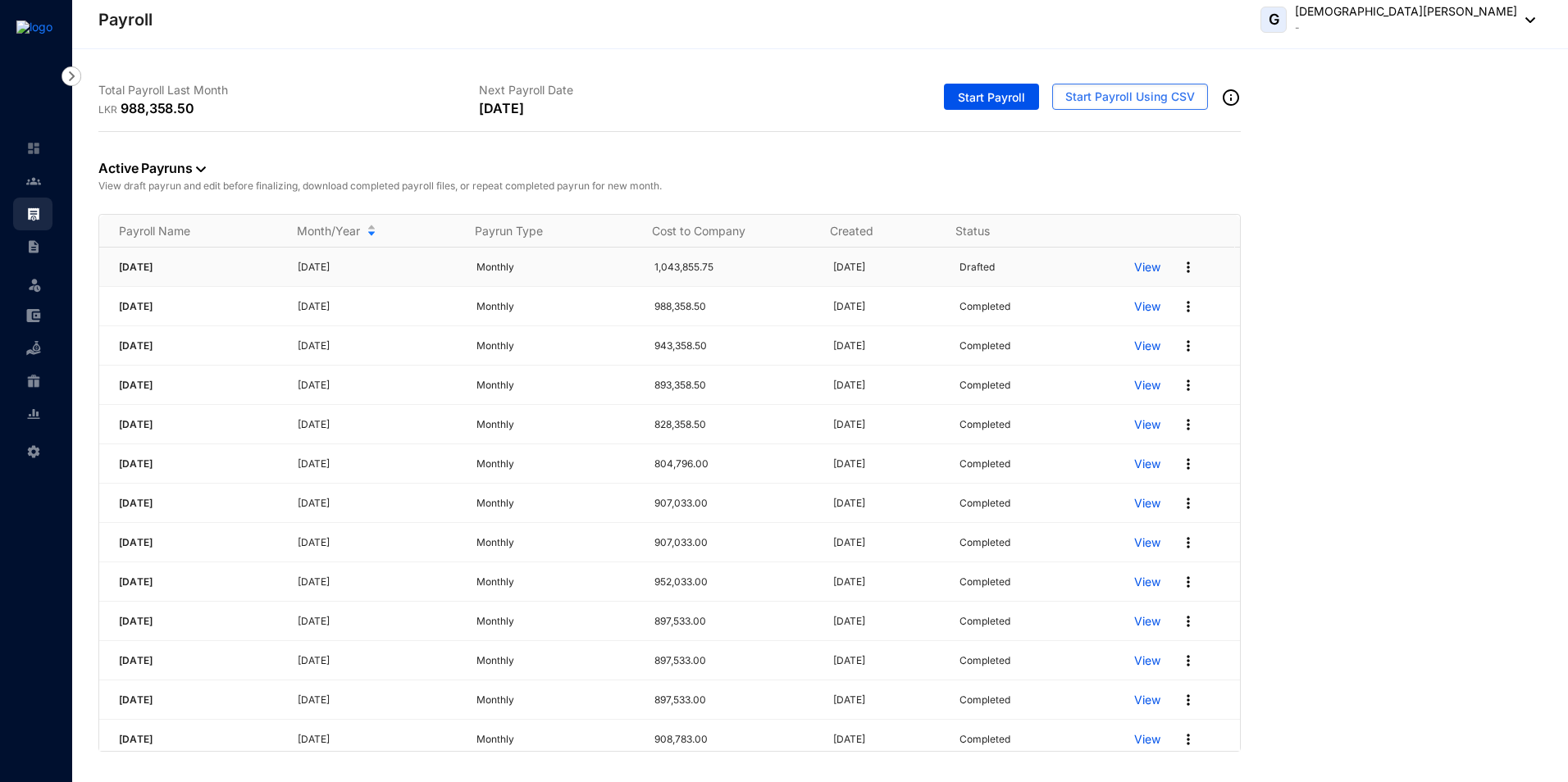
click at [1134, 266] on p "View" at bounding box center [1147, 267] width 27 height 16
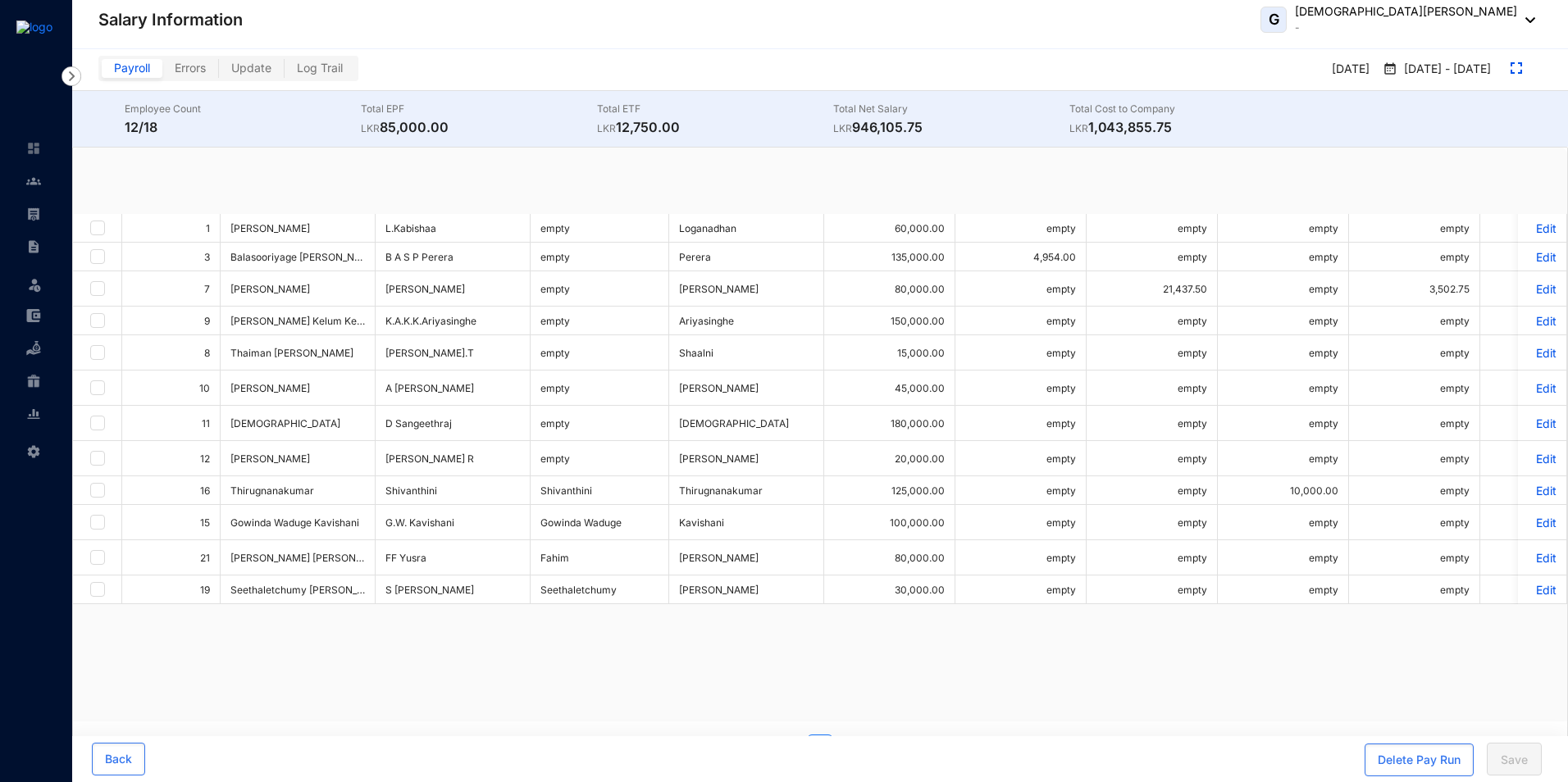
checkbox input "true"
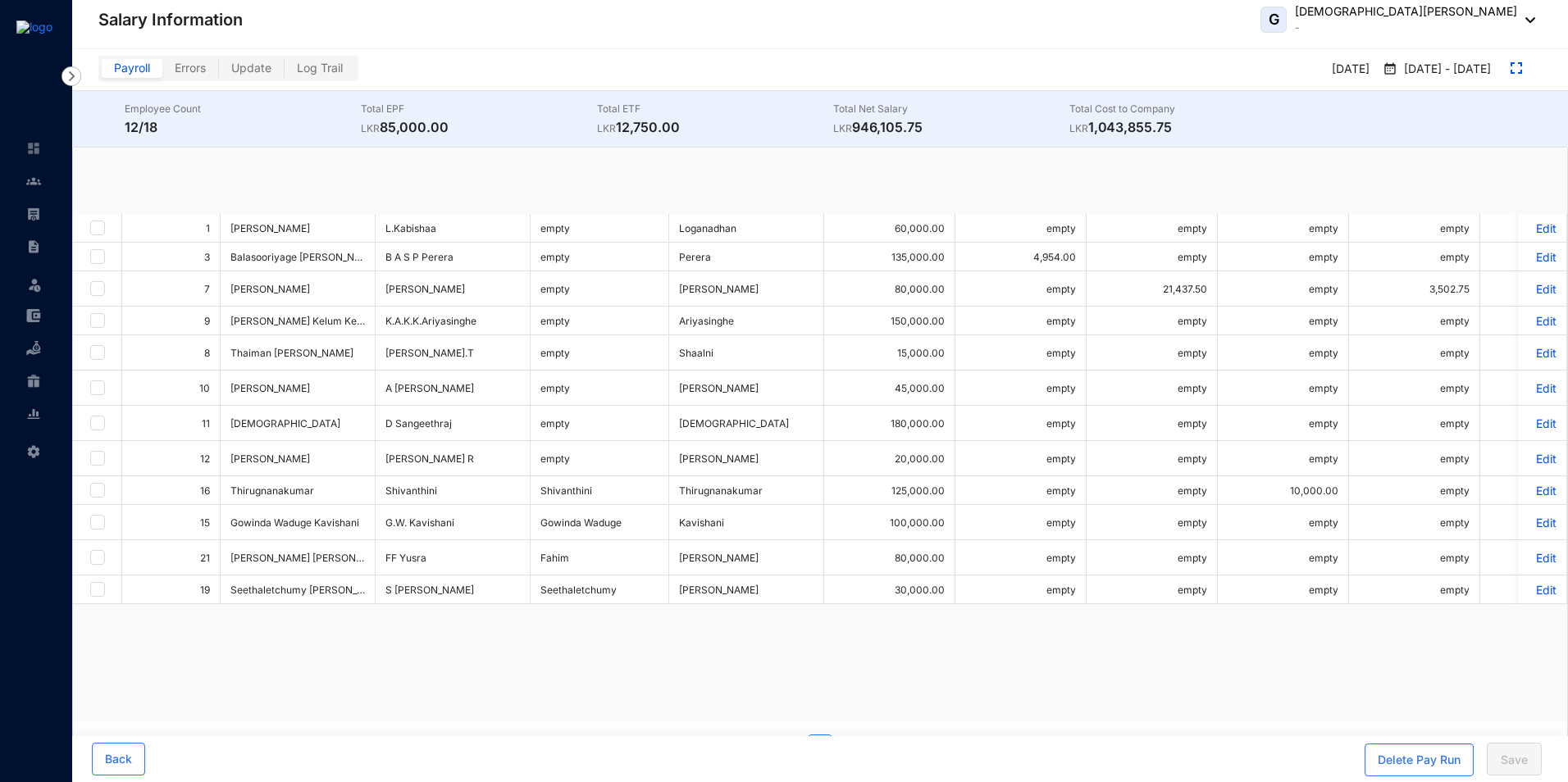
checkbox input "true"
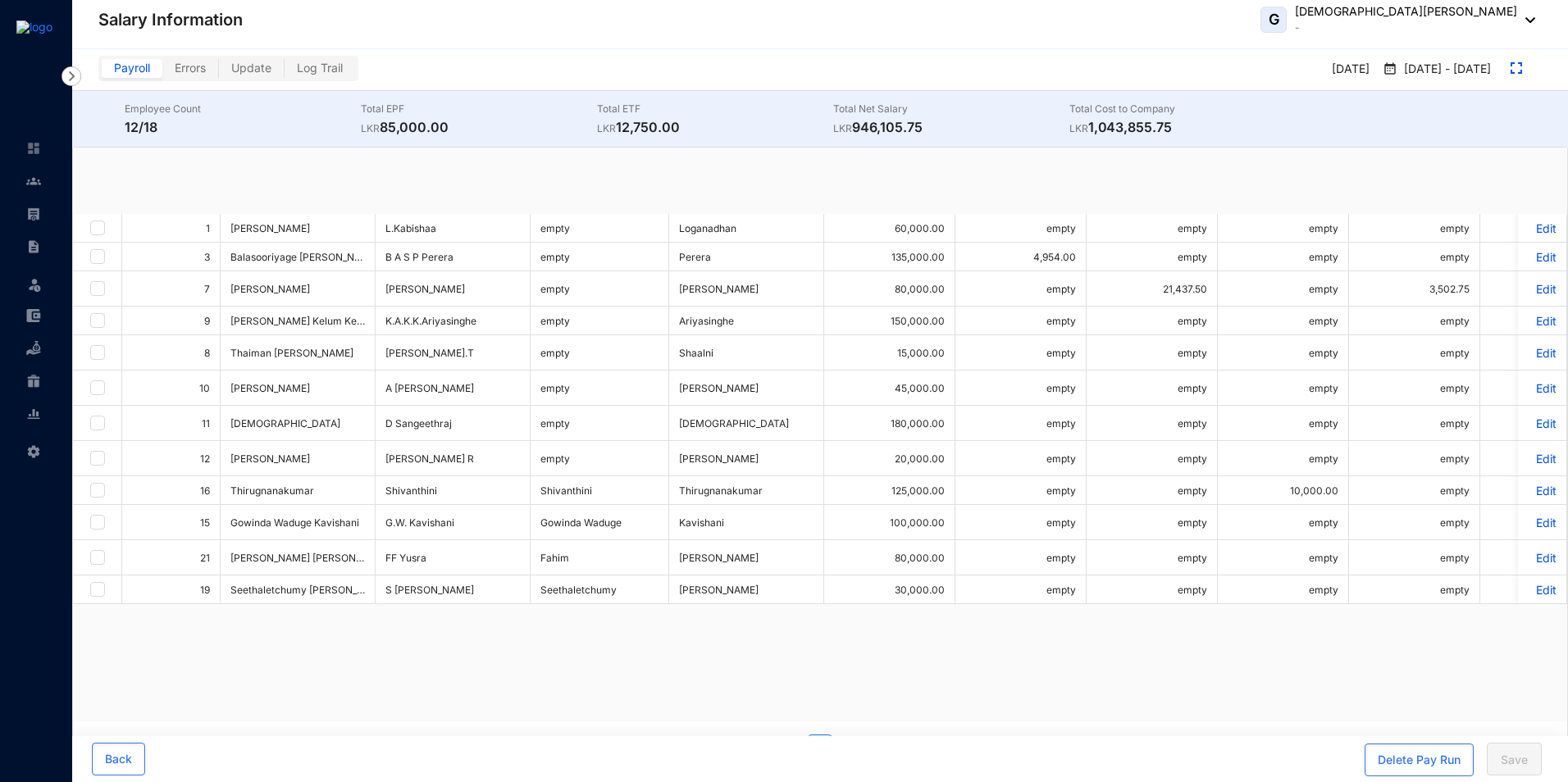
checkbox input "true"
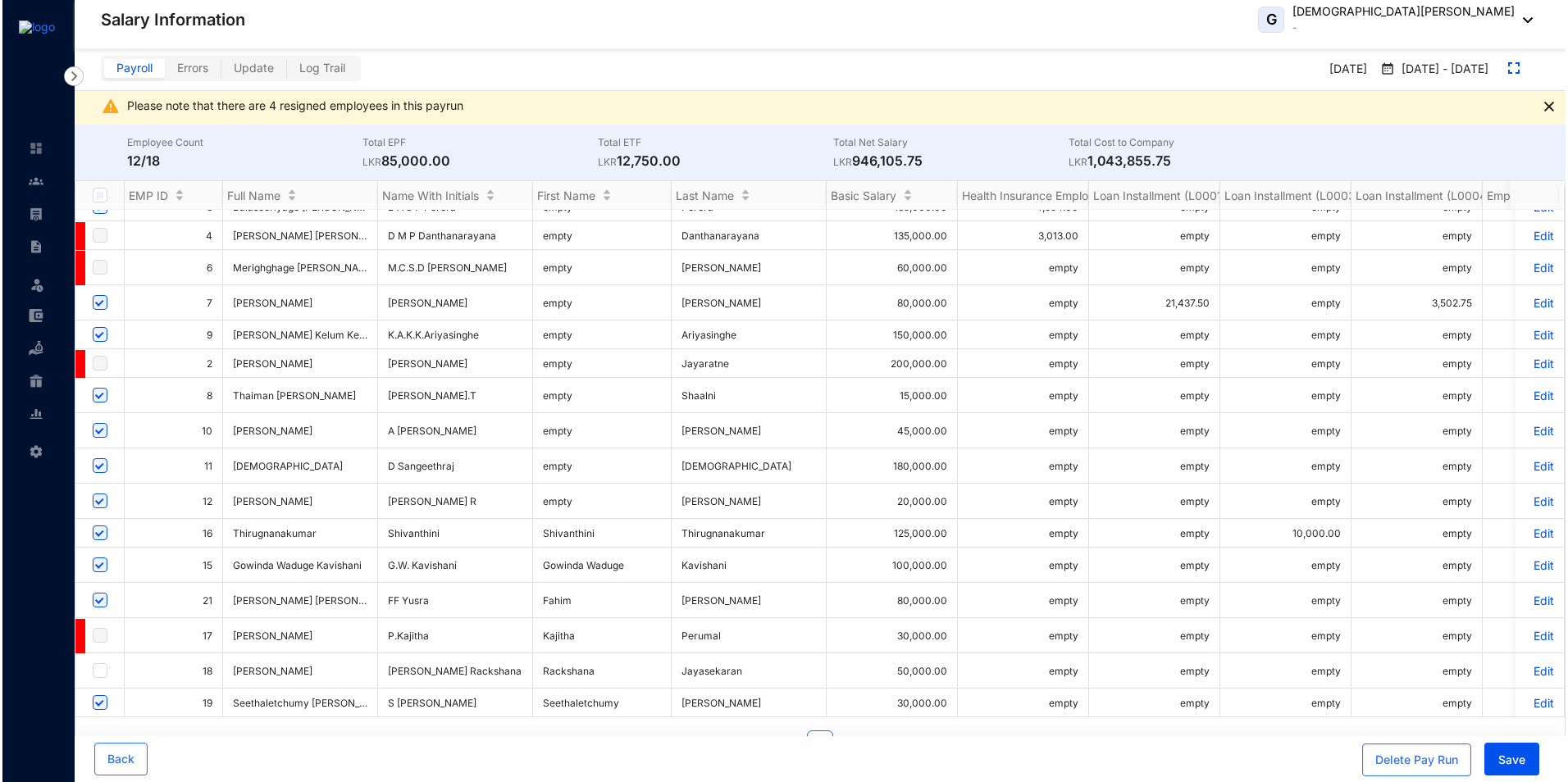
scroll to position [33, 0]
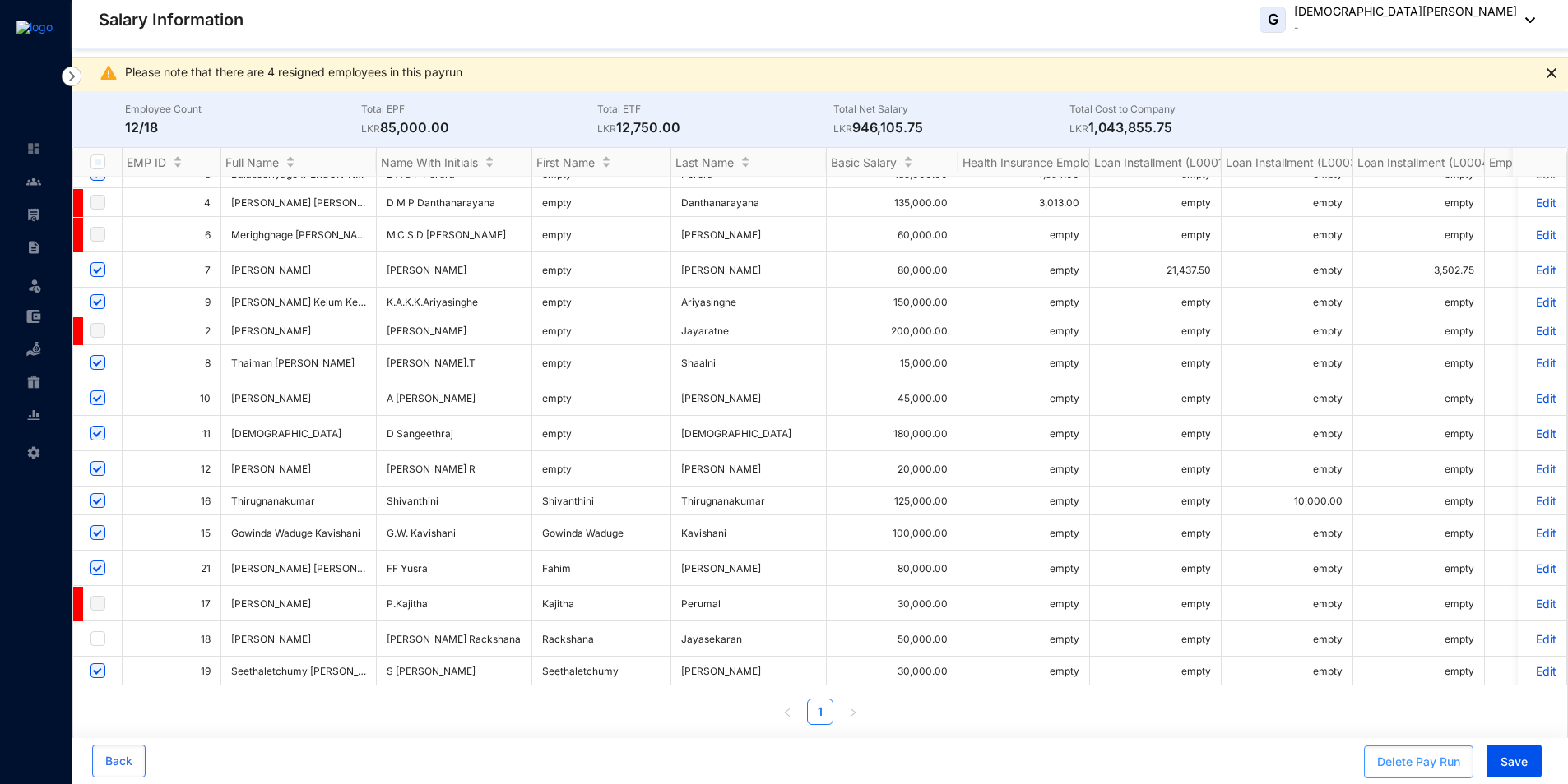
click at [1421, 763] on div "Delete Pay Run" at bounding box center [1419, 762] width 83 height 16
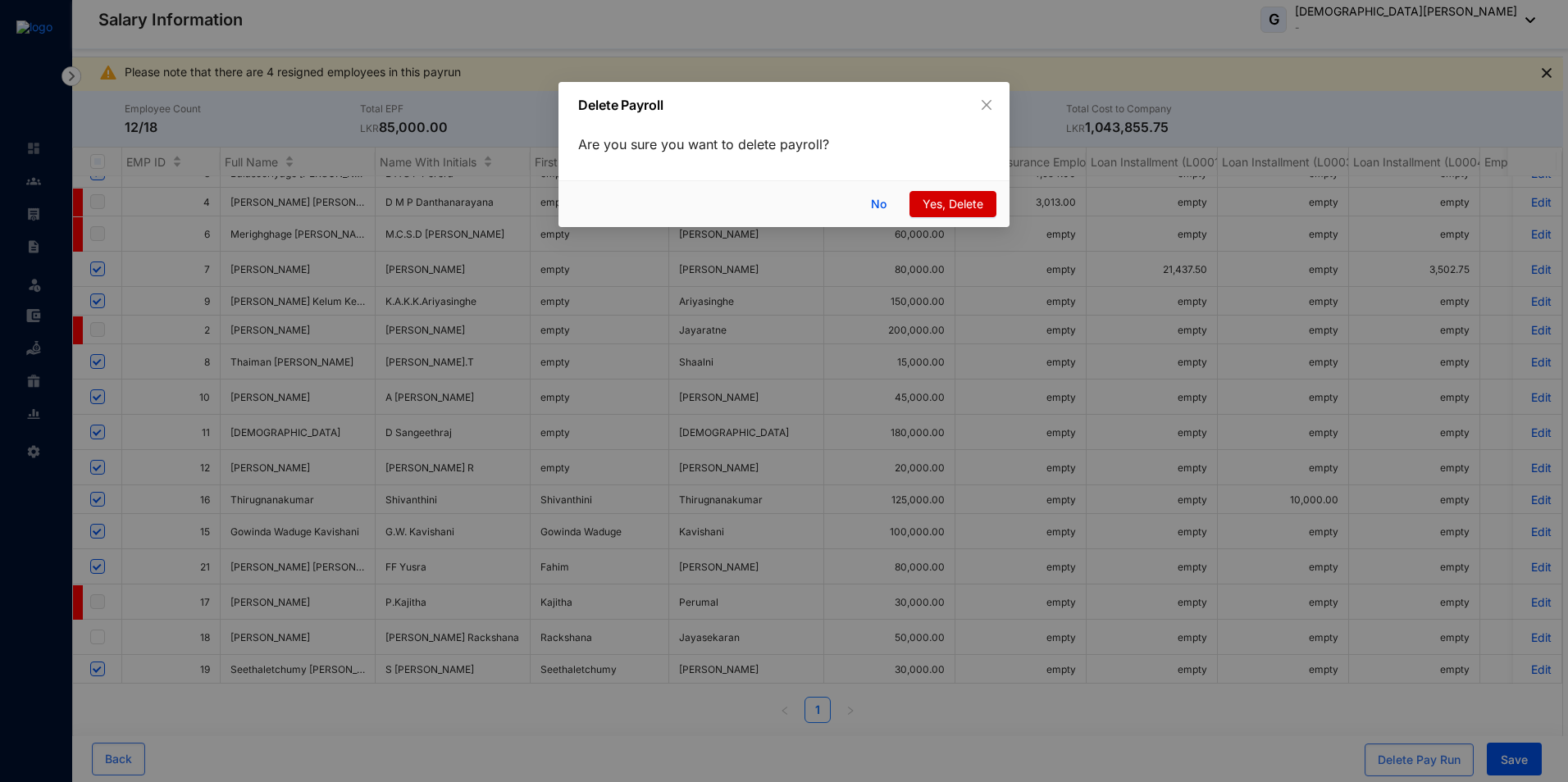
click at [952, 198] on span "Yes, Delete" at bounding box center [952, 204] width 61 height 18
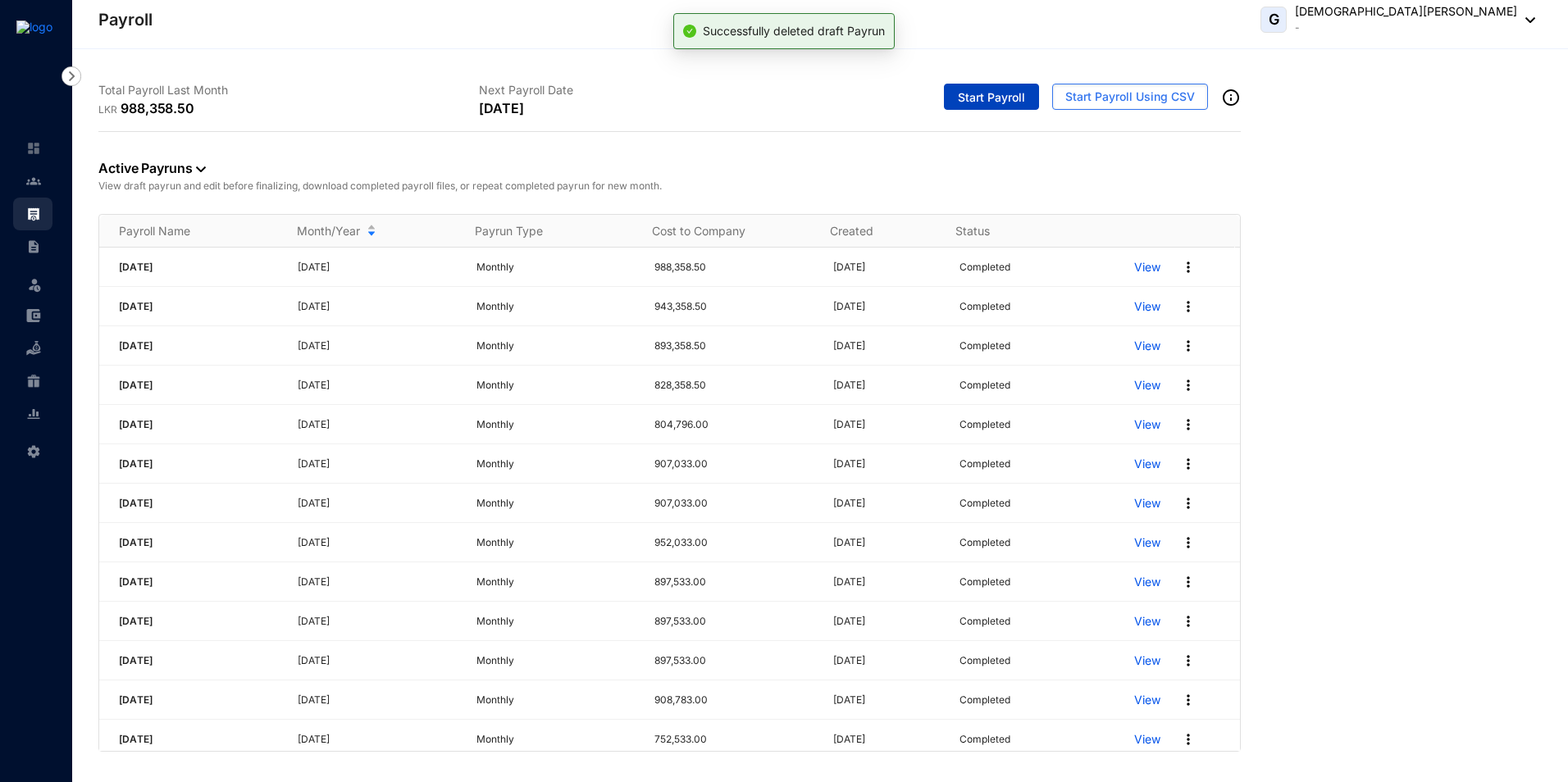
click at [993, 93] on span "Start Payroll" at bounding box center [991, 97] width 68 height 16
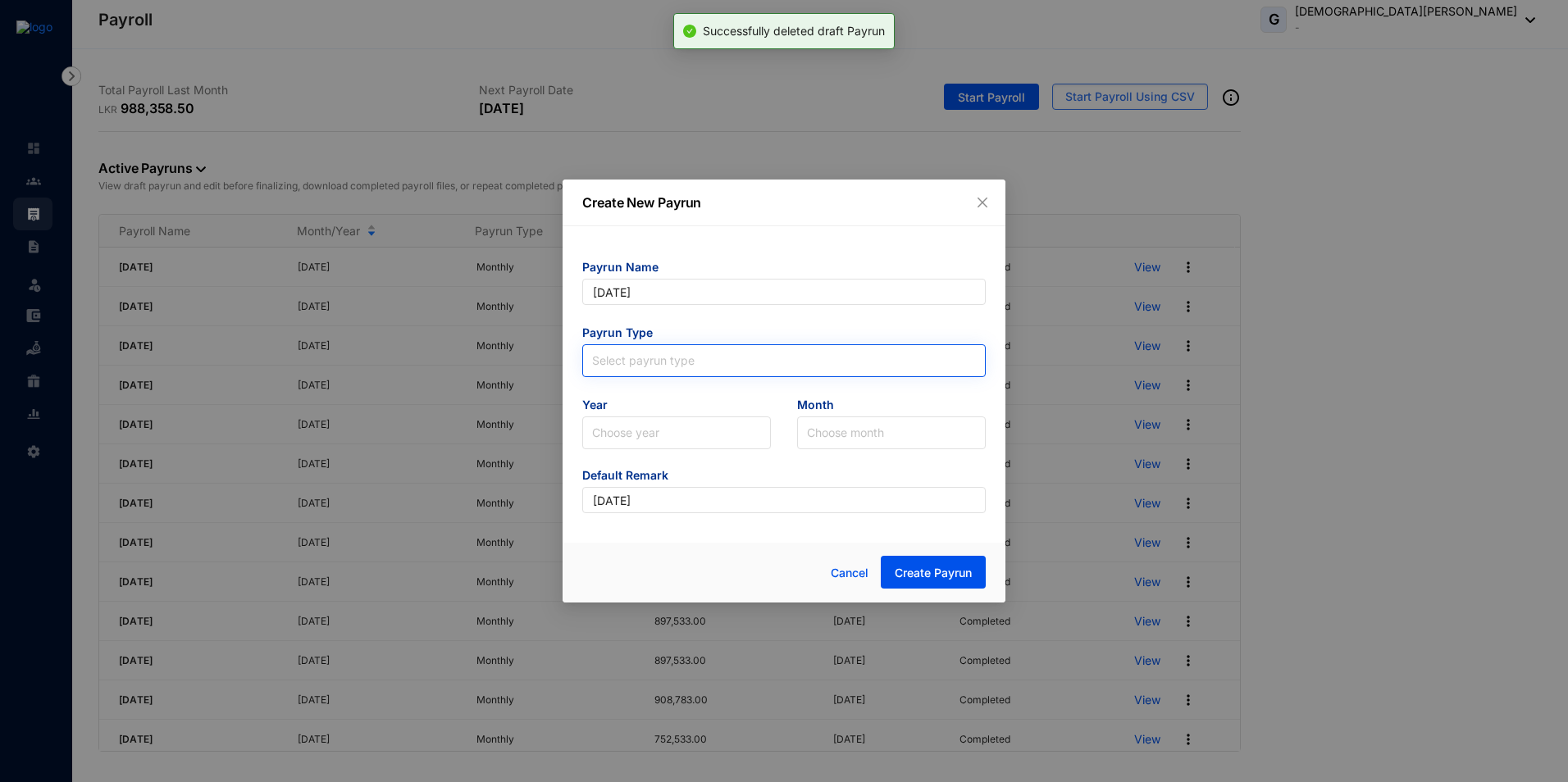
click at [677, 359] on input "search" at bounding box center [784, 357] width 384 height 25
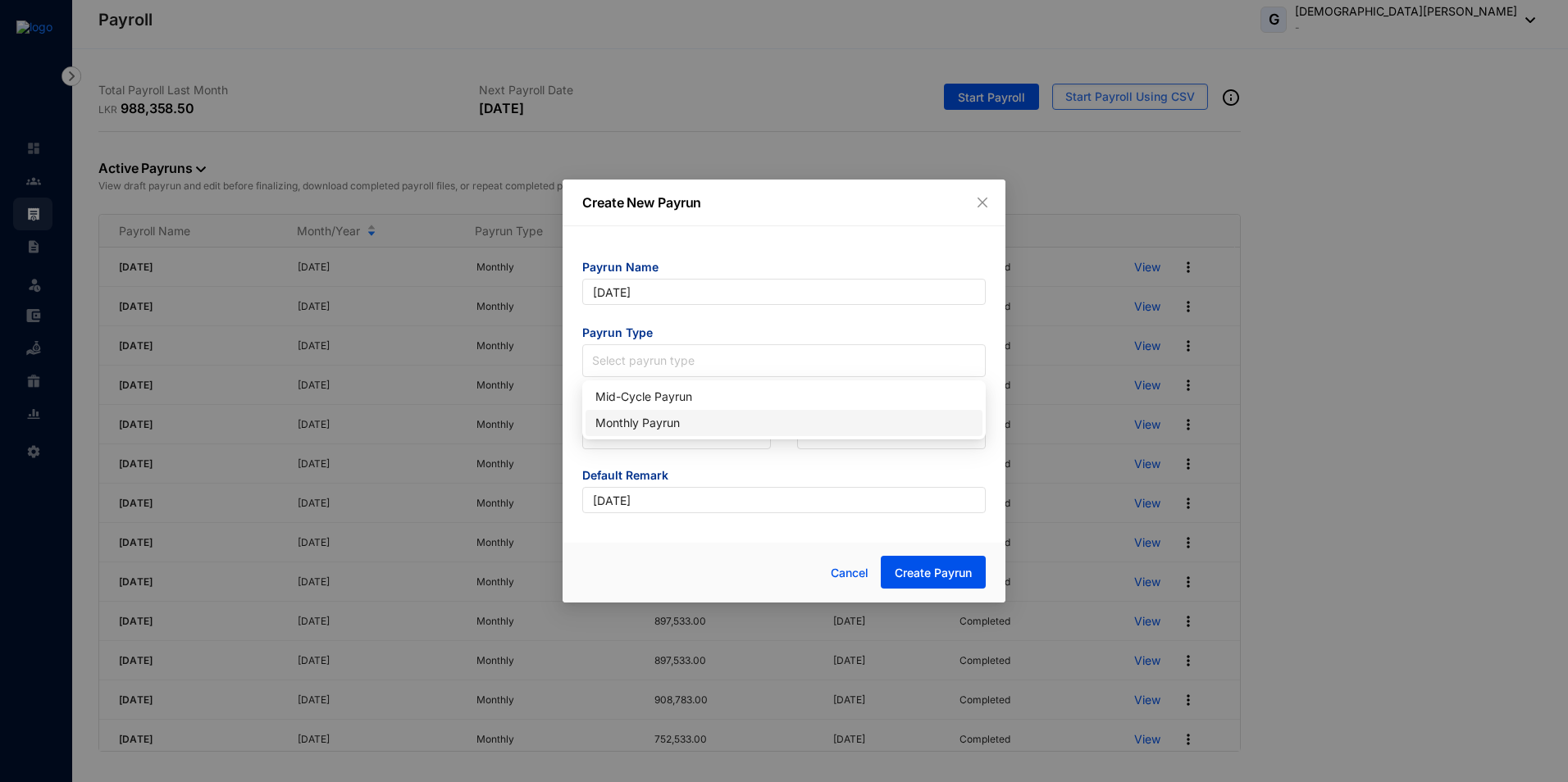
click at [659, 426] on div "Monthly Payrun" at bounding box center [784, 423] width 377 height 18
click at [659, 426] on input "search" at bounding box center [676, 433] width 169 height 31
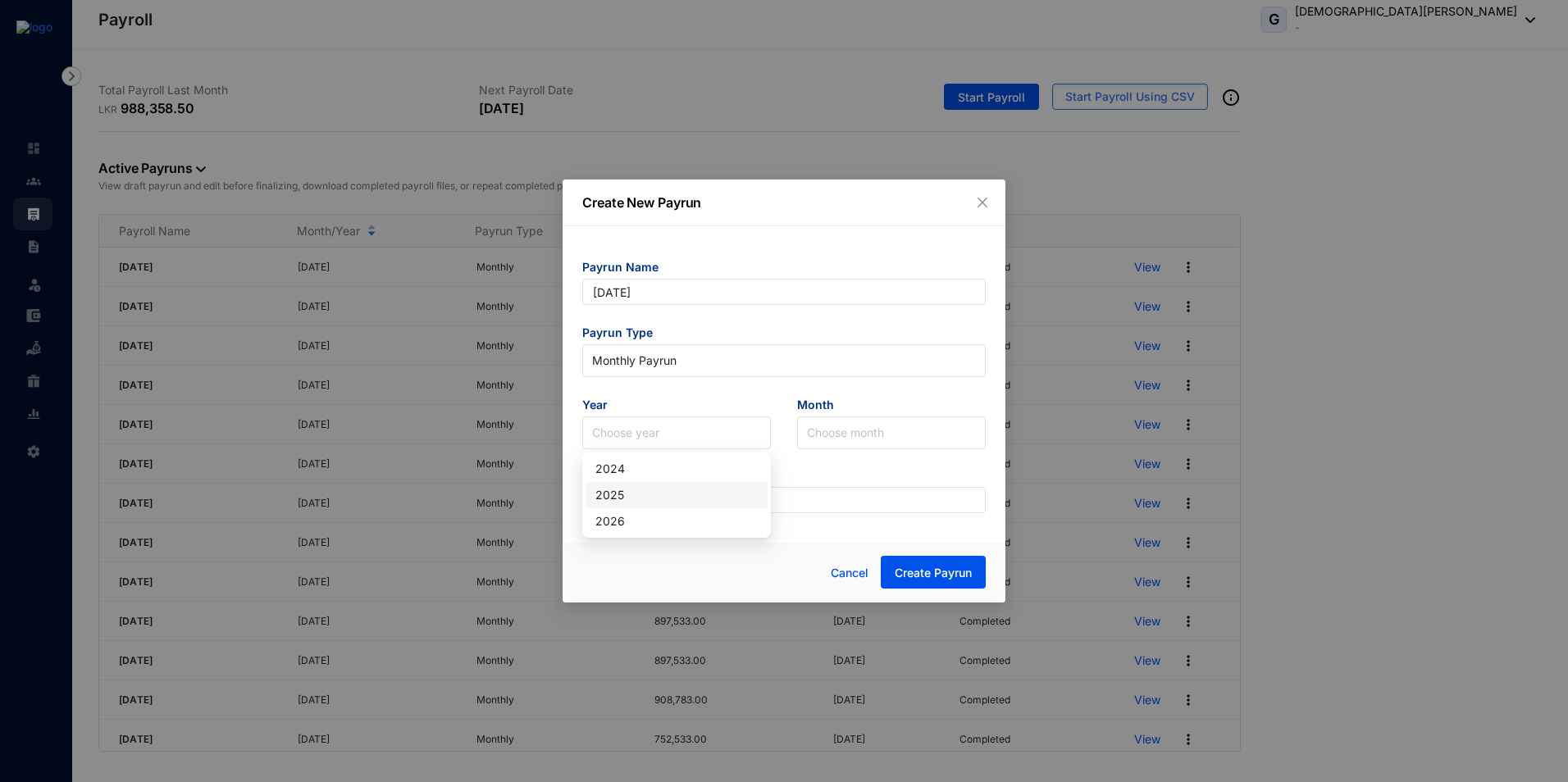
click at [627, 495] on div "2025" at bounding box center [677, 495] width 163 height 18
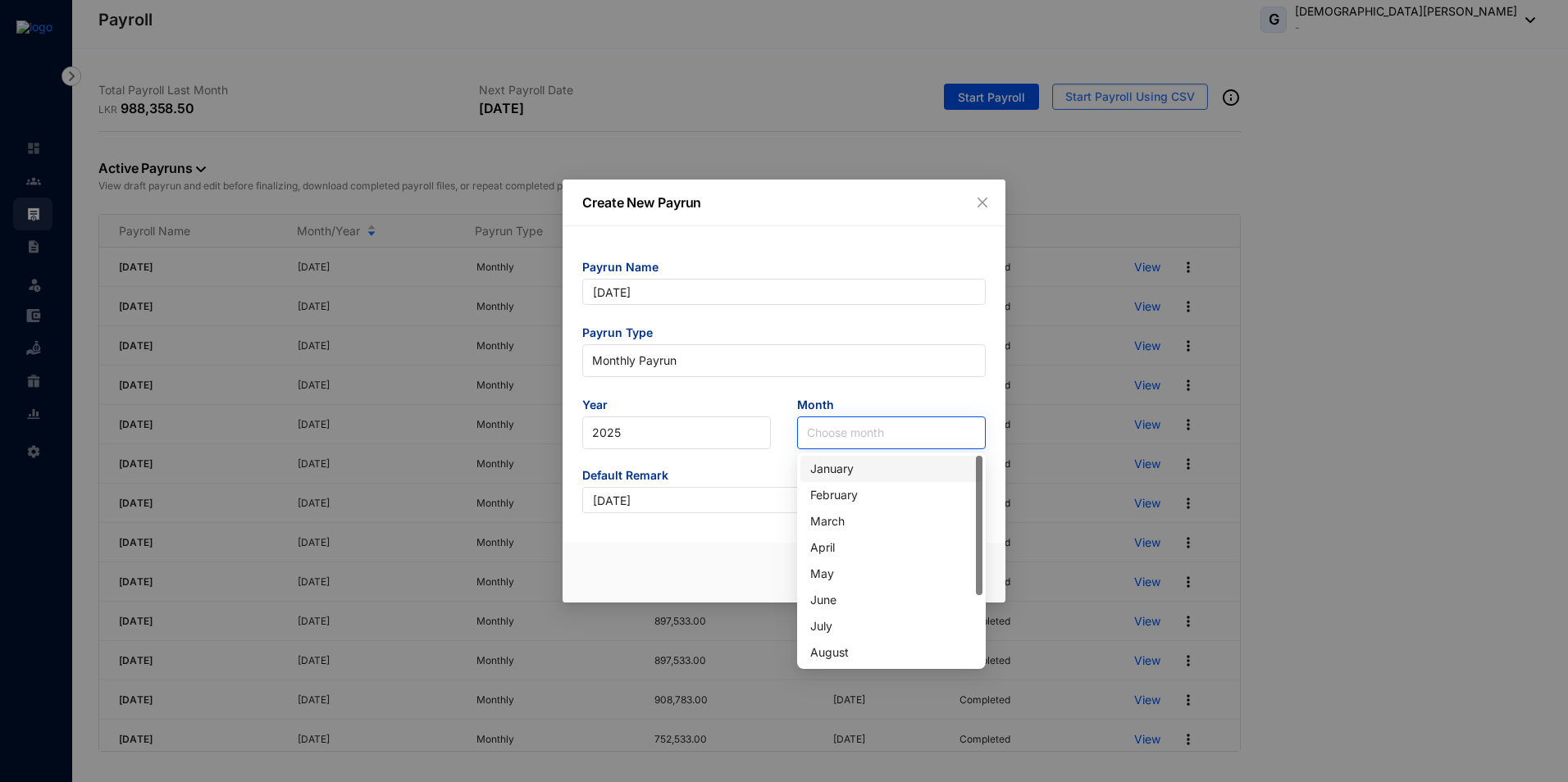
click at [920, 434] on input "search" at bounding box center [891, 433] width 169 height 31
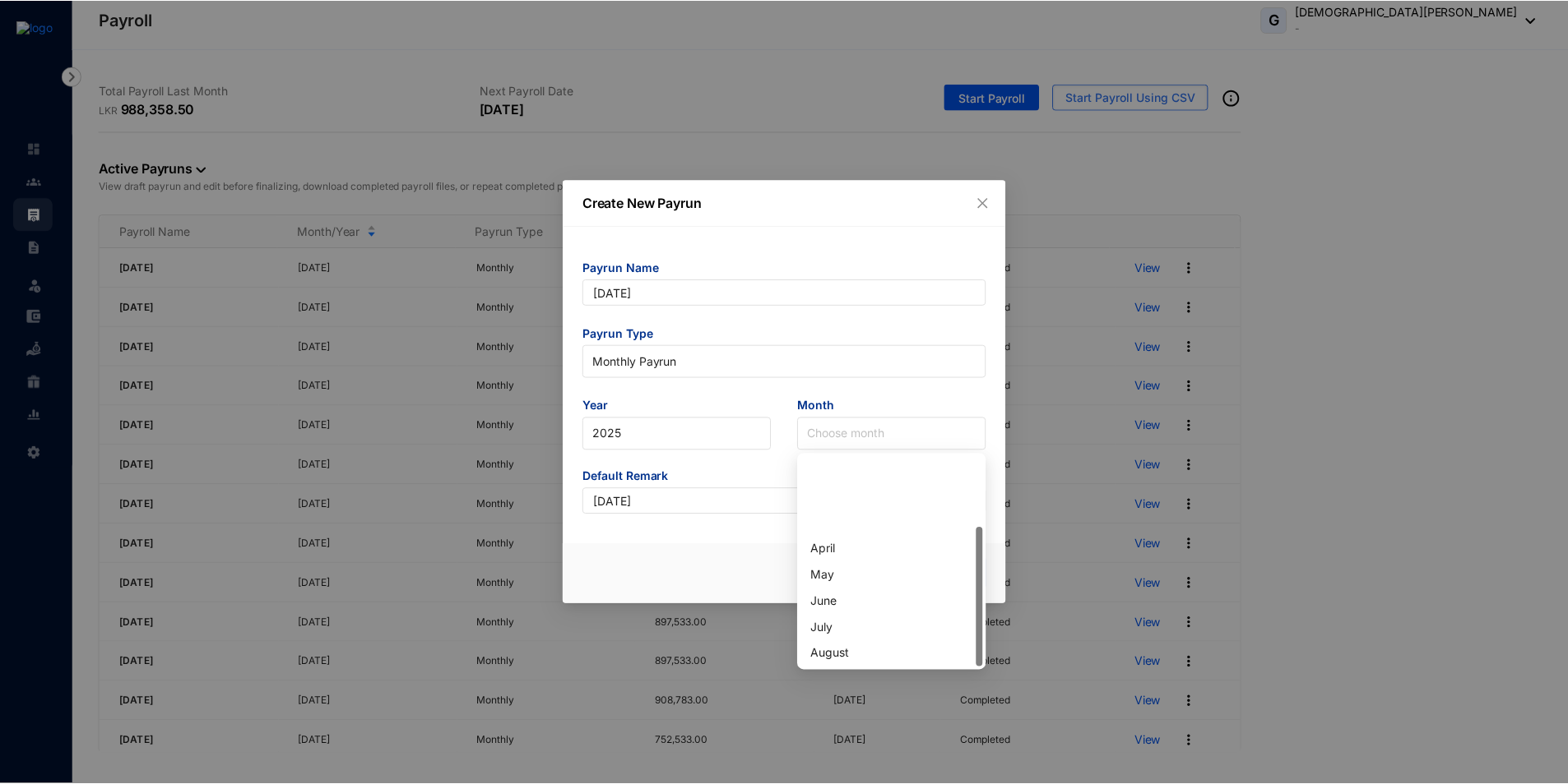
scroll to position [106, 0]
click at [846, 582] on div "September" at bounding box center [894, 575] width 163 height 18
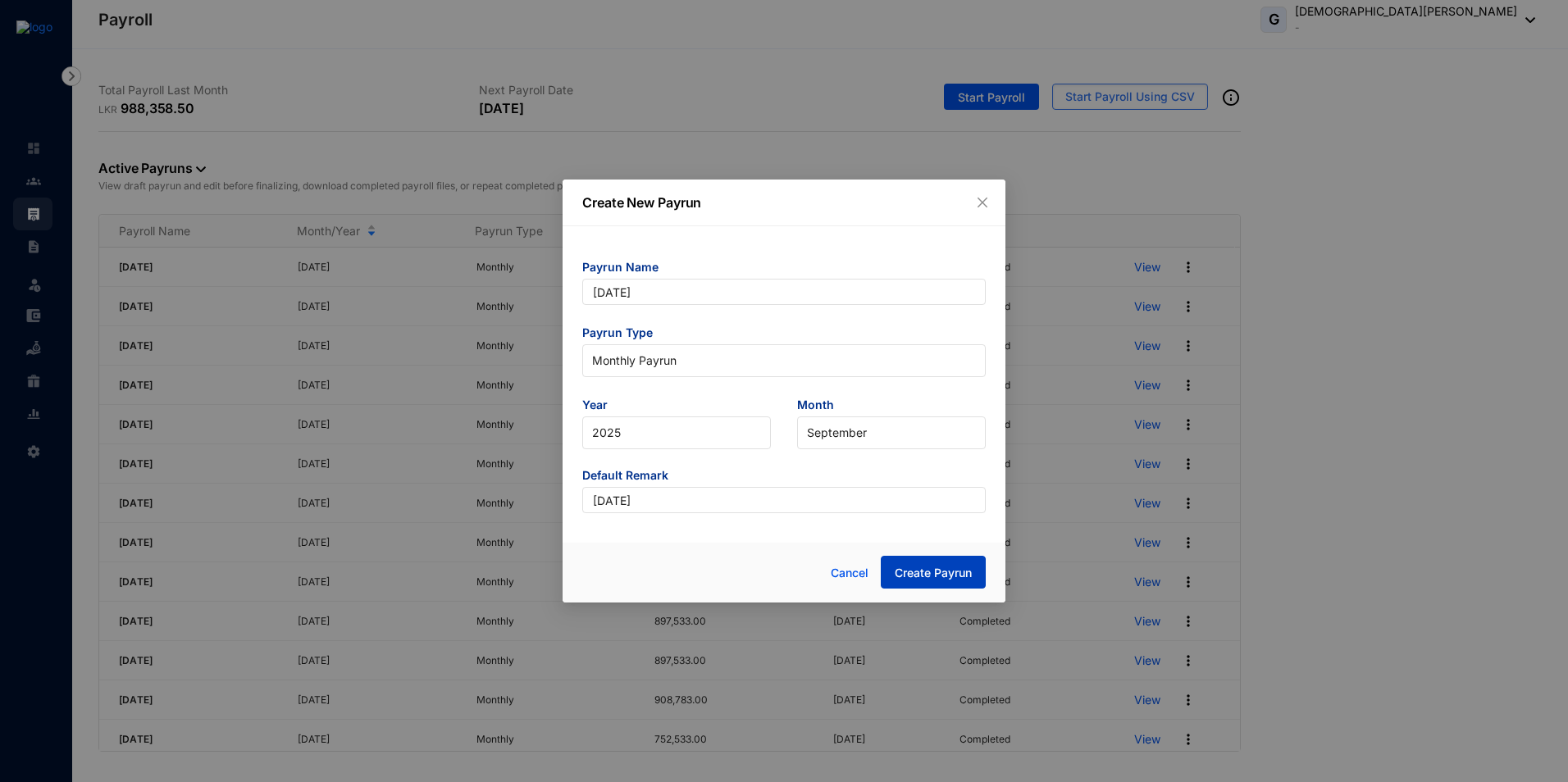
click at [917, 575] on span "Create Payrun" at bounding box center [933, 573] width 77 height 16
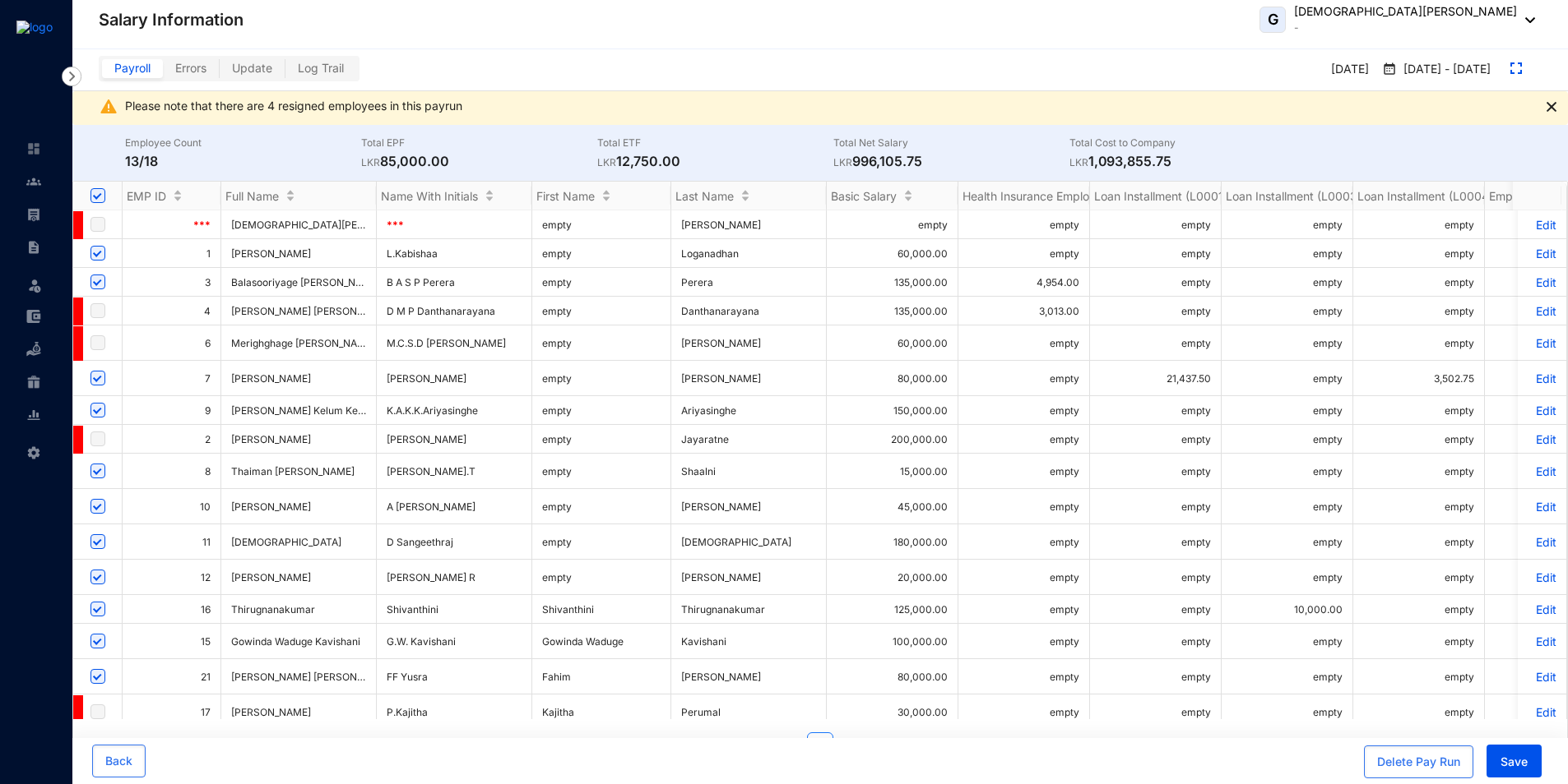
click at [103, 256] on input "checkbox" at bounding box center [97, 252] width 15 height 15
checkbox input "false"
click at [101, 508] on input "checkbox" at bounding box center [97, 506] width 15 height 15
checkbox input "false"
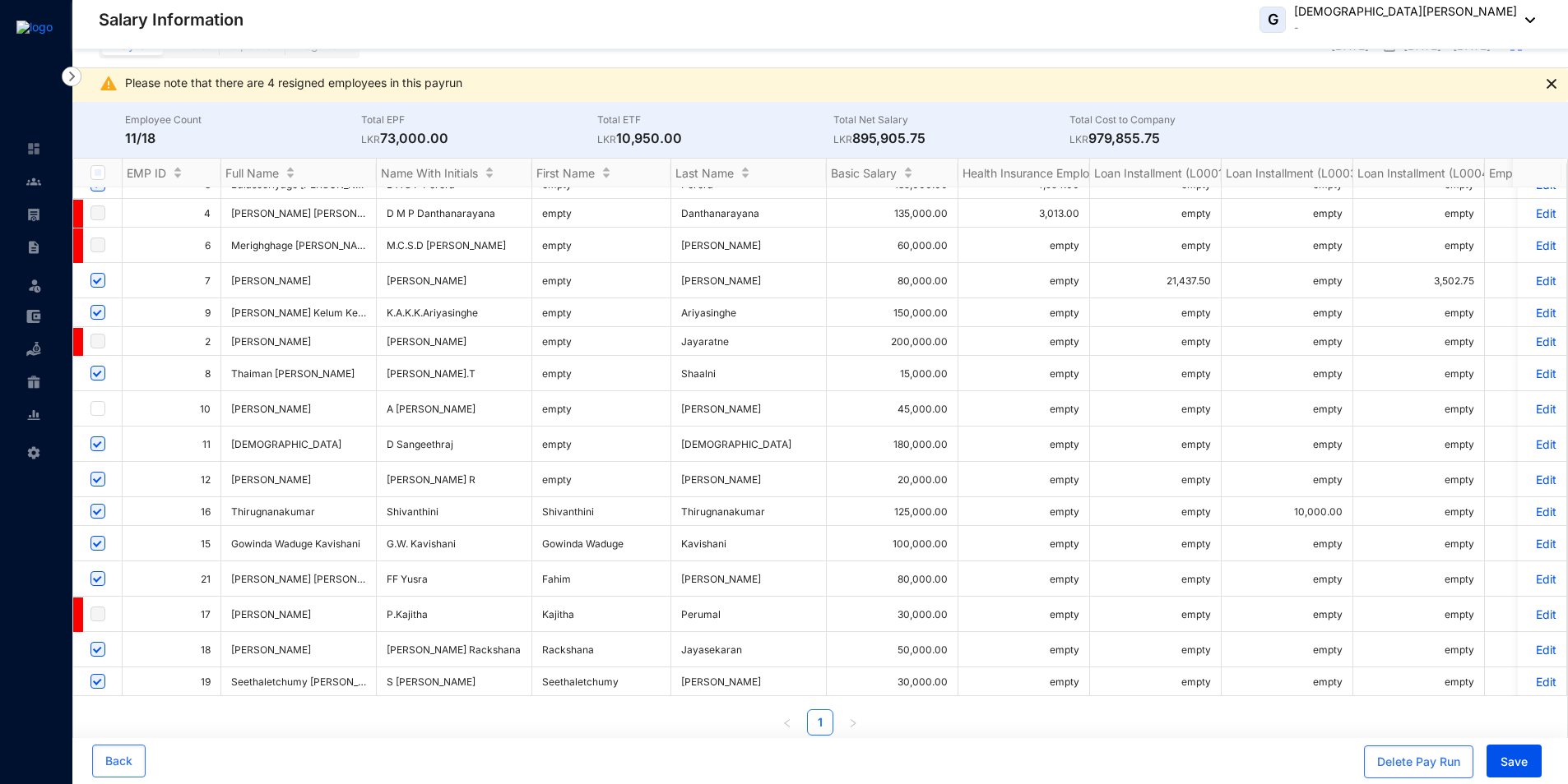
scroll to position [33, 0]
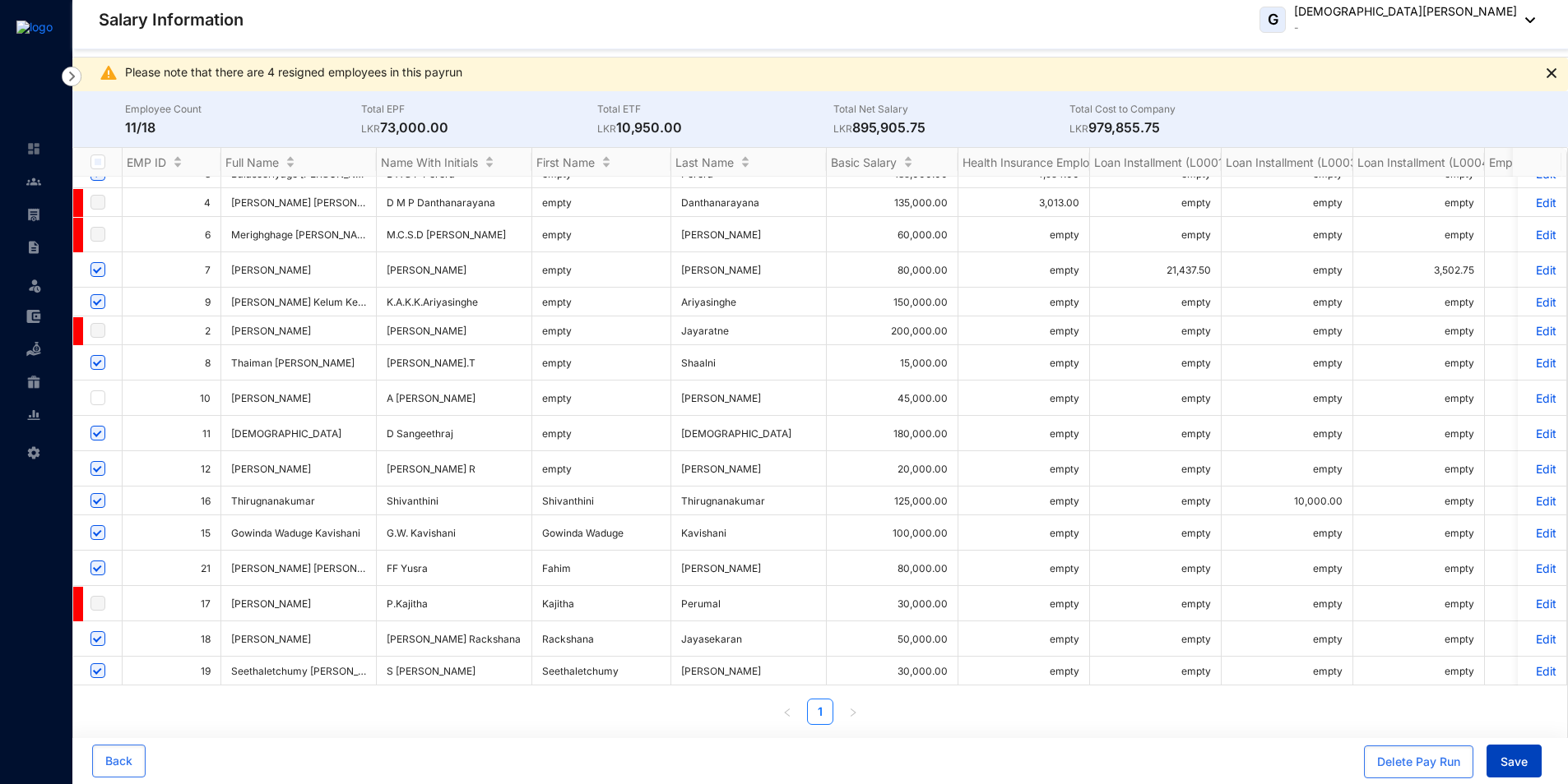
click at [1524, 761] on span "Save" at bounding box center [1514, 762] width 27 height 16
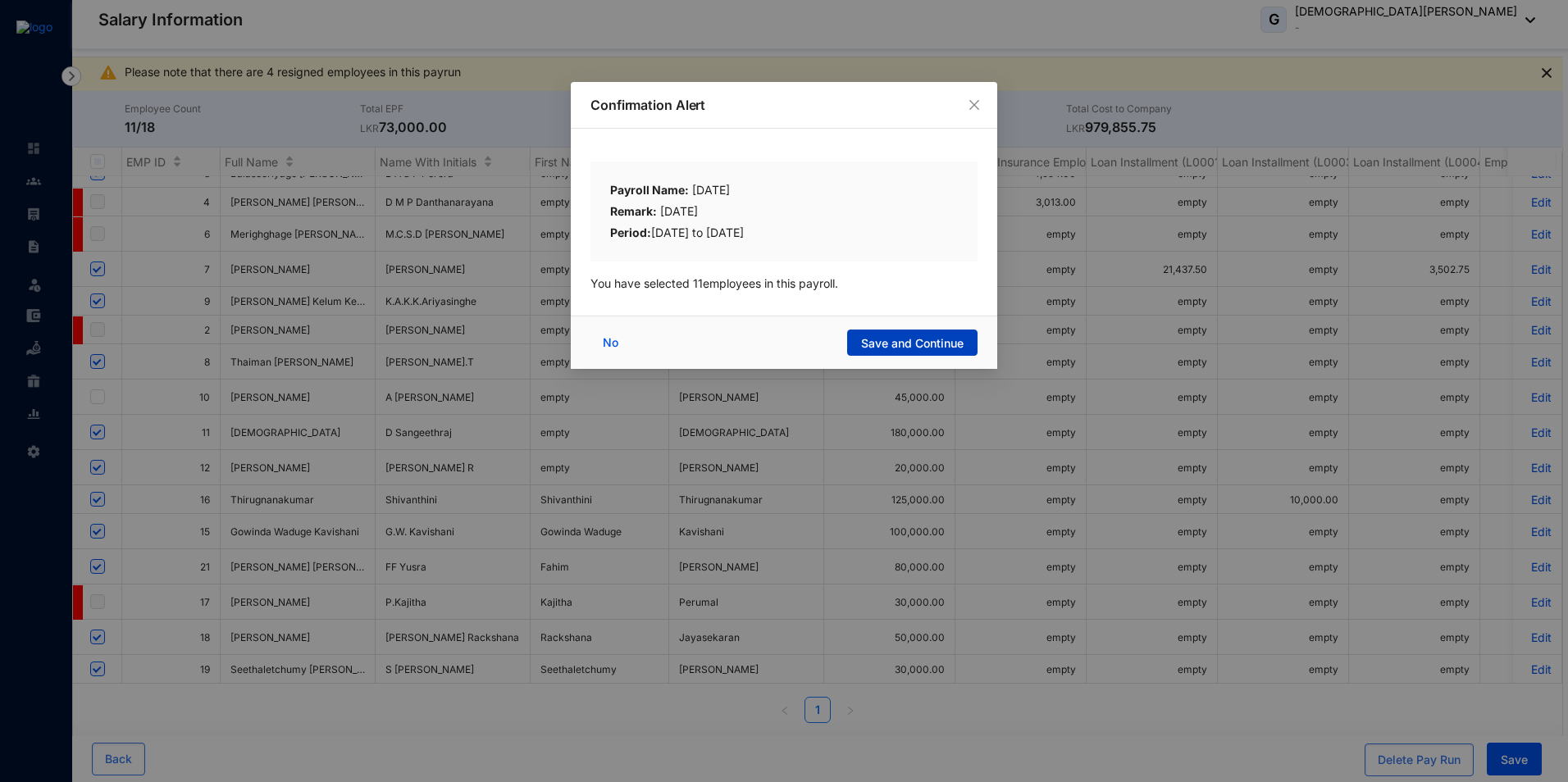
click at [949, 345] on span "Save and Continue" at bounding box center [912, 343] width 103 height 16
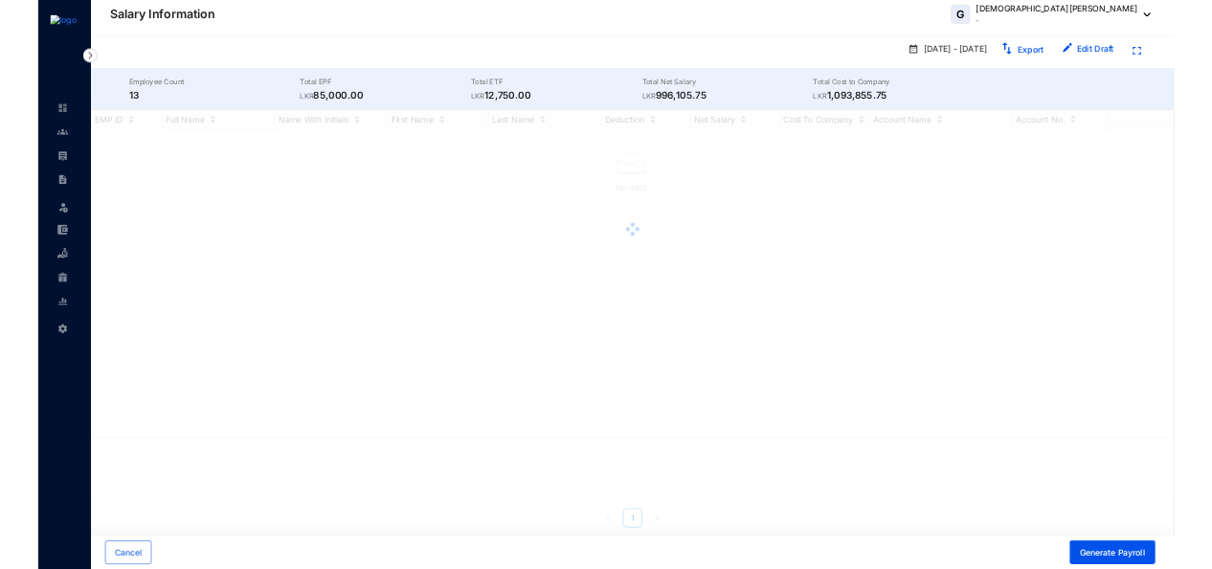
scroll to position [0, 0]
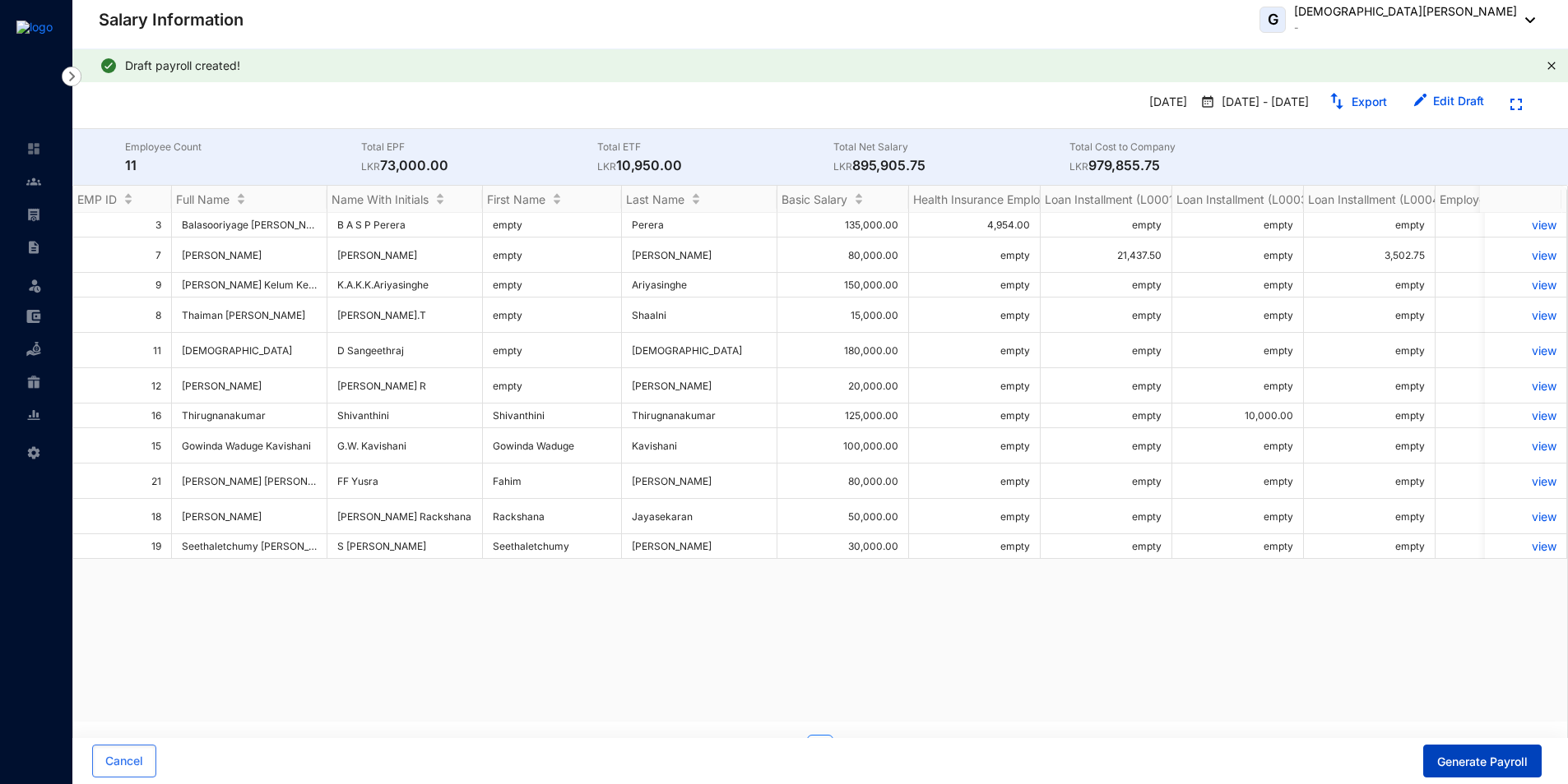
click at [1465, 762] on span "Generate Payroll" at bounding box center [1482, 762] width 90 height 16
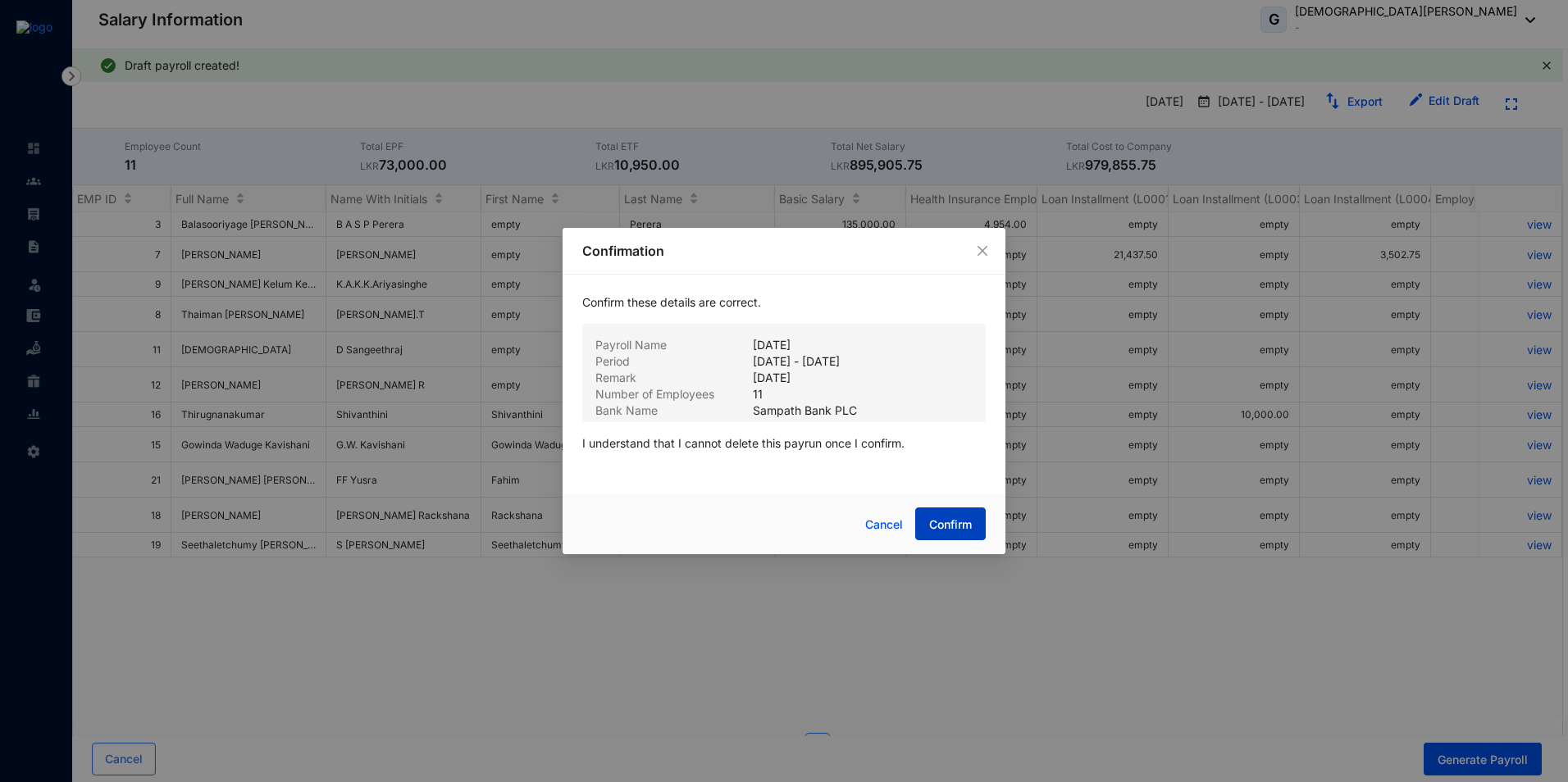
click at [957, 528] on span "Confirm" at bounding box center [951, 524] width 43 height 16
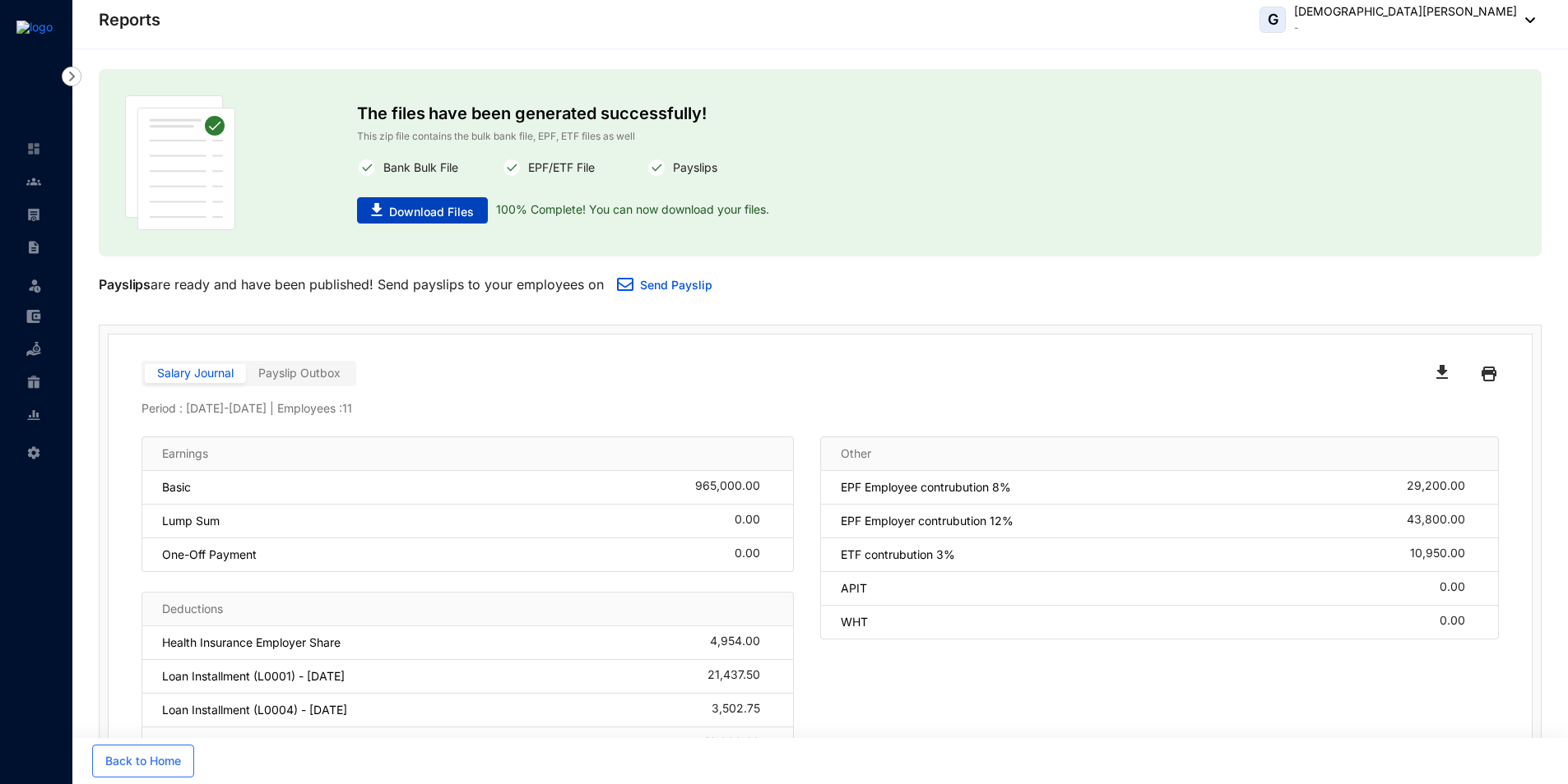
click at [470, 205] on span "Download Files" at bounding box center [431, 211] width 85 height 16
